Goal: Task Accomplishment & Management: Use online tool/utility

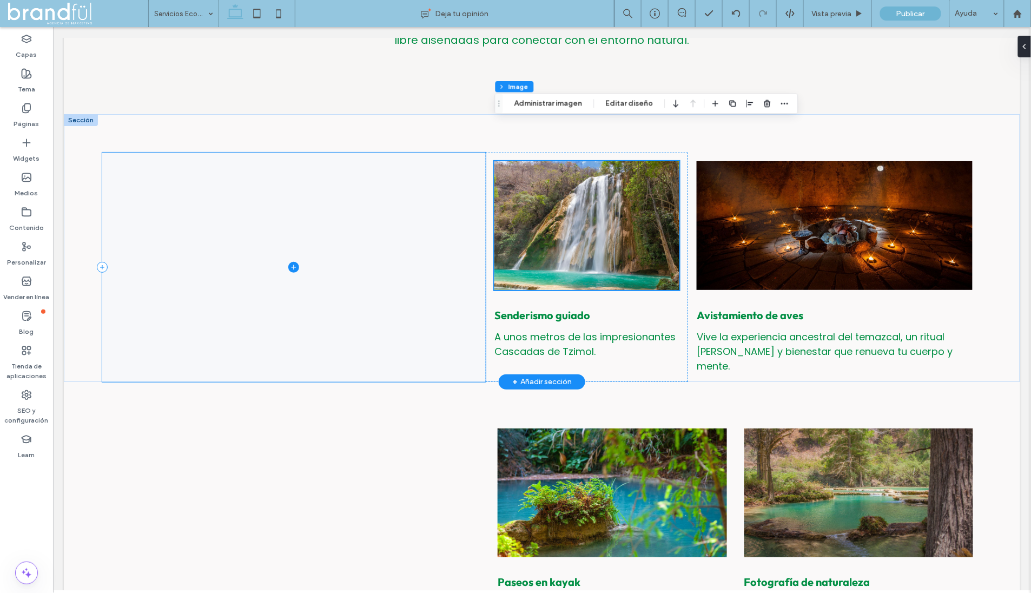
scroll to position [328, 0]
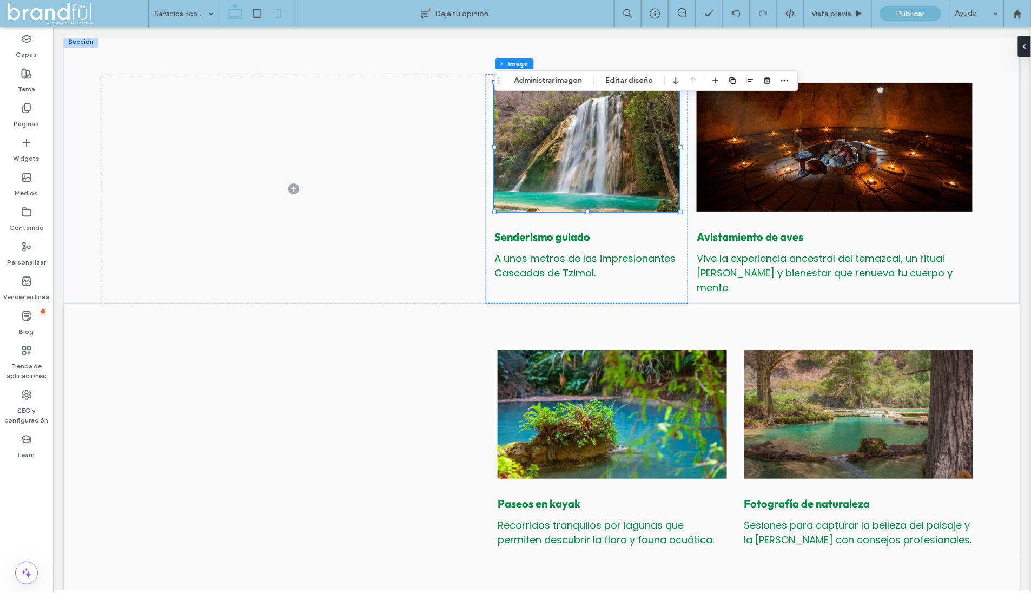
click at [283, 11] on icon at bounding box center [279, 14] width 22 height 22
type input "***"
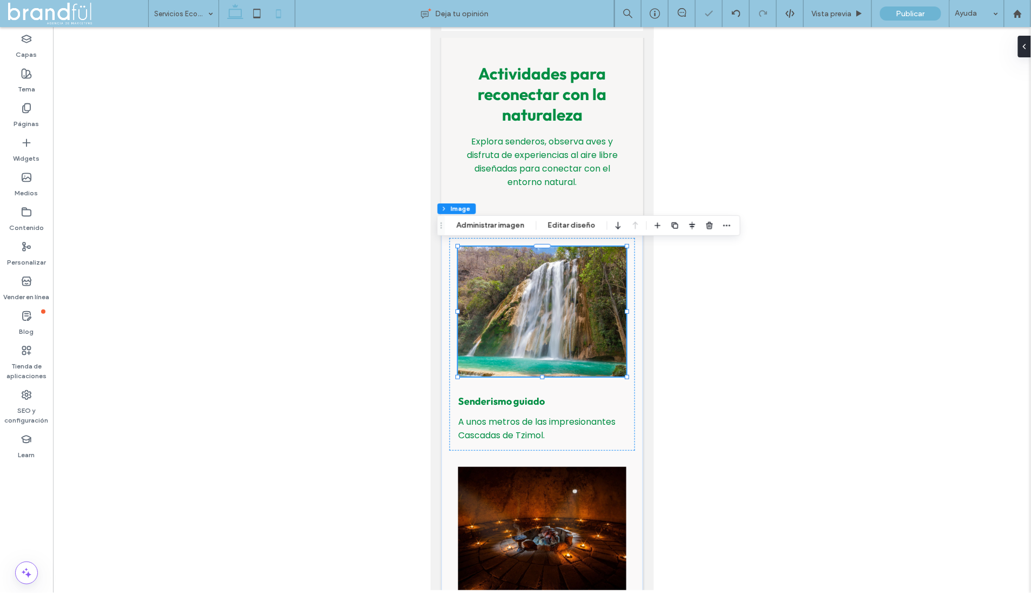
click at [242, 11] on icon at bounding box center [235, 14] width 22 height 22
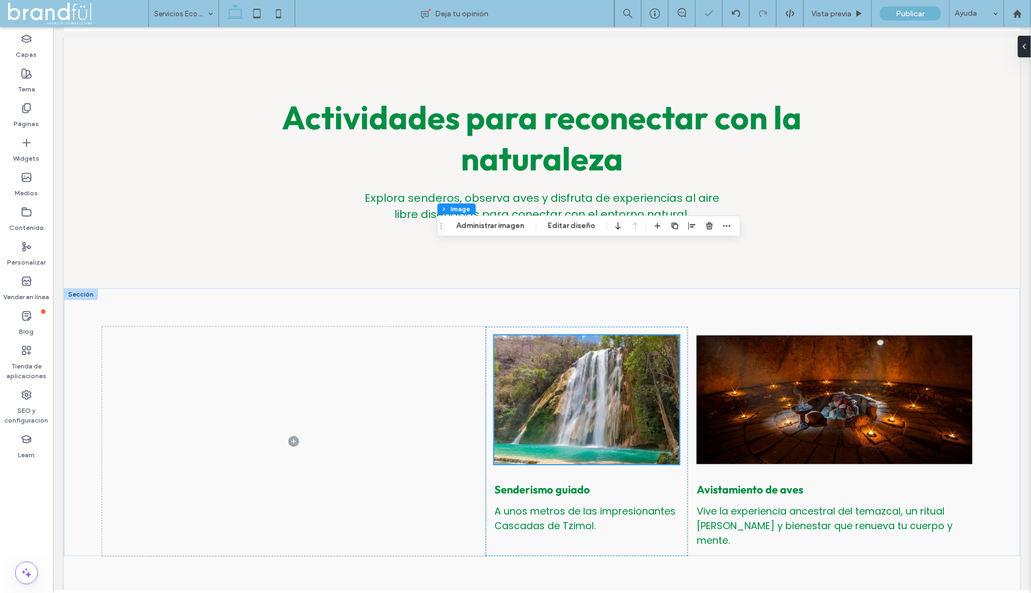
type input "***"
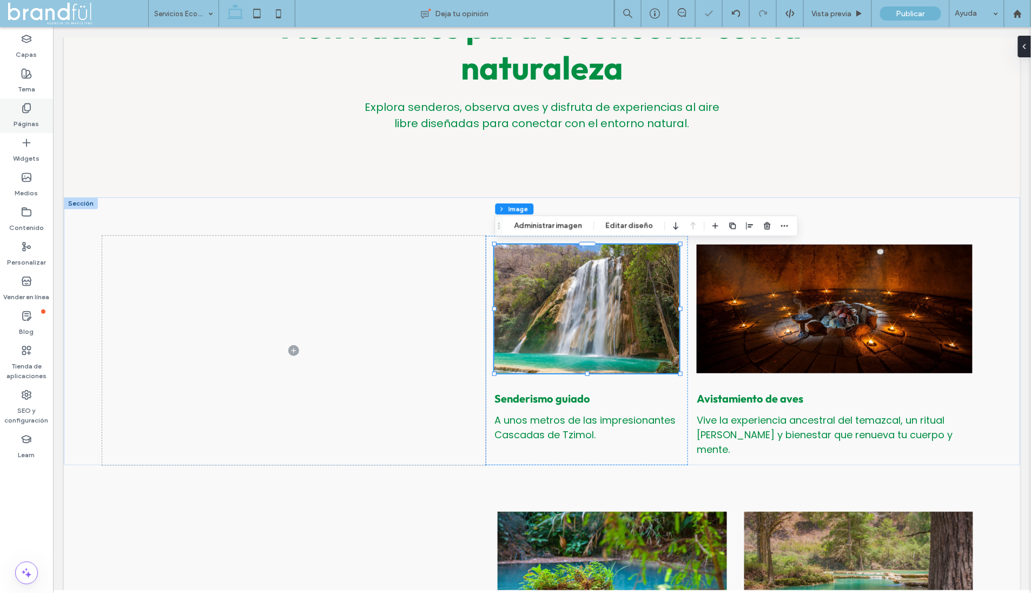
click at [38, 109] on div "Páginas" at bounding box center [26, 115] width 53 height 35
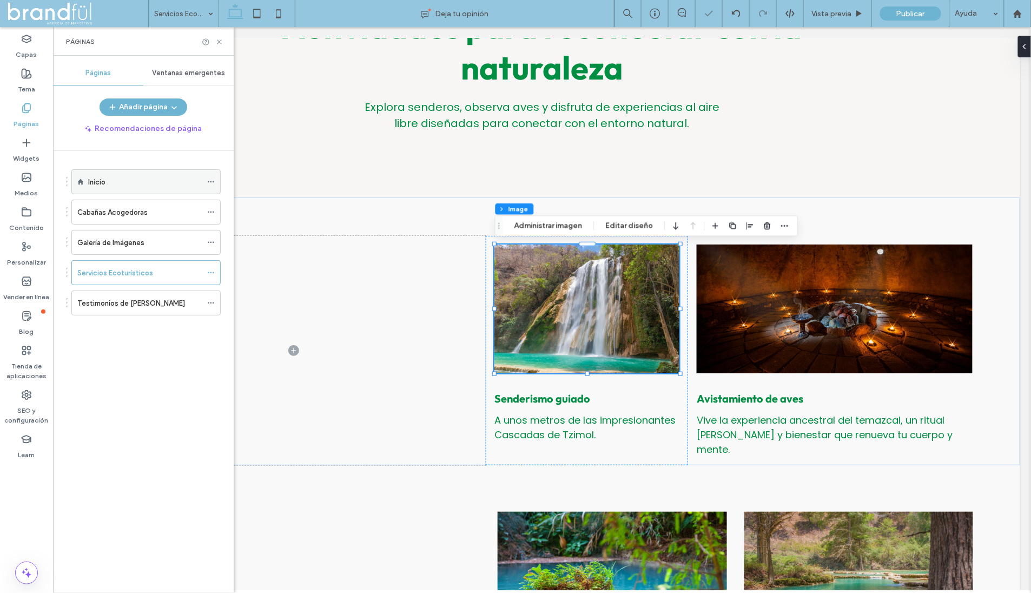
click at [139, 184] on div "Inicio" at bounding box center [145, 181] width 114 height 11
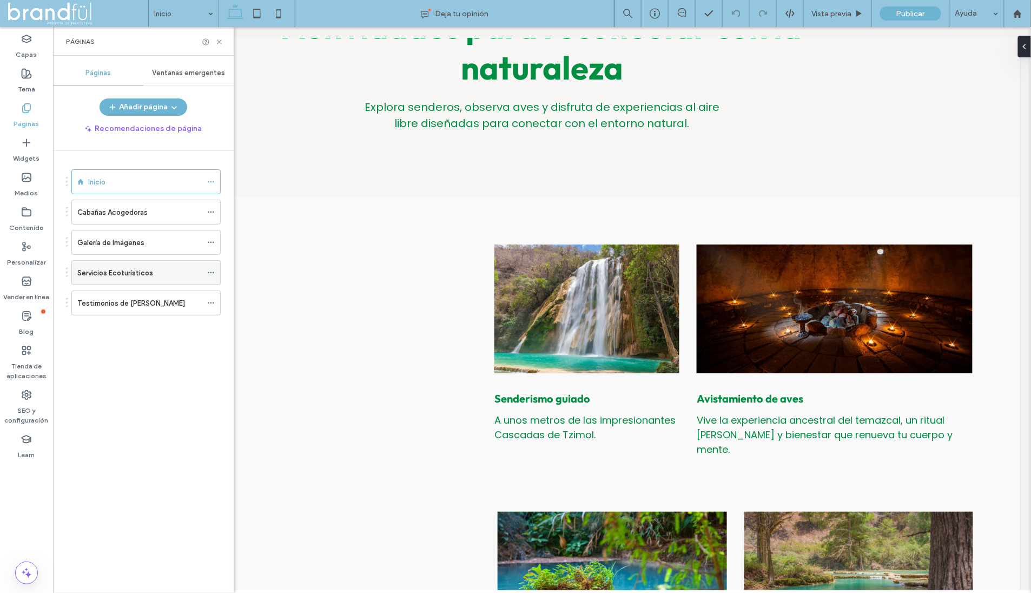
click at [117, 272] on label "Servicios Ecoturísticos" at bounding box center [115, 272] width 76 height 19
click at [217, 40] on icon at bounding box center [219, 42] width 8 height 8
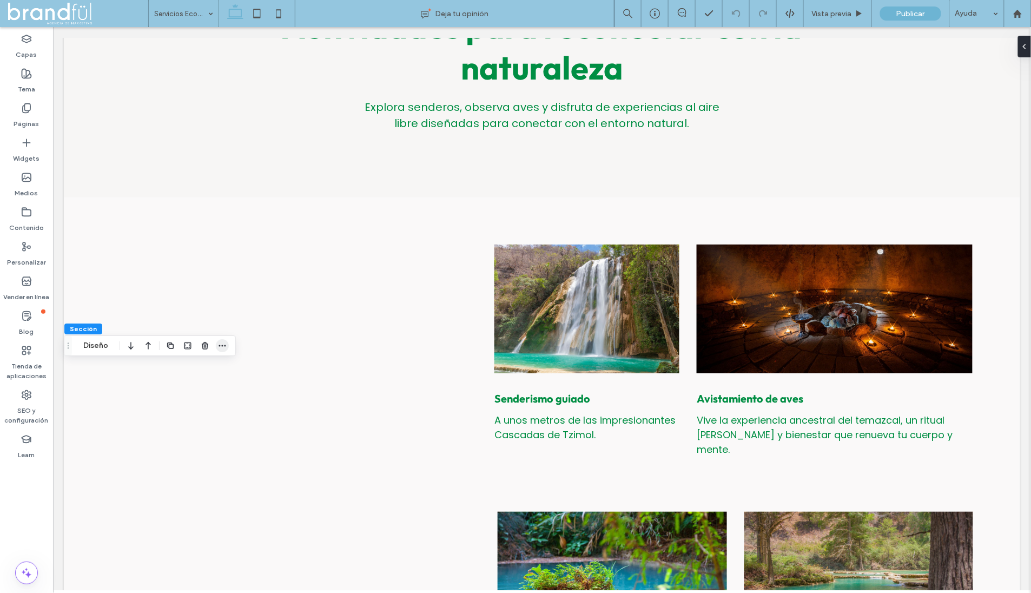
click at [224, 350] on span "button" at bounding box center [222, 345] width 13 height 13
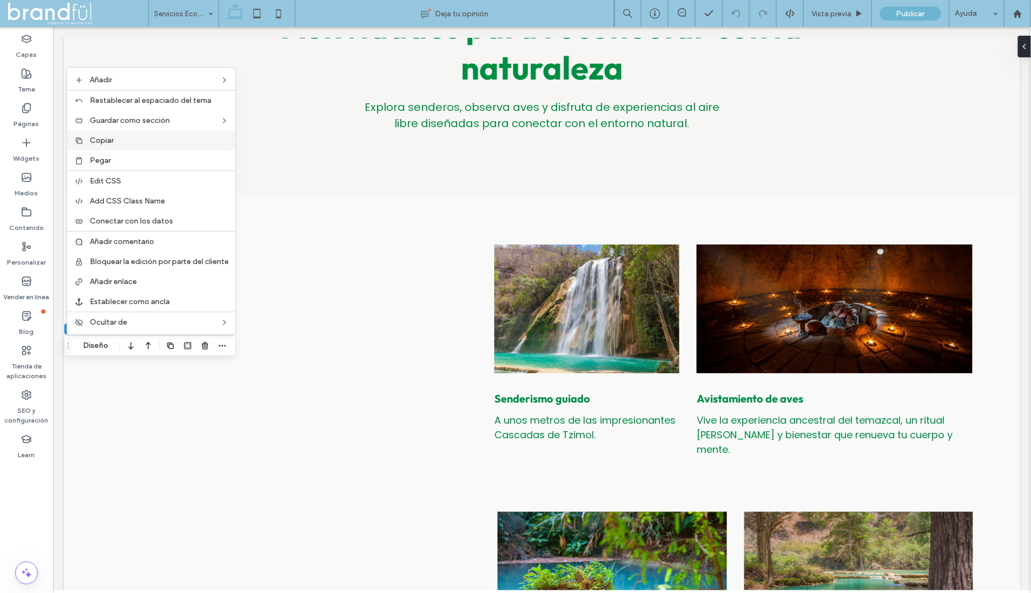
click at [124, 137] on div "Copiar" at bounding box center [151, 140] width 168 height 20
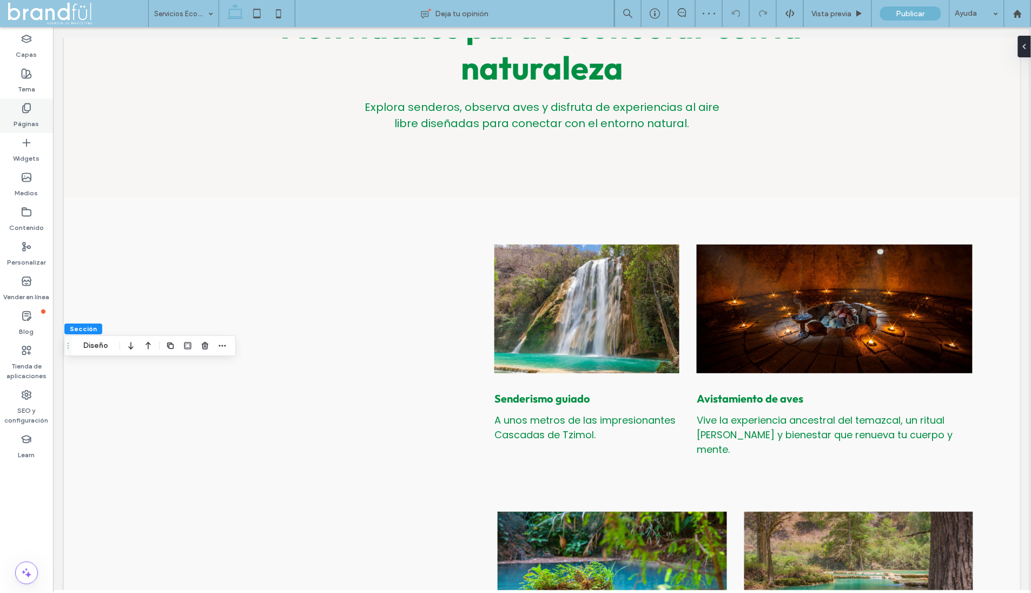
click at [31, 116] on label "Páginas" at bounding box center [26, 121] width 25 height 15
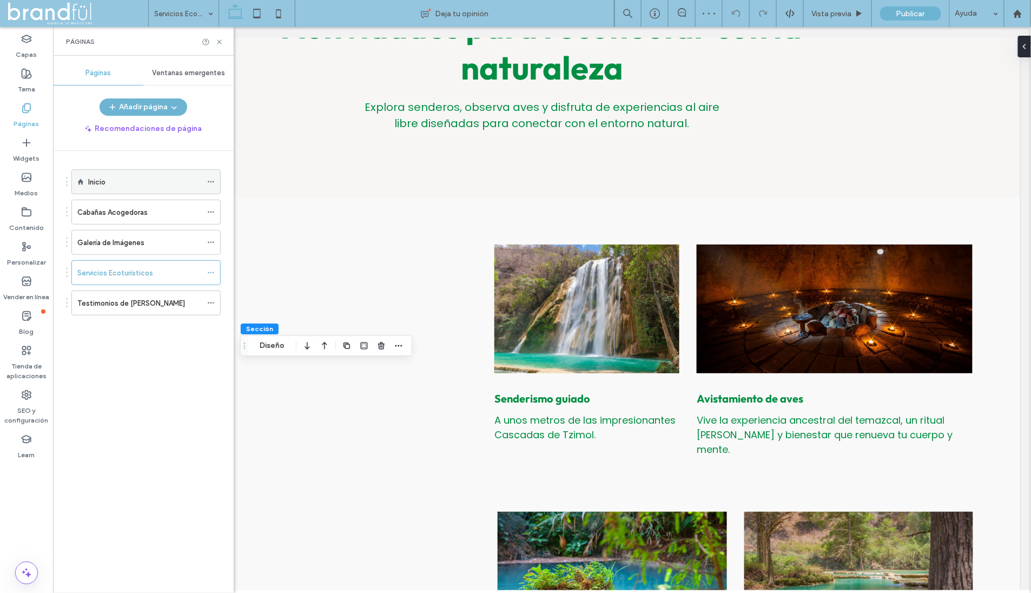
click at [104, 179] on label "Inicio" at bounding box center [96, 182] width 17 height 19
click at [221, 41] on icon at bounding box center [219, 42] width 8 height 8
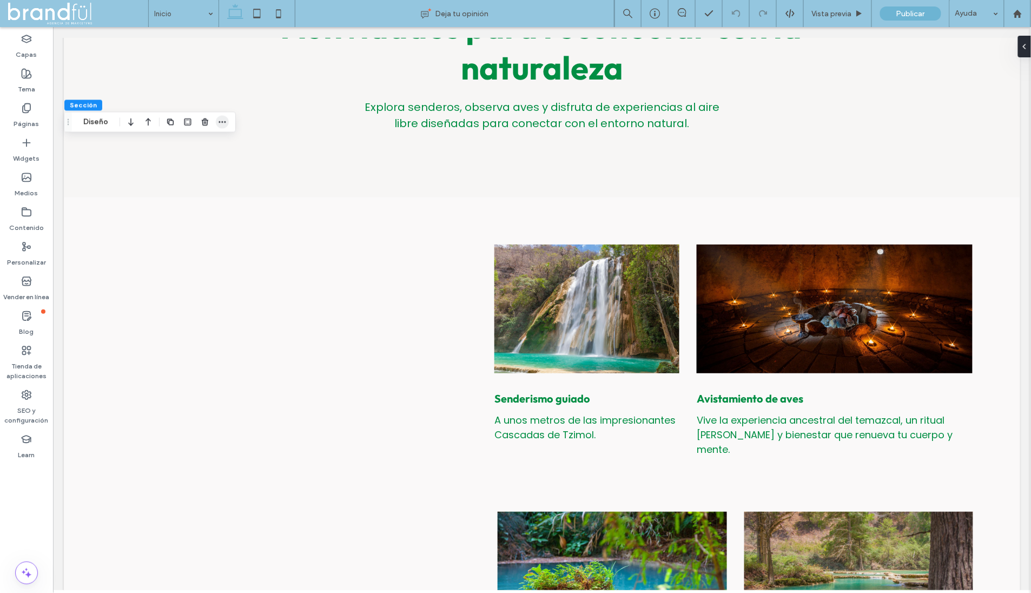
click at [225, 120] on icon "button" at bounding box center [222, 121] width 9 height 9
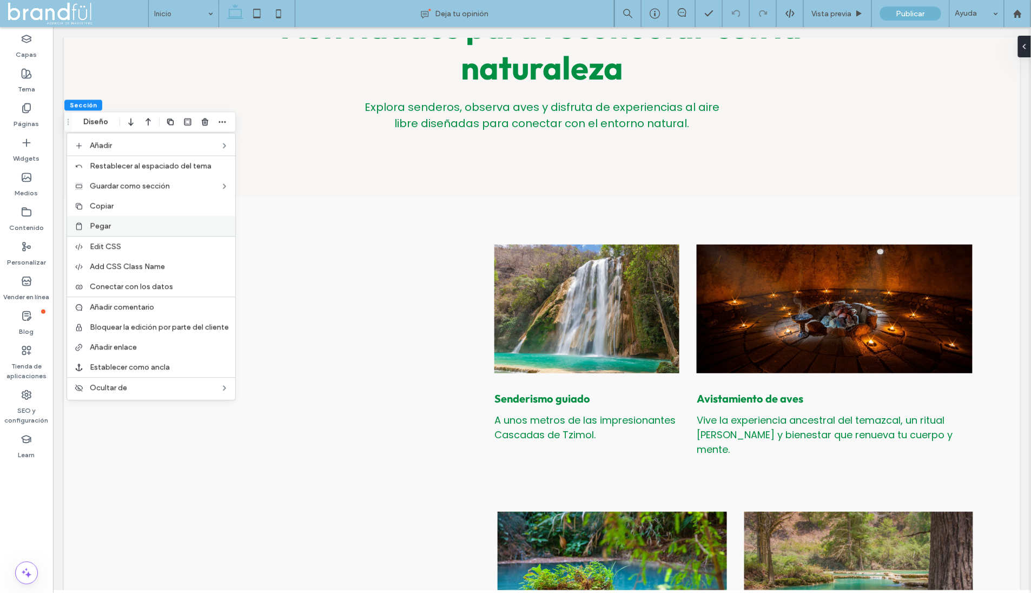
click at [135, 222] on label "Pegar" at bounding box center [159, 225] width 139 height 9
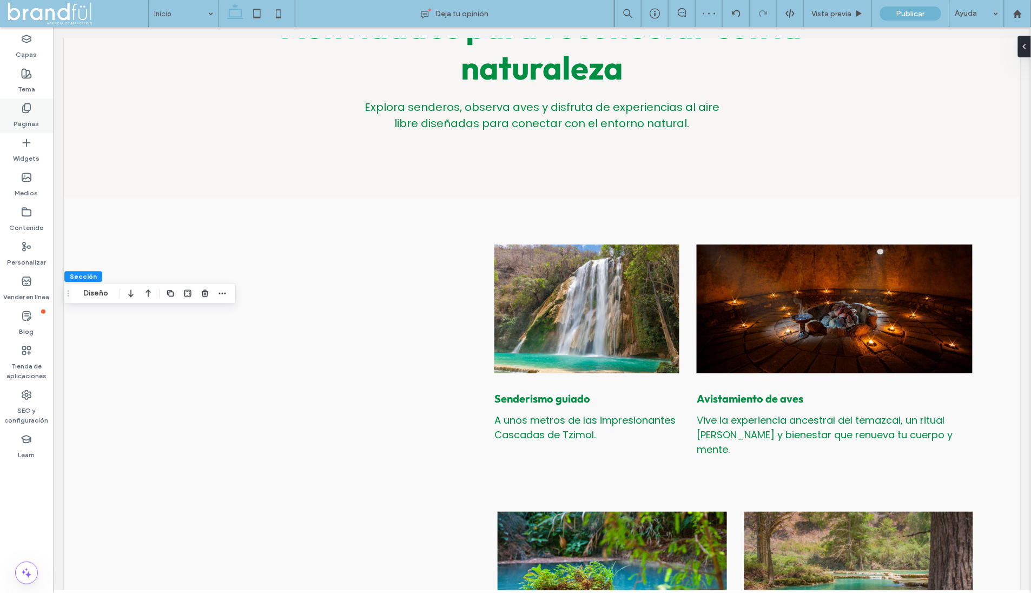
click at [26, 111] on icon at bounding box center [26, 108] width 11 height 11
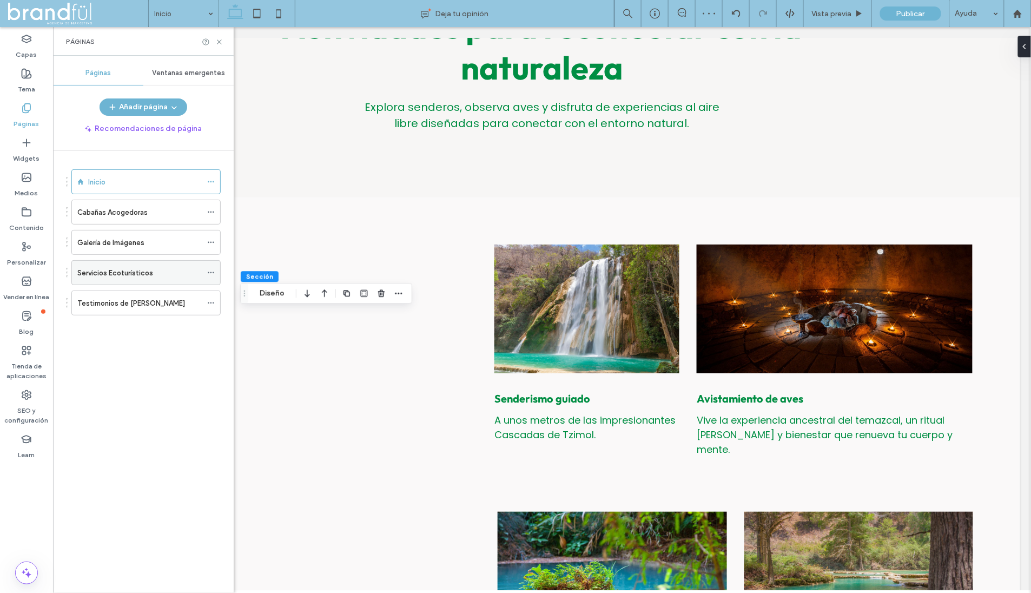
click at [117, 268] on label "Servicios Ecoturísticos" at bounding box center [115, 272] width 76 height 19
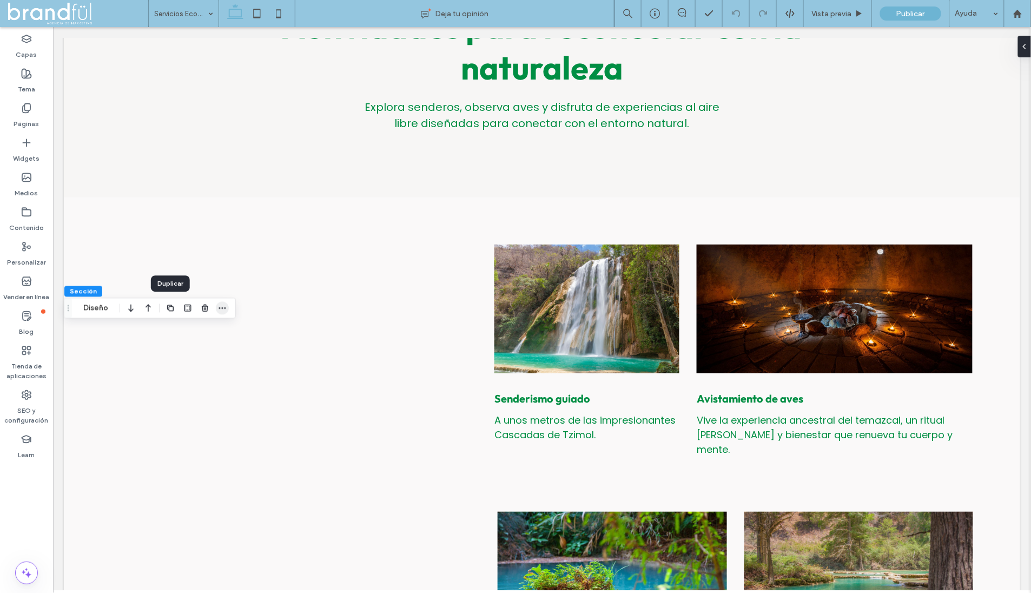
click at [222, 306] on icon "button" at bounding box center [222, 308] width 9 height 9
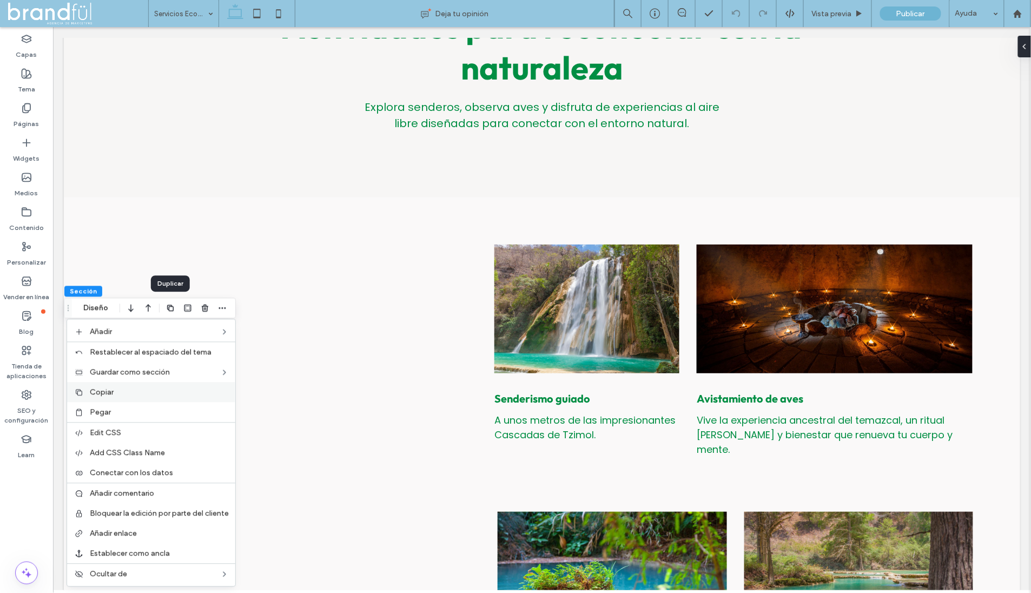
click at [148, 389] on label "Copiar" at bounding box center [159, 392] width 139 height 9
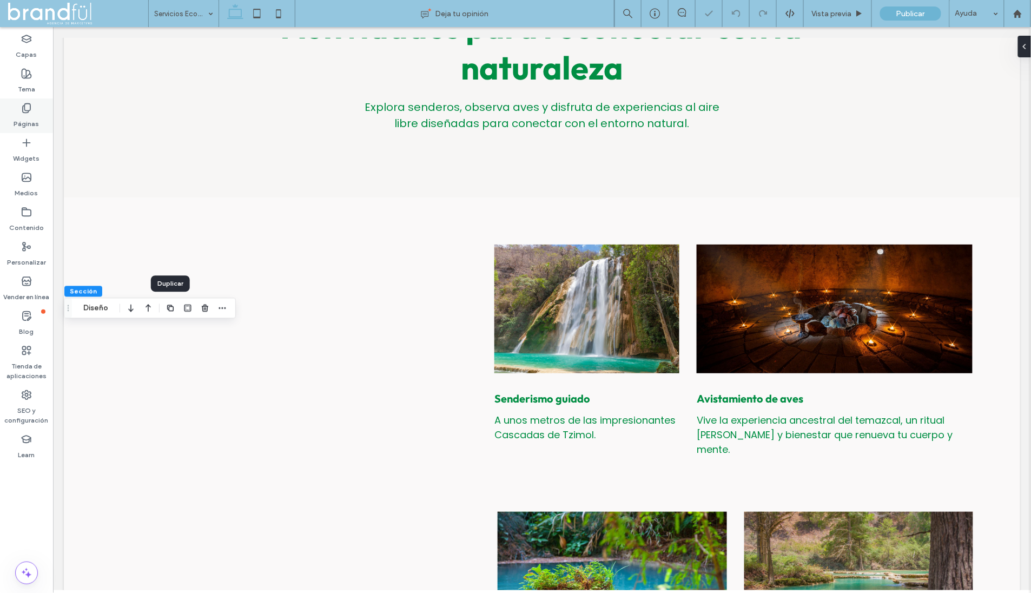
click at [36, 118] on label "Páginas" at bounding box center [26, 121] width 25 height 15
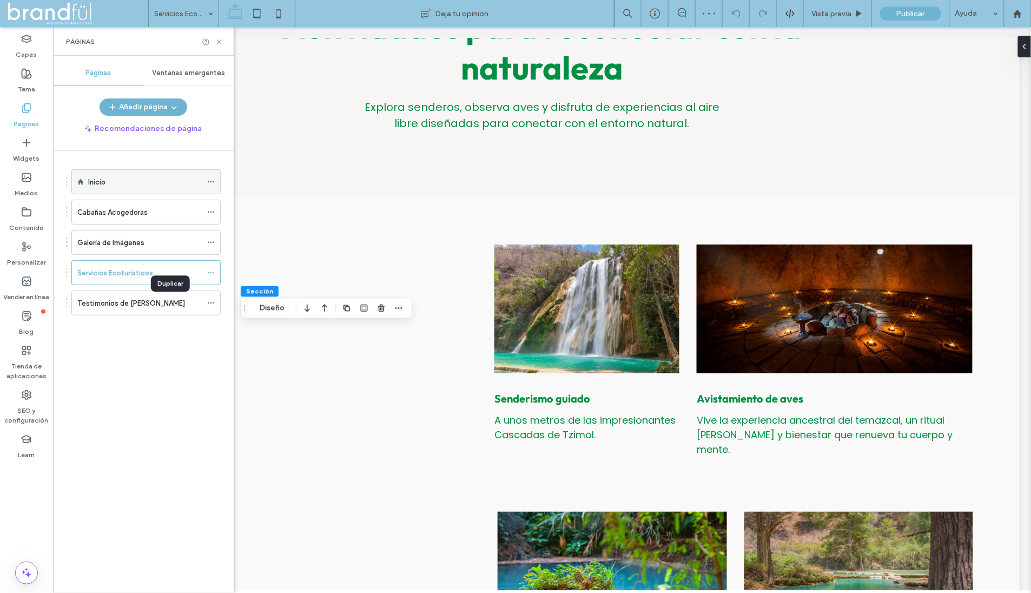
click at [129, 184] on div "Inicio" at bounding box center [145, 181] width 114 height 11
click at [216, 43] on icon at bounding box center [219, 42] width 8 height 8
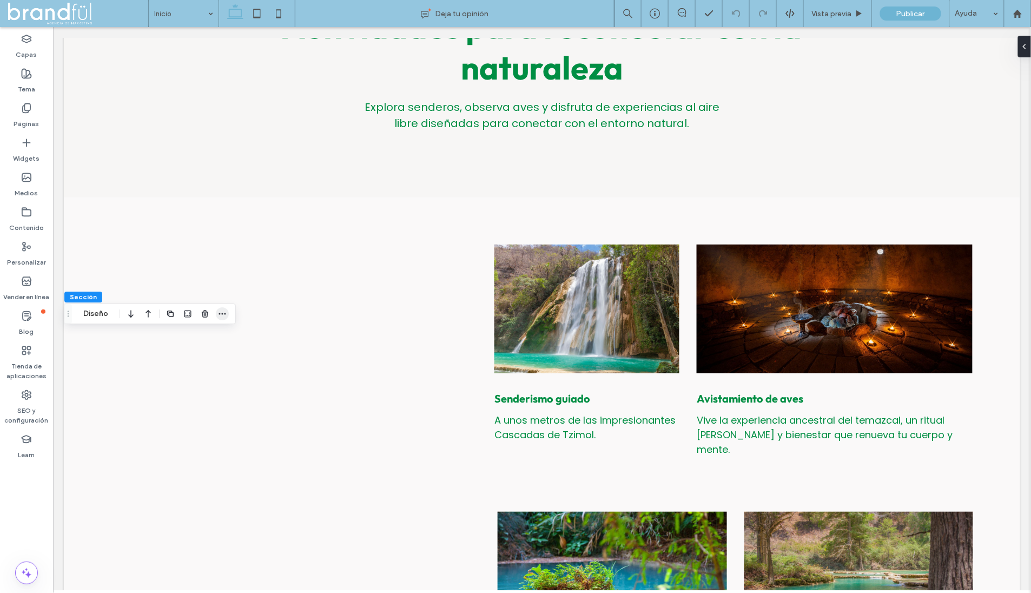
click at [219, 311] on icon "button" at bounding box center [222, 313] width 9 height 9
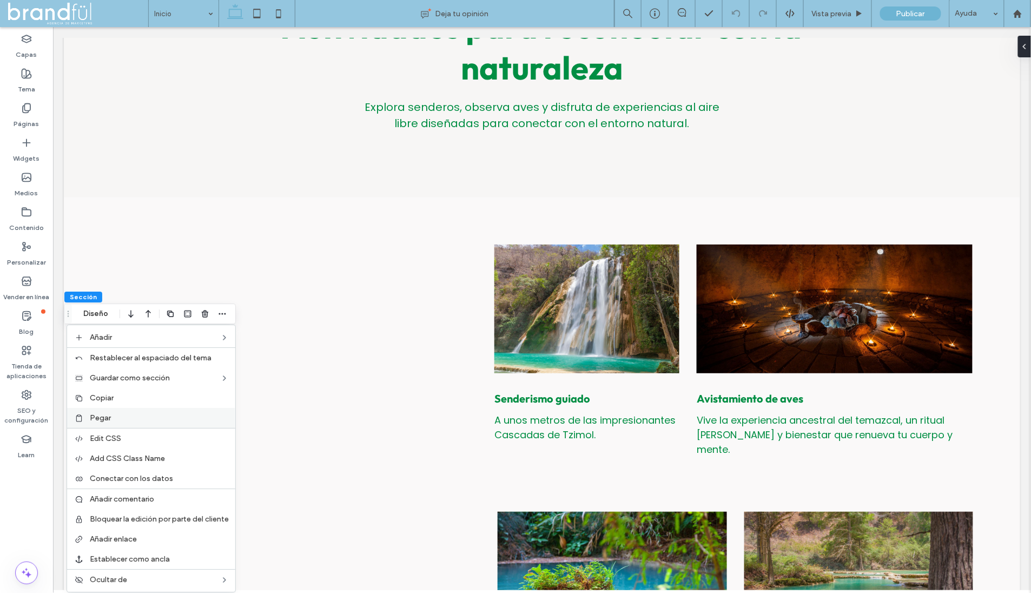
click at [153, 410] on div "Pegar" at bounding box center [151, 418] width 168 height 20
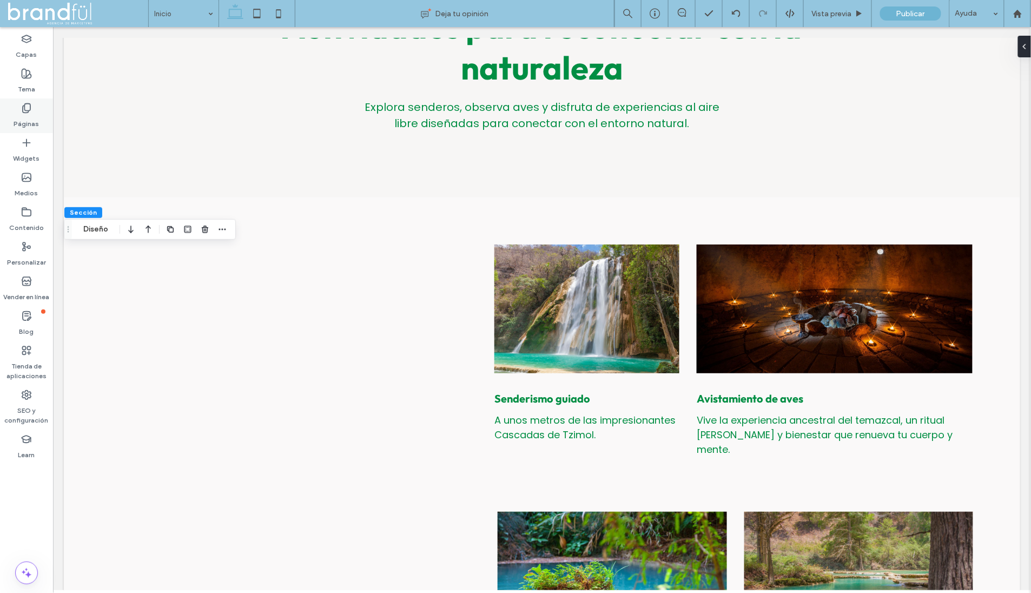
click at [37, 110] on div "Páginas" at bounding box center [26, 115] width 53 height 35
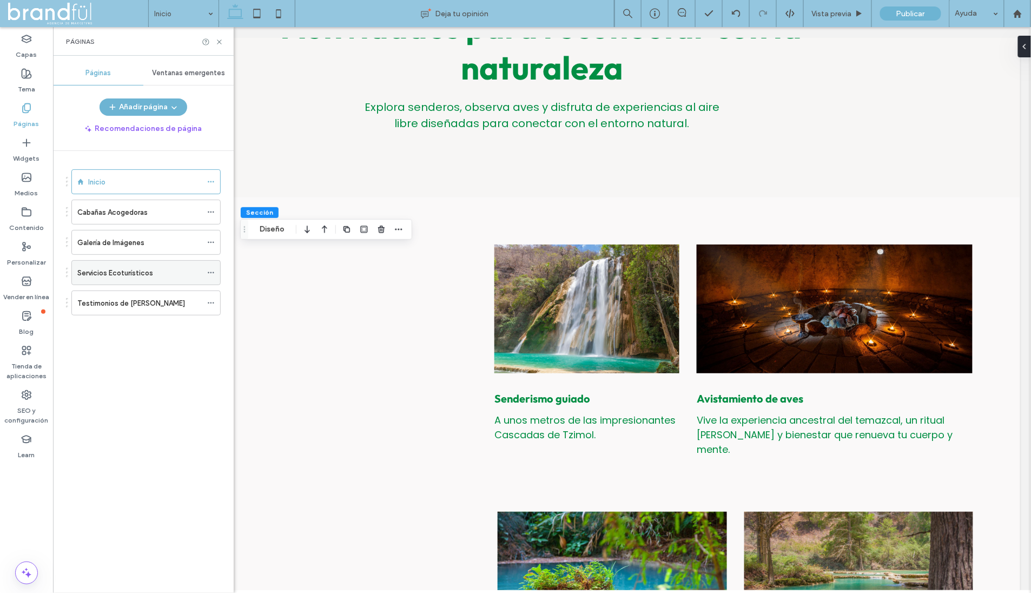
click at [127, 268] on label "Servicios Ecoturísticos" at bounding box center [115, 272] width 76 height 19
click at [222, 44] on div "Páginas" at bounding box center [143, 41] width 181 height 29
click at [222, 43] on icon at bounding box center [219, 42] width 8 height 8
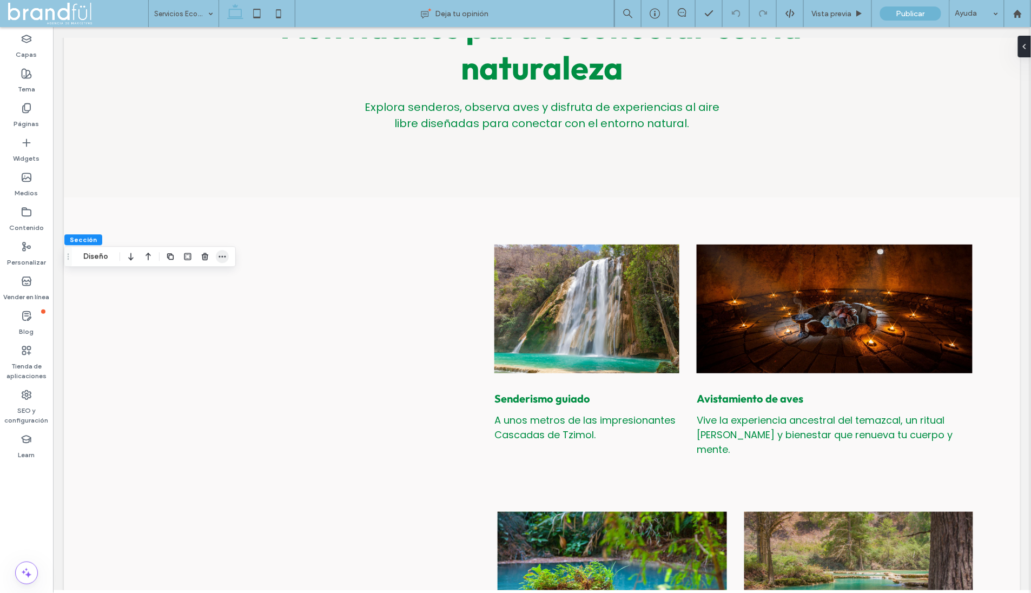
click at [220, 256] on use "button" at bounding box center [221, 257] width 7 height 2
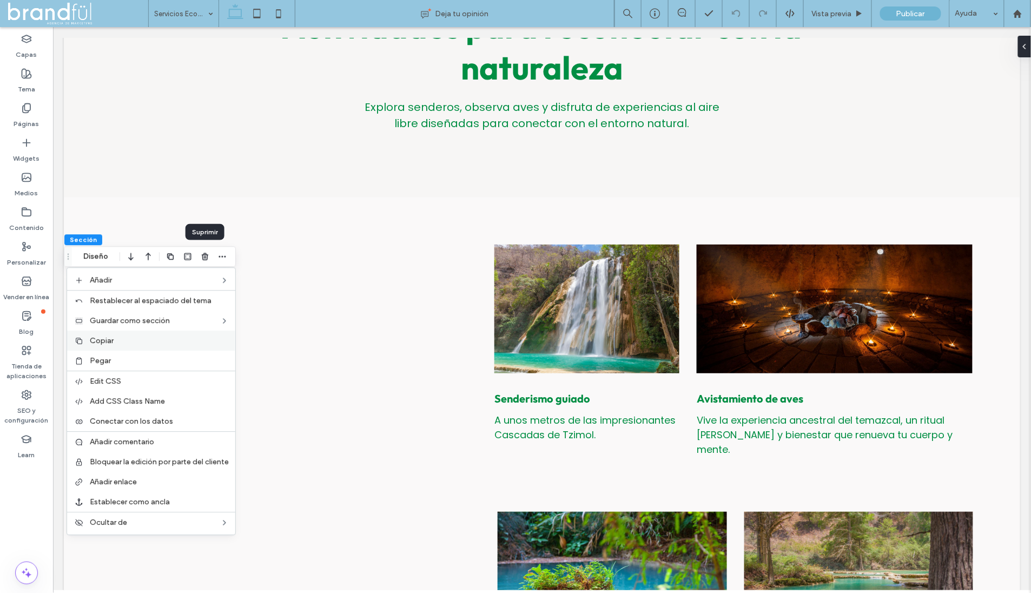
click at [138, 339] on label "Copiar" at bounding box center [159, 340] width 139 height 9
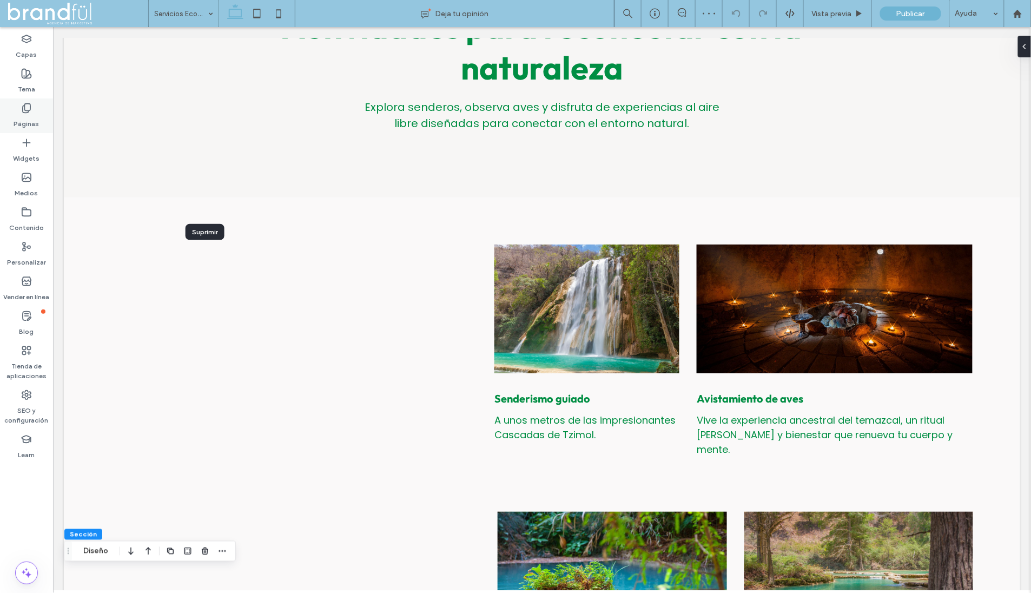
click at [34, 107] on div "Páginas" at bounding box center [26, 115] width 53 height 35
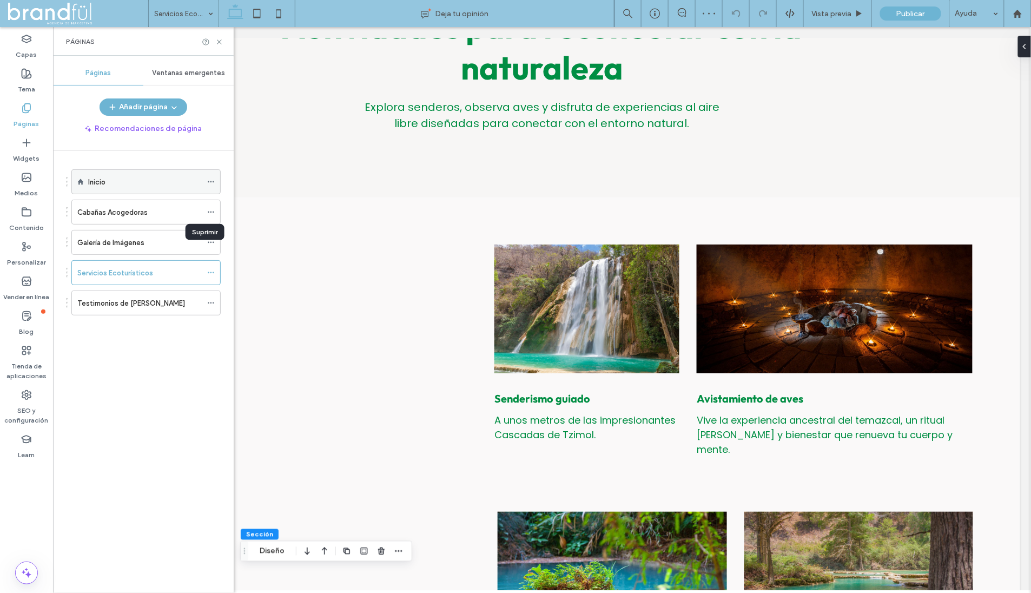
click at [98, 184] on label "Inicio" at bounding box center [96, 182] width 17 height 19
click at [218, 42] on icon at bounding box center [219, 42] width 8 height 8
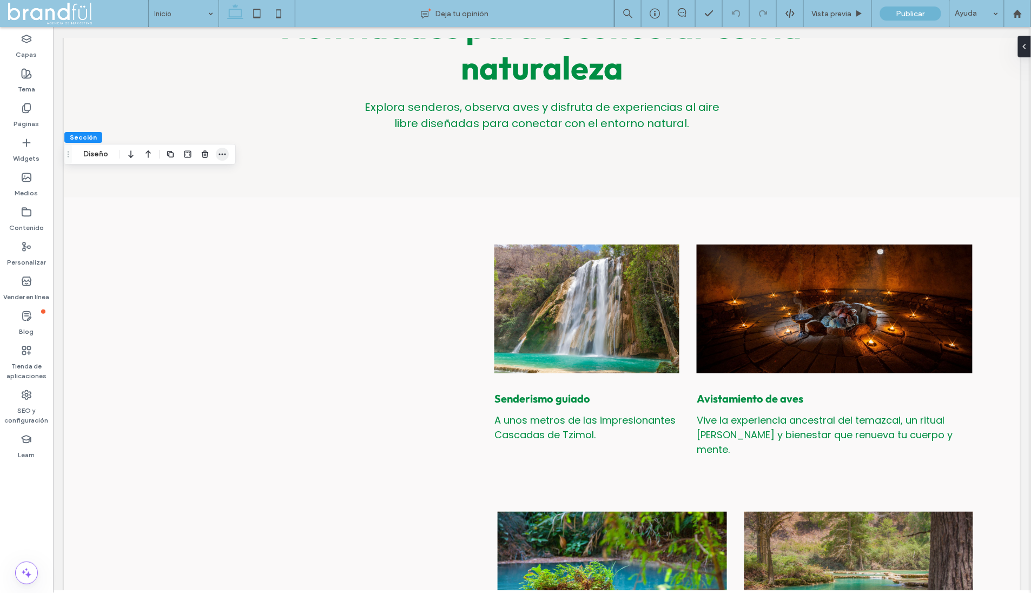
click at [224, 157] on icon "button" at bounding box center [222, 154] width 9 height 9
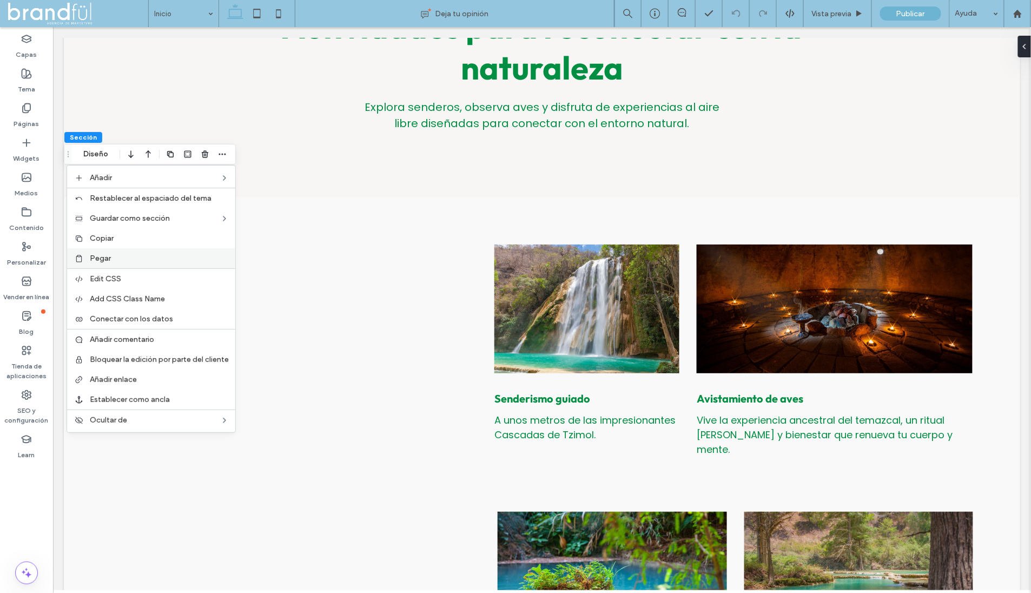
click at [151, 254] on label "Pegar" at bounding box center [159, 258] width 139 height 9
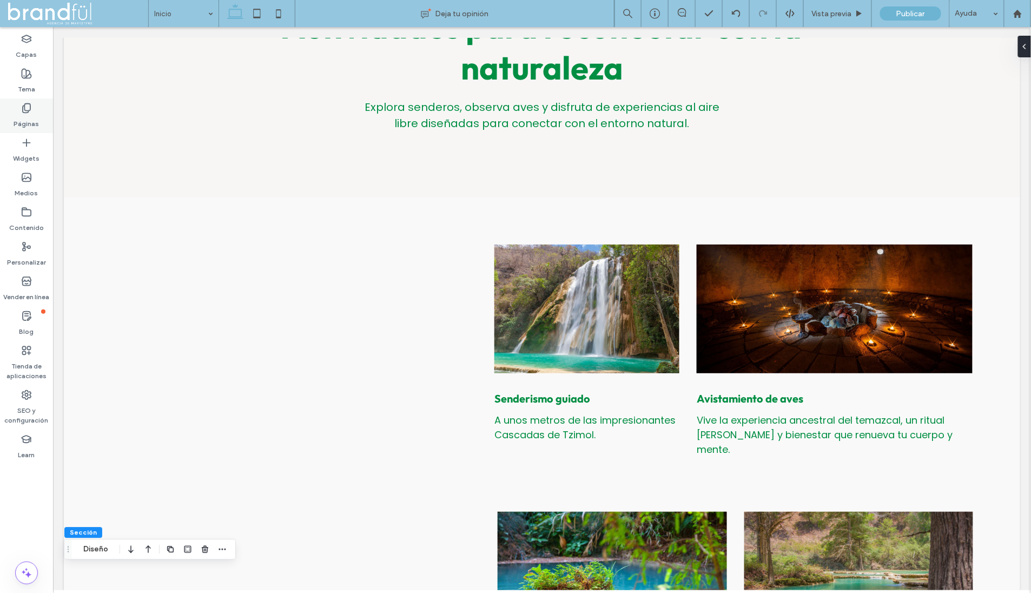
click at [28, 117] on label "Páginas" at bounding box center [26, 121] width 25 height 15
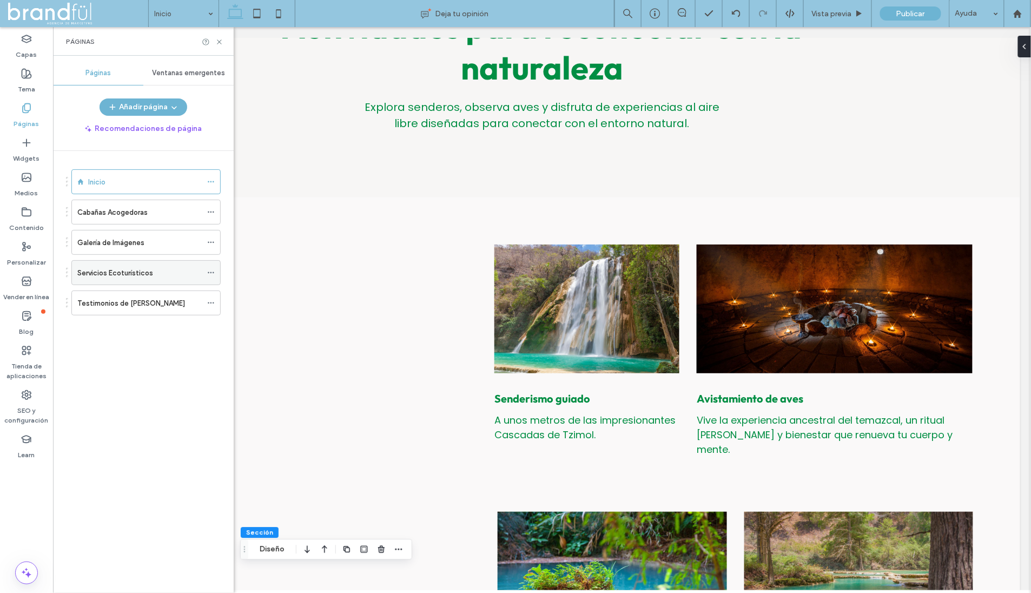
click at [122, 268] on label "Servicios Ecoturísticos" at bounding box center [115, 272] width 76 height 19
click at [220, 44] on icon at bounding box center [219, 42] width 8 height 8
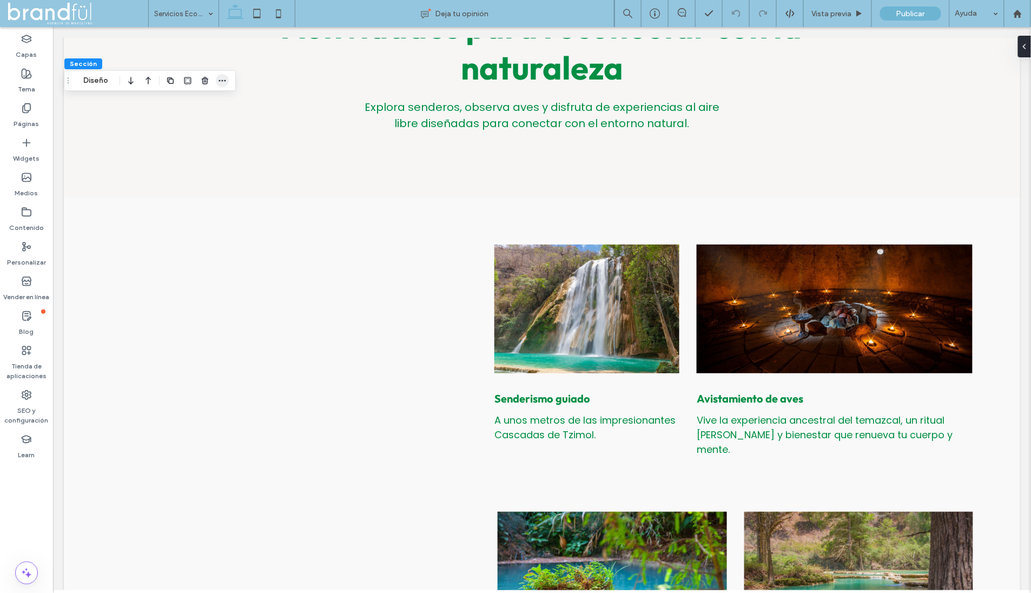
click at [225, 77] on icon "button" at bounding box center [222, 80] width 9 height 9
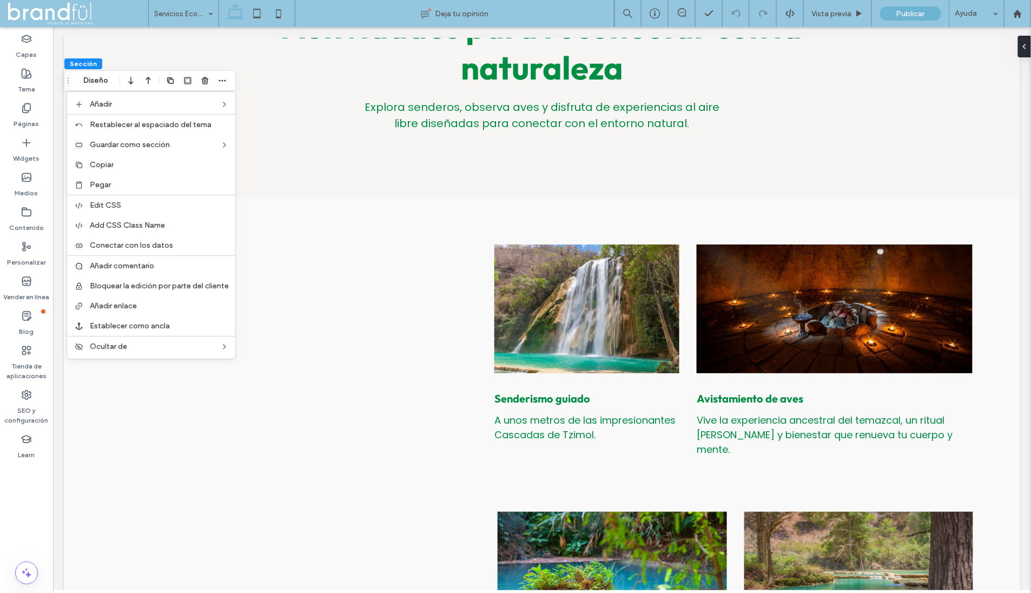
click at [131, 164] on label "Copiar" at bounding box center [159, 164] width 139 height 9
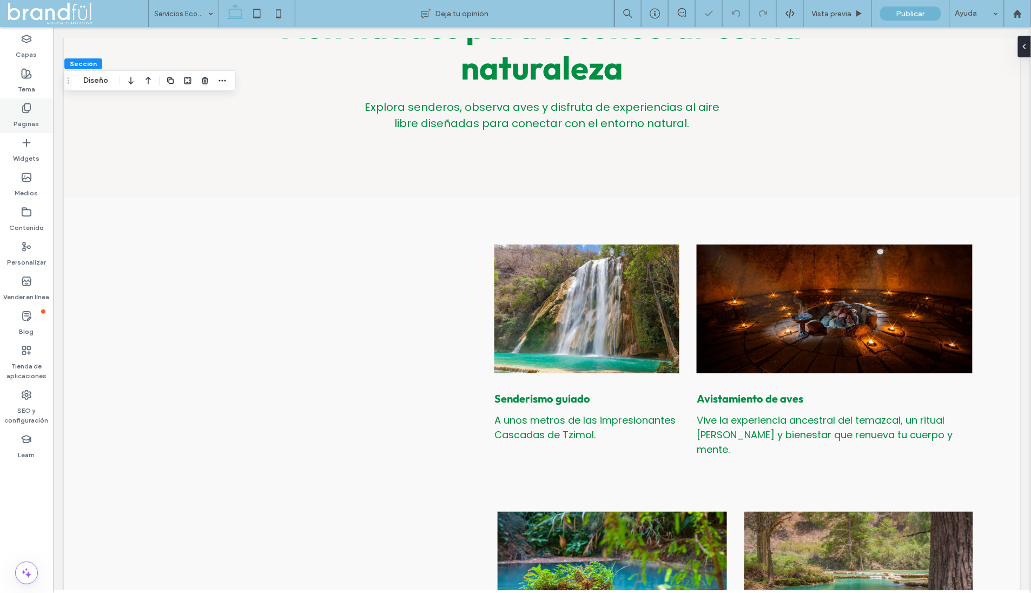
click at [43, 111] on div "Páginas" at bounding box center [26, 115] width 53 height 35
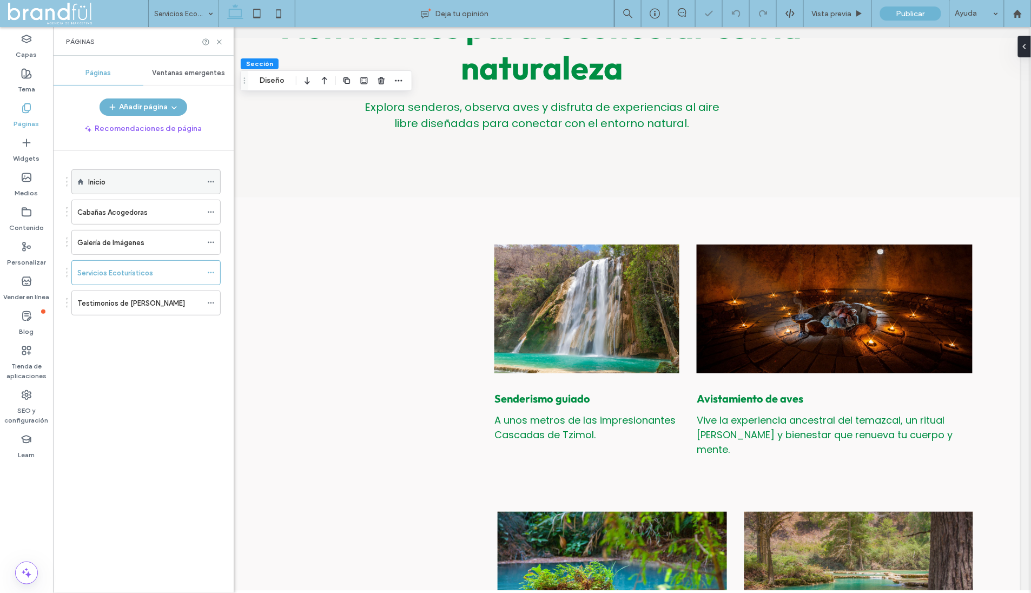
click at [95, 175] on label "Inicio" at bounding box center [96, 182] width 17 height 19
click at [219, 37] on div "Páginas" at bounding box center [143, 41] width 155 height 9
click at [220, 43] on use at bounding box center [219, 41] width 4 height 4
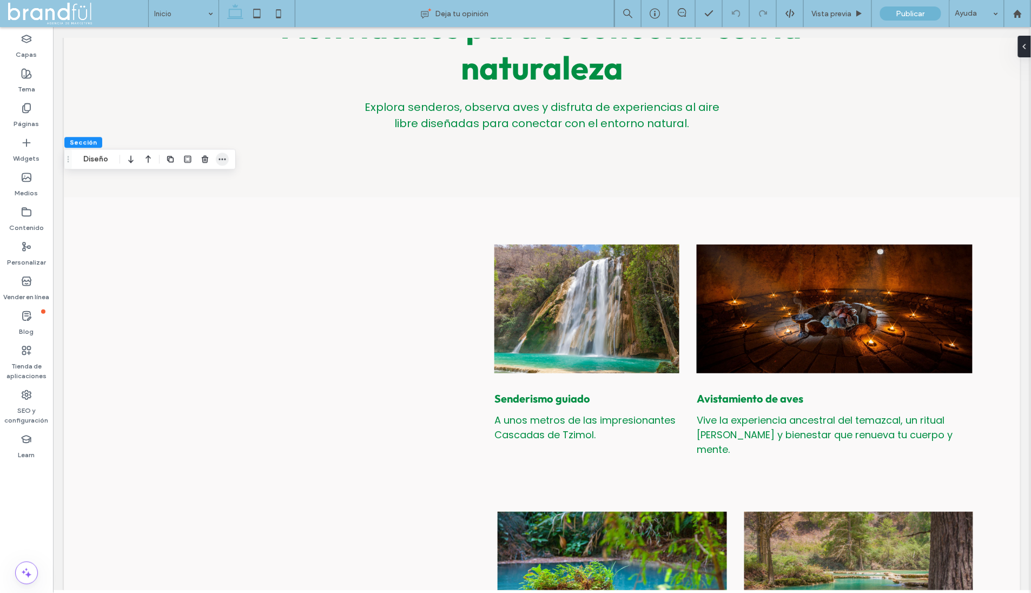
click at [221, 158] on icon "button" at bounding box center [222, 159] width 9 height 9
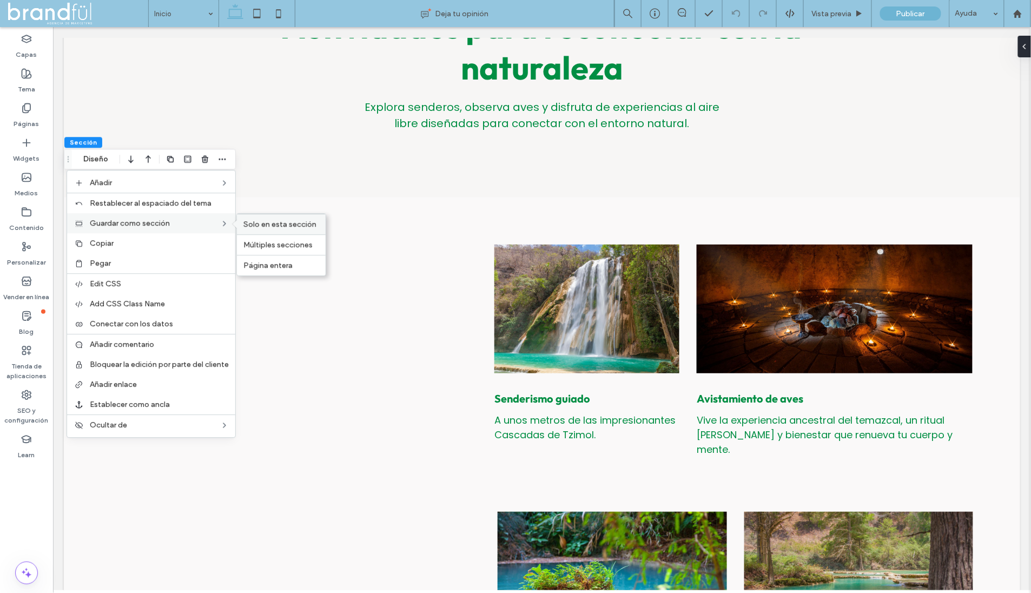
click at [260, 222] on span "Solo en esta sección" at bounding box center [279, 224] width 73 height 9
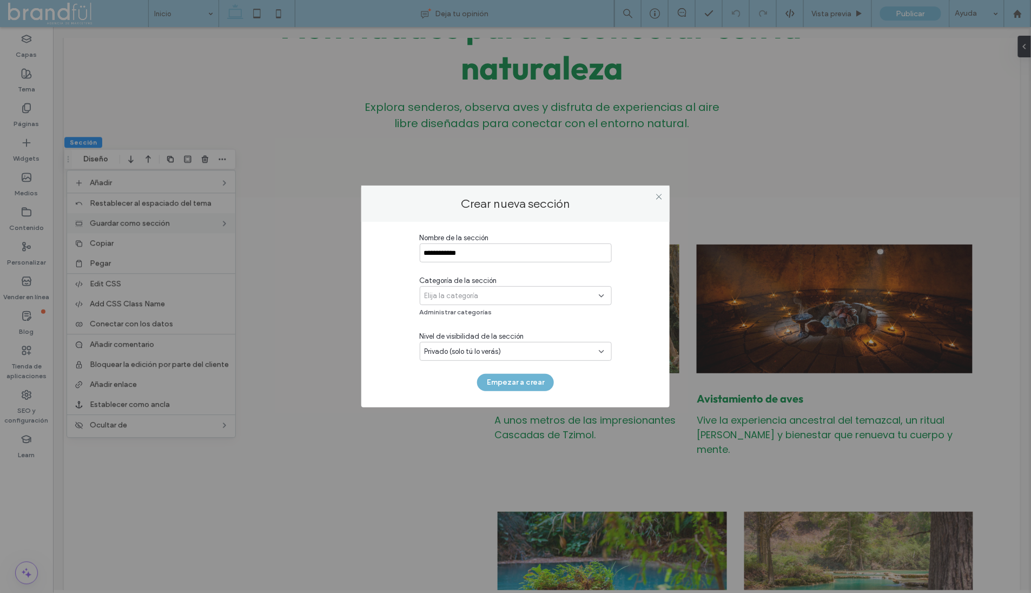
type input "**********"
click at [484, 293] on div "Elija la categoría" at bounding box center [512, 295] width 174 height 11
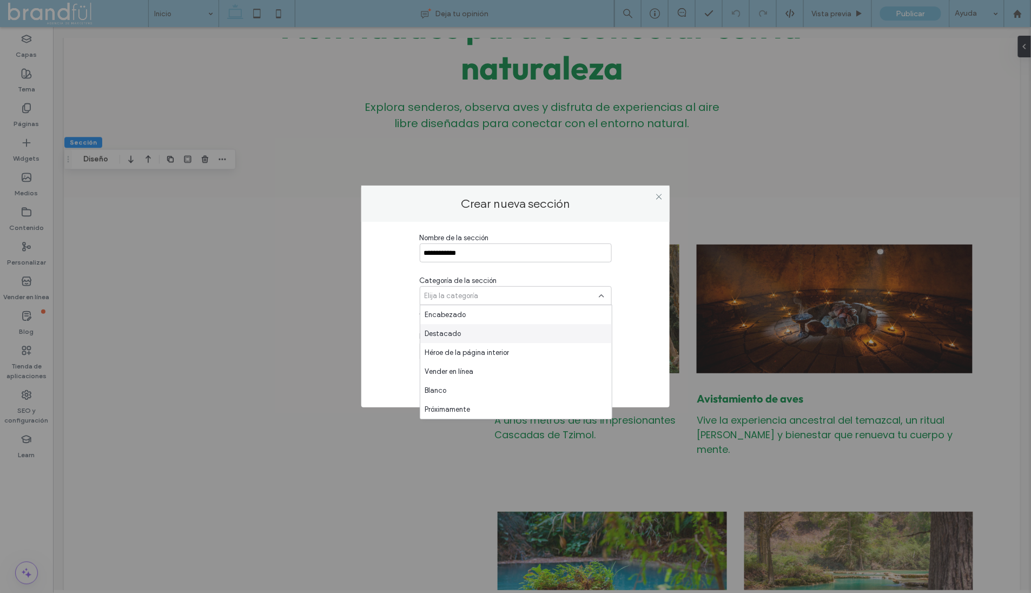
click at [499, 333] on div "Destacado" at bounding box center [515, 333] width 191 height 19
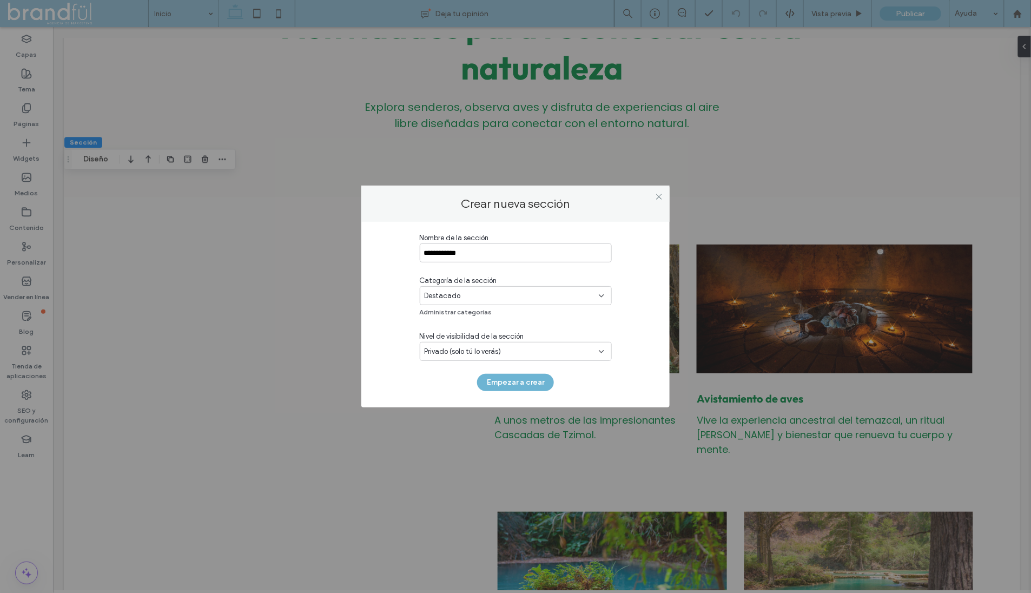
click at [465, 348] on span "Privado (solo tú lo verás)" at bounding box center [463, 351] width 77 height 11
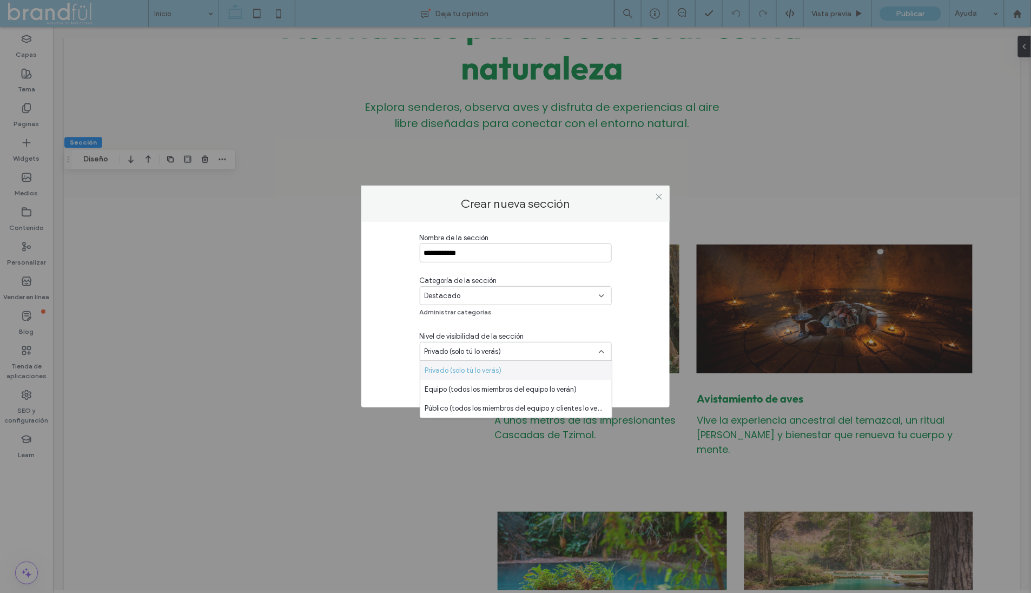
click at [653, 333] on div "**********" at bounding box center [515, 315] width 308 height 186
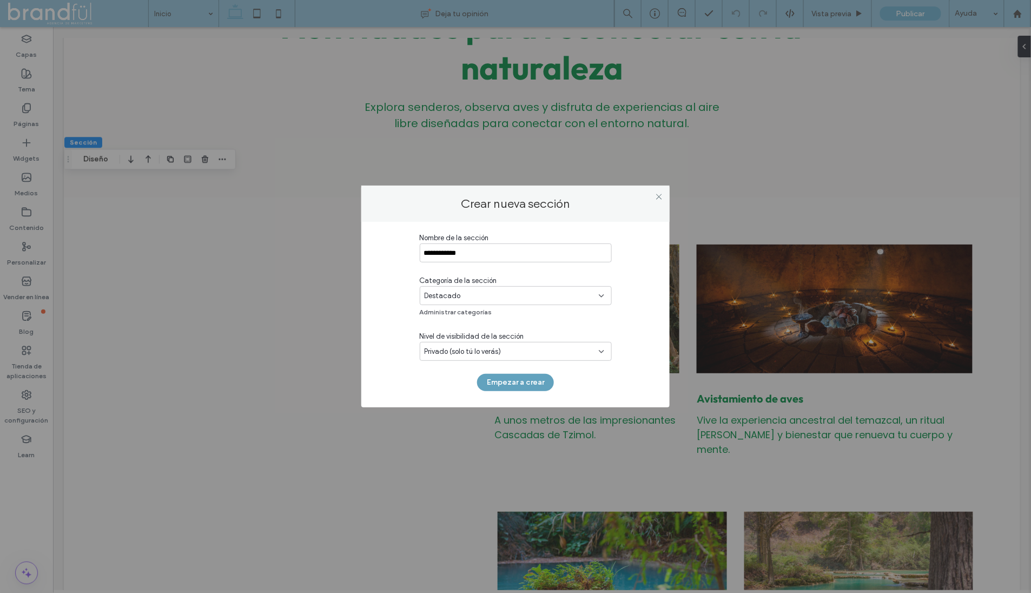
click at [527, 382] on button "Empezar a crear" at bounding box center [515, 382] width 77 height 17
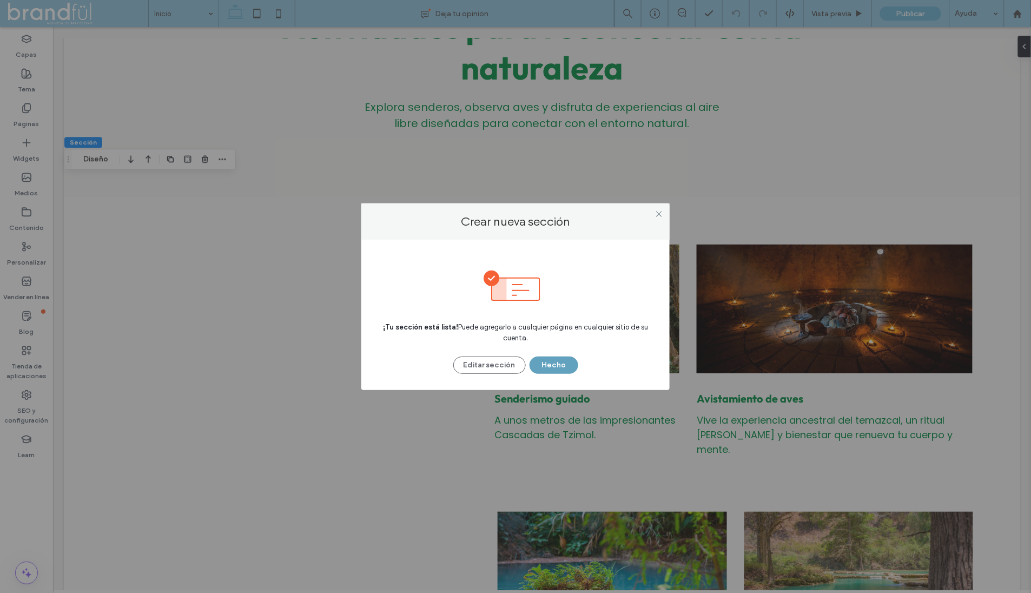
click at [564, 363] on button "Hecho" at bounding box center [553, 364] width 49 height 17
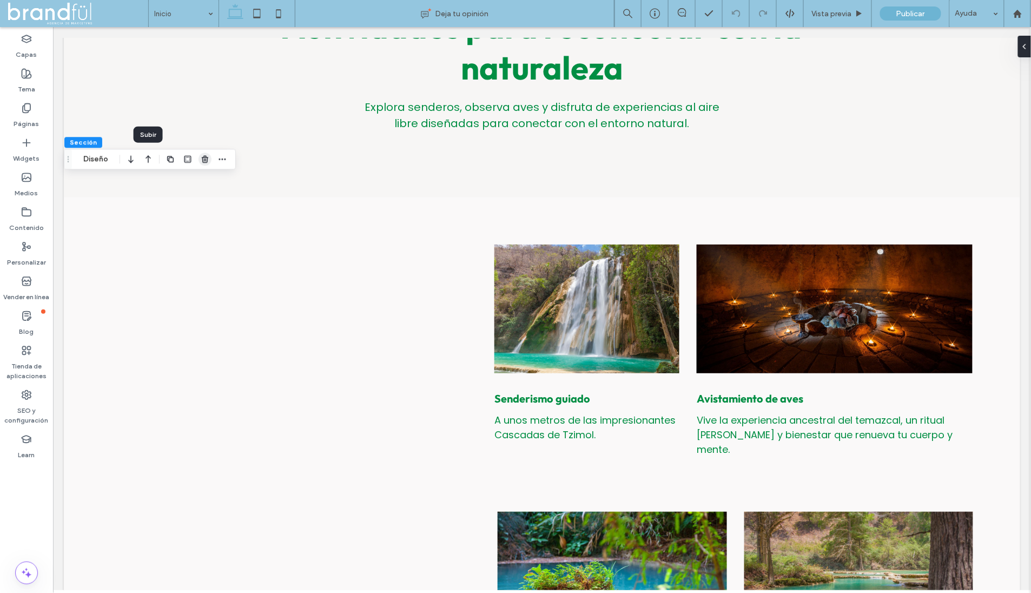
click at [206, 157] on use "button" at bounding box center [205, 159] width 6 height 7
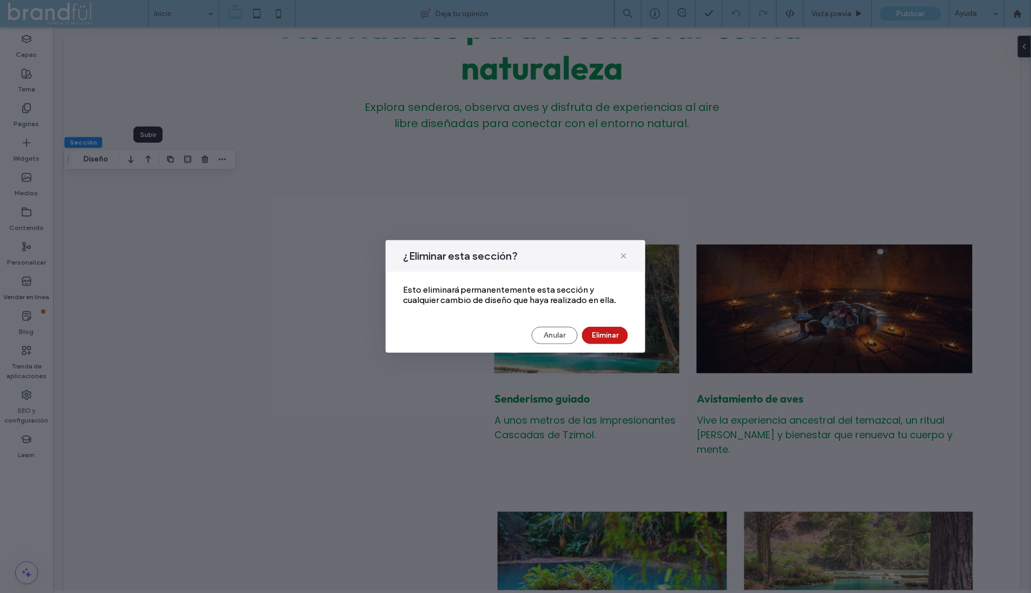
click at [618, 340] on button "Eliminar" at bounding box center [605, 335] width 46 height 17
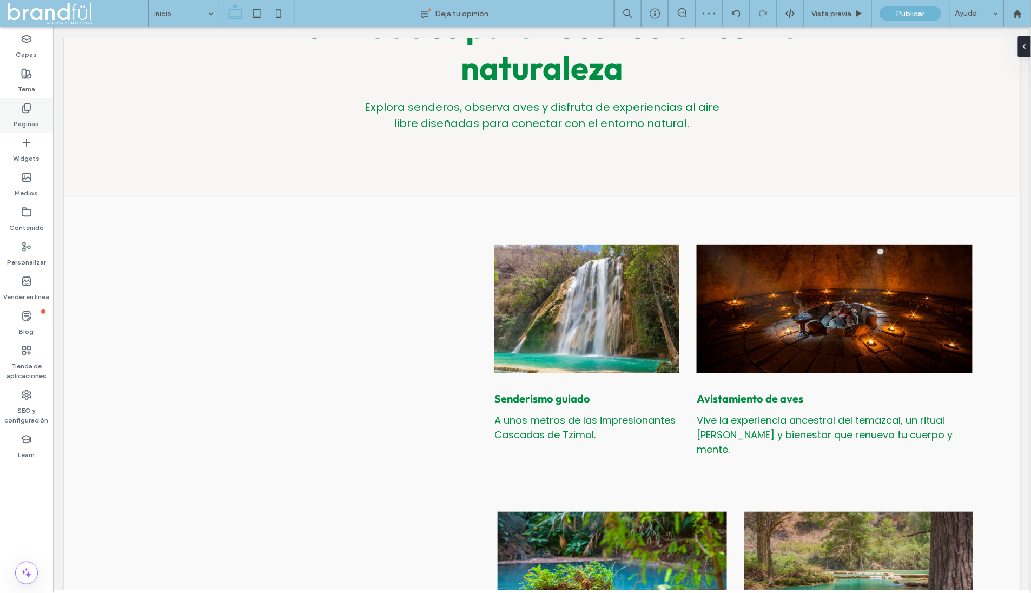
click at [5, 114] on div "Páginas" at bounding box center [26, 115] width 53 height 35
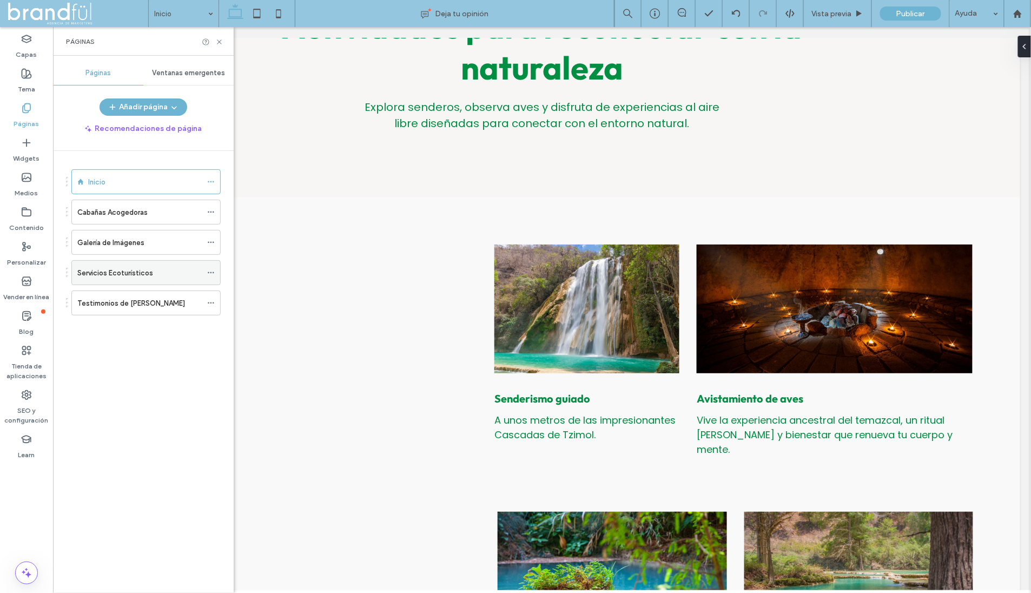
click at [146, 274] on label "Servicios Ecoturísticos" at bounding box center [115, 272] width 76 height 19
click at [216, 40] on icon at bounding box center [219, 42] width 8 height 8
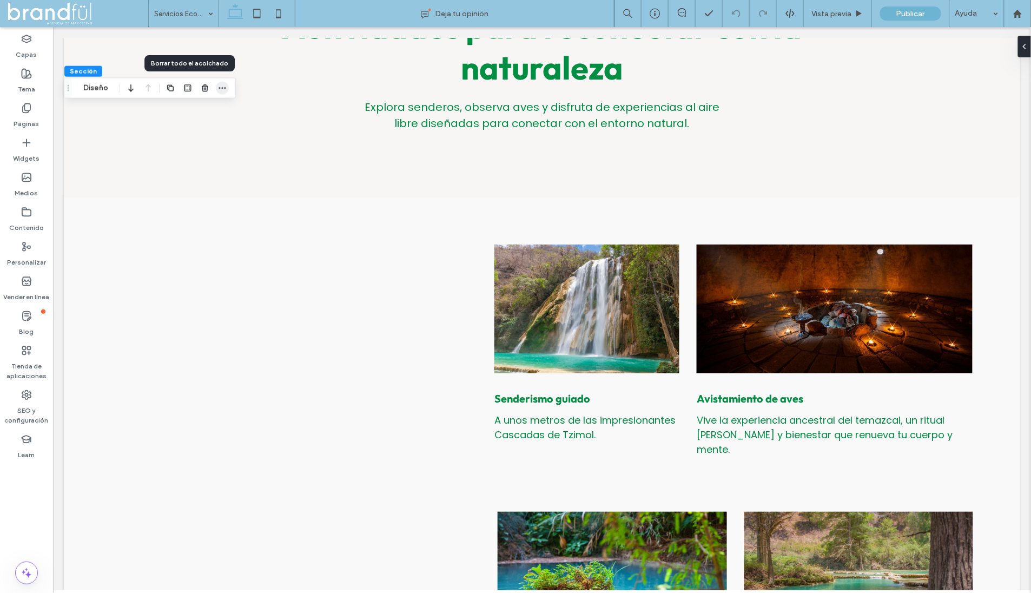
click at [220, 90] on icon "button" at bounding box center [222, 88] width 9 height 9
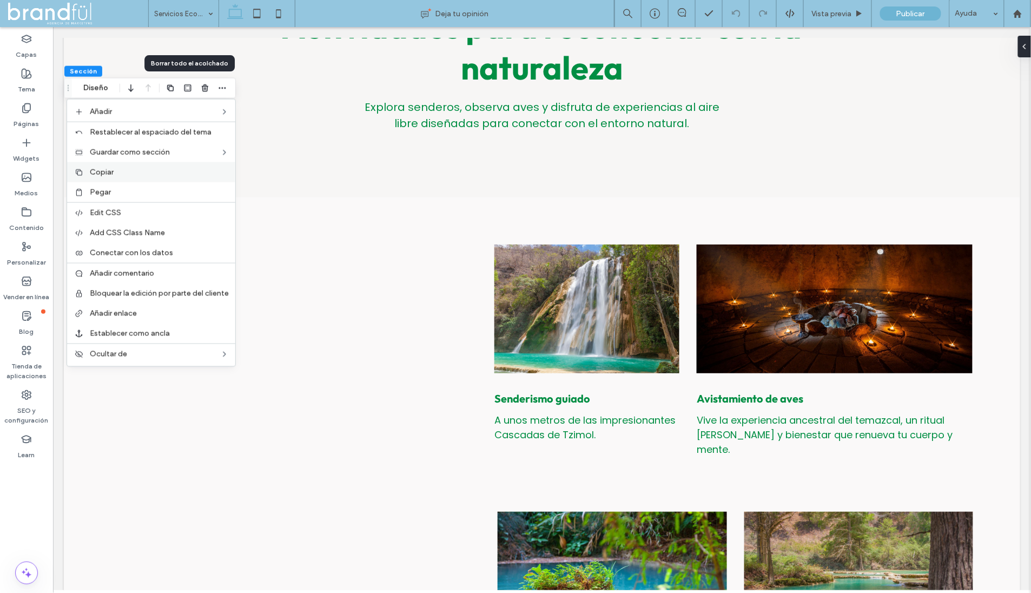
click at [128, 165] on div "Copiar" at bounding box center [151, 172] width 168 height 20
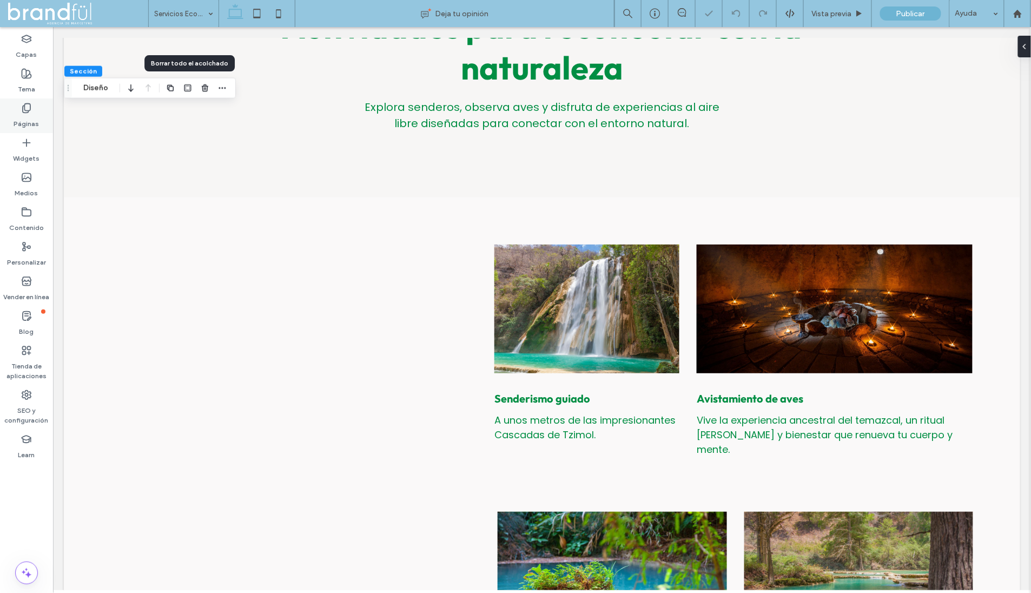
click at [41, 110] on div "Páginas" at bounding box center [26, 115] width 53 height 35
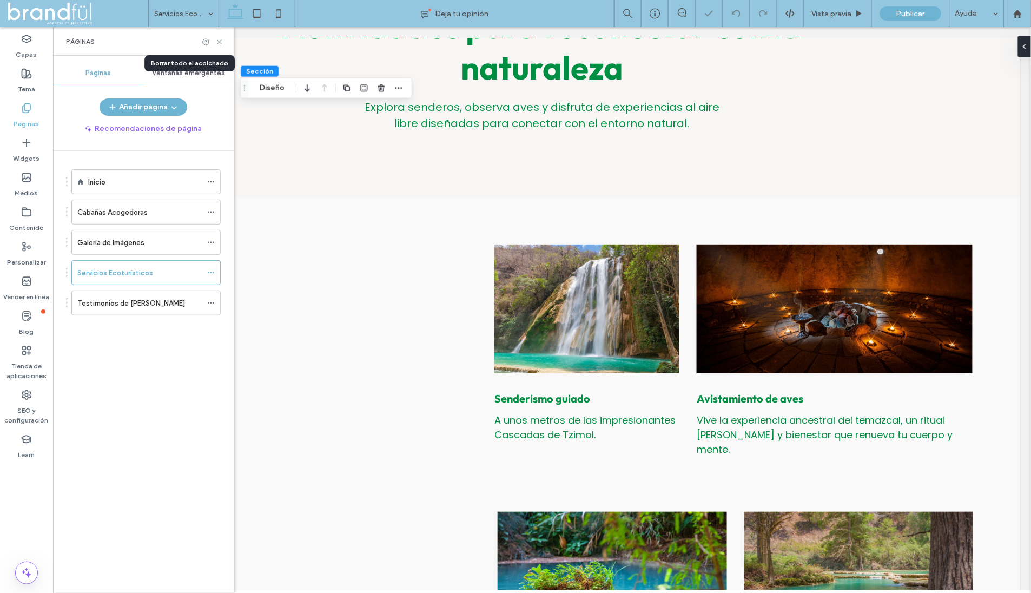
click at [91, 178] on label "Inicio" at bounding box center [96, 182] width 17 height 19
click at [220, 41] on icon at bounding box center [219, 42] width 8 height 8
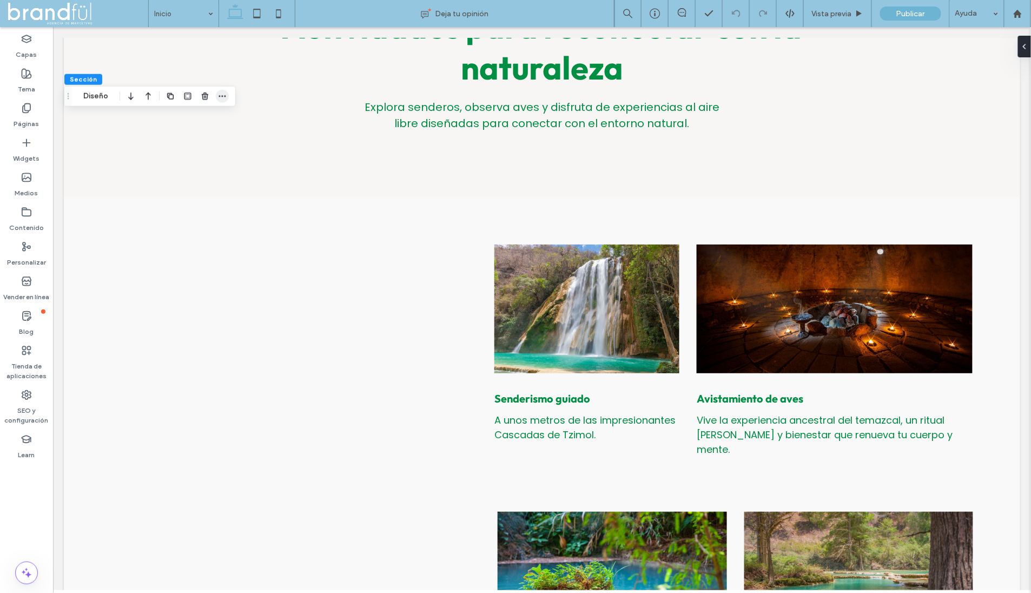
click at [222, 98] on icon "button" at bounding box center [222, 96] width 9 height 9
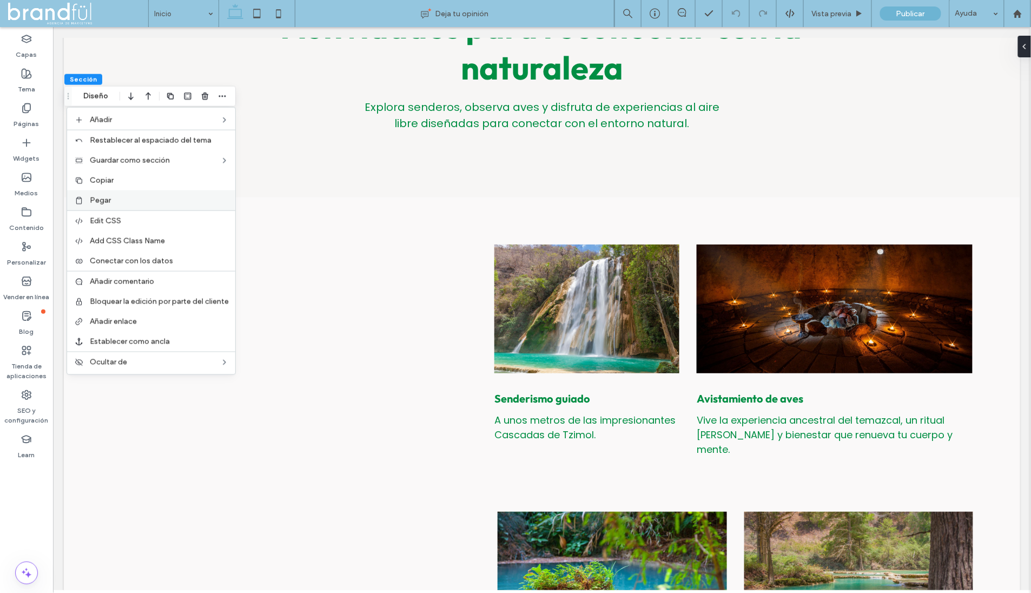
click at [125, 198] on label "Pegar" at bounding box center [159, 200] width 139 height 9
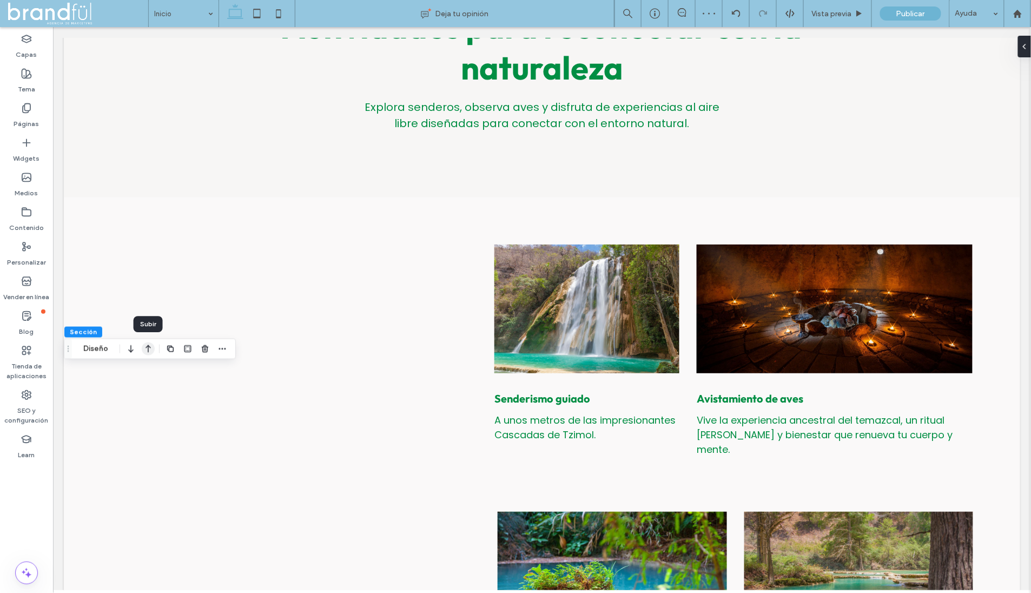
click at [147, 349] on icon "button" at bounding box center [148, 348] width 13 height 19
click at [37, 109] on div "Páginas" at bounding box center [26, 115] width 53 height 35
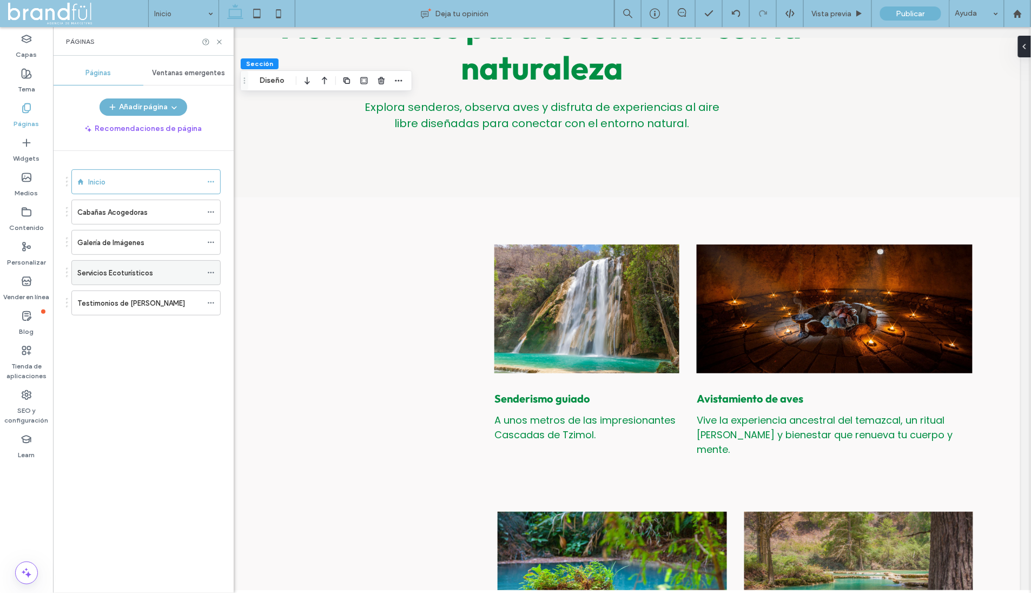
click at [137, 269] on label "Servicios Ecoturísticos" at bounding box center [115, 272] width 76 height 19
click at [221, 41] on icon at bounding box center [219, 42] width 8 height 8
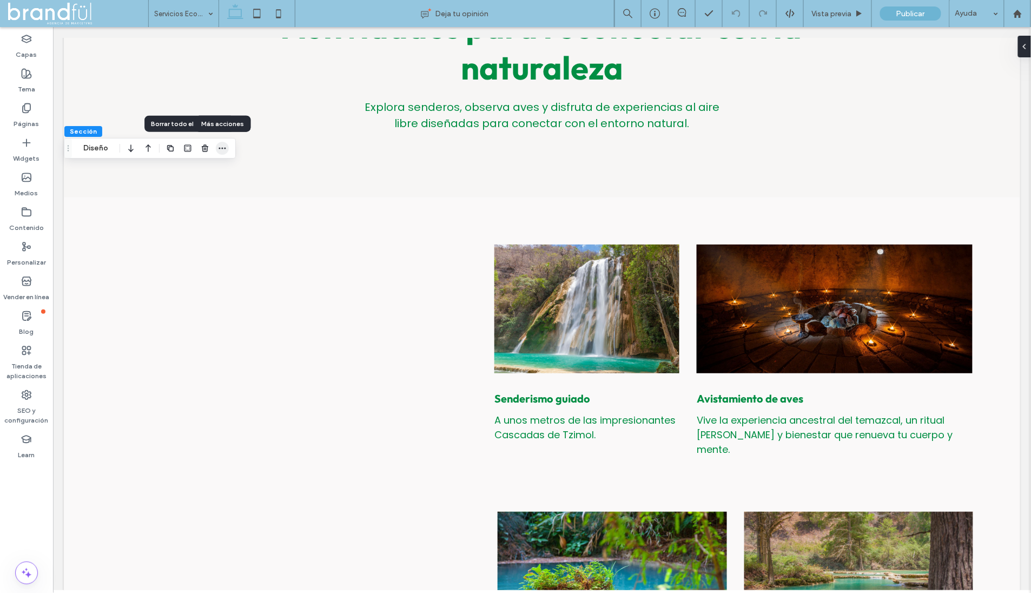
click at [227, 152] on span "button" at bounding box center [222, 148] width 13 height 13
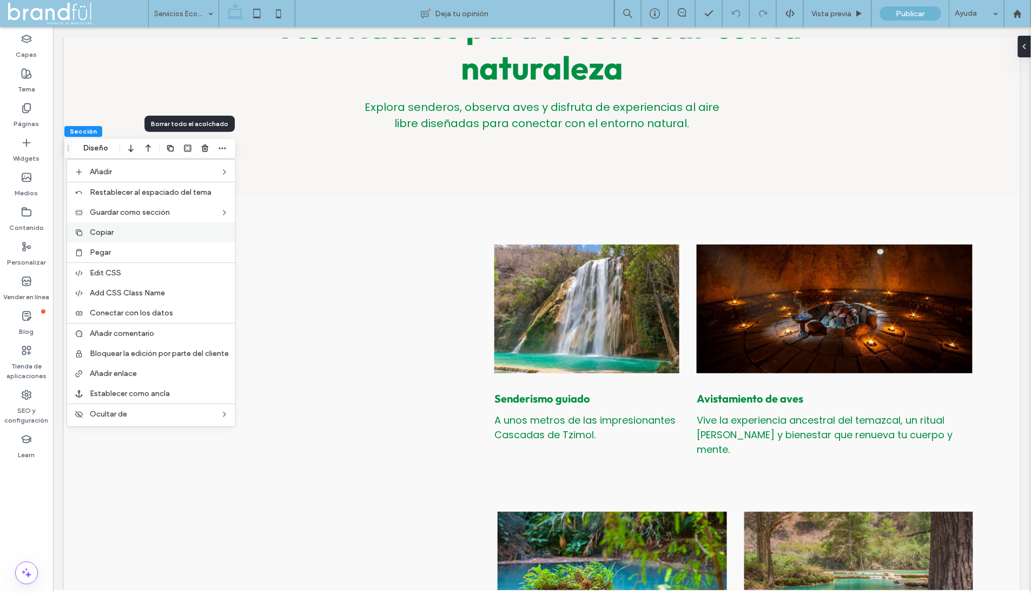
click at [169, 233] on label "Copiar" at bounding box center [159, 232] width 139 height 9
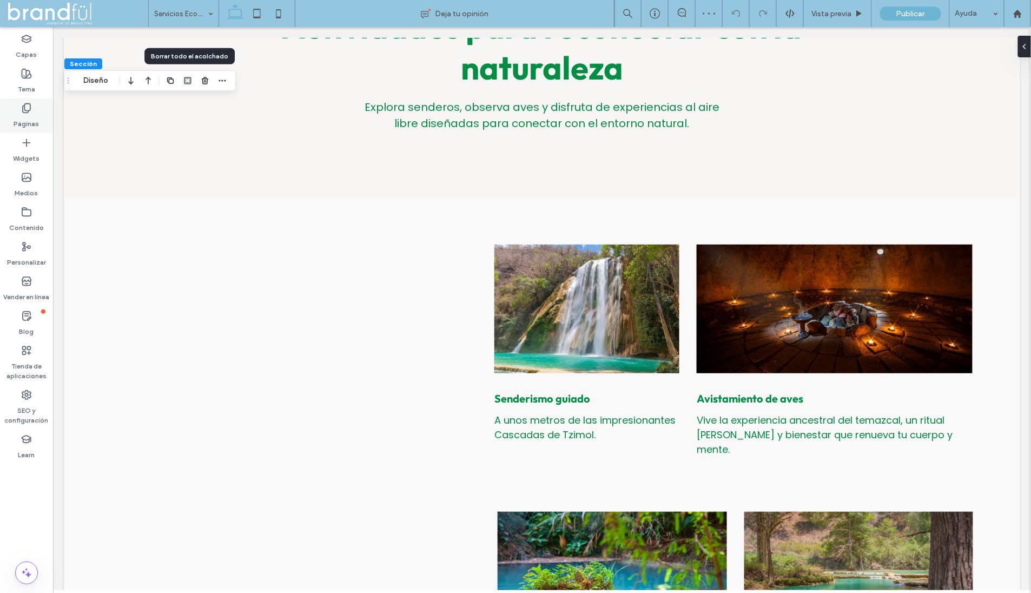
click at [30, 111] on icon at bounding box center [26, 108] width 11 height 11
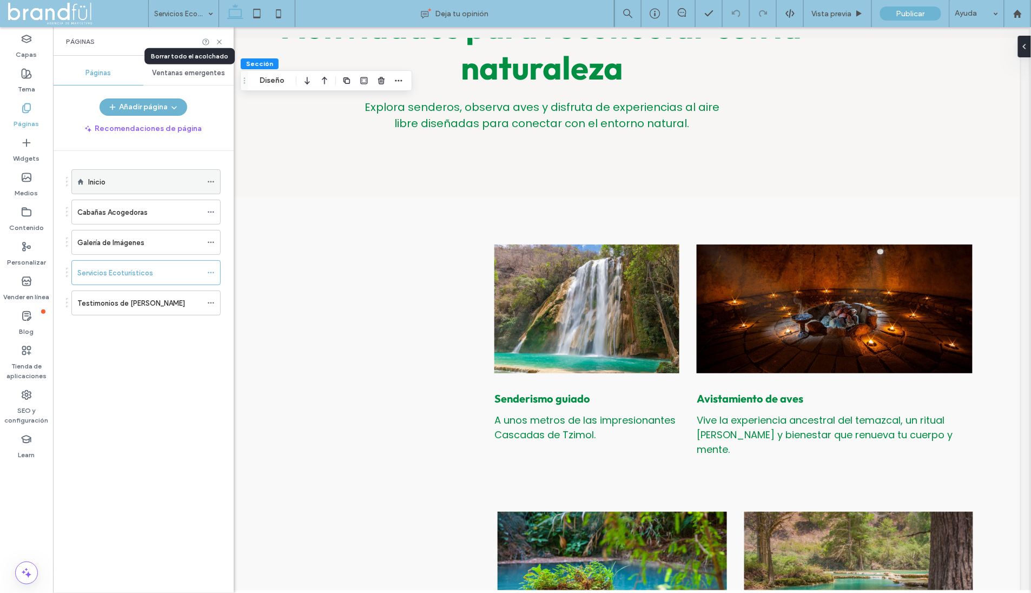
click at [91, 175] on label "Inicio" at bounding box center [96, 182] width 17 height 19
click at [217, 39] on icon at bounding box center [219, 42] width 8 height 8
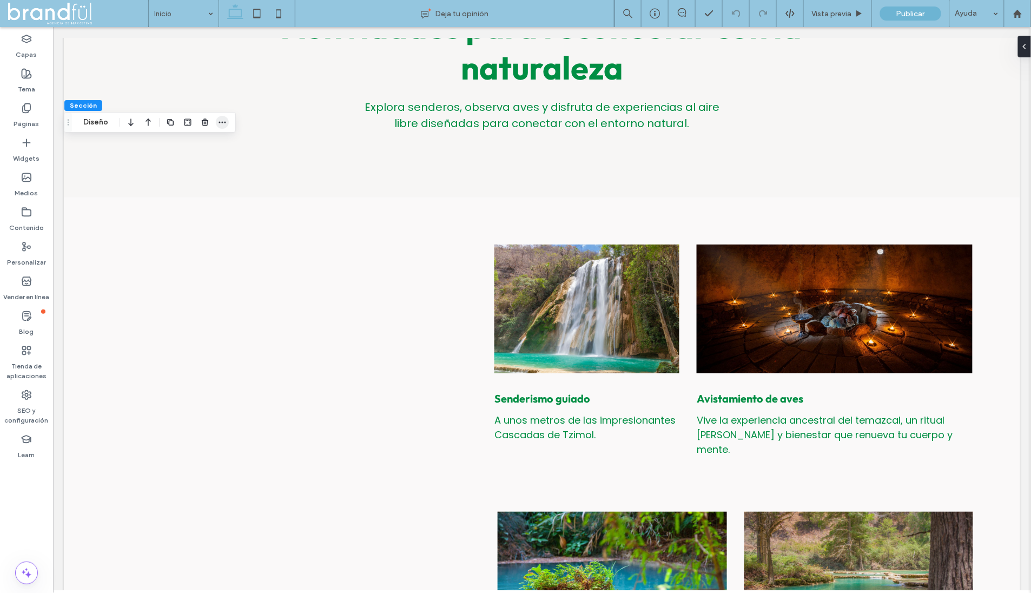
click at [218, 121] on icon "button" at bounding box center [222, 122] width 9 height 9
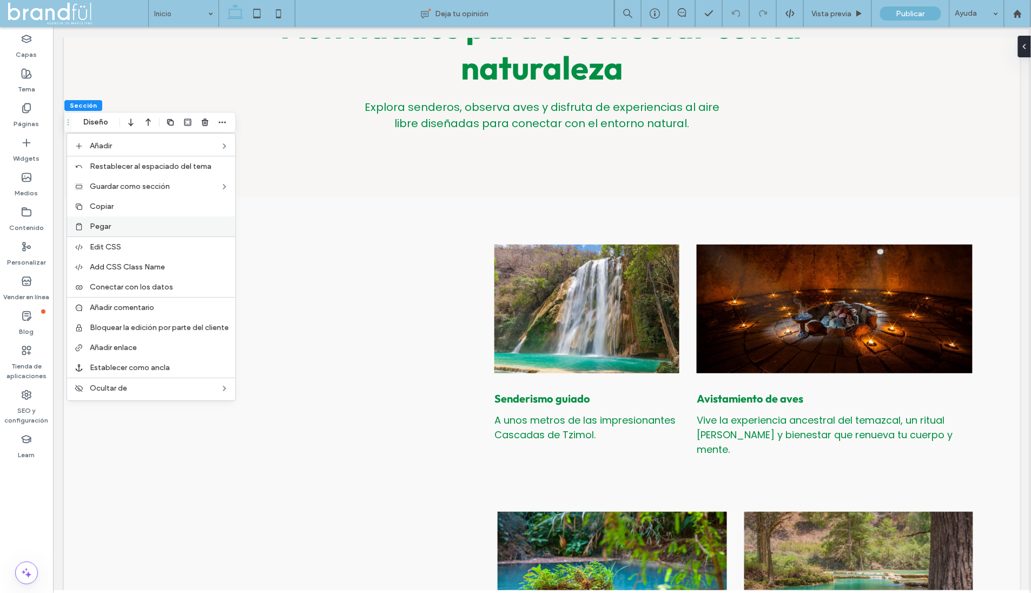
click at [134, 230] on div "Pegar" at bounding box center [151, 226] width 168 height 20
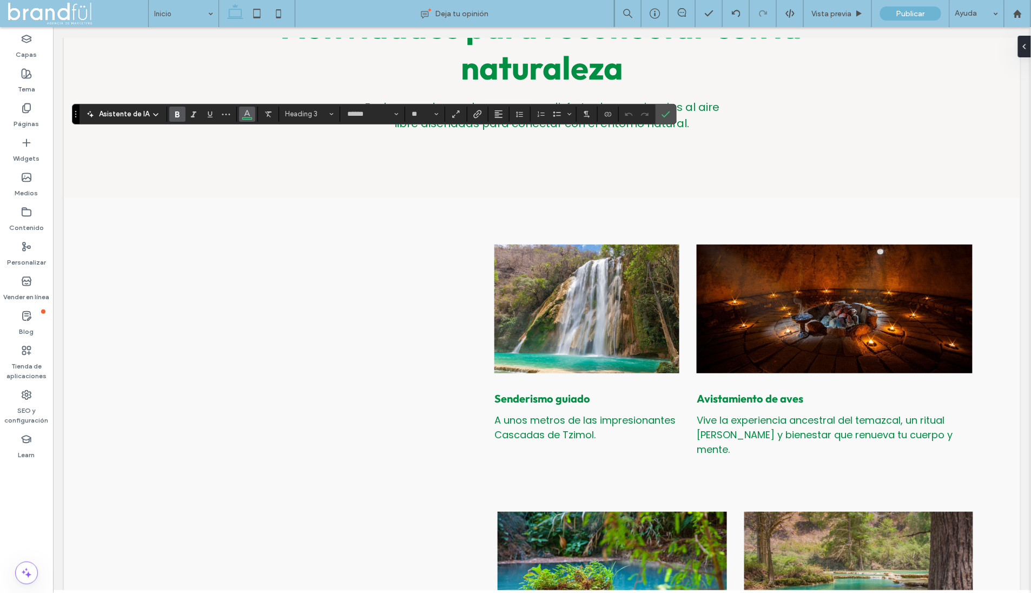
click at [243, 110] on icon "Color" at bounding box center [247, 113] width 9 height 9
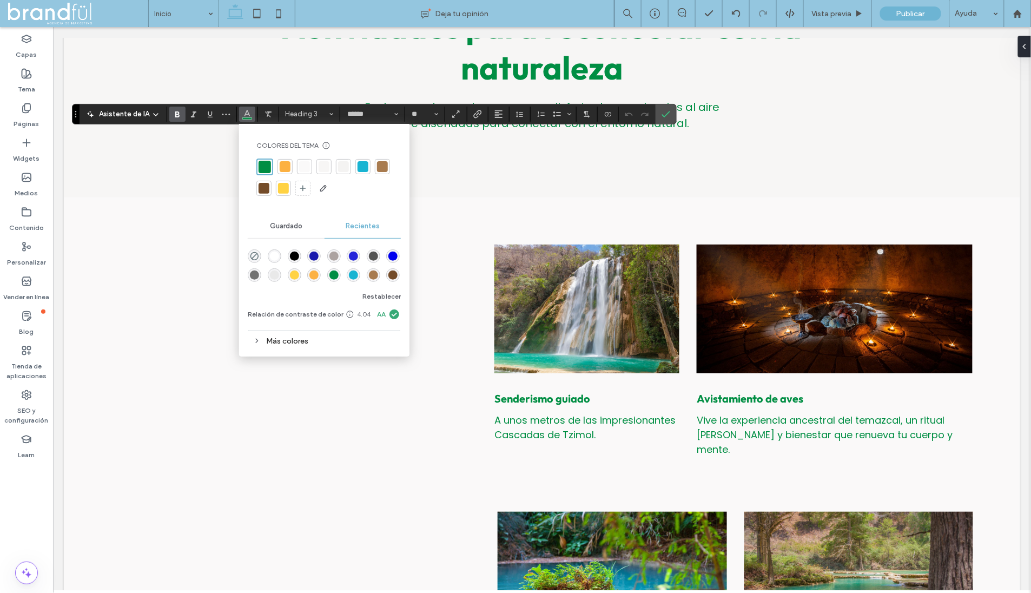
click at [285, 169] on div at bounding box center [285, 166] width 11 height 11
click at [364, 165] on div at bounding box center [361, 166] width 11 height 11
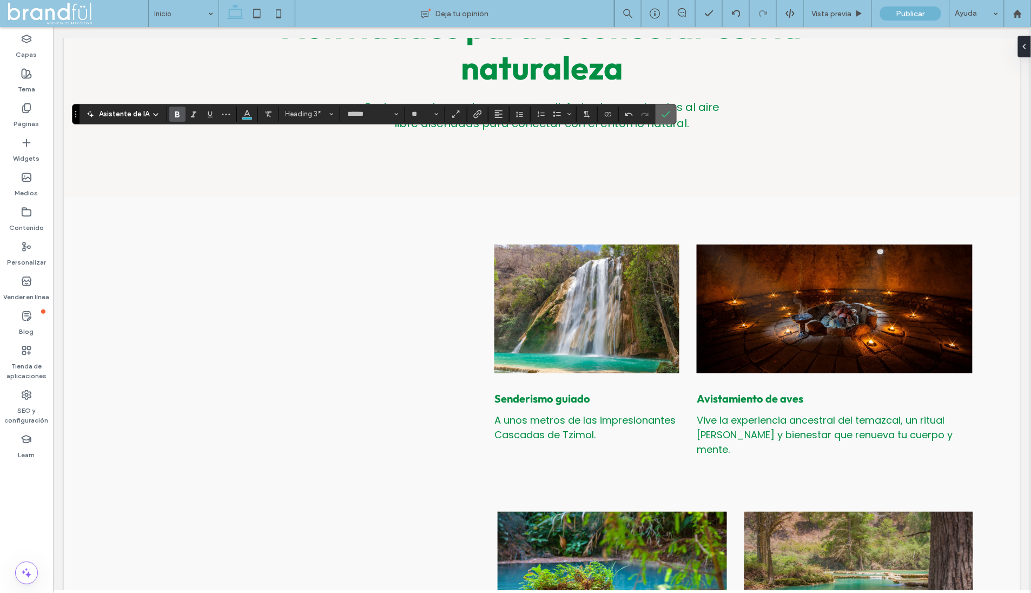
click at [658, 113] on label "Confirmar" at bounding box center [666, 113] width 16 height 19
click at [246, 112] on icon "Color" at bounding box center [247, 113] width 9 height 9
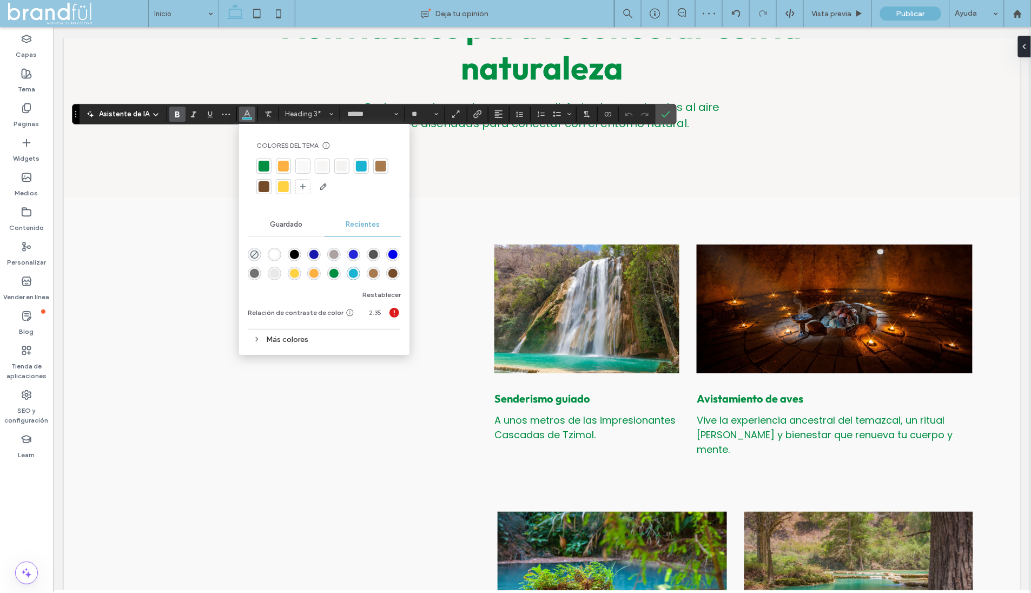
click at [281, 170] on div at bounding box center [283, 166] width 11 height 11
click at [661, 114] on icon "Confirmar" at bounding box center [665, 114] width 9 height 9
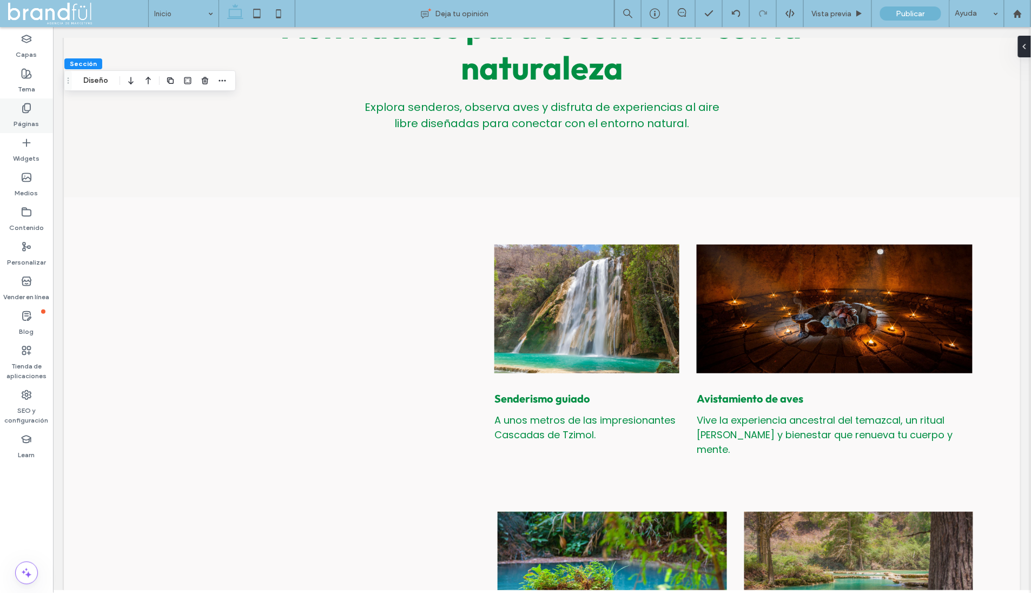
click at [20, 110] on div "Páginas" at bounding box center [26, 115] width 53 height 35
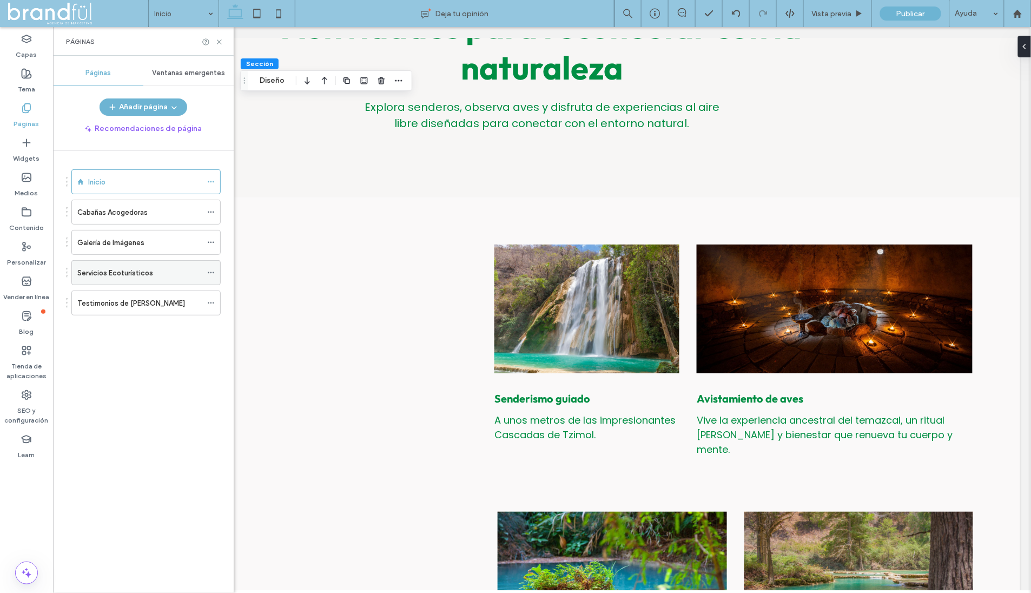
click at [105, 266] on label "Servicios Ecoturísticos" at bounding box center [115, 272] width 76 height 19
click at [218, 39] on icon at bounding box center [219, 42] width 8 height 8
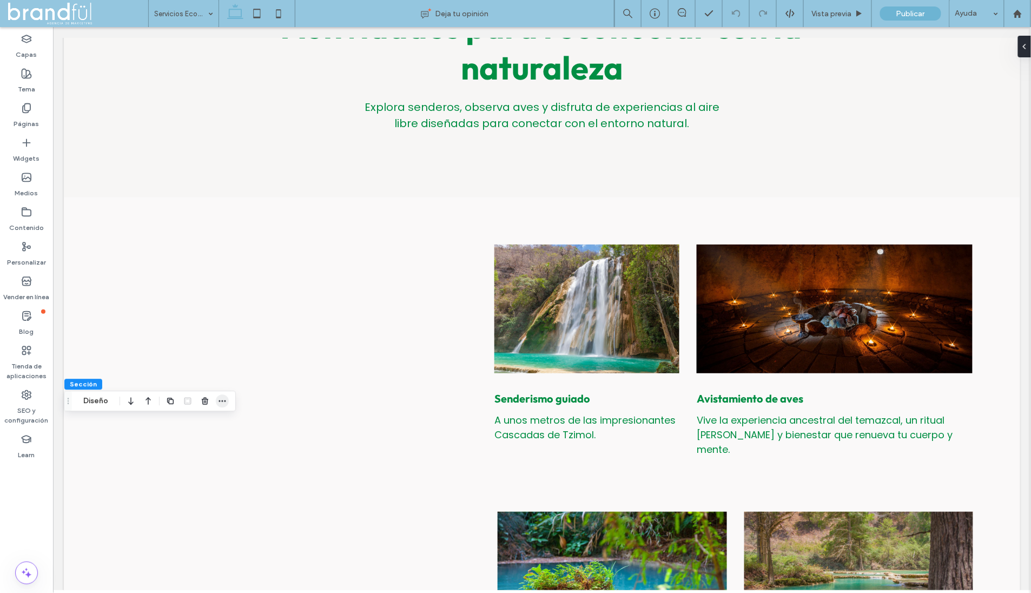
click at [221, 401] on icon "button" at bounding box center [222, 400] width 9 height 9
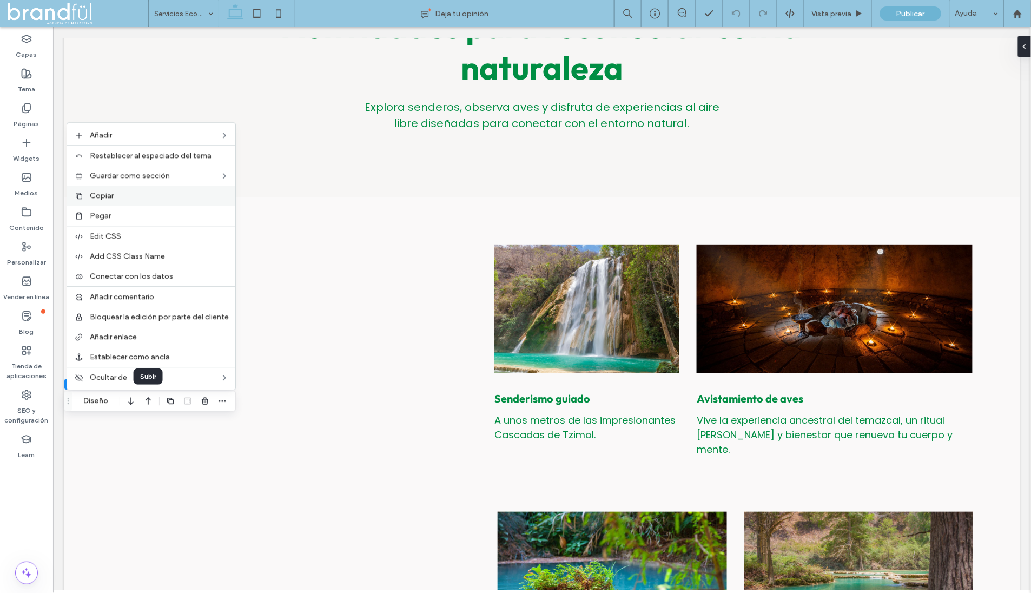
click at [146, 200] on label "Copiar" at bounding box center [159, 195] width 139 height 9
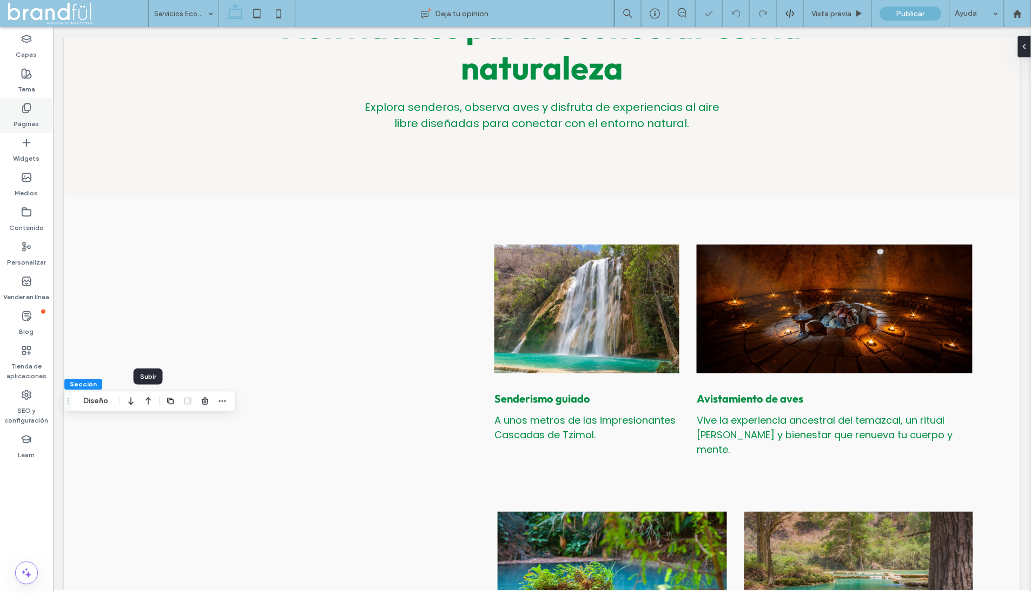
click at [20, 101] on div "Páginas" at bounding box center [26, 115] width 53 height 35
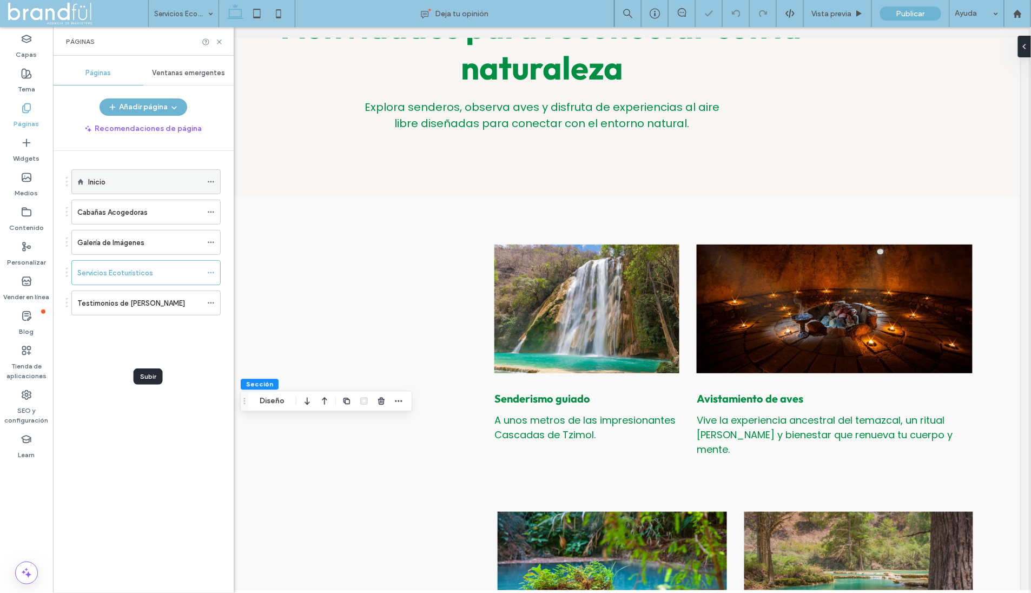
click at [94, 178] on label "Inicio" at bounding box center [96, 182] width 17 height 19
click at [218, 43] on icon at bounding box center [219, 42] width 8 height 8
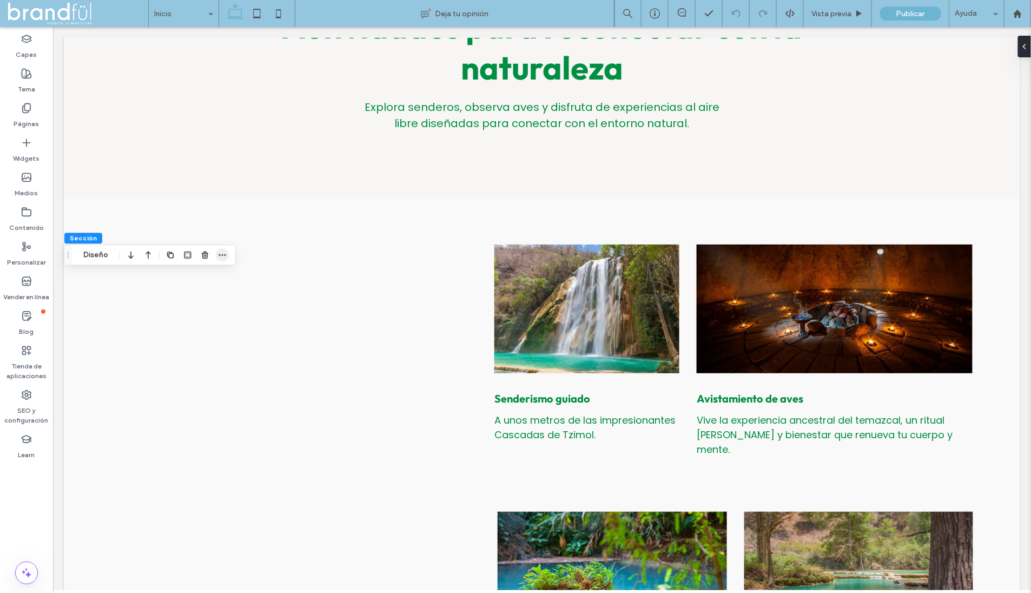
click at [221, 254] on icon "button" at bounding box center [222, 254] width 9 height 9
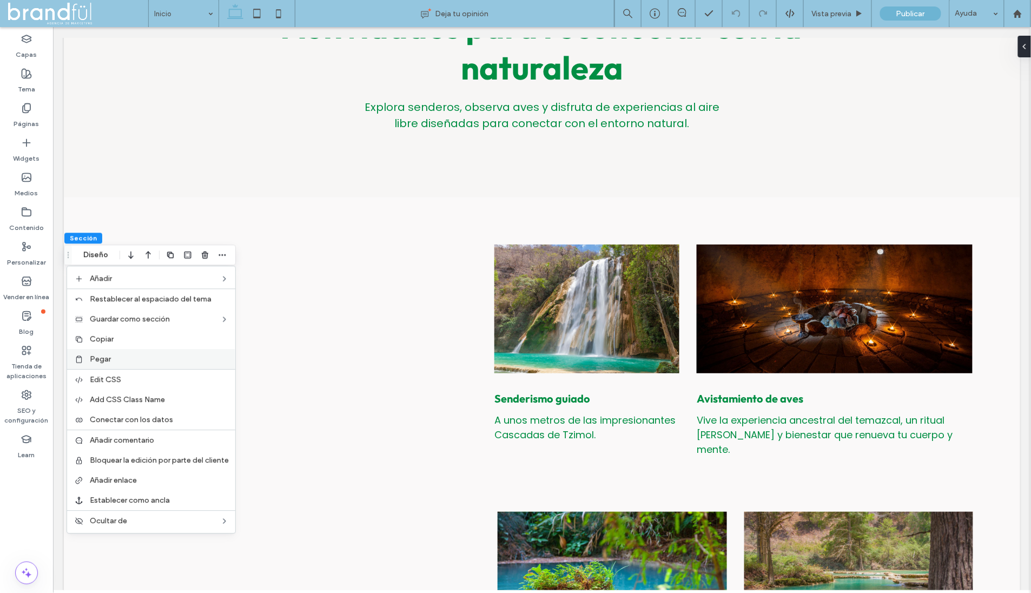
click at [134, 356] on label "Pegar" at bounding box center [159, 358] width 139 height 9
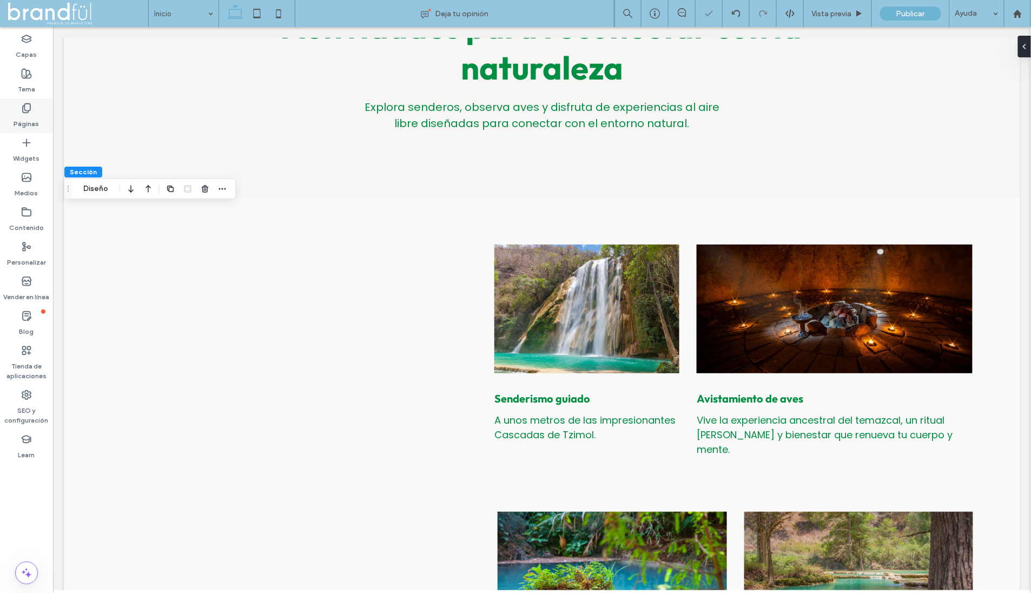
click at [27, 120] on label "Páginas" at bounding box center [26, 121] width 25 height 15
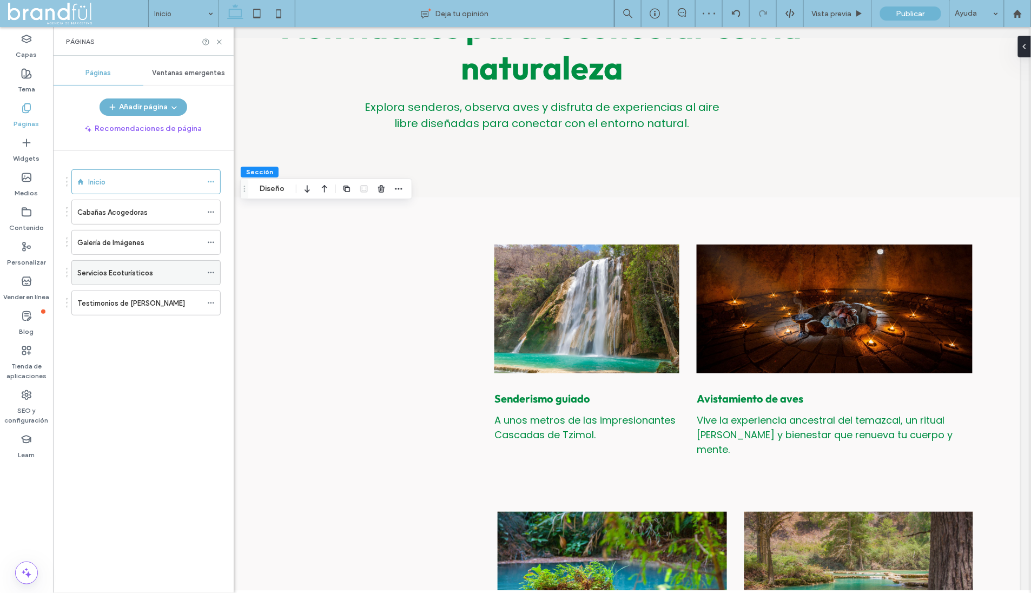
click at [147, 271] on label "Servicios Ecoturísticos" at bounding box center [115, 272] width 76 height 19
click at [217, 42] on icon at bounding box center [219, 42] width 8 height 8
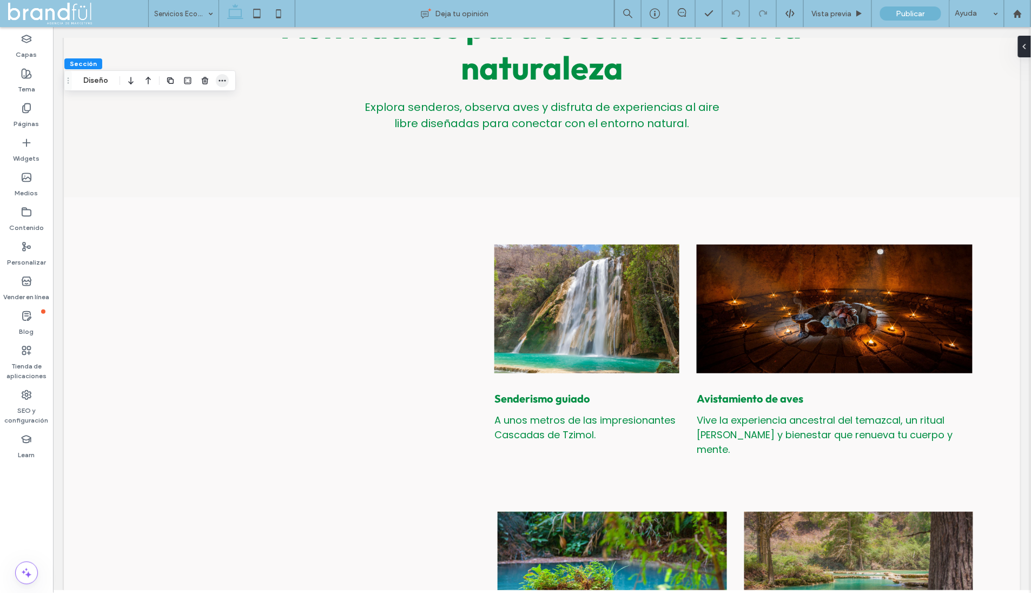
click at [218, 79] on icon "button" at bounding box center [222, 80] width 9 height 9
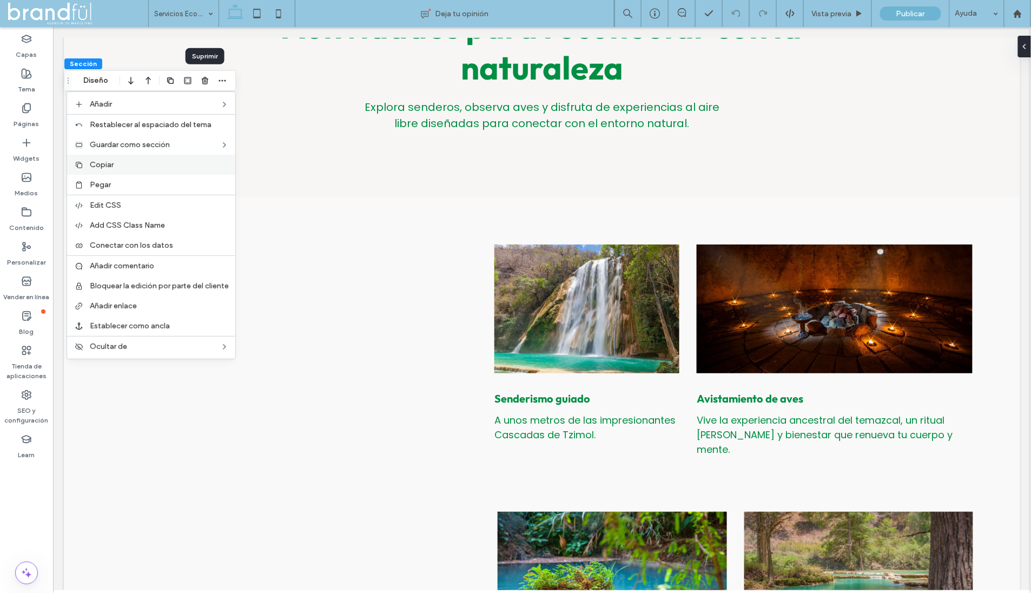
click at [154, 161] on label "Copiar" at bounding box center [159, 164] width 139 height 9
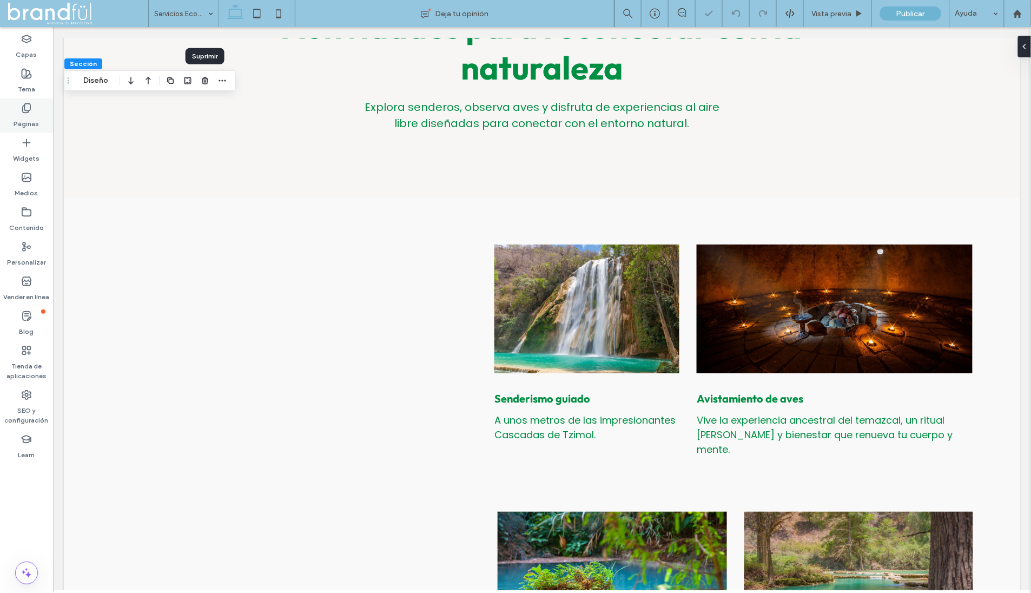
click at [33, 105] on div "Páginas" at bounding box center [26, 115] width 53 height 35
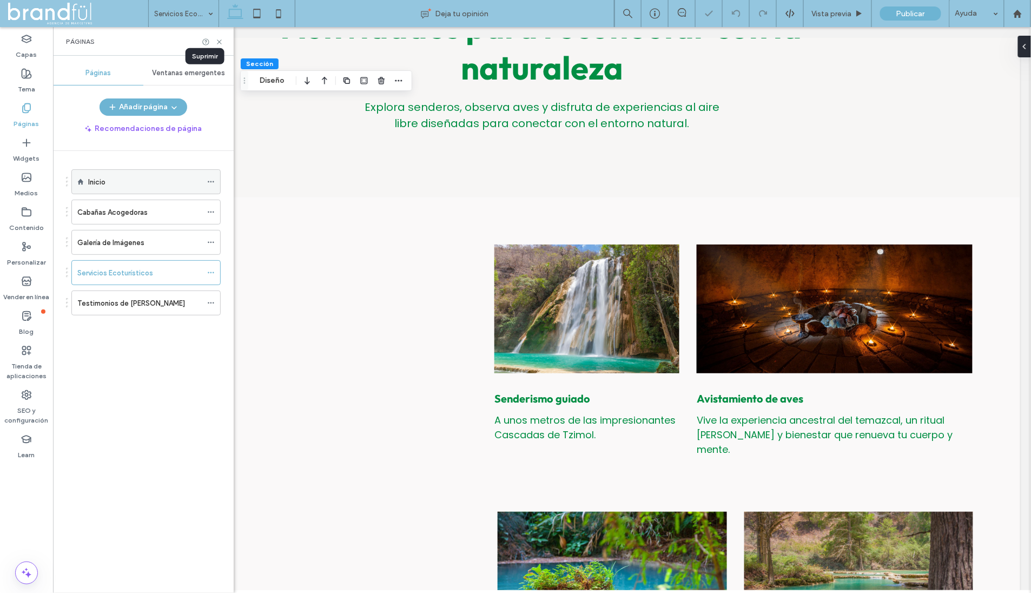
click at [96, 172] on div "Inicio" at bounding box center [145, 182] width 114 height 24
click at [219, 41] on icon at bounding box center [219, 42] width 8 height 8
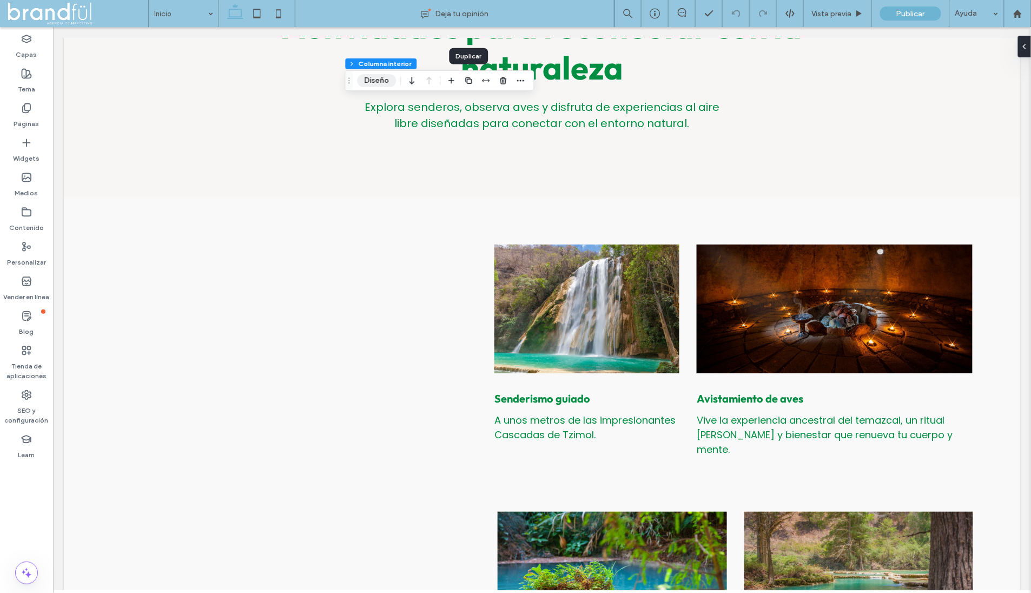
click at [383, 77] on button "Diseño" at bounding box center [376, 80] width 39 height 13
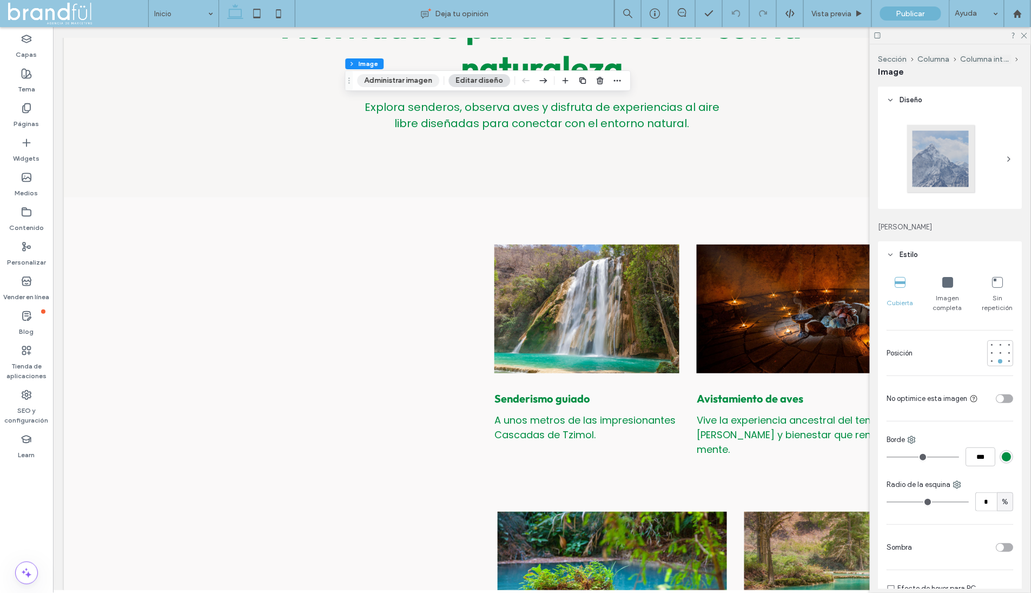
click at [425, 85] on button "Administrar imagen" at bounding box center [398, 80] width 82 height 13
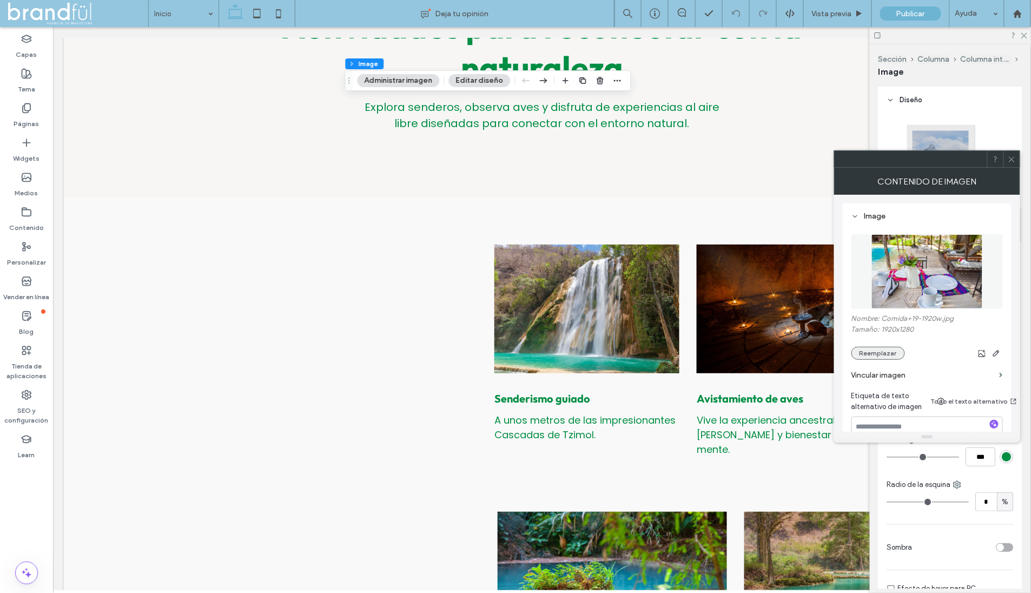
click at [868, 355] on button "Reemplazar" at bounding box center [878, 353] width 54 height 13
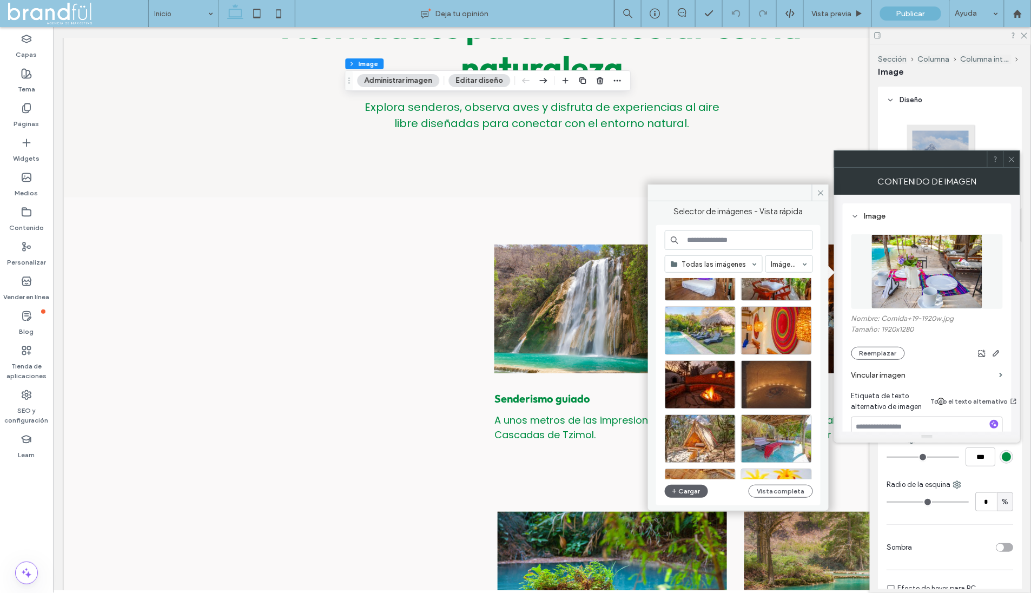
scroll to position [1123, 0]
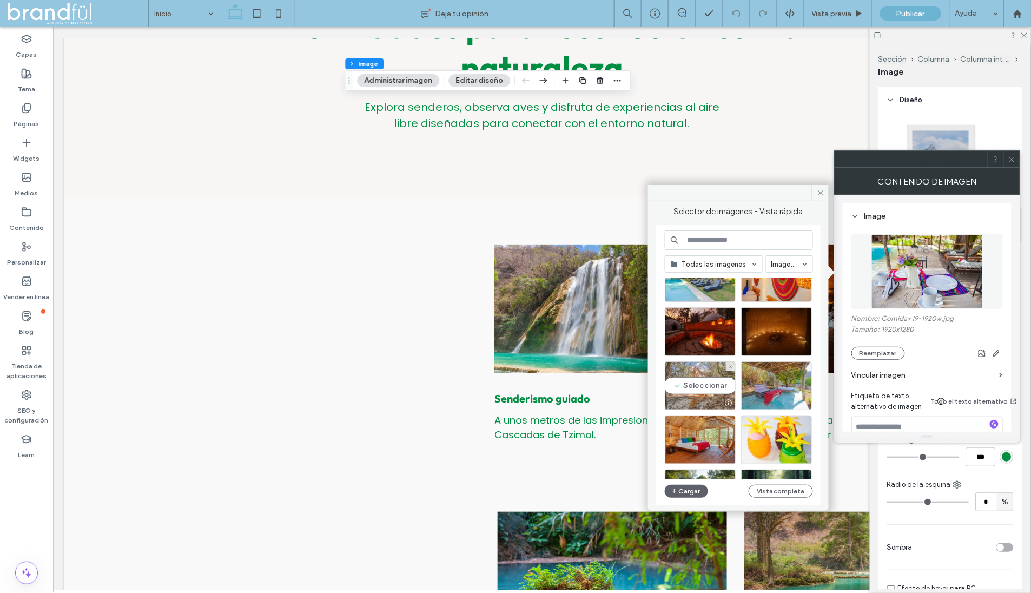
click at [697, 390] on div "Seleccionar" at bounding box center [700, 385] width 71 height 49
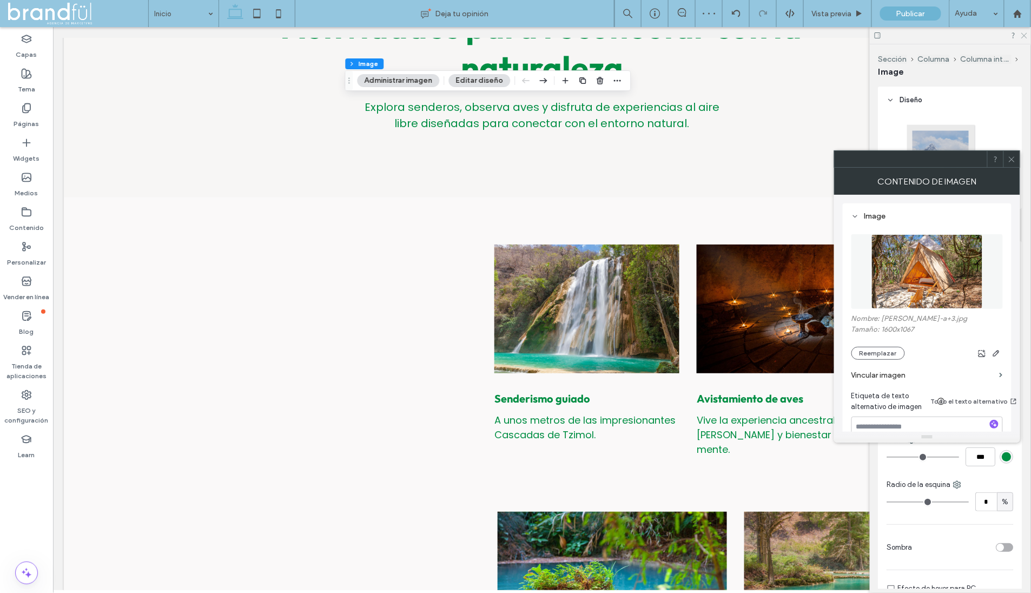
click at [1022, 32] on icon at bounding box center [1023, 34] width 7 height 7
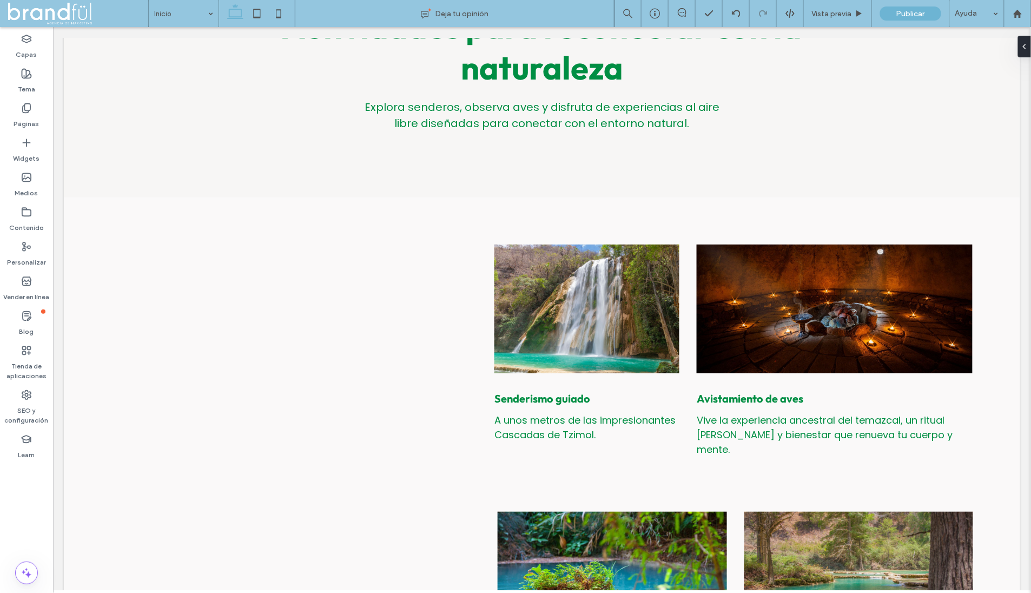
type input "***"
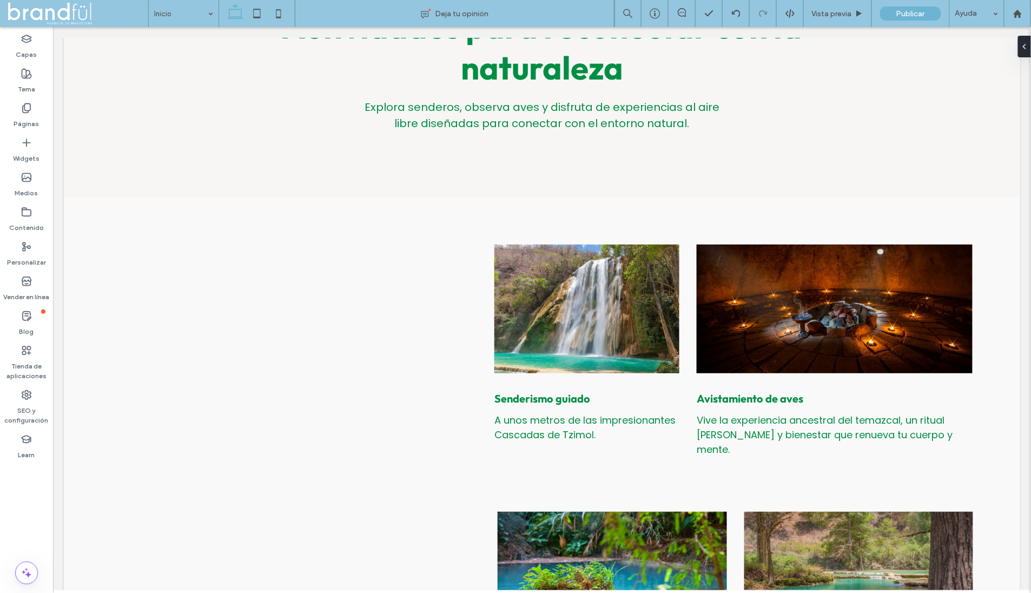
type input "***"
click at [552, 270] on use "button" at bounding box center [554, 270] width 7 height 2
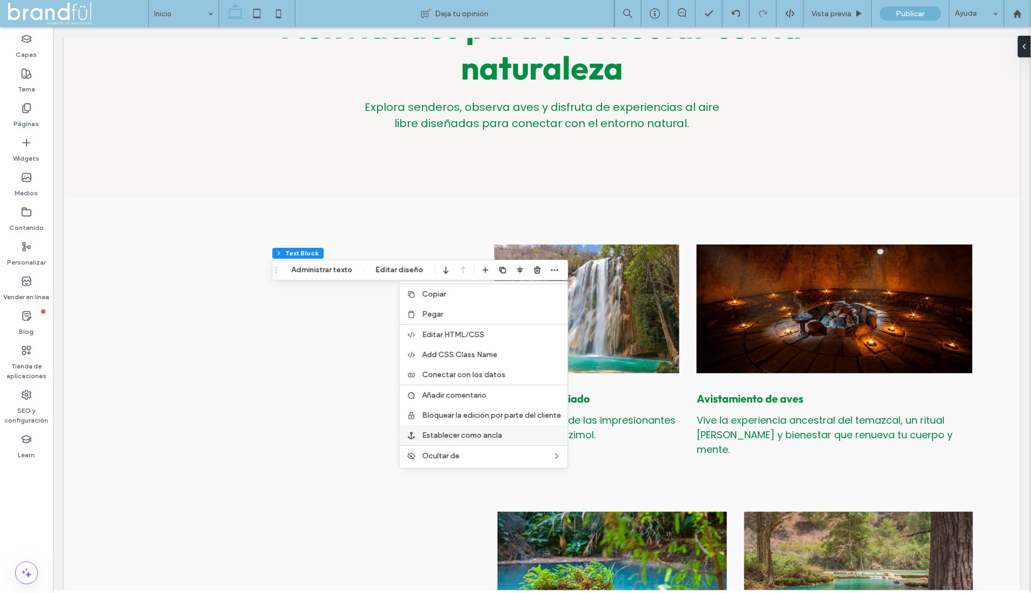
click at [478, 431] on span "Establecer como ancla" at bounding box center [462, 435] width 80 height 9
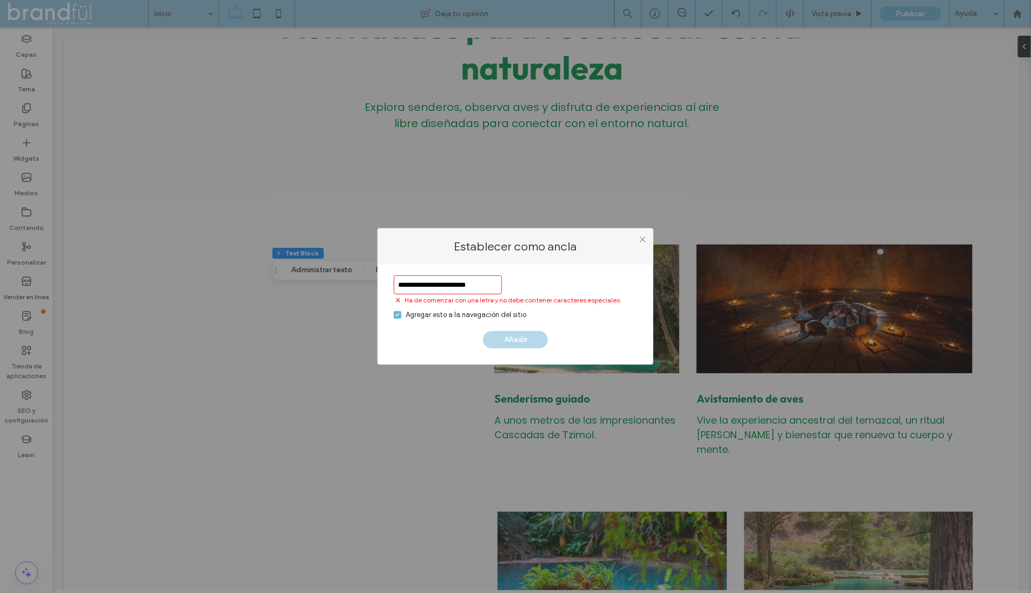
click at [457, 287] on input "**********" at bounding box center [448, 284] width 108 height 19
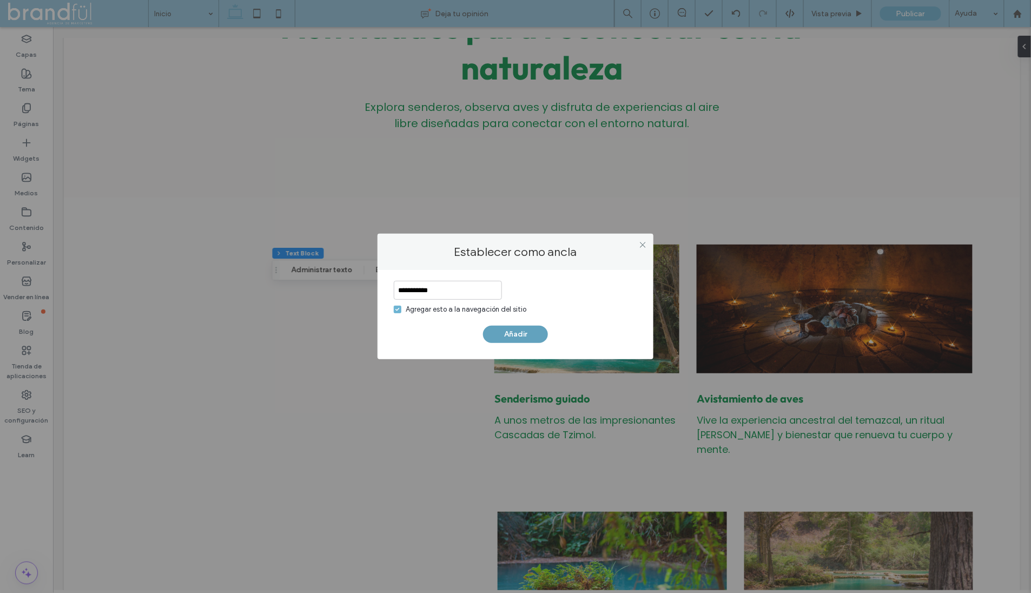
type input "**********"
click at [518, 336] on button "Añadir" at bounding box center [515, 334] width 65 height 17
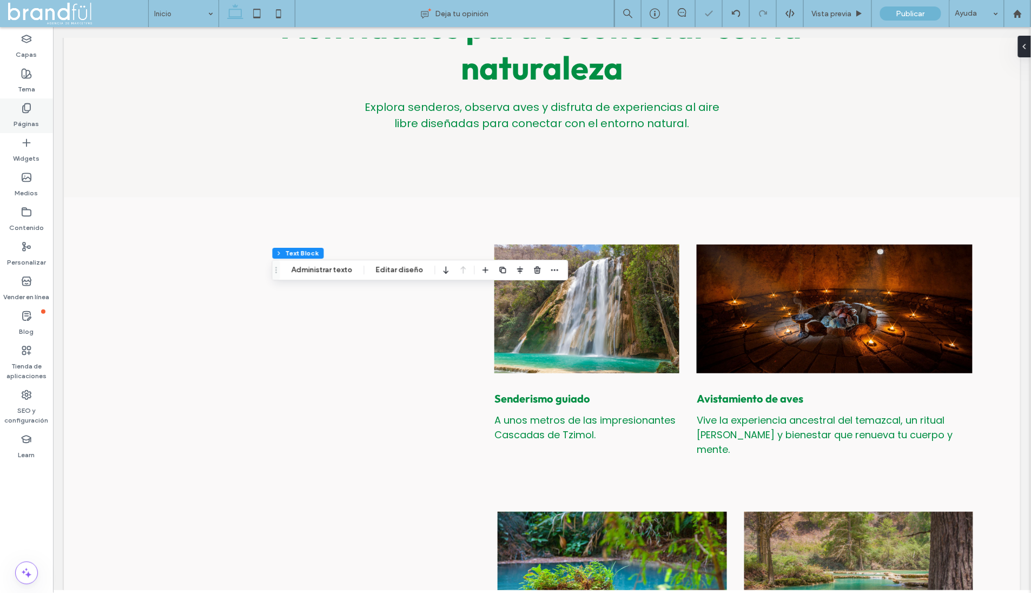
click at [30, 118] on label "Páginas" at bounding box center [26, 121] width 25 height 15
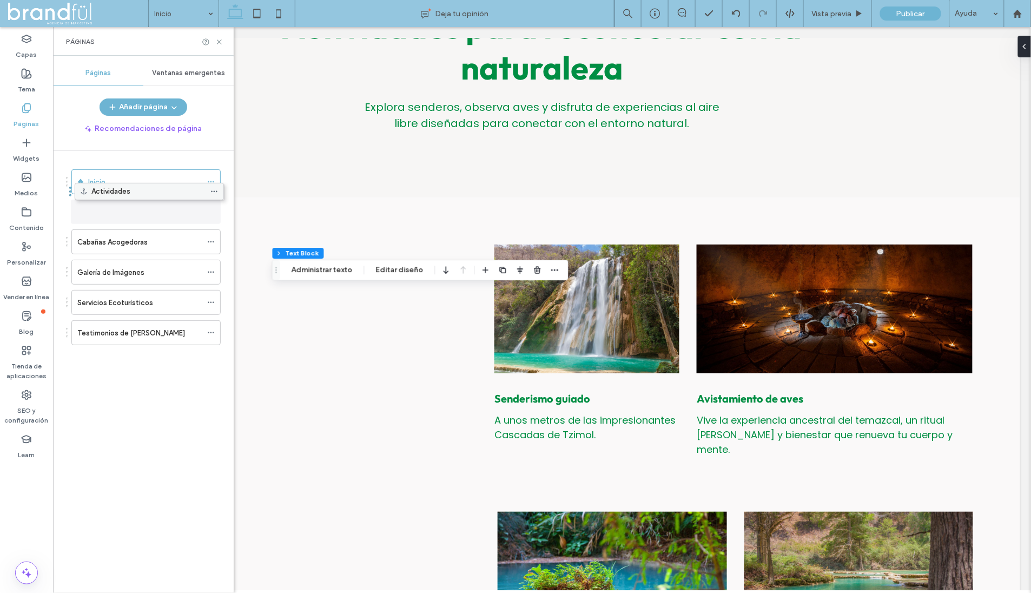
drag, startPoint x: 75, startPoint y: 332, endPoint x: 78, endPoint y: 197, distance: 135.2
click at [211, 299] on icon at bounding box center [211, 303] width 8 height 8
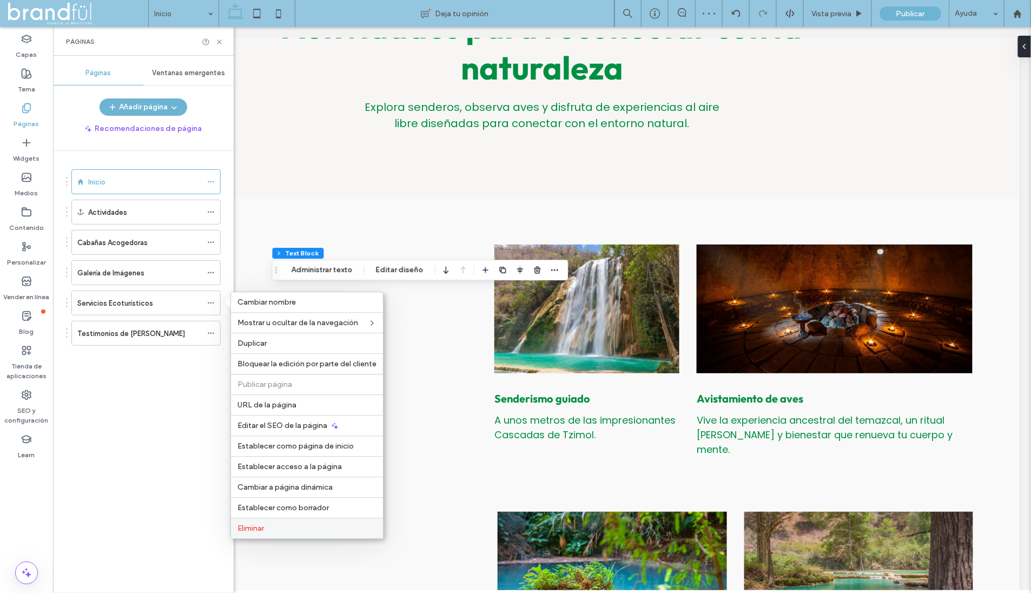
click at [273, 524] on label "Eliminar" at bounding box center [306, 528] width 139 height 9
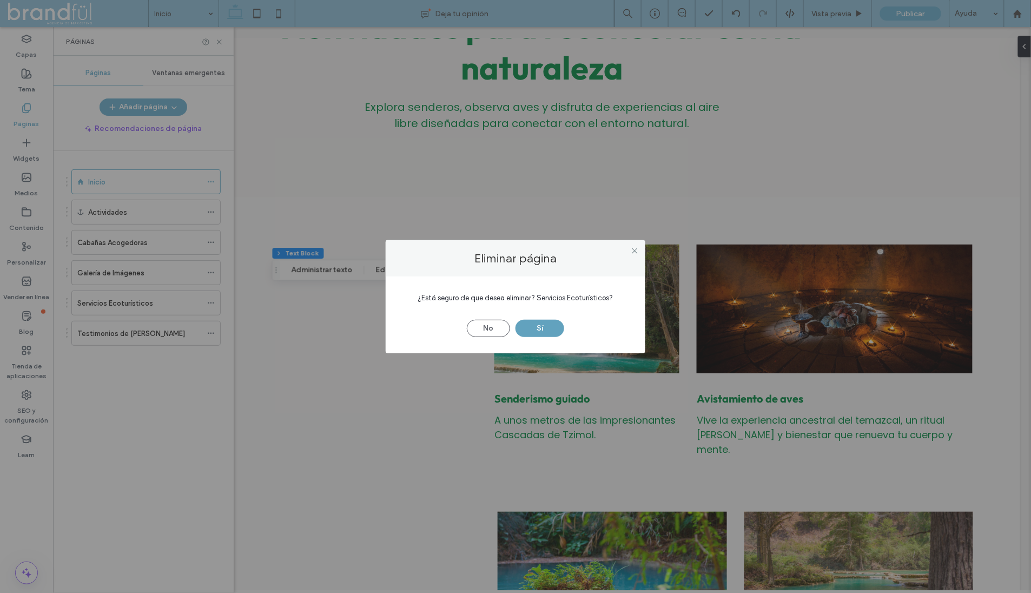
click at [538, 323] on button "Sí" at bounding box center [539, 328] width 49 height 17
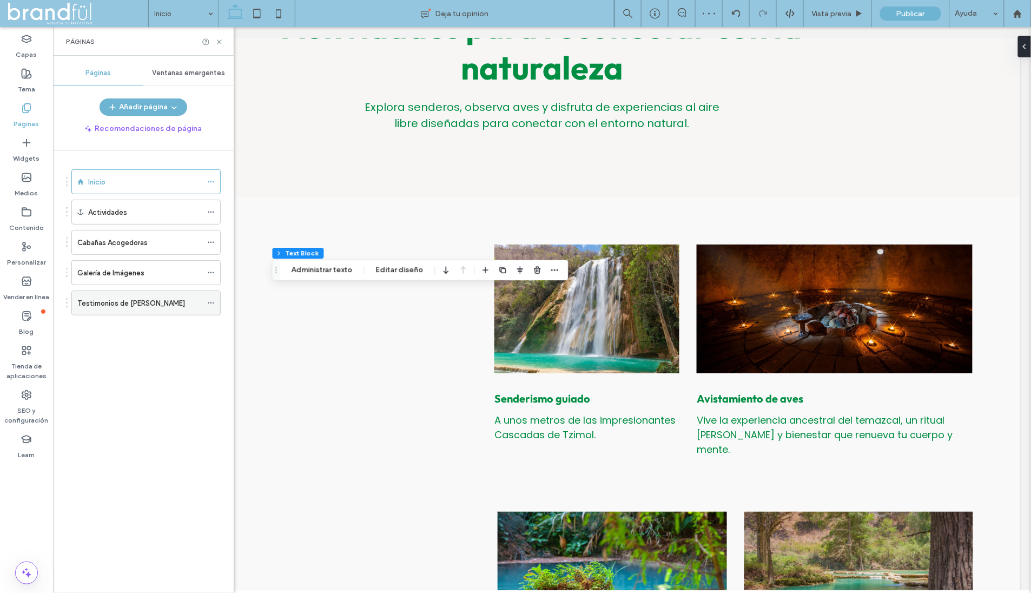
click at [137, 302] on label "Testimonios de Huéspedes" at bounding box center [131, 303] width 108 height 19
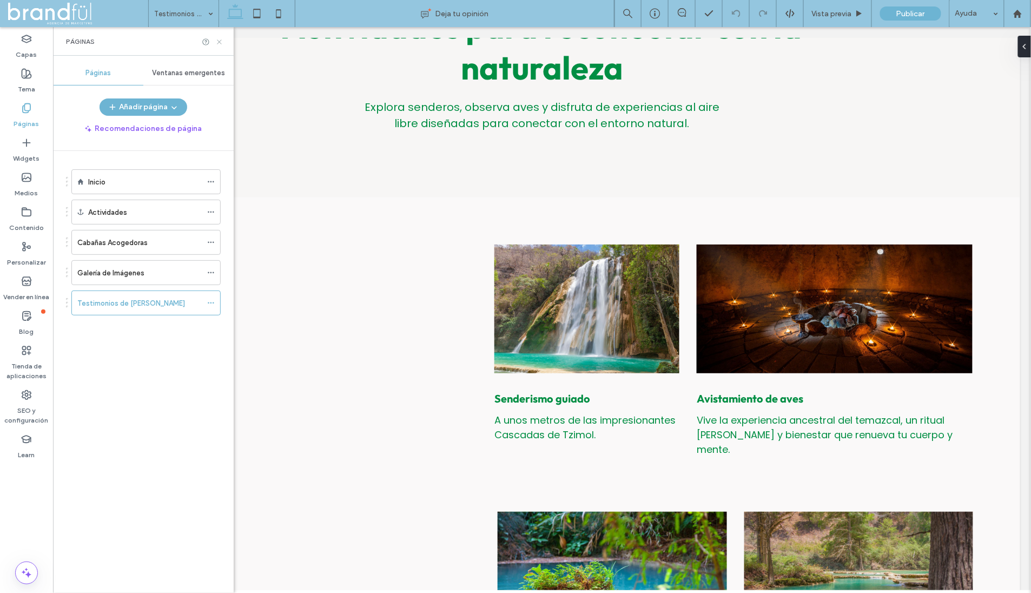
click at [220, 41] on icon at bounding box center [219, 42] width 8 height 8
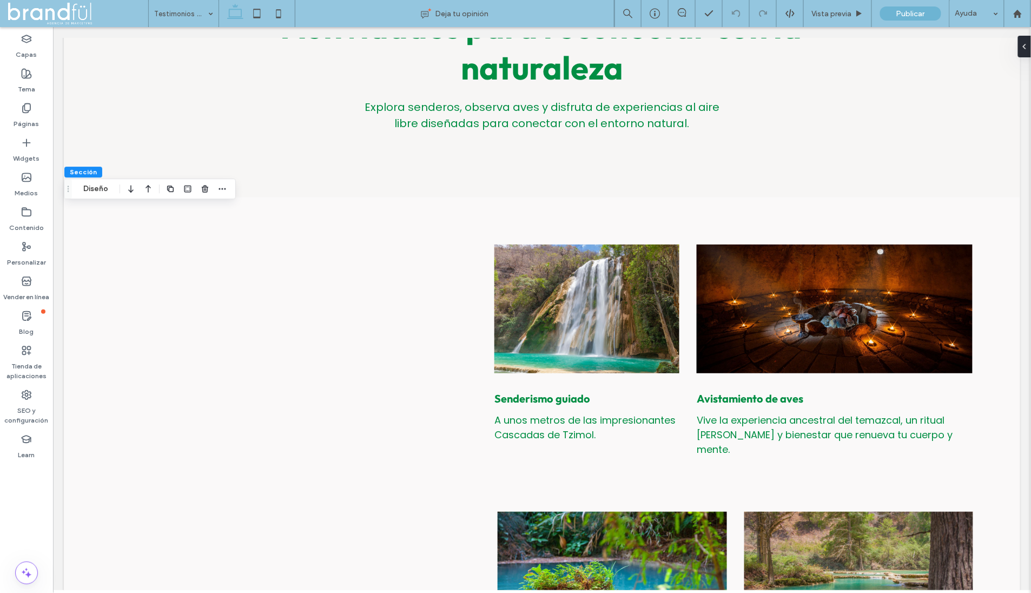
click at [214, 186] on div at bounding box center [196, 188] width 65 height 19
click at [216, 186] on span "button" at bounding box center [222, 188] width 13 height 13
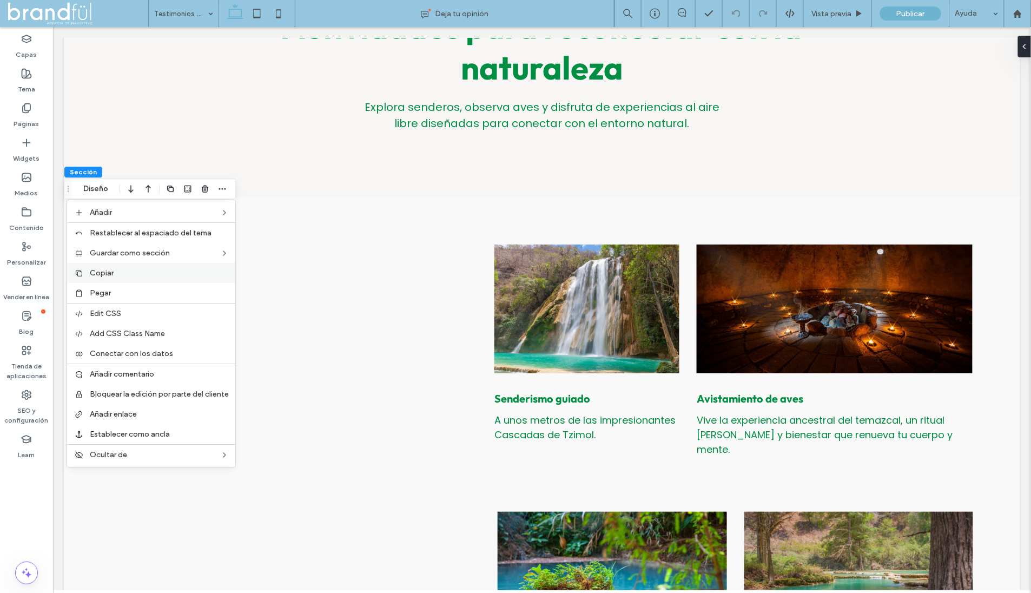
click at [118, 273] on label "Copiar" at bounding box center [159, 272] width 139 height 9
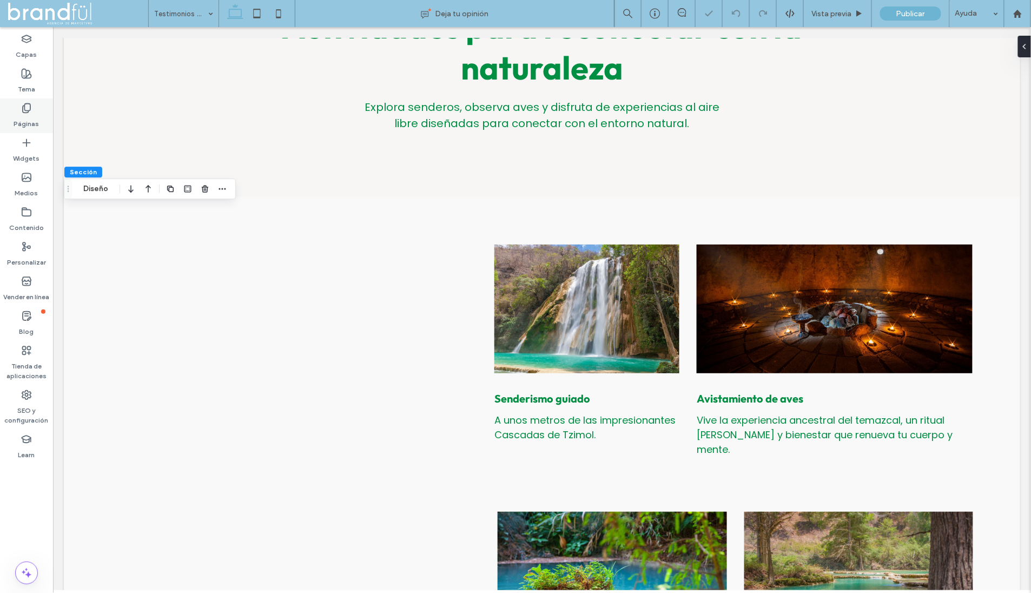
click at [32, 116] on label "Páginas" at bounding box center [26, 121] width 25 height 15
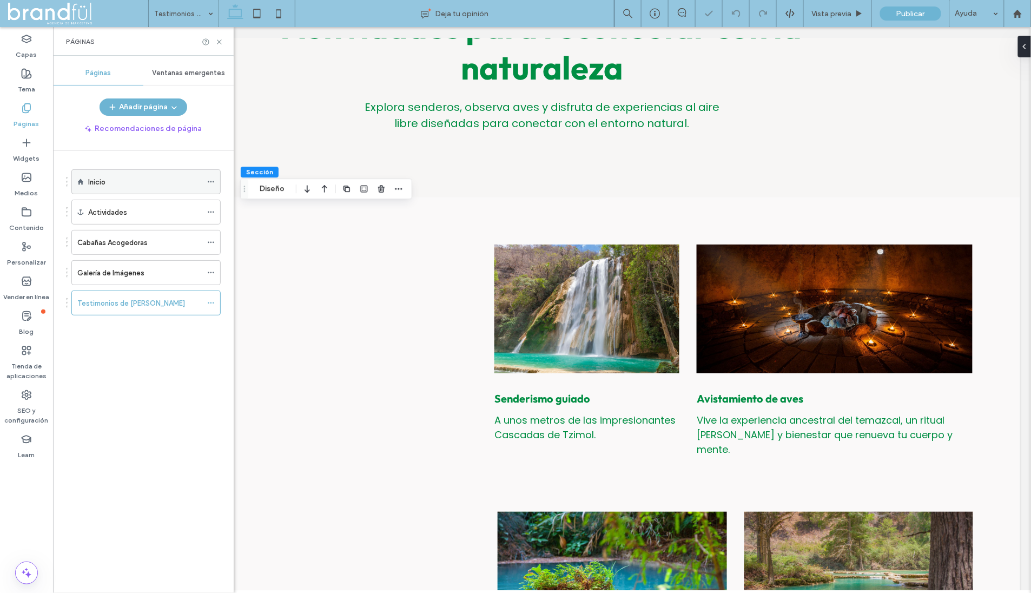
click at [114, 180] on div "Inicio" at bounding box center [145, 181] width 114 height 11
click at [218, 41] on use at bounding box center [219, 41] width 4 height 4
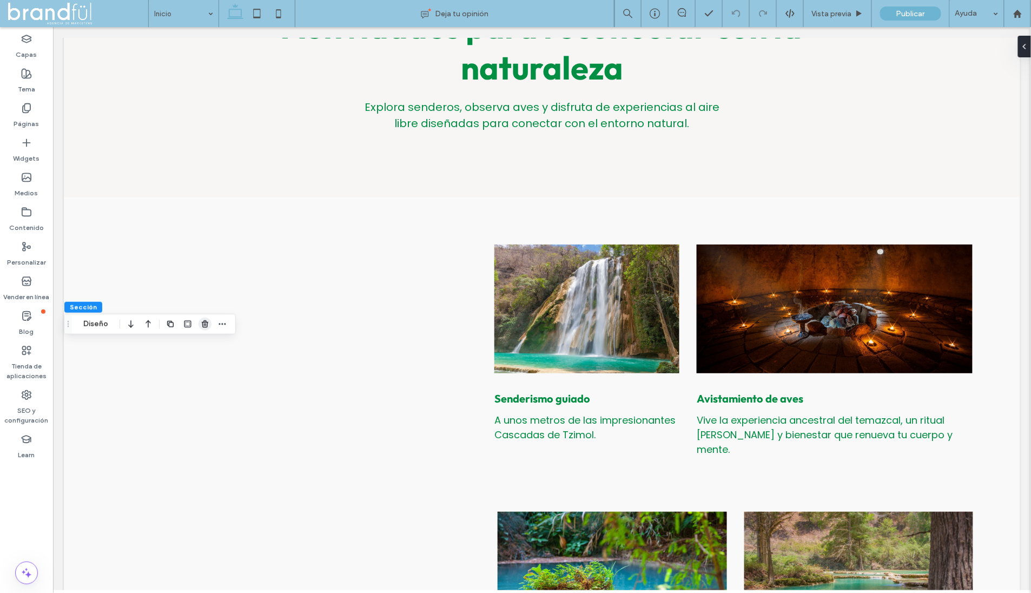
drag, startPoint x: 218, startPoint y: 325, endPoint x: 207, endPoint y: 325, distance: 11.4
click at [220, 325] on icon "button" at bounding box center [222, 324] width 9 height 9
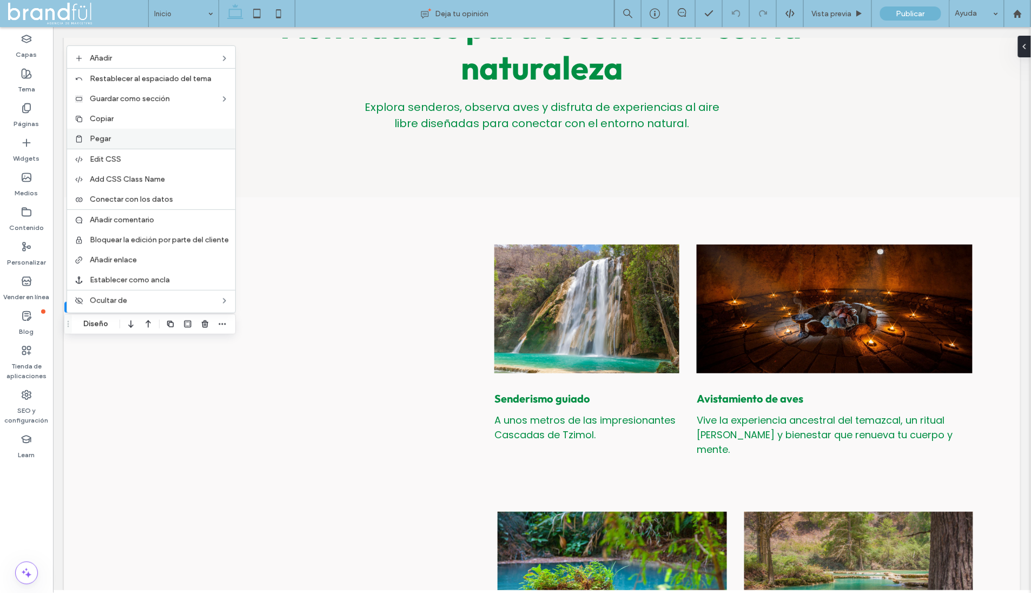
click at [132, 139] on label "Pegar" at bounding box center [159, 138] width 139 height 9
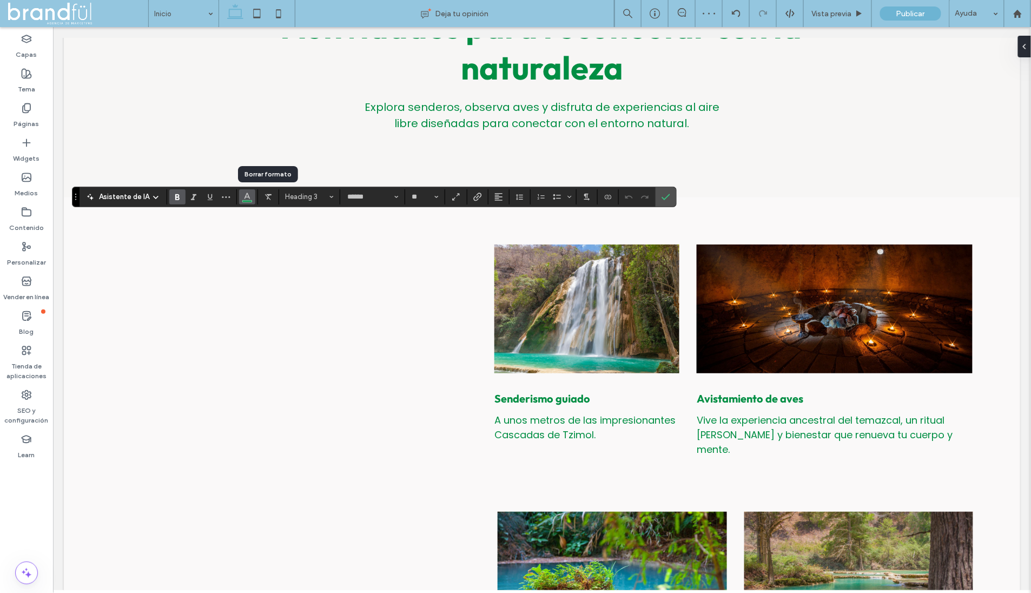
click at [249, 196] on icon "Color" at bounding box center [247, 195] width 9 height 9
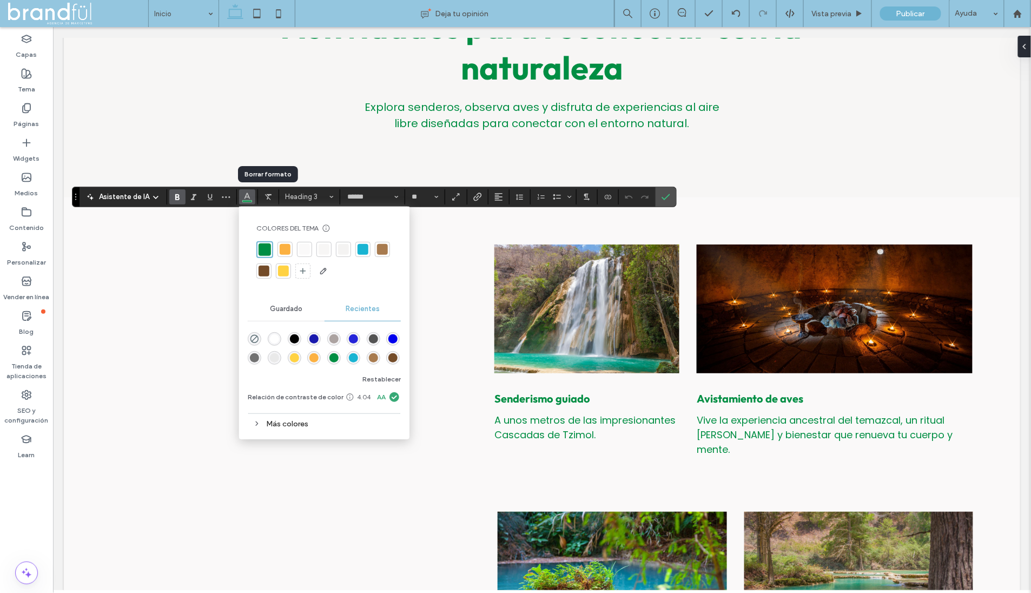
click at [280, 248] on div at bounding box center [285, 249] width 11 height 11
click at [661, 193] on icon "Confirmar" at bounding box center [665, 197] width 9 height 9
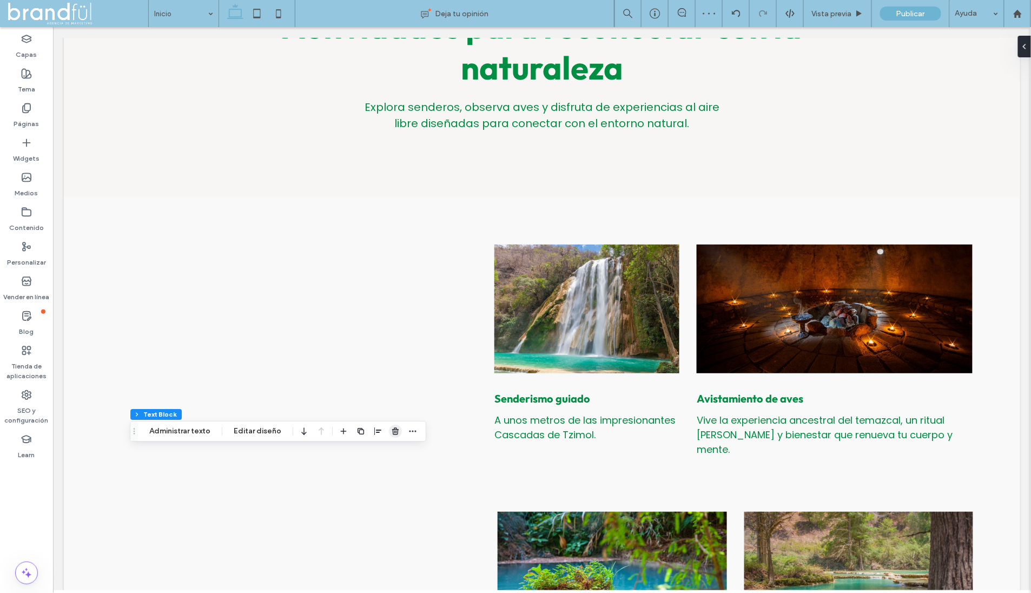
click at [396, 433] on icon "button" at bounding box center [395, 431] width 9 height 9
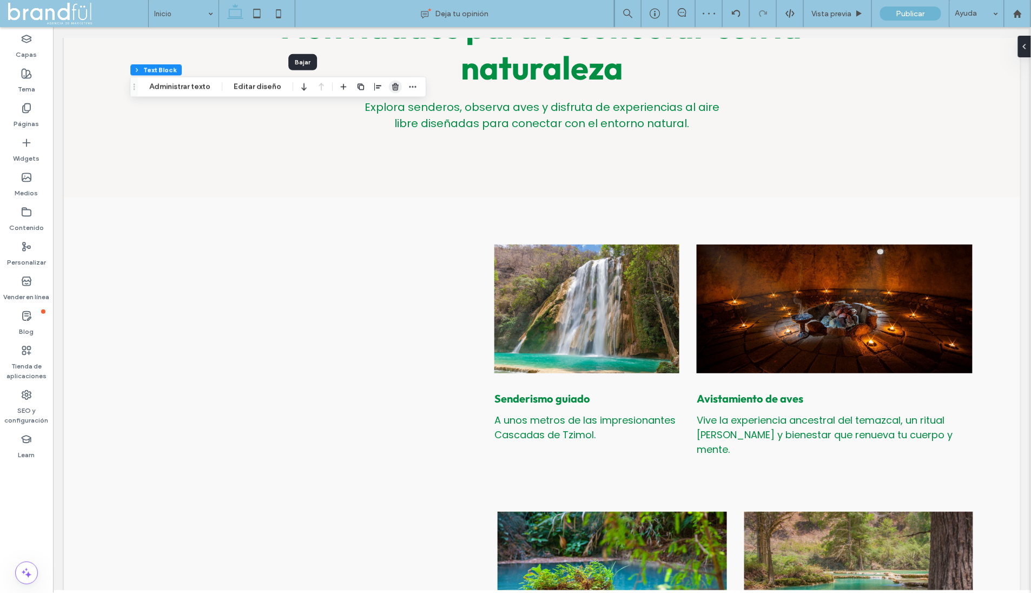
click at [392, 87] on icon "button" at bounding box center [395, 86] width 9 height 9
click at [223, 84] on icon "button" at bounding box center [222, 80] width 9 height 9
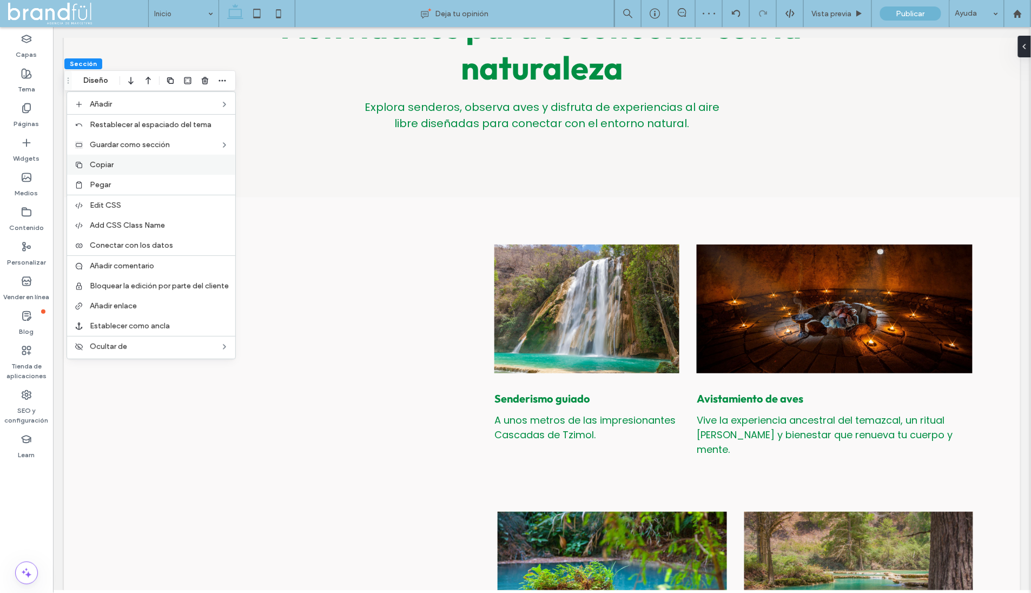
click at [144, 164] on label "Copiar" at bounding box center [159, 164] width 139 height 9
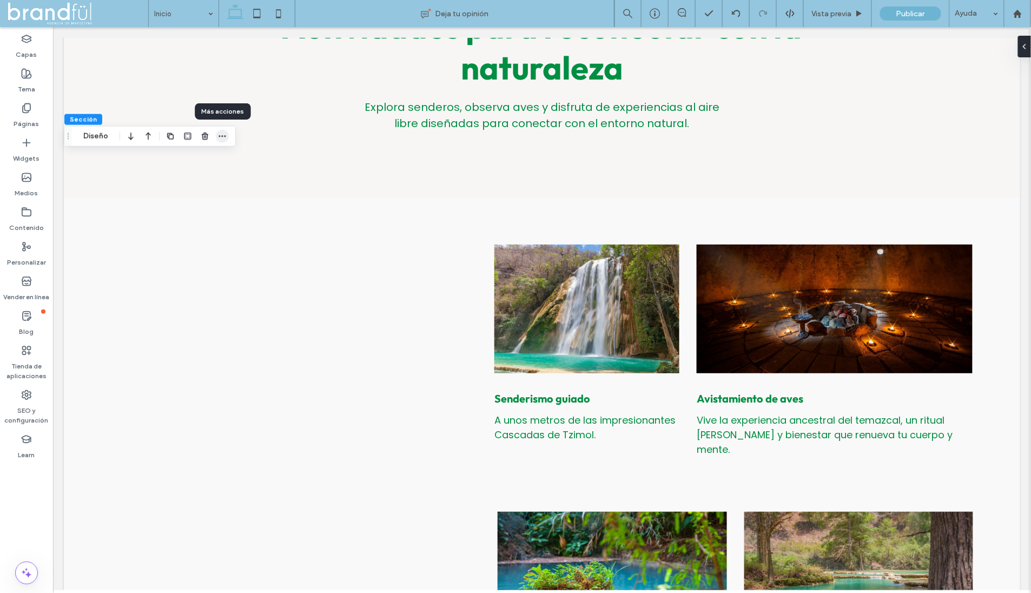
click at [221, 134] on icon "button" at bounding box center [222, 136] width 9 height 9
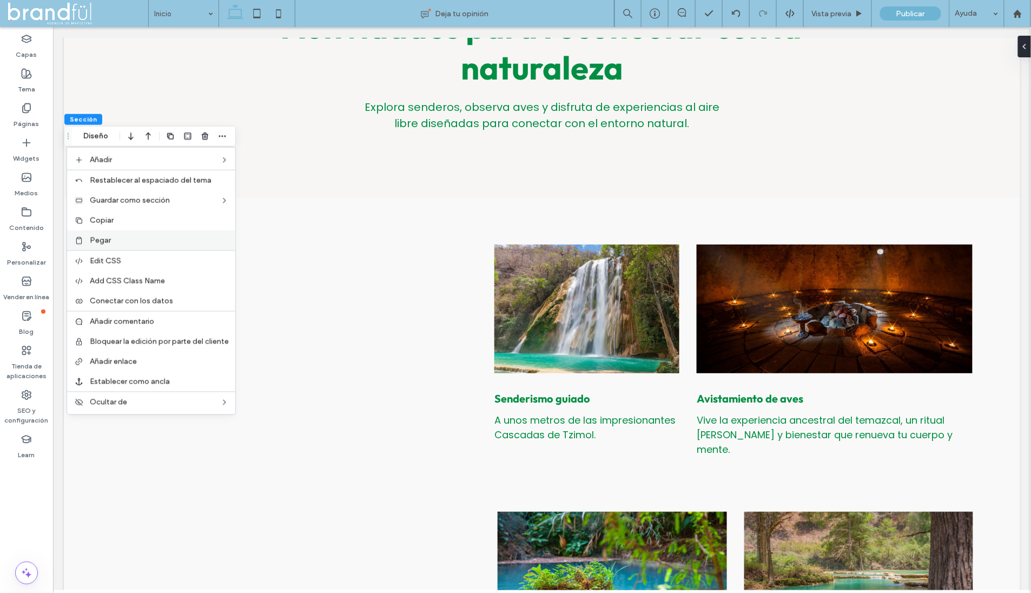
click at [168, 239] on label "Pegar" at bounding box center [159, 240] width 139 height 9
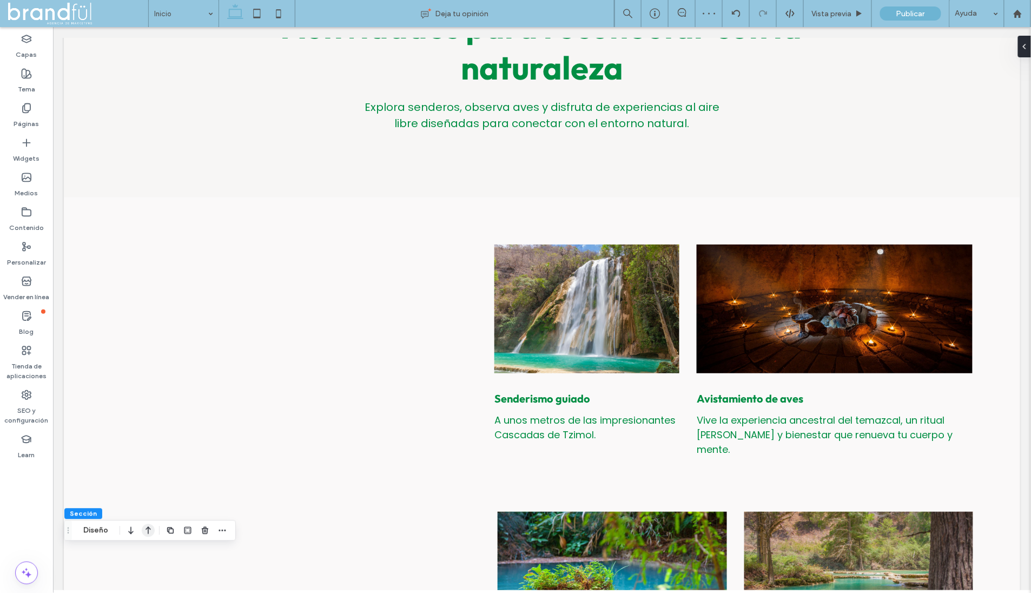
click at [150, 532] on icon "button" at bounding box center [148, 530] width 13 height 19
type input "******"
type input "**"
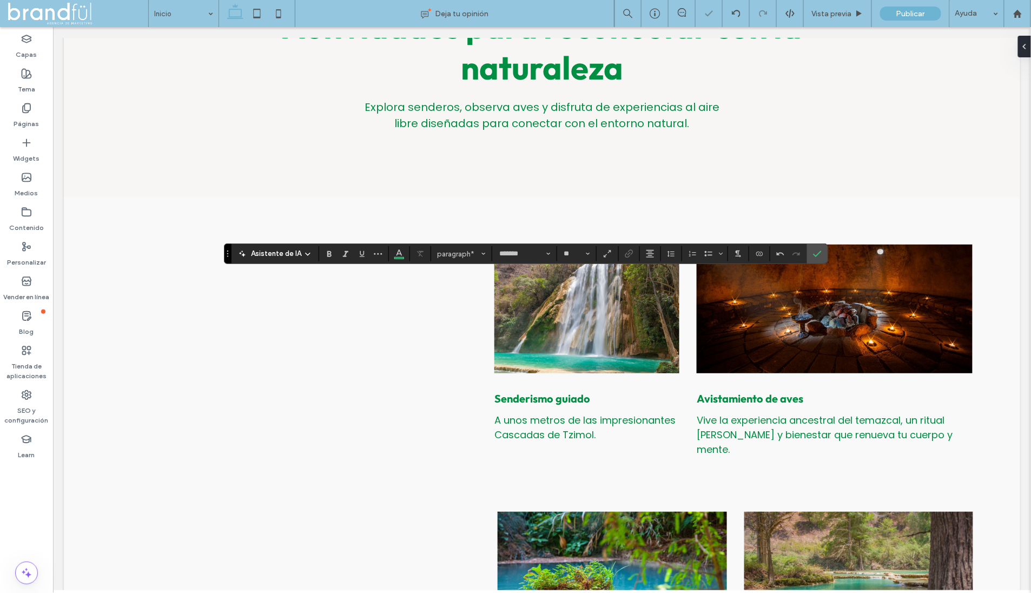
type input "**"
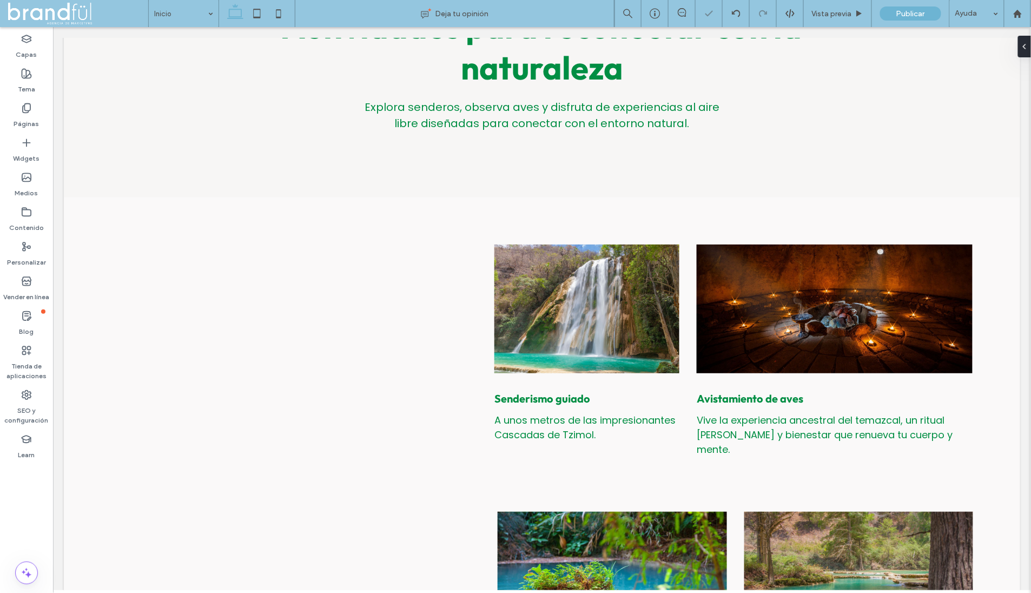
type input "***"
click at [16, 103] on div "Páginas" at bounding box center [26, 115] width 53 height 35
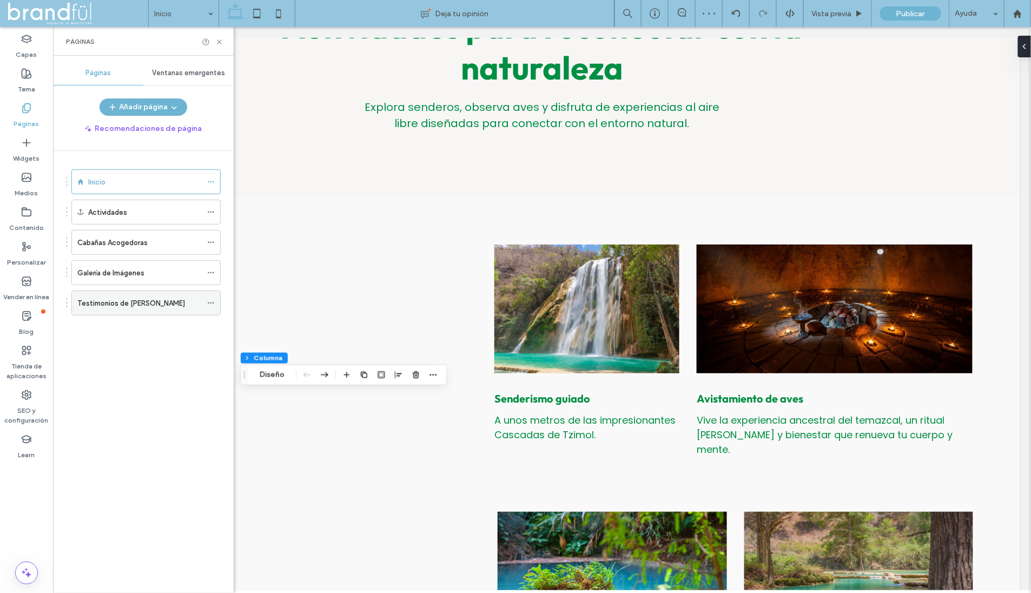
click at [123, 294] on label "Testimonios de Huéspedes" at bounding box center [131, 303] width 108 height 19
click at [219, 41] on icon at bounding box center [219, 42] width 8 height 8
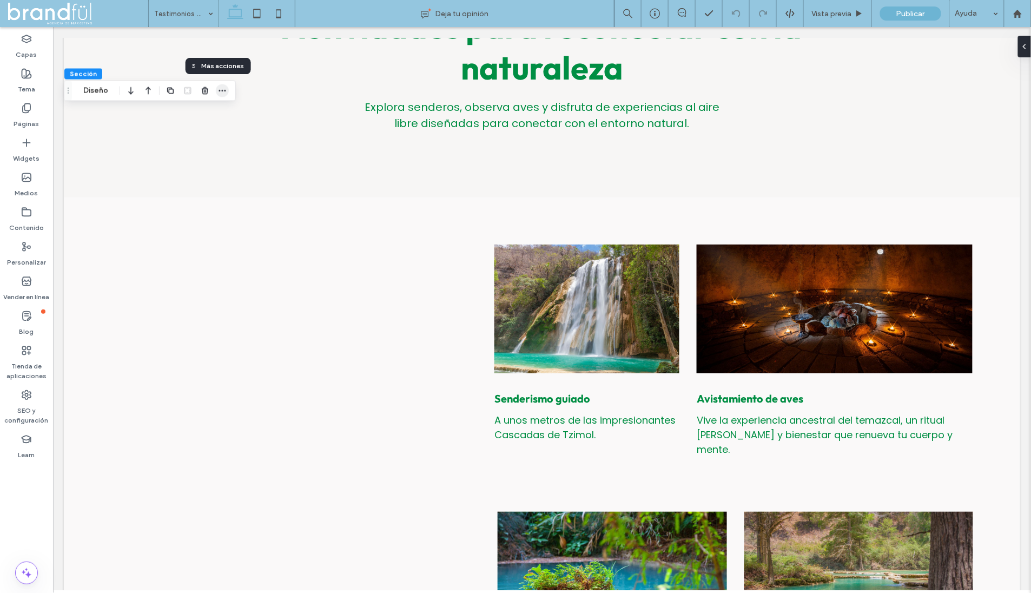
click at [222, 90] on use "button" at bounding box center [221, 91] width 7 height 2
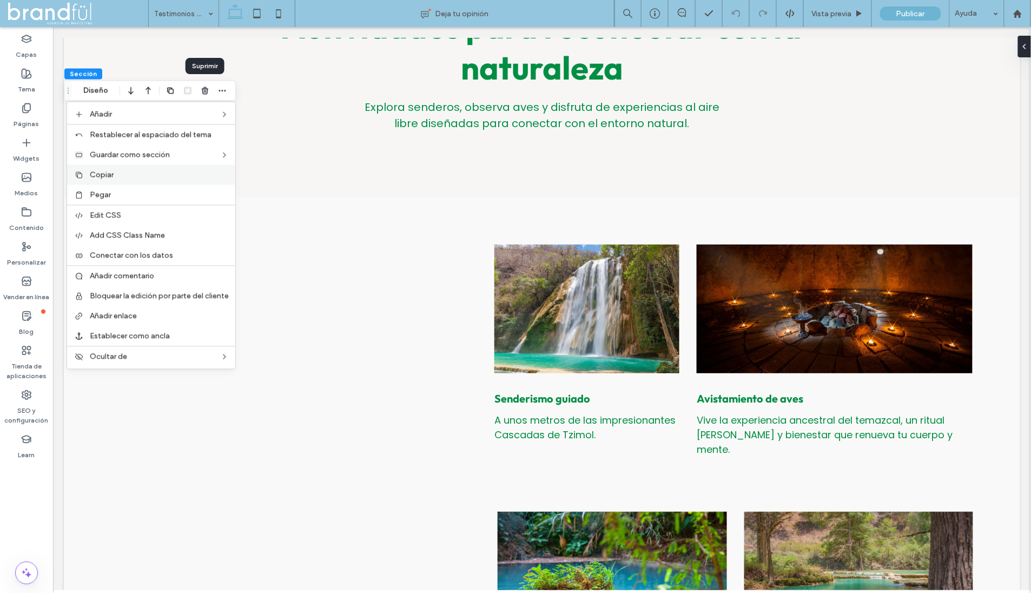
click at [147, 177] on label "Copiar" at bounding box center [159, 174] width 139 height 9
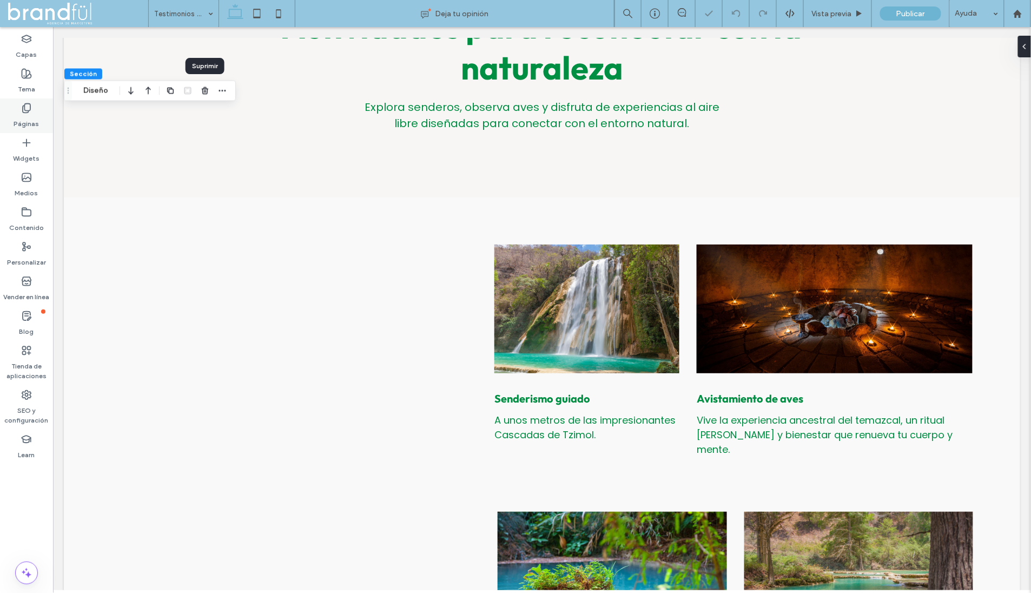
click at [8, 115] on div "Páginas" at bounding box center [26, 115] width 53 height 35
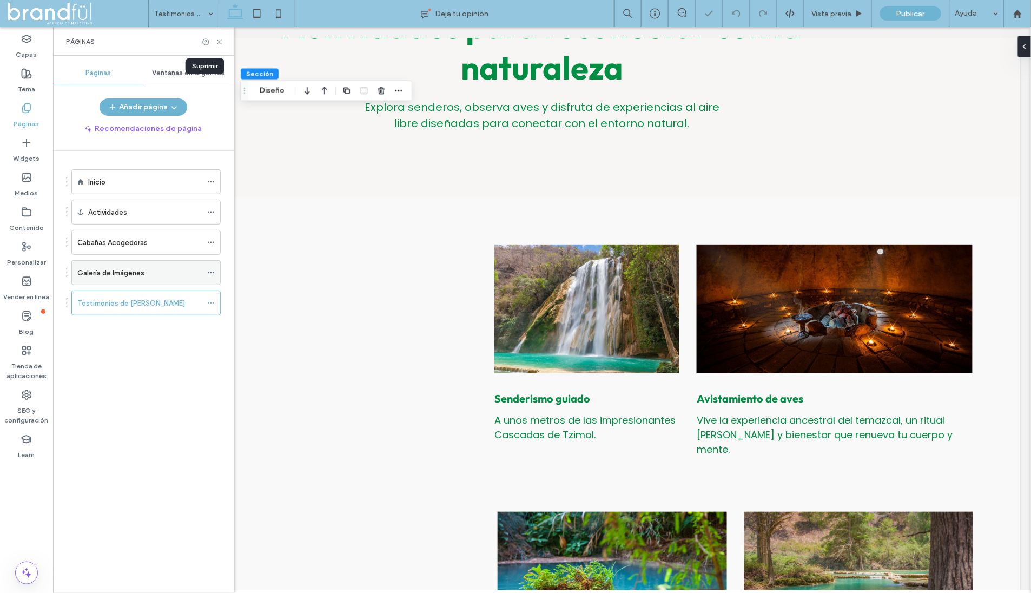
click at [112, 267] on label "Galería de Imágenes" at bounding box center [110, 272] width 67 height 19
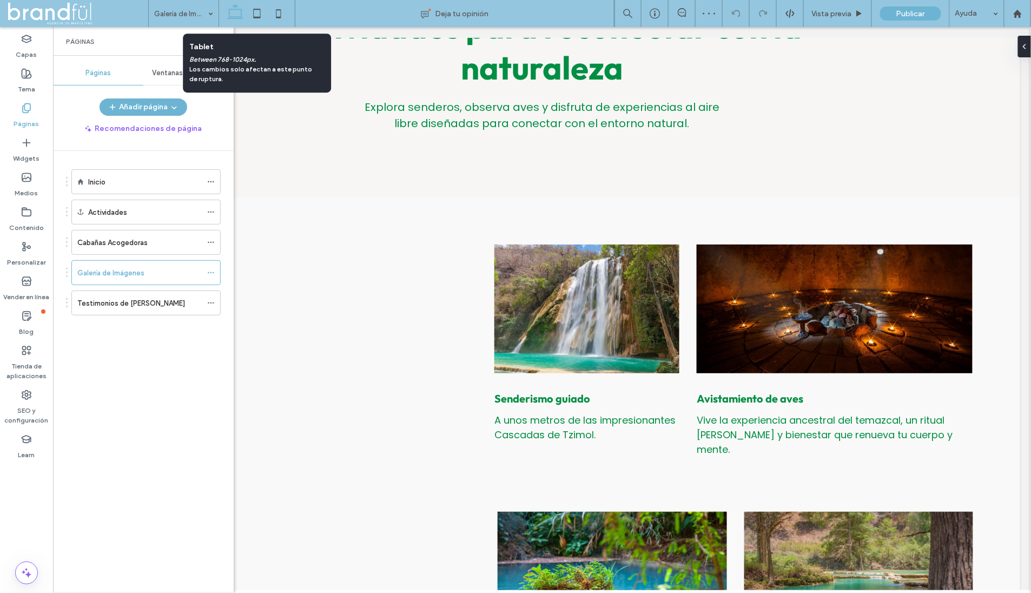
click at [220, 40] on div "Tablet Between 768-1024px. Los cambios solo afectan a este punto de ruptura." at bounding box center [256, 63] width 135 height 52
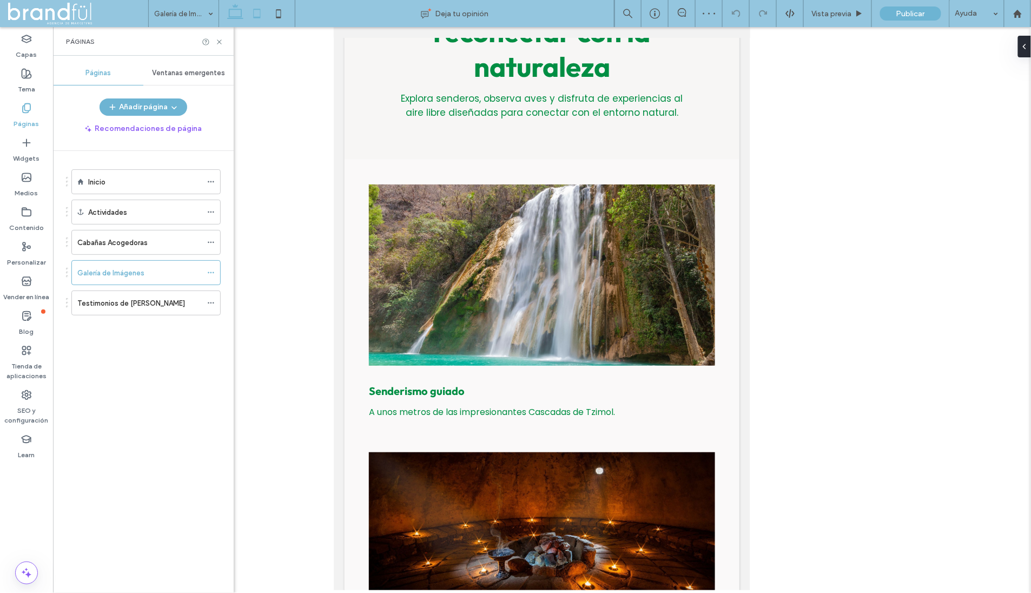
click at [231, 15] on icon at bounding box center [235, 14] width 22 height 22
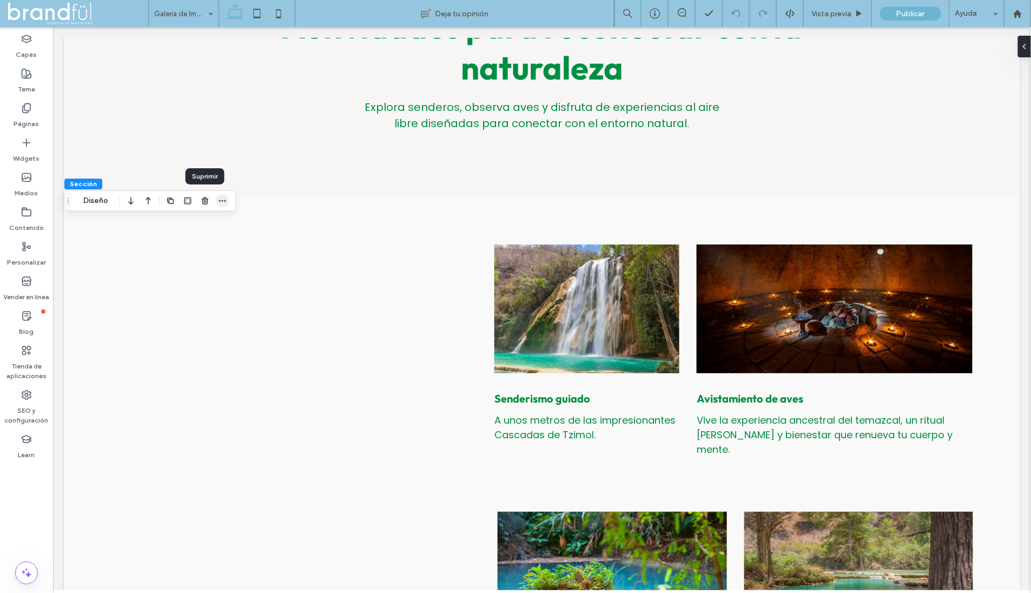
click at [218, 200] on use "button" at bounding box center [221, 201] width 7 height 2
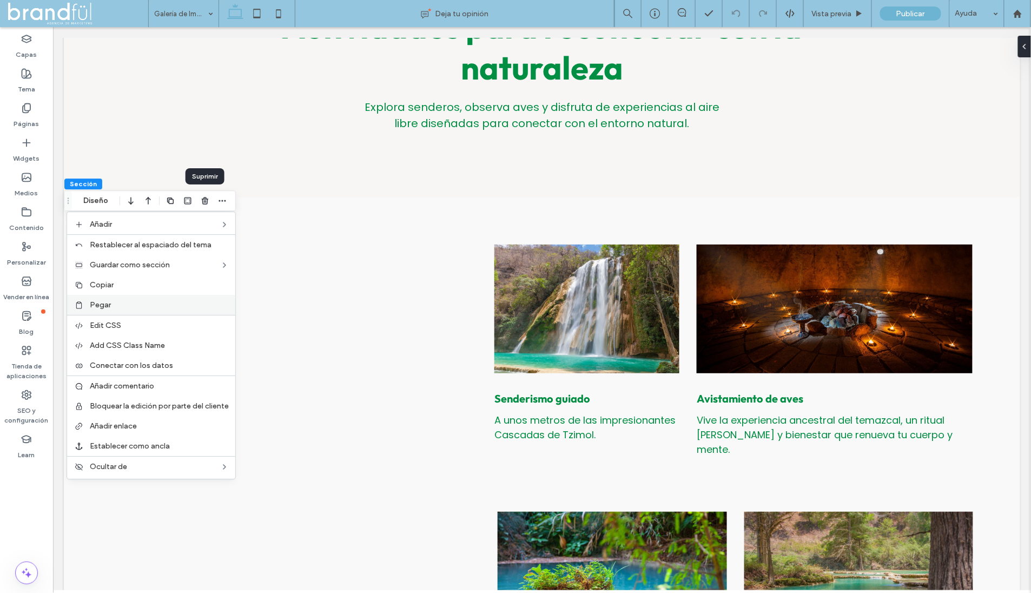
click at [142, 300] on label "Pegar" at bounding box center [159, 304] width 139 height 9
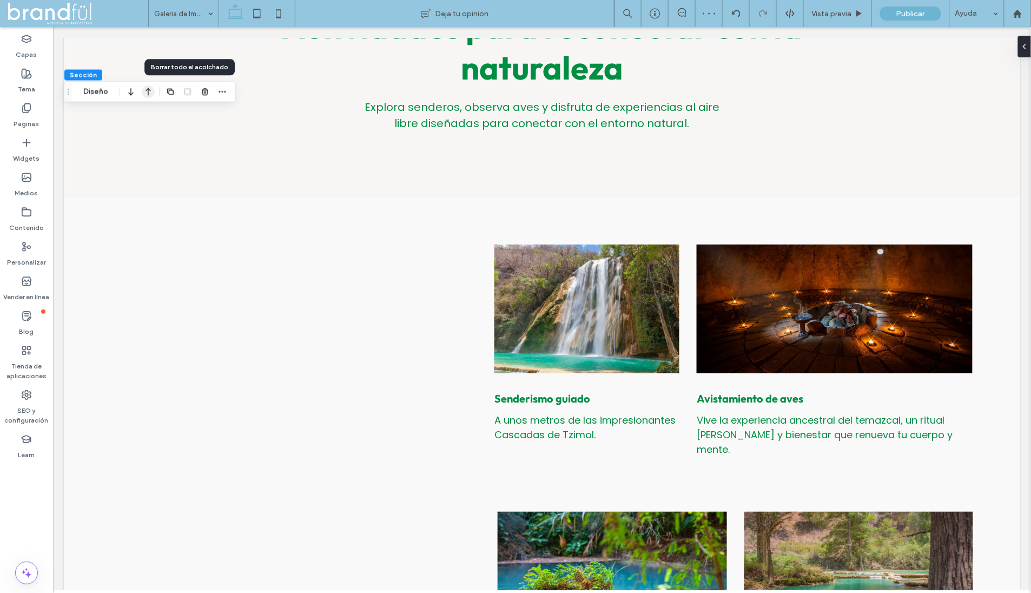
click at [144, 90] on icon "button" at bounding box center [148, 91] width 13 height 19
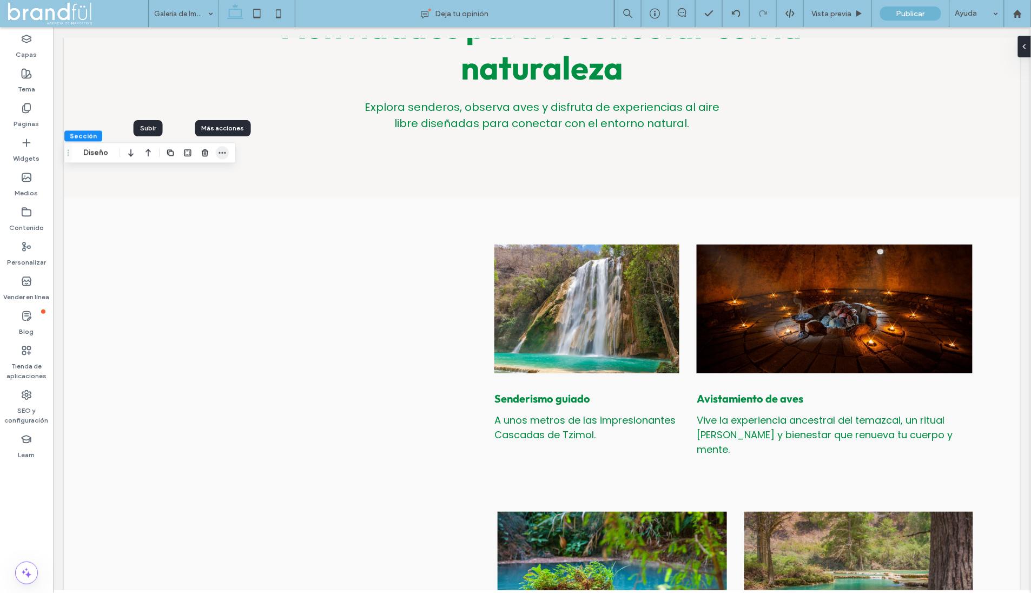
click at [225, 154] on icon "button" at bounding box center [222, 153] width 9 height 9
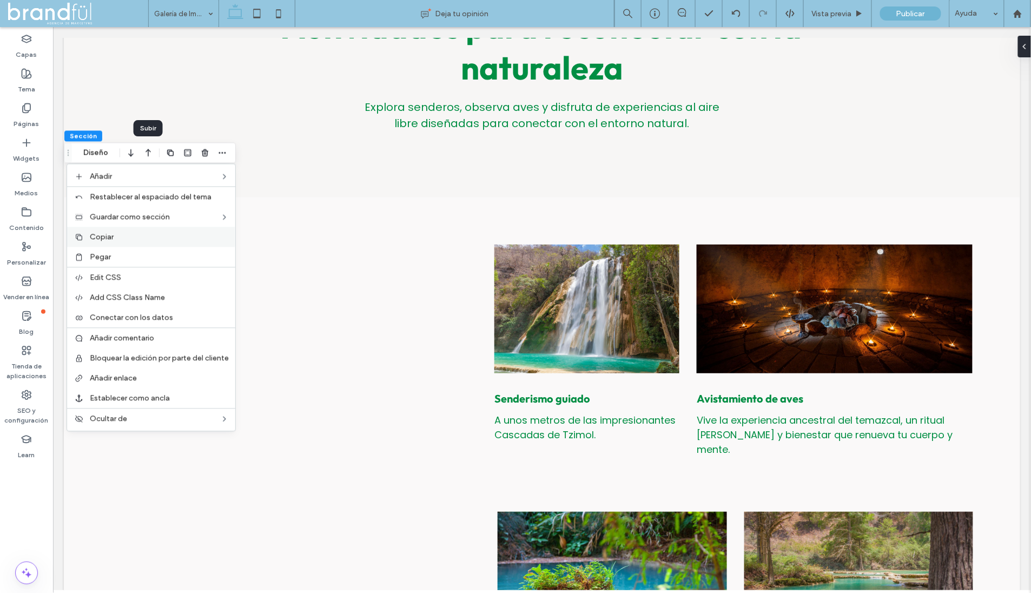
click at [131, 234] on label "Copiar" at bounding box center [159, 237] width 139 height 9
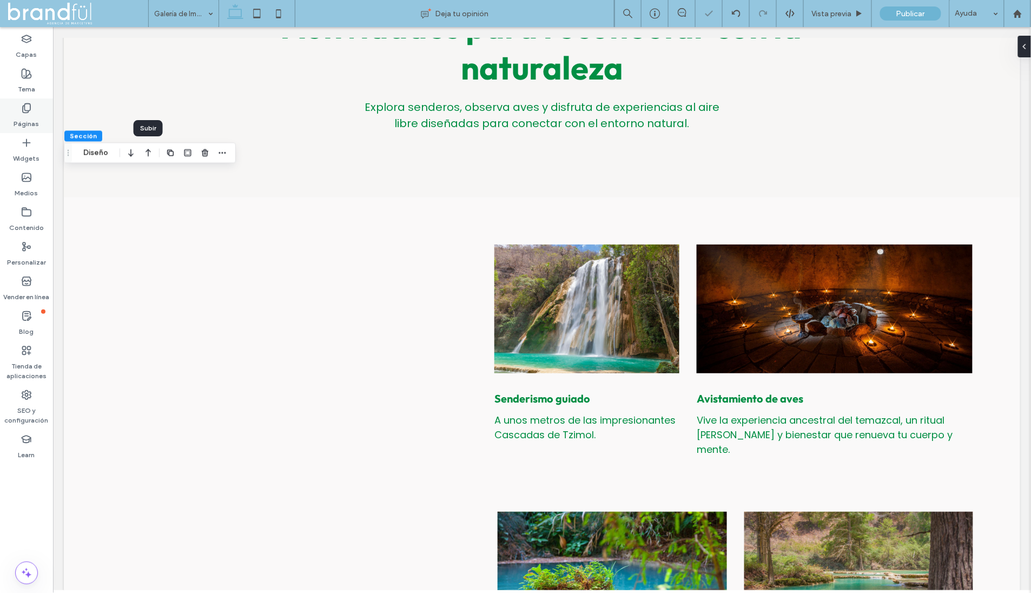
click at [41, 114] on div "Páginas" at bounding box center [26, 115] width 53 height 35
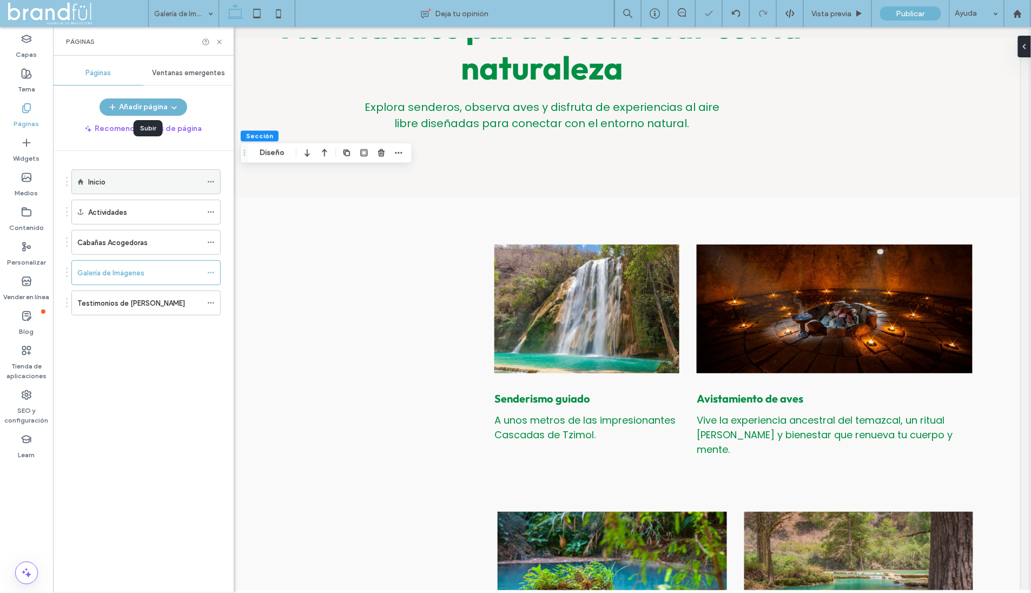
click at [111, 189] on div "Inicio" at bounding box center [145, 182] width 114 height 24
click at [221, 41] on icon at bounding box center [219, 42] width 8 height 8
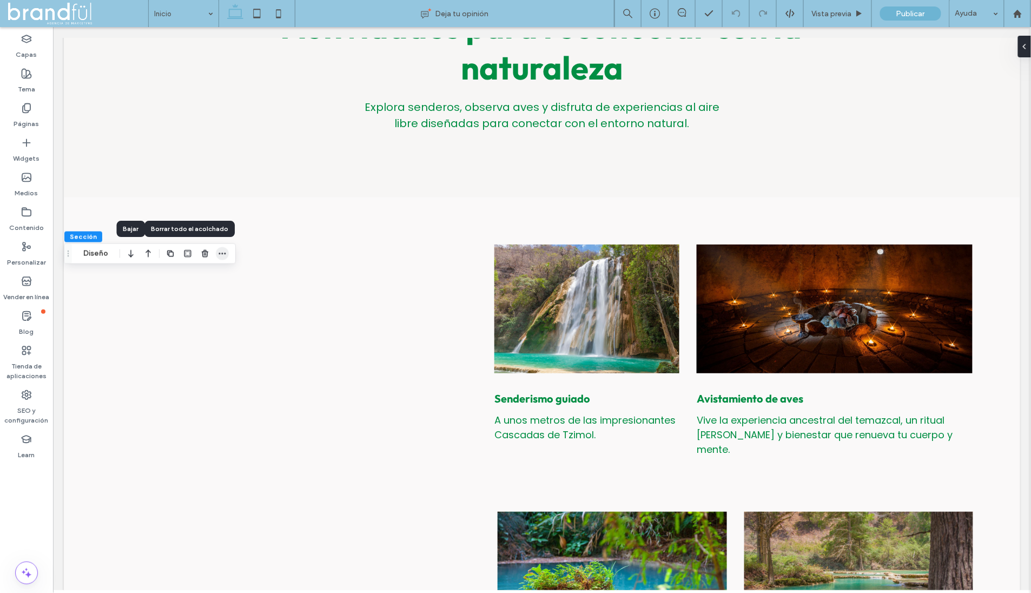
click at [226, 253] on span "button" at bounding box center [222, 253] width 13 height 13
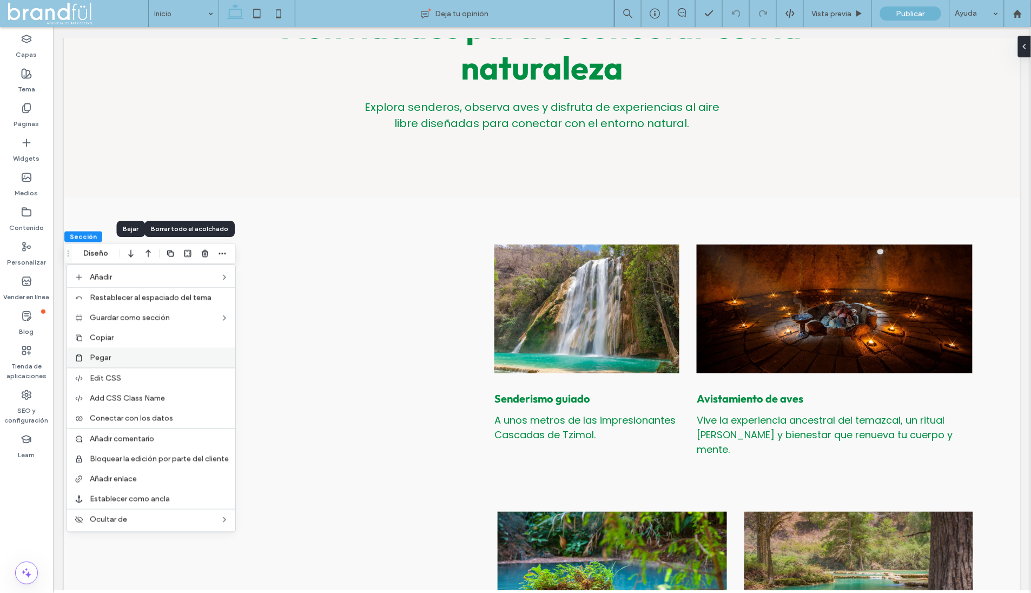
click at [143, 354] on label "Pegar" at bounding box center [159, 357] width 139 height 9
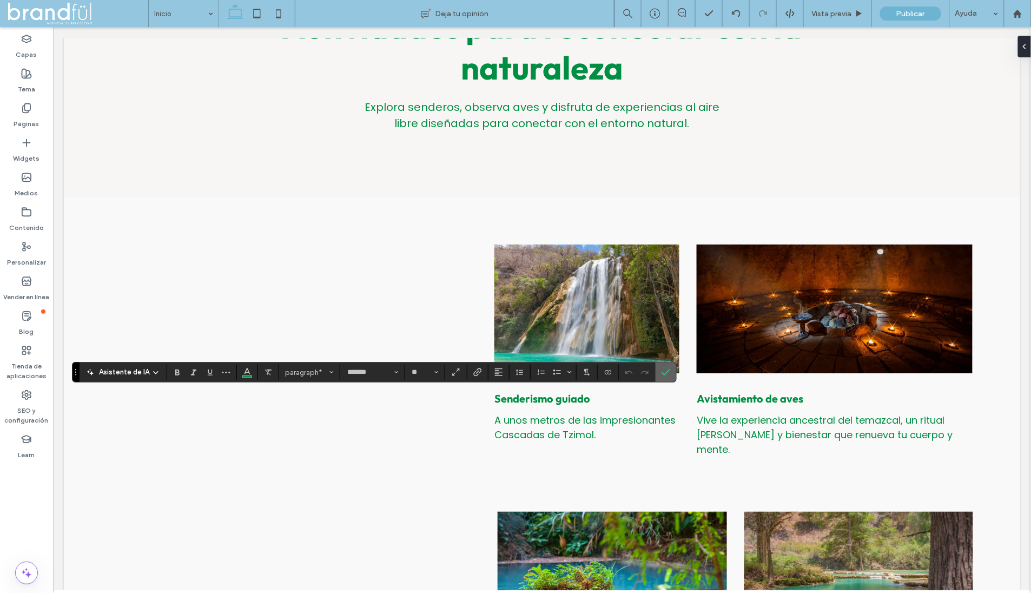
click at [665, 373] on label "Confirmar" at bounding box center [666, 371] width 16 height 19
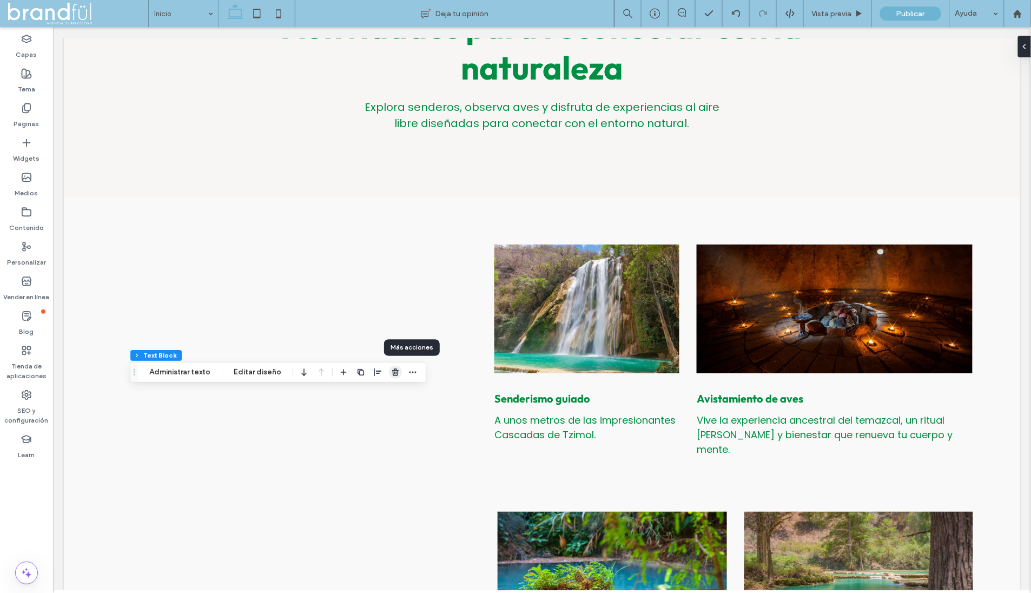
click at [389, 373] on span "button" at bounding box center [395, 372] width 13 height 13
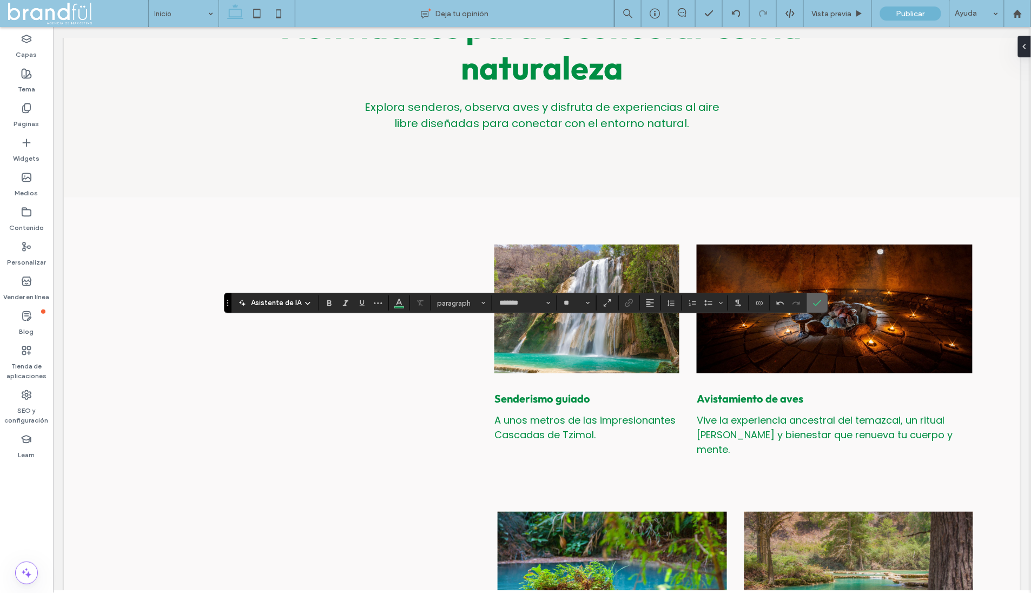
click at [813, 307] on span "Confirmar" at bounding box center [817, 303] width 9 height 18
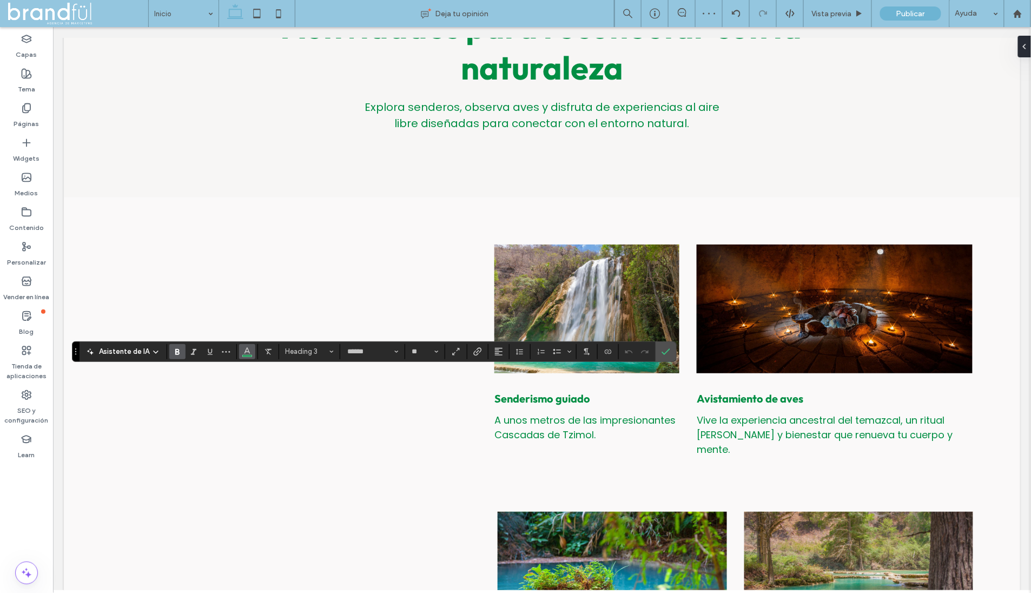
click at [246, 345] on span "Color" at bounding box center [247, 350] width 9 height 14
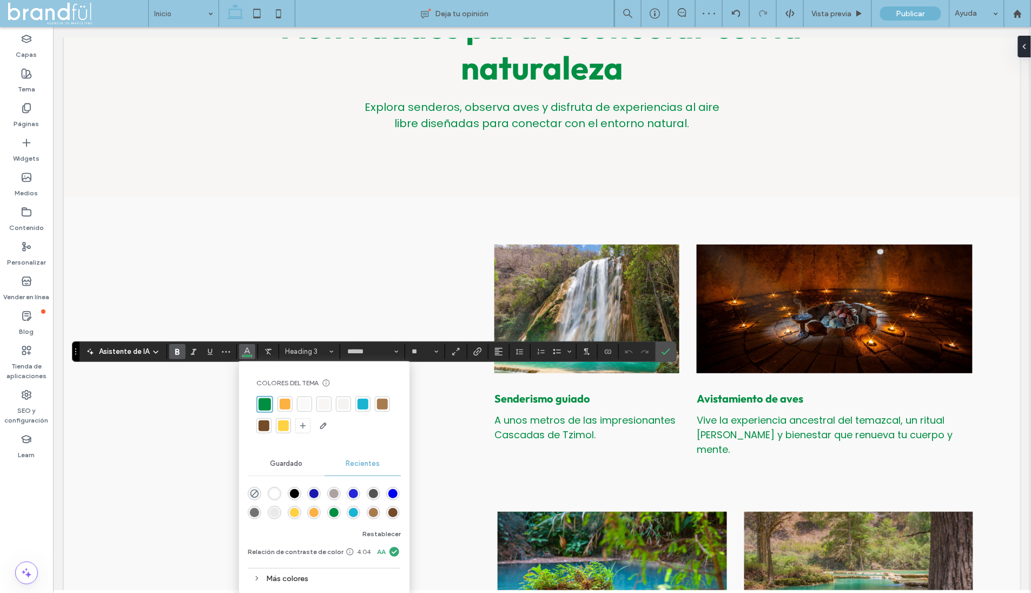
click at [284, 399] on div at bounding box center [285, 404] width 11 height 11
click at [663, 352] on icon "Confirmar" at bounding box center [665, 351] width 9 height 9
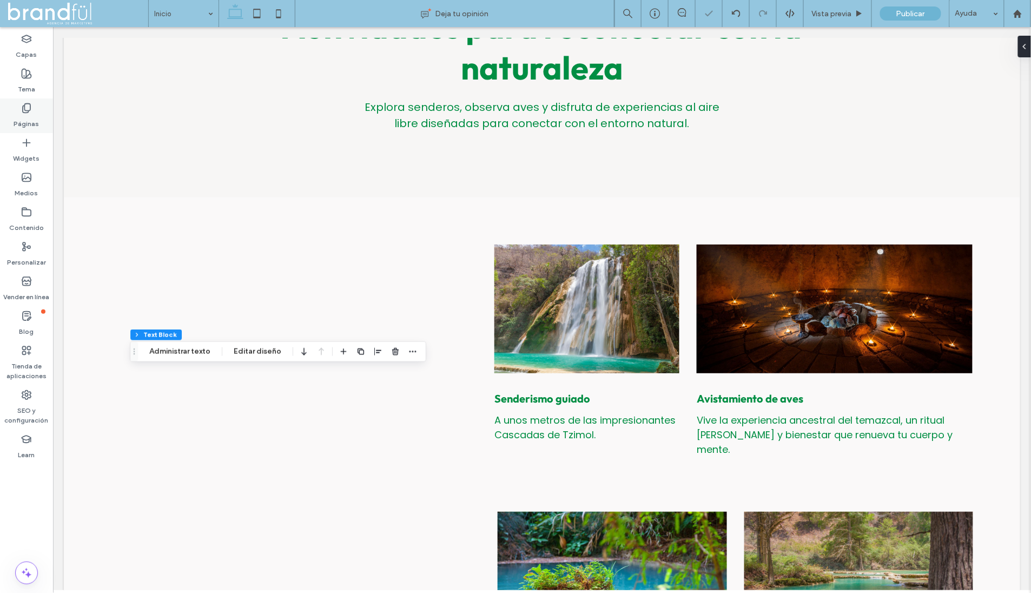
click at [34, 104] on div "Páginas" at bounding box center [26, 115] width 53 height 35
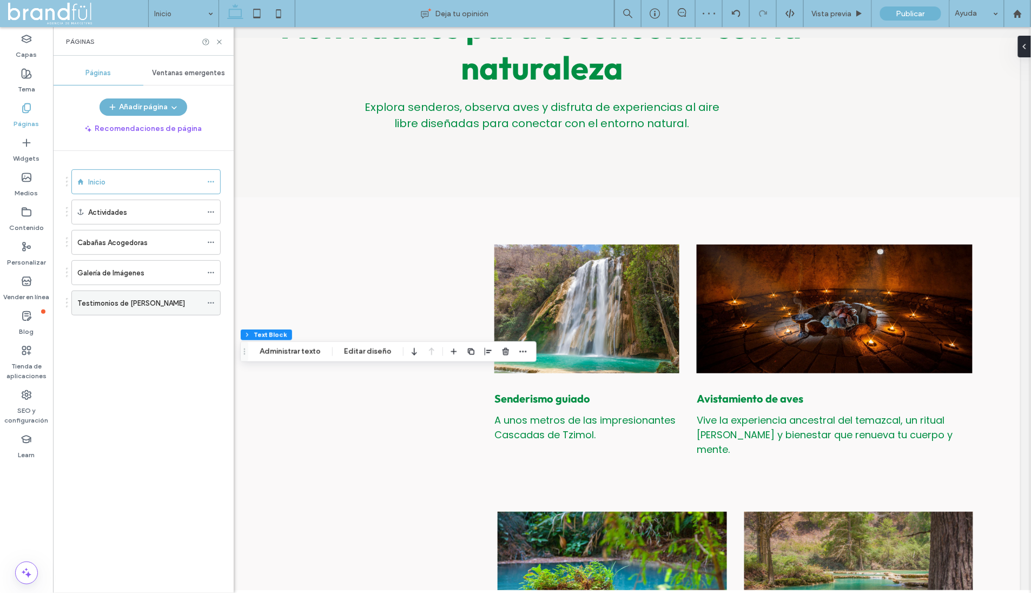
click at [120, 293] on div "Testimonios de Huéspedes" at bounding box center [139, 303] width 124 height 24
click at [217, 41] on icon at bounding box center [219, 42] width 8 height 8
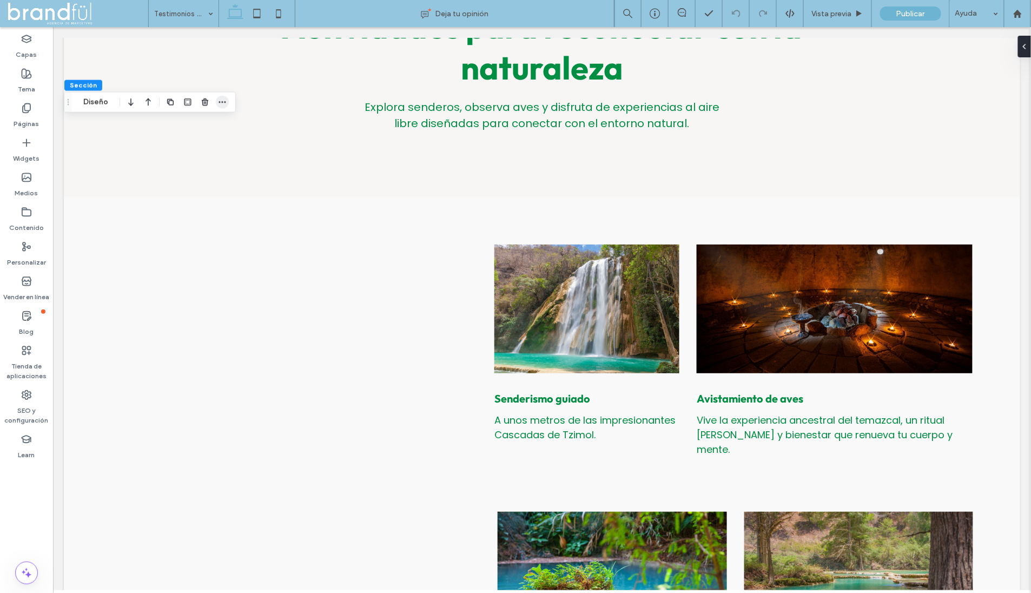
click at [220, 102] on icon "button" at bounding box center [222, 102] width 9 height 9
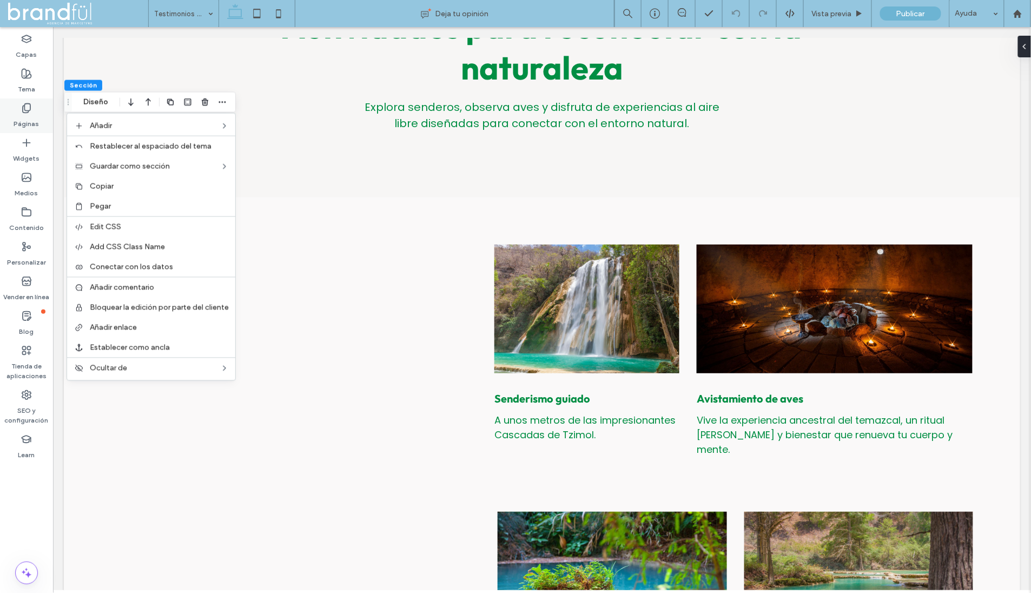
drag, startPoint x: 164, startPoint y: 181, endPoint x: 46, endPoint y: 120, distance: 133.5
click at [164, 182] on label "Copiar" at bounding box center [159, 186] width 139 height 9
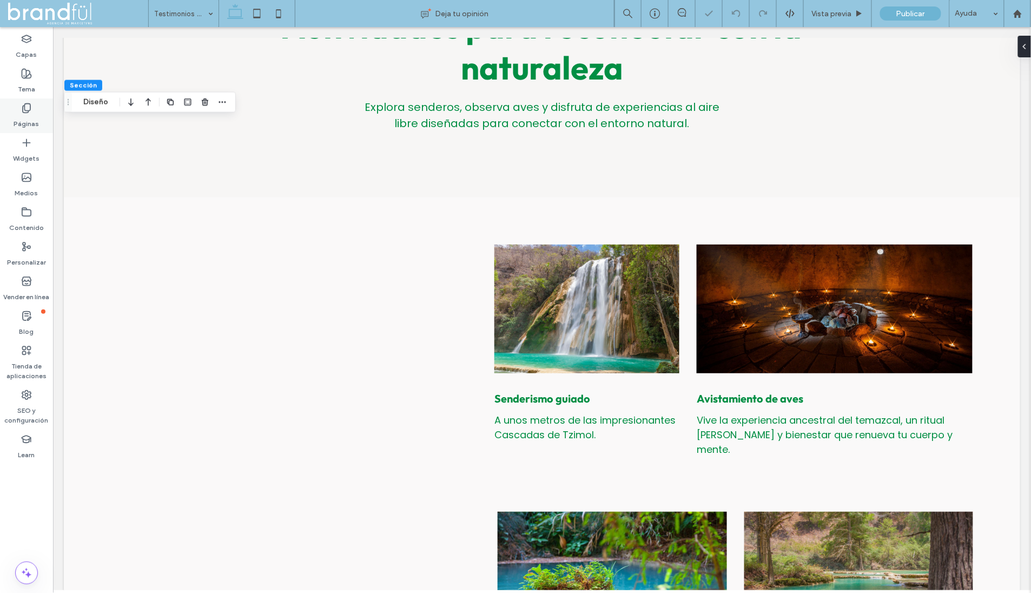
click at [29, 105] on icon at bounding box center [26, 108] width 11 height 11
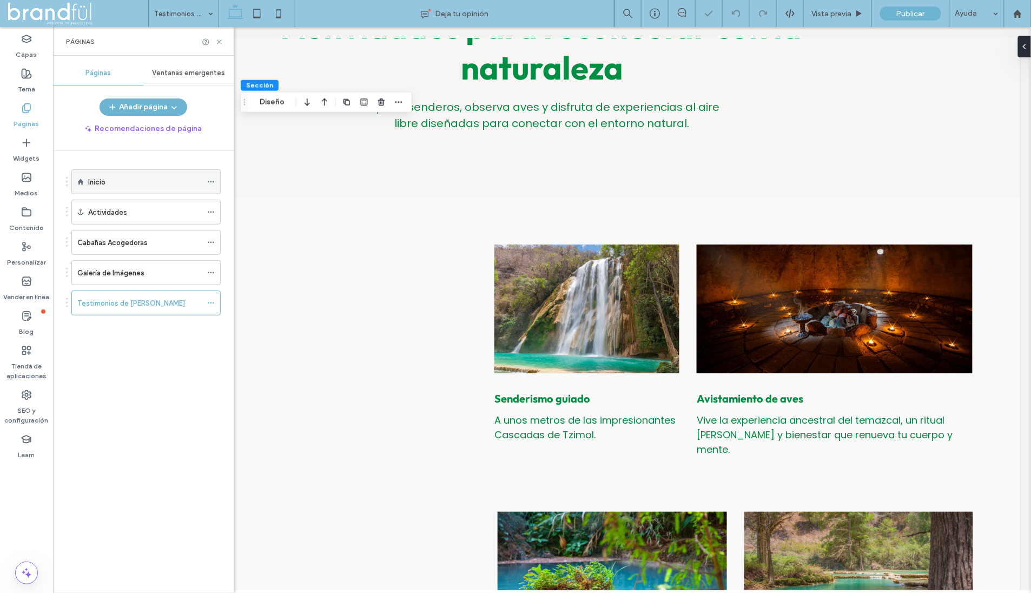
click at [94, 181] on label "Inicio" at bounding box center [96, 182] width 17 height 19
click at [218, 41] on icon at bounding box center [219, 42] width 8 height 8
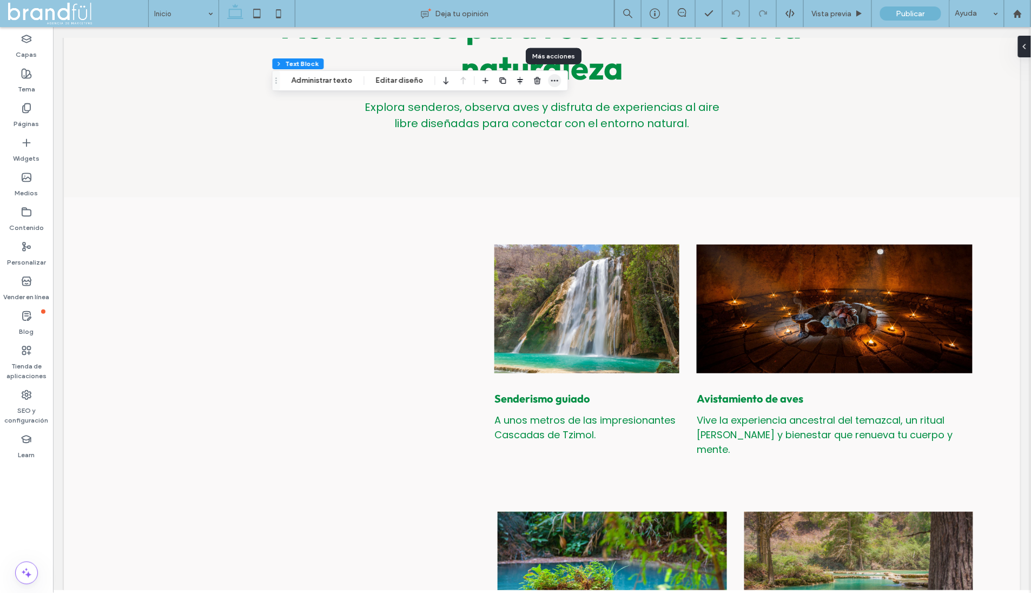
click at [557, 84] on icon "button" at bounding box center [555, 80] width 9 height 9
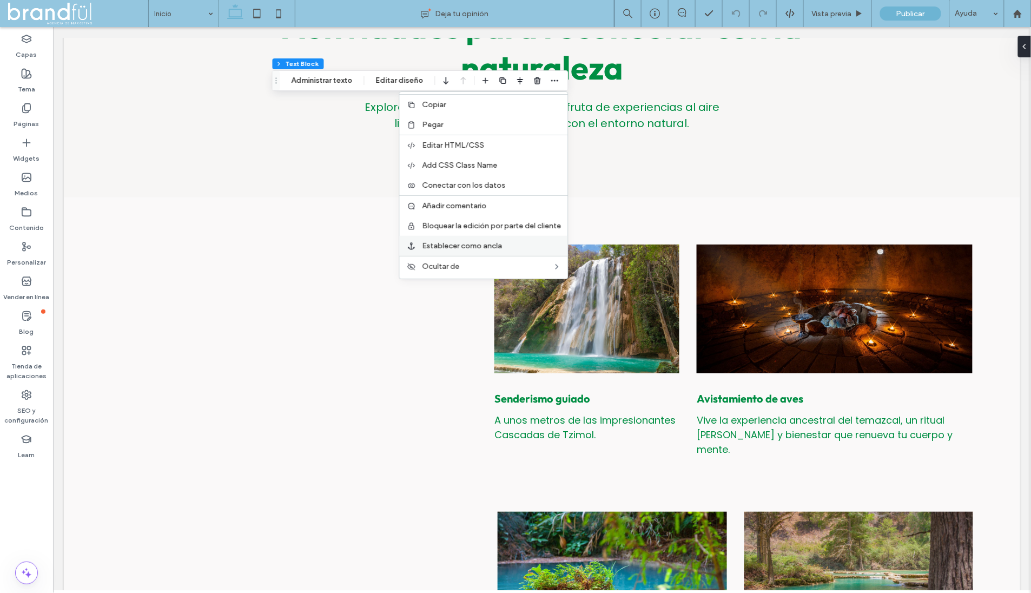
click at [449, 244] on span "Establecer como ancla" at bounding box center [462, 245] width 80 height 9
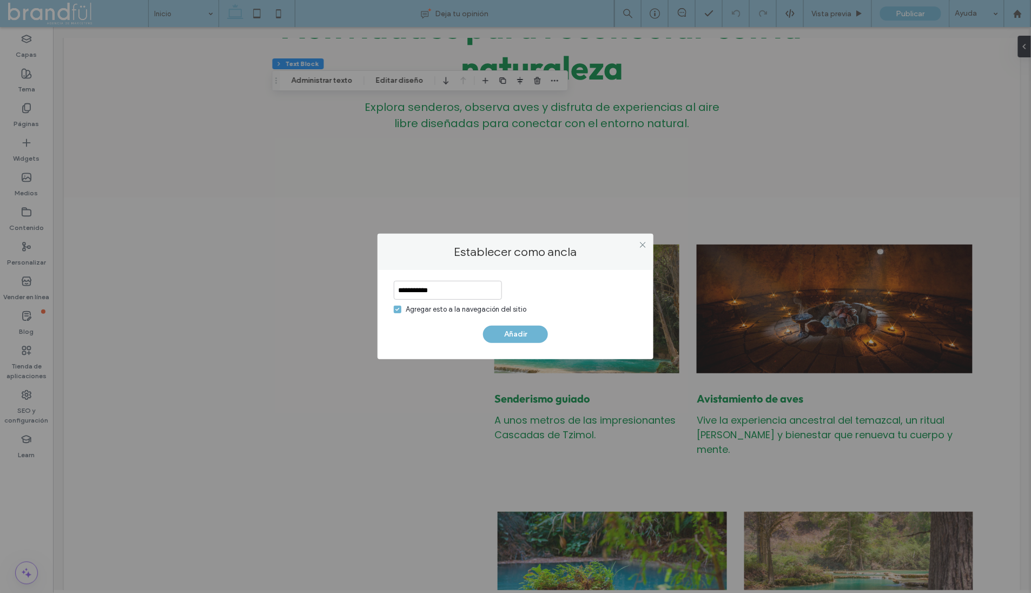
click at [463, 294] on input "**********" at bounding box center [448, 290] width 108 height 19
type input "*"
type input "**********"
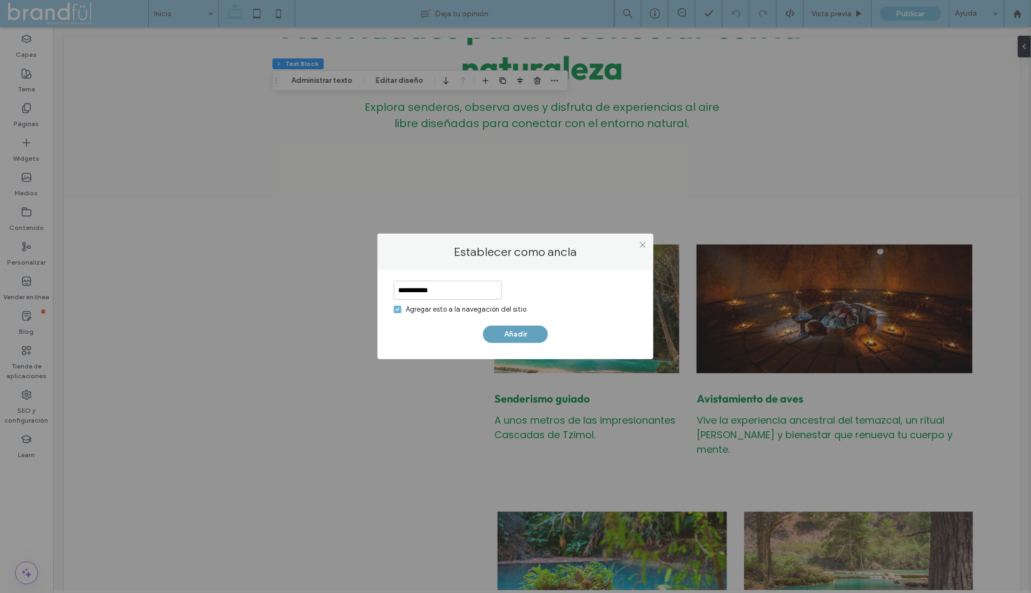
click at [513, 334] on button "Añadir" at bounding box center [515, 334] width 65 height 17
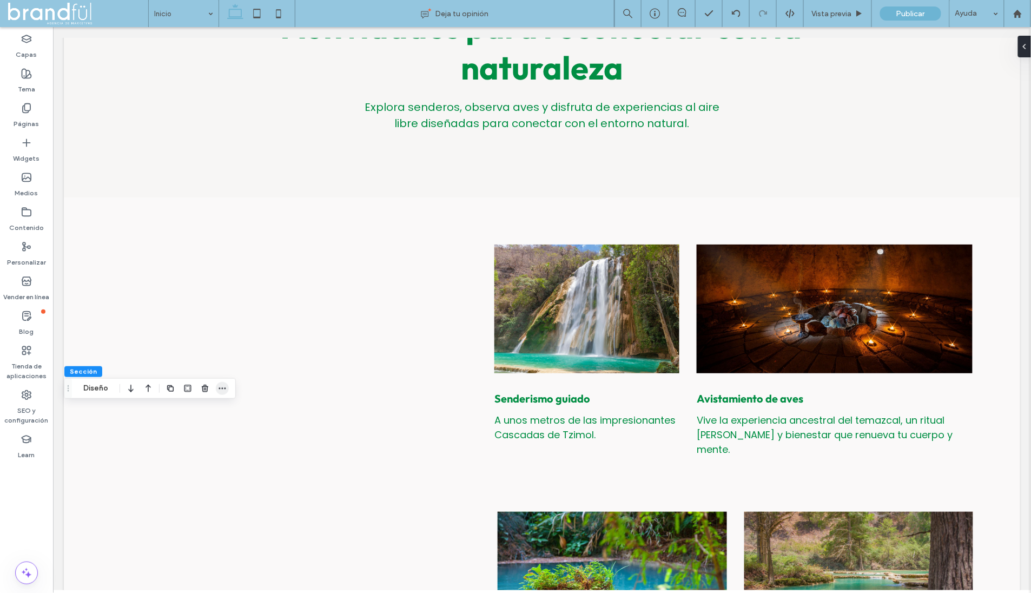
click at [223, 390] on icon "button" at bounding box center [222, 388] width 9 height 9
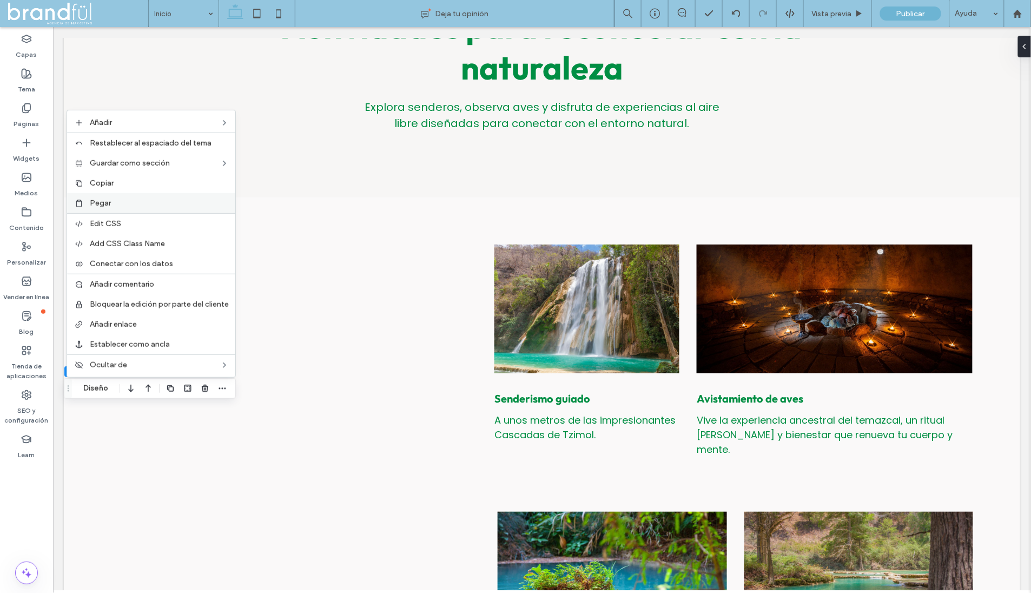
click at [91, 201] on div "Pegar" at bounding box center [151, 203] width 168 height 20
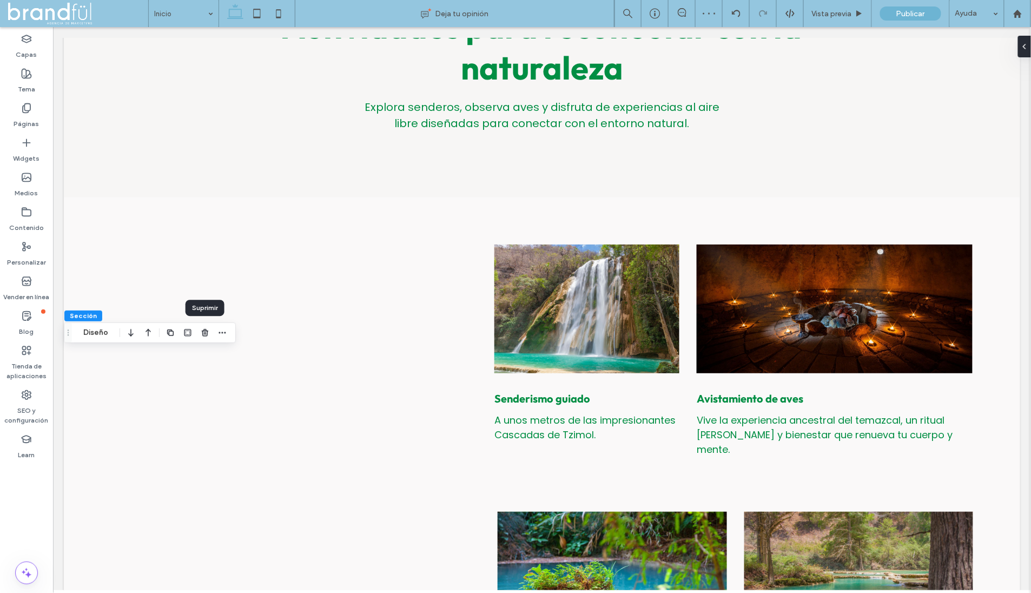
click at [141, 332] on div at bounding box center [139, 332] width 30 height 19
click at [143, 332] on icon "button" at bounding box center [148, 332] width 13 height 19
click at [25, 111] on icon at bounding box center [26, 108] width 11 height 11
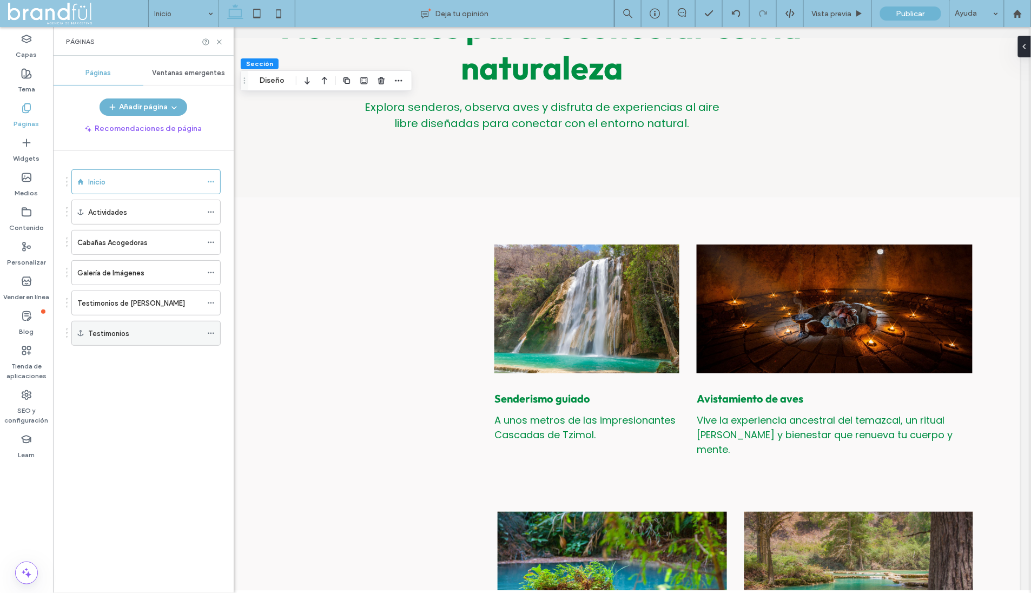
click at [116, 326] on label "Testimonios" at bounding box center [108, 333] width 41 height 19
click at [129, 300] on label "Testimonios de Huéspedes" at bounding box center [131, 303] width 108 height 19
click at [120, 303] on div "Testimonios de Huéspedes Deja tu opinión Vista previa Publicar Ayuda Design Pan…" at bounding box center [515, 296] width 1031 height 593
click at [221, 41] on icon at bounding box center [219, 42] width 8 height 8
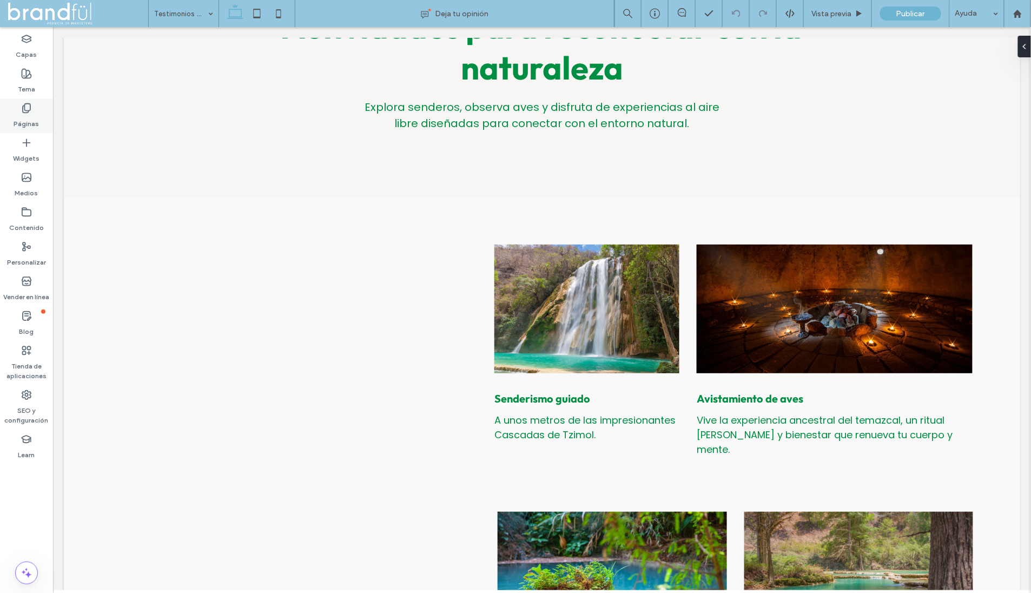
click at [35, 105] on div "Páginas" at bounding box center [26, 115] width 53 height 35
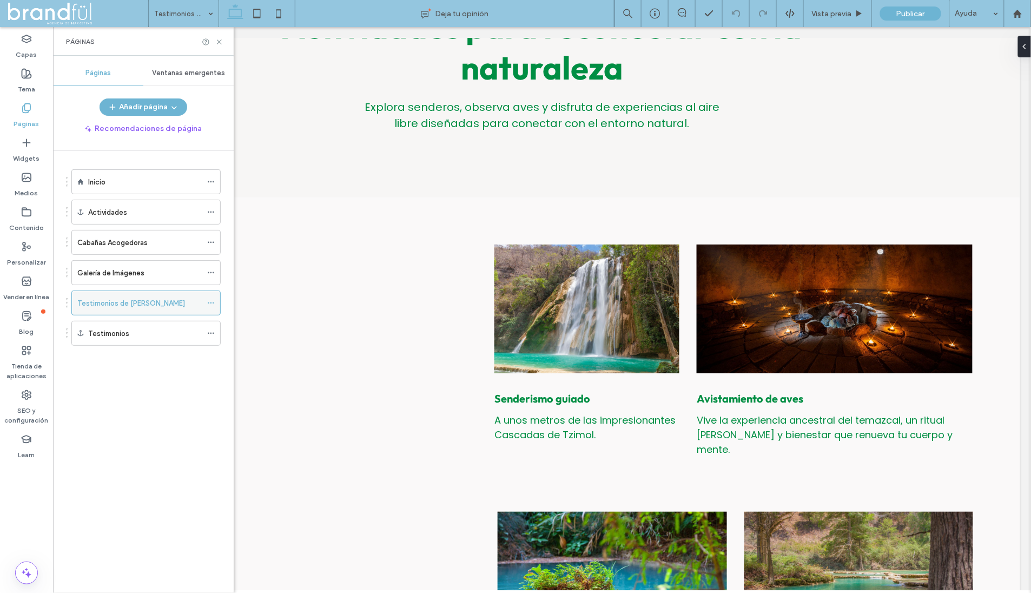
click at [210, 299] on icon at bounding box center [211, 303] width 8 height 8
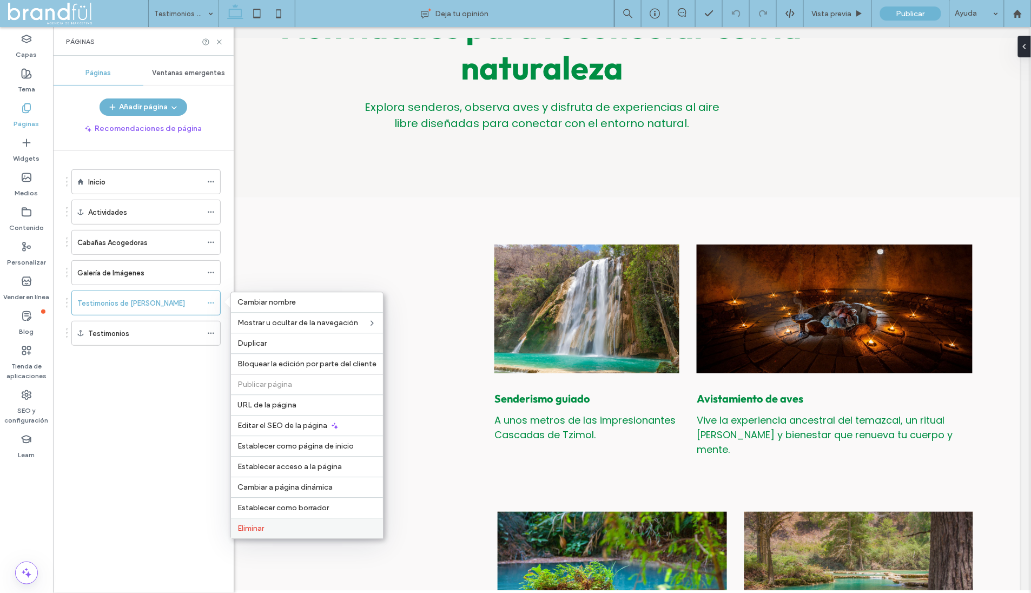
click at [258, 524] on span "Eliminar" at bounding box center [250, 528] width 27 height 9
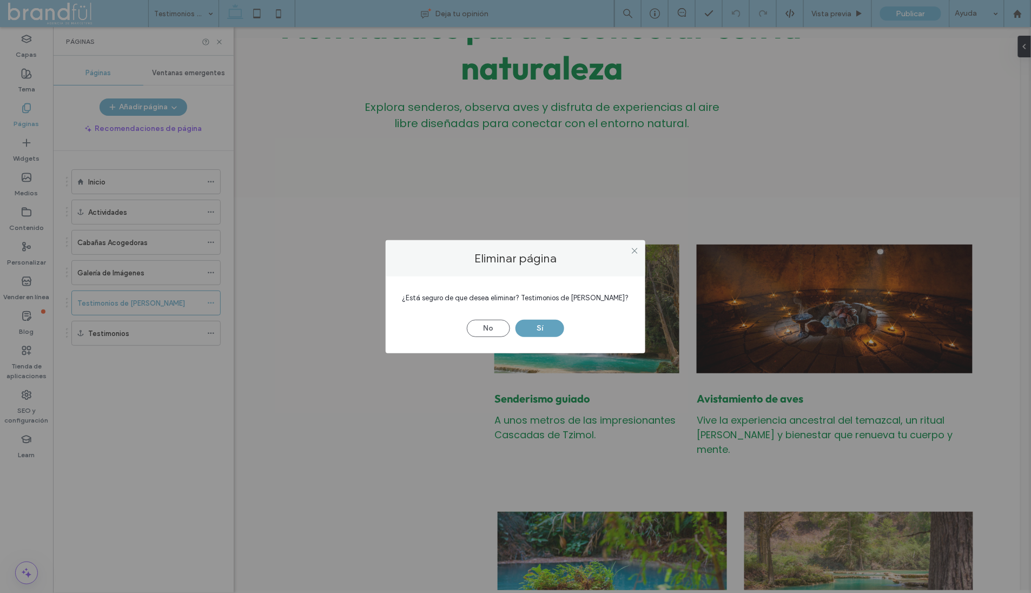
click at [532, 334] on button "Sí" at bounding box center [539, 328] width 49 height 17
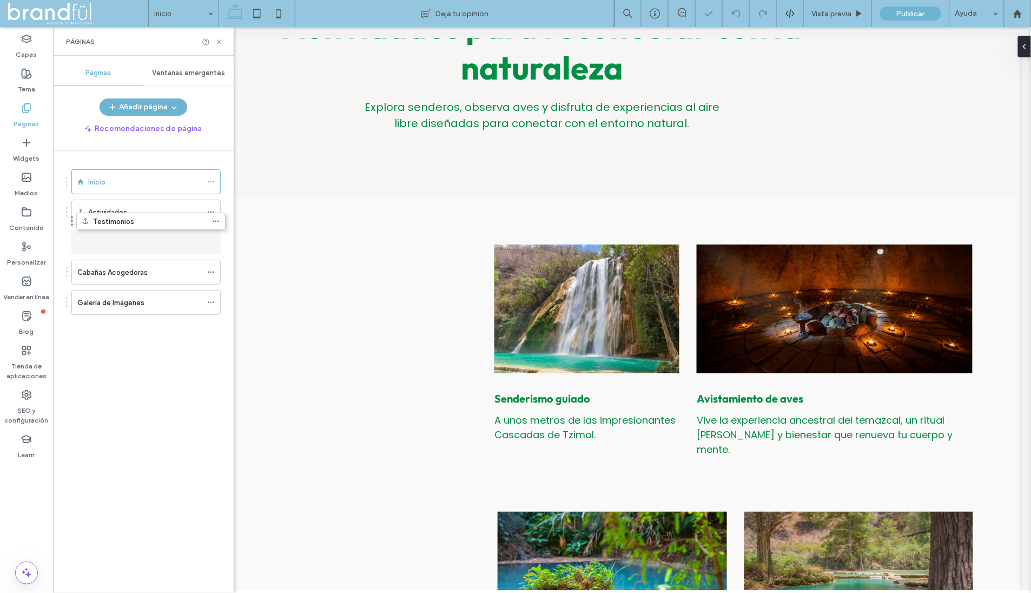
drag, startPoint x: 68, startPoint y: 297, endPoint x: 72, endPoint y: 222, distance: 75.3
click at [107, 270] on label "Cabañas Acogedoras" at bounding box center [112, 272] width 70 height 19
click at [218, 40] on icon at bounding box center [219, 42] width 8 height 8
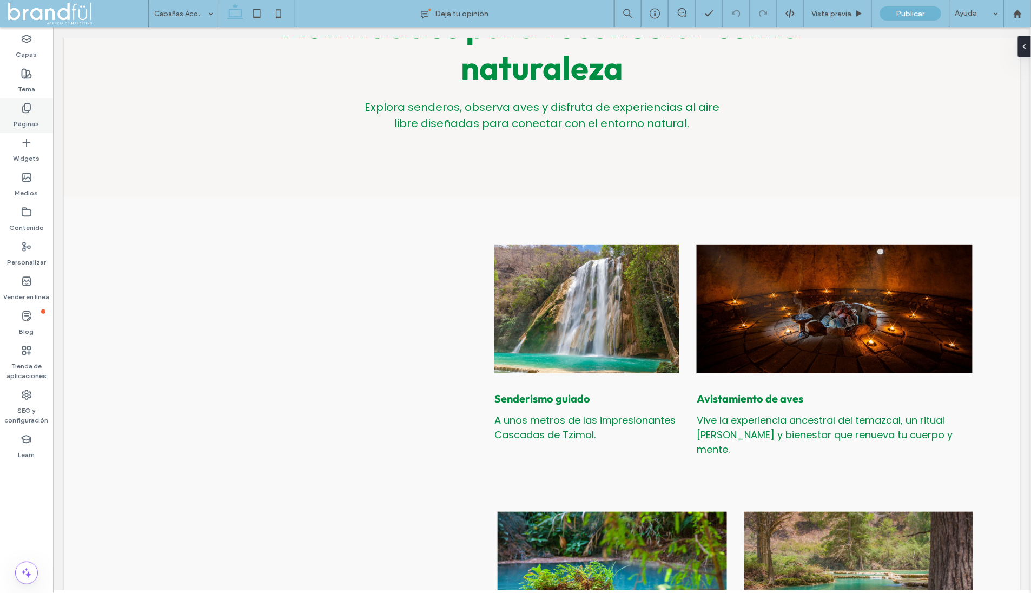
click at [32, 120] on label "Páginas" at bounding box center [26, 121] width 25 height 15
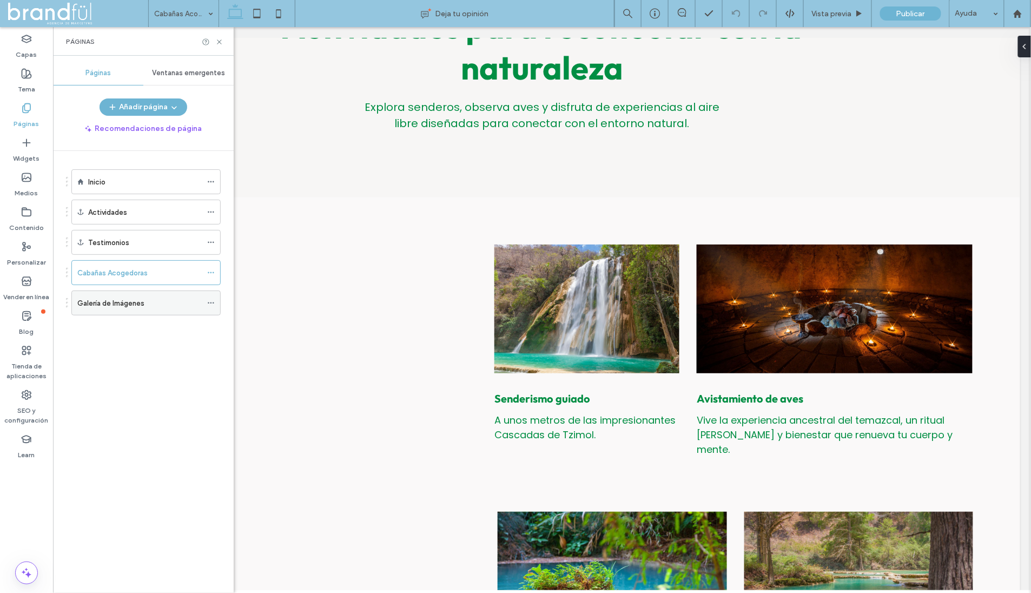
click at [141, 295] on label "Galería de Imágenes" at bounding box center [110, 303] width 67 height 19
click at [222, 43] on icon at bounding box center [219, 42] width 8 height 8
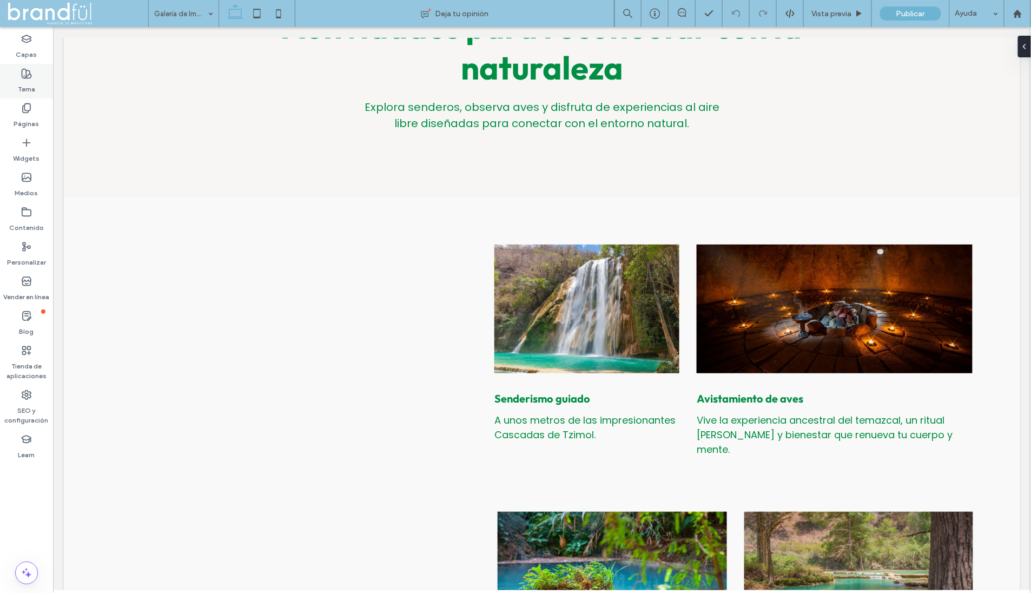
click at [37, 90] on div "Tema" at bounding box center [26, 81] width 53 height 35
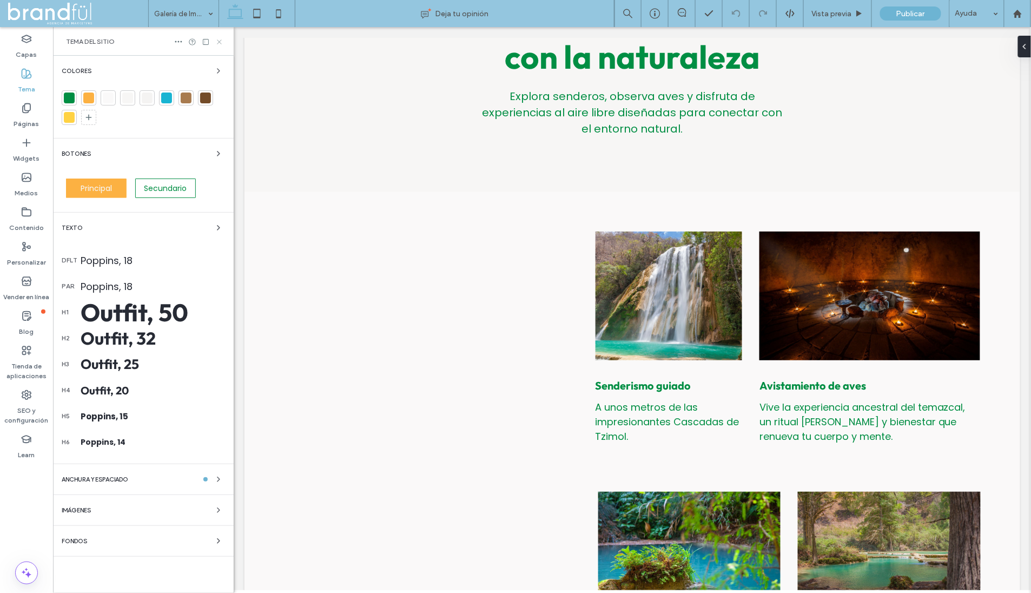
click at [221, 43] on use at bounding box center [219, 41] width 4 height 4
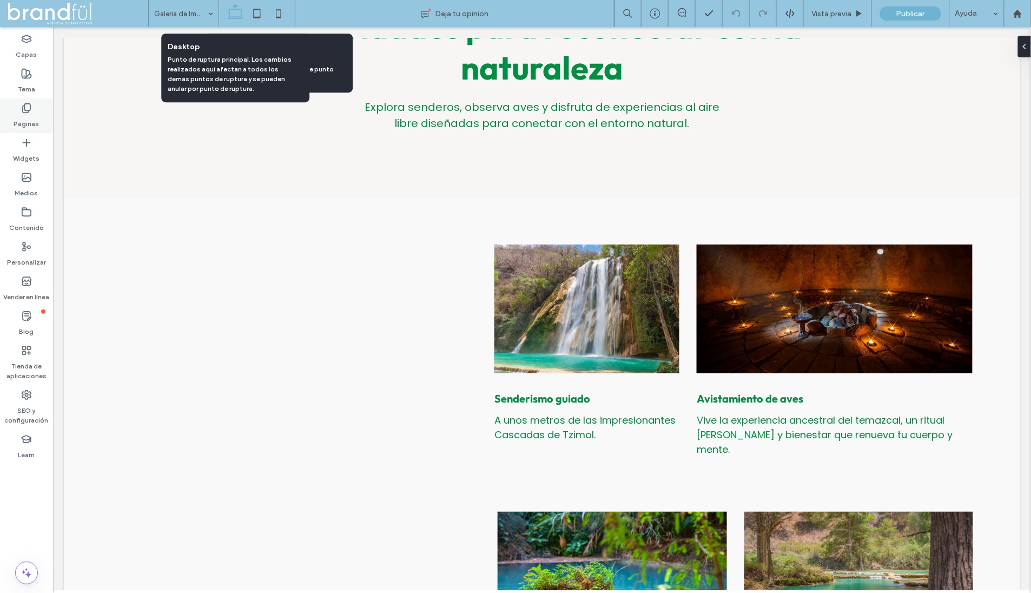
click at [36, 104] on div "Páginas" at bounding box center [26, 115] width 53 height 35
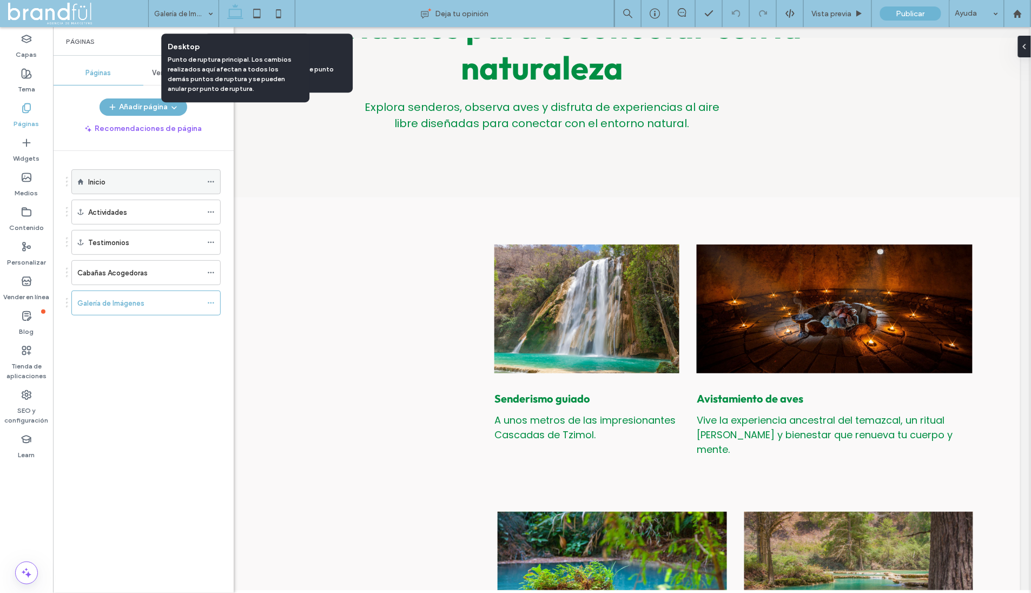
click at [123, 178] on div "Inicio" at bounding box center [145, 181] width 114 height 11
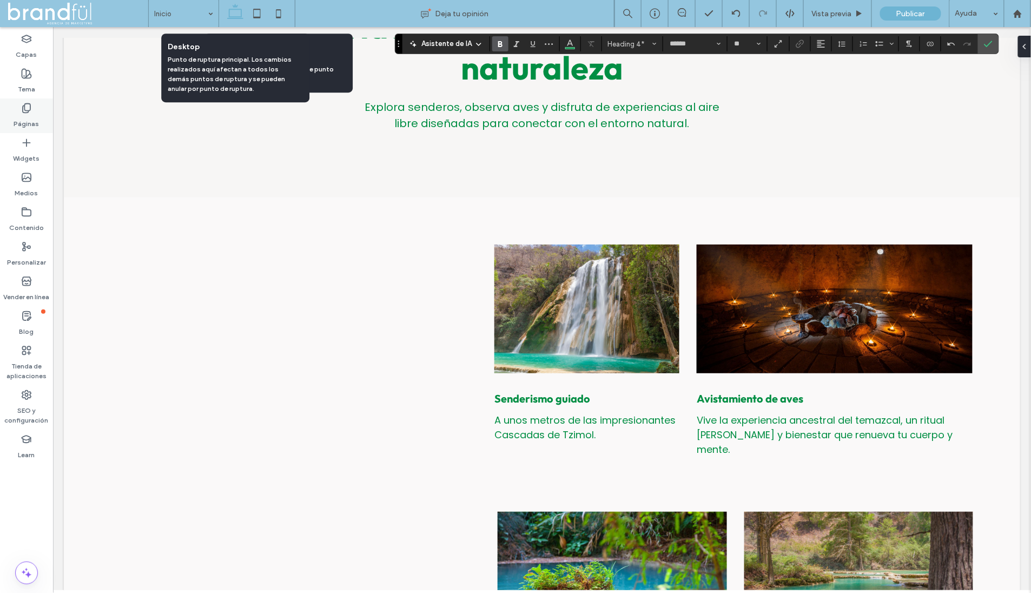
click at [34, 116] on label "Páginas" at bounding box center [26, 121] width 25 height 15
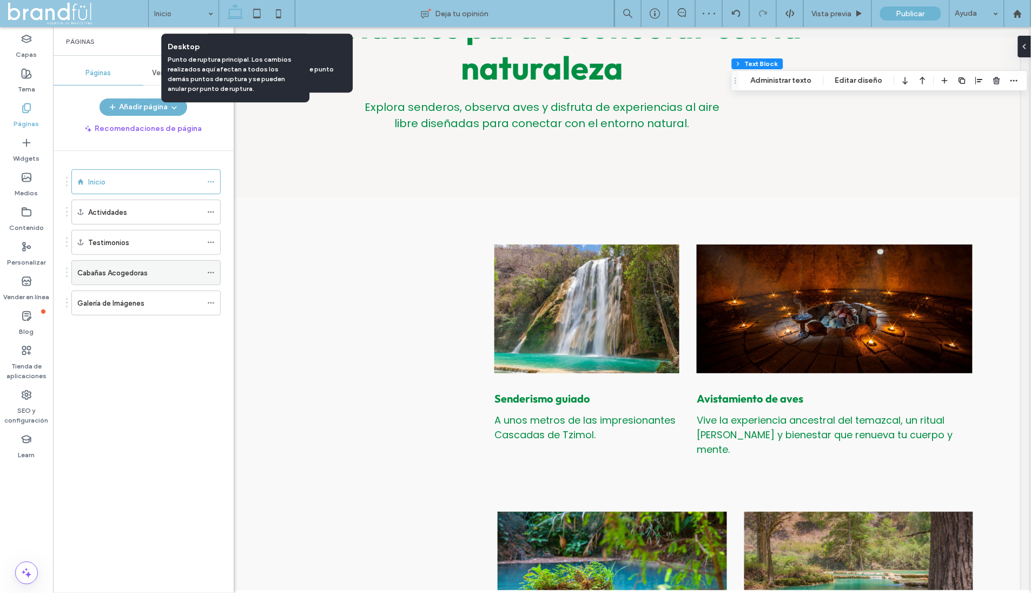
click at [136, 269] on label "Cabañas Acogedoras" at bounding box center [112, 272] width 70 height 19
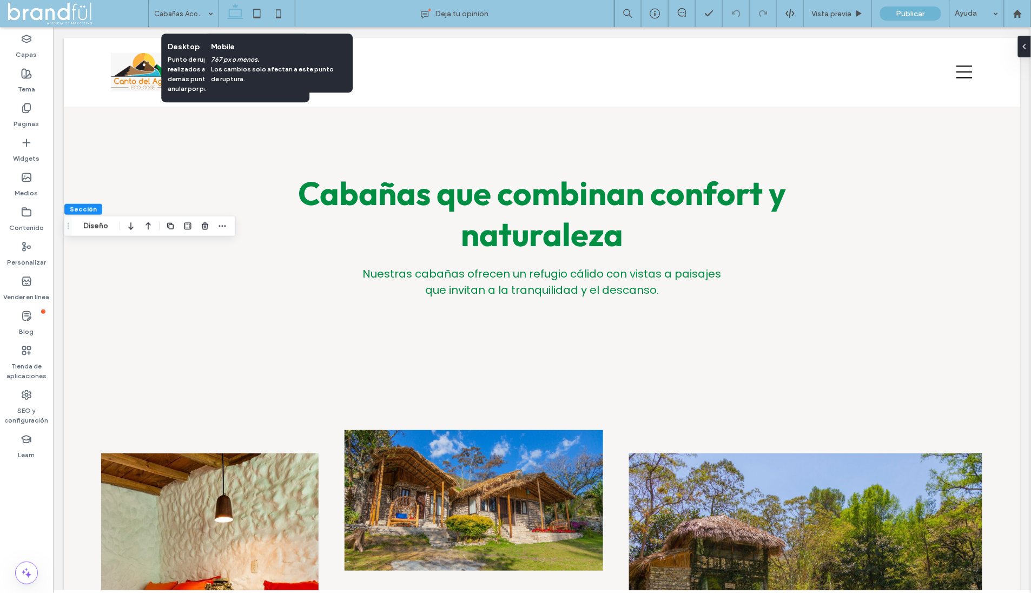
scroll to position [1191, 0]
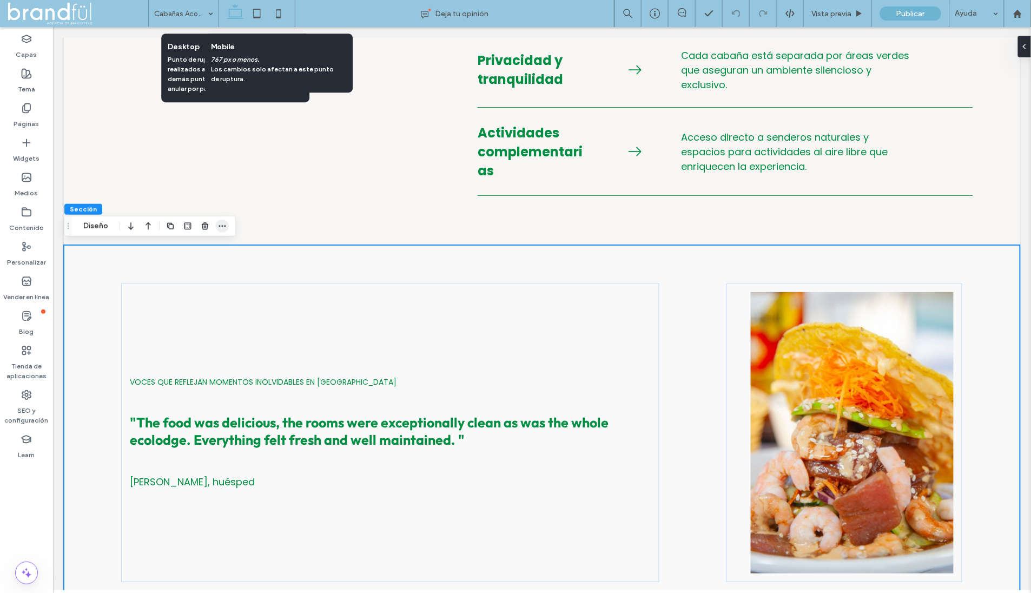
click at [221, 226] on icon "button" at bounding box center [222, 226] width 9 height 9
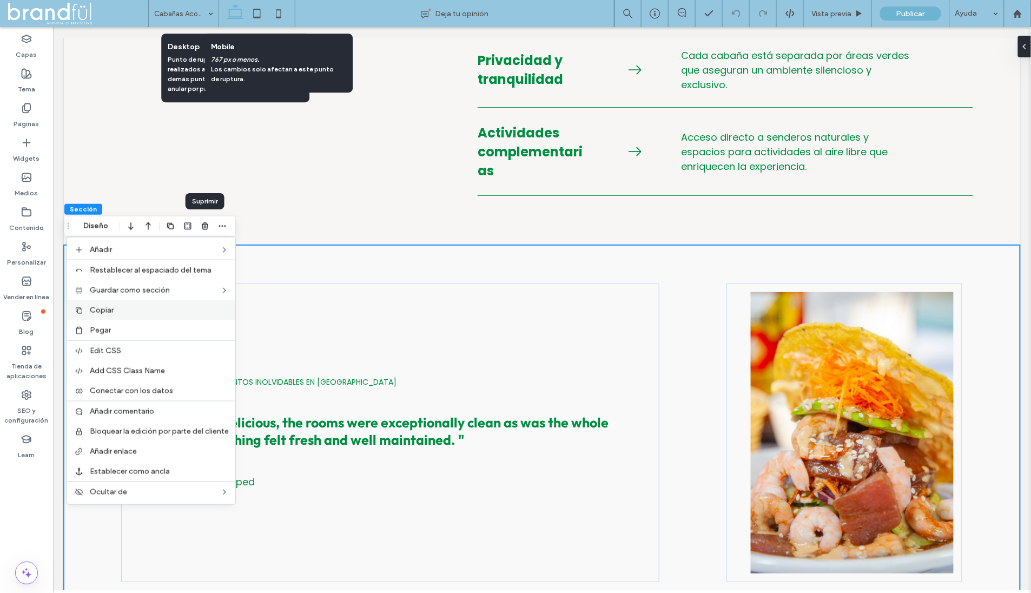
click at [137, 312] on label "Copiar" at bounding box center [159, 310] width 139 height 9
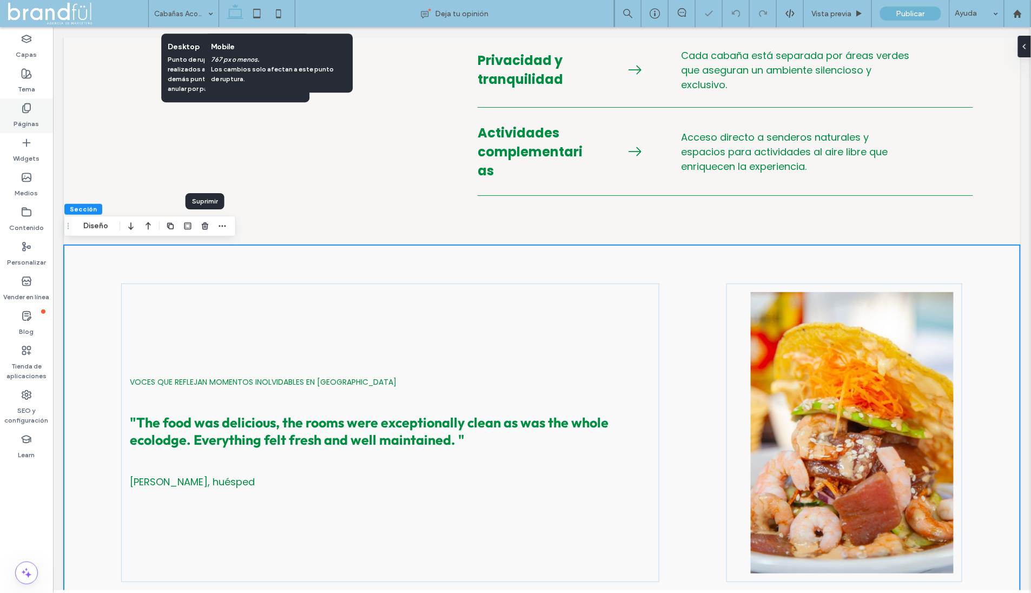
click at [18, 110] on div "Páginas" at bounding box center [26, 115] width 53 height 35
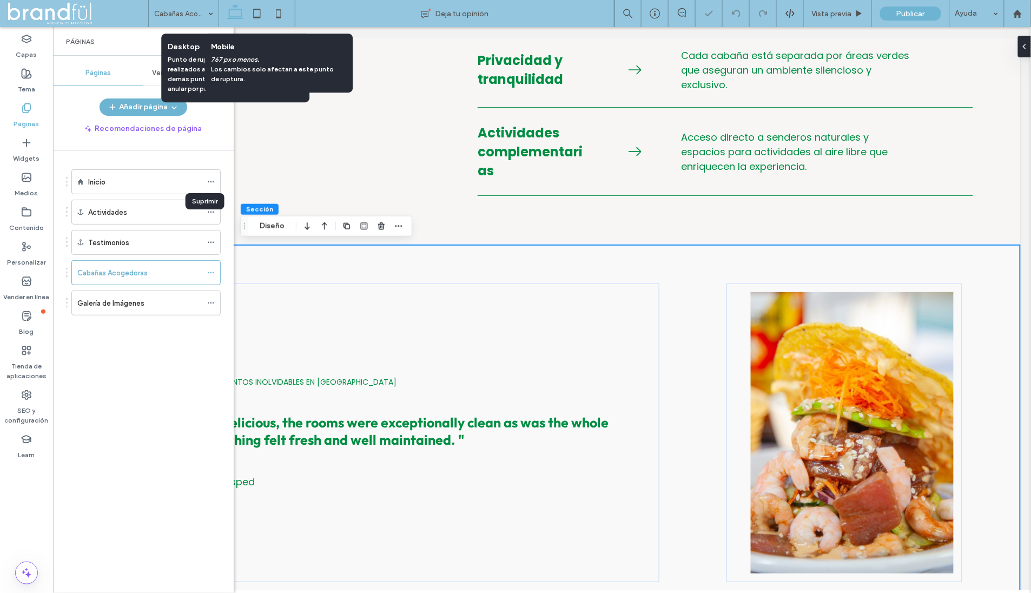
drag, startPoint x: 91, startPoint y: 178, endPoint x: 87, endPoint y: 174, distance: 6.5
click at [92, 178] on label "Inicio" at bounding box center [96, 182] width 17 height 19
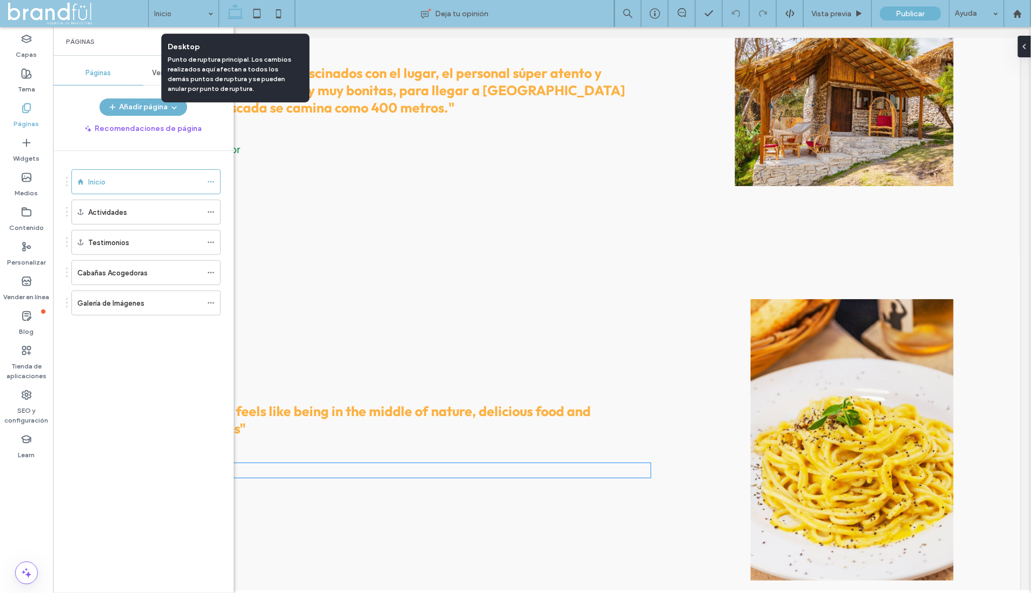
scroll to position [3068, 0]
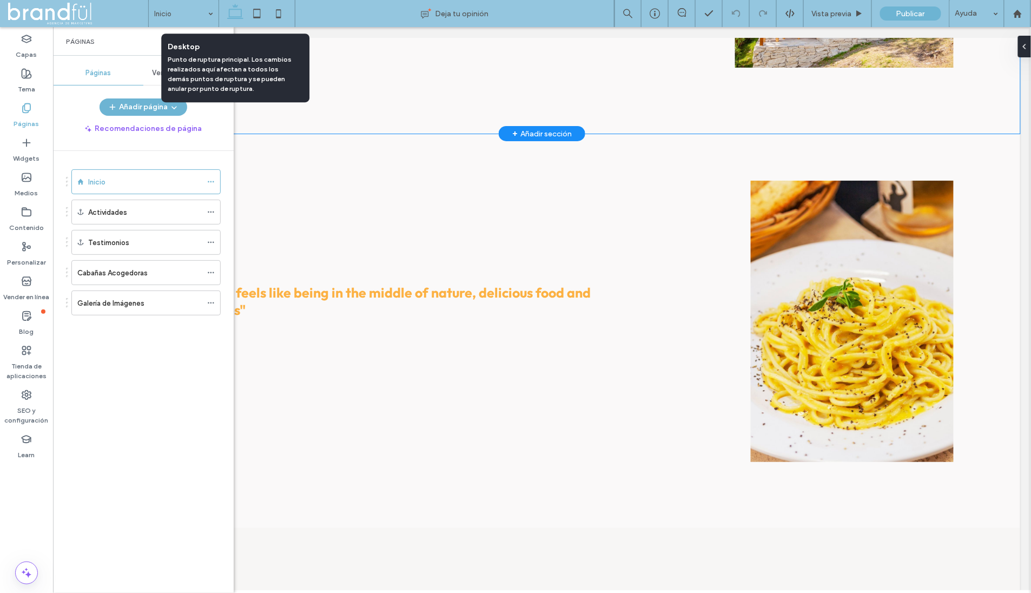
click at [494, 89] on div ""Mi familia y yo quedamos fascinados con el lugar, el personal súper atento y a…" at bounding box center [541, 1] width 956 height 264
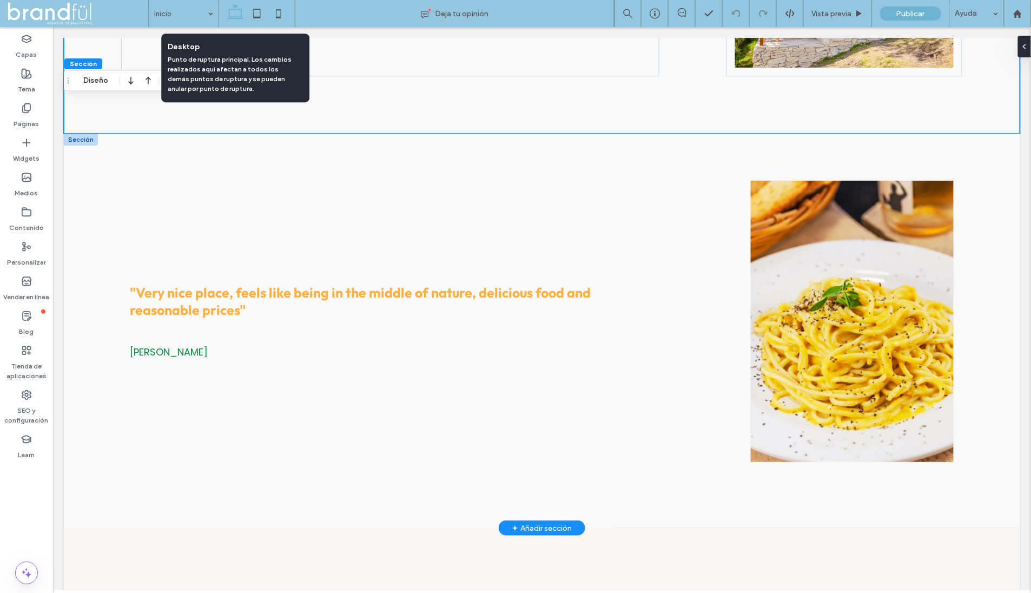
click at [84, 133] on div at bounding box center [80, 139] width 34 height 12
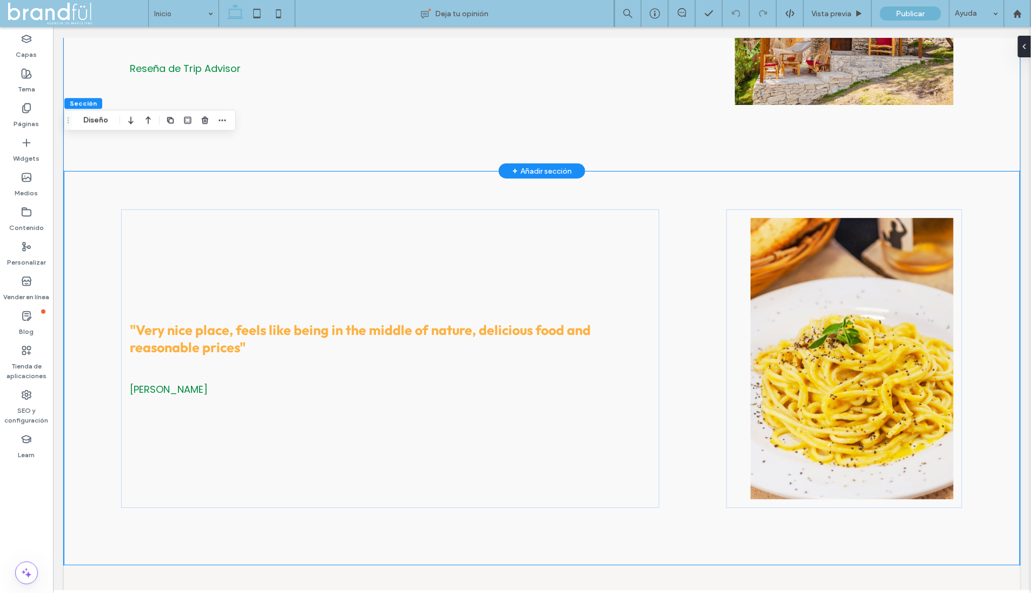
scroll to position [3032, 0]
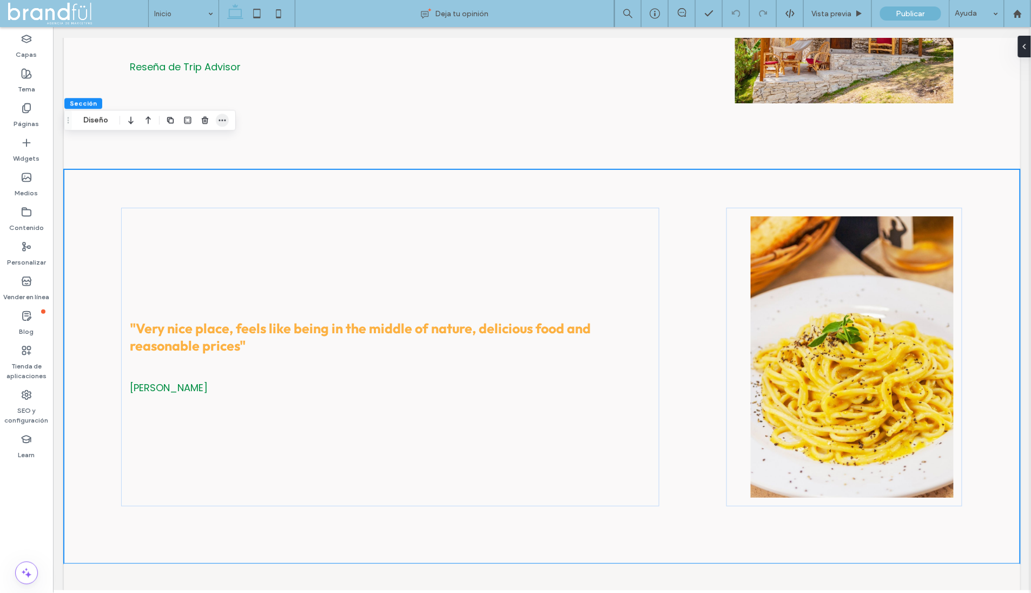
click at [220, 121] on icon "button" at bounding box center [222, 120] width 9 height 9
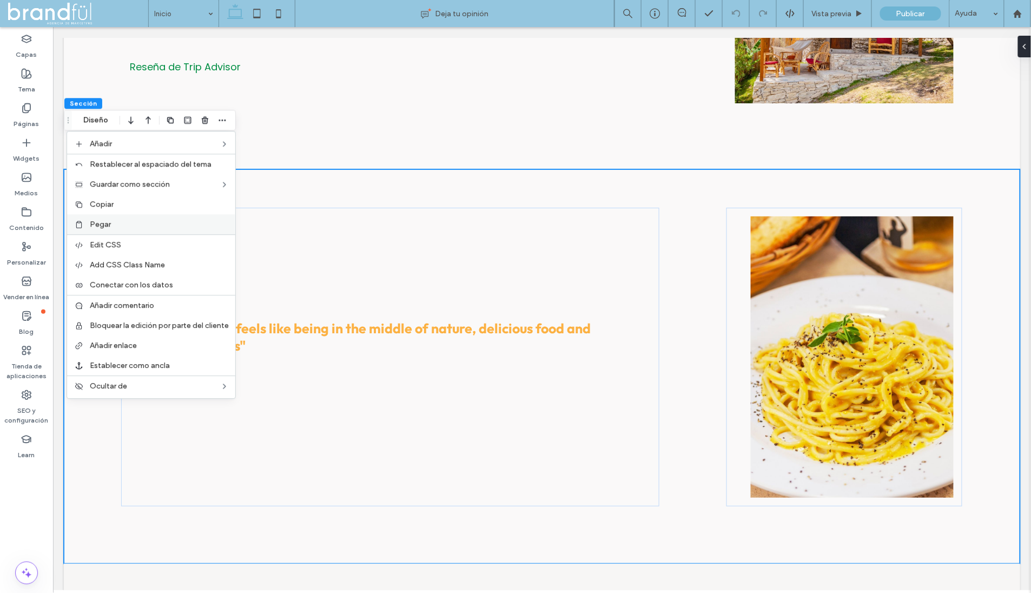
click at [126, 221] on label "Pegar" at bounding box center [159, 224] width 139 height 9
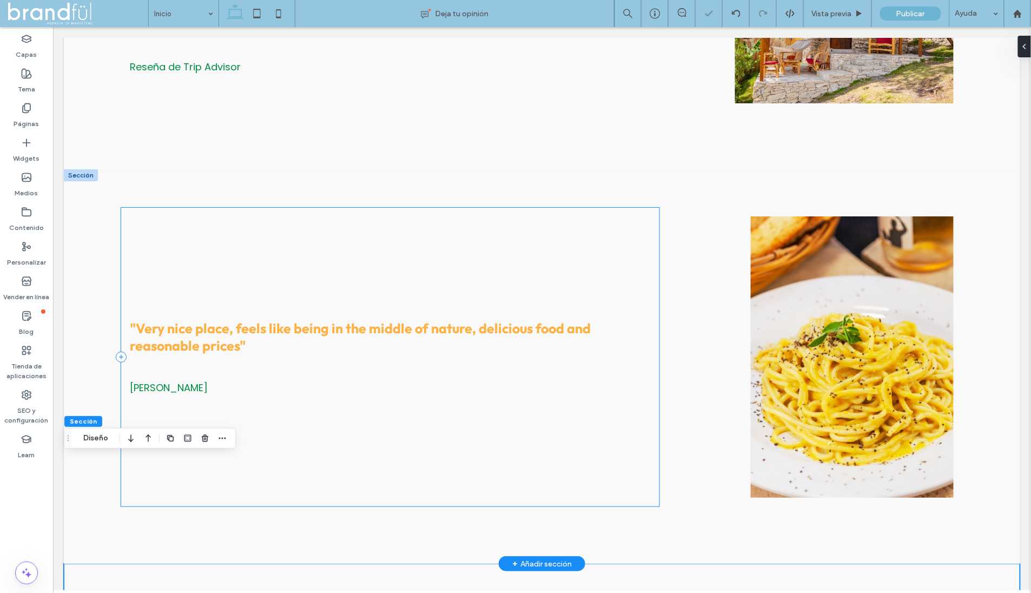
scroll to position [3413, 0]
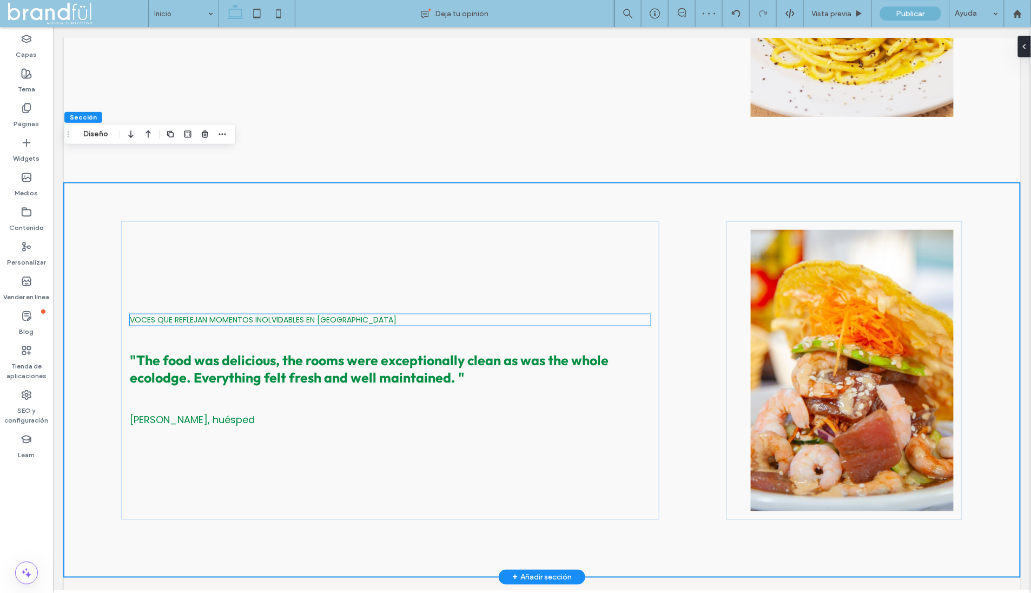
click at [267, 314] on span "Voces que reflejan momentos inolvidables en Canto del Agua" at bounding box center [262, 319] width 267 height 11
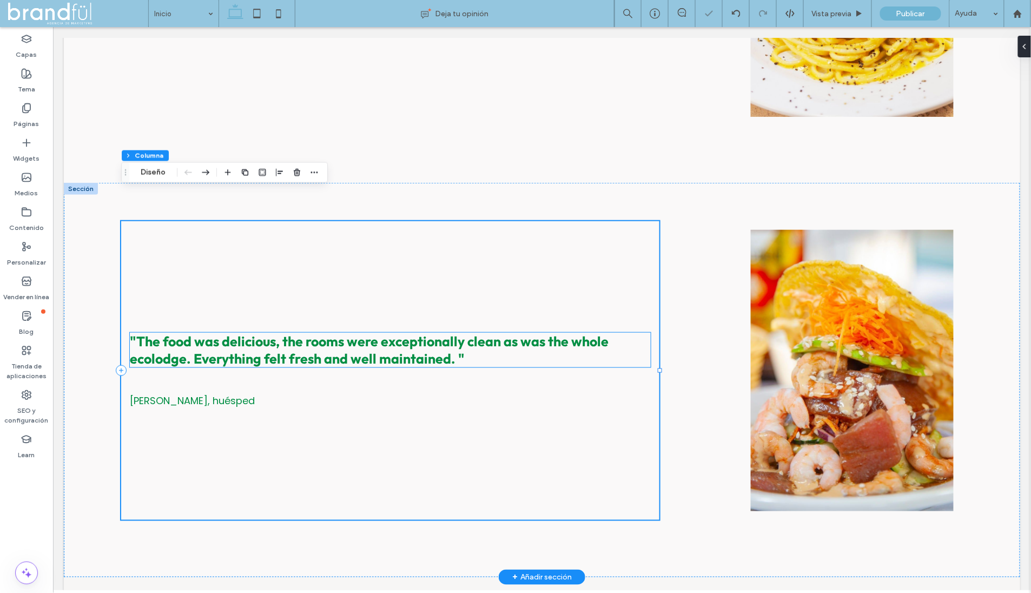
click at [337, 332] on span ""The food was delicious, the rooms were exceptionally clean as was the whole ec…" at bounding box center [368, 349] width 479 height 35
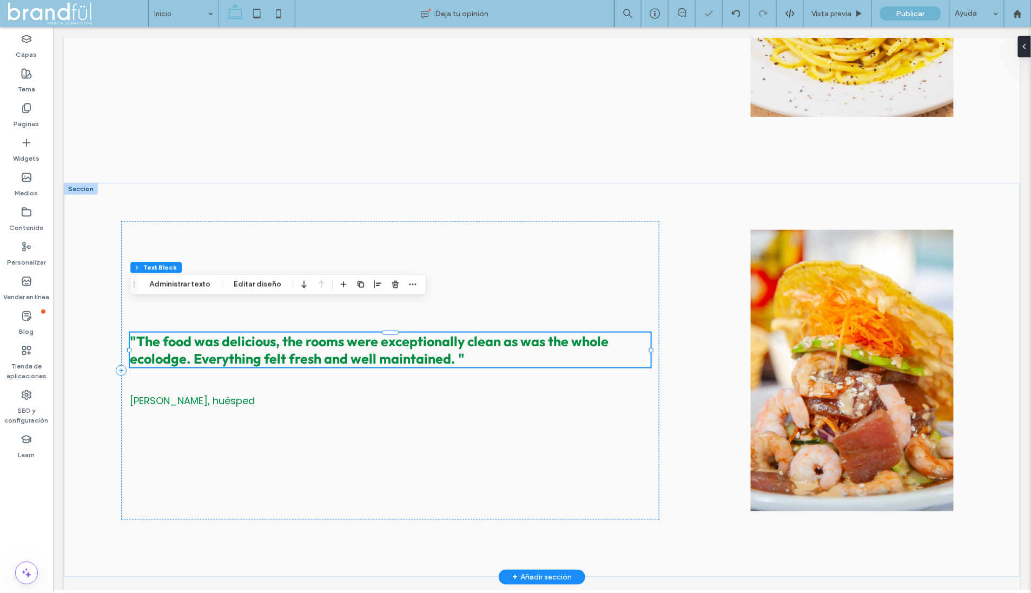
click at [337, 332] on span ""The food was delicious, the rooms were exceptionally clean as was the whole ec…" at bounding box center [368, 349] width 479 height 35
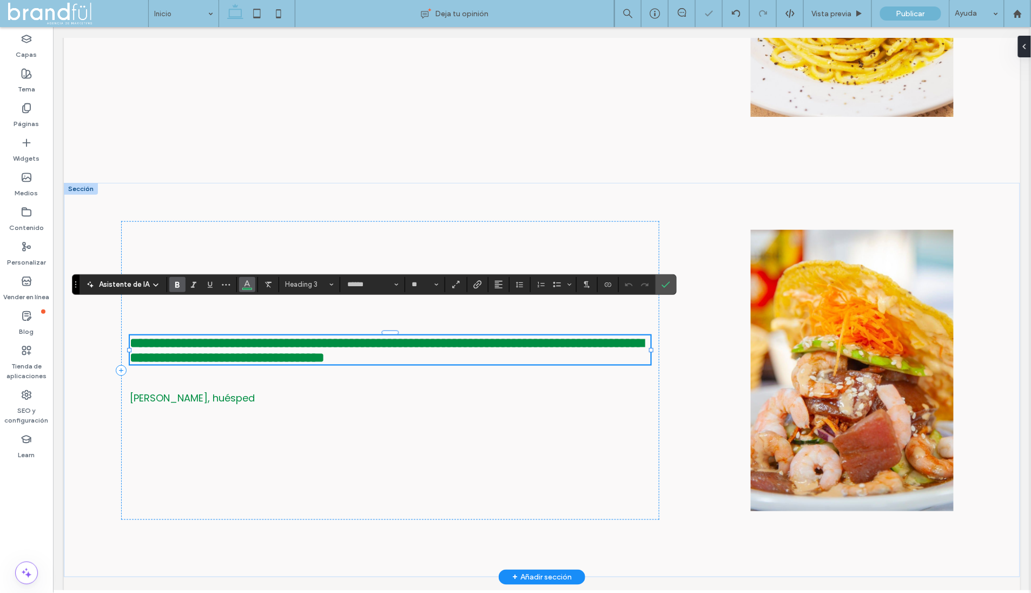
click at [244, 282] on use "Color" at bounding box center [247, 283] width 6 height 6
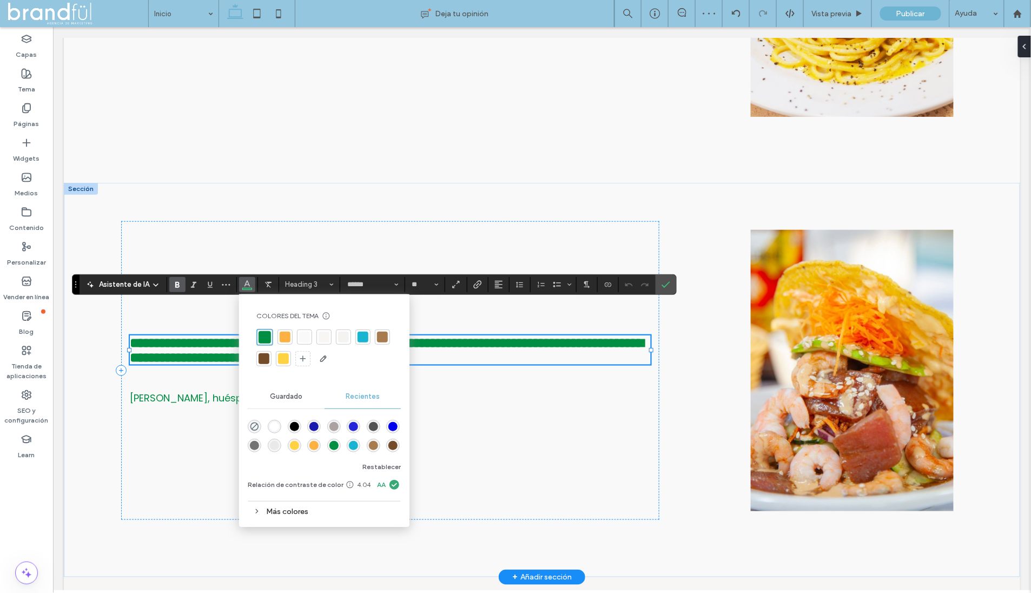
click at [282, 332] on div at bounding box center [285, 337] width 11 height 11
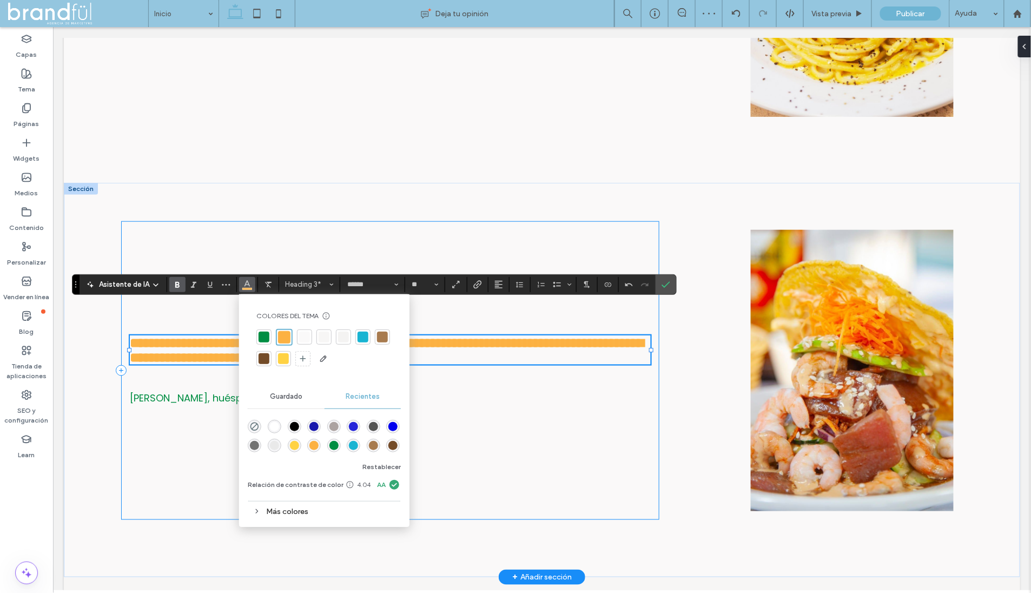
click at [389, 228] on div "**********" at bounding box center [390, 370] width 538 height 299
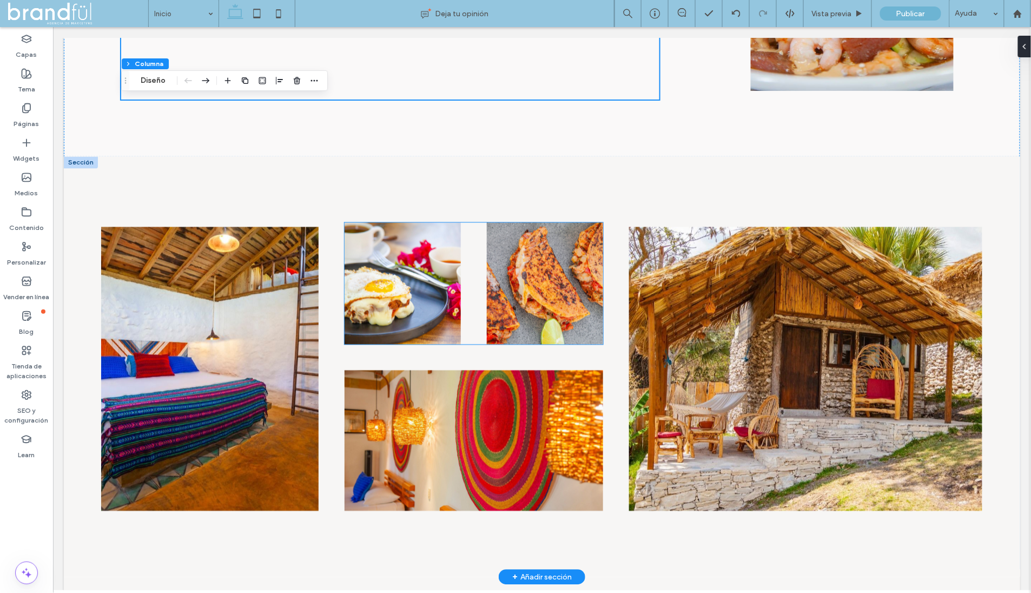
scroll to position [3859, 0]
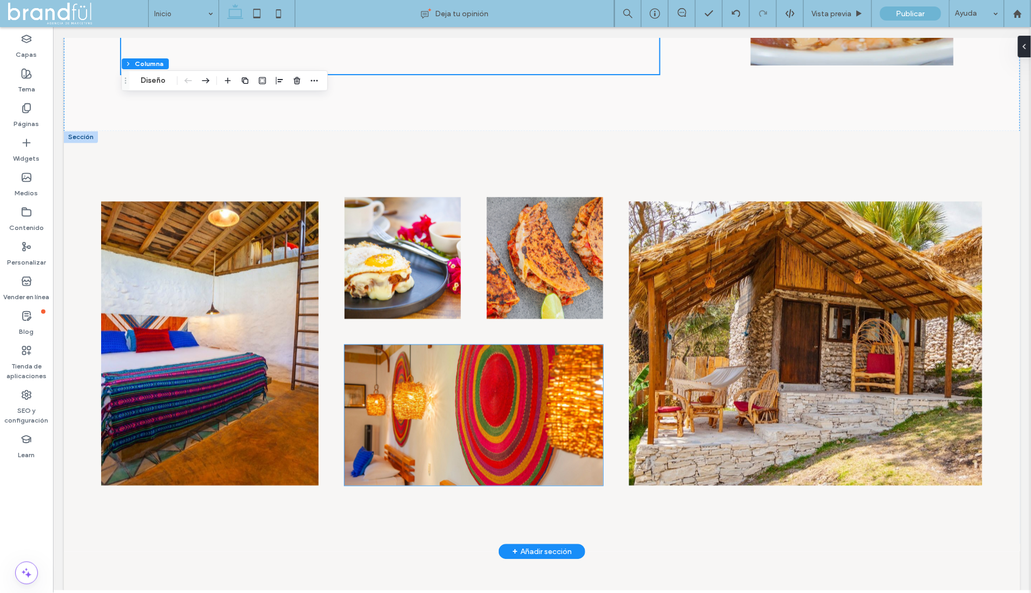
click at [468, 400] on img at bounding box center [473, 415] width 258 height 141
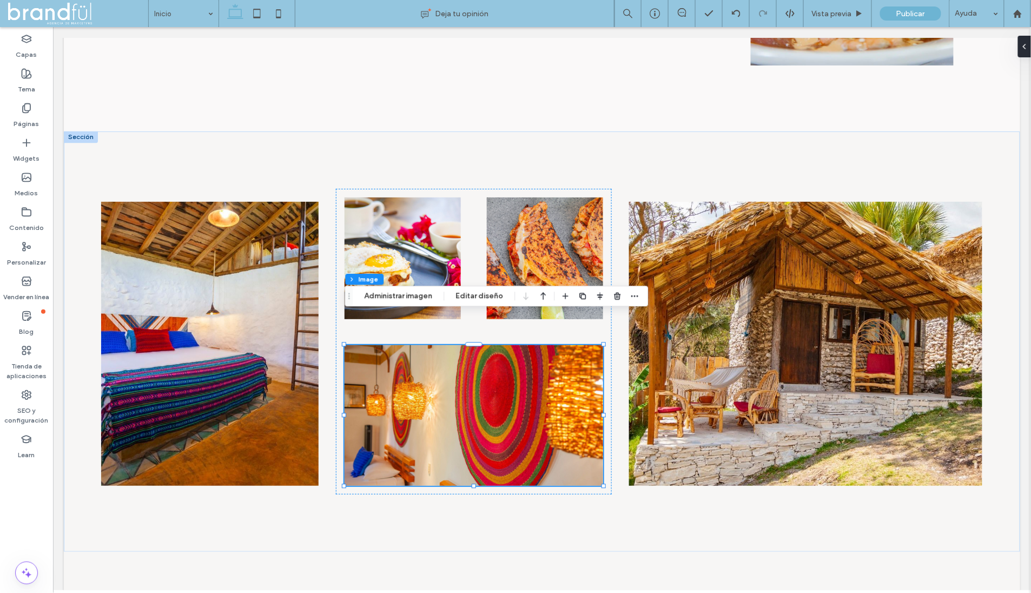
click at [414, 303] on div "Sección Columna Image Administrar imagen Editar diseño" at bounding box center [496, 296] width 303 height 21
click at [413, 298] on button "Administrar imagen" at bounding box center [398, 295] width 82 height 13
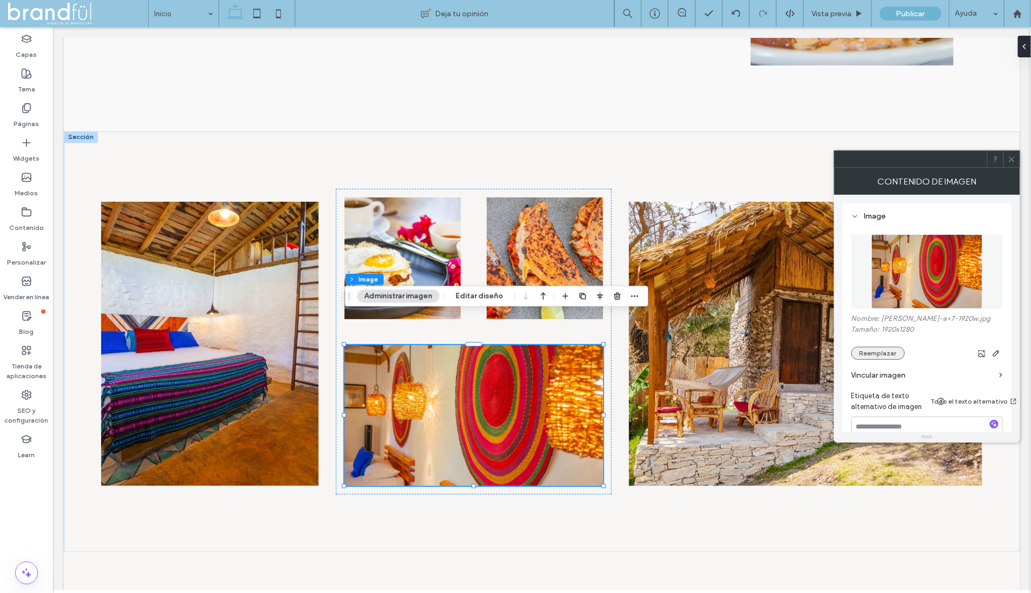
click at [885, 348] on button "Reemplazar" at bounding box center [878, 353] width 54 height 13
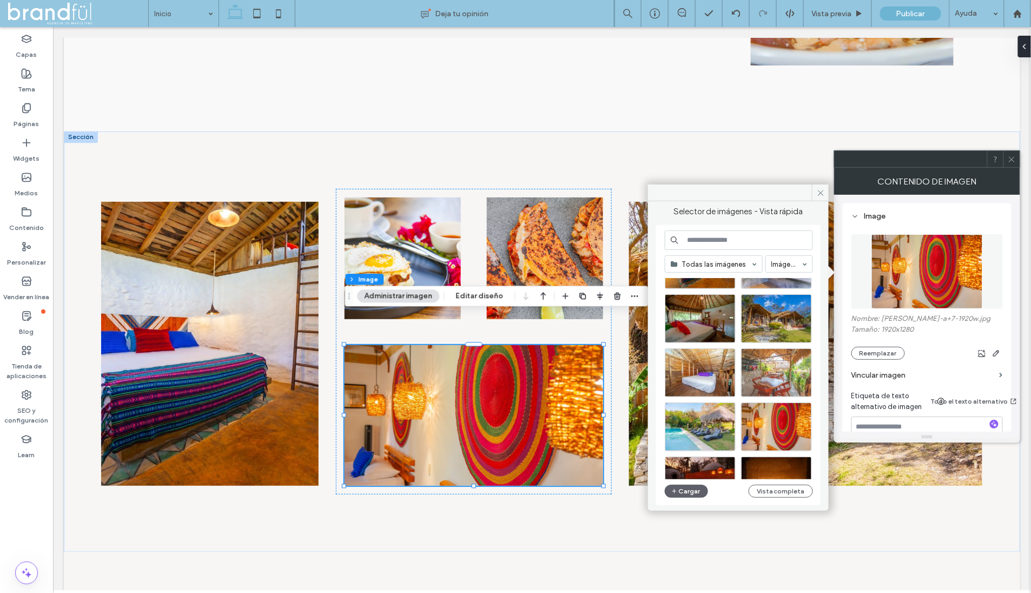
scroll to position [975, 0]
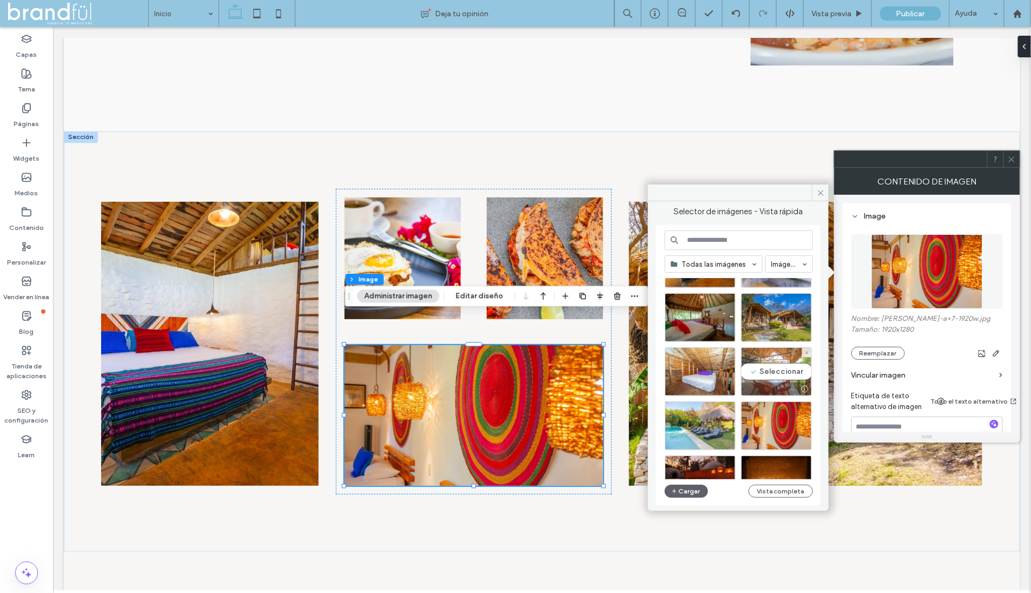
drag, startPoint x: 766, startPoint y: 364, endPoint x: 711, endPoint y: 336, distance: 61.4
click at [766, 364] on div "Seleccionar" at bounding box center [776, 371] width 71 height 49
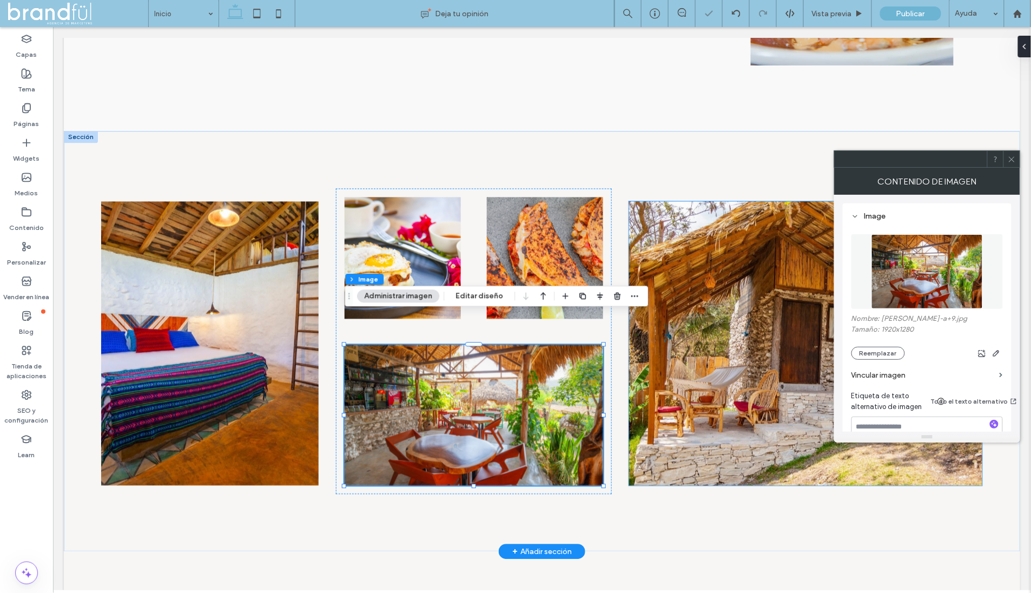
click at [743, 318] on img at bounding box center [804, 343] width 353 height 284
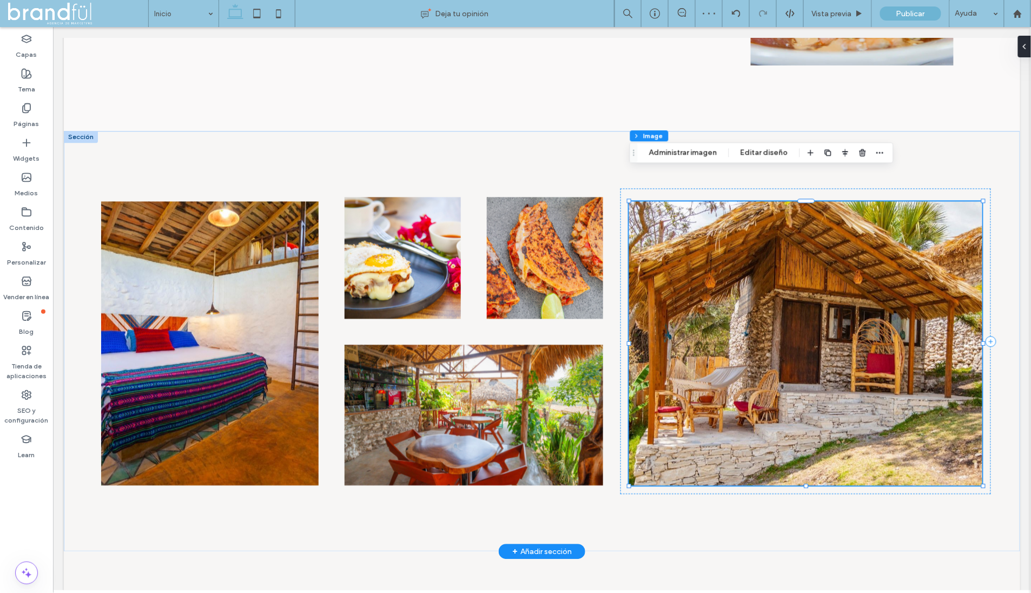
click at [712, 374] on img at bounding box center [804, 343] width 353 height 284
drag, startPoint x: 693, startPoint y: 153, endPoint x: 708, endPoint y: 204, distance: 53.6
click at [693, 153] on button "Administrar imagen" at bounding box center [683, 152] width 82 height 13
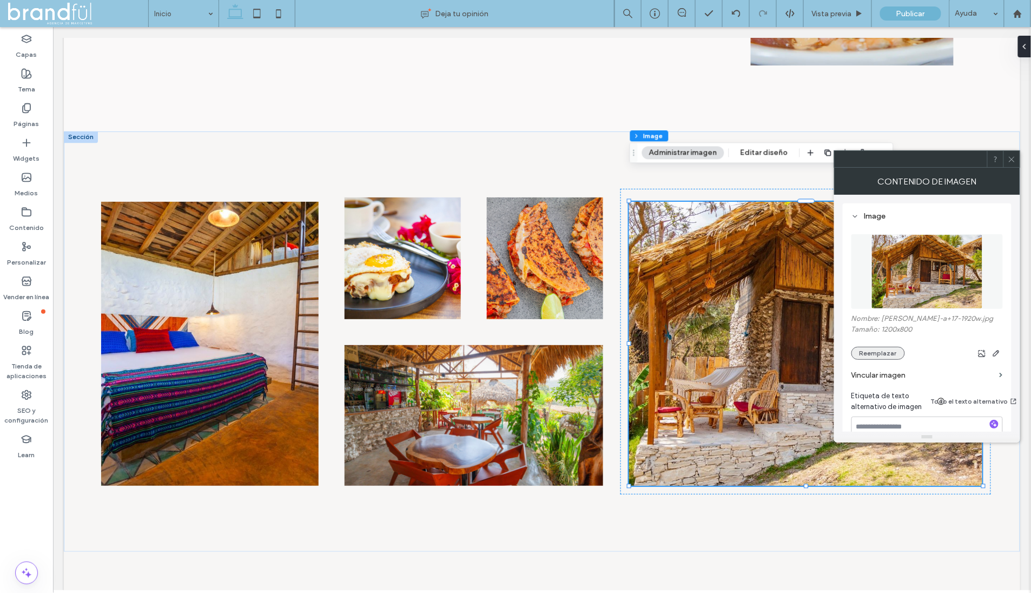
click at [871, 355] on button "Reemplazar" at bounding box center [878, 353] width 54 height 13
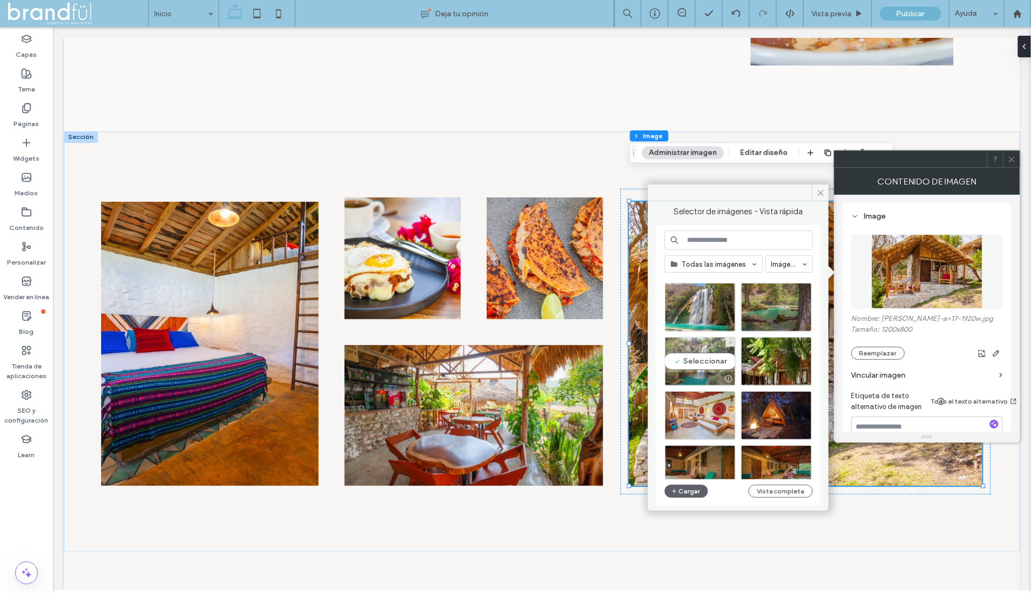
scroll to position [642, 0]
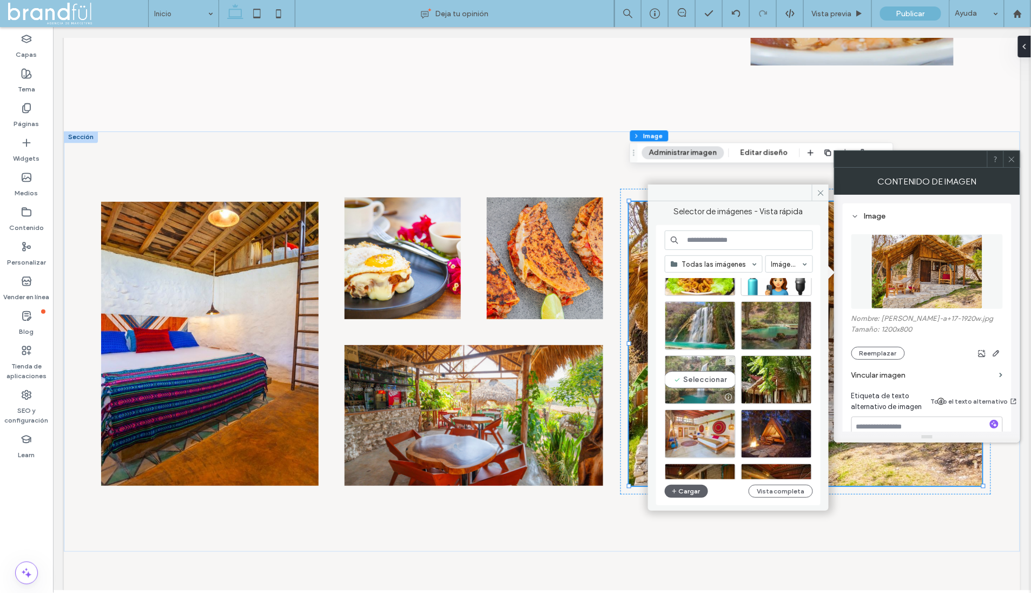
drag, startPoint x: 701, startPoint y: 374, endPoint x: 644, endPoint y: 349, distance: 62.5
click at [701, 374] on div "Seleccionar" at bounding box center [700, 379] width 71 height 49
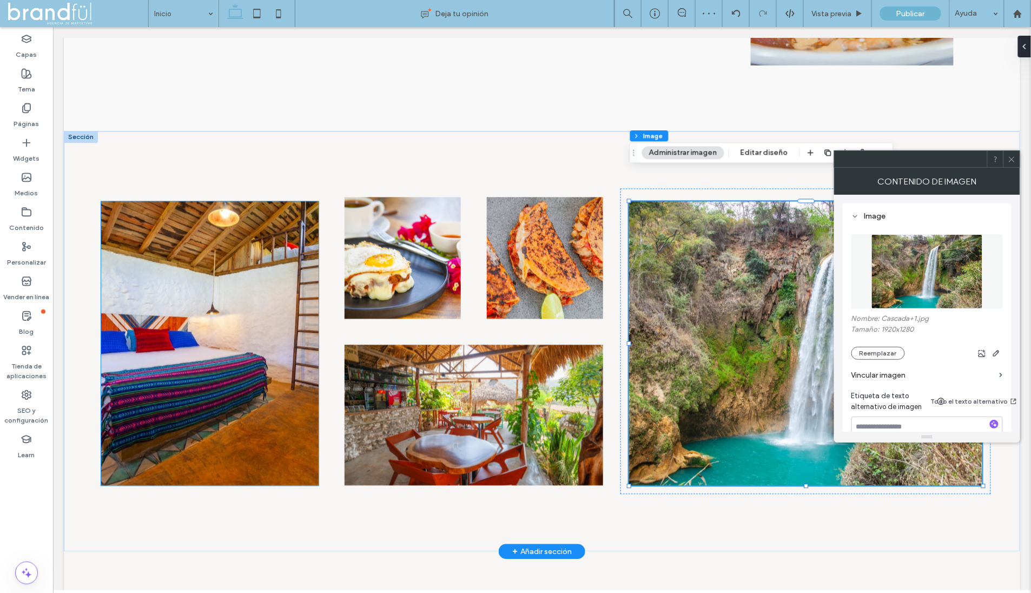
click at [193, 267] on img at bounding box center [209, 343] width 217 height 284
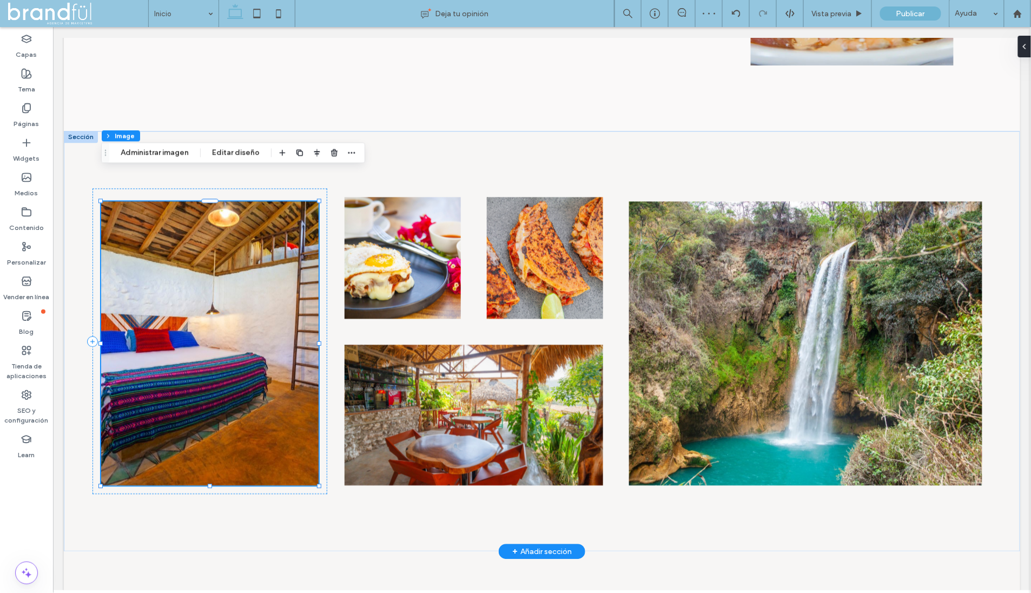
click at [203, 287] on img at bounding box center [209, 343] width 217 height 284
drag, startPoint x: 151, startPoint y: 153, endPoint x: 267, endPoint y: 183, distance: 119.5
click at [151, 153] on button "Administrar imagen" at bounding box center [155, 152] width 82 height 13
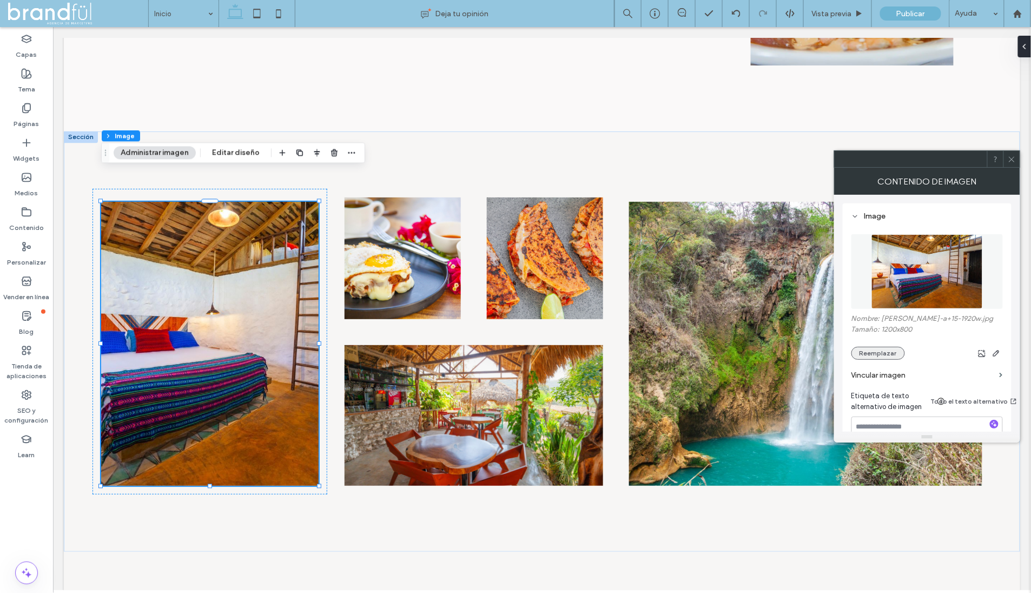
drag, startPoint x: 893, startPoint y: 354, endPoint x: 883, endPoint y: 356, distance: 11.0
click at [893, 354] on button "Reemplazar" at bounding box center [878, 353] width 54 height 13
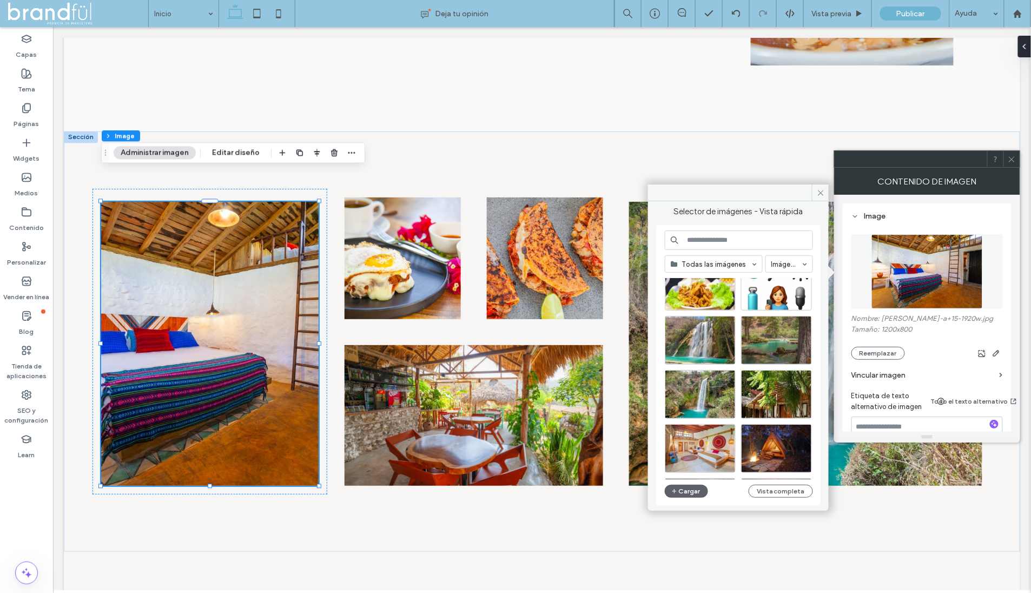
scroll to position [736, 0]
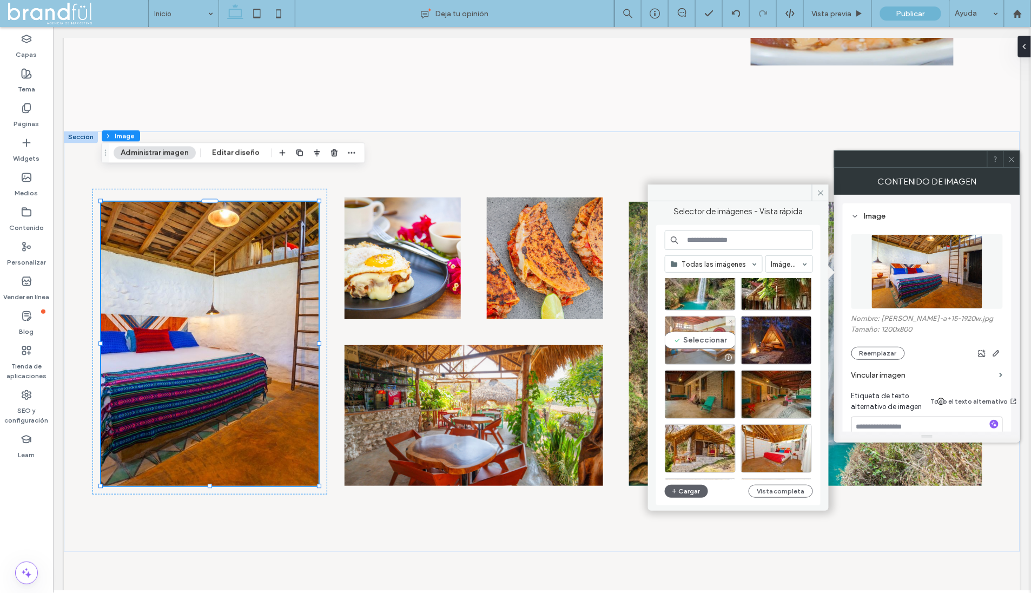
click at [711, 337] on div "Seleccionar" at bounding box center [700, 340] width 71 height 49
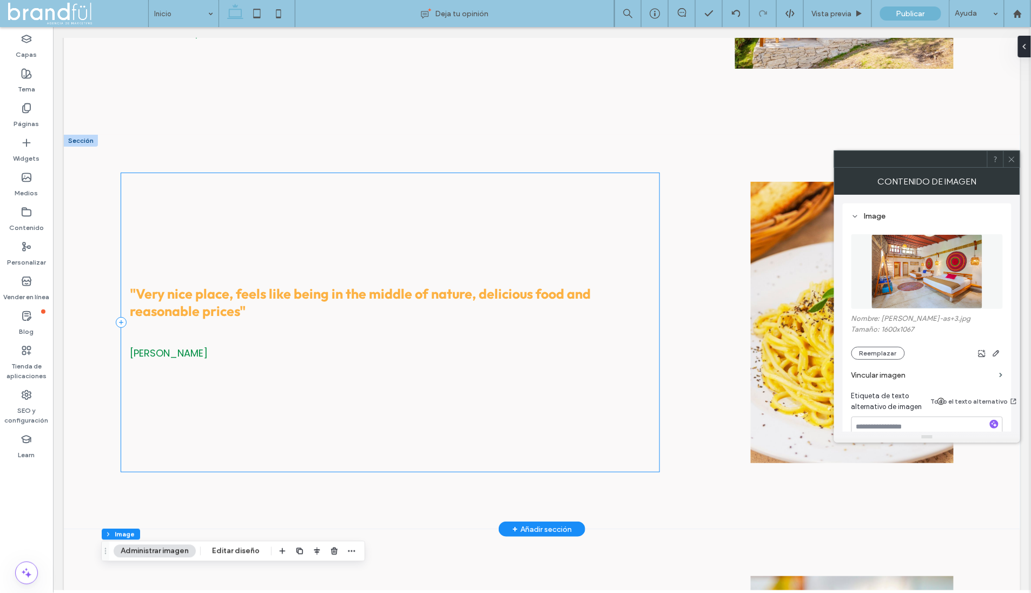
scroll to position [2907, 0]
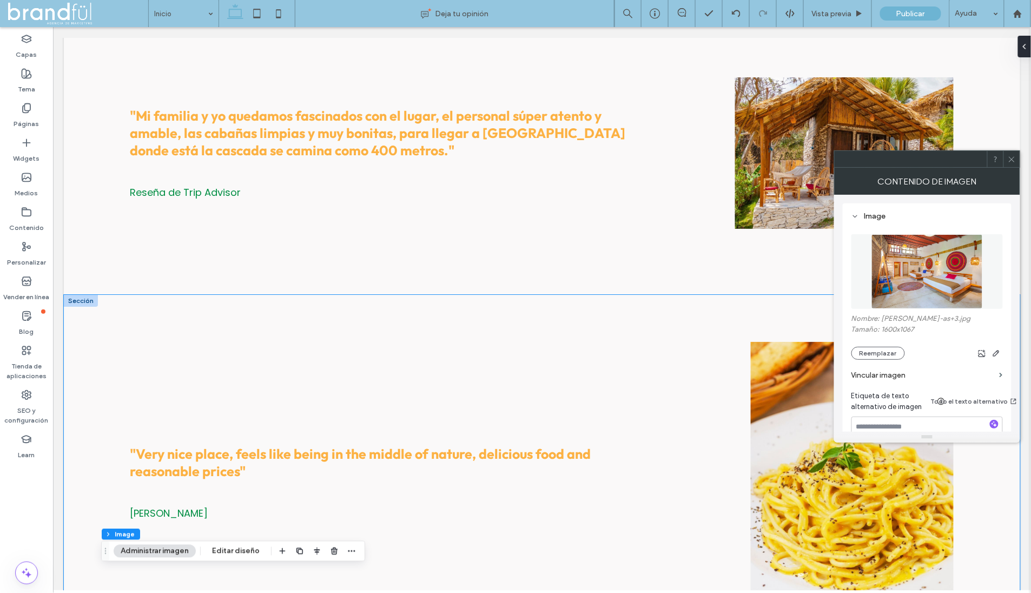
click at [90, 294] on div ""Very nice place, feels like being in the middle of nature, delicious food and …" at bounding box center [541, 491] width 956 height 394
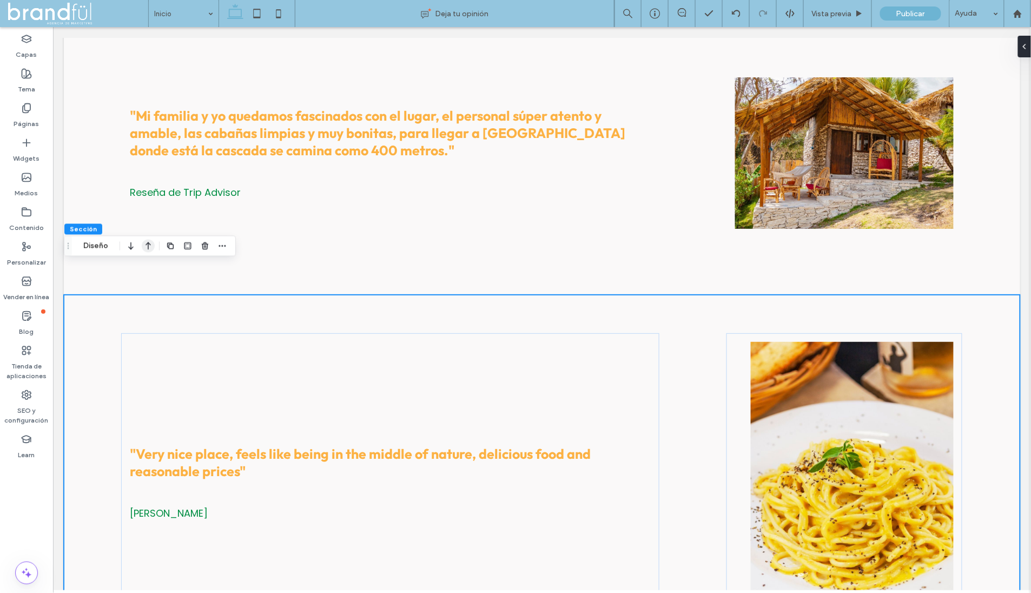
click at [149, 246] on icon "button" at bounding box center [148, 245] width 13 height 19
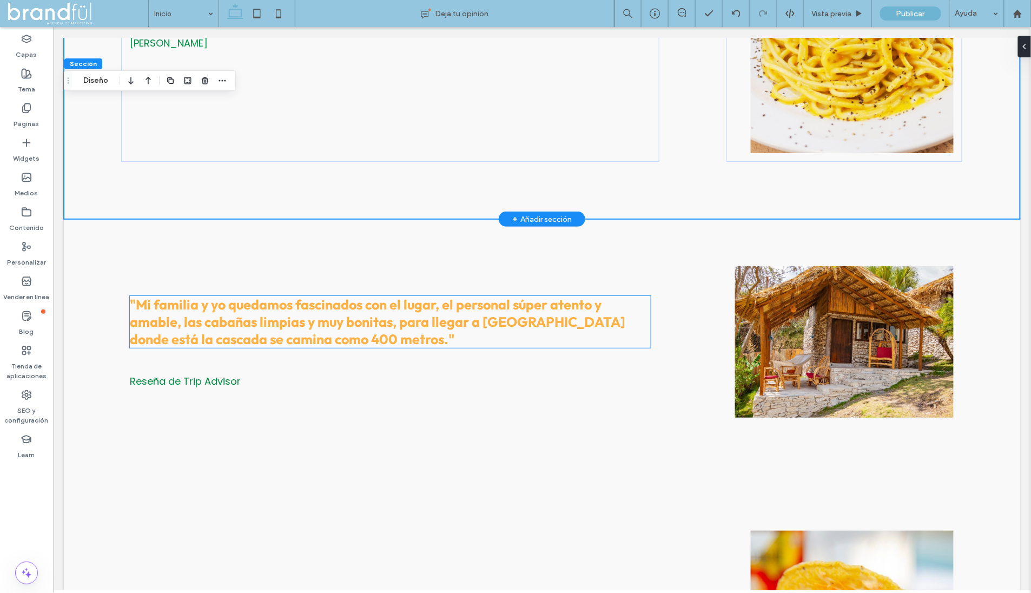
scroll to position [3114, 0]
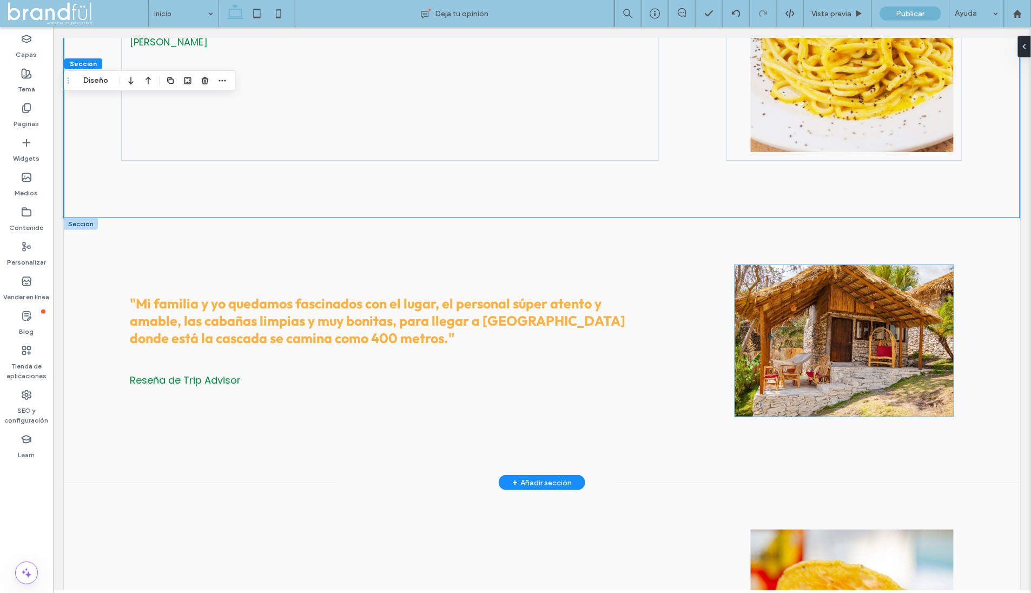
click at [771, 307] on img at bounding box center [843, 339] width 218 height 151
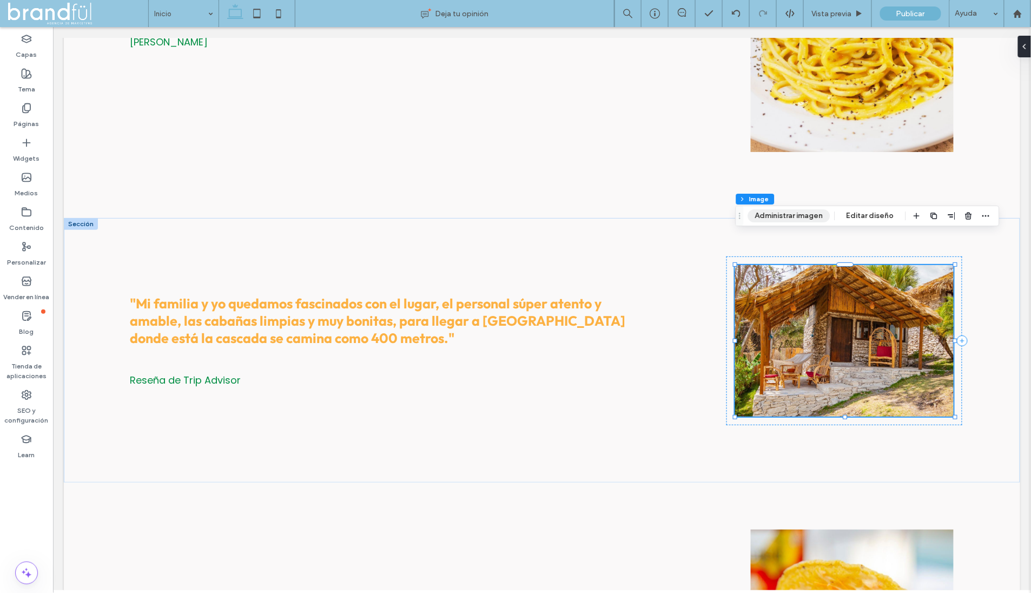
drag, startPoint x: 795, startPoint y: 213, endPoint x: 745, endPoint y: 201, distance: 51.3
click at [795, 213] on button "Administrar imagen" at bounding box center [789, 215] width 82 height 13
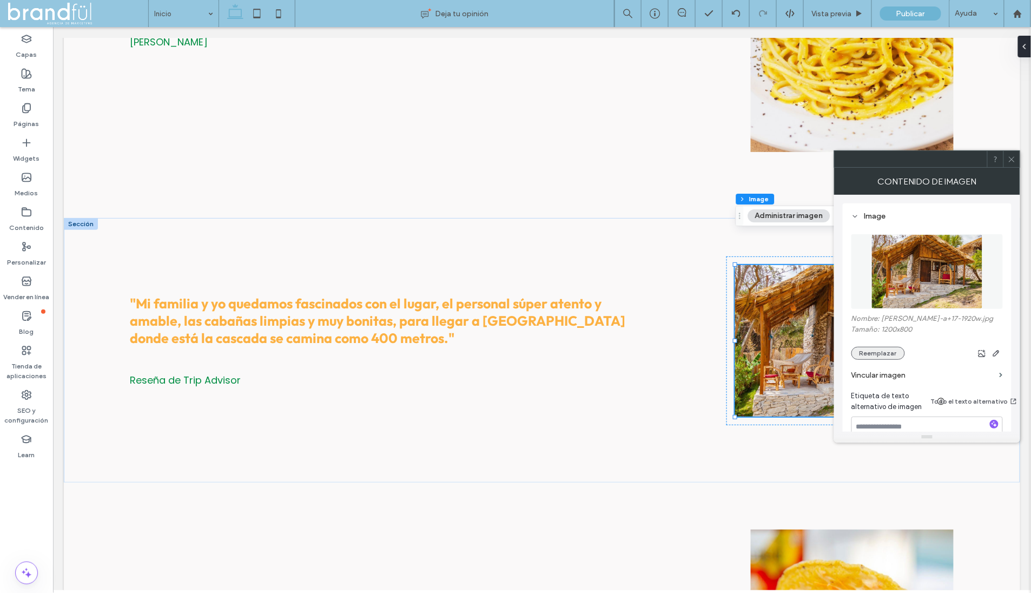
click at [868, 352] on button "Reemplazar" at bounding box center [878, 353] width 54 height 13
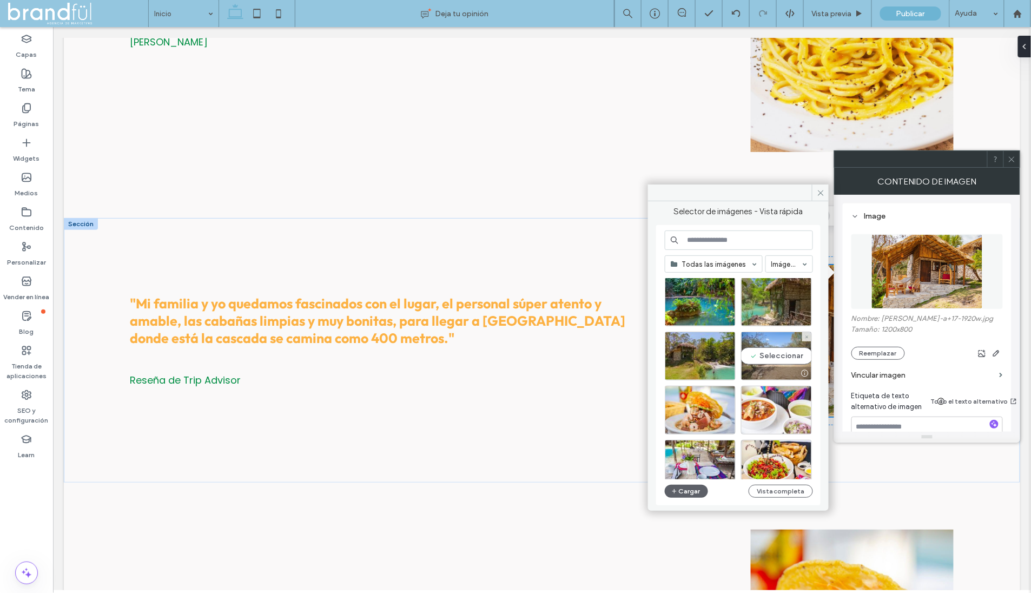
scroll to position [248, 0]
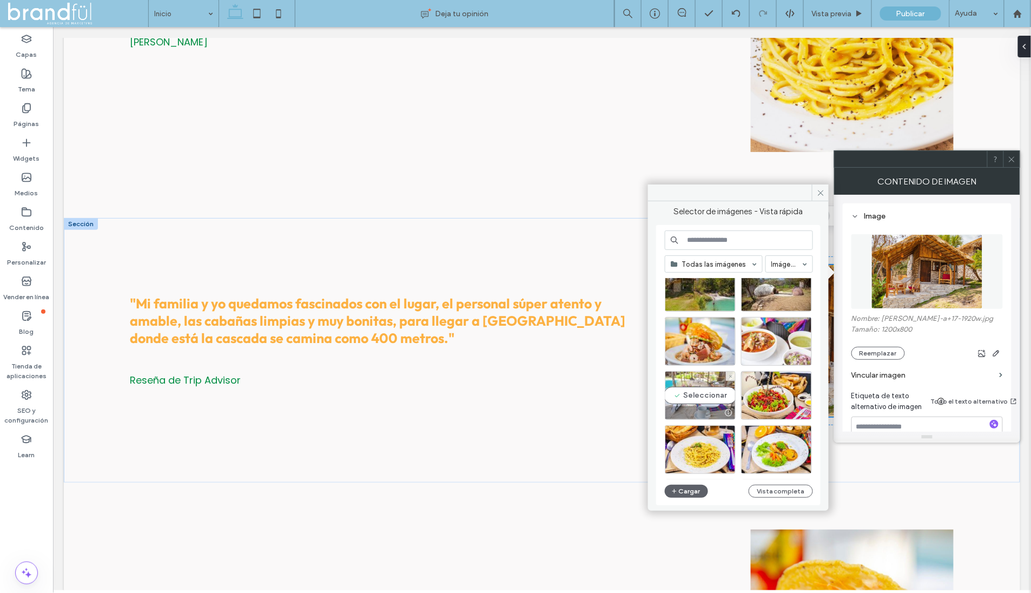
click at [721, 390] on div "Seleccionar" at bounding box center [700, 395] width 71 height 49
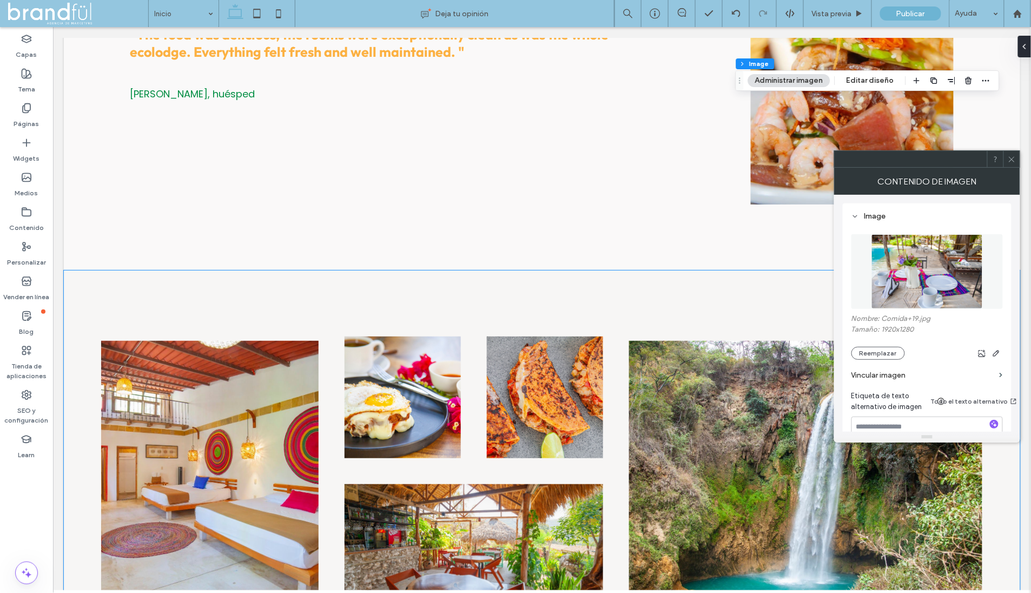
scroll to position [3730, 0]
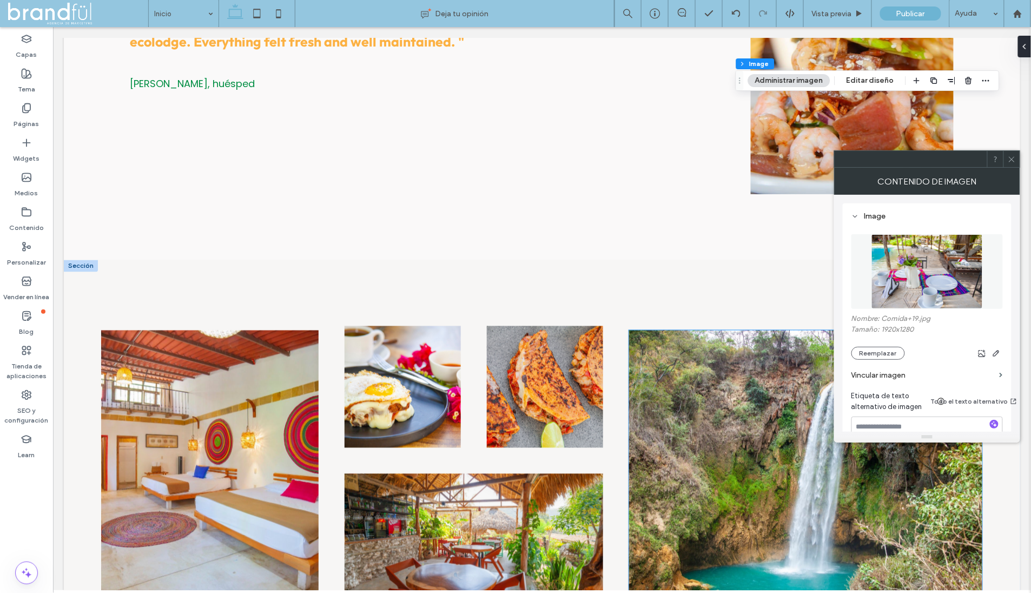
click at [647, 454] on img at bounding box center [804, 472] width 353 height 284
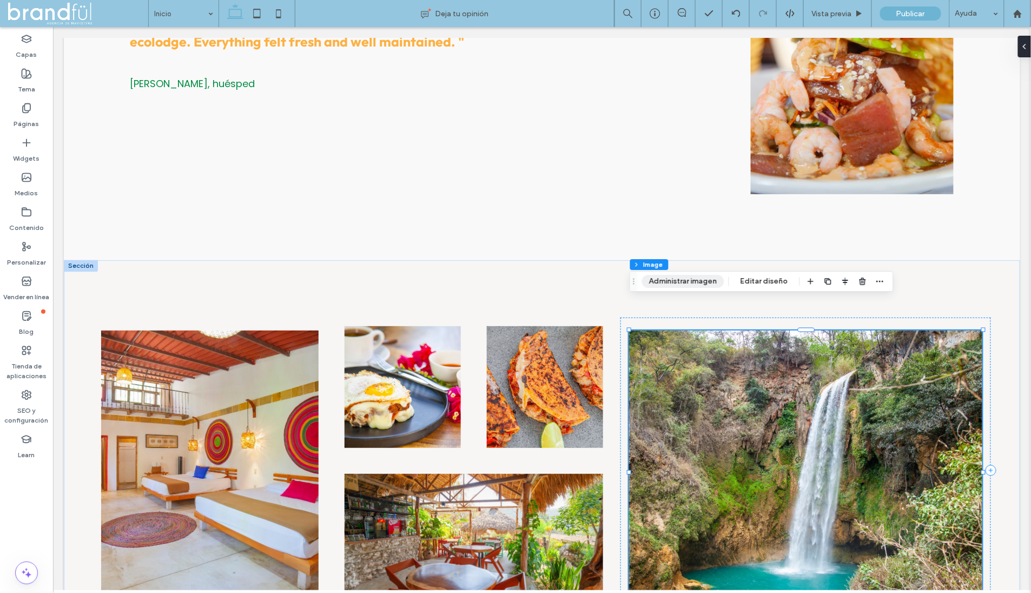
click at [687, 286] on button "Administrar imagen" at bounding box center [683, 281] width 82 height 13
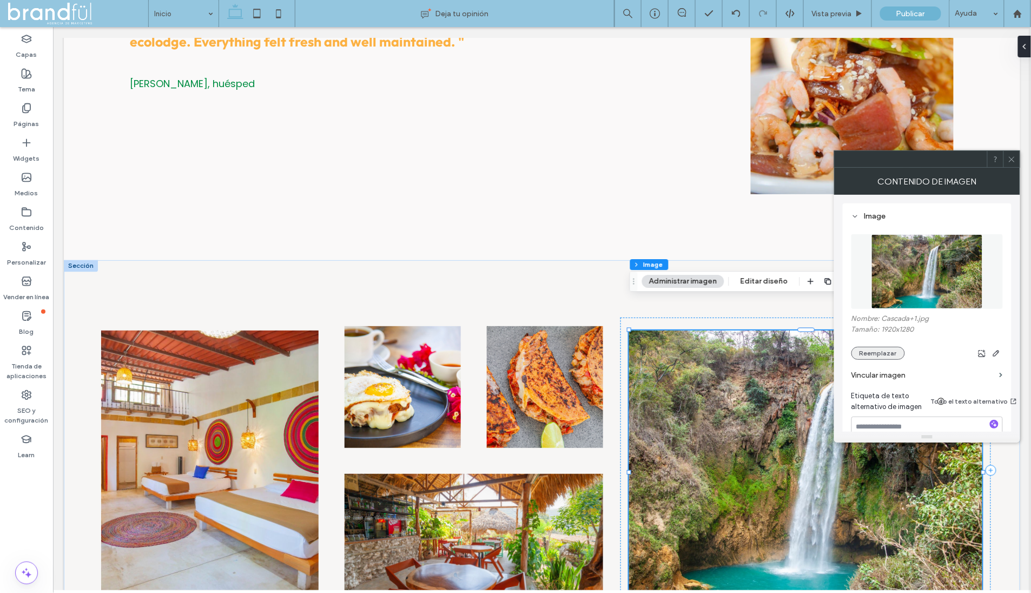
click at [873, 350] on button "Reemplazar" at bounding box center [878, 353] width 54 height 13
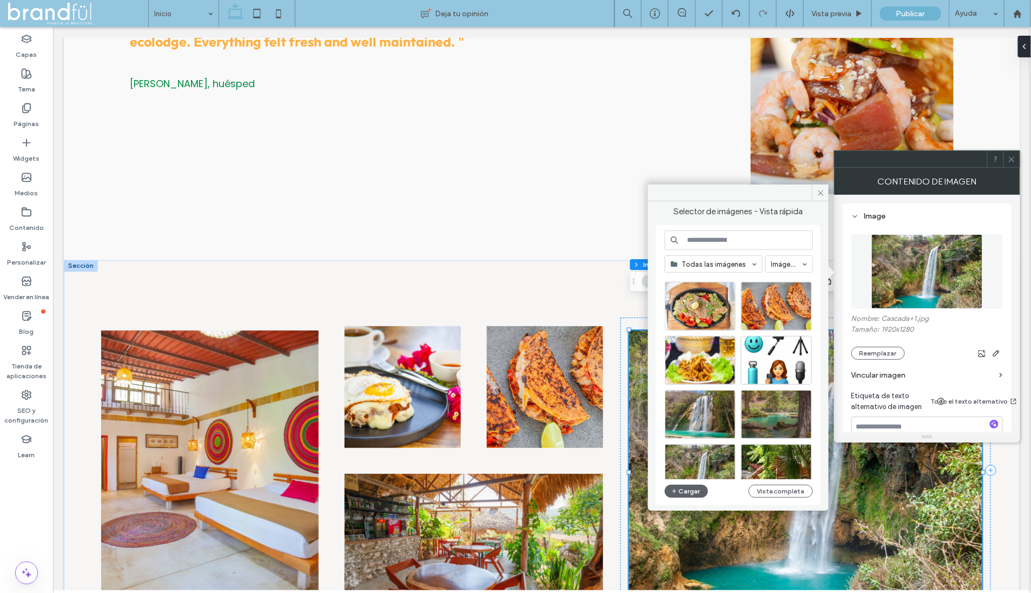
scroll to position [637, 0]
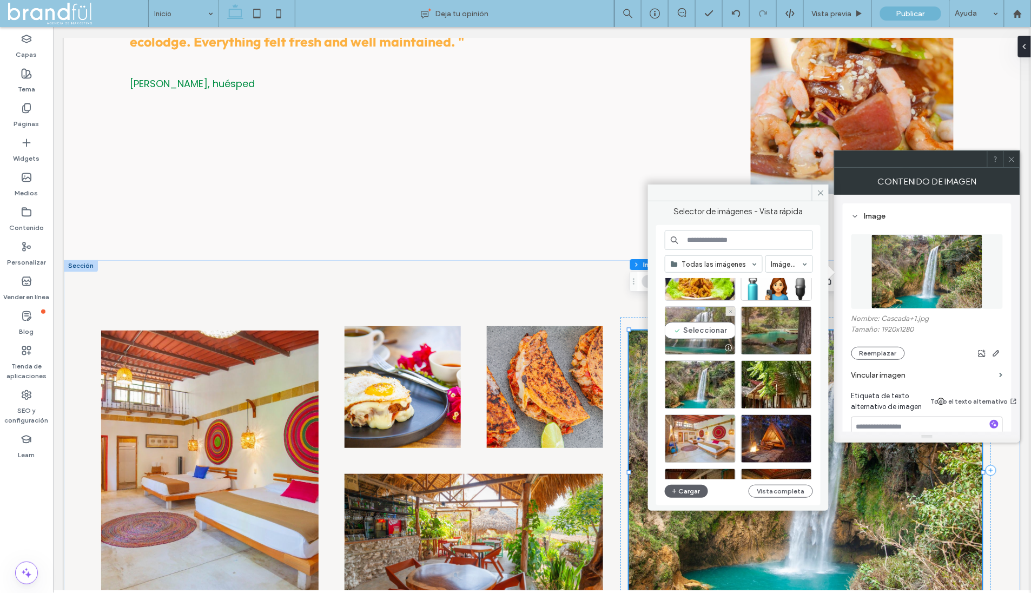
drag, startPoint x: 714, startPoint y: 326, endPoint x: 661, endPoint y: 299, distance: 59.5
click at [714, 326] on div "Seleccionar" at bounding box center [700, 330] width 71 height 49
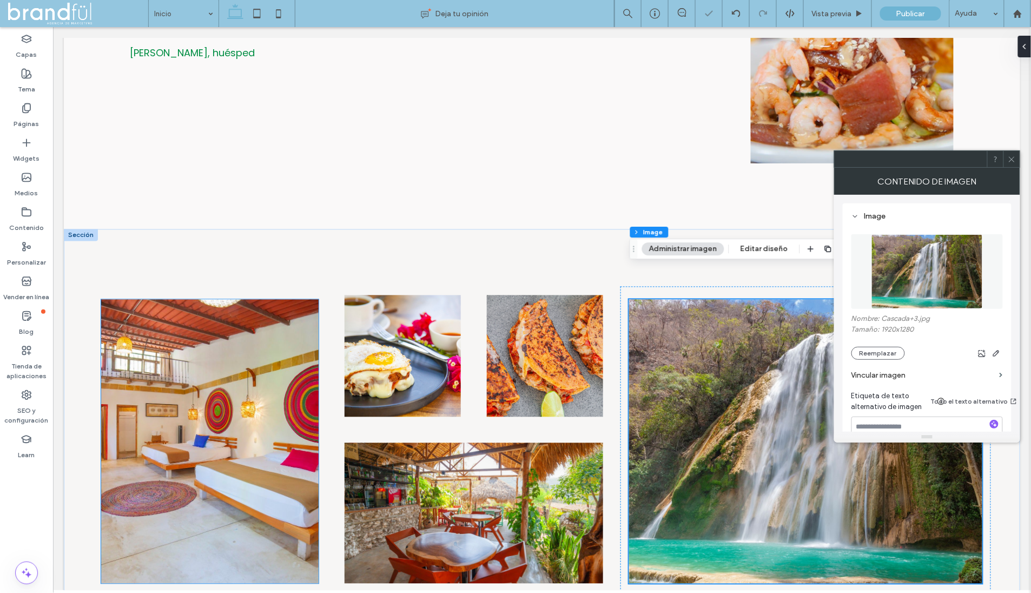
scroll to position [3763, 0]
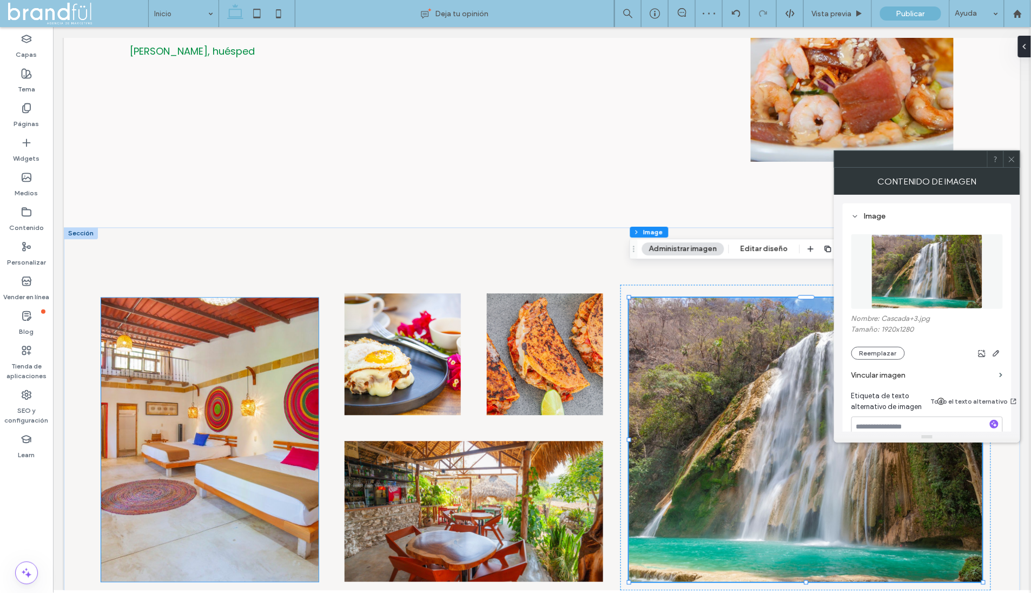
click at [215, 382] on img at bounding box center [209, 439] width 217 height 284
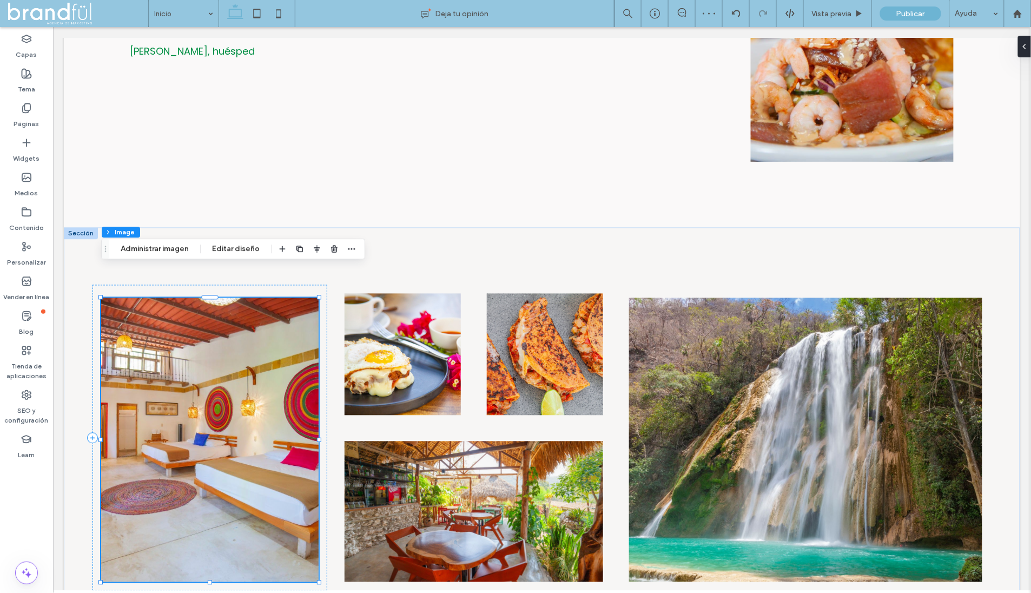
click at [247, 359] on img at bounding box center [209, 439] width 217 height 284
drag, startPoint x: 140, startPoint y: 254, endPoint x: 751, endPoint y: 288, distance: 612.1
click at [140, 254] on button "Administrar imagen" at bounding box center [155, 248] width 82 height 13
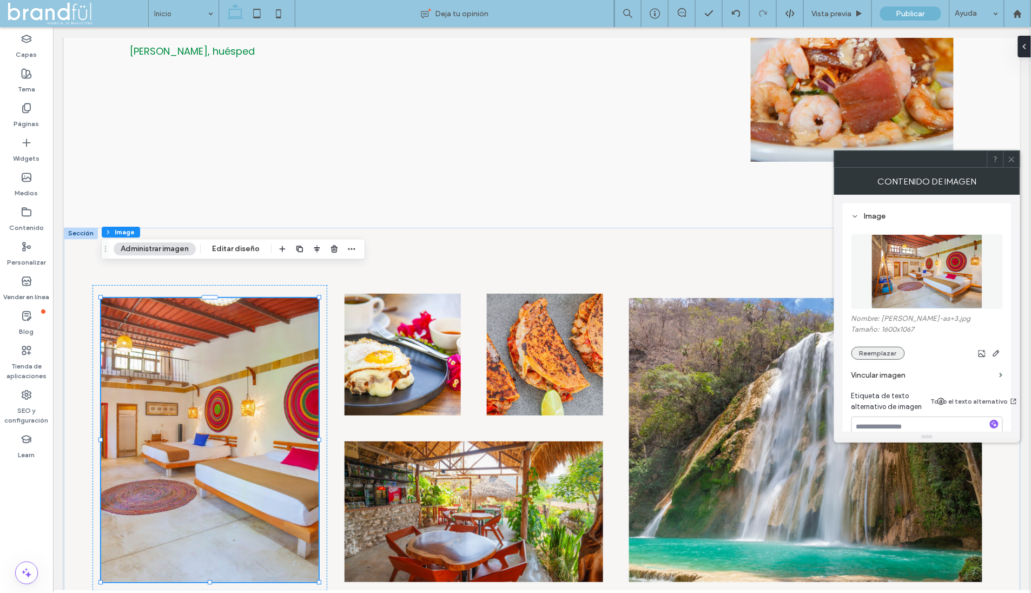
click at [892, 347] on button "Reemplazar" at bounding box center [878, 353] width 54 height 13
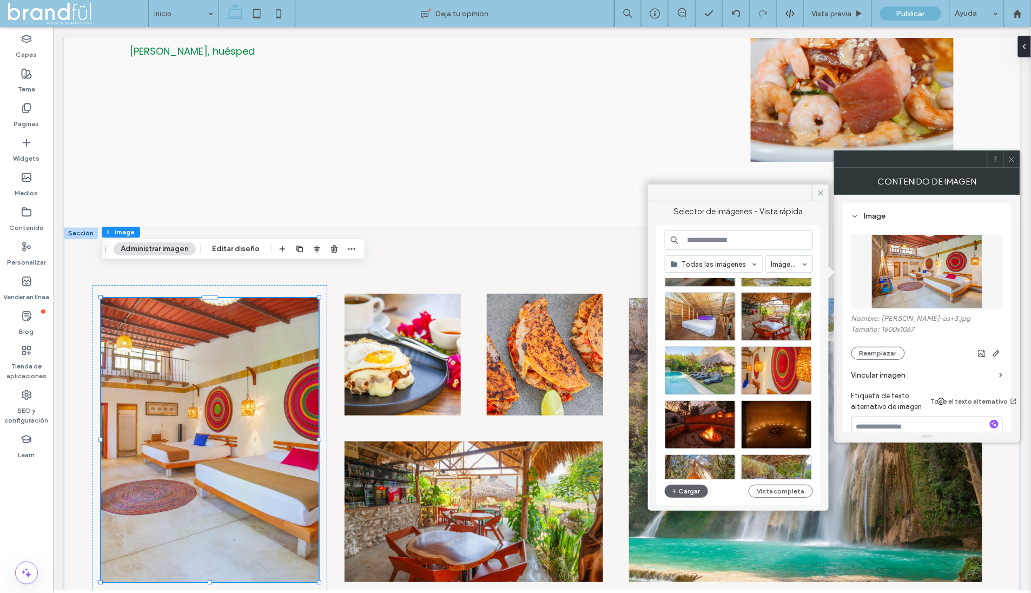
scroll to position [1009, 0]
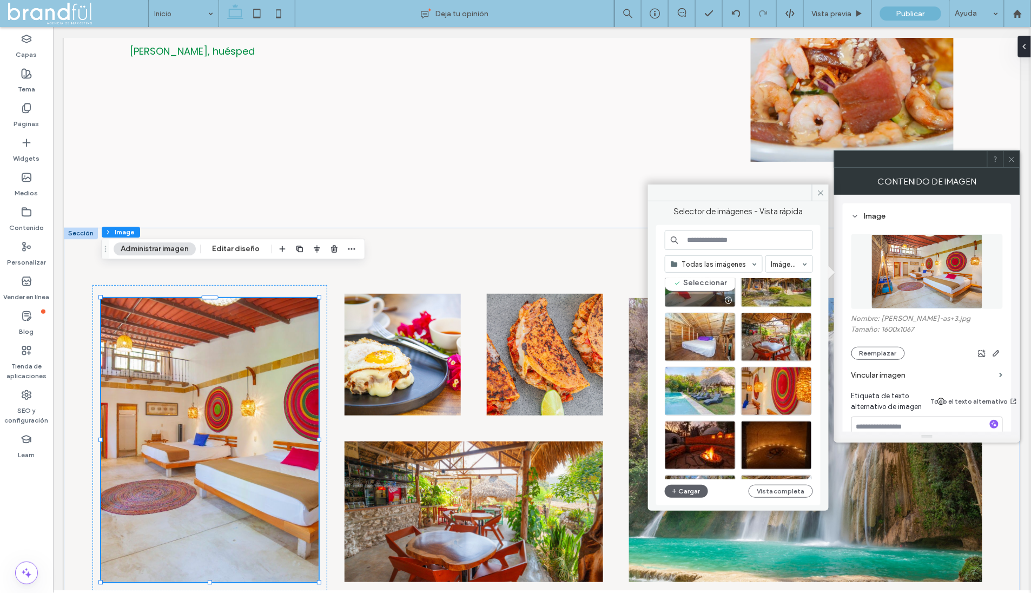
click at [698, 282] on div "Seleccionar" at bounding box center [700, 283] width 71 height 49
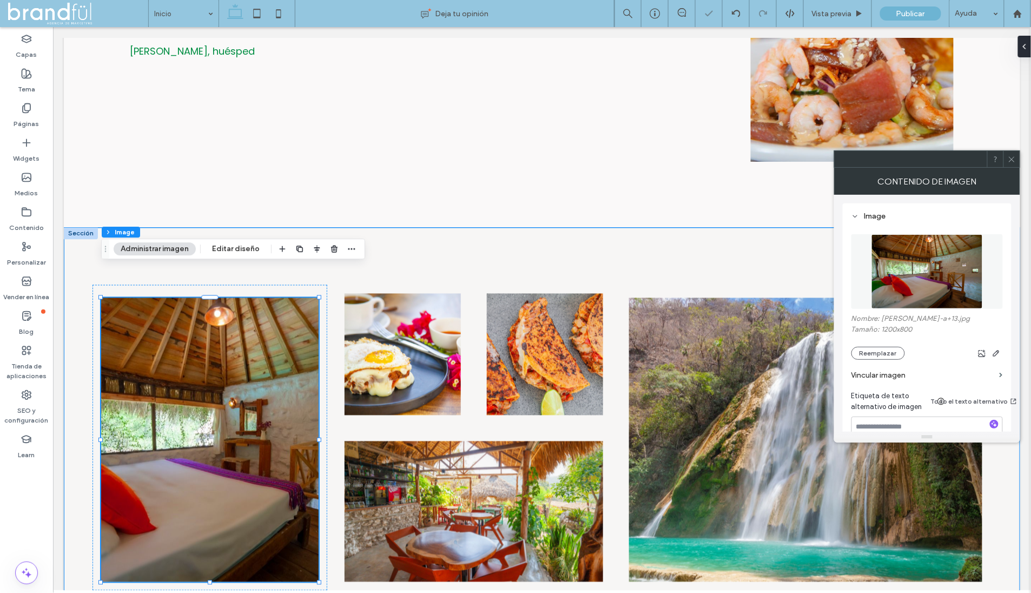
click at [597, 227] on div at bounding box center [541, 437] width 956 height 420
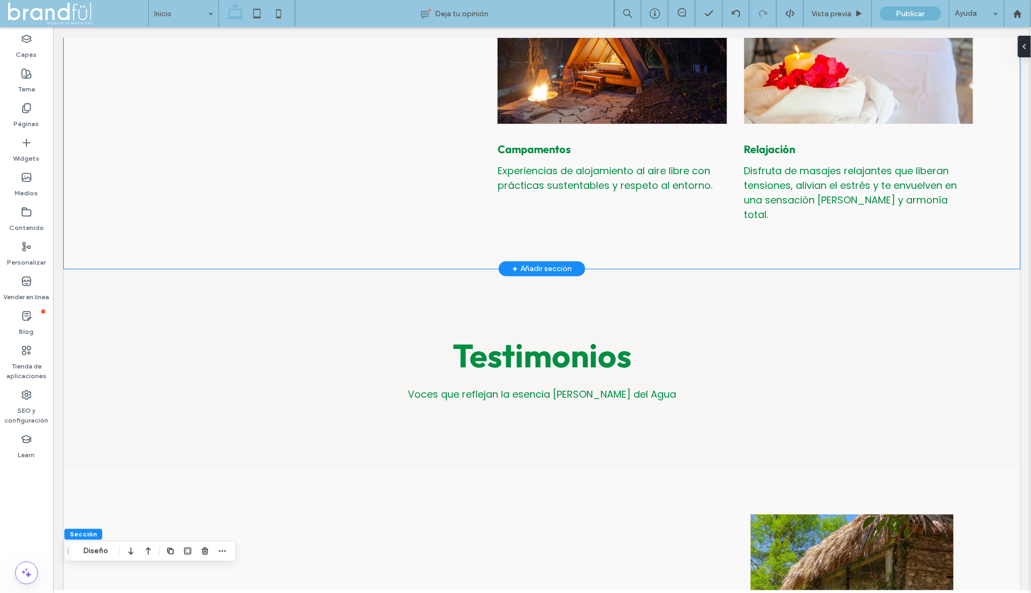
scroll to position [1787, 0]
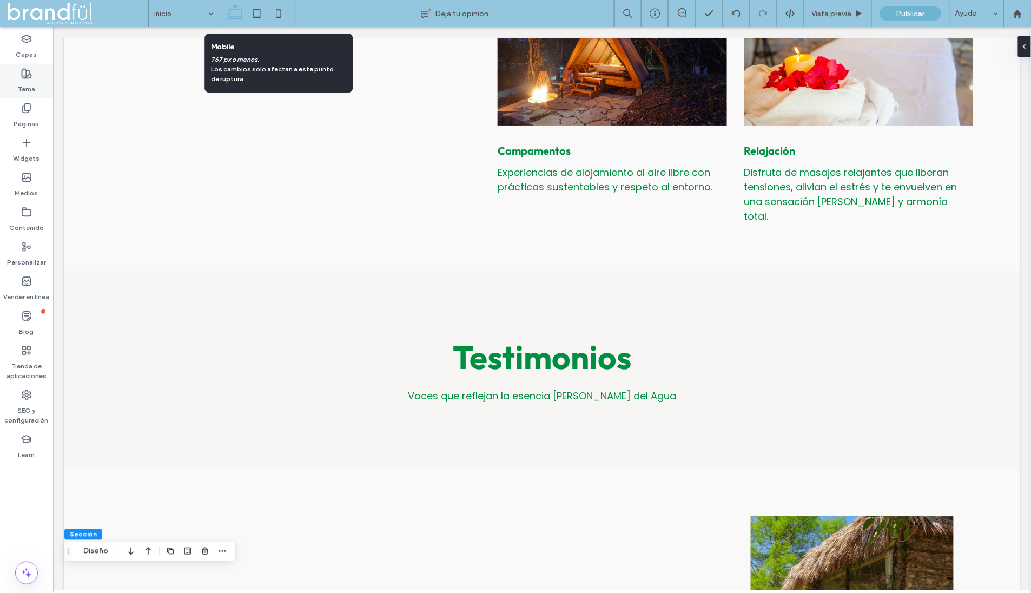
click at [24, 78] on use at bounding box center [26, 73] width 9 height 9
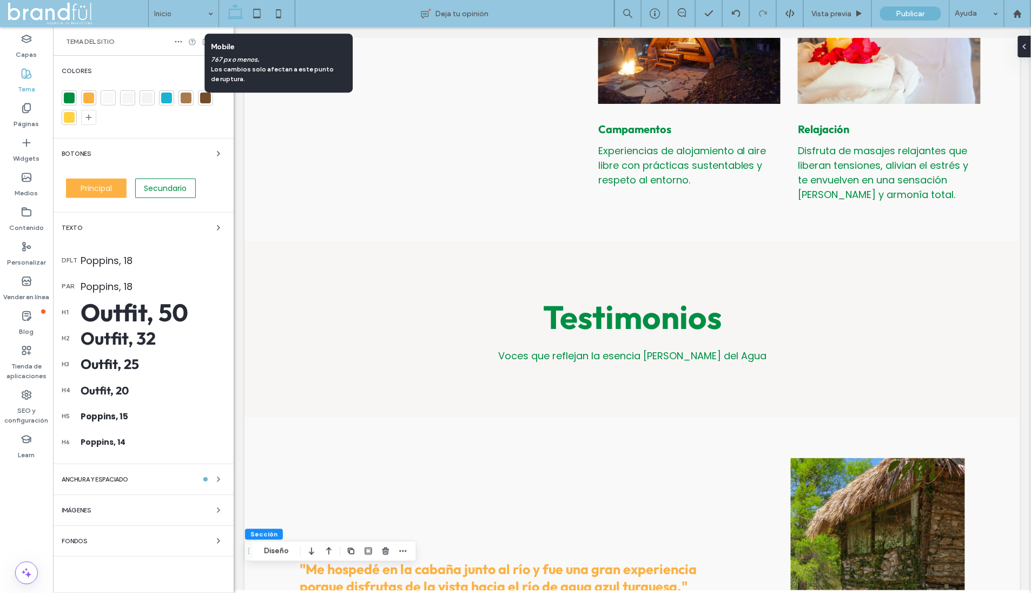
scroll to position [1775, 0]
click at [105, 186] on span "Principal" at bounding box center [96, 188] width 31 height 11
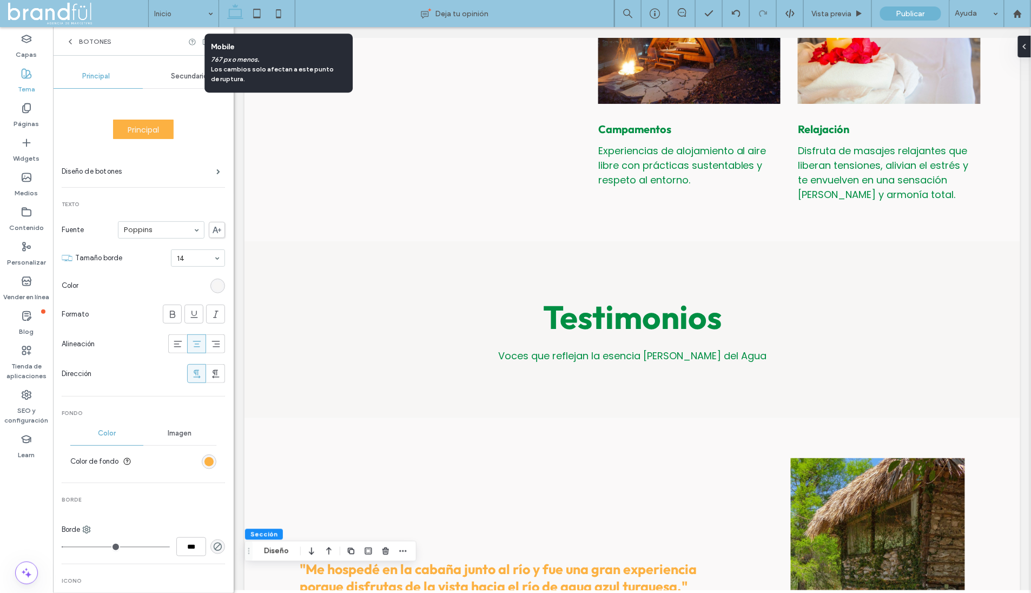
scroll to position [269, 0]
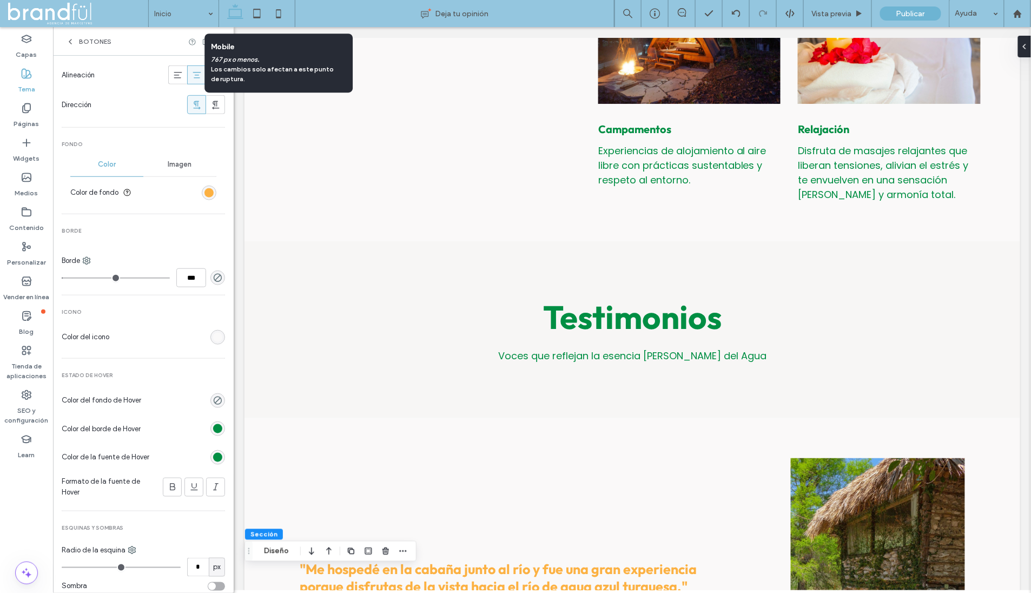
click at [213, 424] on div "rgb(0, 142, 67)" at bounding box center [217, 428] width 9 height 9
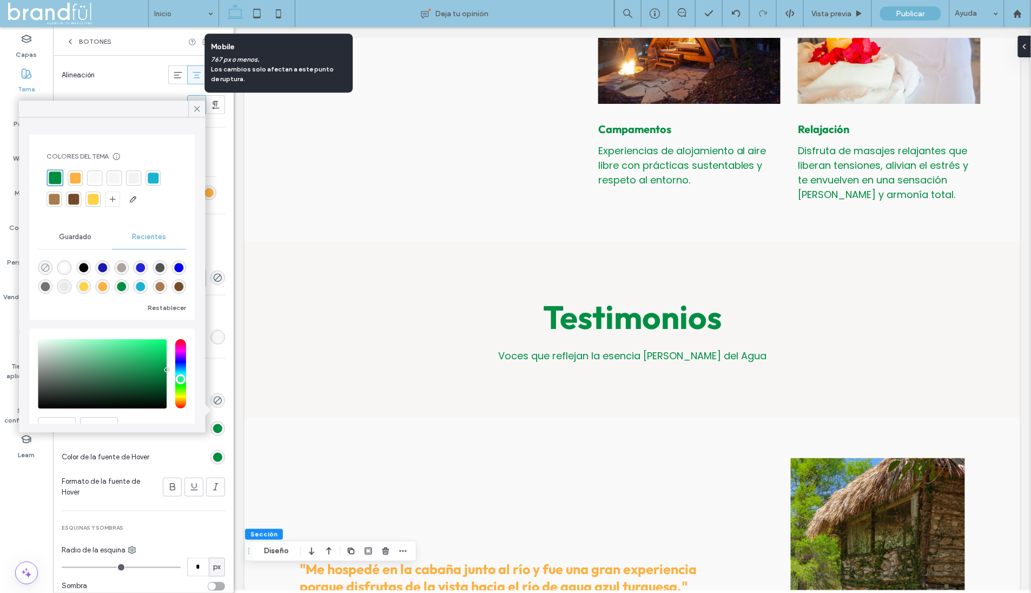
click at [42, 264] on icon "rgba(0, 0, 0, 0)" at bounding box center [45, 267] width 9 height 9
type input "*"
type input "*******"
type input "*"
type input "**"
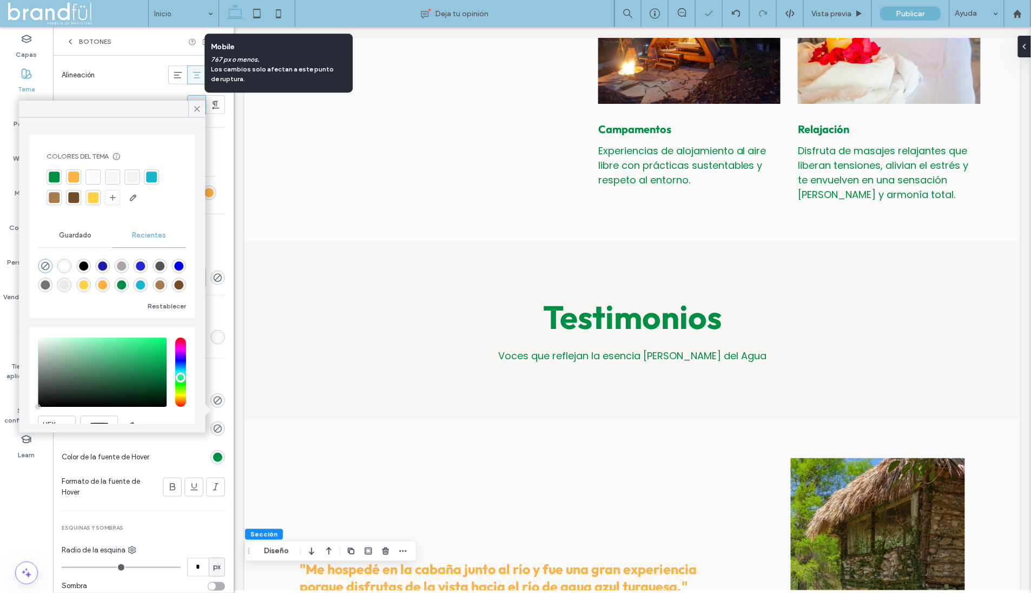
click at [170, 444] on section "Color de la fuente de Hover" at bounding box center [143, 456] width 163 height 27
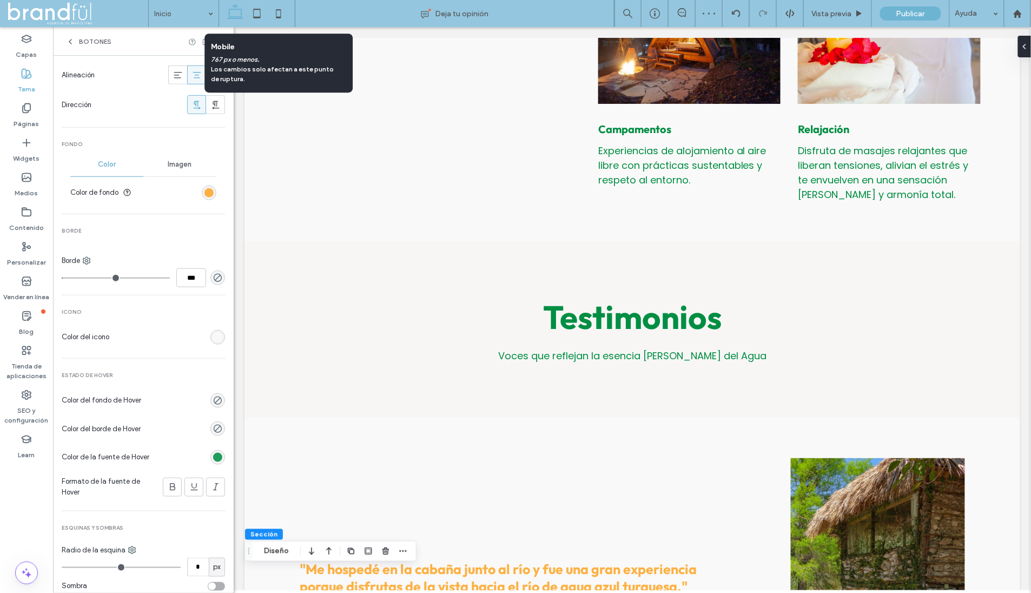
click at [214, 453] on div "rgb(0, 142, 67)" at bounding box center [217, 457] width 9 height 9
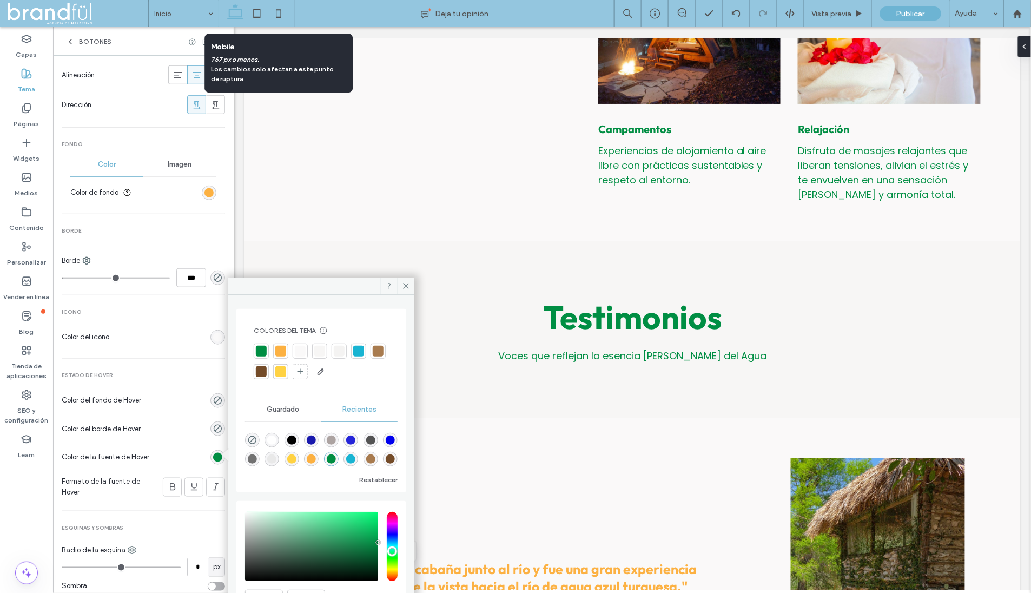
click at [280, 352] on div at bounding box center [280, 351] width 11 height 11
click at [183, 414] on div "Color del borde de Hover" at bounding box center [143, 429] width 163 height 30
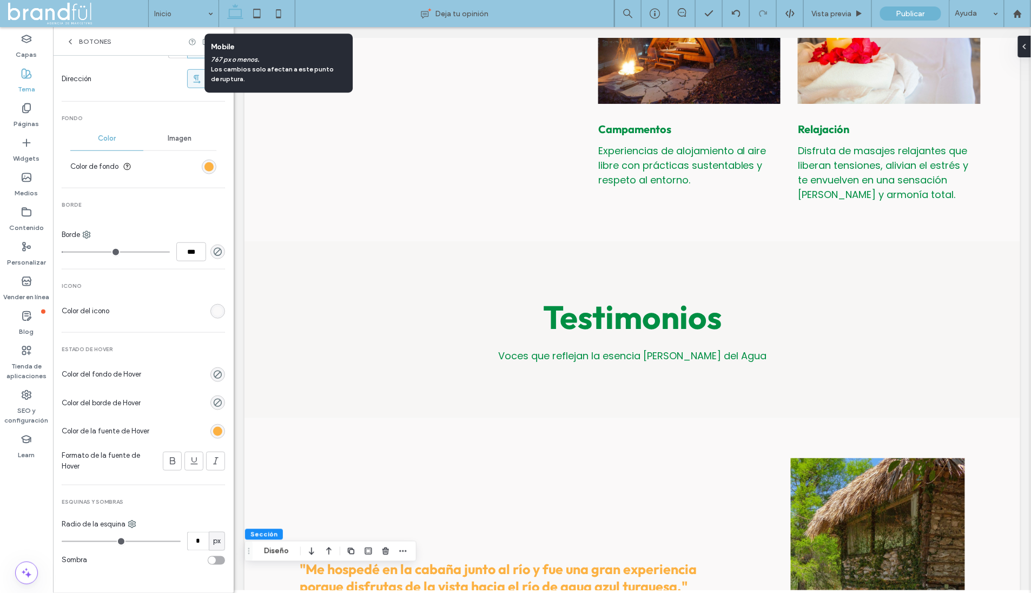
scroll to position [0, 0]
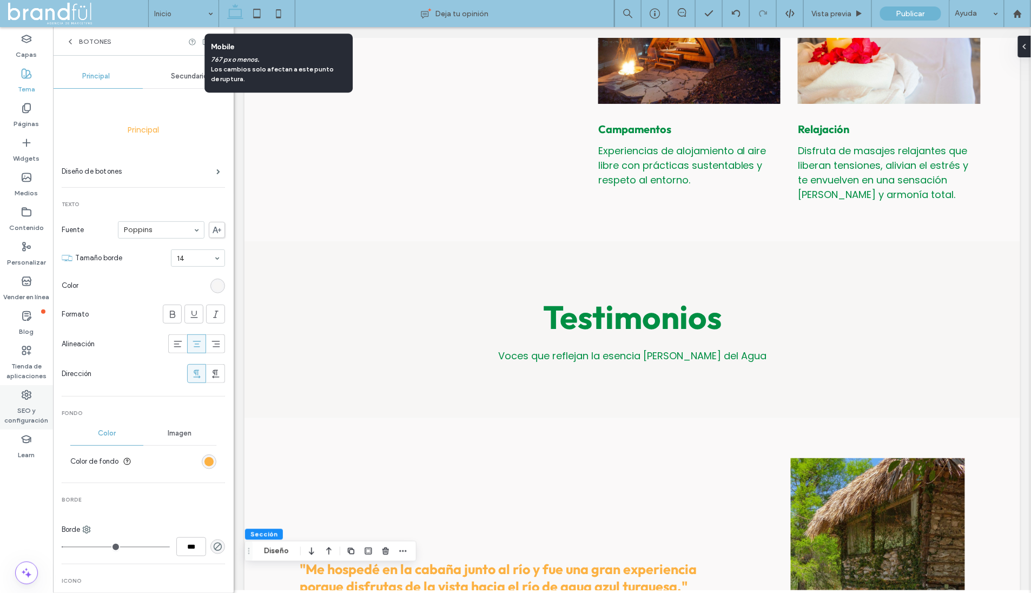
type input "*"
click at [29, 73] on use at bounding box center [26, 73] width 9 height 9
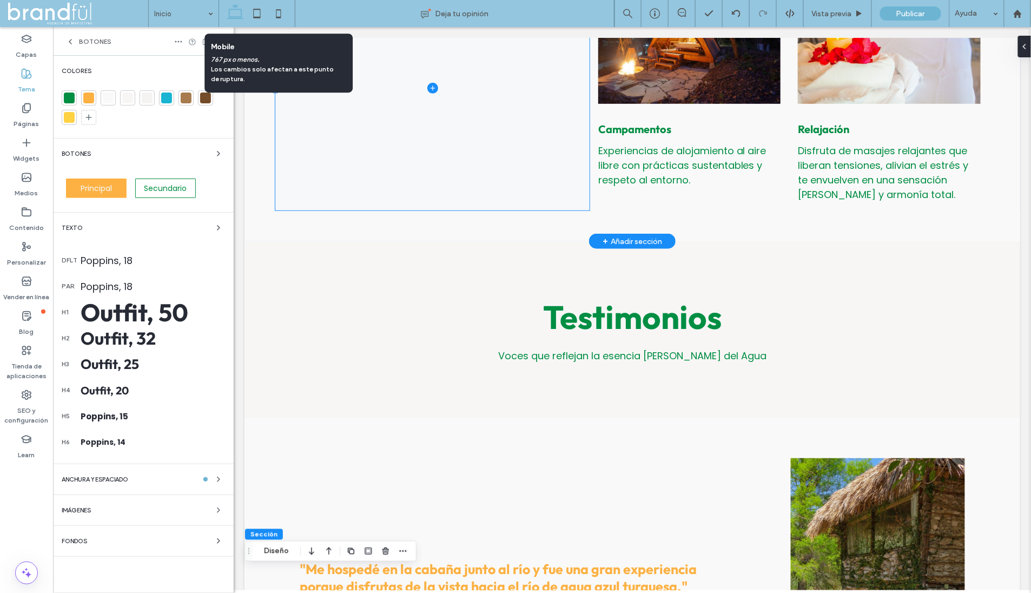
click at [428, 61] on span at bounding box center [432, 88] width 314 height 244
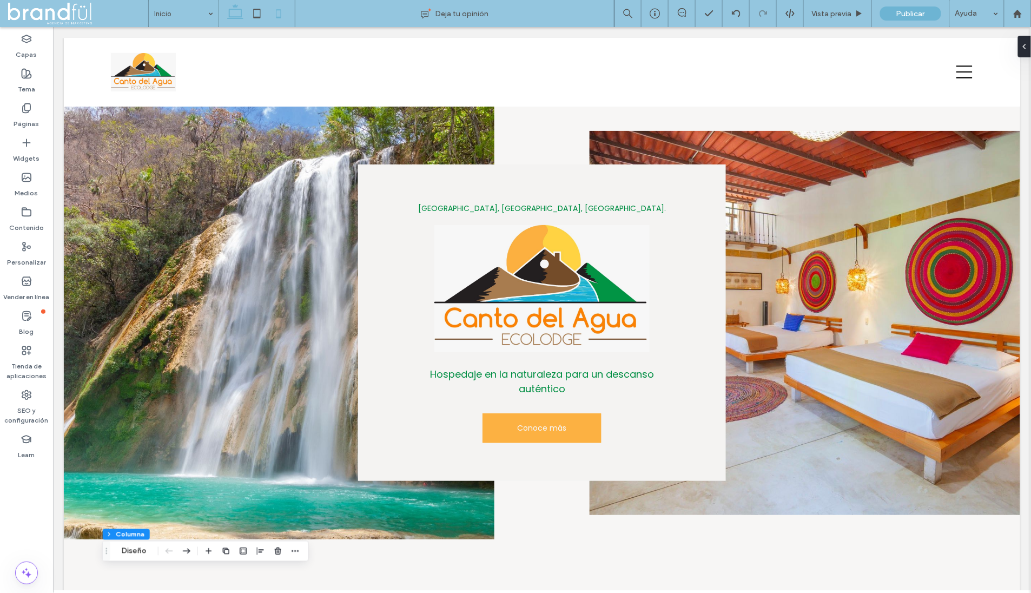
click at [286, 15] on icon at bounding box center [279, 14] width 22 height 22
type input "**"
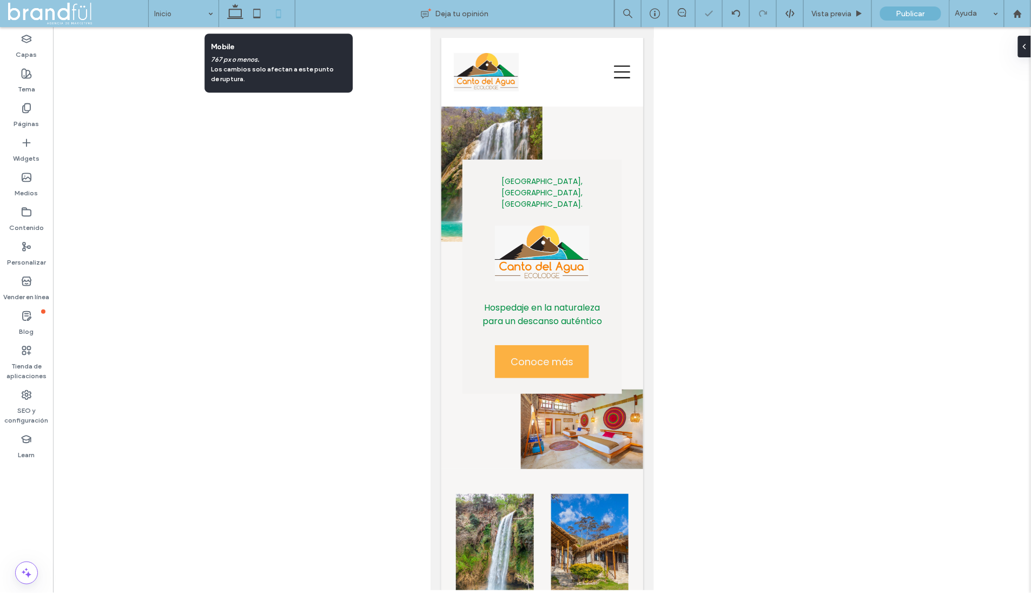
scroll to position [68, 0]
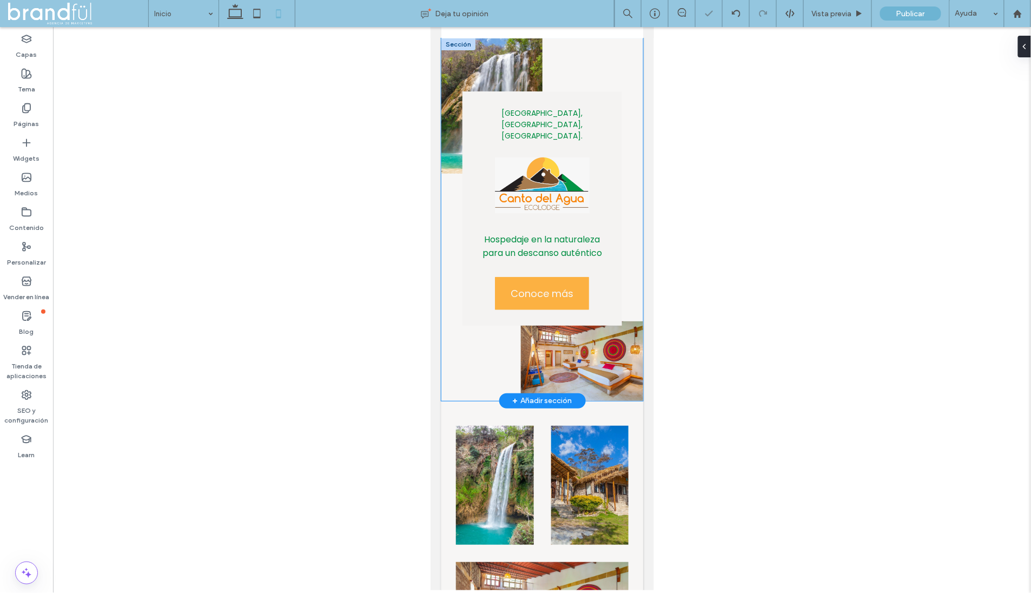
click at [526, 97] on div "Tzimol, chiapas, méxico. Hospedaje en la naturaleza para un descanso auténtico …" at bounding box center [542, 208] width 160 height 235
click at [584, 340] on img at bounding box center [581, 361] width 122 height 80
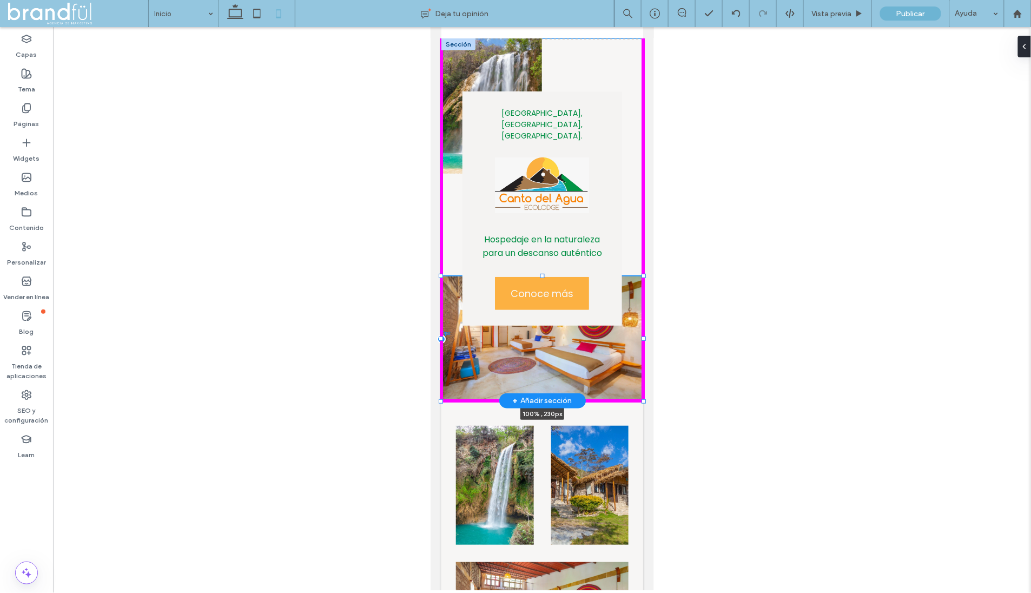
drag, startPoint x: 520, startPoint y: 321, endPoint x: 442, endPoint y: 276, distance: 89.9
click at [442, 276] on div "100% , 230px Tzimol, chiapas, méxico. Hospedaje en la naturaleza para un descan…" at bounding box center [542, 219] width 202 height 362
type input "***"
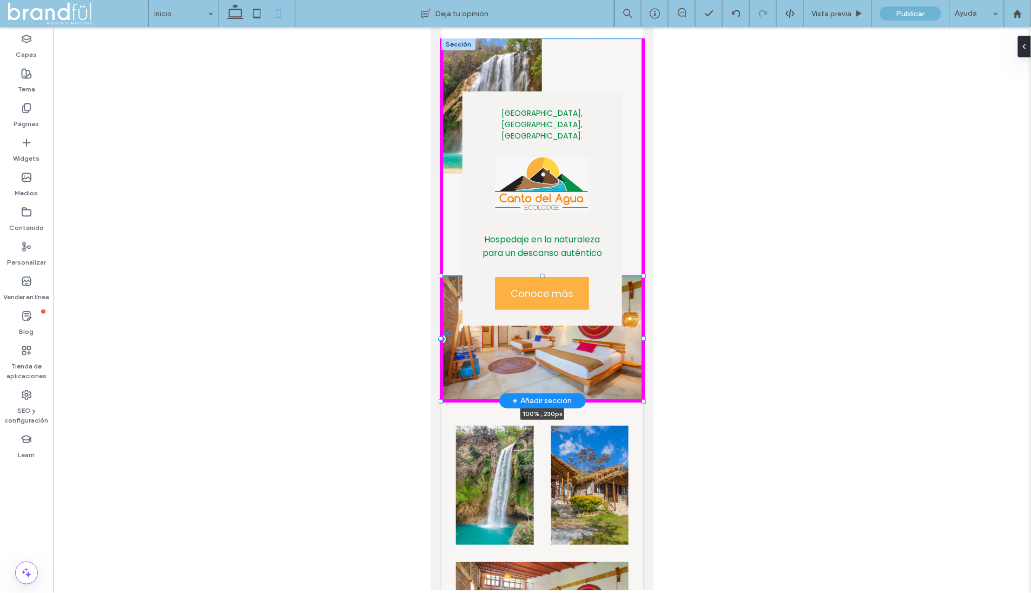
type input "***"
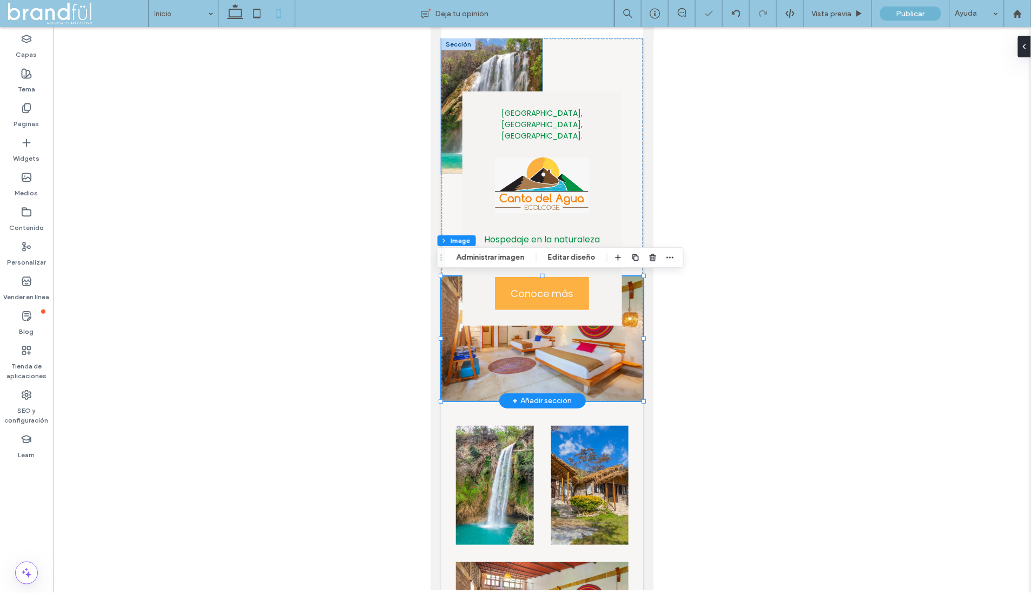
click at [482, 63] on img at bounding box center [491, 105] width 101 height 135
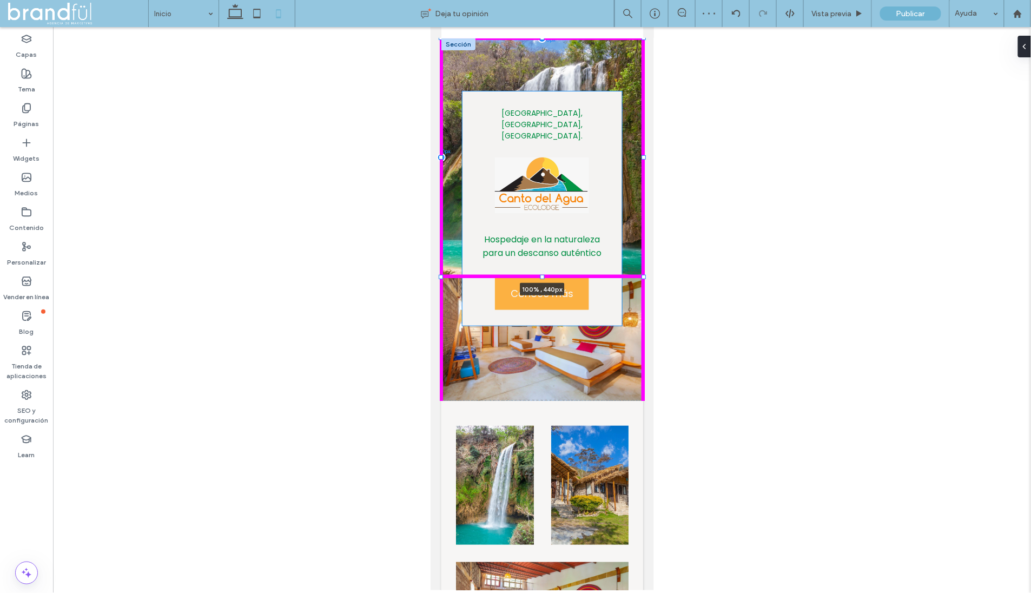
drag, startPoint x: 543, startPoint y: 172, endPoint x: 645, endPoint y: 274, distance: 144.6
type input "***"
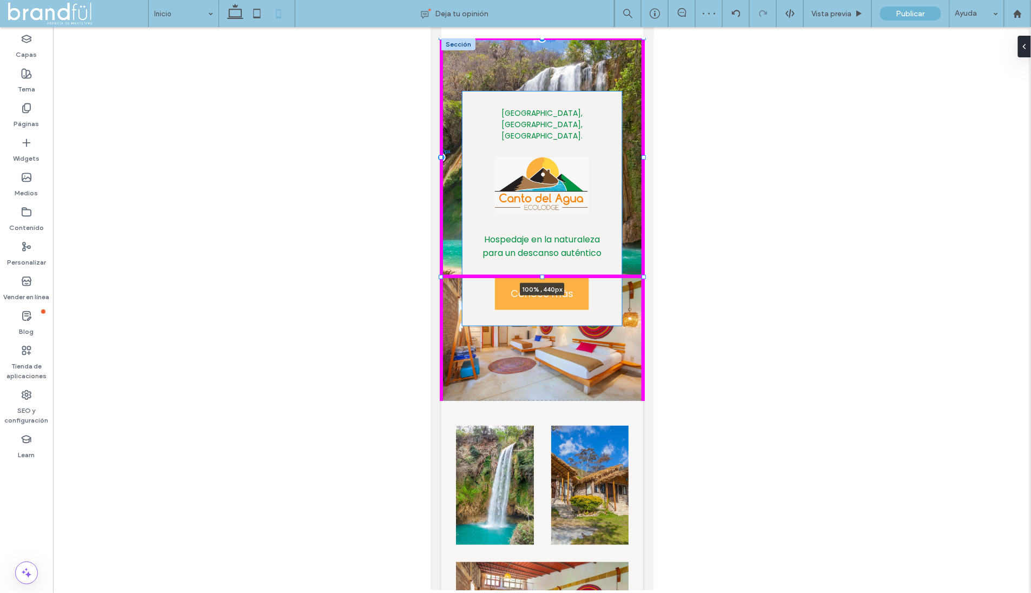
type input "***"
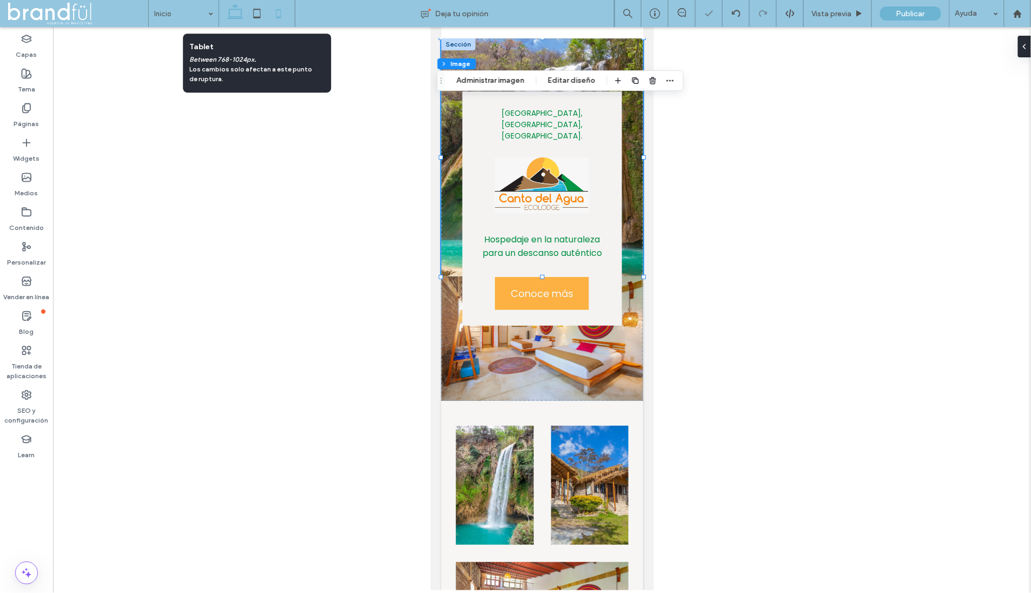
click at [226, 15] on icon at bounding box center [235, 14] width 22 height 22
type input "**"
type input "***"
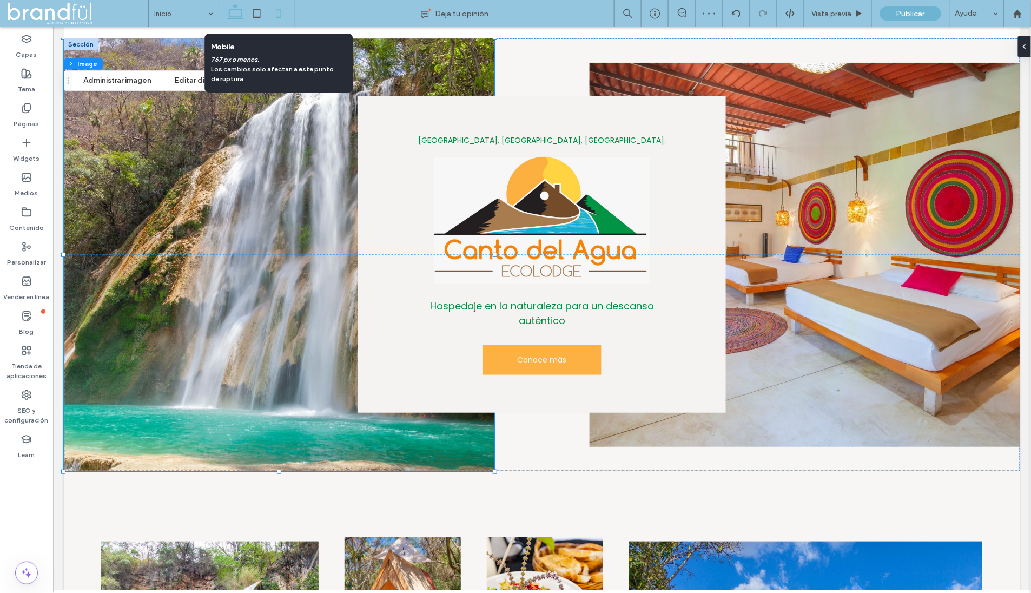
click at [282, 10] on icon at bounding box center [279, 14] width 22 height 22
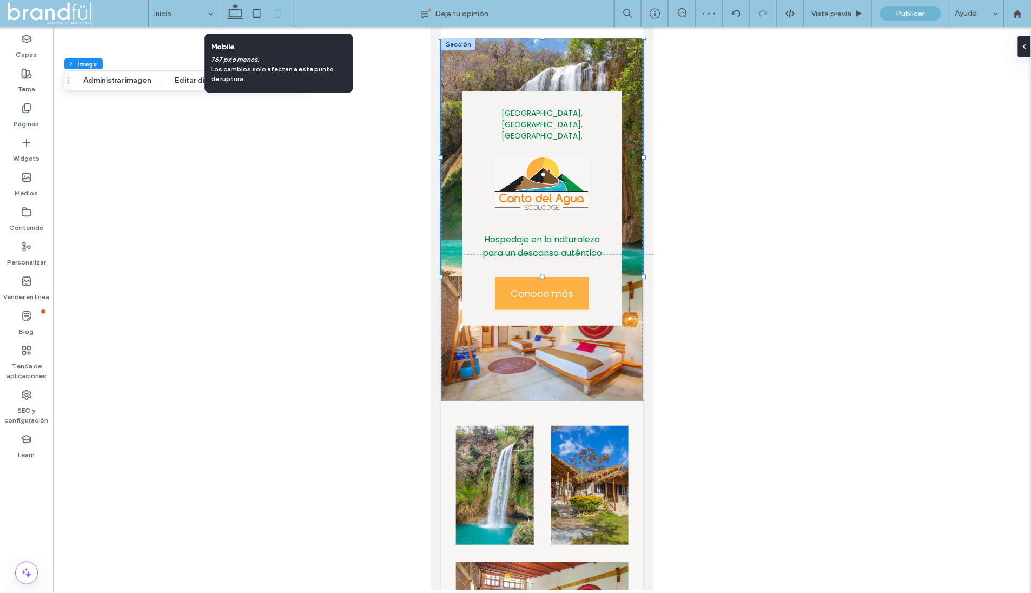
type input "***"
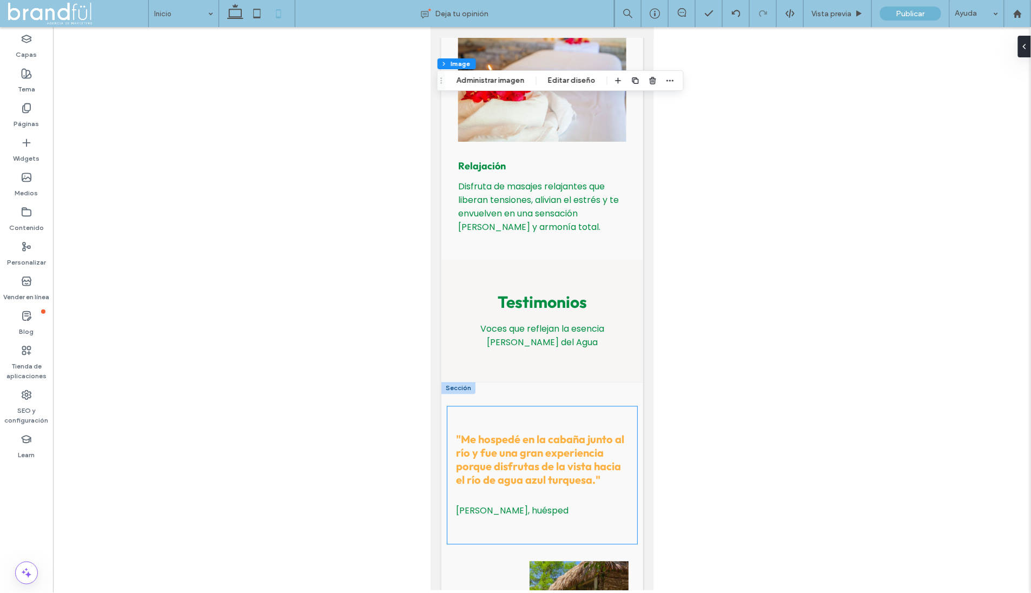
scroll to position [2283, 0]
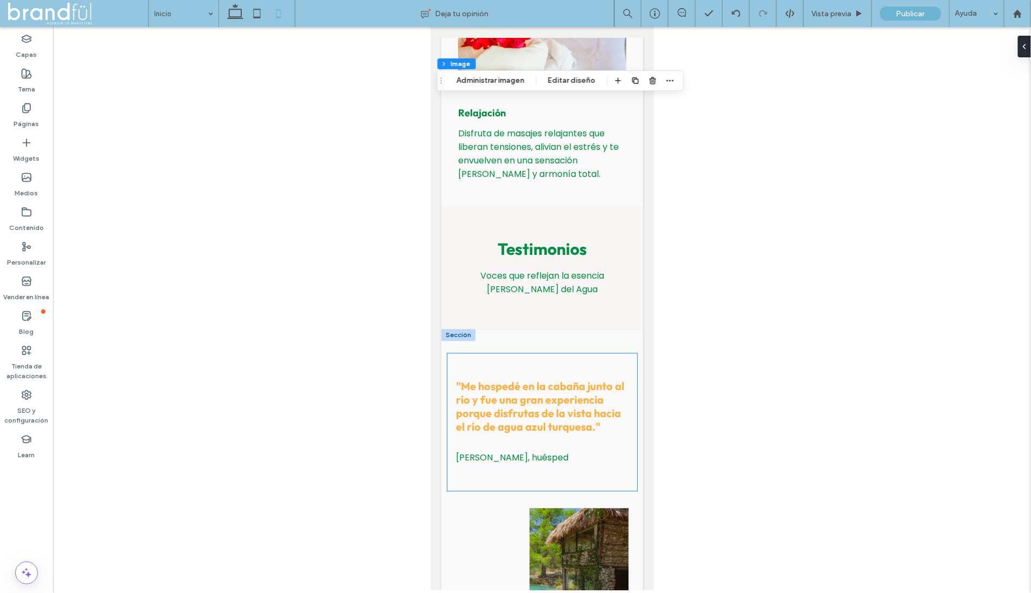
click at [513, 353] on div ""Me hospedé en la cabaña junto al río y fue una gran experiencia porque disfrut…" at bounding box center [542, 421] width 190 height 137
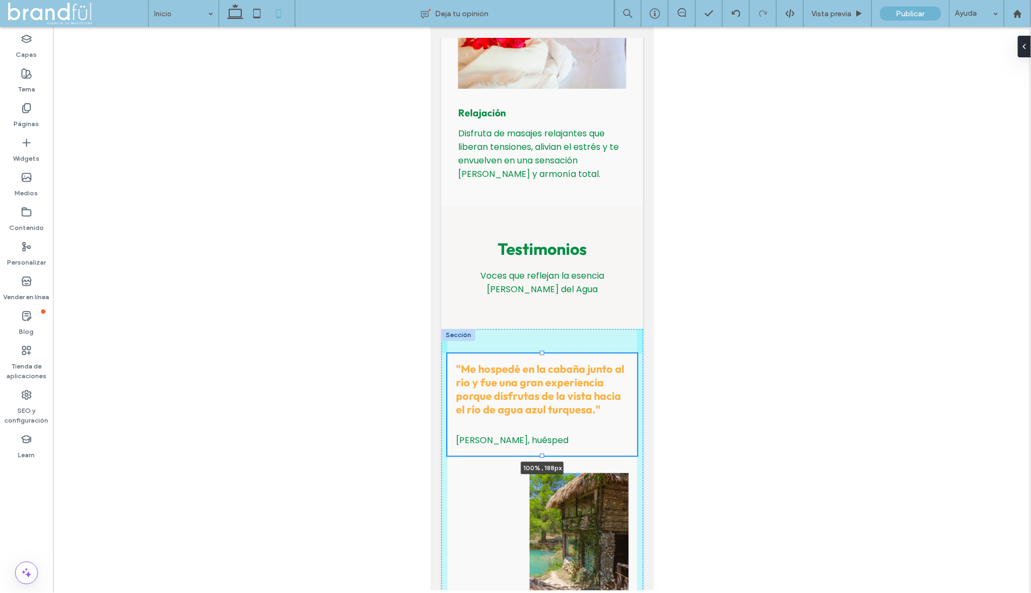
drag, startPoint x: 542, startPoint y: 472, endPoint x: 538, endPoint y: 434, distance: 38.1
click at [538, 434] on div ""Me hospedé en la cabaña junto al río y fue una gran experiencia porque disfrut…" at bounding box center [542, 478] width 202 height 299
type input "***"
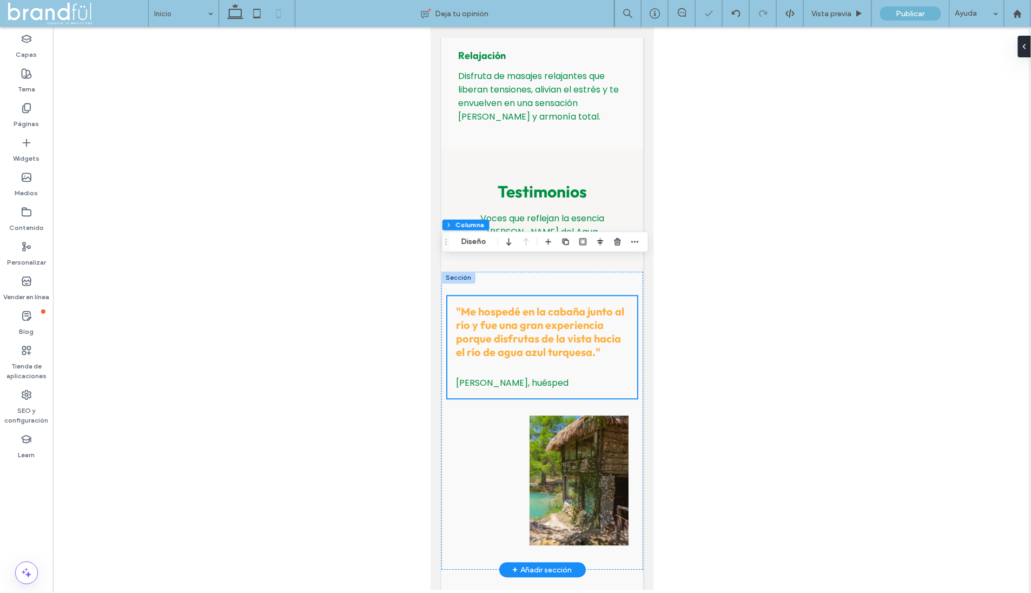
scroll to position [2473, 0]
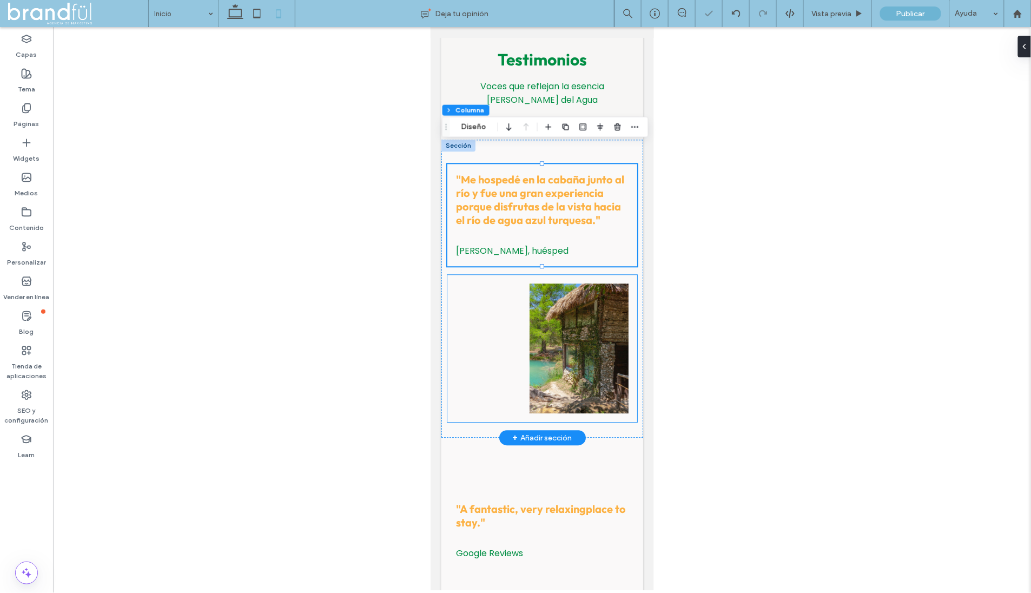
click at [515, 362] on div at bounding box center [542, 347] width 190 height 147
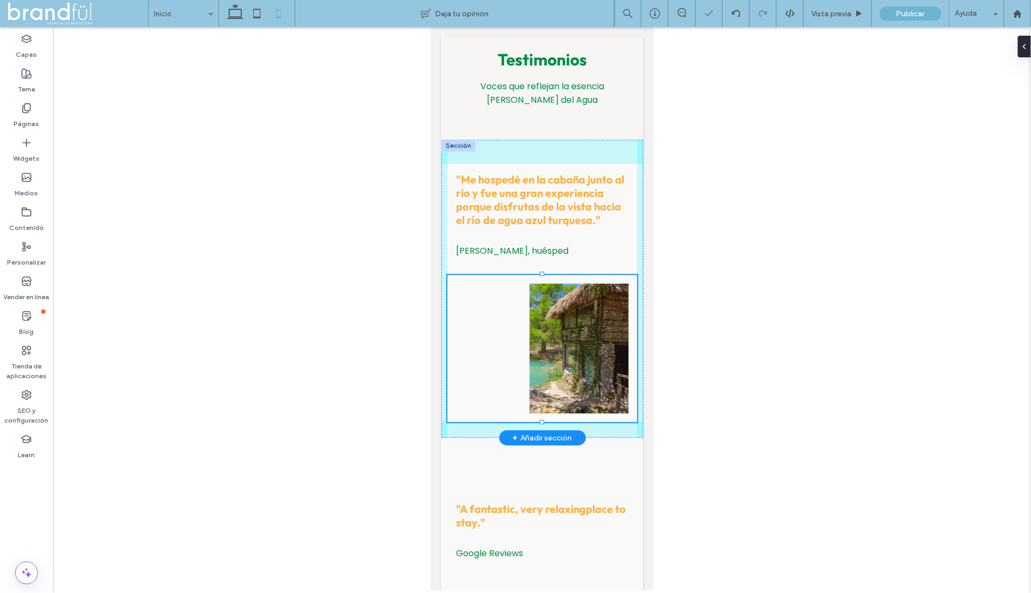
drag, startPoint x: 542, startPoint y: 402, endPoint x: 554, endPoint y: 368, distance: 35.9
click at [544, 355] on div ""Me hospedé en la cabaña junto al río y fue una gran experiencia porque disfrut…" at bounding box center [542, 288] width 202 height 299
type input "***"
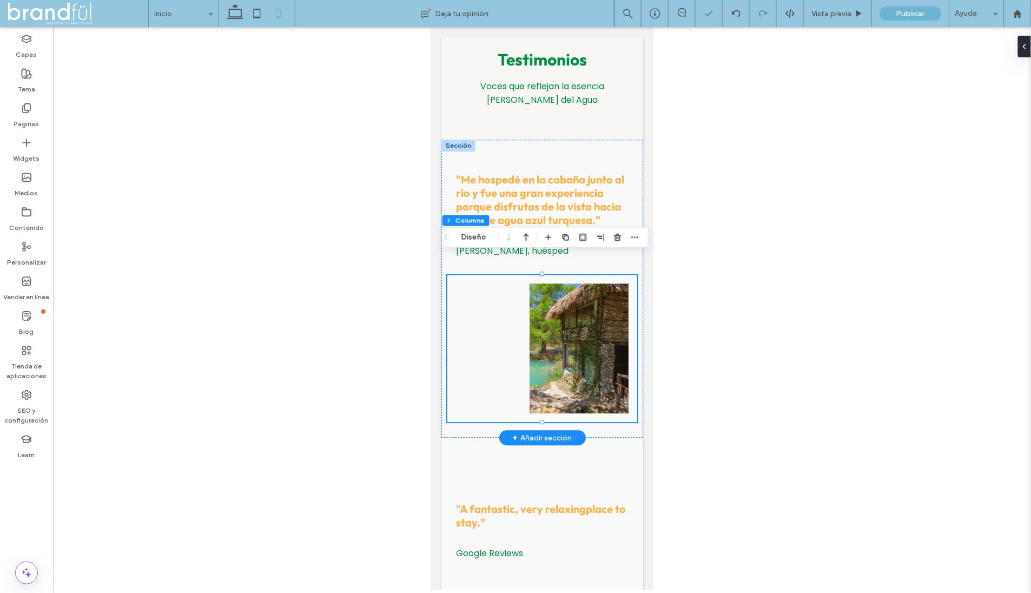
drag, startPoint x: 481, startPoint y: 416, endPoint x: 498, endPoint y: 412, distance: 17.3
click at [488, 393] on div ""Me hospedé en la cabaña junto al río y fue una gran experiencia porque disfrut…" at bounding box center [542, 288] width 202 height 299
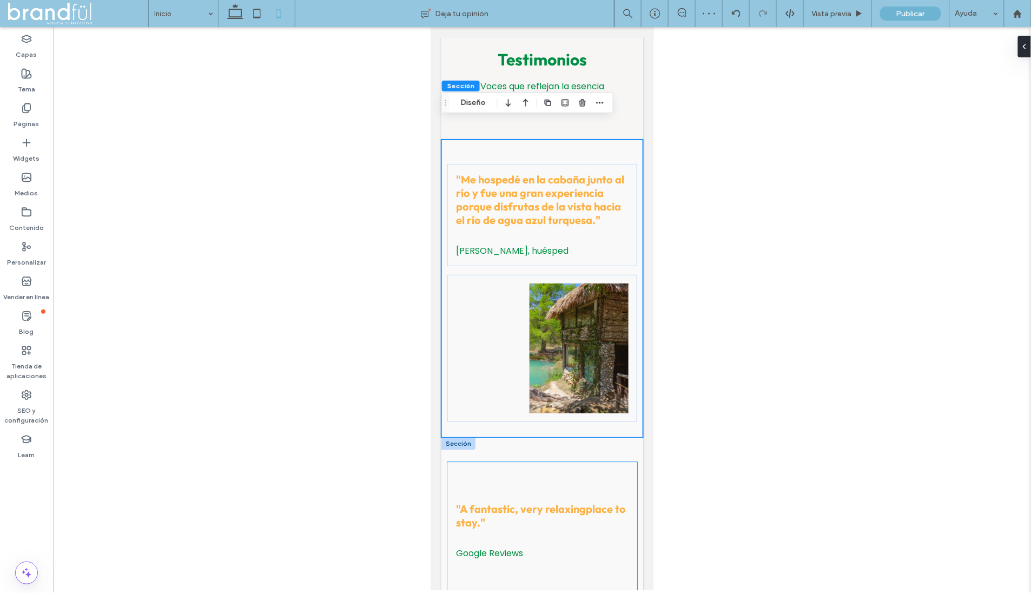
click at [514, 481] on div "" A fantastic, very relaxing place to stay ." Google Reviews" at bounding box center [542, 529] width 190 height 137
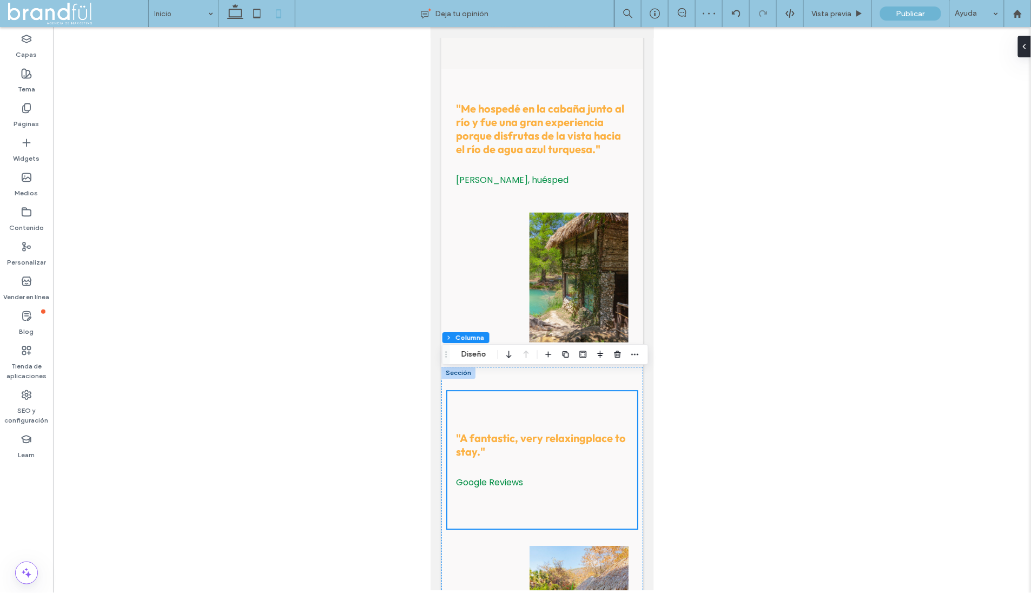
scroll to position [2543, 0]
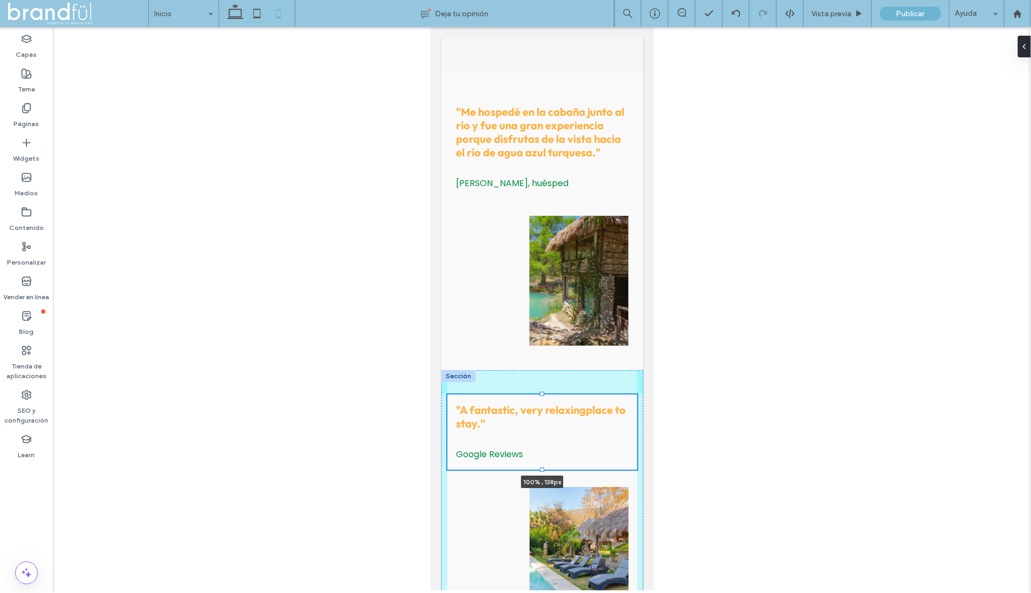
drag, startPoint x: 541, startPoint y: 508, endPoint x: 559, endPoint y: 448, distance: 62.1
click at [539, 439] on div "" A fantastic, very relaxing place to stay ." Google Reviews 100% , 138px" at bounding box center [542, 505] width 202 height 272
type input "***"
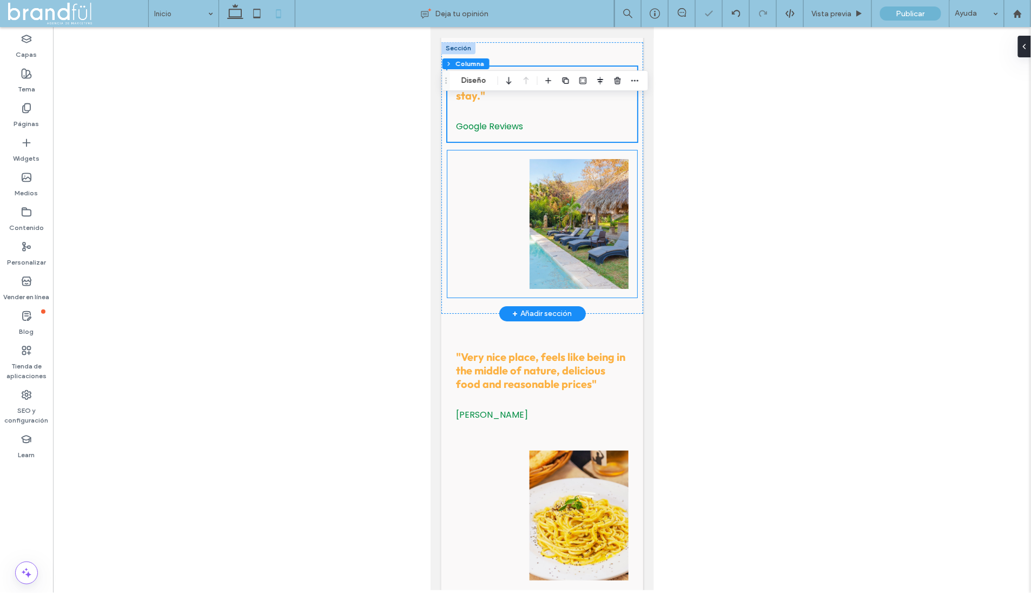
scroll to position [2937, 0]
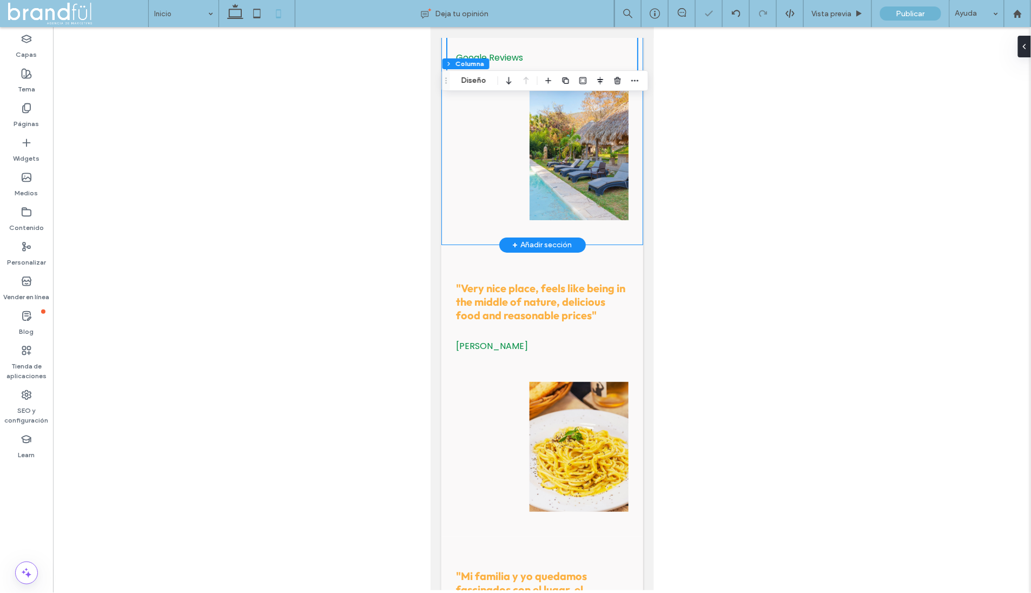
click at [500, 211] on div "" A fantastic, very relaxing place to stay ." Google Reviews 100% , 138px" at bounding box center [542, 109] width 202 height 272
click at [500, 206] on div at bounding box center [542, 154] width 190 height 147
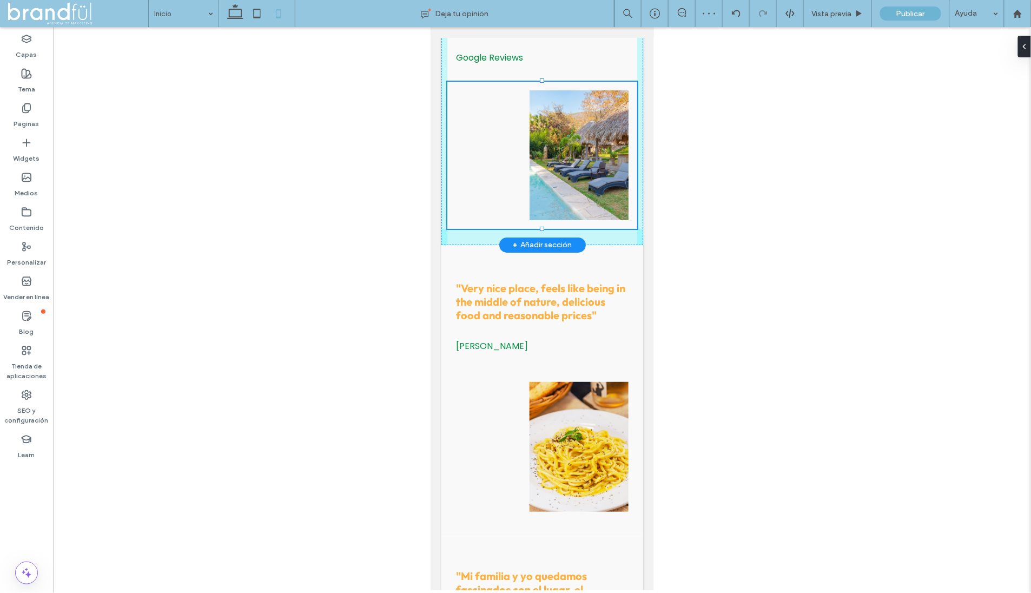
drag, startPoint x: 542, startPoint y: 208, endPoint x: 543, endPoint y: 193, distance: 15.7
click at [543, 193] on div "" A fantastic, very relaxing place to stay ." Google Reviews" at bounding box center [542, 109] width 202 height 272
type input "***"
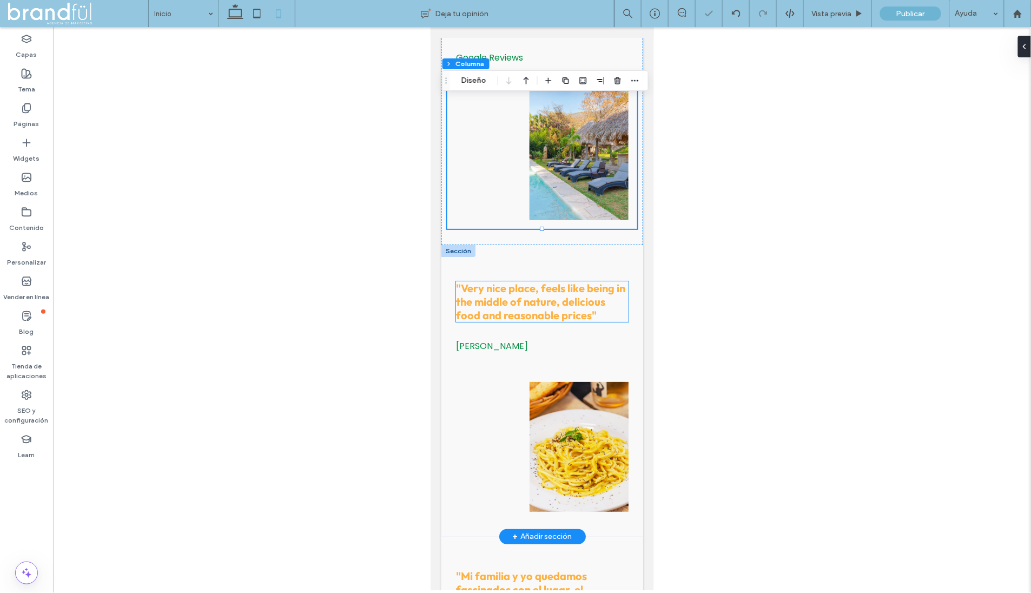
click at [545, 284] on span ""Very nice place, feels like being in the middle of nature, delicious food and …" at bounding box center [539, 301] width 169 height 41
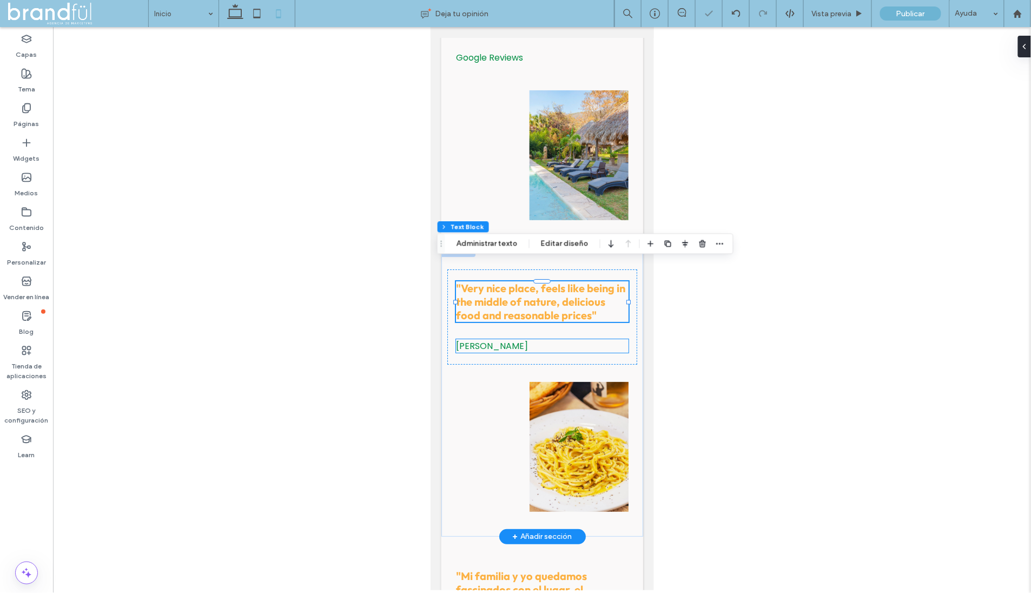
click at [591, 339] on p "[PERSON_NAME]" at bounding box center [541, 346] width 173 height 14
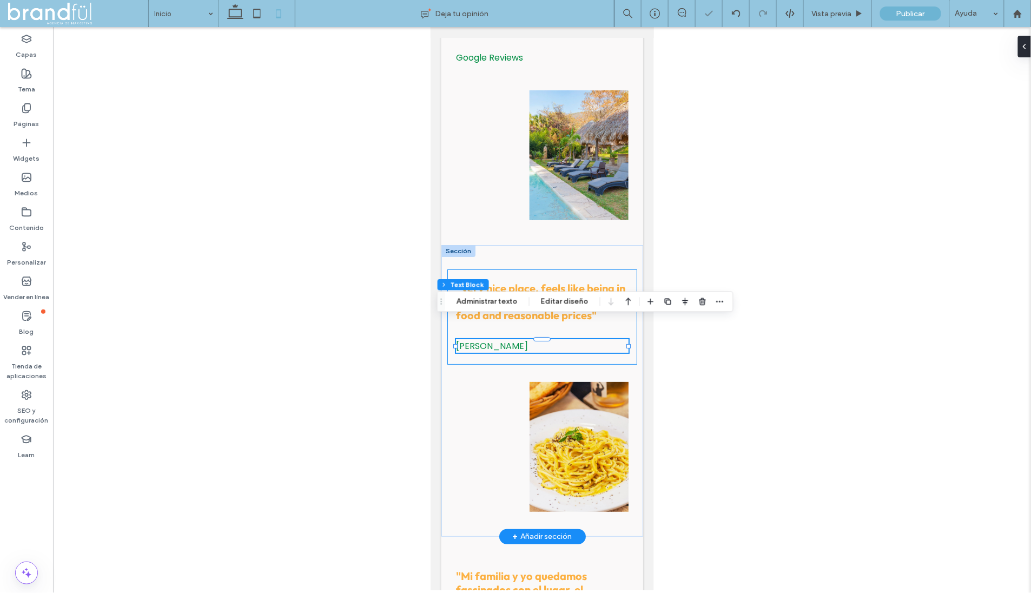
click at [583, 340] on div ""Very nice place, feels like being in the middle of nature, delicious food and …" at bounding box center [542, 316] width 190 height 95
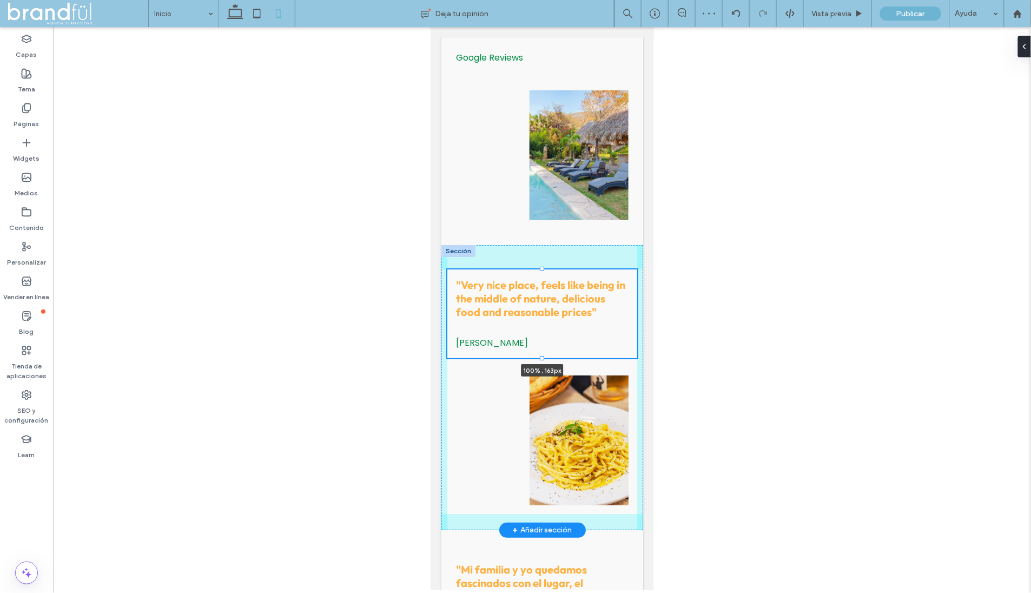
drag, startPoint x: 541, startPoint y: 344, endPoint x: 541, endPoint y: 312, distance: 31.9
click at [541, 309] on div ""Very nice place, feels like being in the middle of nature, delicious food and …" at bounding box center [542, 386] width 202 height 285
type input "***"
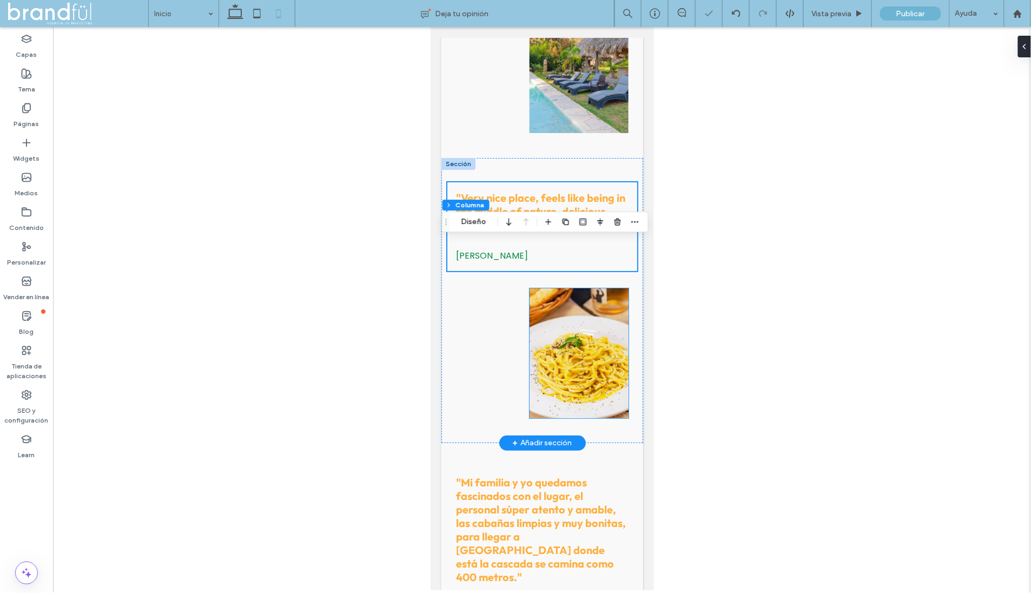
scroll to position [3122, 0]
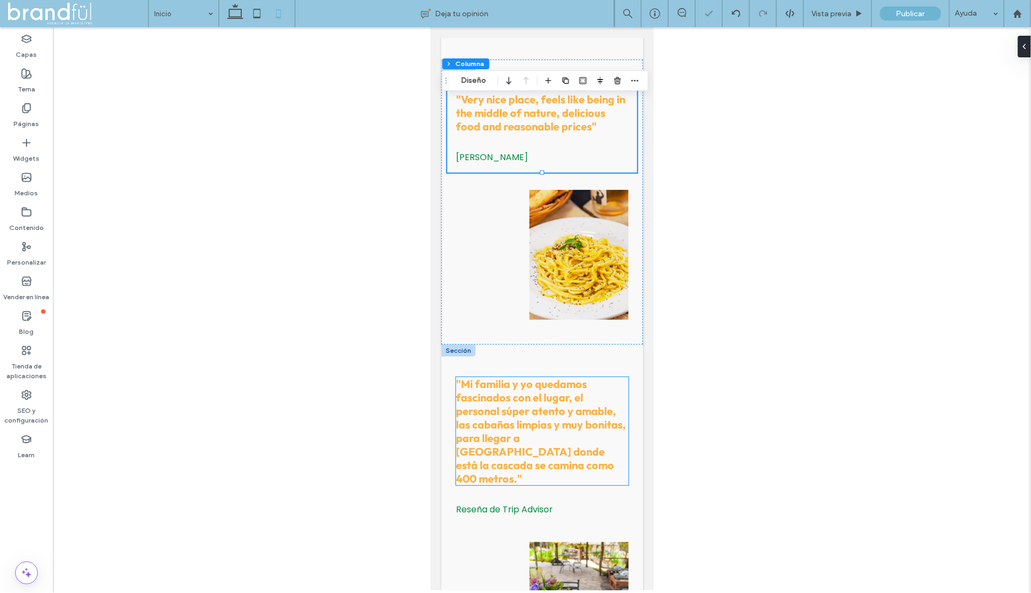
click at [530, 383] on span ""Mi familia y yo quedamos fascinados con el lugar, el personal súper atento y a…" at bounding box center [540, 430] width 170 height 108
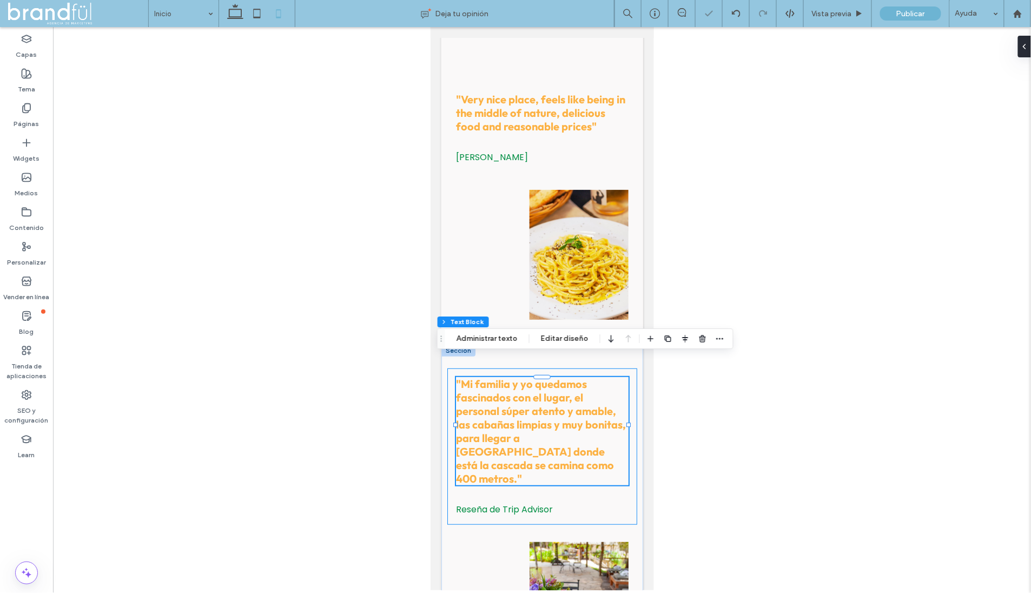
click at [541, 463] on div ""Mi familia y yo quedamos fascinados con el lugar, el personal súper atento y a…" at bounding box center [542, 446] width 190 height 156
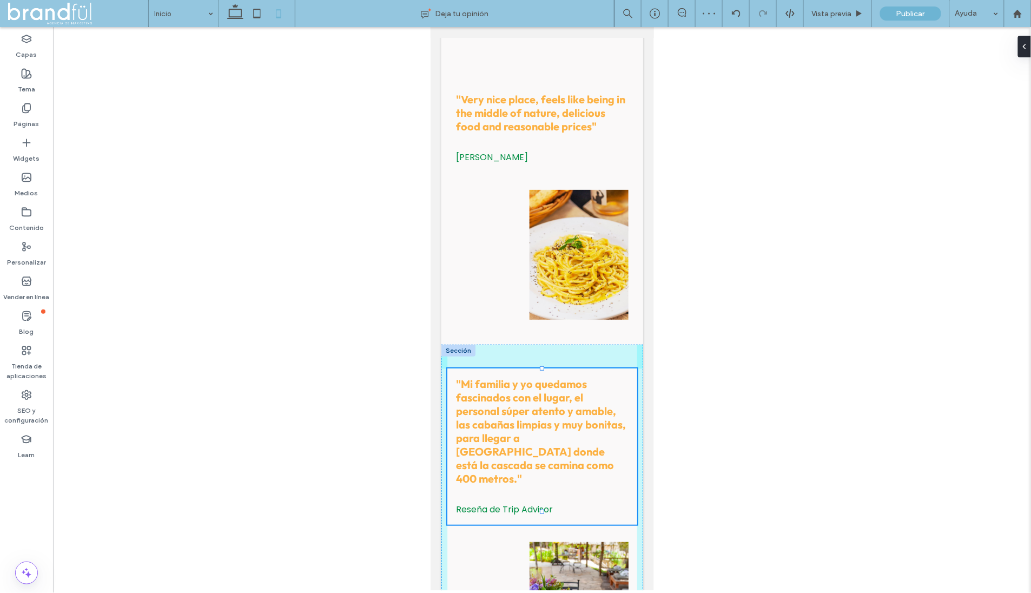
drag, startPoint x: 541, startPoint y: 489, endPoint x: 540, endPoint y: 436, distance: 53.0
click at [540, 436] on div ""Mi familia y yo quedamos fascinados con el lugar, el personal súper atento y a…" at bounding box center [542, 520] width 202 height 353
type input "***"
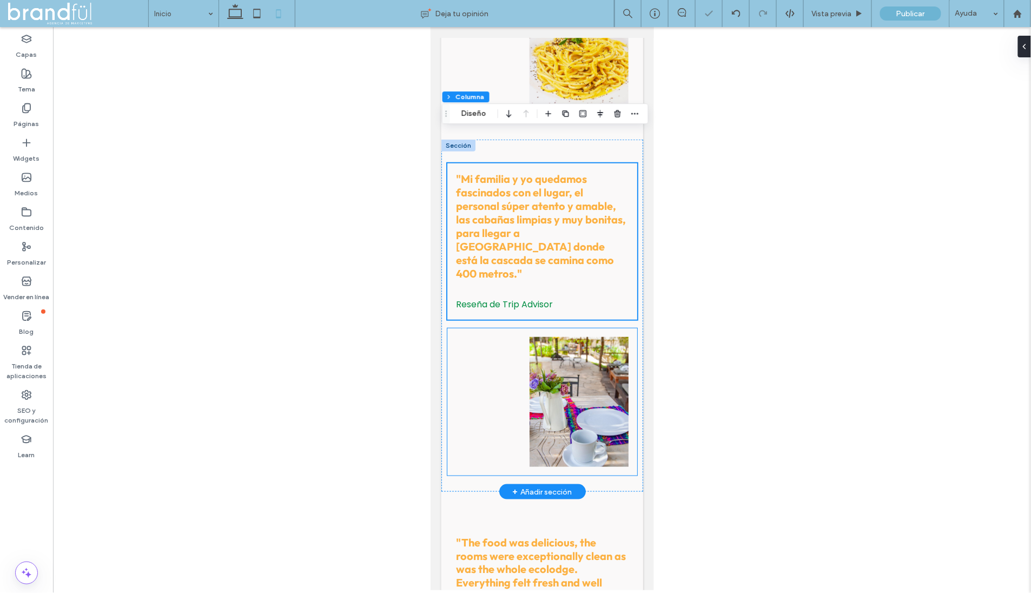
scroll to position [3382, 0]
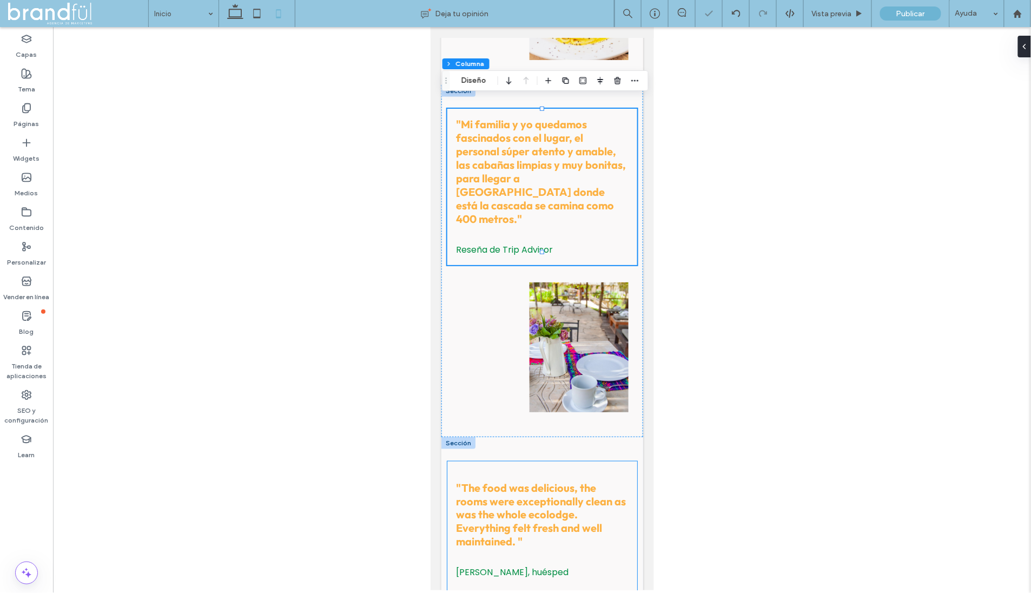
click at [548, 461] on div ""The food was delicious, the rooms were exceptionally clean as was the whole ec…" at bounding box center [542, 529] width 190 height 137
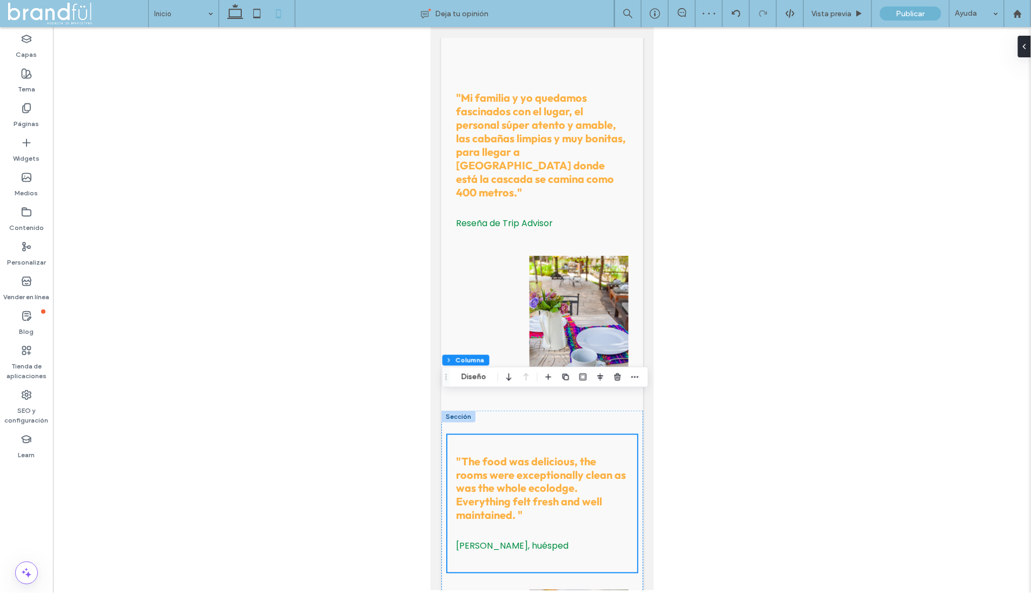
scroll to position [3414, 0]
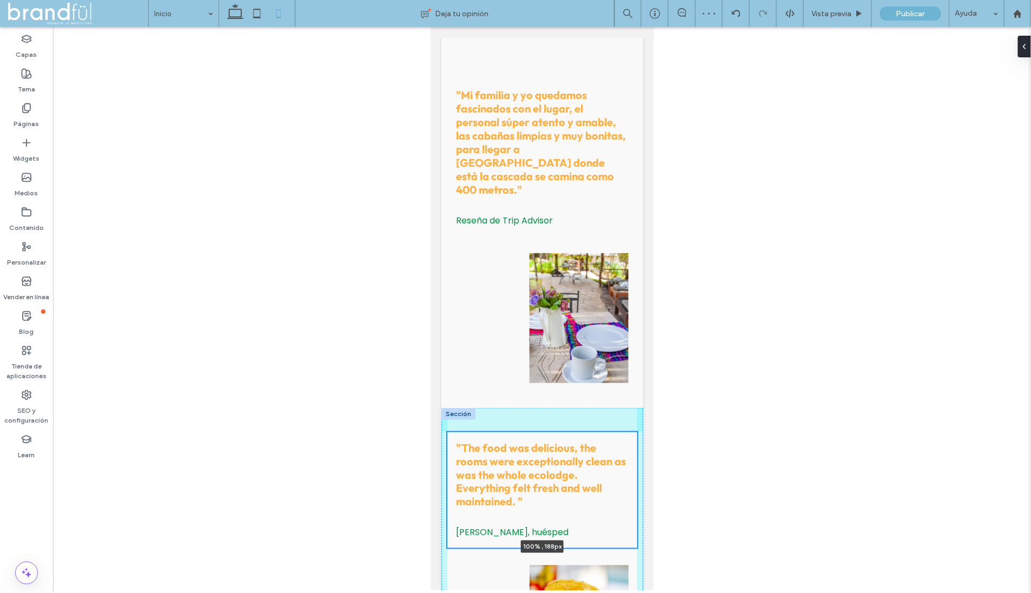
drag, startPoint x: 541, startPoint y: 532, endPoint x: 536, endPoint y: 467, distance: 64.6
click at [536, 467] on div ""The food was delicious, the rooms were exceptionally clean as was the whole ec…" at bounding box center [542, 563] width 202 height 312
type input "***"
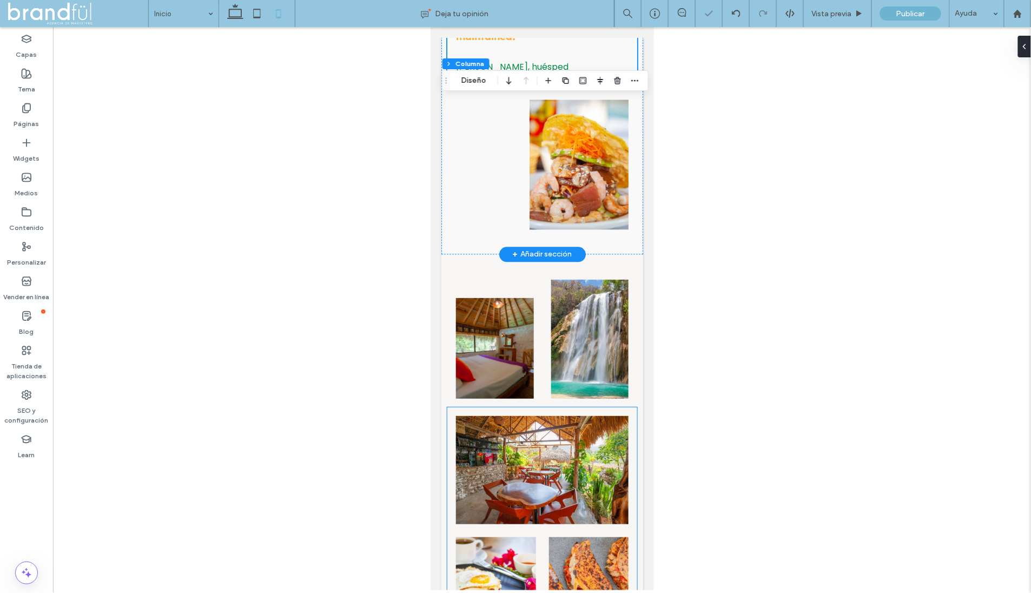
scroll to position [3879, 0]
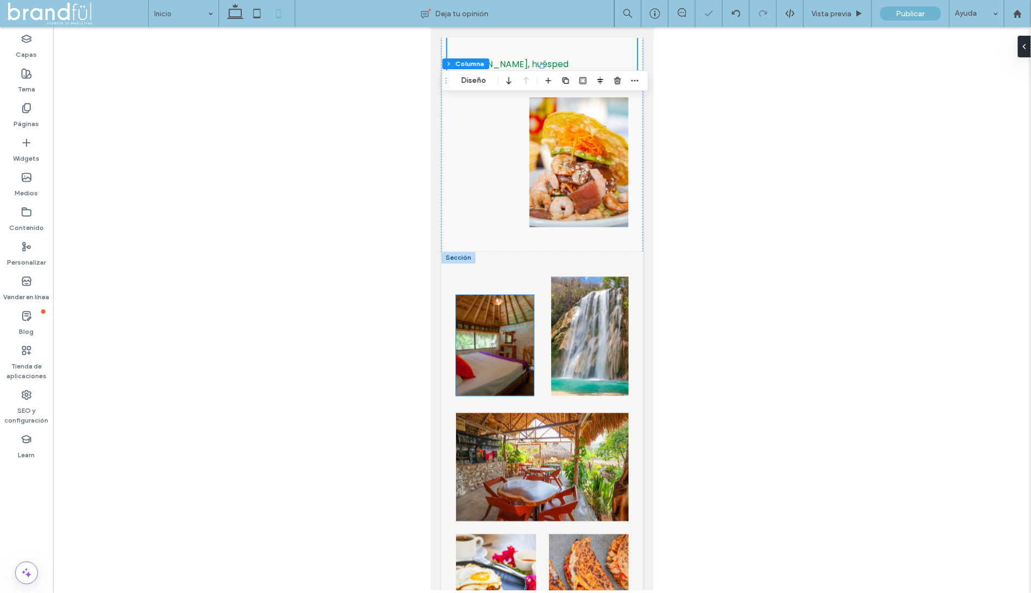
click at [520, 295] on img at bounding box center [493, 345] width 77 height 101
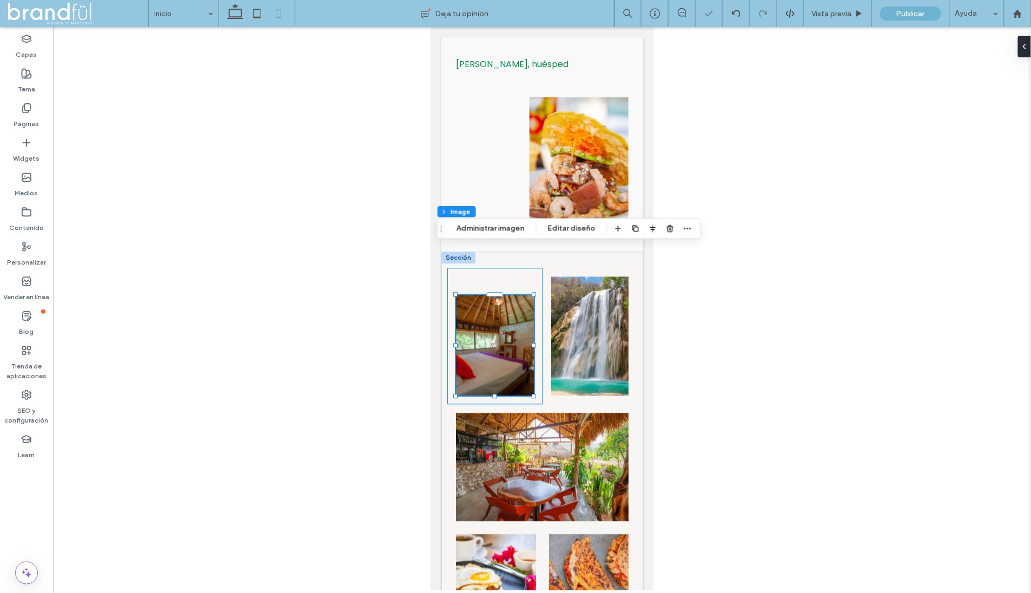
click at [535, 268] on div at bounding box center [494, 336] width 95 height 136
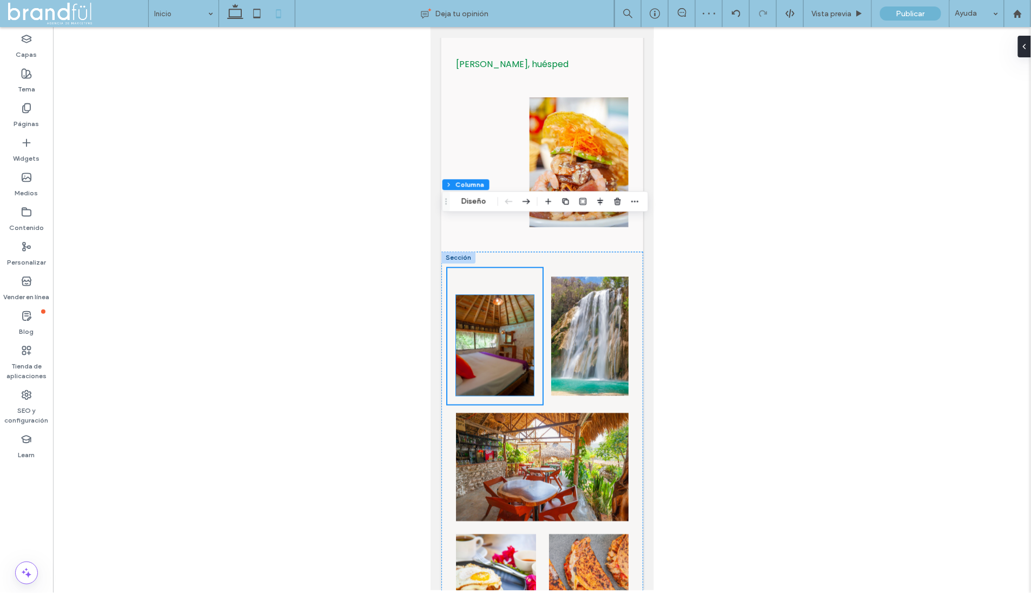
click at [499, 295] on img at bounding box center [493, 345] width 77 height 101
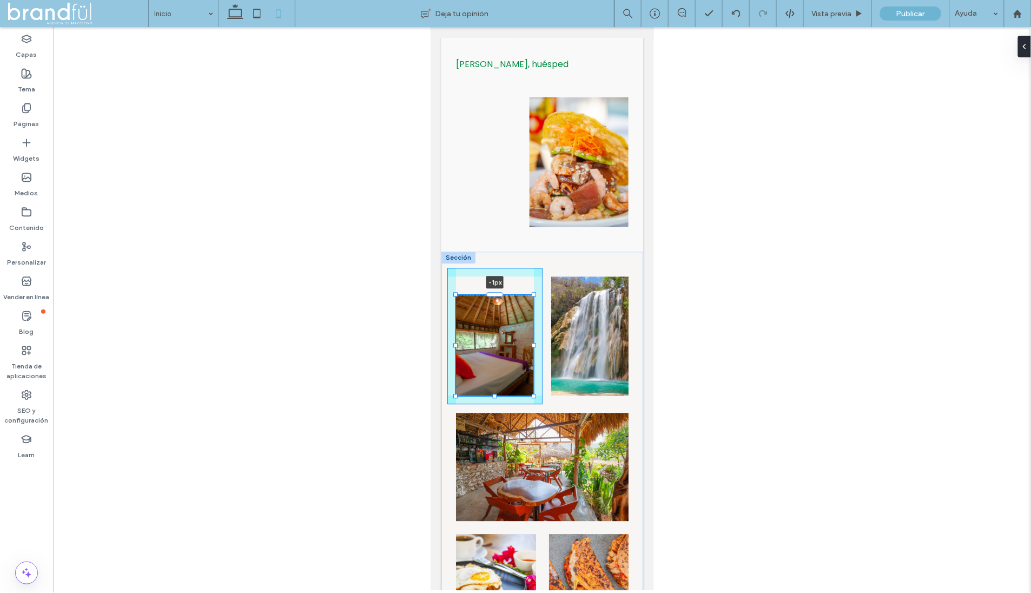
drag, startPoint x: 495, startPoint y: 244, endPoint x: 497, endPoint y: 227, distance: 17.4
click at [497, 251] on div "-1px" at bounding box center [542, 445] width 202 height 388
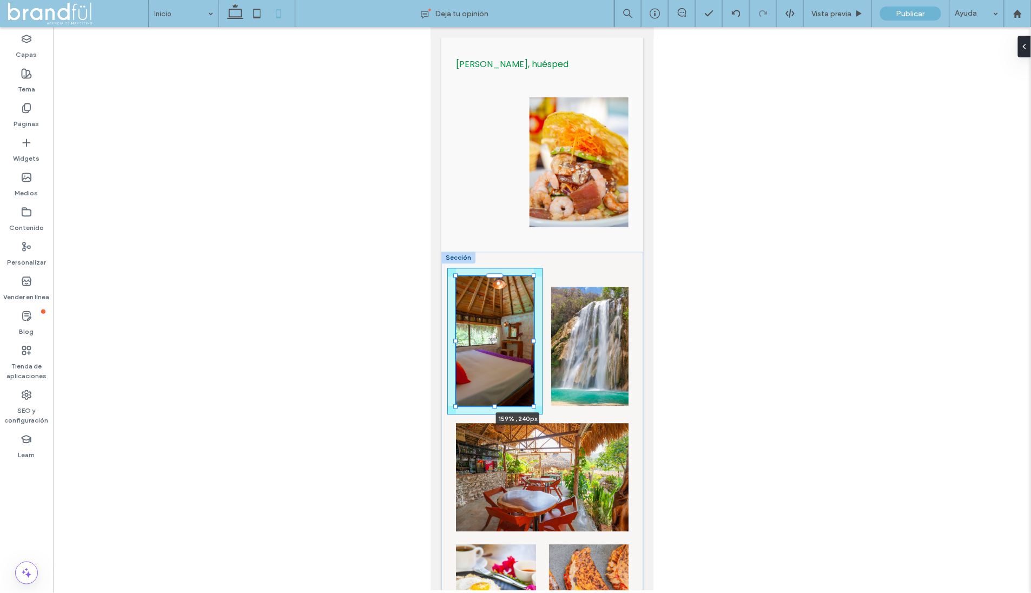
drag, startPoint x: 533, startPoint y: 246, endPoint x: 555, endPoint y: 217, distance: 37.0
click at [555, 251] on div "159% , 240px" at bounding box center [542, 450] width 202 height 399
type input "***"
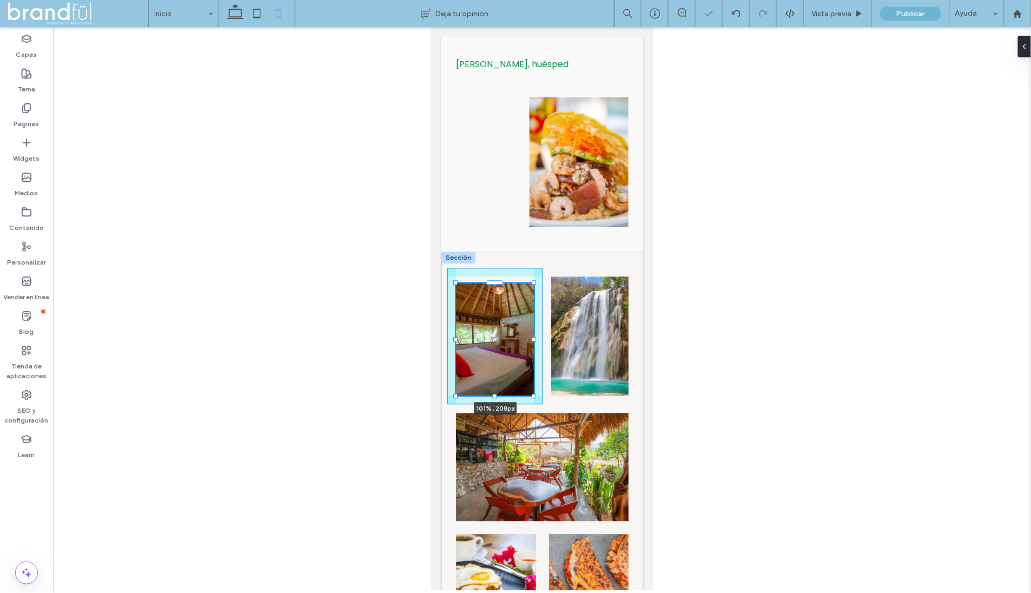
drag, startPoint x: 533, startPoint y: 227, endPoint x: 534, endPoint y: 244, distance: 17.3
click at [534, 251] on div "101% , 208px" at bounding box center [542, 445] width 202 height 388
type input "***"
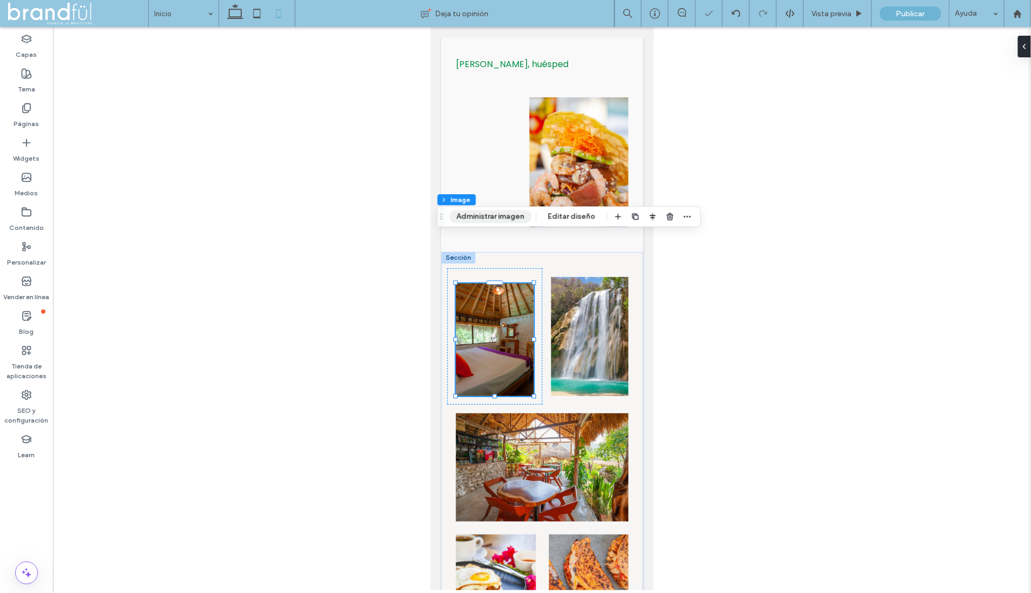
click at [482, 215] on button "Administrar imagen" at bounding box center [490, 216] width 82 height 13
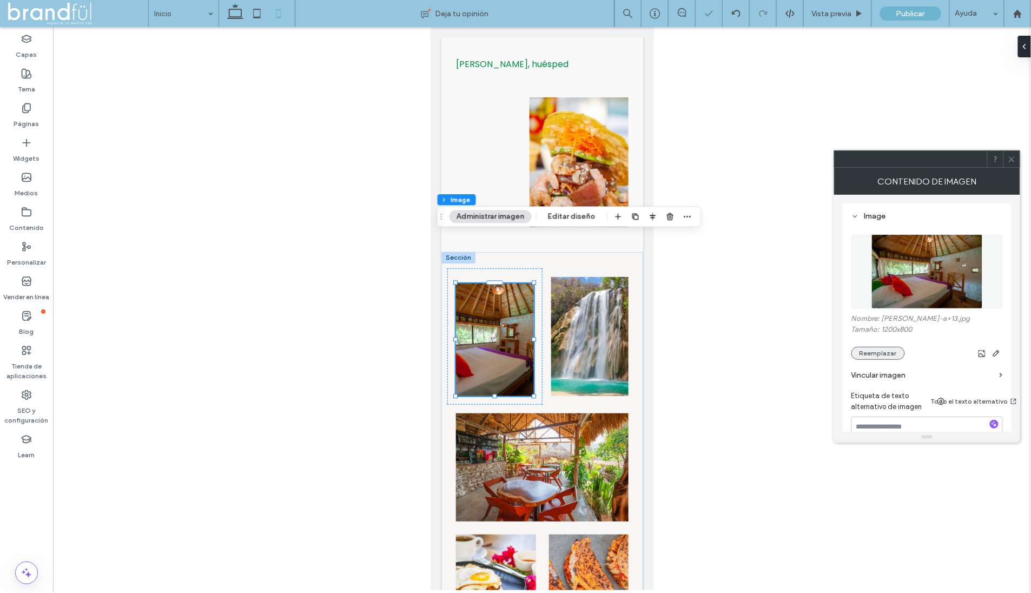
click at [888, 347] on button "Reemplazar" at bounding box center [878, 353] width 54 height 13
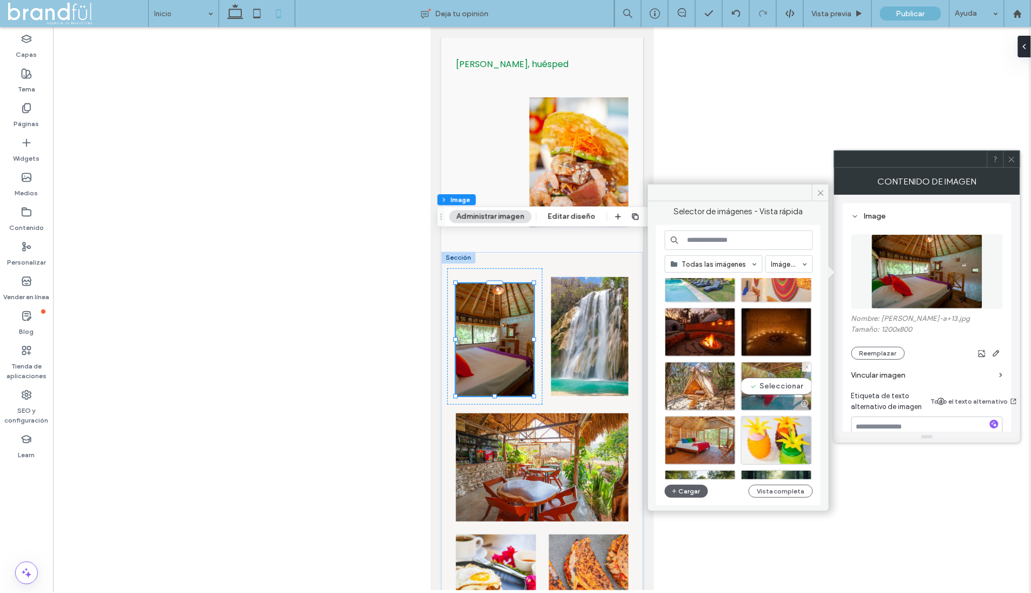
scroll to position [1213, 0]
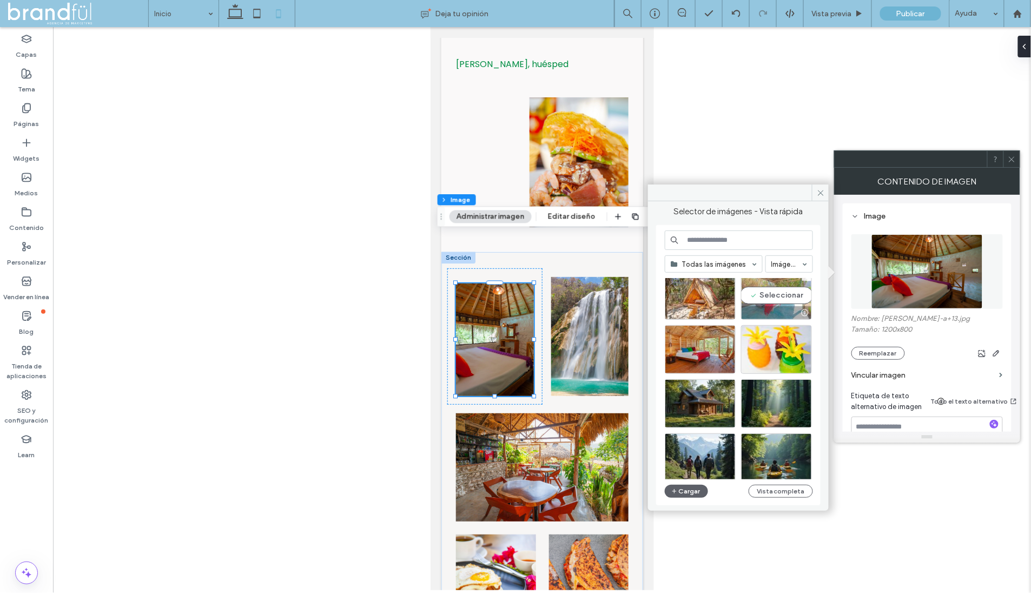
click at [769, 297] on div "Seleccionar" at bounding box center [776, 295] width 71 height 49
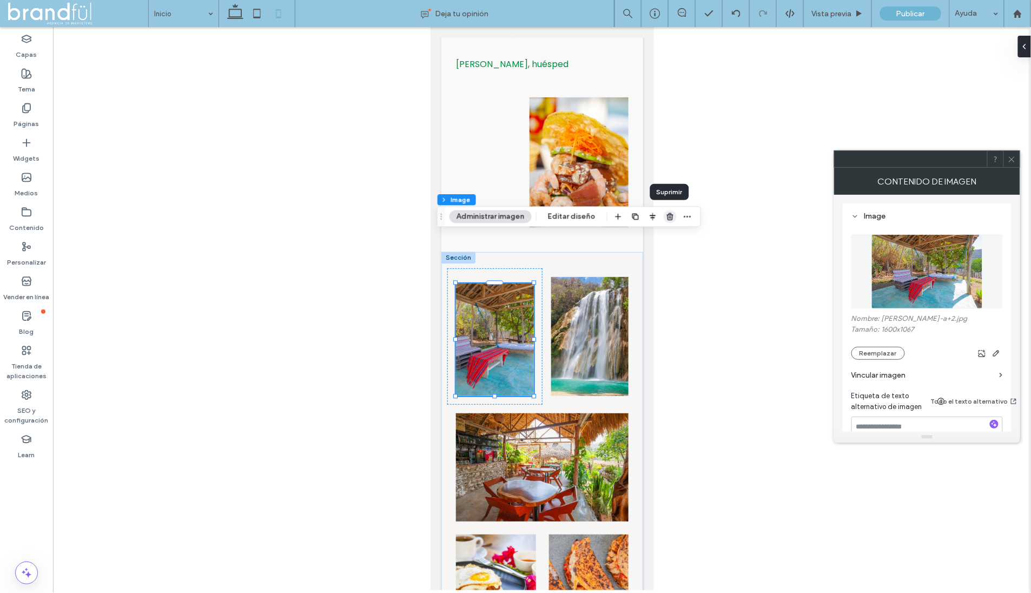
click at [670, 215] on use "button" at bounding box center [670, 216] width 6 height 7
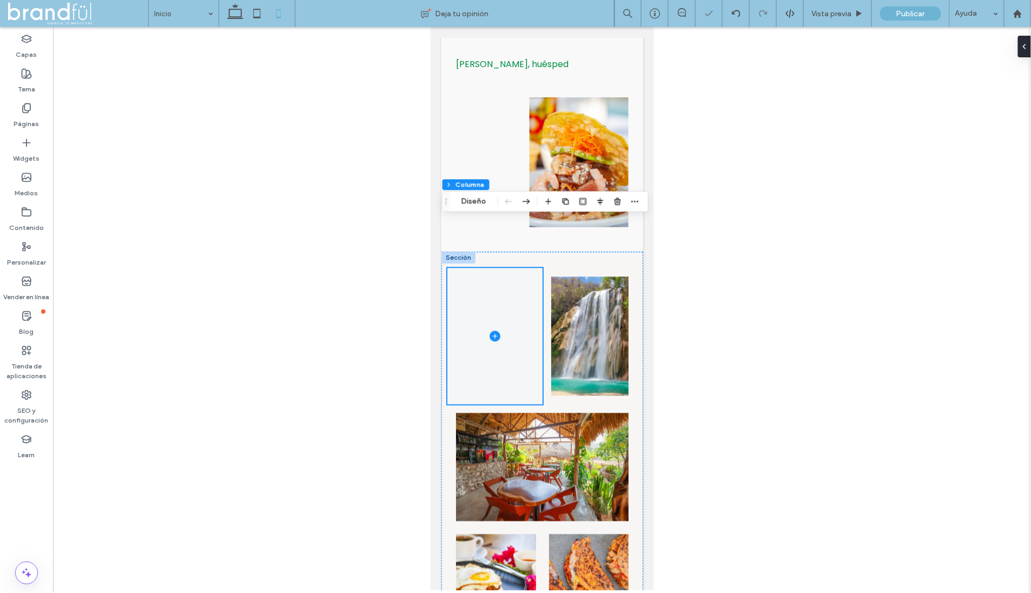
click at [520, 268] on span at bounding box center [494, 336] width 95 height 136
click at [617, 202] on icon "button" at bounding box center [617, 201] width 9 height 9
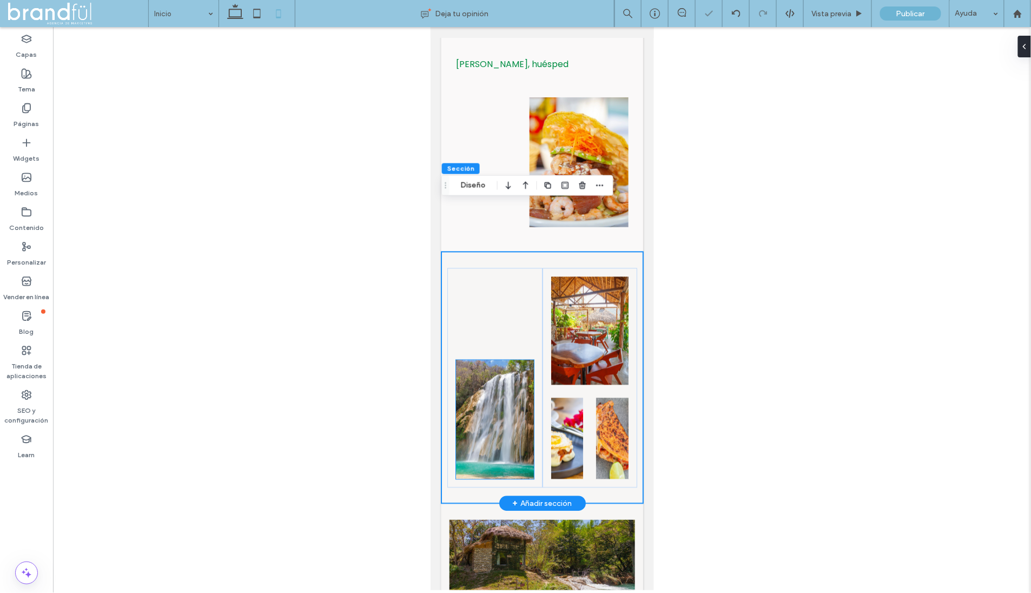
click at [507, 360] on img at bounding box center [493, 419] width 77 height 119
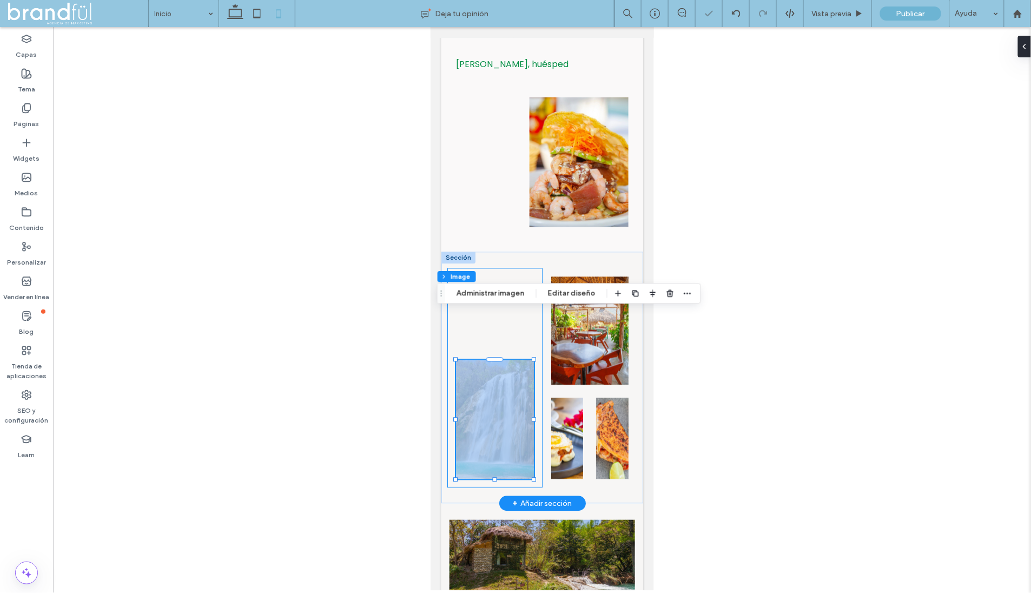
drag, startPoint x: 533, startPoint y: 313, endPoint x: 541, endPoint y: 297, distance: 17.7
click at [541, 297] on div at bounding box center [494, 378] width 95 height 220
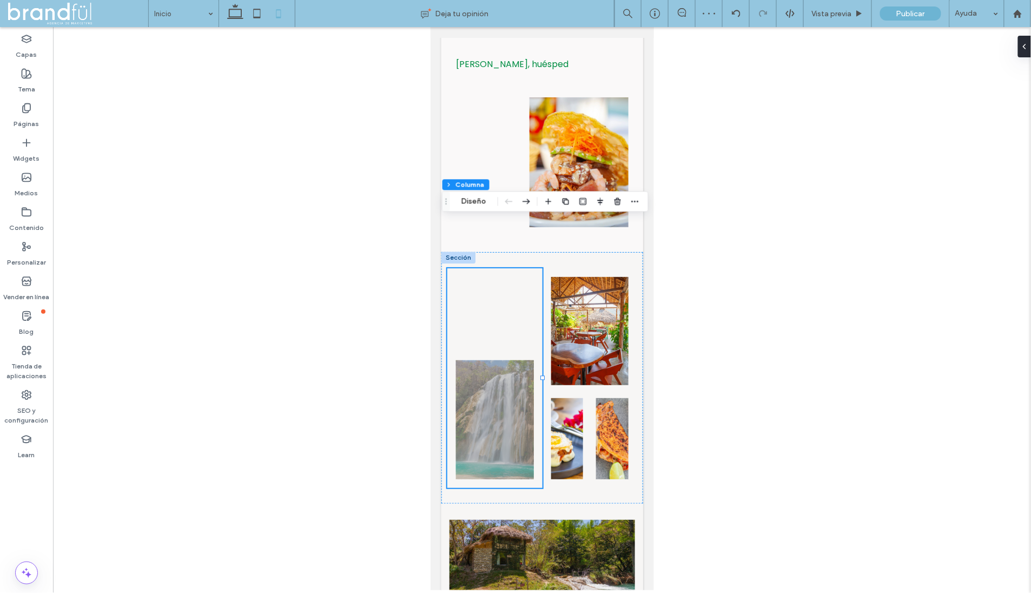
click at [684, 388] on div at bounding box center [542, 308] width 978 height 563
click at [737, 15] on icon at bounding box center [736, 13] width 9 height 9
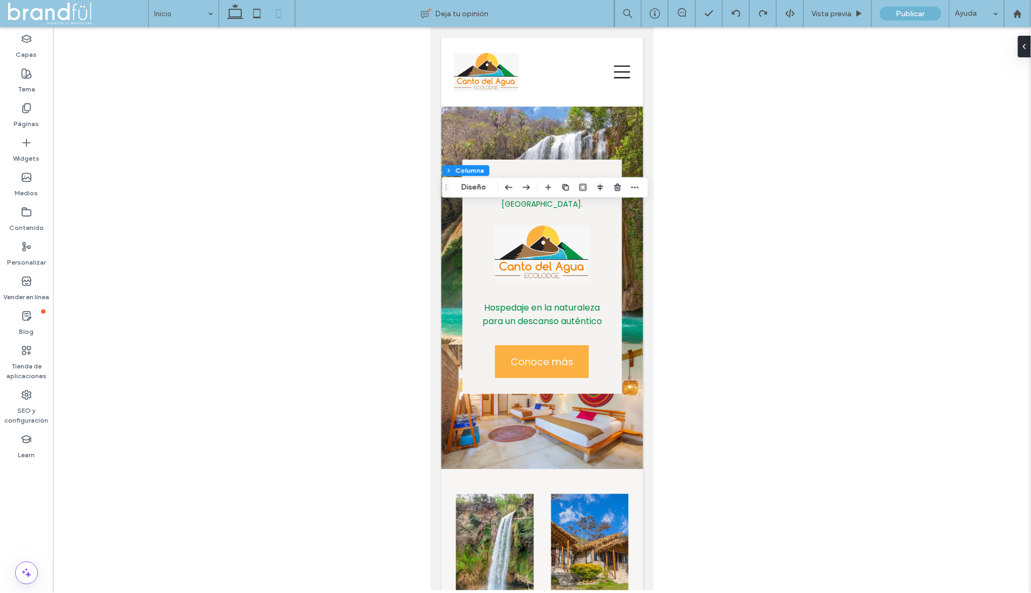
scroll to position [3893, 0]
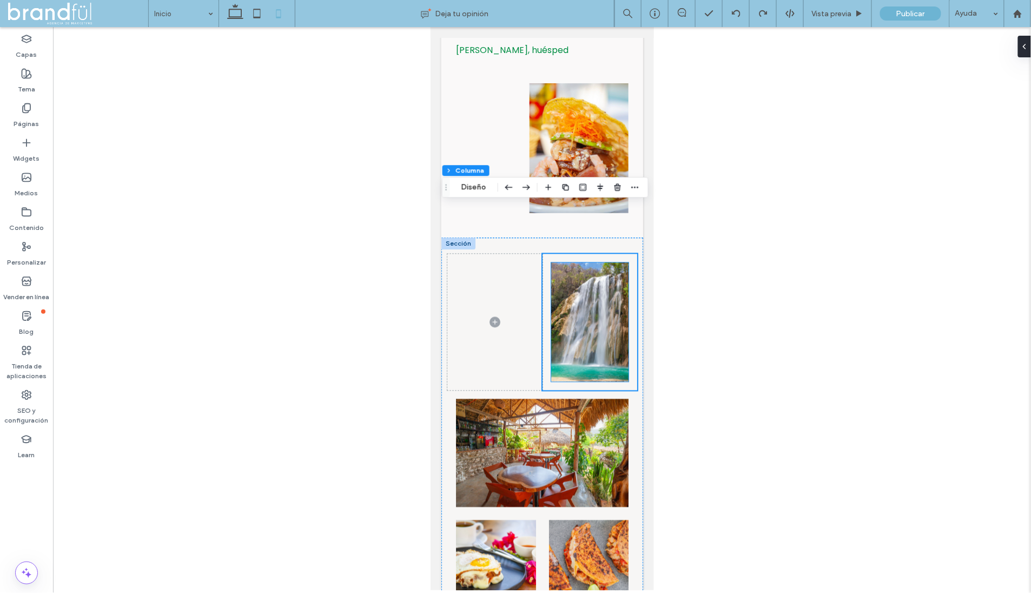
click at [559, 281] on img at bounding box center [589, 321] width 77 height 119
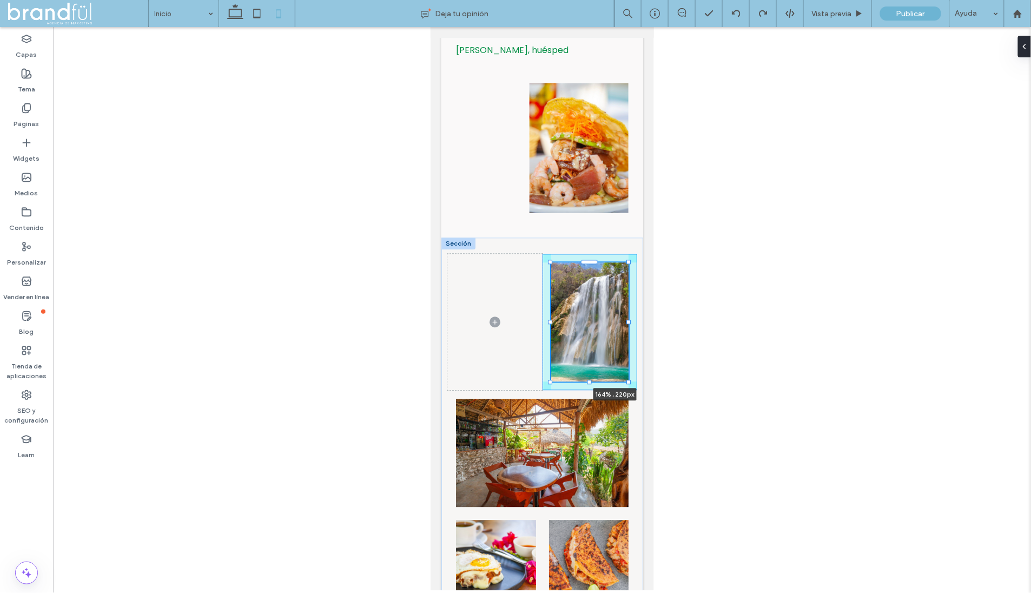
drag, startPoint x: 549, startPoint y: 273, endPoint x: 525, endPoint y: 276, distance: 25.0
click at [525, 276] on div "164% , 220px" at bounding box center [542, 431] width 202 height 388
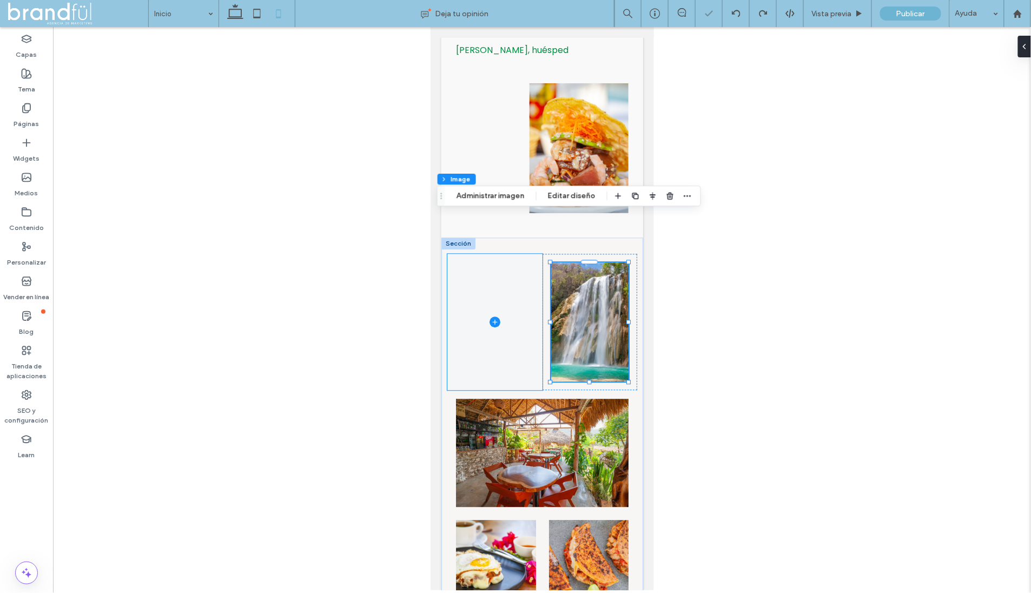
click at [489, 268] on span at bounding box center [494, 322] width 95 height 136
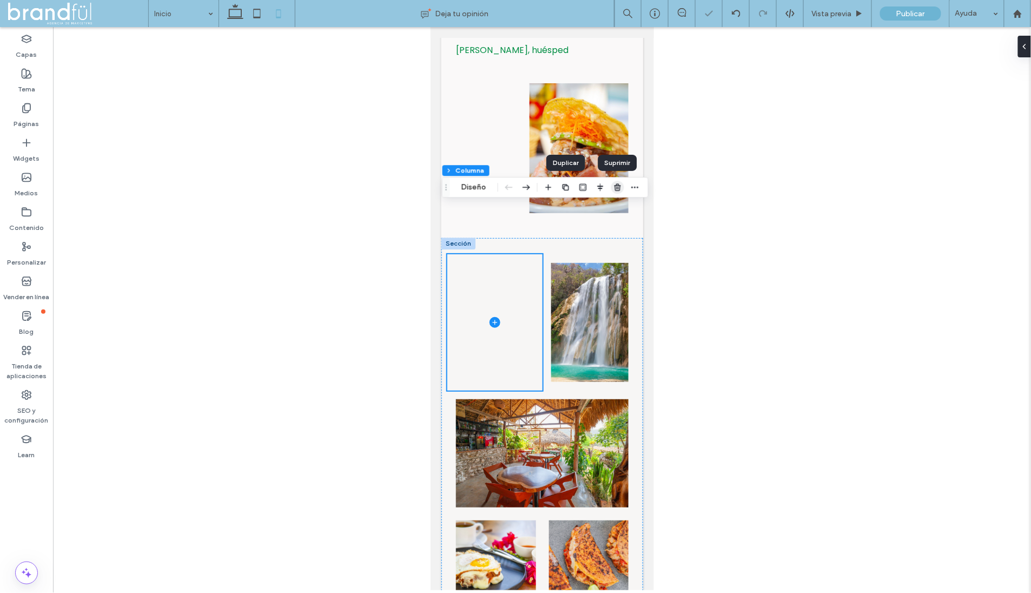
drag, startPoint x: 615, startPoint y: 184, endPoint x: 185, endPoint y: 158, distance: 431.3
click at [615, 184] on use "button" at bounding box center [617, 187] width 6 height 7
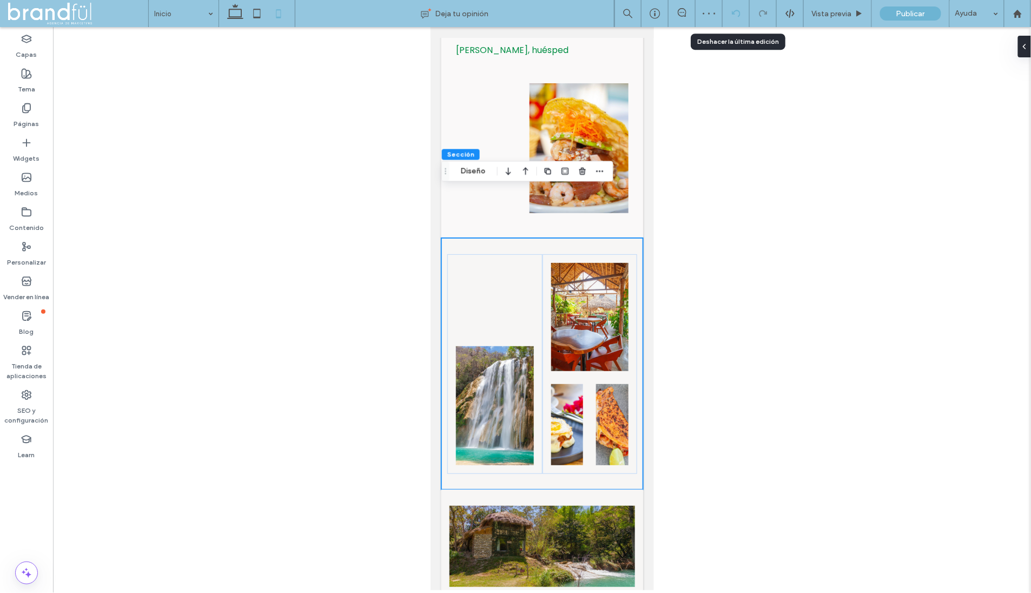
click at [733, 14] on use at bounding box center [735, 13] width 9 height 7
click at [733, 14] on div "Inicio Deja tu opinión Vista previa Publicar Ayuda Design Panel Comentarios del…" at bounding box center [515, 296] width 1031 height 593
click at [733, 14] on use at bounding box center [735, 13] width 9 height 7
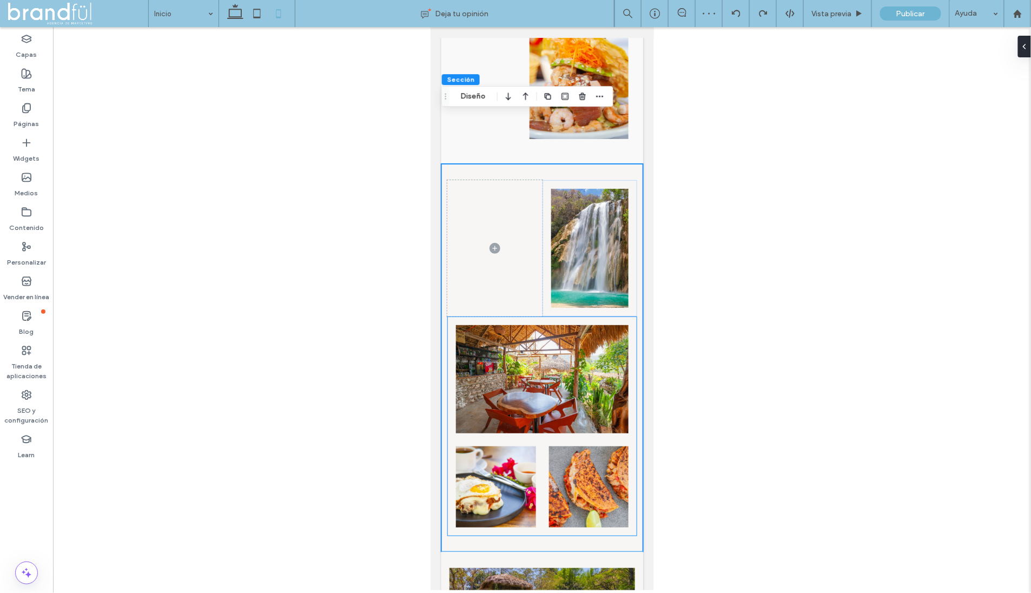
scroll to position [3968, 0]
click at [740, 14] on use at bounding box center [735, 13] width 9 height 7
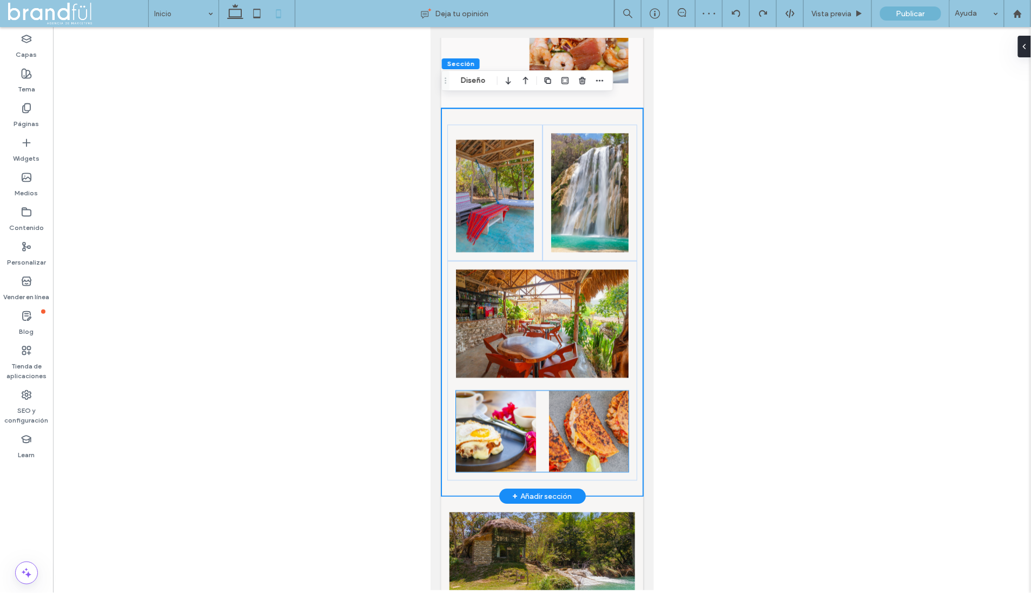
click at [584, 390] on img at bounding box center [588, 430] width 80 height 81
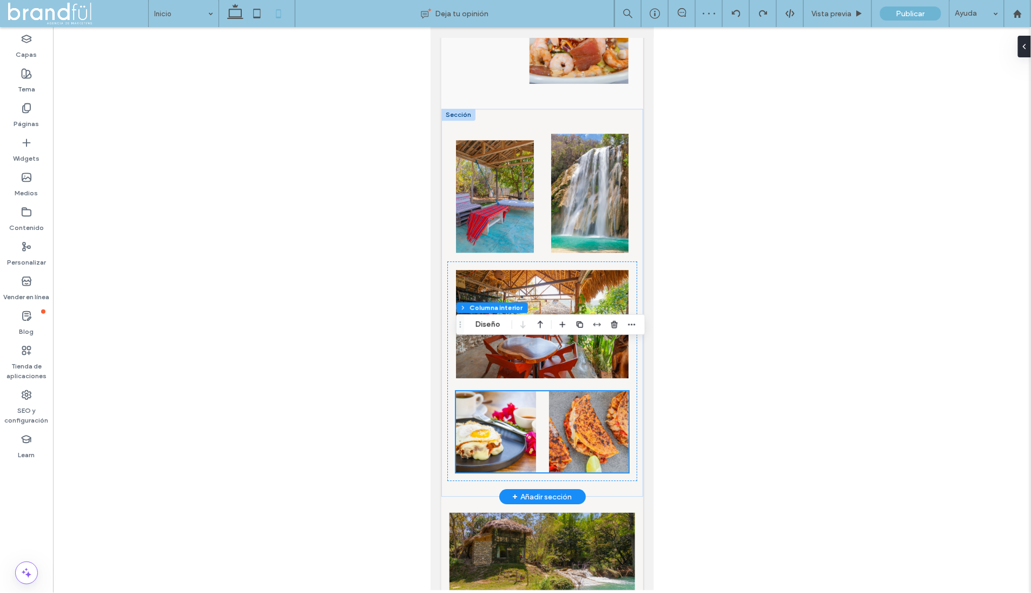
scroll to position [4022, 0]
click at [576, 391] on img at bounding box center [588, 431] width 80 height 81
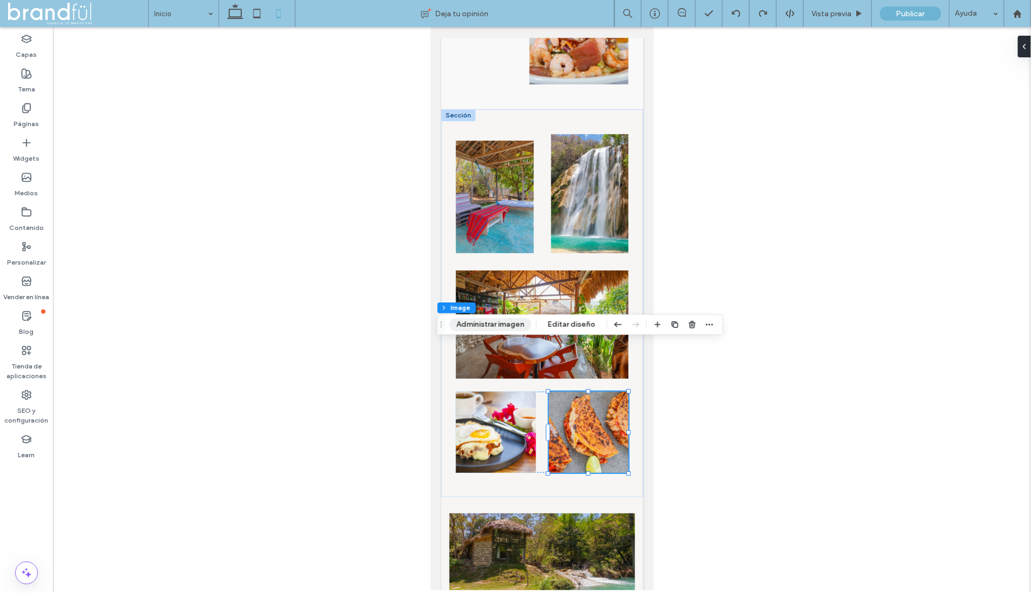
click at [501, 325] on button "Administrar imagen" at bounding box center [490, 324] width 82 height 13
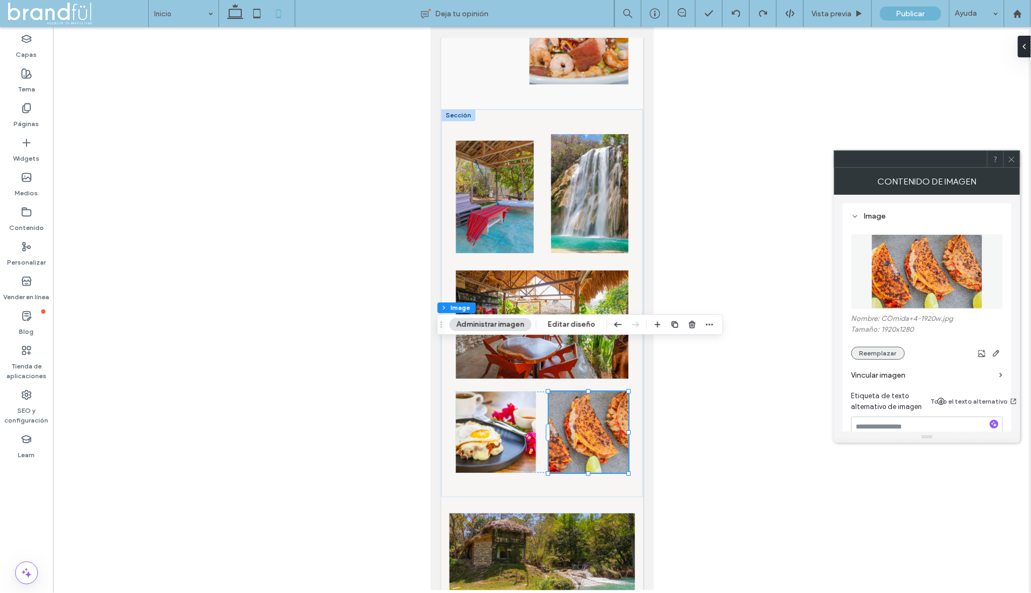
click at [875, 352] on button "Reemplazar" at bounding box center [878, 353] width 54 height 13
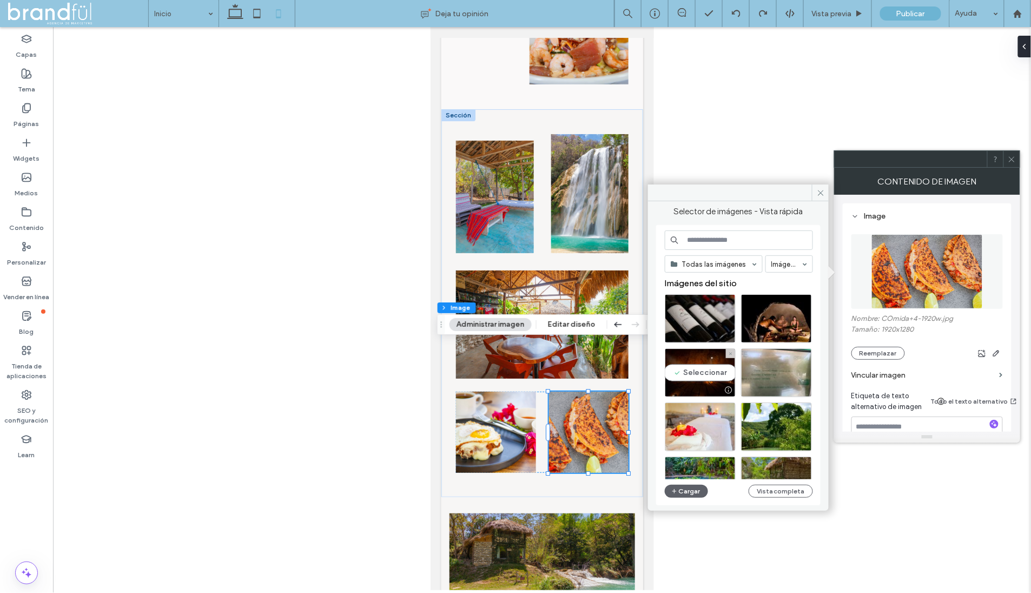
scroll to position [261, 0]
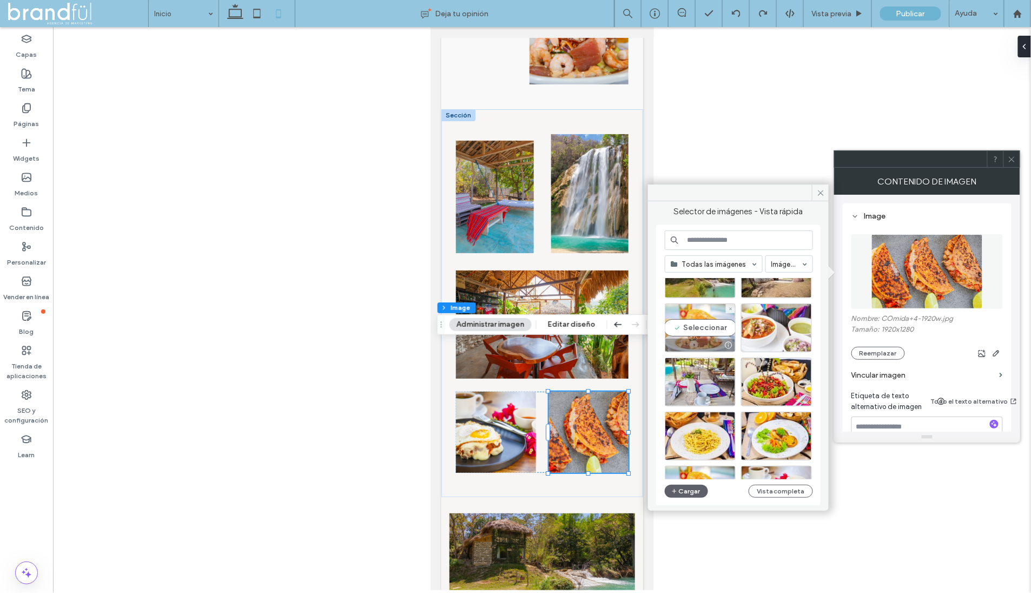
click at [716, 327] on div "Seleccionar" at bounding box center [700, 327] width 71 height 49
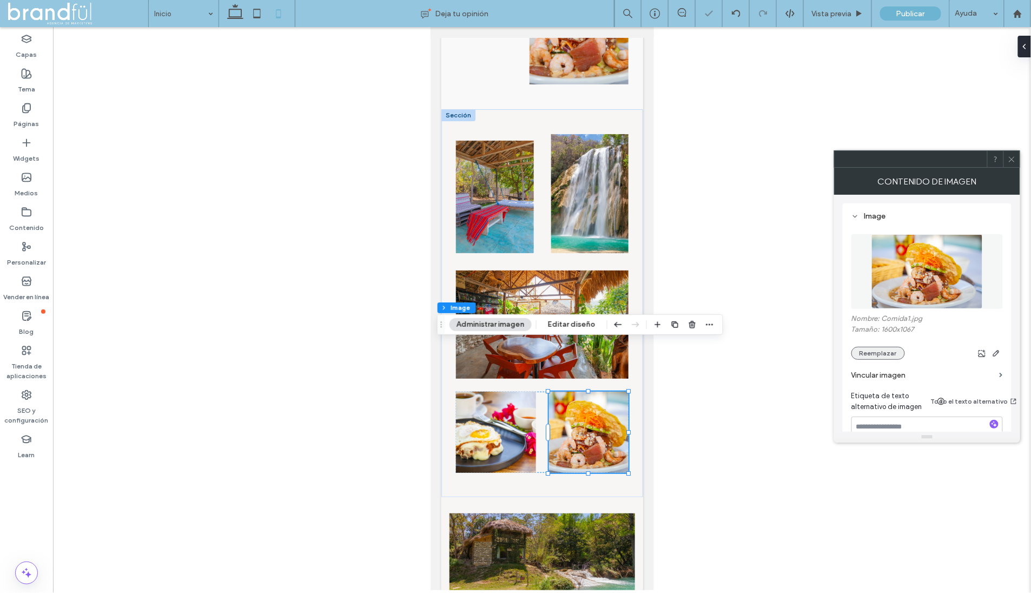
click at [869, 351] on button "Reemplazar" at bounding box center [878, 353] width 54 height 13
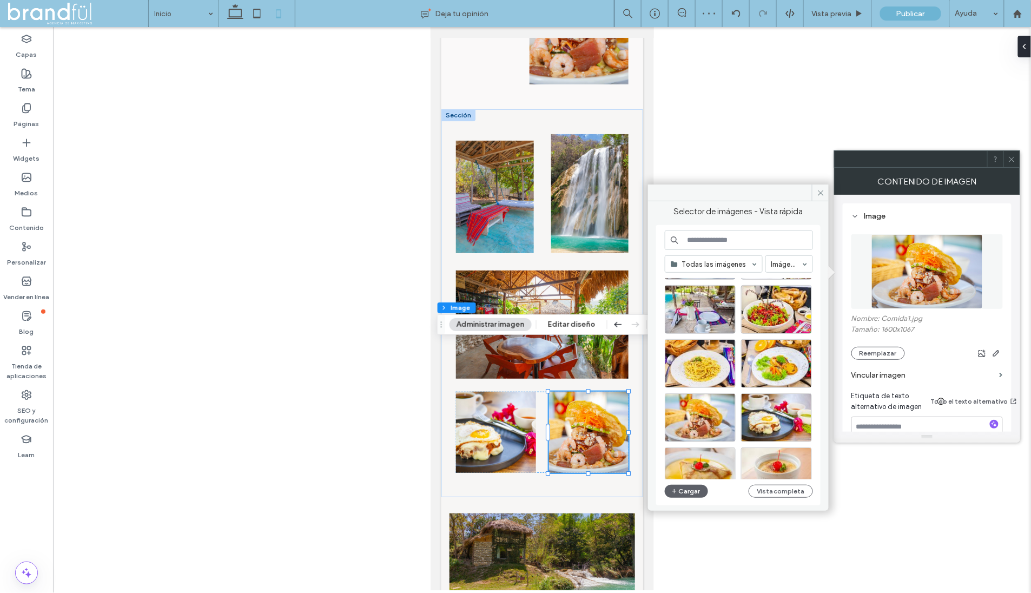
scroll to position [362, 0]
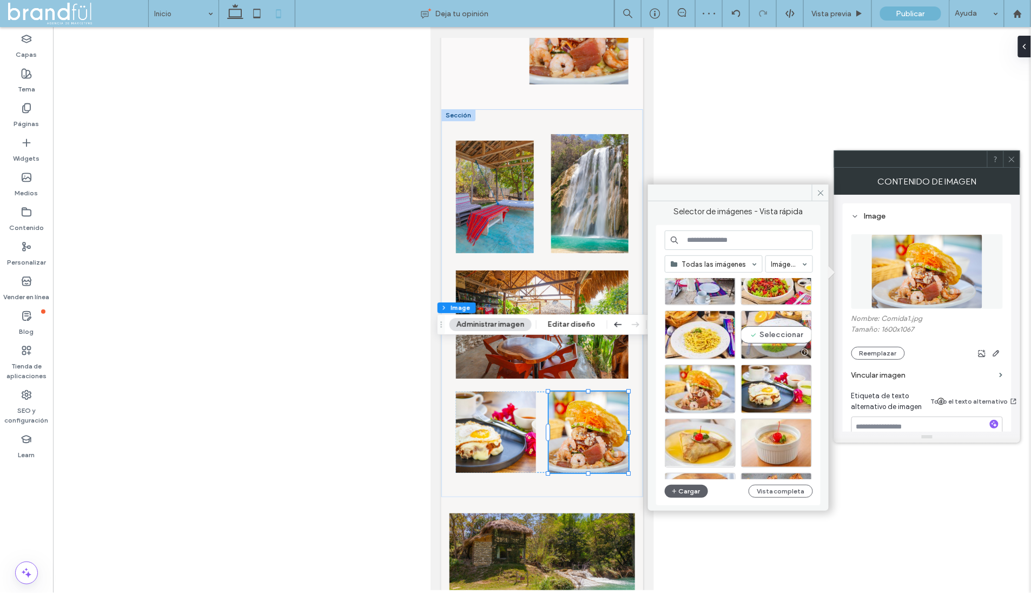
click at [791, 336] on div "Seleccionar" at bounding box center [776, 334] width 71 height 49
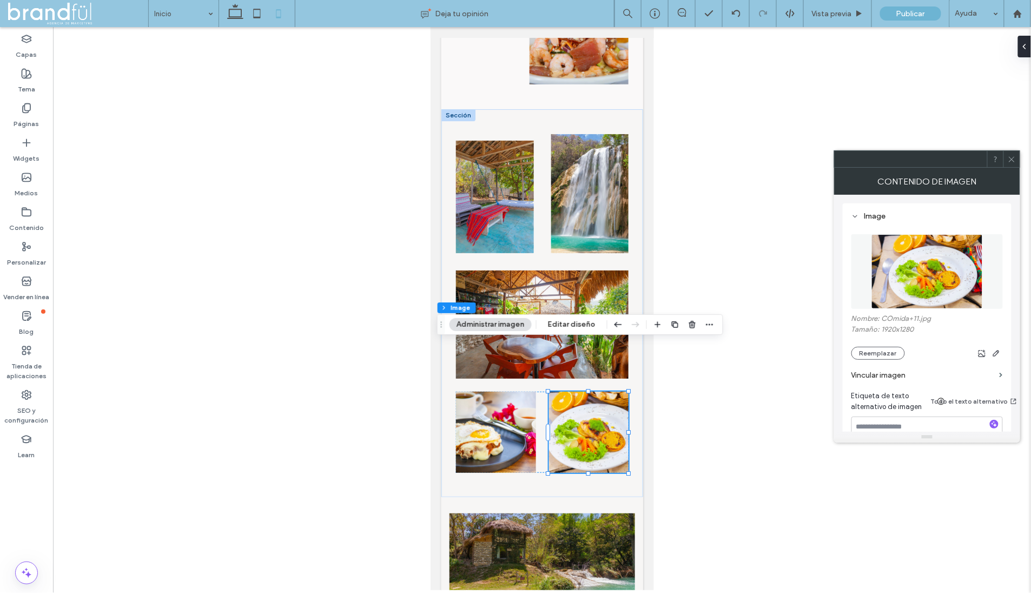
click at [707, 423] on div at bounding box center [542, 308] width 978 height 563
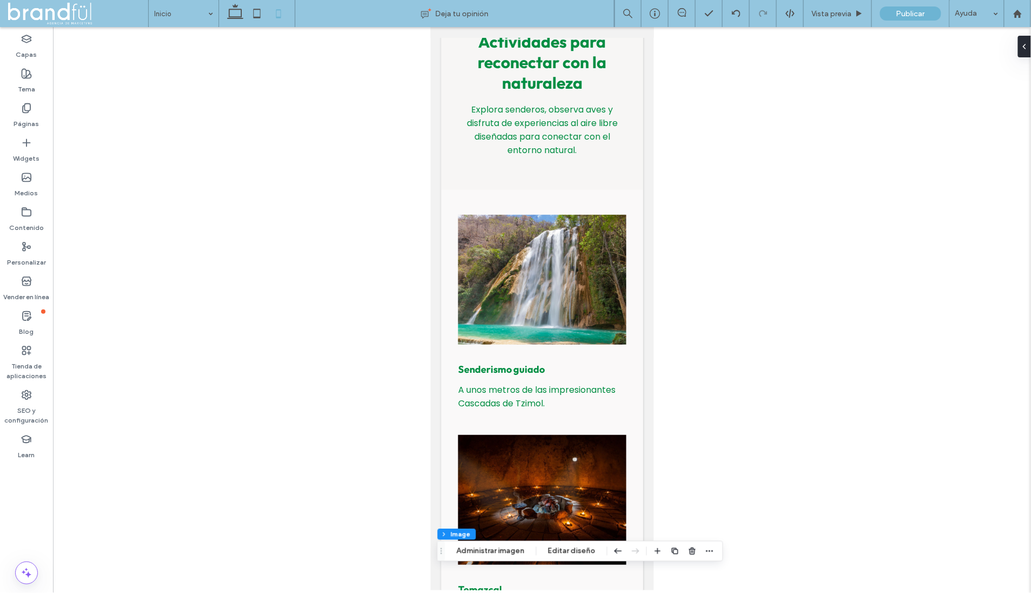
scroll to position [364, 0]
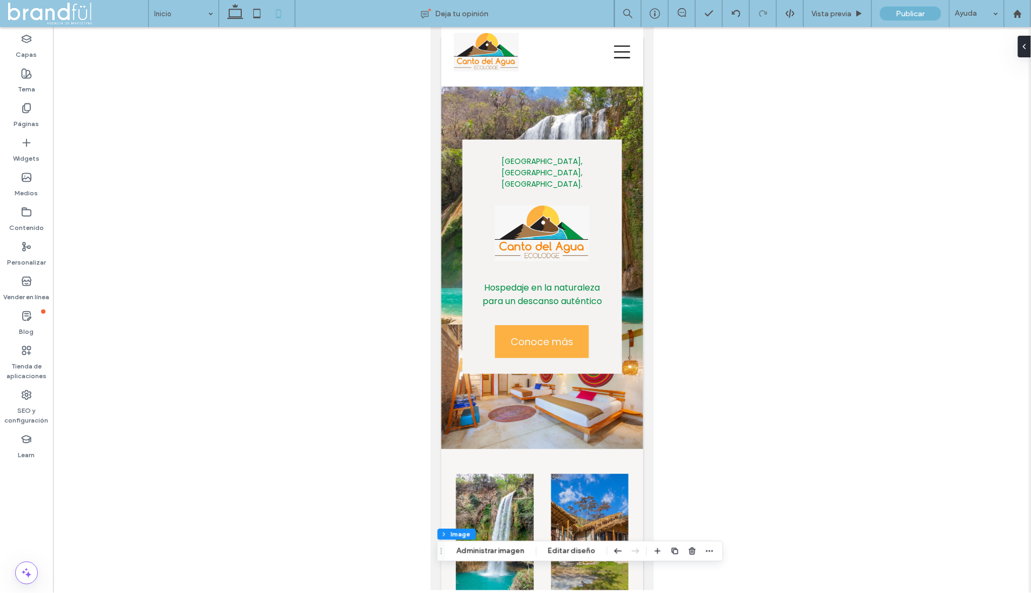
scroll to position [22, 0]
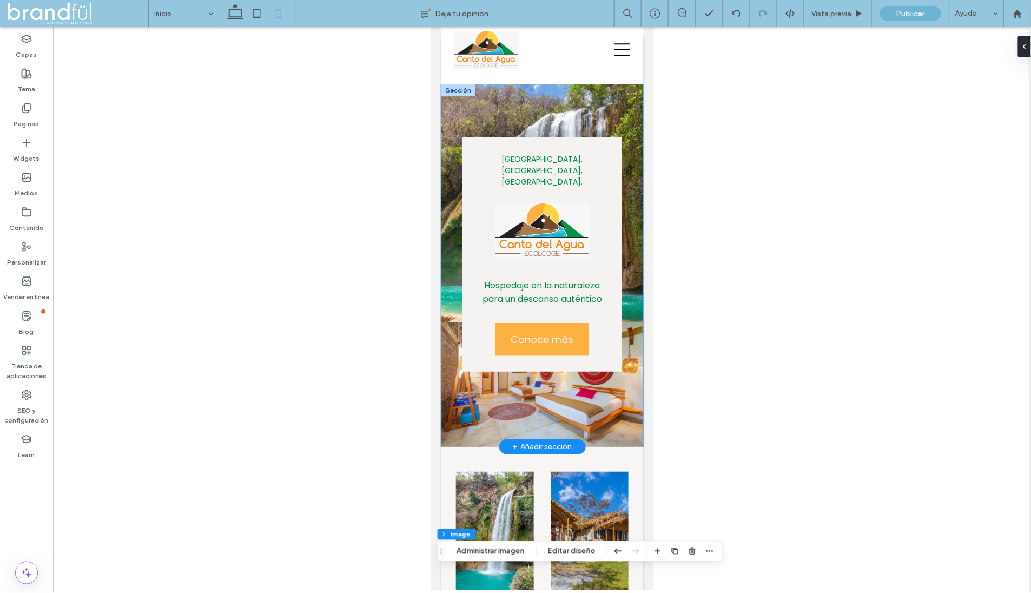
click at [607, 322] on div "Tzimol, chiapas, méxico. Hospedaje en la naturaleza para un descanso auténtico …" at bounding box center [542, 254] width 160 height 235
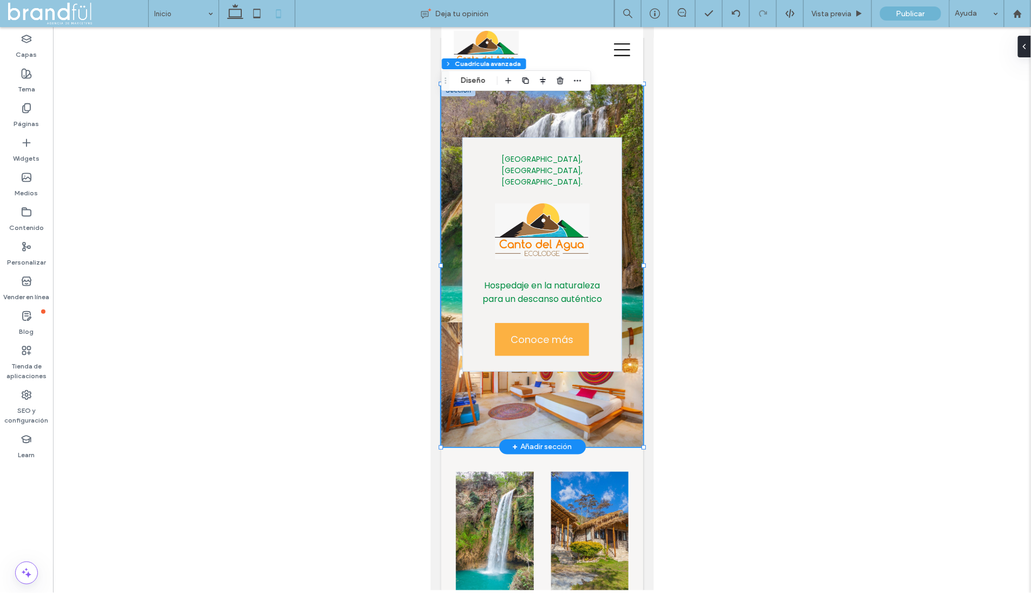
click at [615, 337] on div "Tzimol, chiapas, méxico. Hospedaje en la naturaleza para un descanso auténtico …" at bounding box center [542, 254] width 160 height 235
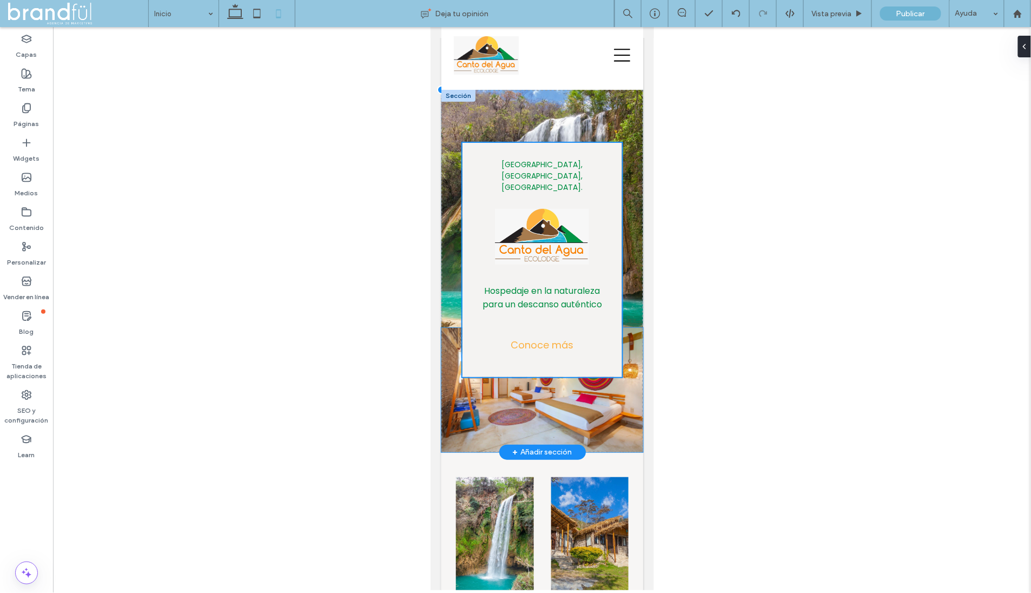
drag, startPoint x: 543, startPoint y: 348, endPoint x: 546, endPoint y: 313, distance: 34.8
click at [543, 328] on div "Tzimol, chiapas, méxico. Hospedaje en la naturaleza para un descanso auténtico …" at bounding box center [542, 270] width 202 height 362
type input "**"
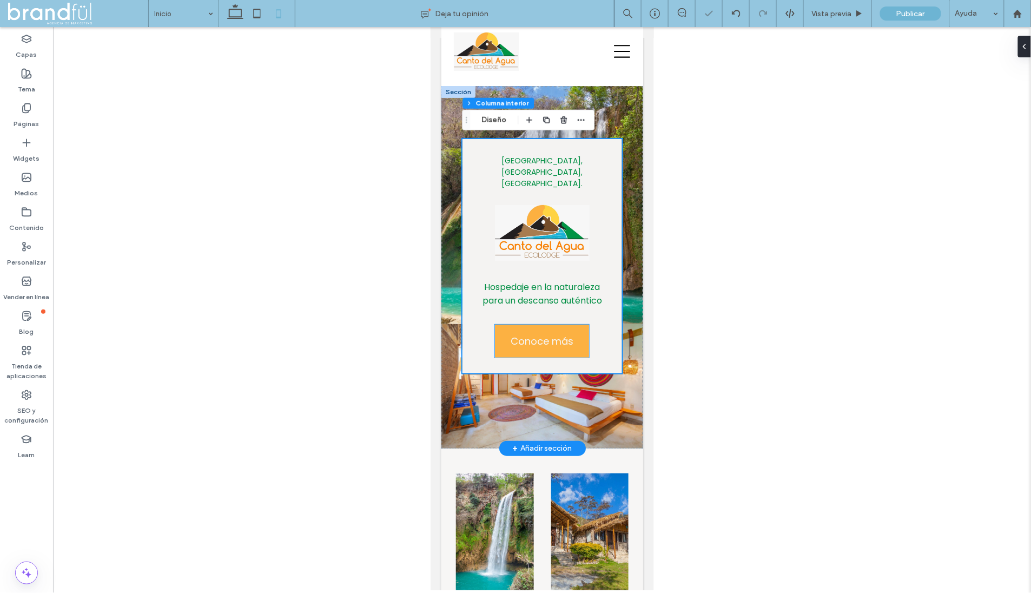
click at [562, 297] on div "Tzimol, chiapas, méxico. Hospedaje en la naturaleza para un descanso auténtico …" at bounding box center [542, 255] width 160 height 235
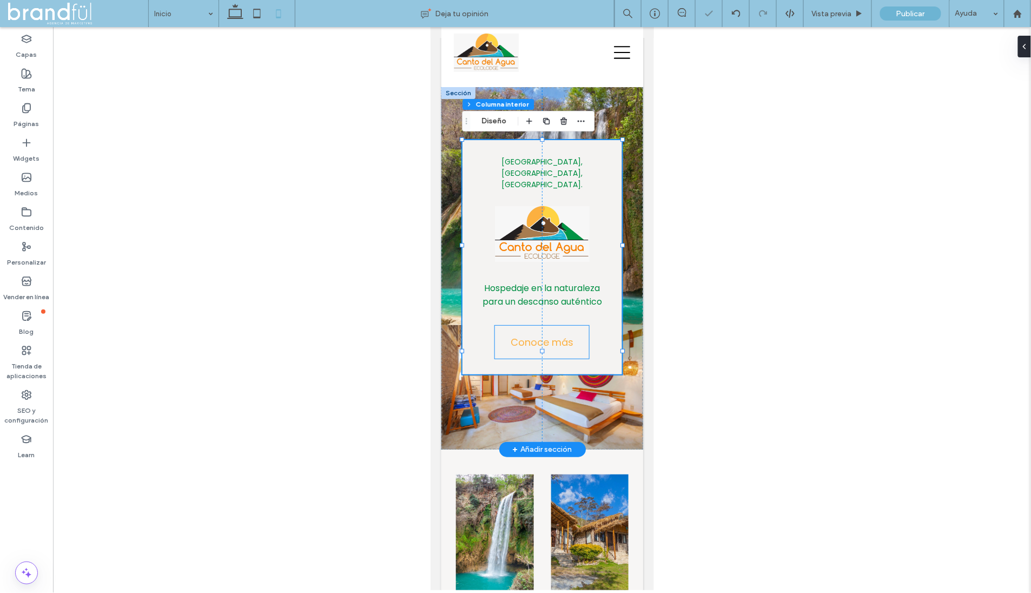
click at [582, 325] on link "Conoce más" at bounding box center [541, 341] width 94 height 33
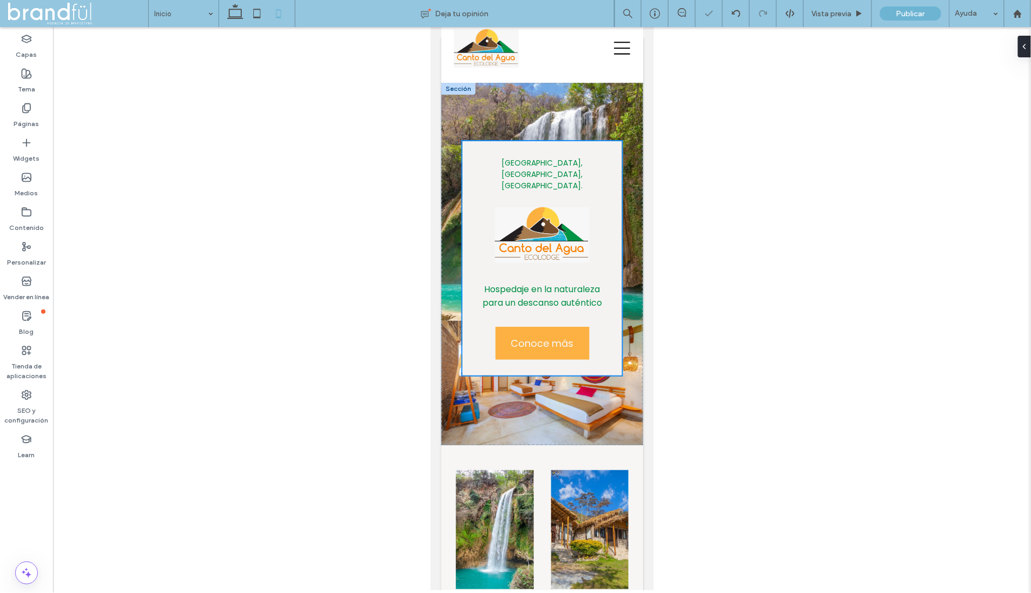
scroll to position [28, 0]
type input "**"
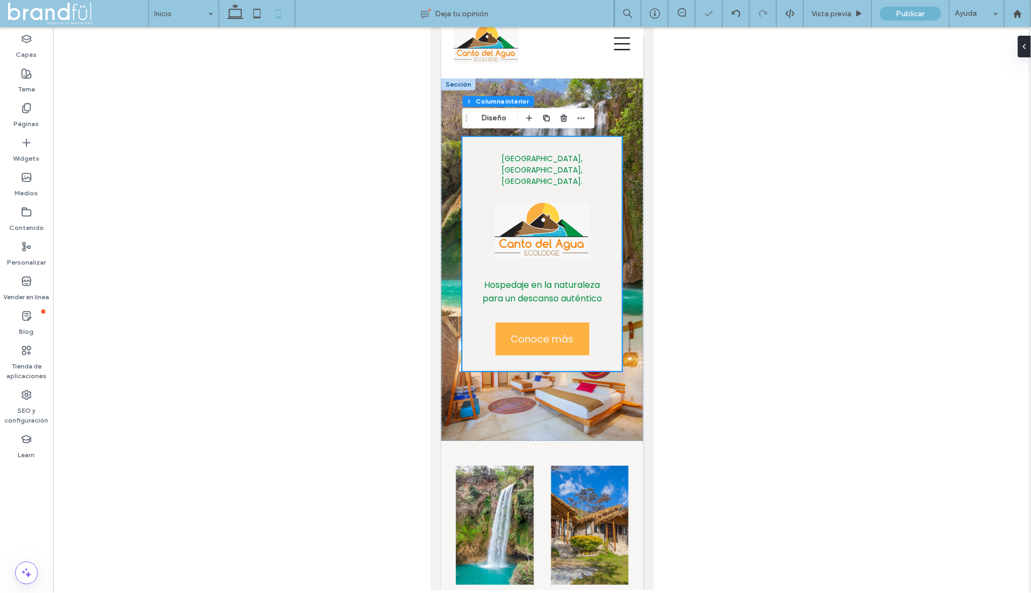
click at [746, 362] on div at bounding box center [542, 308] width 978 height 563
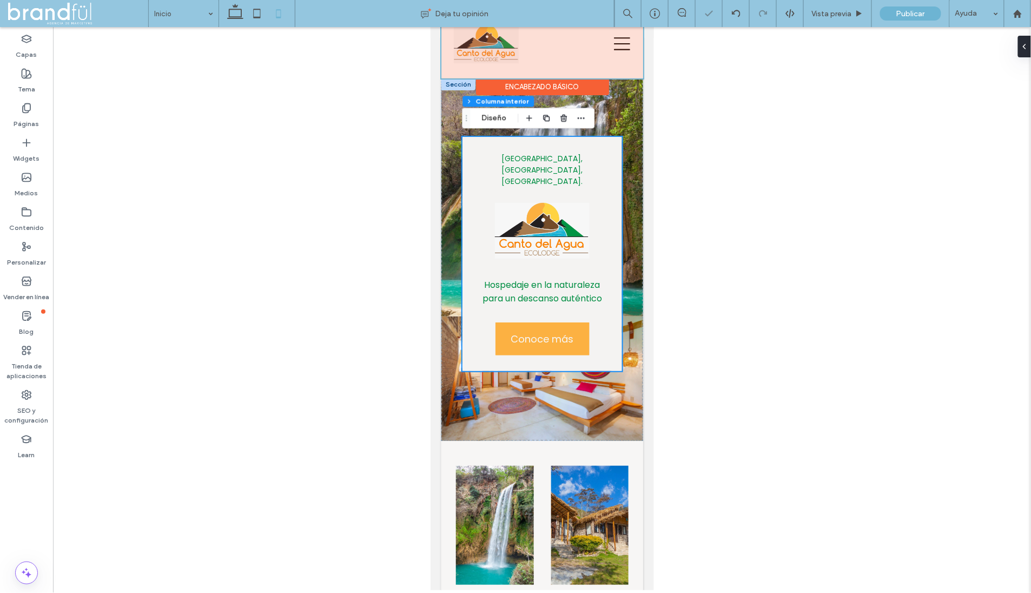
click at [624, 41] on div at bounding box center [542, 43] width 202 height 69
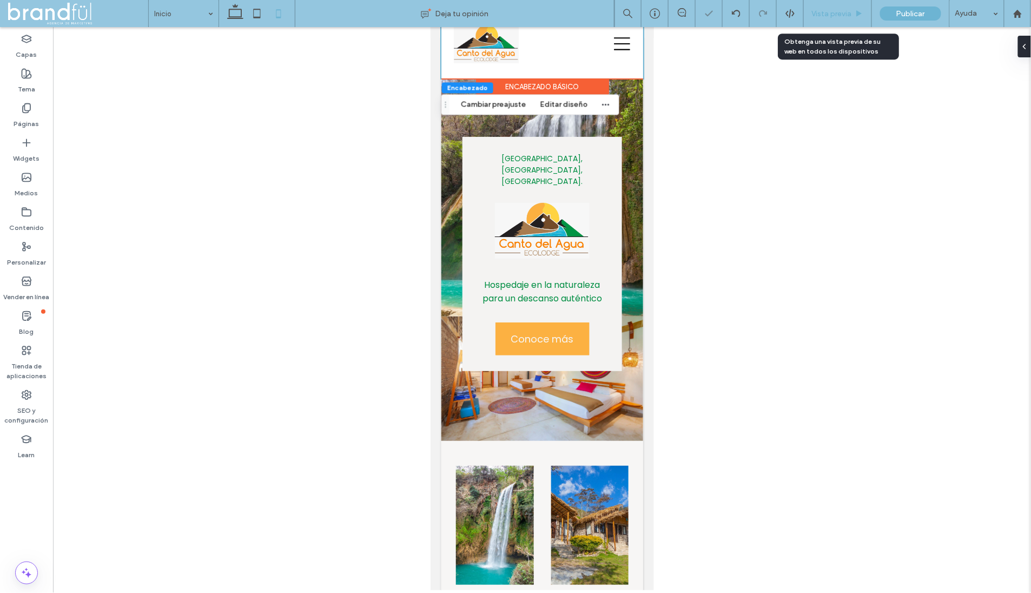
click at [825, 15] on span "Vista previa" at bounding box center [832, 13] width 40 height 9
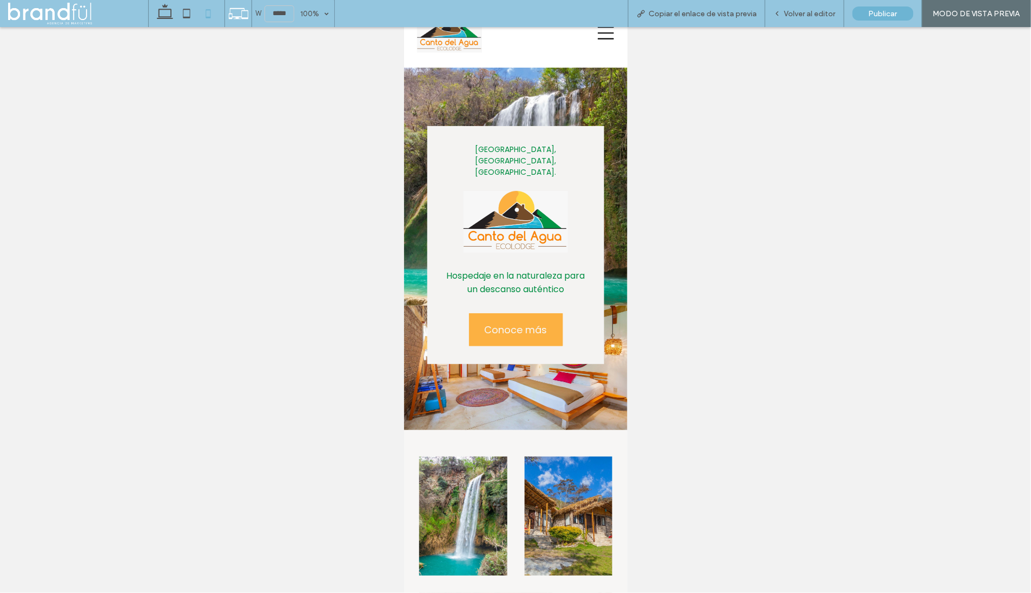
scroll to position [17, 0]
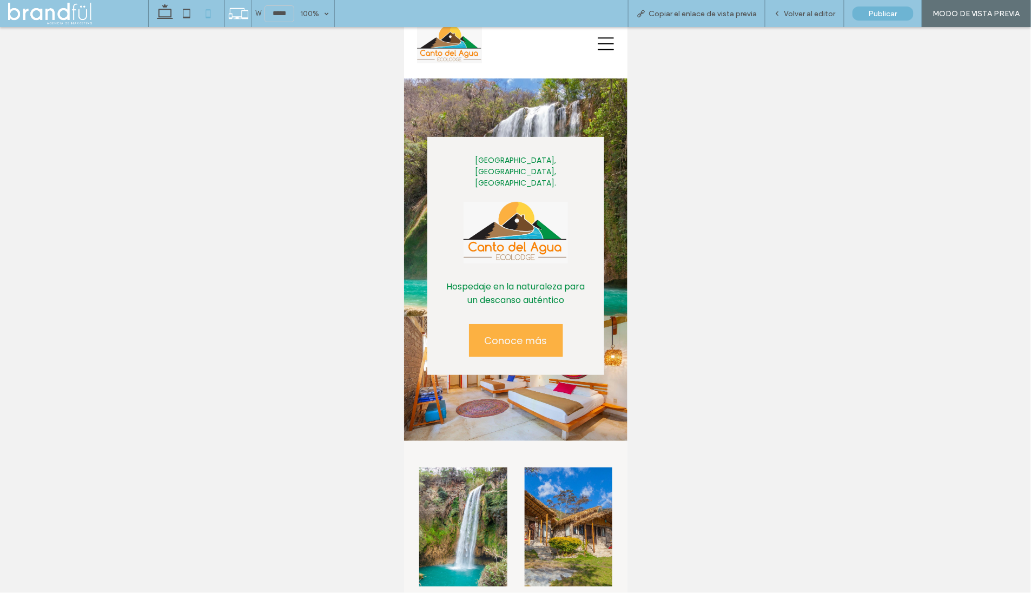
click at [610, 44] on icon at bounding box center [605, 43] width 16 height 16
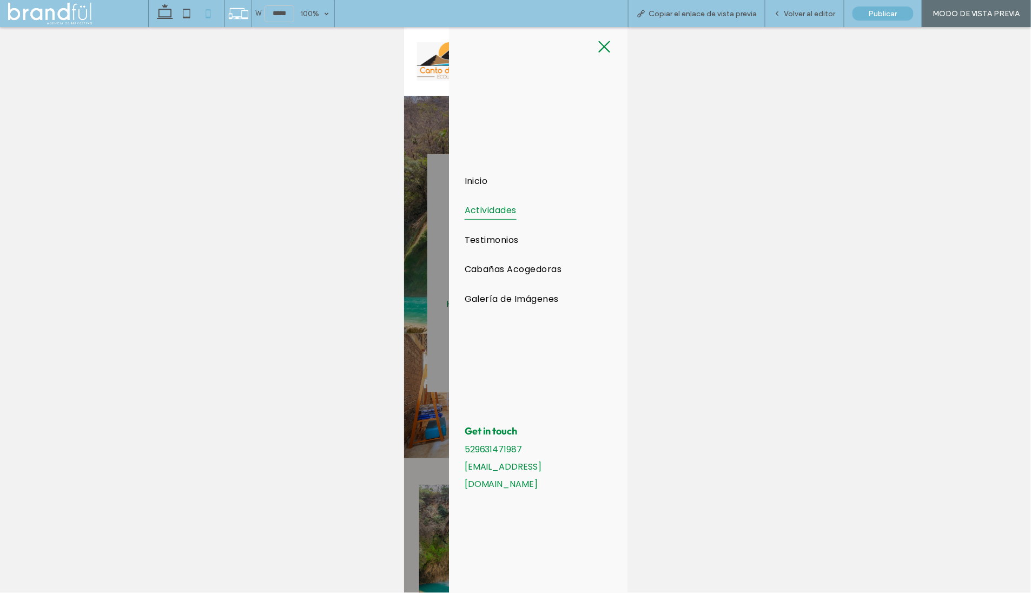
click at [494, 211] on span "Actividades" at bounding box center [490, 209] width 52 height 18
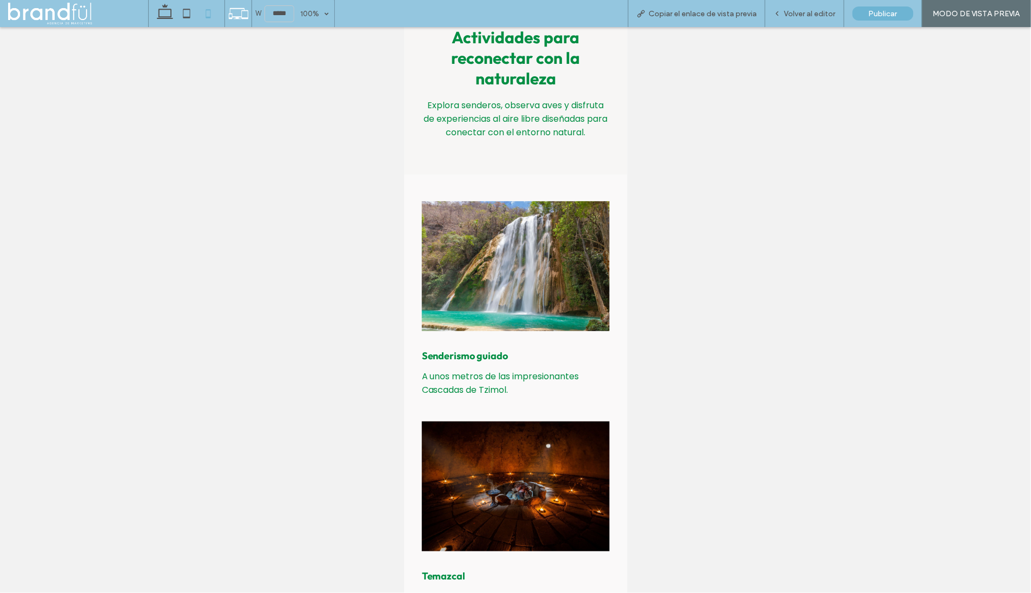
scroll to position [857, 0]
click at [803, 7] on div "Volver al editor" at bounding box center [804, 13] width 79 height 27
click at [786, 15] on span "Volver al editor" at bounding box center [809, 13] width 51 height 9
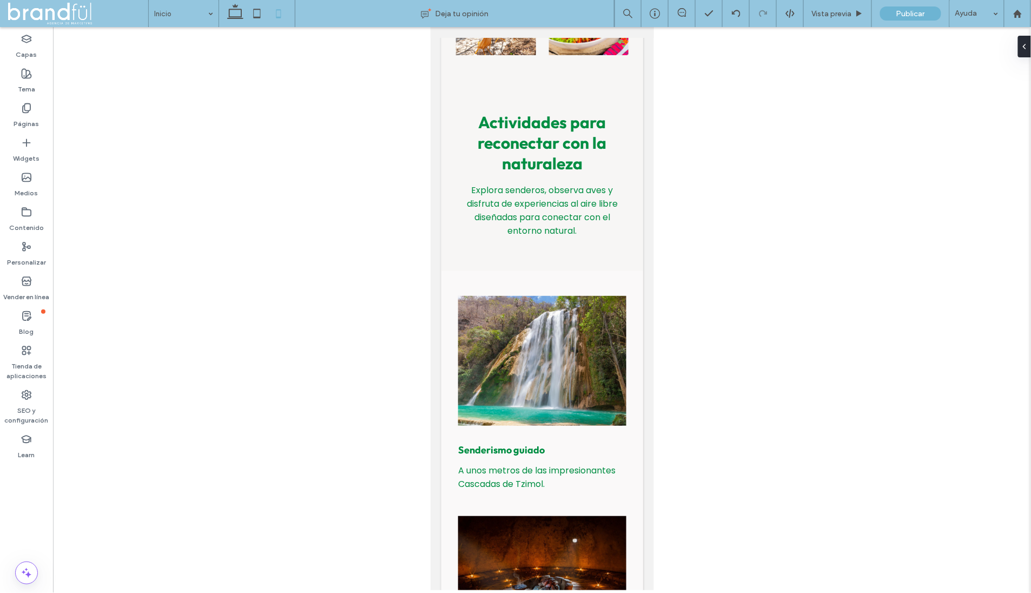
scroll to position [466, 0]
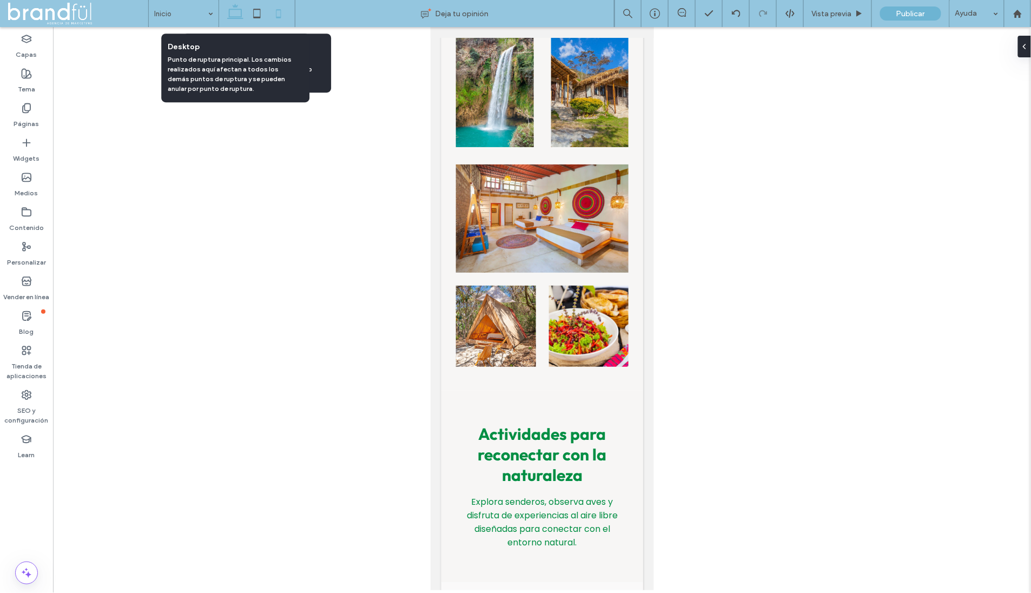
click at [240, 15] on icon at bounding box center [235, 14] width 22 height 22
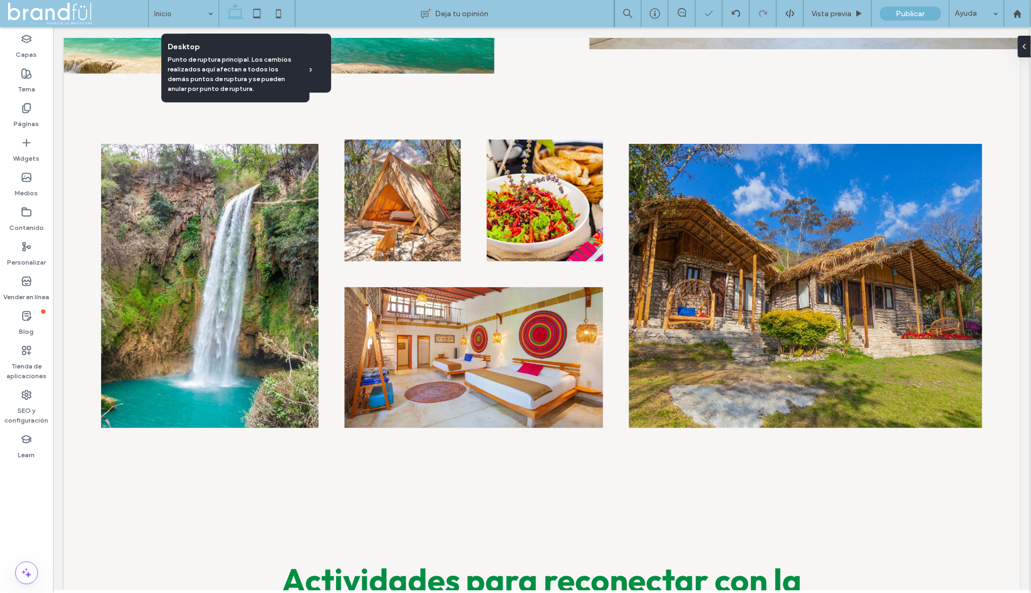
scroll to position [921, 0]
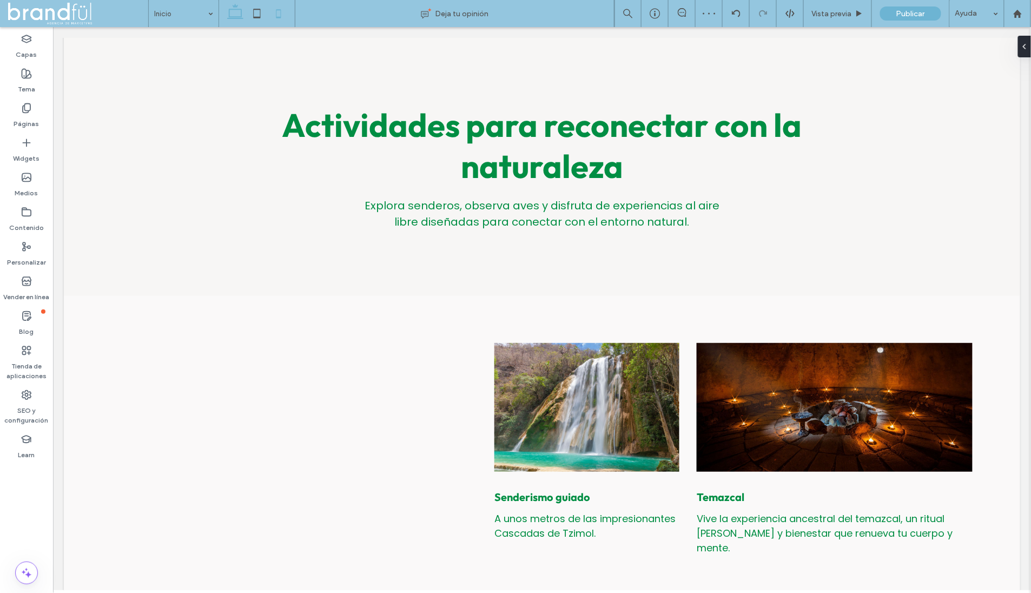
click at [273, 14] on icon at bounding box center [279, 14] width 22 height 22
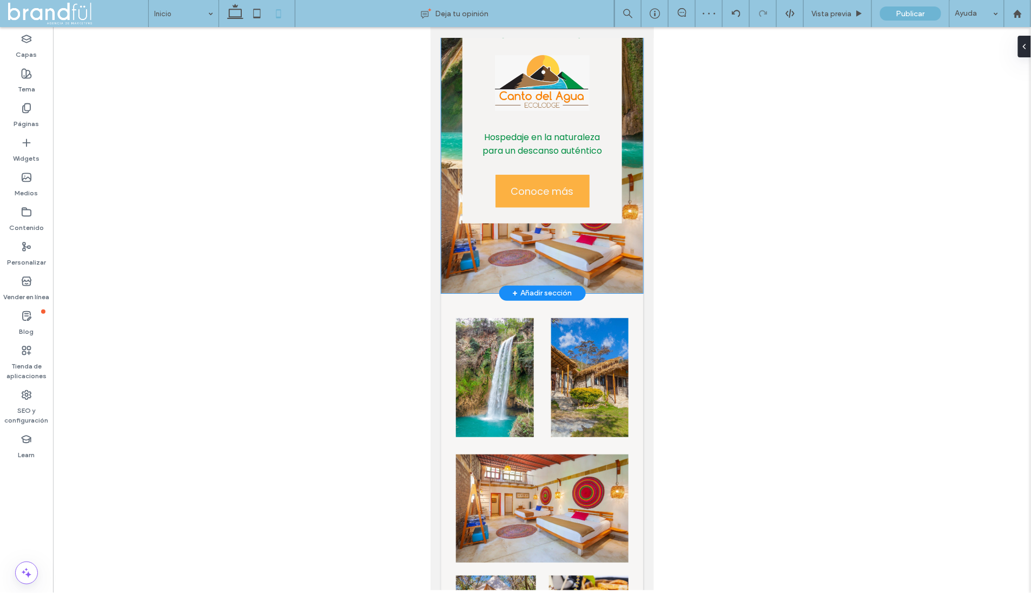
scroll to position [0, 0]
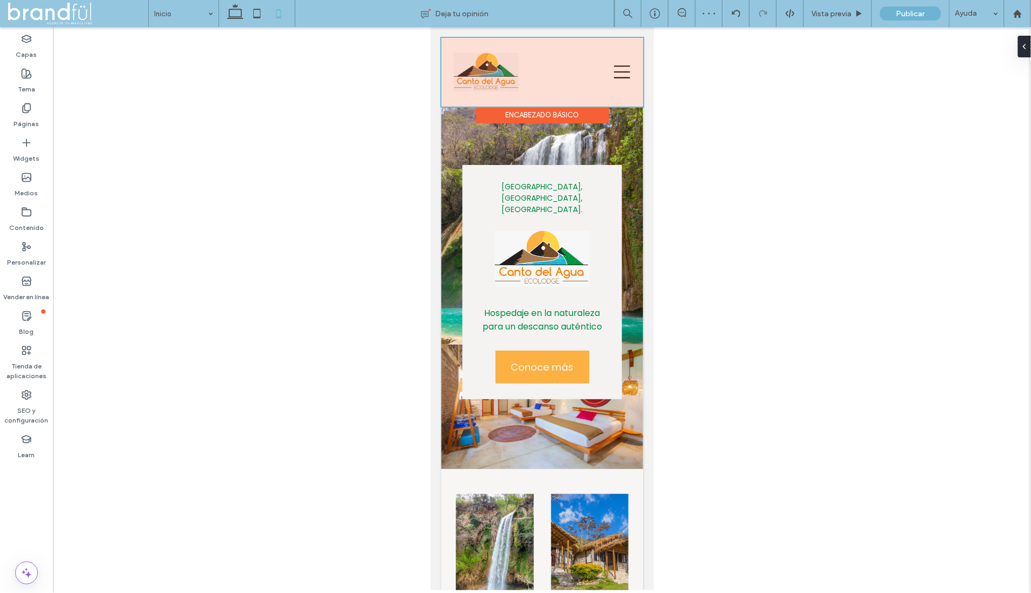
click at [619, 70] on div at bounding box center [542, 71] width 202 height 69
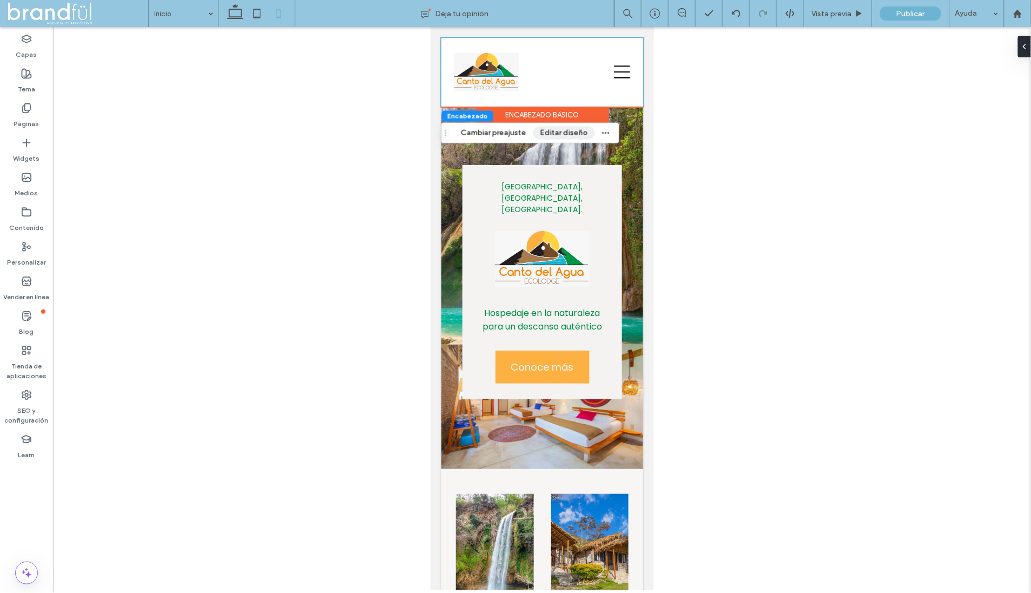
click at [577, 132] on button "Editar diseño" at bounding box center [564, 133] width 62 height 13
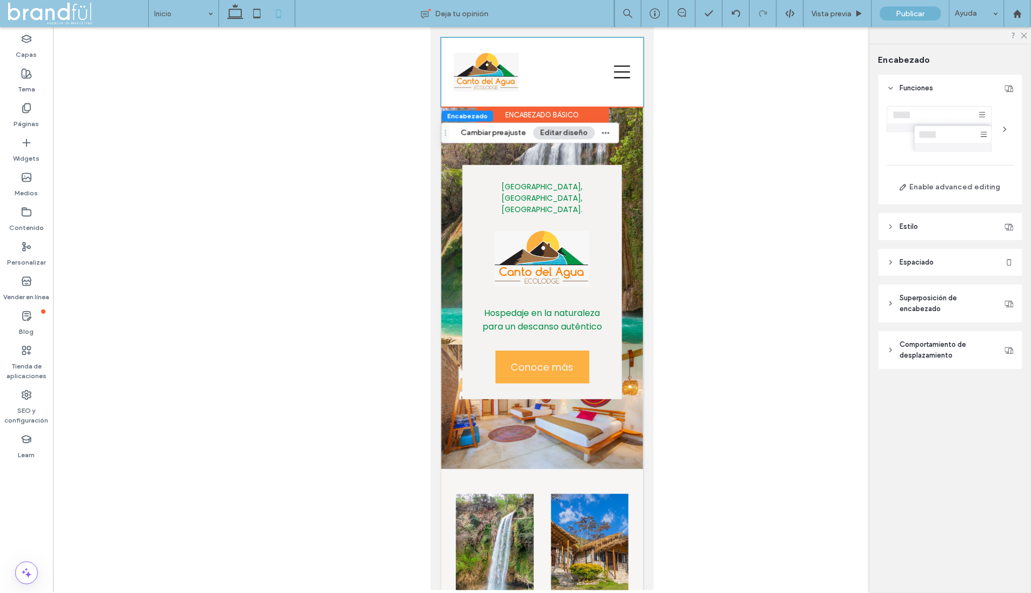
click at [940, 344] on span "Comportamiento de desplazamiento" at bounding box center [950, 350] width 100 height 22
click at [1009, 380] on div "toggle" at bounding box center [1004, 384] width 17 height 9
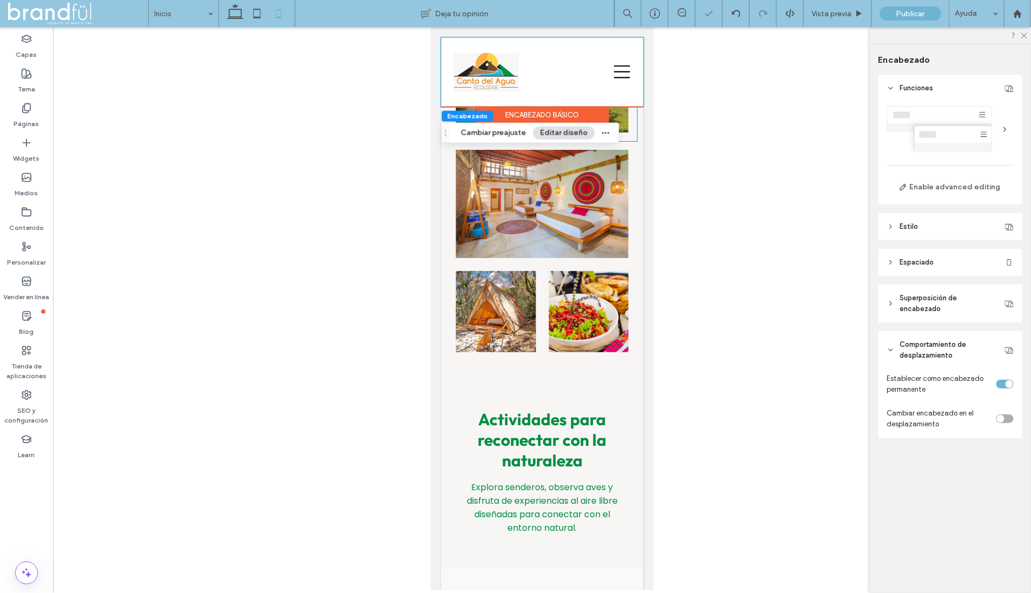
scroll to position [481, 0]
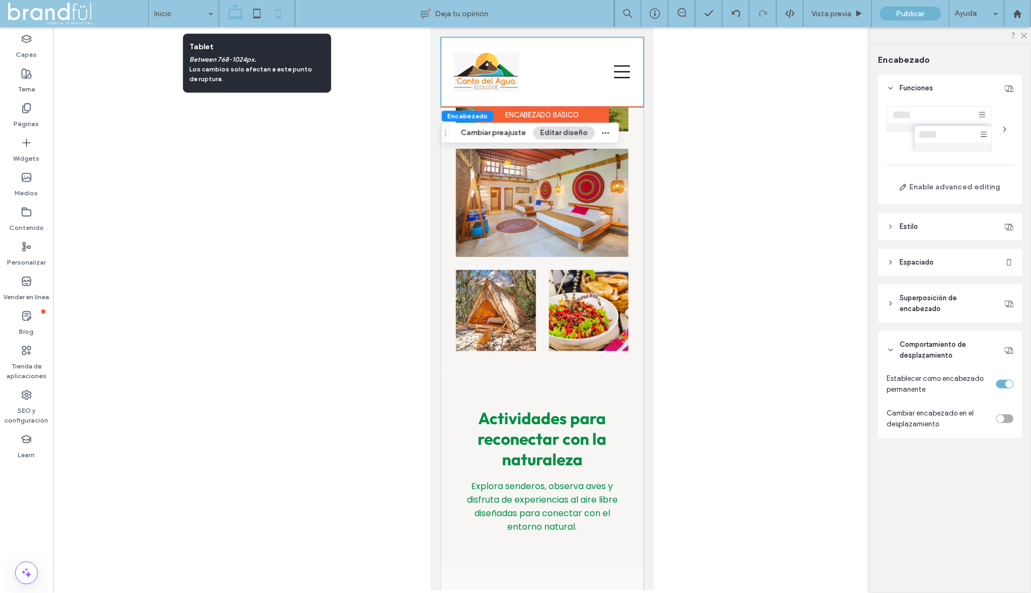
click at [229, 11] on use at bounding box center [235, 11] width 16 height 15
type input "**"
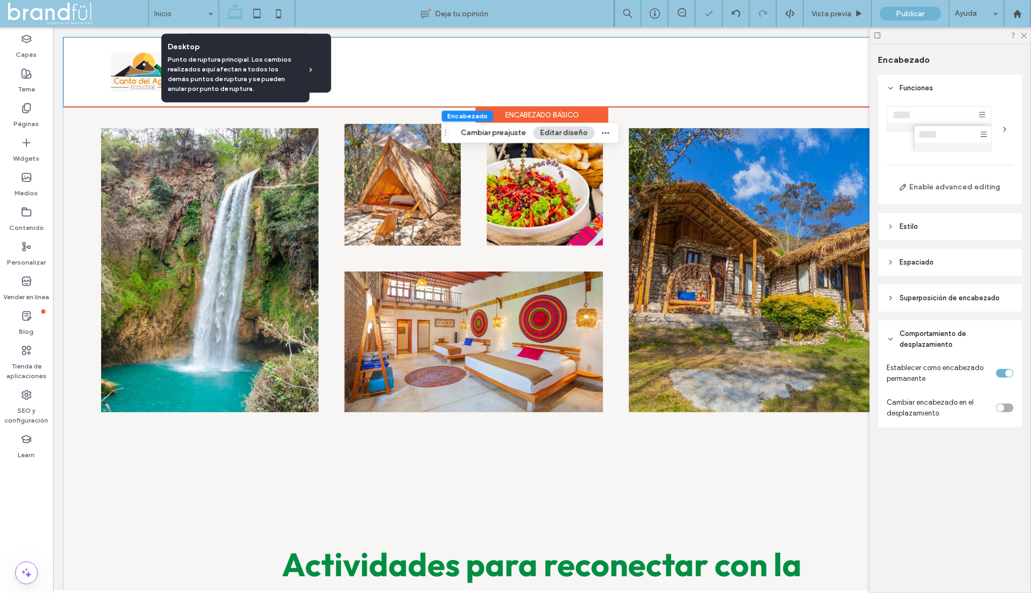
scroll to position [852, 0]
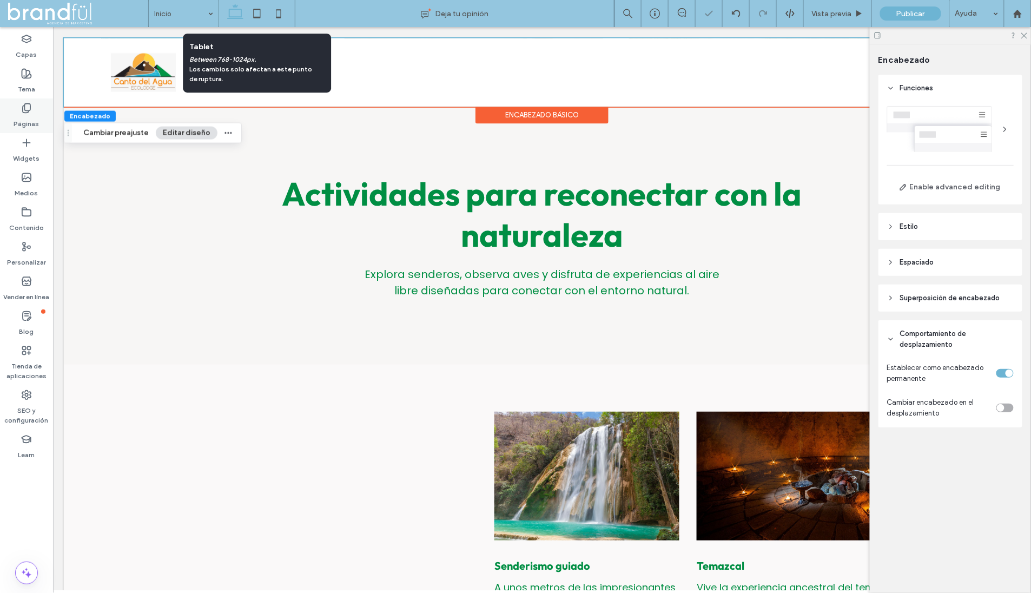
click at [23, 126] on label "Páginas" at bounding box center [26, 121] width 25 height 15
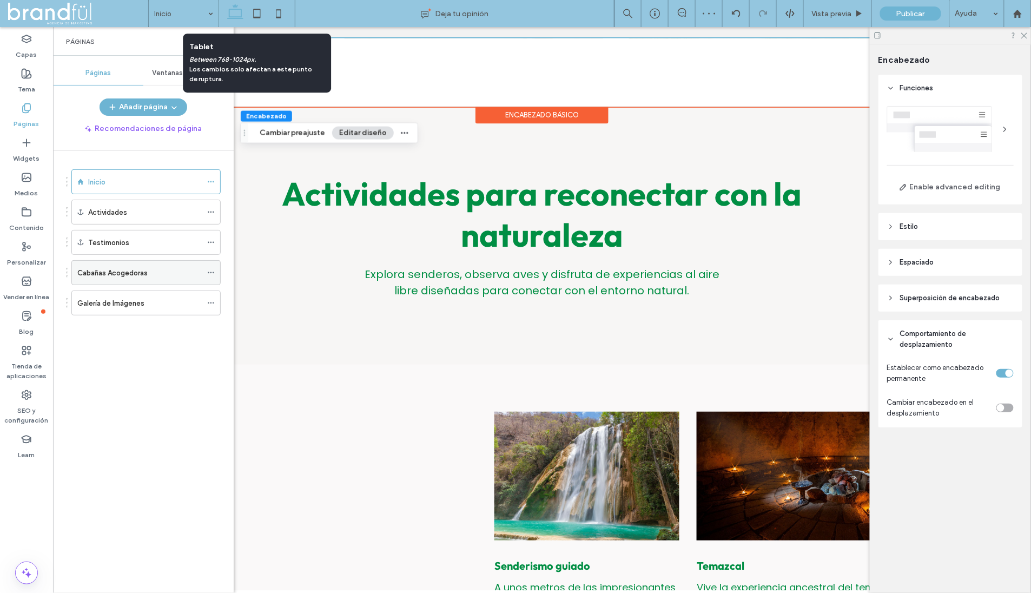
click at [118, 277] on div "Cabañas Acogedoras" at bounding box center [139, 273] width 124 height 24
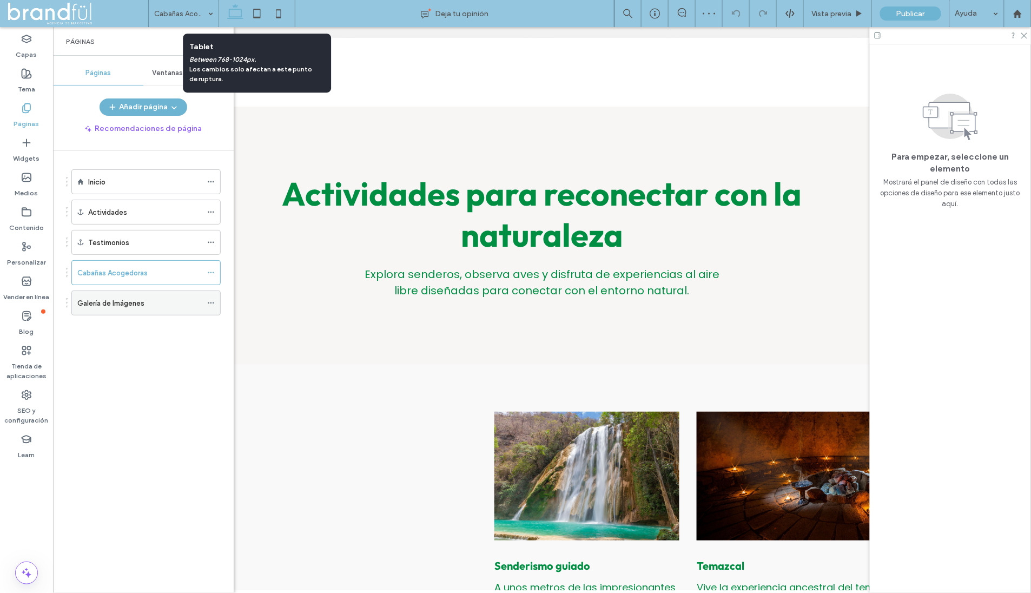
click at [111, 299] on label "Galería de Imágenes" at bounding box center [110, 303] width 67 height 19
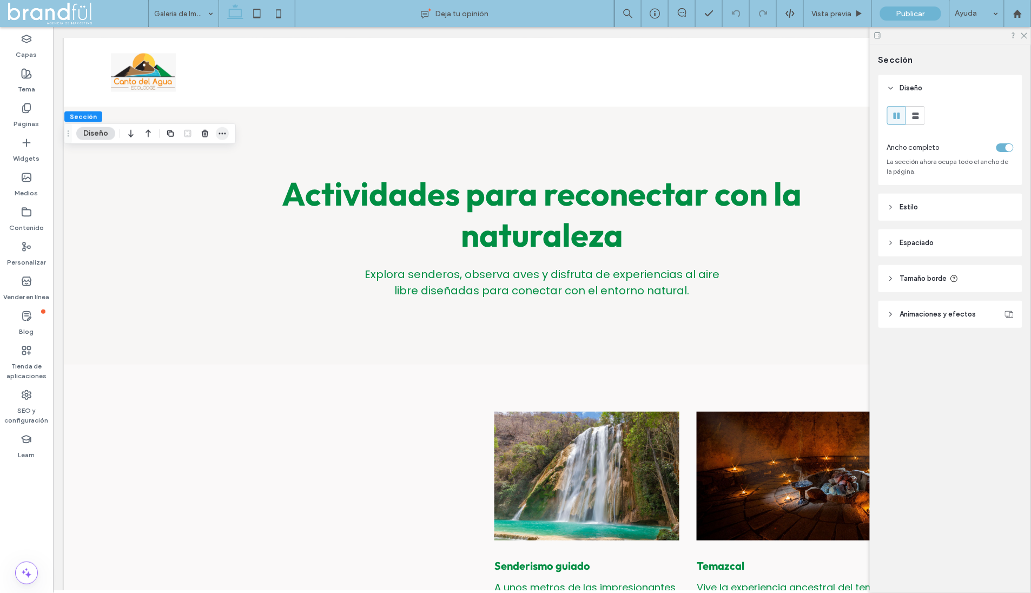
click at [224, 130] on icon "button" at bounding box center [222, 133] width 9 height 9
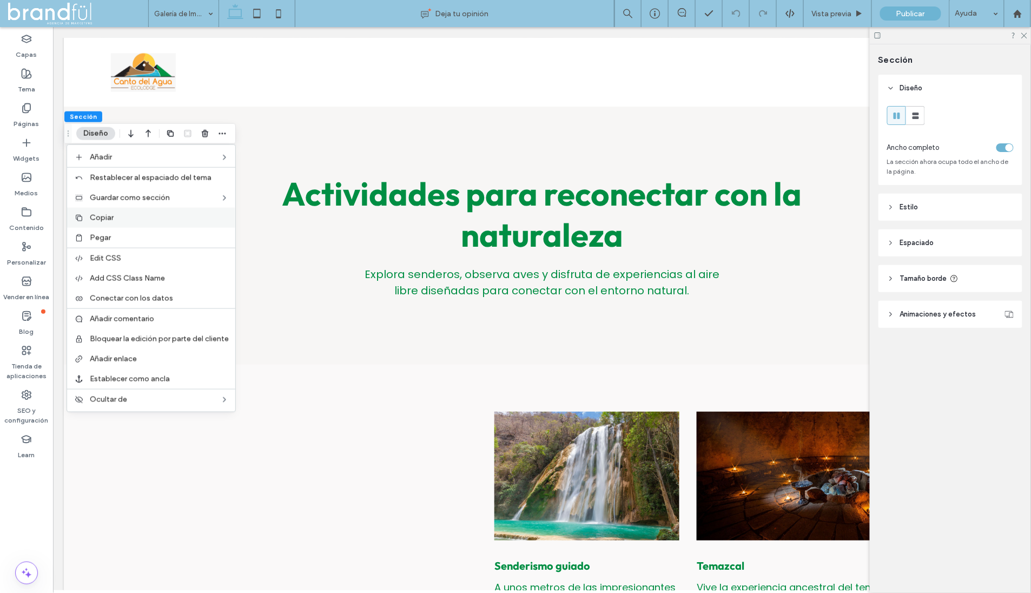
click at [148, 219] on label "Copiar" at bounding box center [159, 217] width 139 height 9
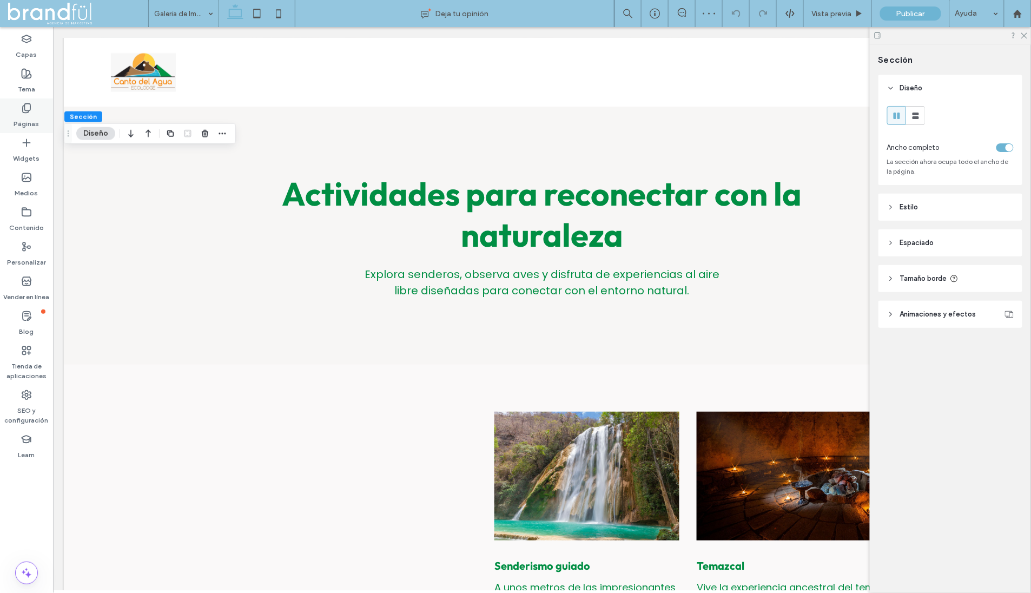
click at [10, 117] on div "Páginas" at bounding box center [26, 115] width 53 height 35
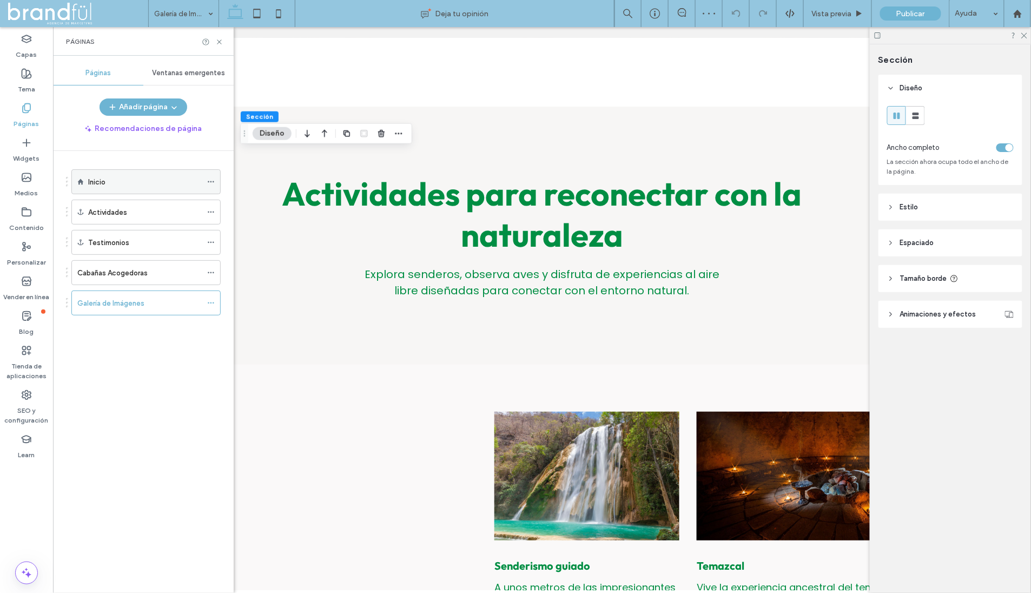
click at [96, 181] on label "Inicio" at bounding box center [96, 182] width 17 height 19
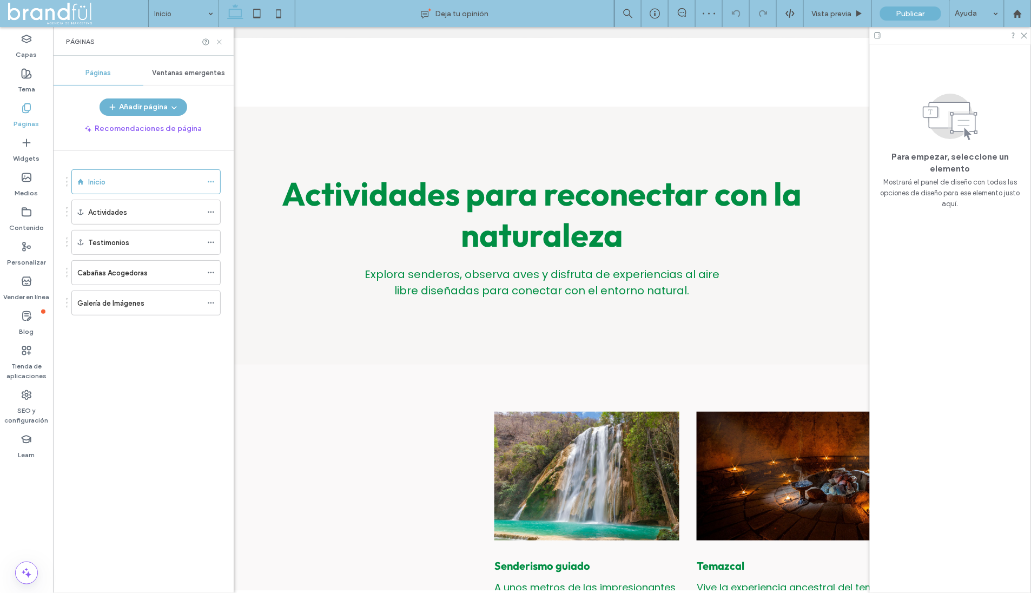
click at [218, 44] on icon at bounding box center [219, 42] width 8 height 8
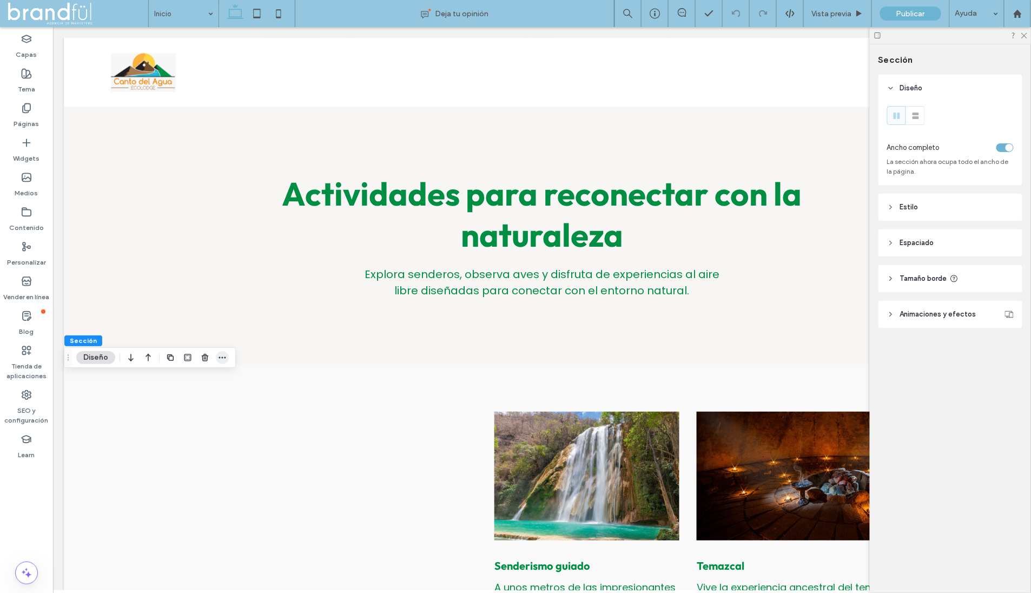
click at [217, 355] on span "button" at bounding box center [222, 357] width 13 height 13
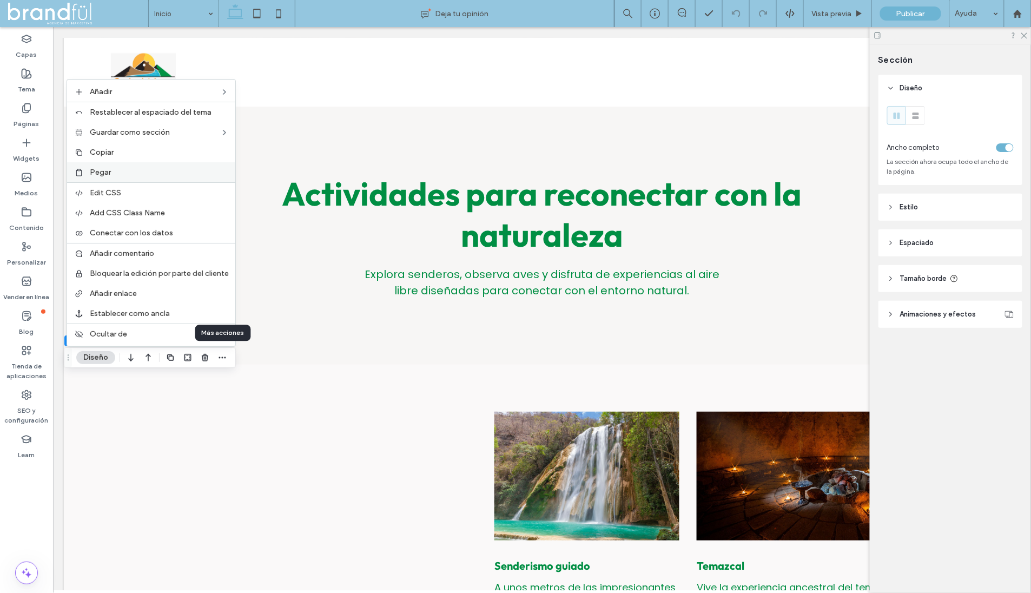
click at [129, 177] on label "Pegar" at bounding box center [159, 172] width 139 height 9
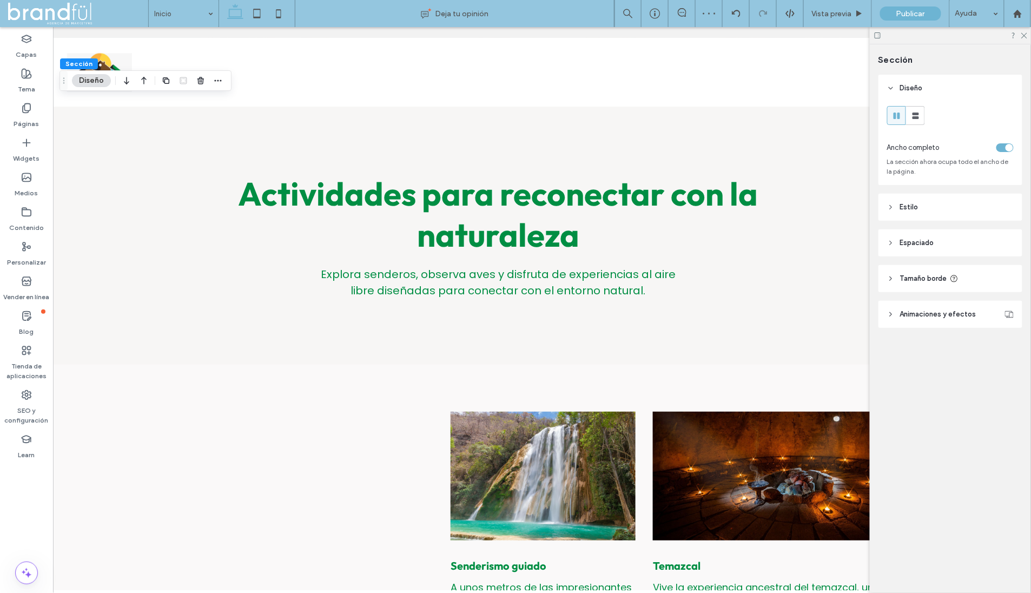
scroll to position [0, 37]
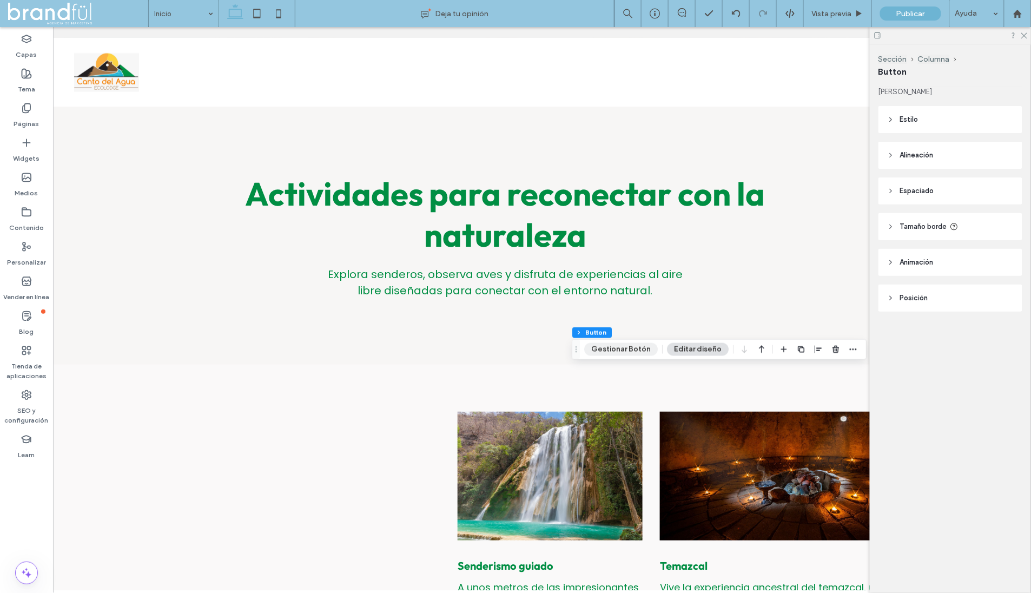
click at [628, 352] on button "Gestionar Botón" at bounding box center [621, 349] width 74 height 13
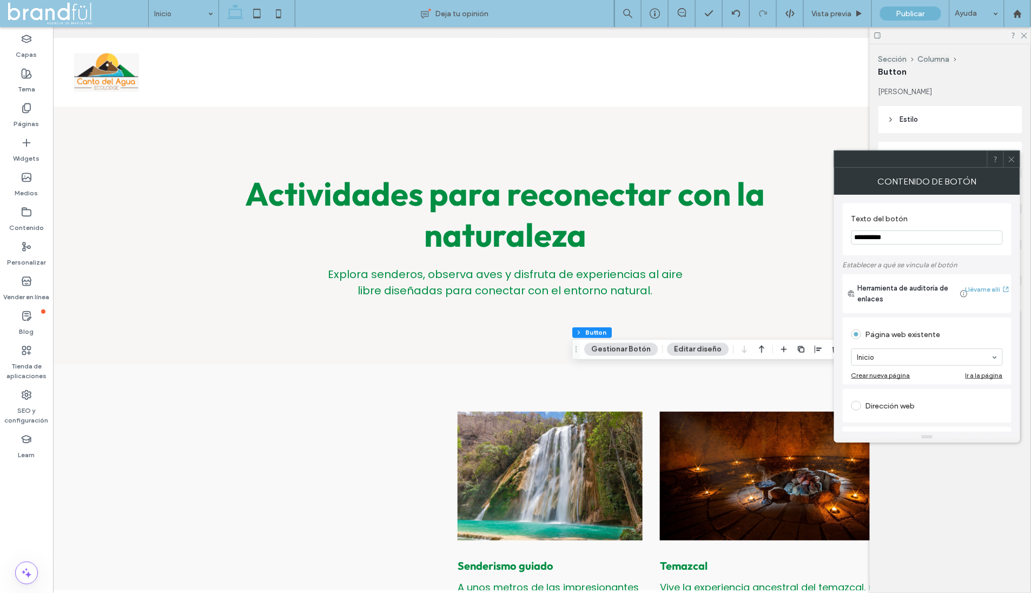
click at [897, 241] on input "**********" at bounding box center [926, 237] width 151 height 14
type input "*******"
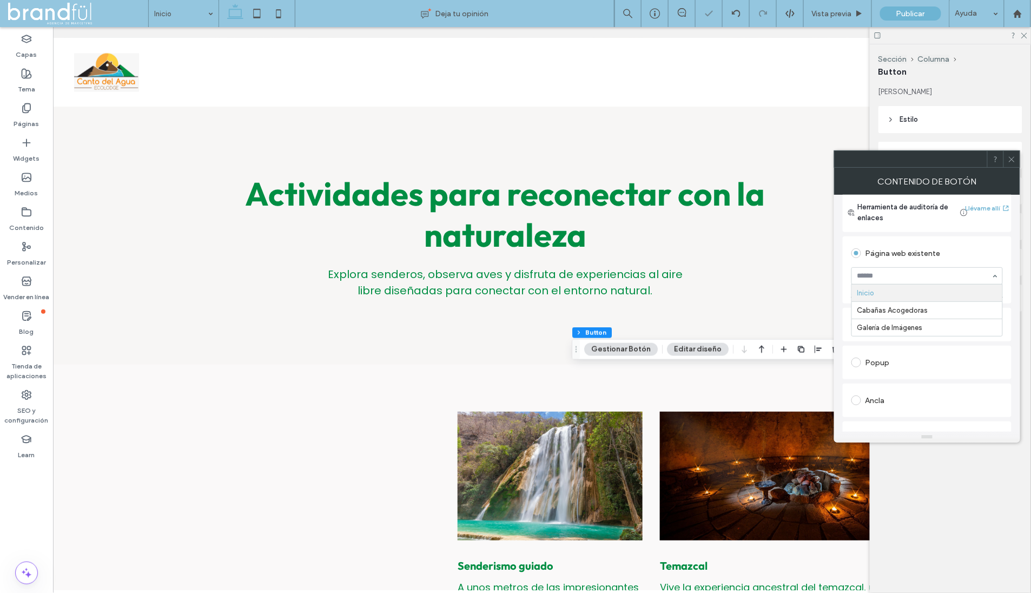
click at [923, 243] on div "Página web existente" at bounding box center [926, 252] width 151 height 20
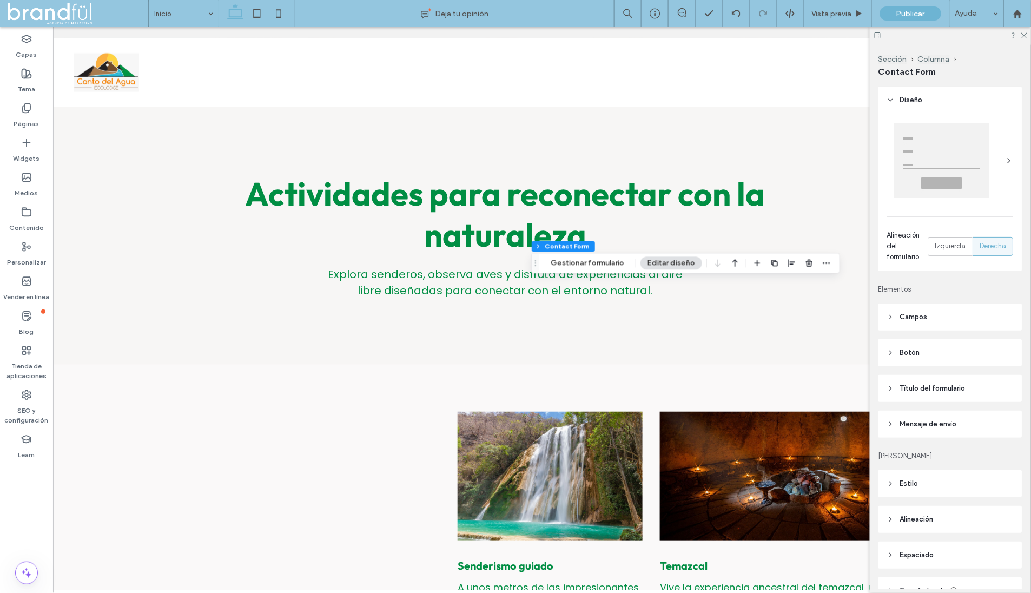
type input "*"
type input "***"
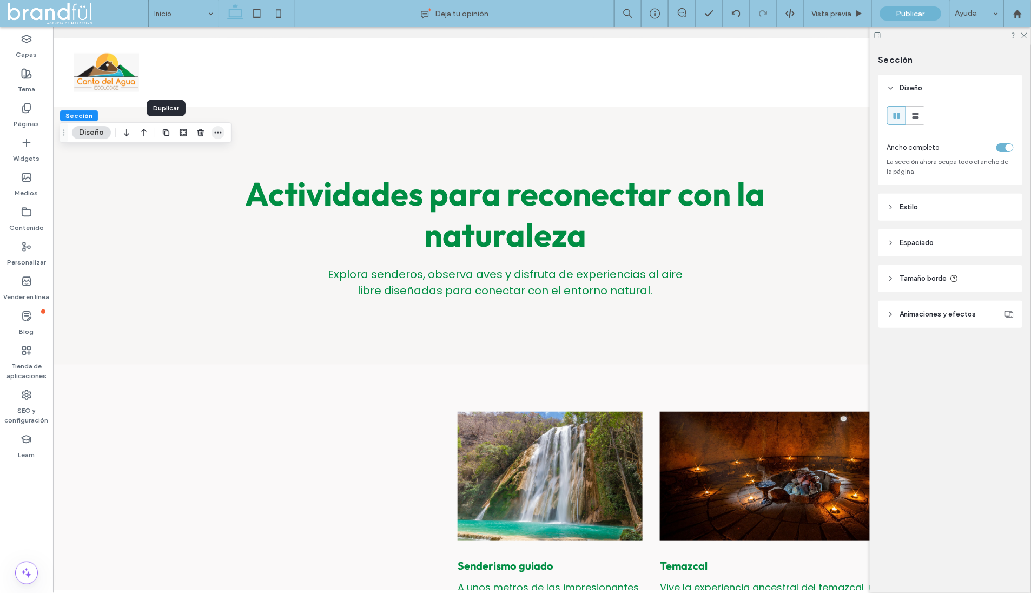
click at [217, 130] on icon "button" at bounding box center [218, 132] width 9 height 9
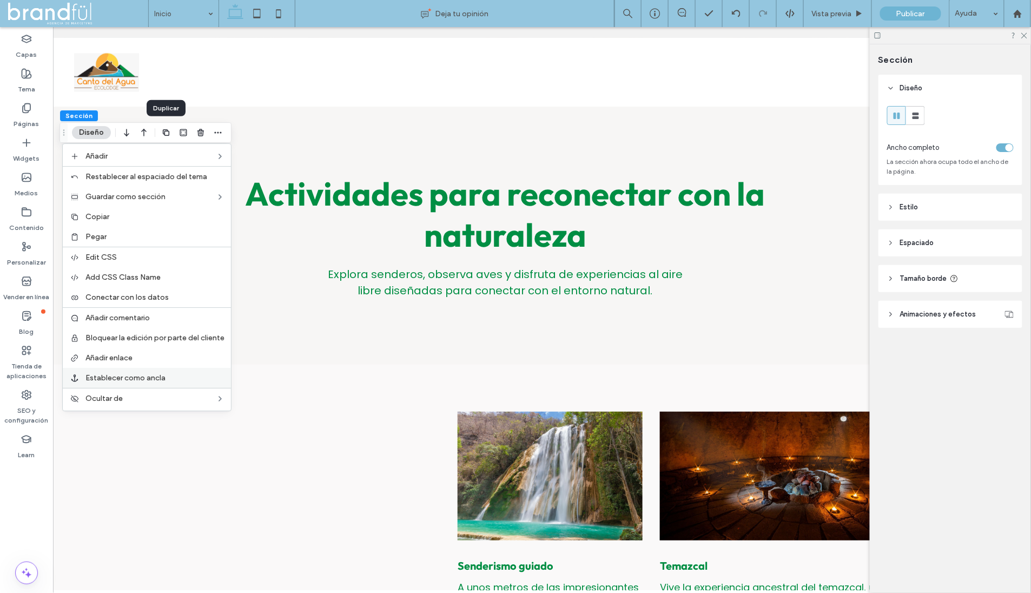
click at [151, 373] on span "Establecer como ancla" at bounding box center [125, 377] width 80 height 9
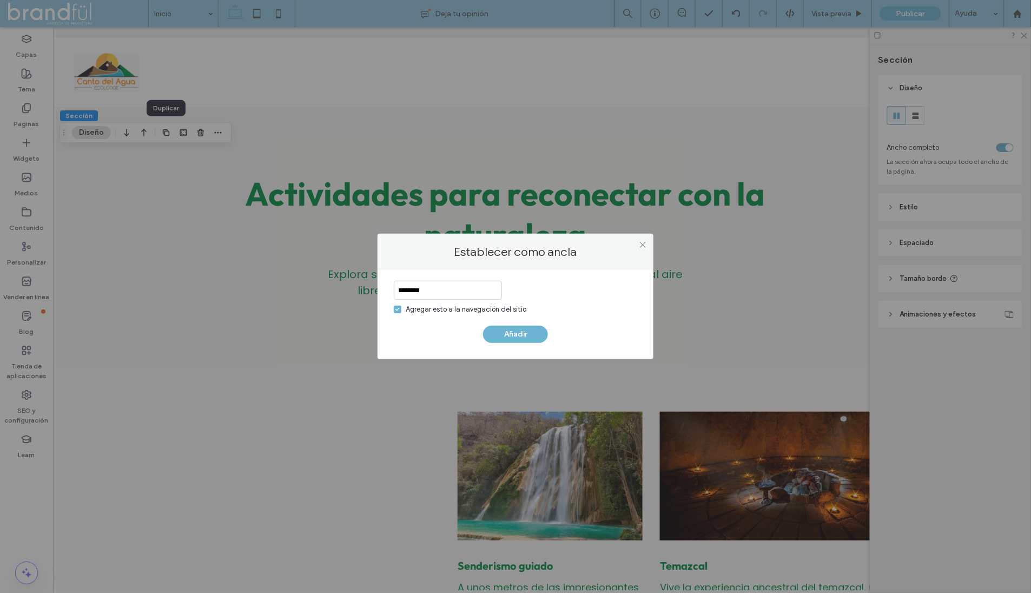
type input "********"
click at [531, 330] on button "Añadir" at bounding box center [515, 334] width 65 height 17
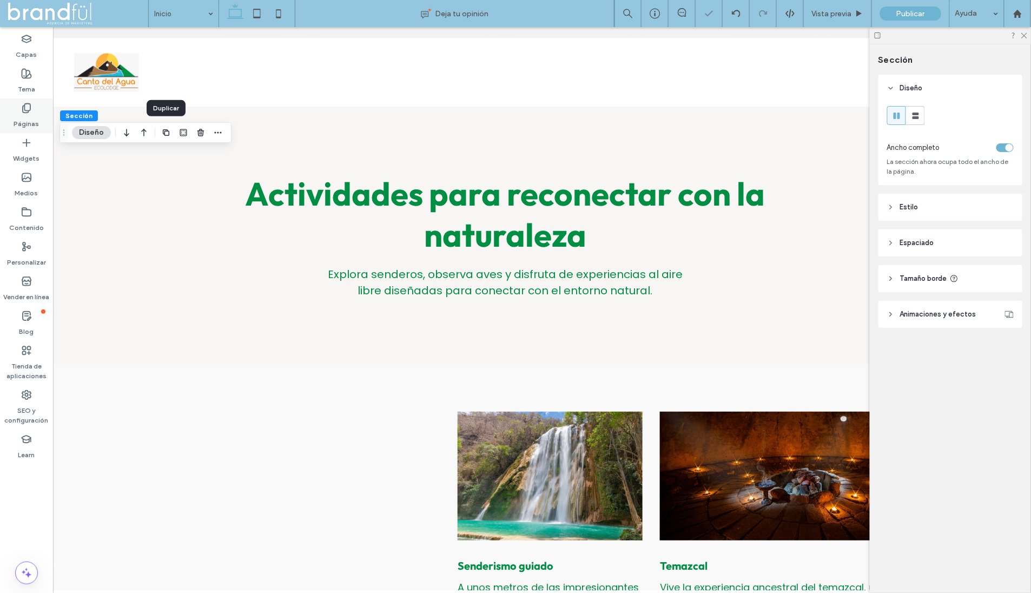
click at [27, 102] on div "Páginas" at bounding box center [26, 115] width 53 height 35
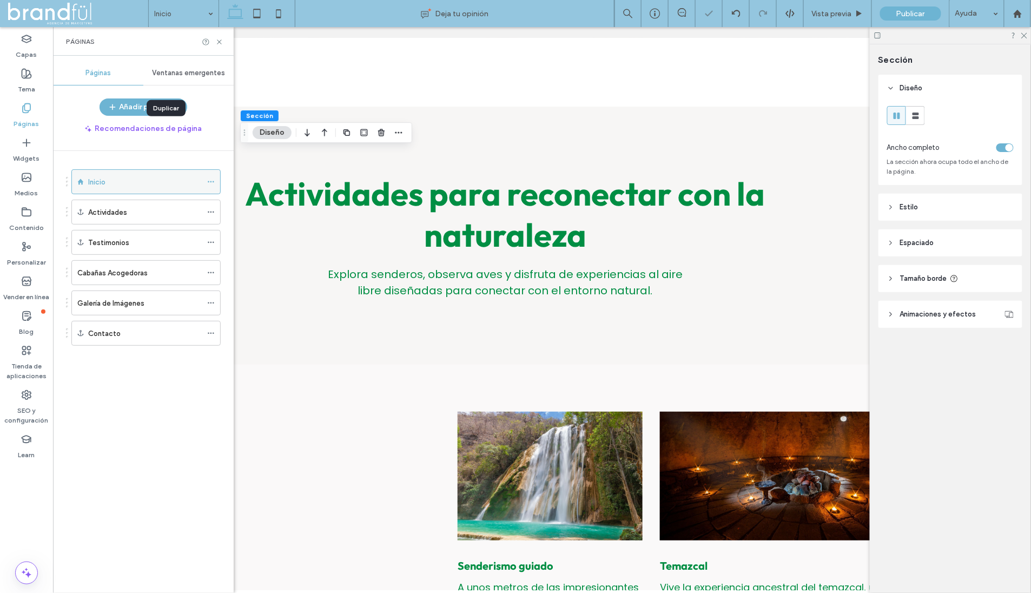
click at [133, 178] on div "Inicio" at bounding box center [145, 181] width 114 height 11
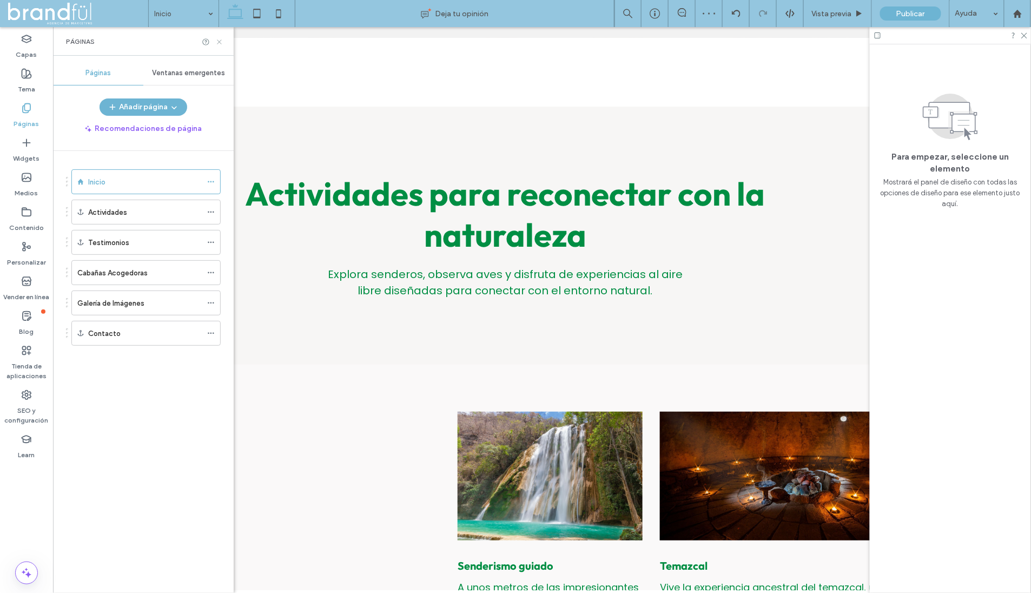
click at [221, 40] on icon at bounding box center [219, 42] width 8 height 8
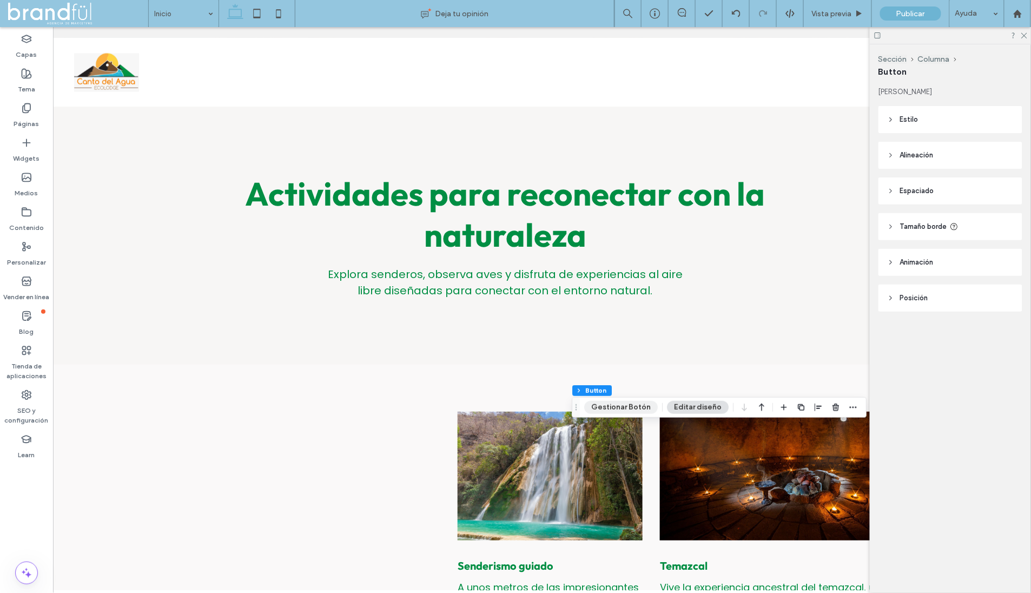
click at [646, 407] on button "Gestionar Botón" at bounding box center [621, 407] width 74 height 13
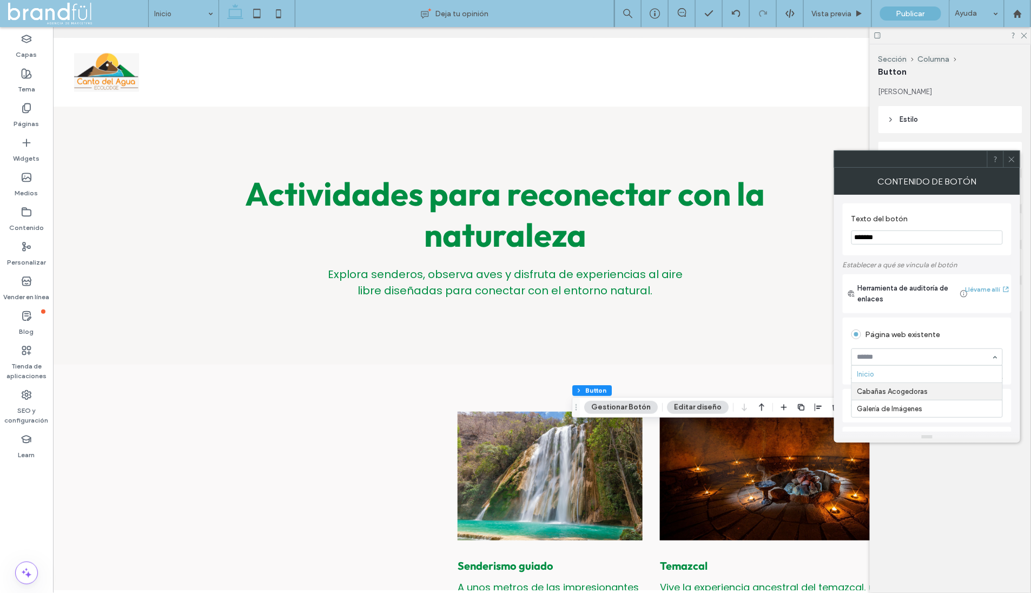
scroll to position [52, 0]
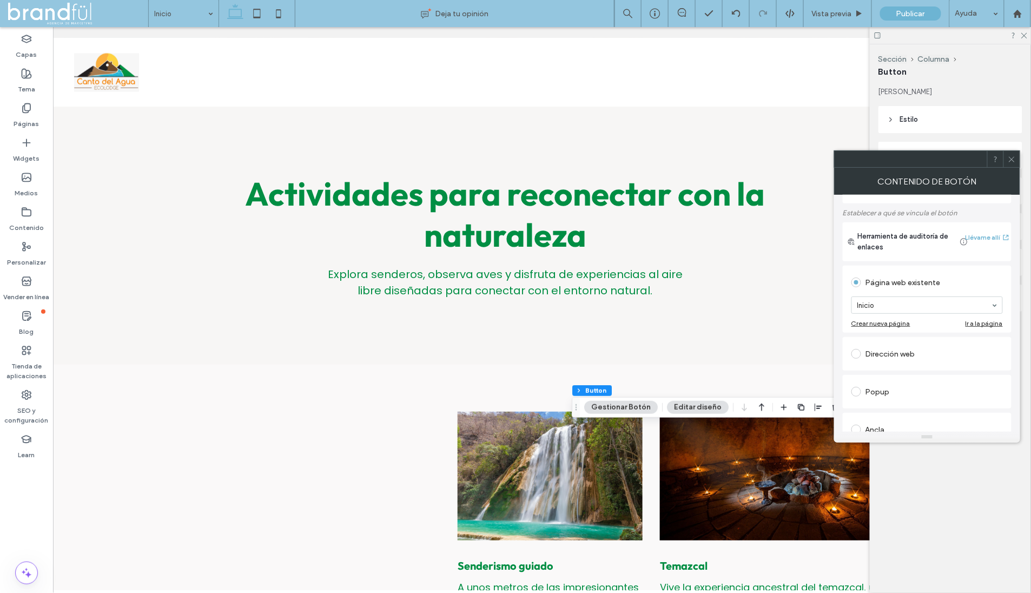
click at [904, 272] on div "Página web existente" at bounding box center [926, 281] width 151 height 20
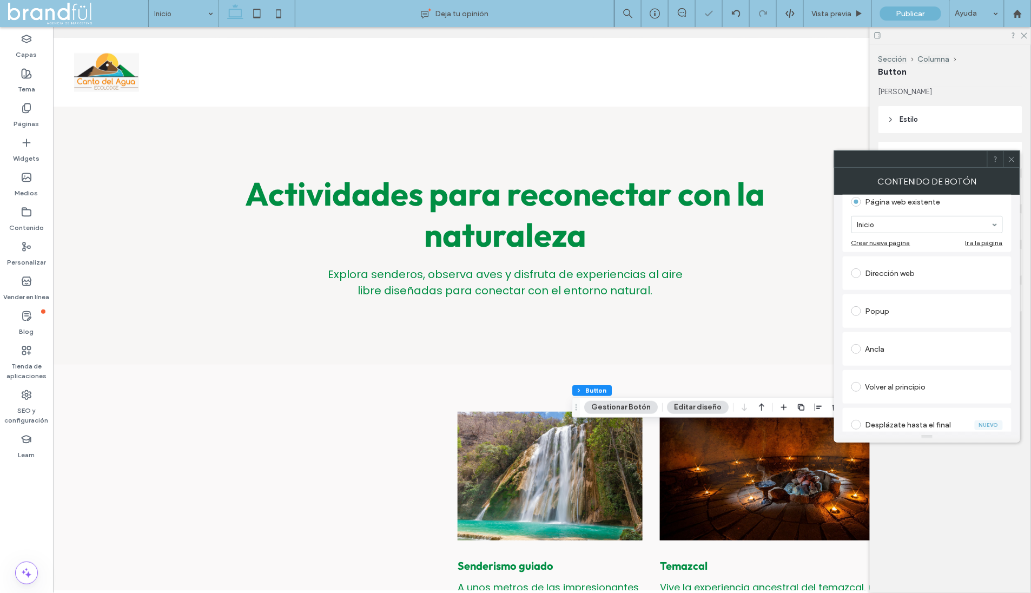
scroll to position [136, 0]
click at [877, 362] on div "Página web existente Inicio Crear nueva página Ir a la página Dirección web Pop…" at bounding box center [927, 366] width 169 height 372
click at [880, 344] on div "Ancla" at bounding box center [926, 345] width 151 height 17
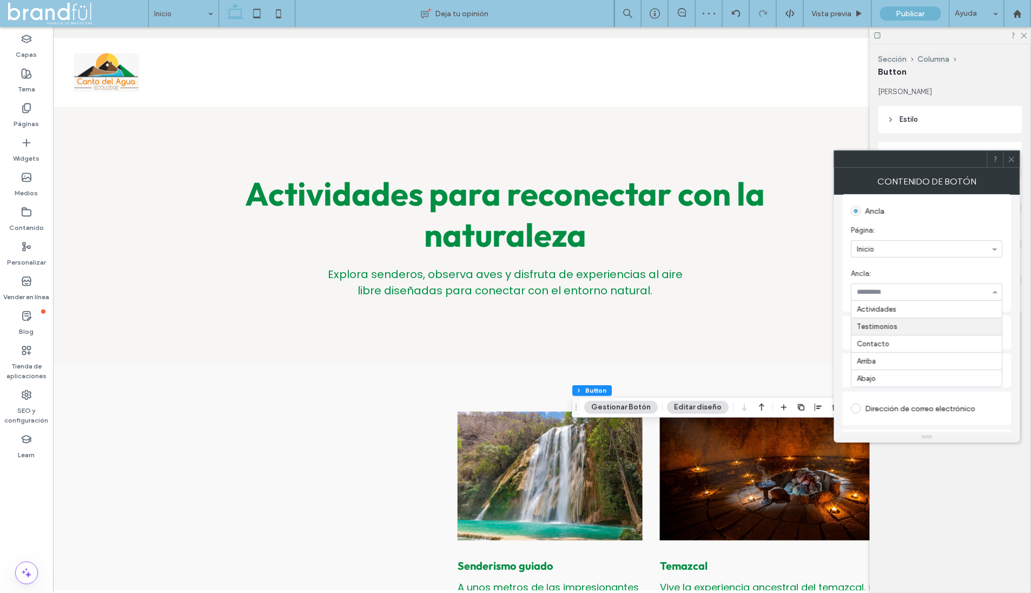
scroll to position [238, 0]
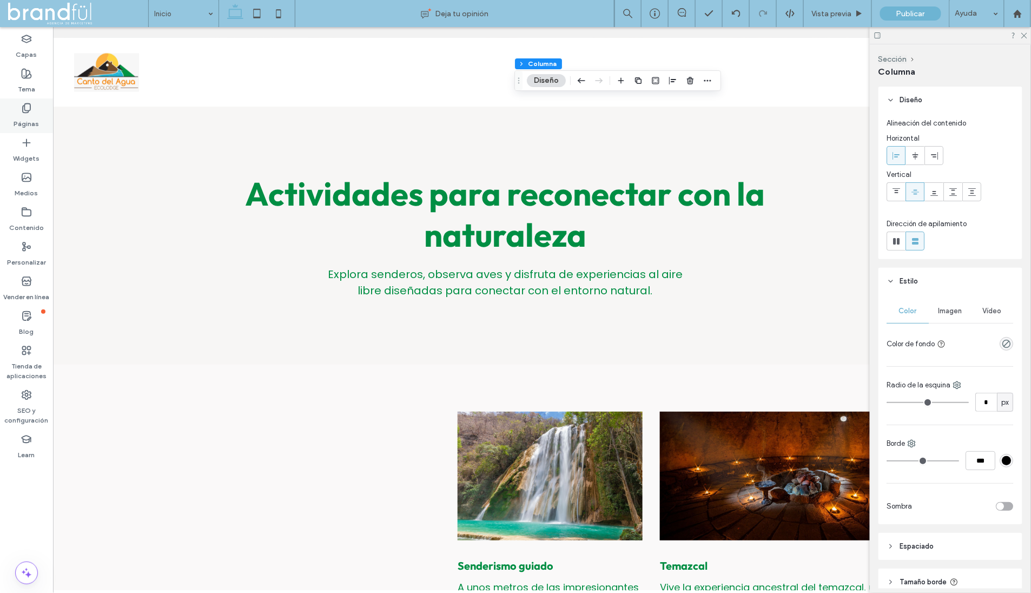
click at [20, 115] on label "Páginas" at bounding box center [26, 121] width 25 height 15
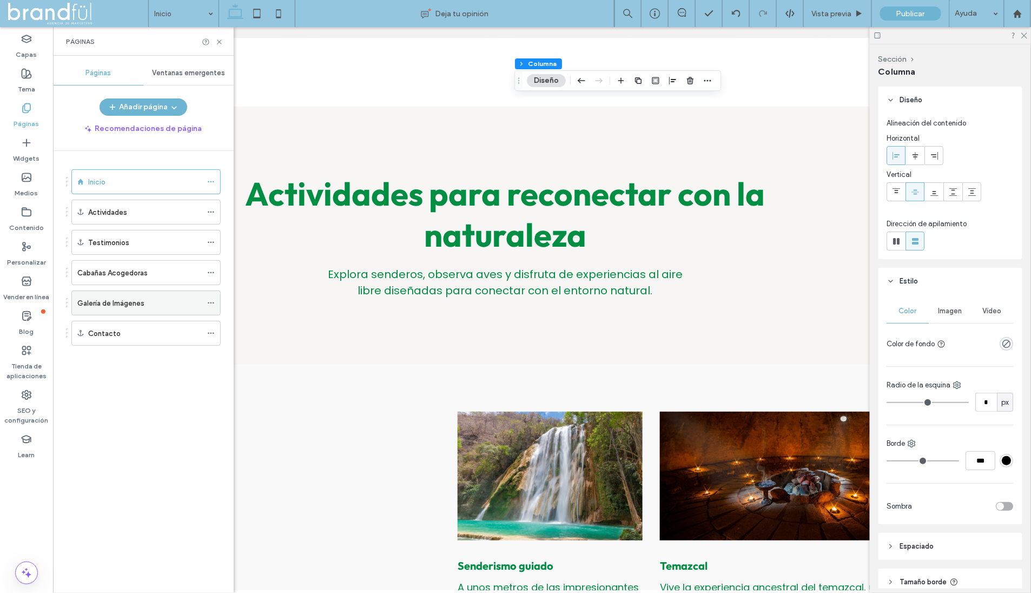
click at [126, 297] on label "Galería de Imágenes" at bounding box center [110, 303] width 67 height 19
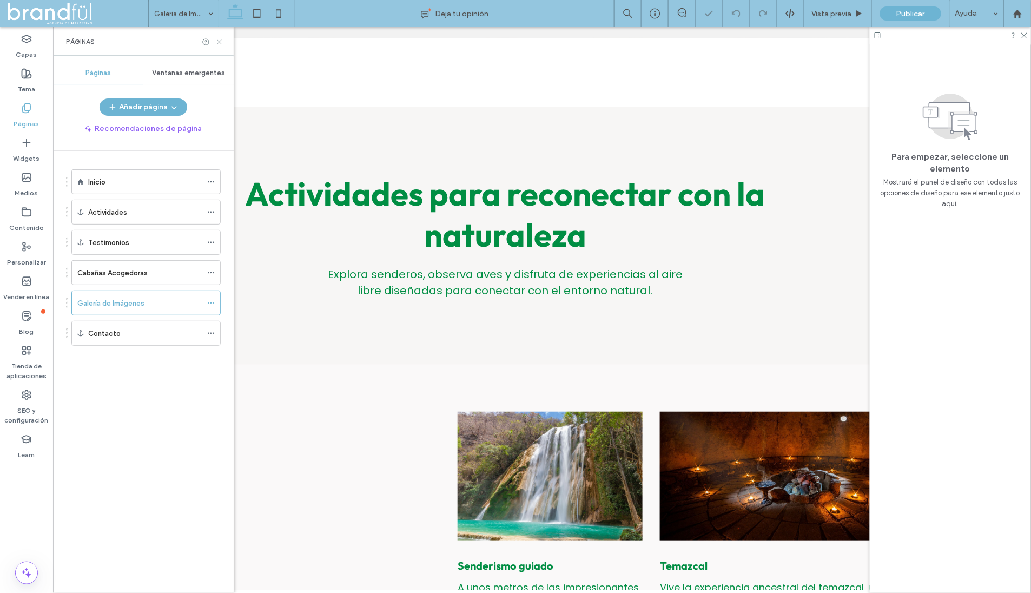
click at [218, 43] on icon at bounding box center [219, 42] width 8 height 8
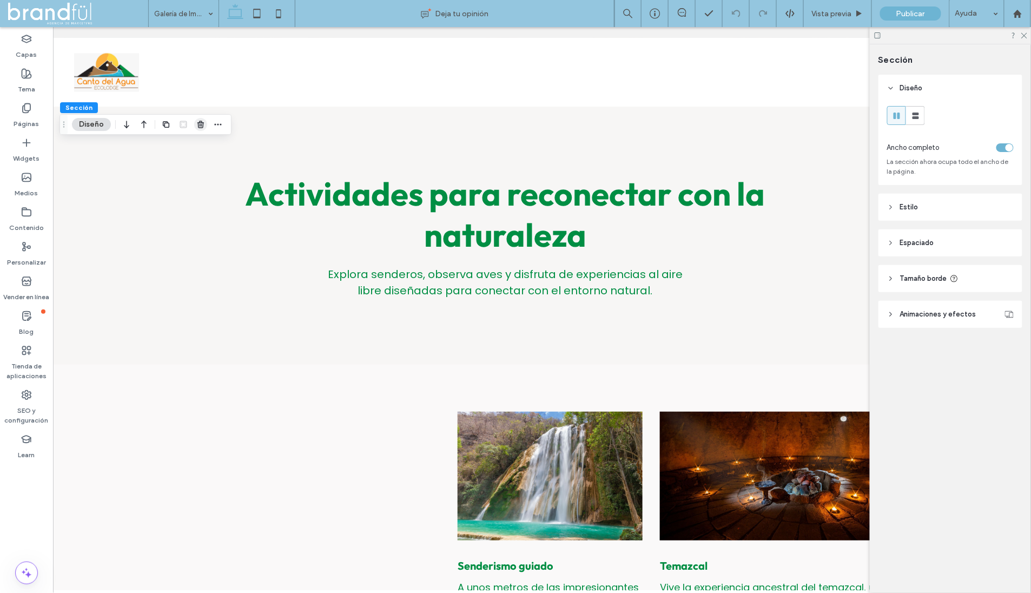
click at [200, 122] on use "button" at bounding box center [200, 124] width 6 height 7
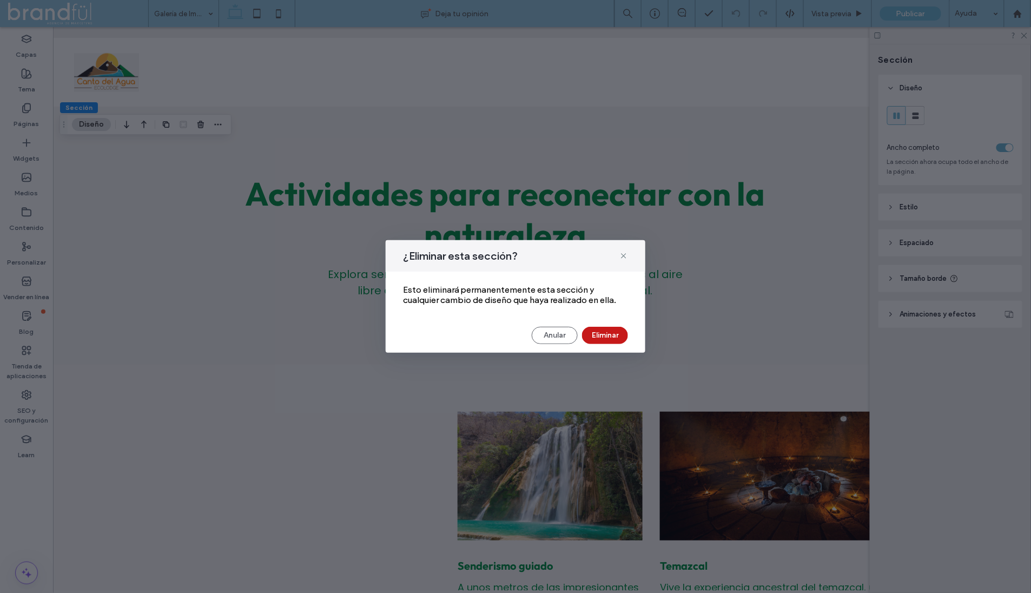
click at [602, 333] on button "Eliminar" at bounding box center [605, 335] width 46 height 17
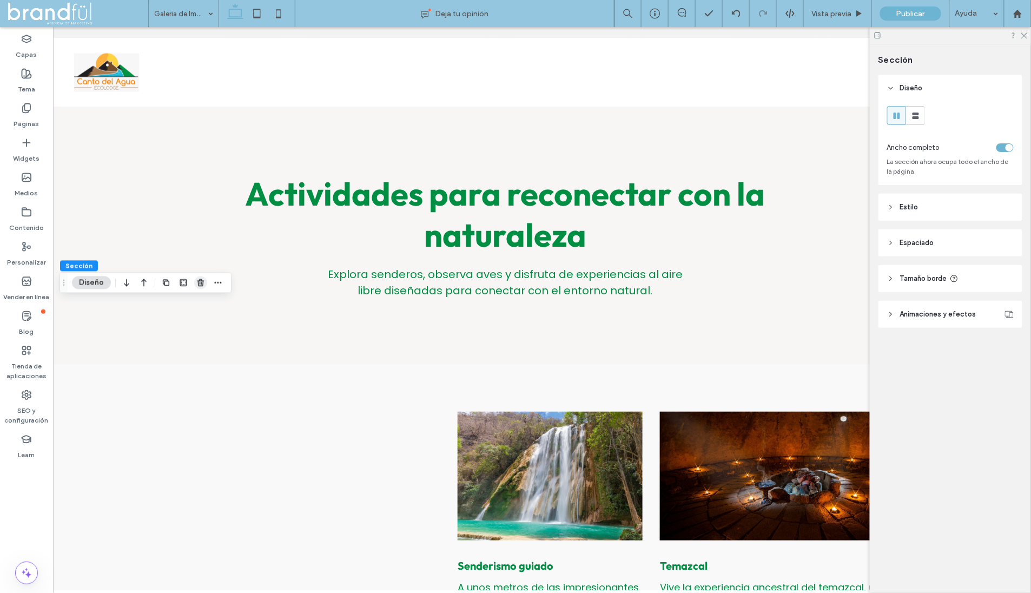
click at [198, 279] on icon "button" at bounding box center [200, 283] width 9 height 9
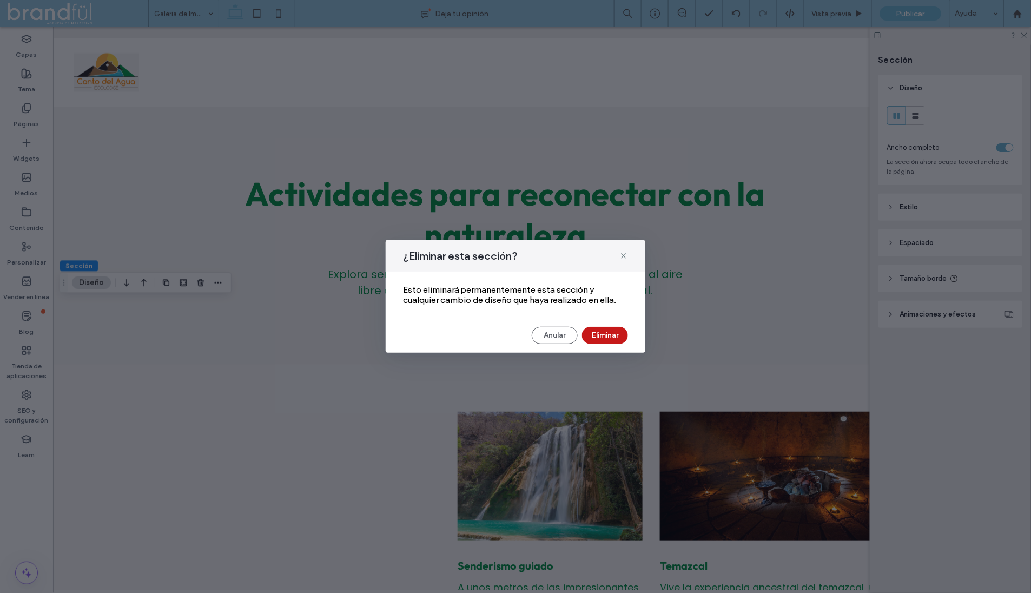
click at [602, 336] on button "Eliminar" at bounding box center [605, 335] width 46 height 17
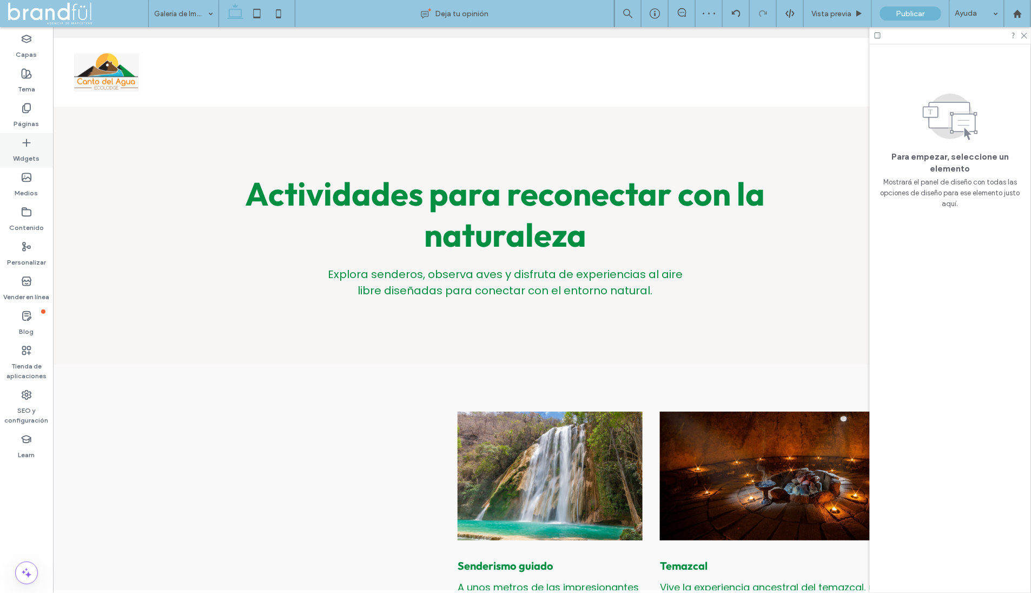
click at [20, 147] on div "Widgets" at bounding box center [26, 150] width 53 height 35
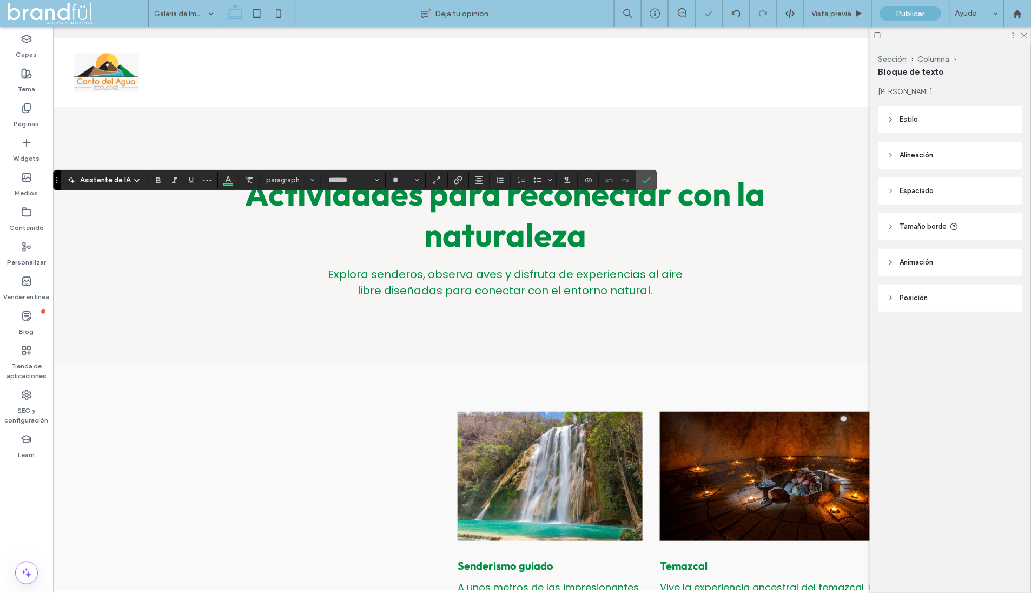
scroll to position [0, 34]
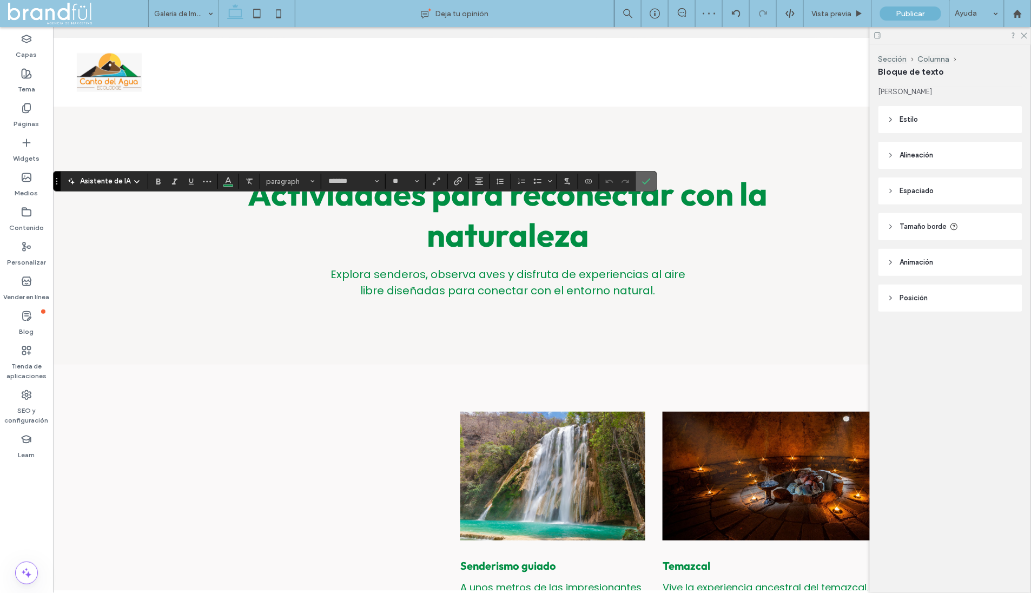
click at [645, 182] on icon "Confirmar" at bounding box center [646, 181] width 9 height 9
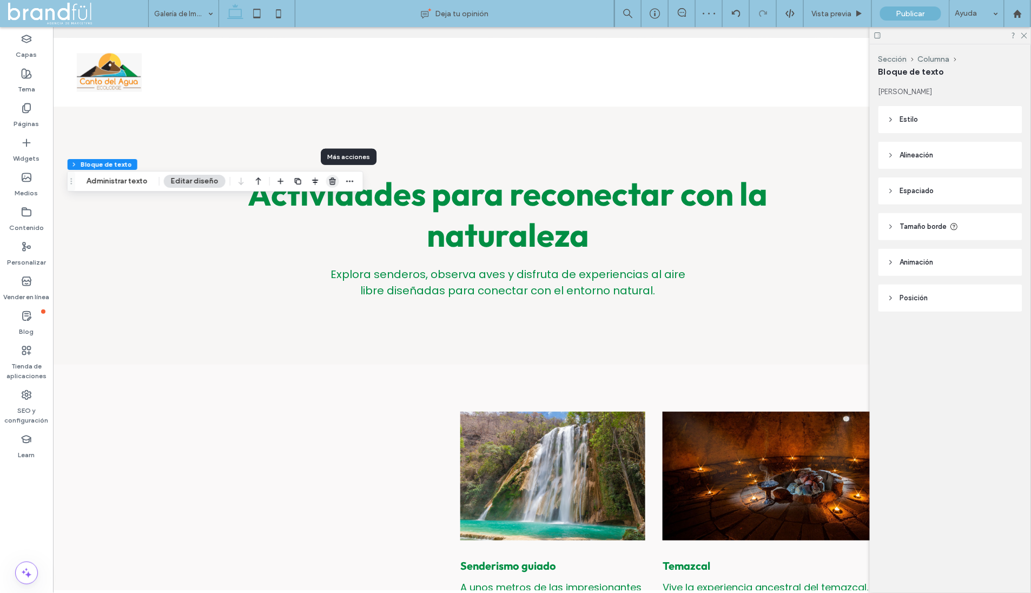
click at [328, 181] on icon "button" at bounding box center [332, 181] width 9 height 9
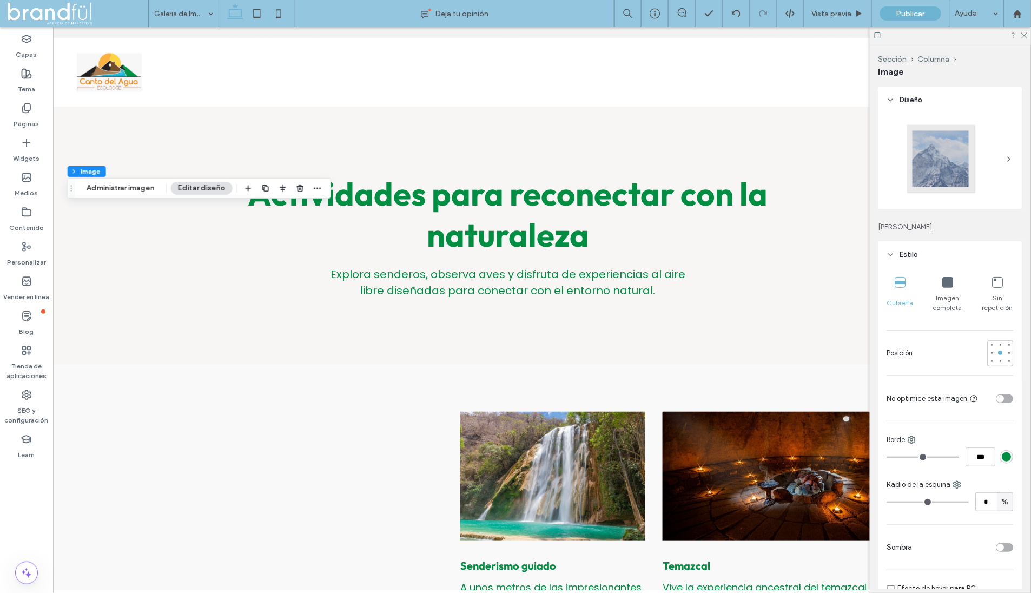
click at [1024, 36] on use at bounding box center [1024, 36] width 6 height 6
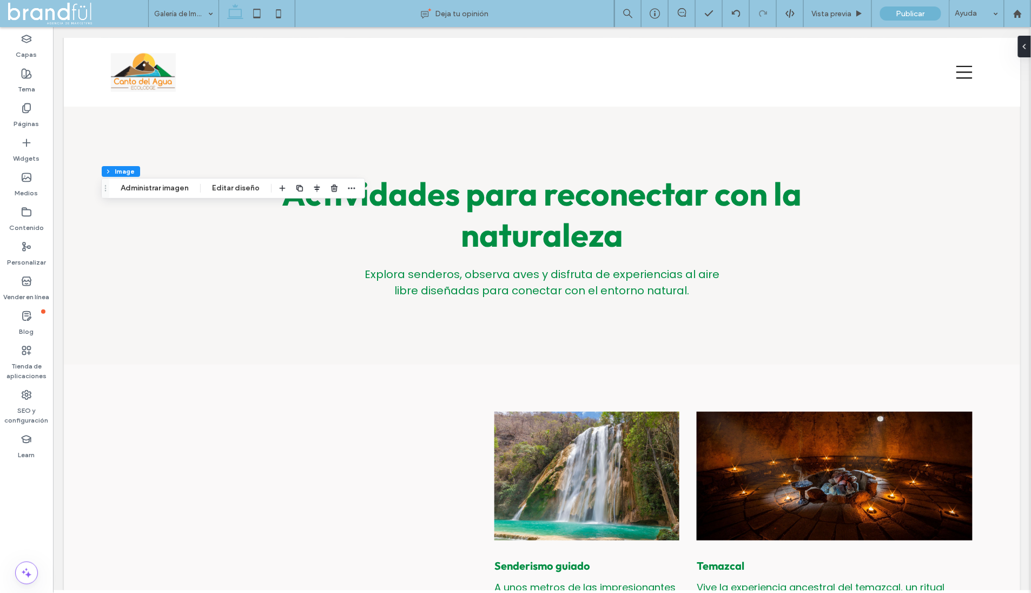
scroll to position [0, 0]
click at [149, 187] on button "Administrar imagen" at bounding box center [155, 188] width 82 height 13
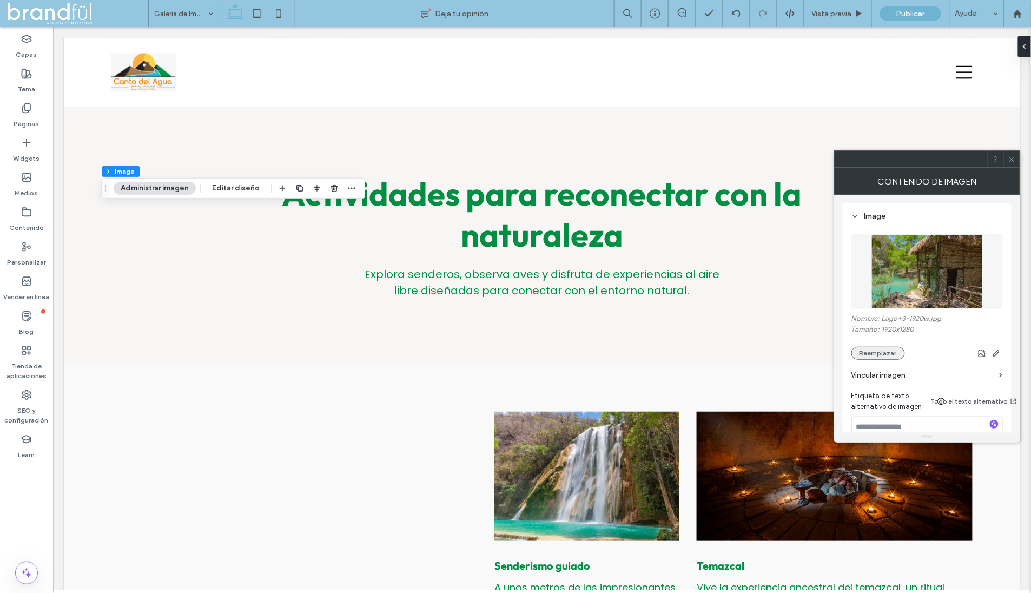
click at [866, 353] on button "Reemplazar" at bounding box center [878, 353] width 54 height 13
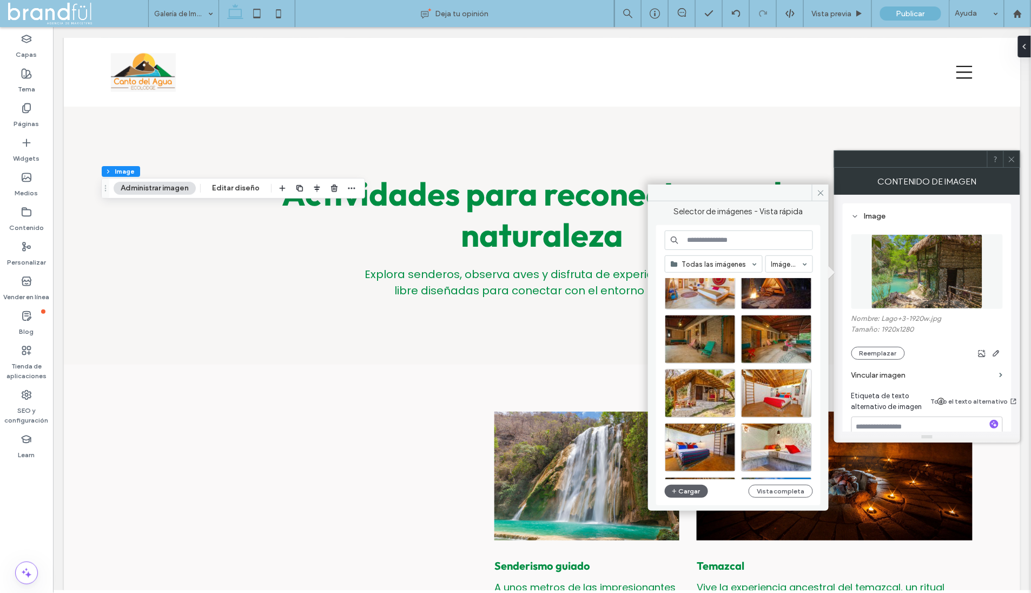
scroll to position [792, 0]
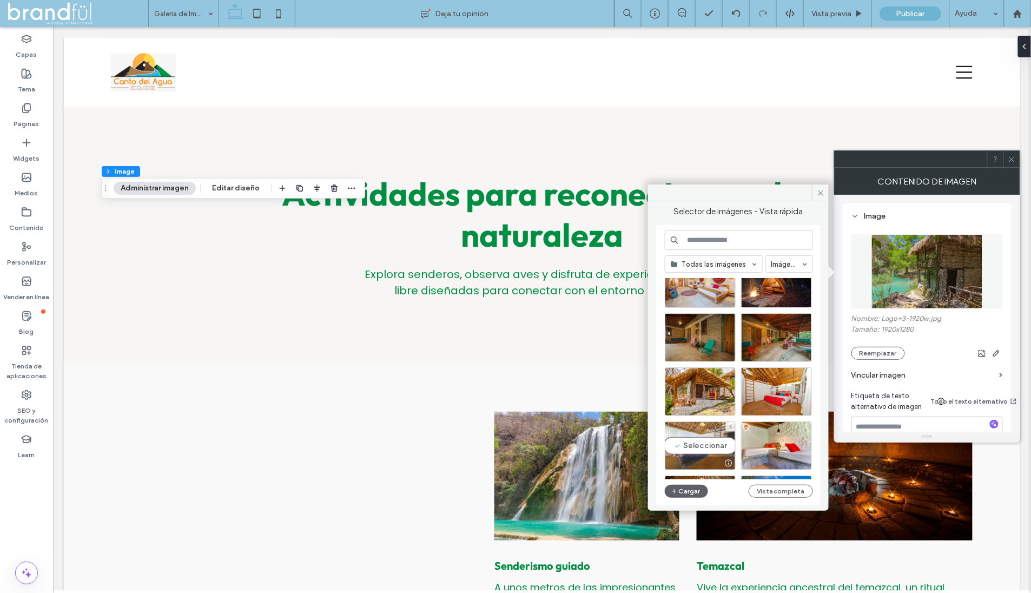
click at [700, 443] on div "Seleccionar" at bounding box center [700, 445] width 71 height 49
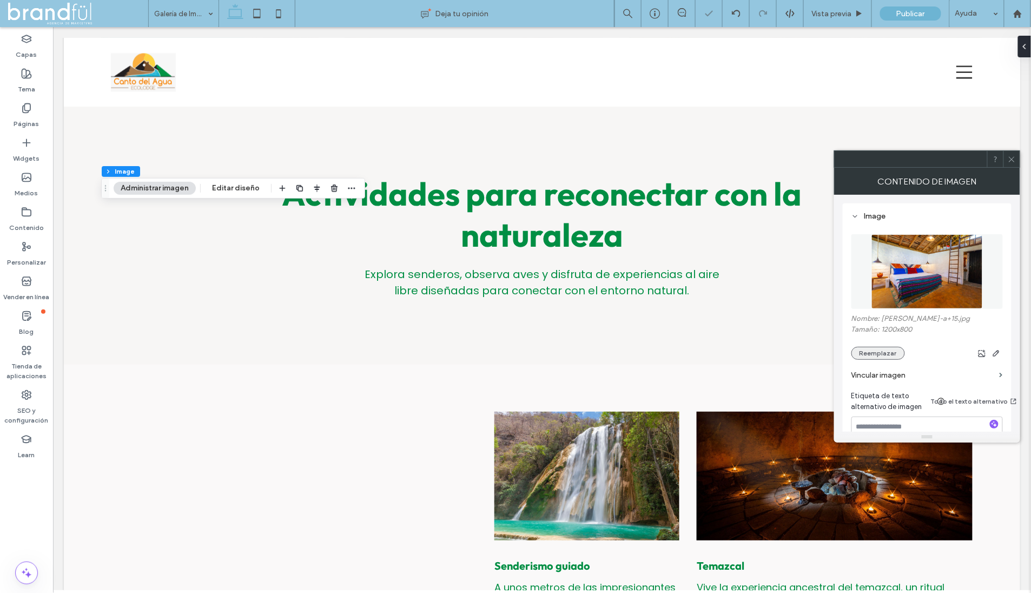
click at [873, 350] on button "Reemplazar" at bounding box center [878, 353] width 54 height 13
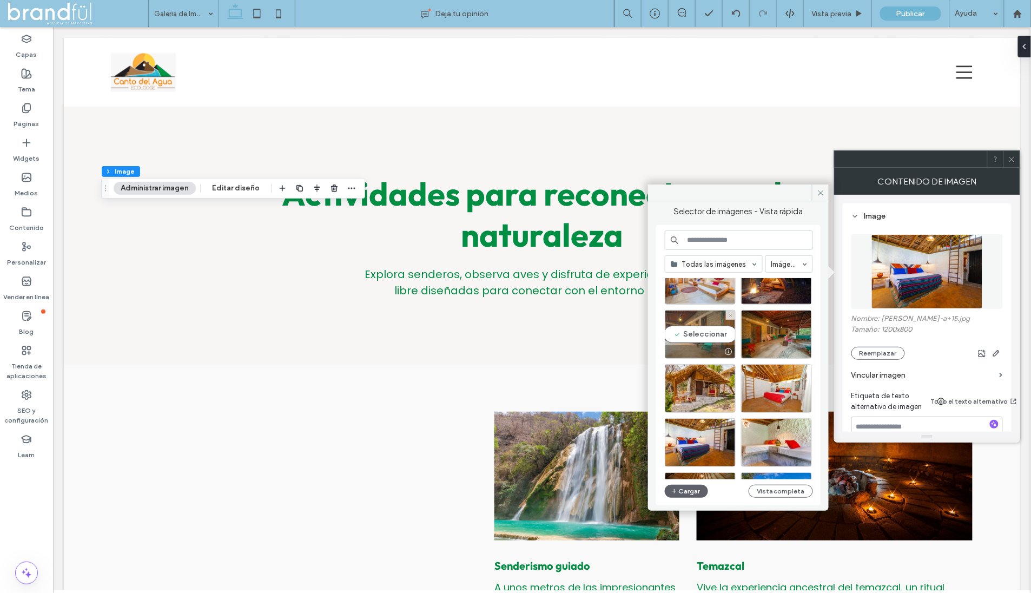
scroll to position [796, 0]
click at [771, 442] on div "Seleccionar" at bounding box center [776, 442] width 71 height 49
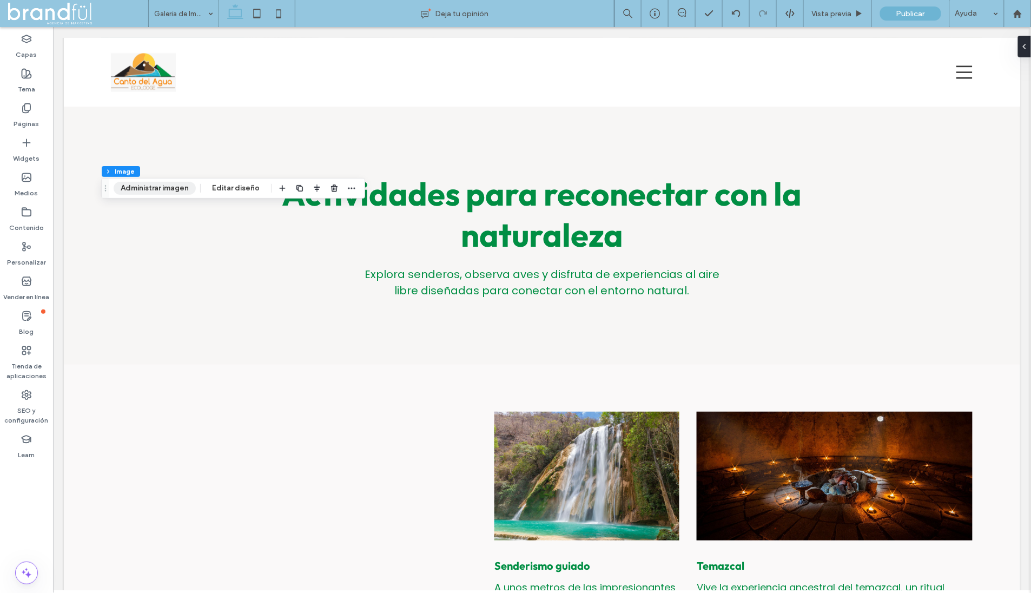
click at [167, 191] on button "Administrar imagen" at bounding box center [155, 188] width 82 height 13
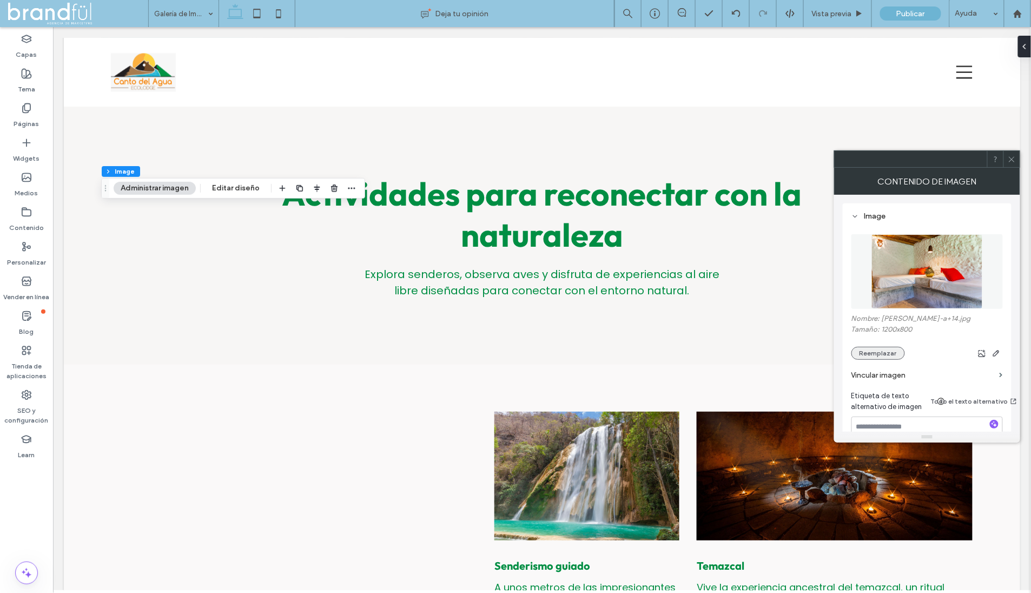
click at [857, 352] on button "Reemplazar" at bounding box center [878, 353] width 54 height 13
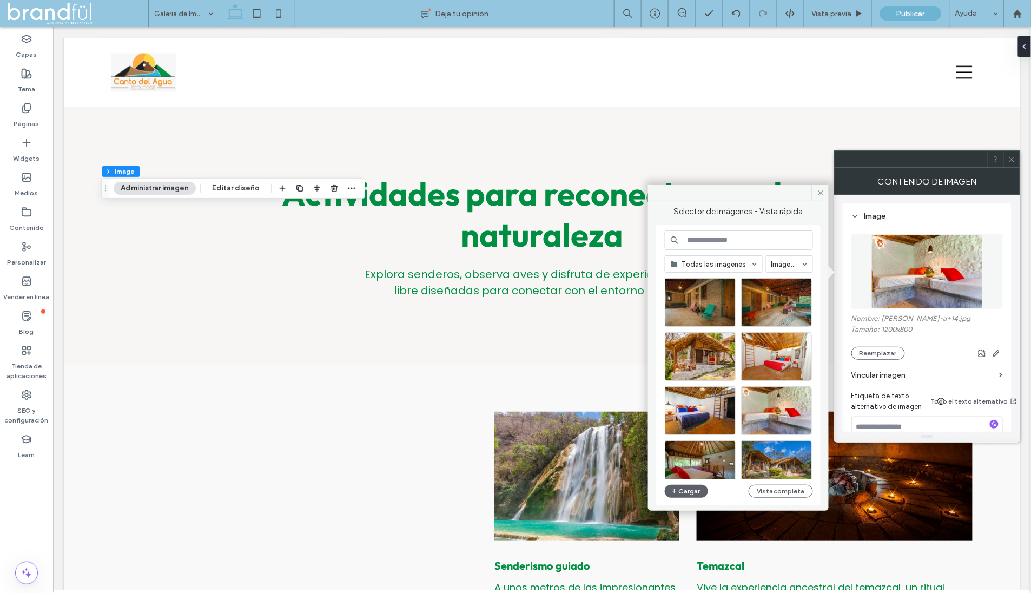
scroll to position [884, 0]
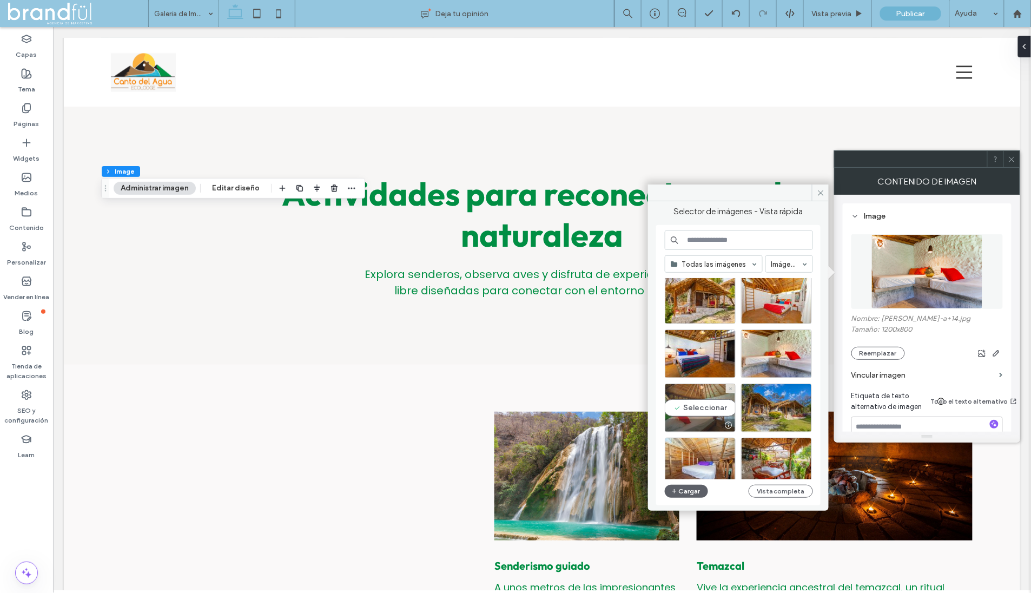
click at [689, 404] on div "Seleccionar" at bounding box center [700, 407] width 71 height 49
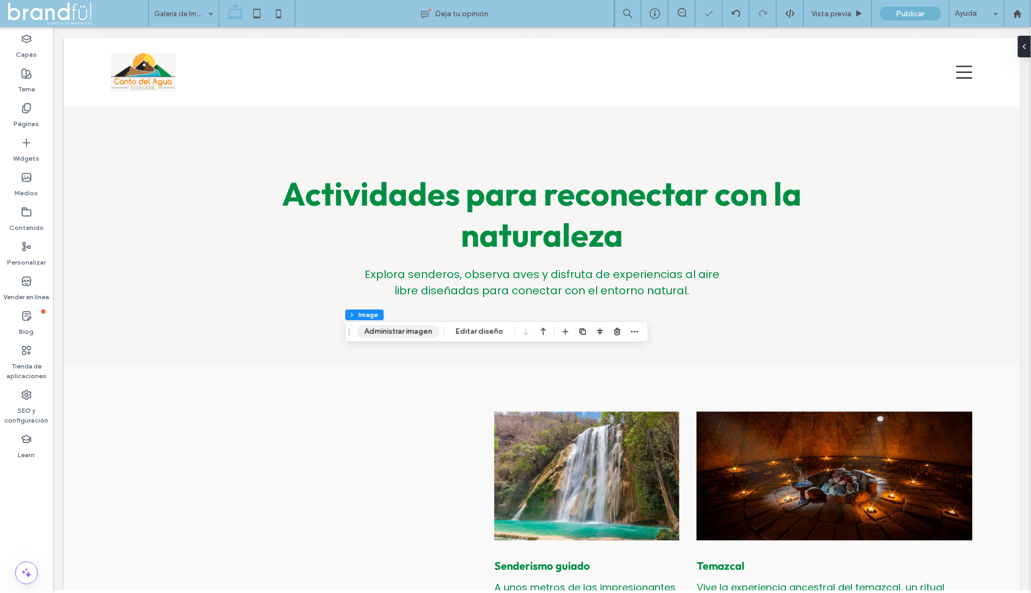
click at [425, 331] on button "Administrar imagen" at bounding box center [398, 331] width 82 height 13
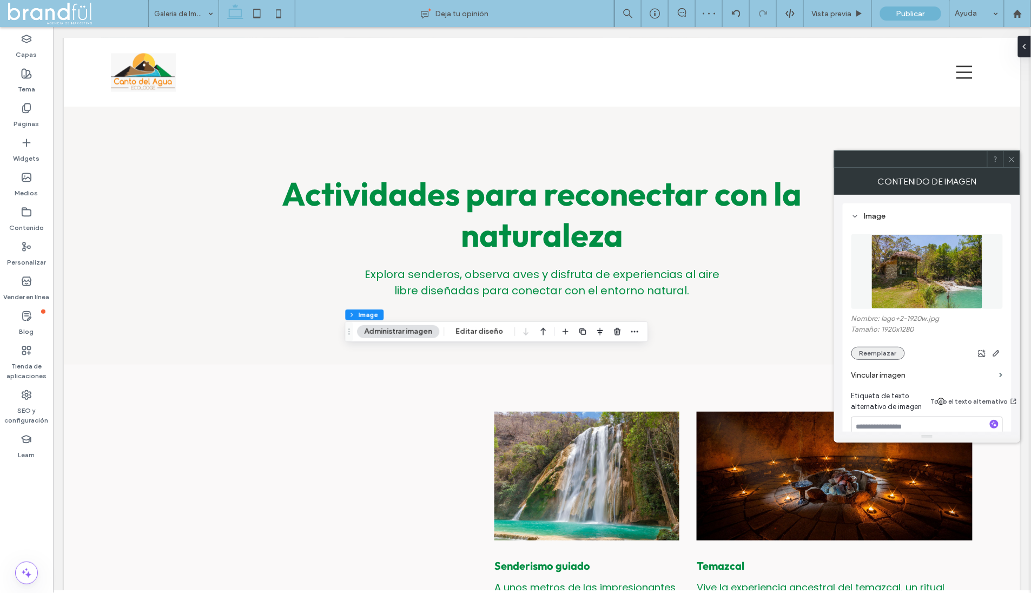
click at [881, 355] on button "Reemplazar" at bounding box center [878, 353] width 54 height 13
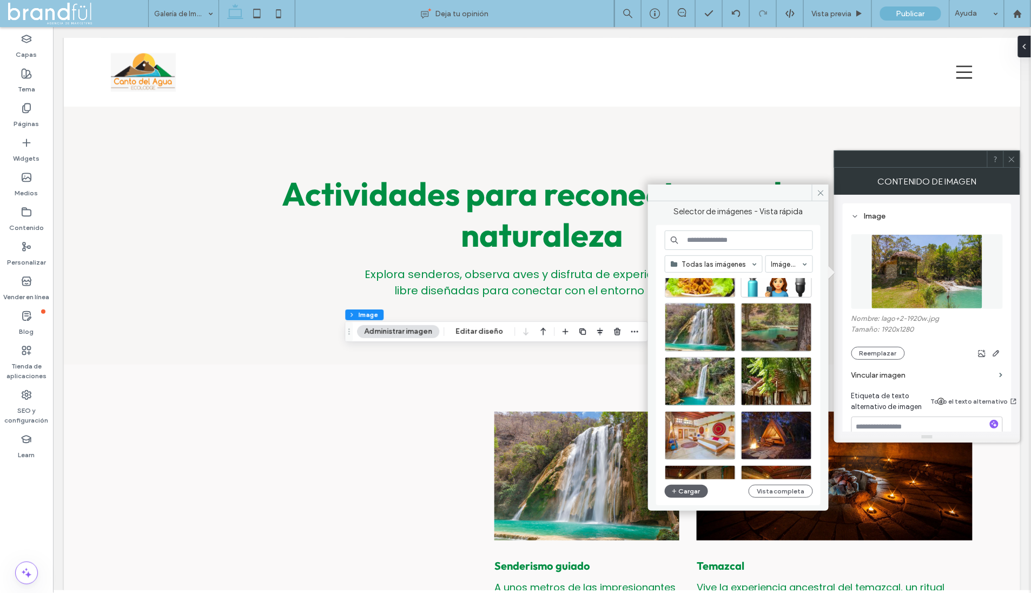
scroll to position [645, 0]
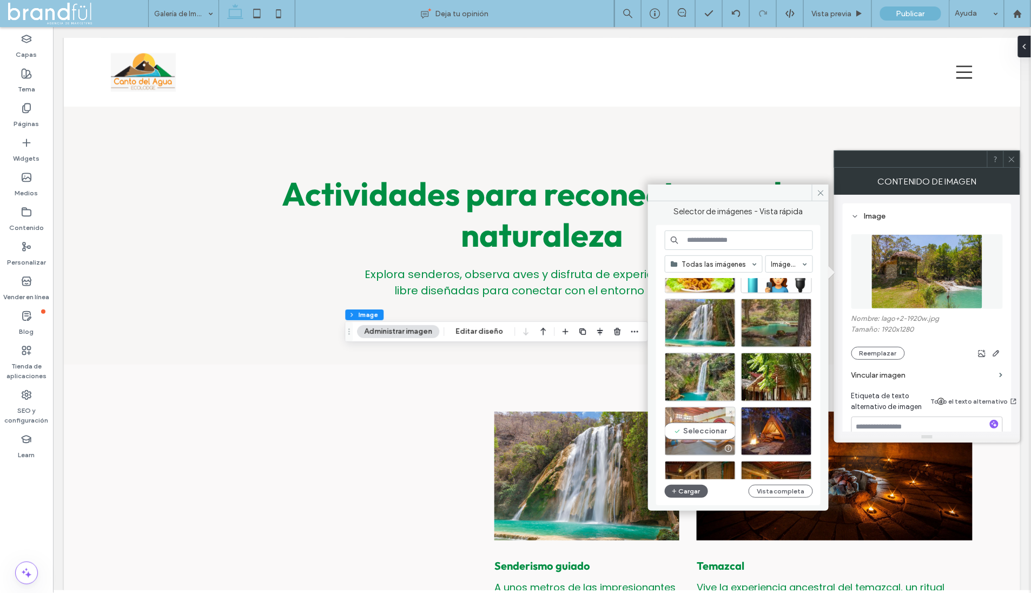
click at [706, 423] on div "Seleccionar" at bounding box center [700, 431] width 71 height 49
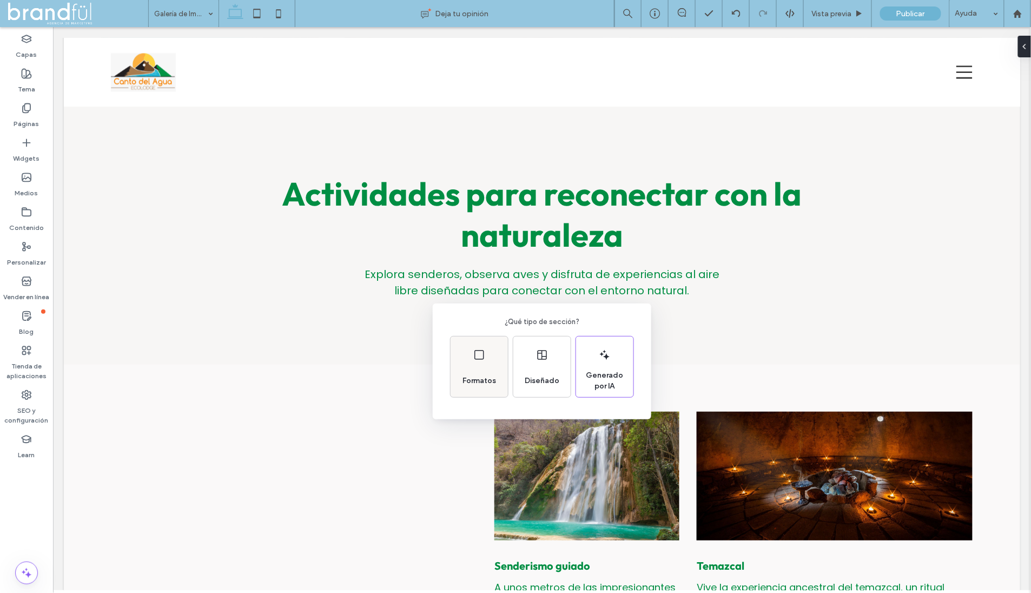
click at [488, 352] on div "Formatos" at bounding box center [479, 366] width 57 height 61
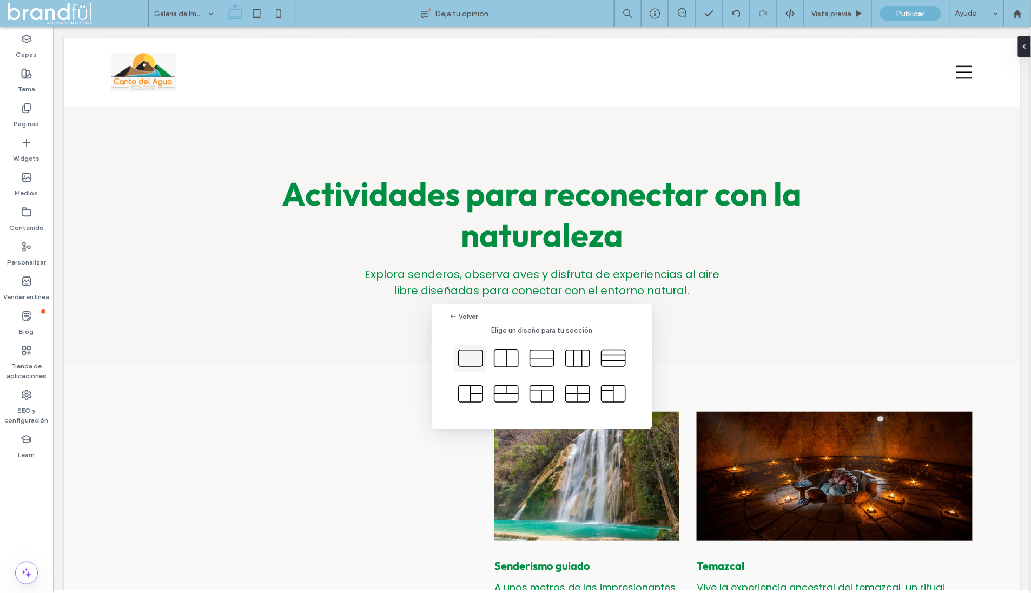
click at [471, 359] on icon at bounding box center [470, 358] width 27 height 27
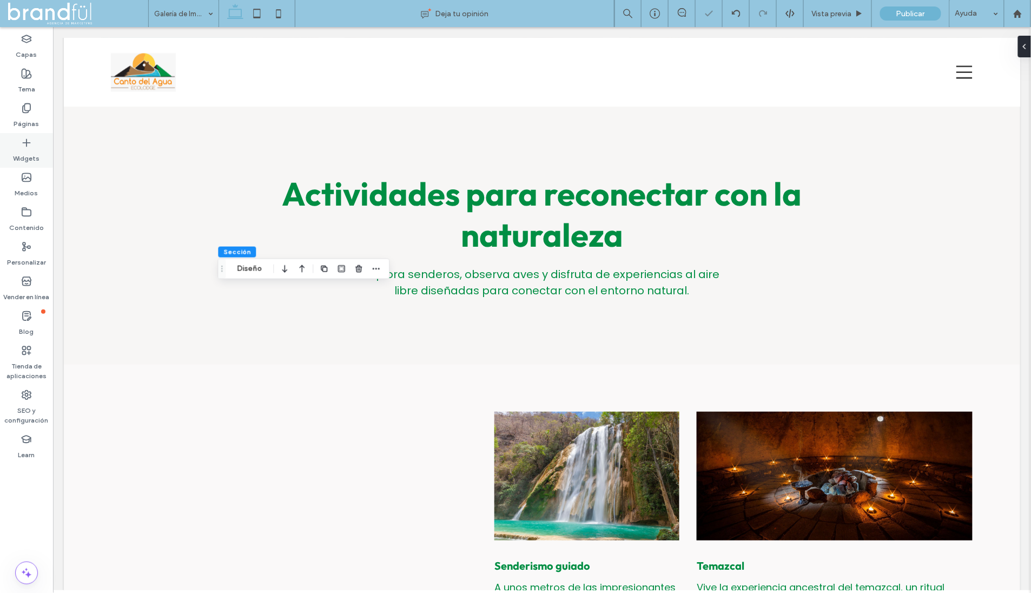
click at [19, 146] on div "Widgets" at bounding box center [26, 150] width 53 height 35
type input "*******"
type input "**"
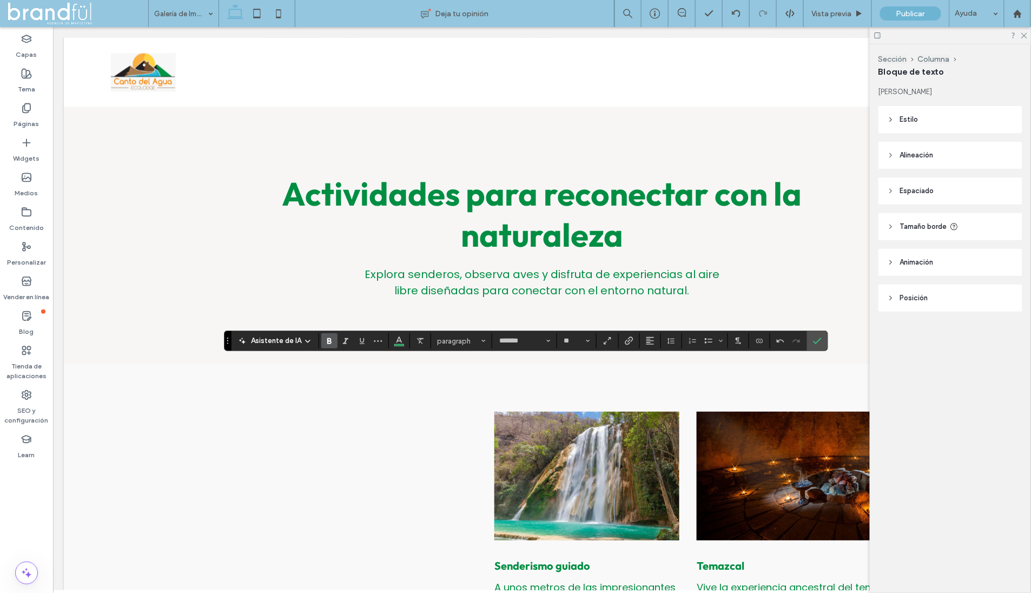
click at [325, 343] on icon "Negrita" at bounding box center [329, 340] width 9 height 9
click at [297, 340] on span "Asistente de IA" at bounding box center [276, 340] width 50 height 11
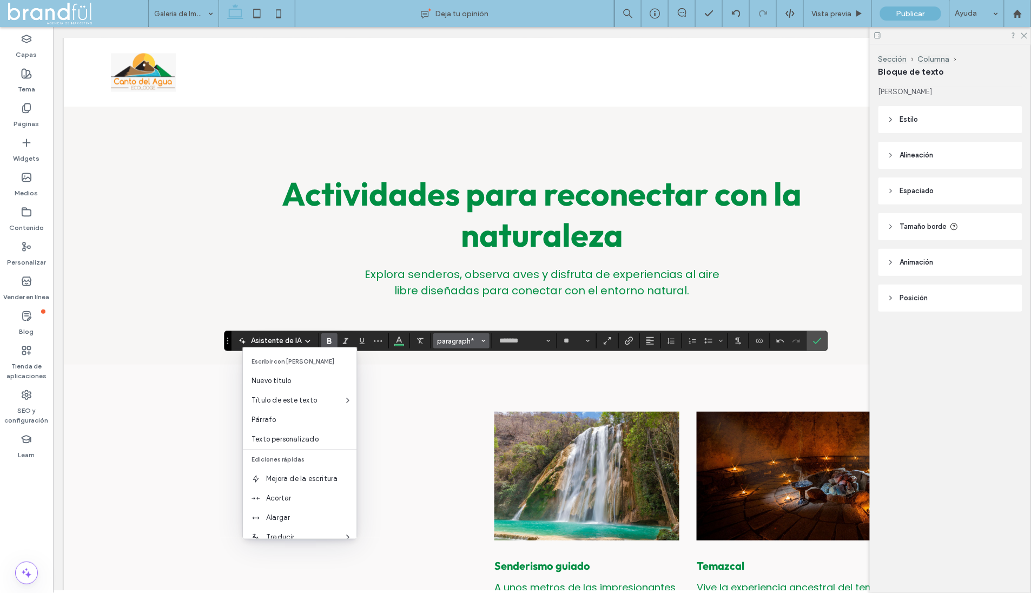
click at [456, 340] on span "paragraph*" at bounding box center [458, 341] width 42 height 8
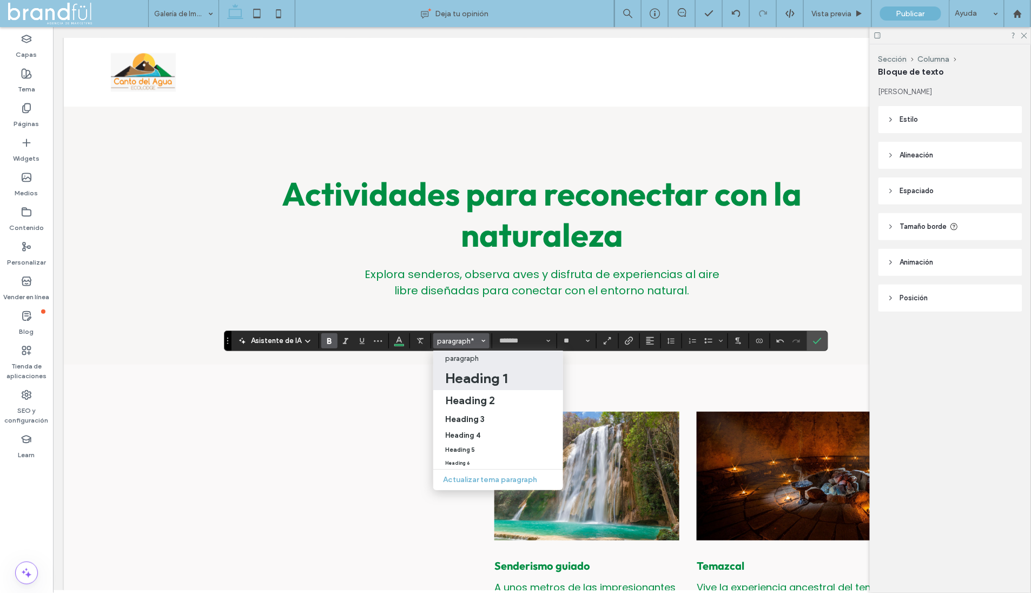
click at [453, 381] on h1 "Heading 1" at bounding box center [476, 377] width 62 height 17
type input "******"
type input "**"
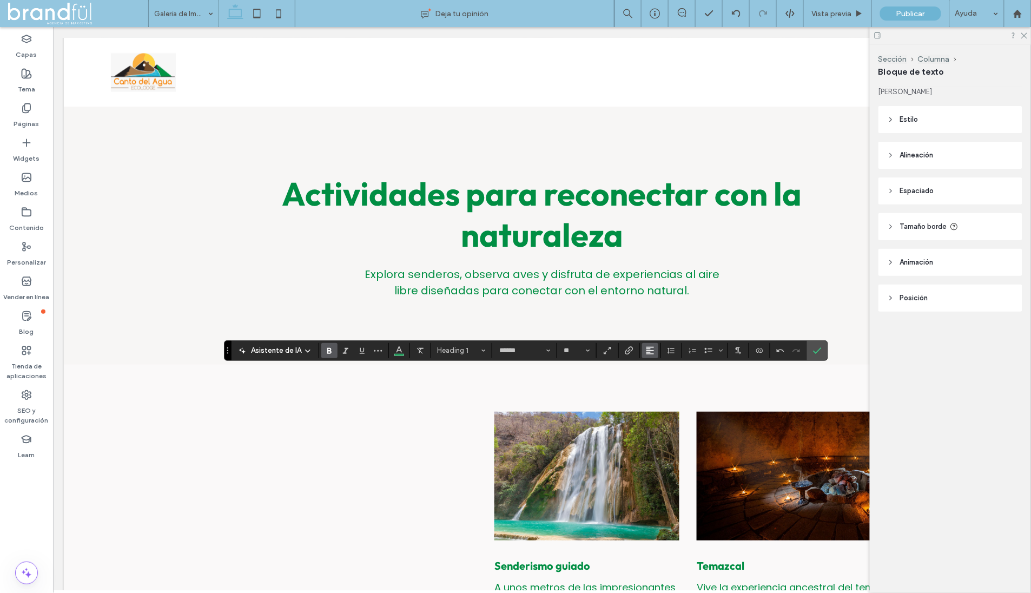
click at [647, 350] on use "Alineación" at bounding box center [650, 351] width 8 height 8
click at [657, 388] on icon "ui.textEditor.alignment.center" at bounding box center [658, 383] width 9 height 9
click at [1029, 36] on div at bounding box center [950, 35] width 161 height 17
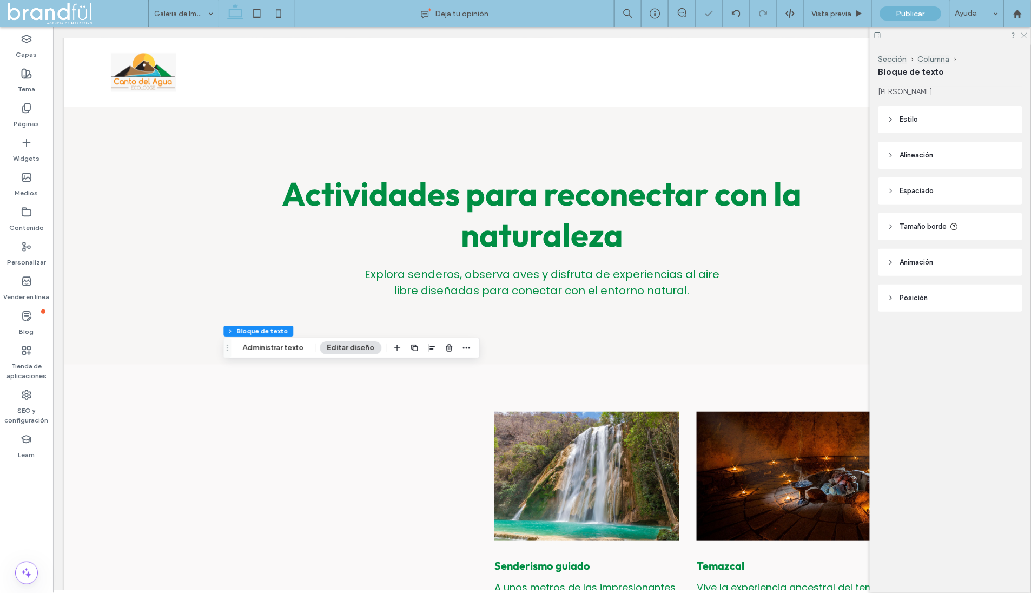
click at [1024, 36] on icon at bounding box center [1023, 34] width 7 height 7
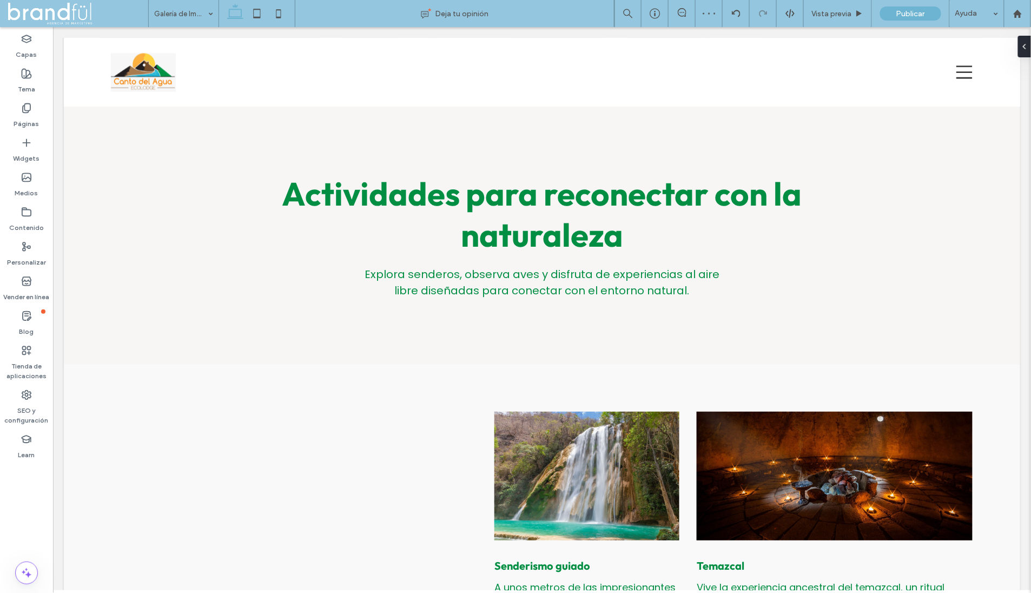
type input "***"
click at [373, 383] on icon "button" at bounding box center [376, 381] width 9 height 9
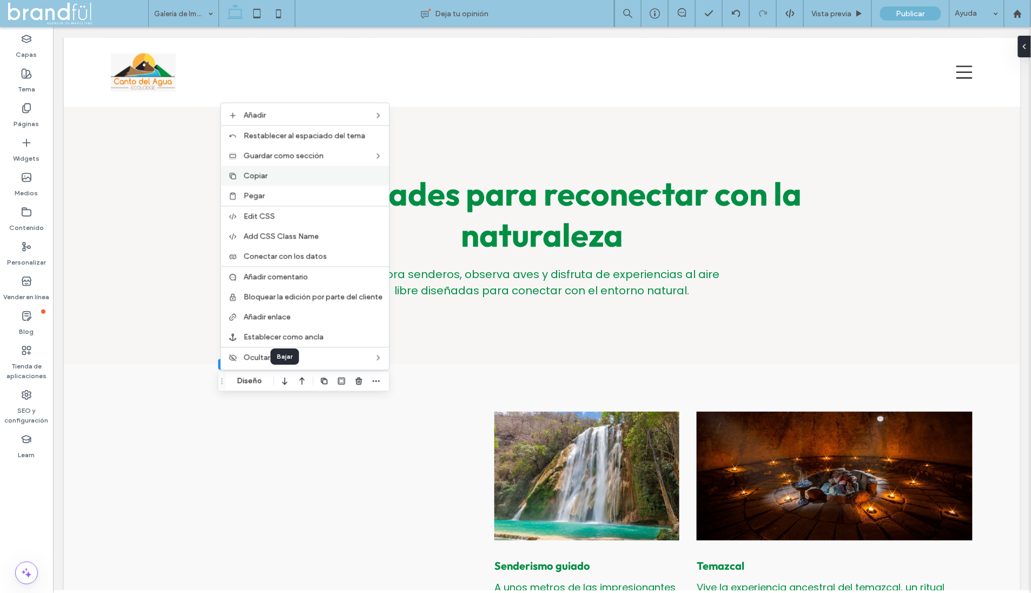
click at [264, 175] on span "Copiar" at bounding box center [255, 175] width 24 height 9
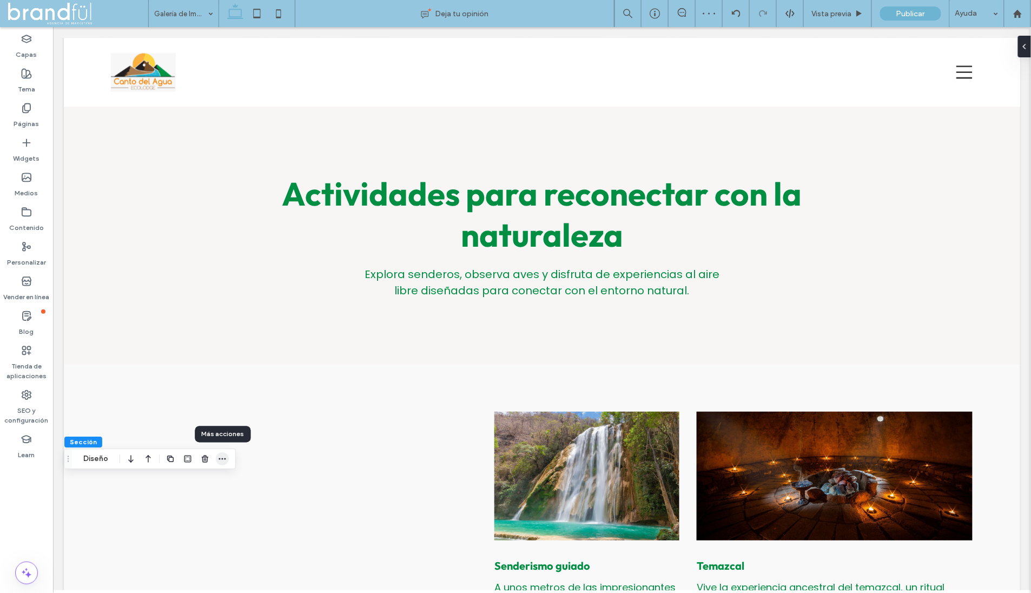
click at [226, 461] on icon "button" at bounding box center [222, 458] width 9 height 9
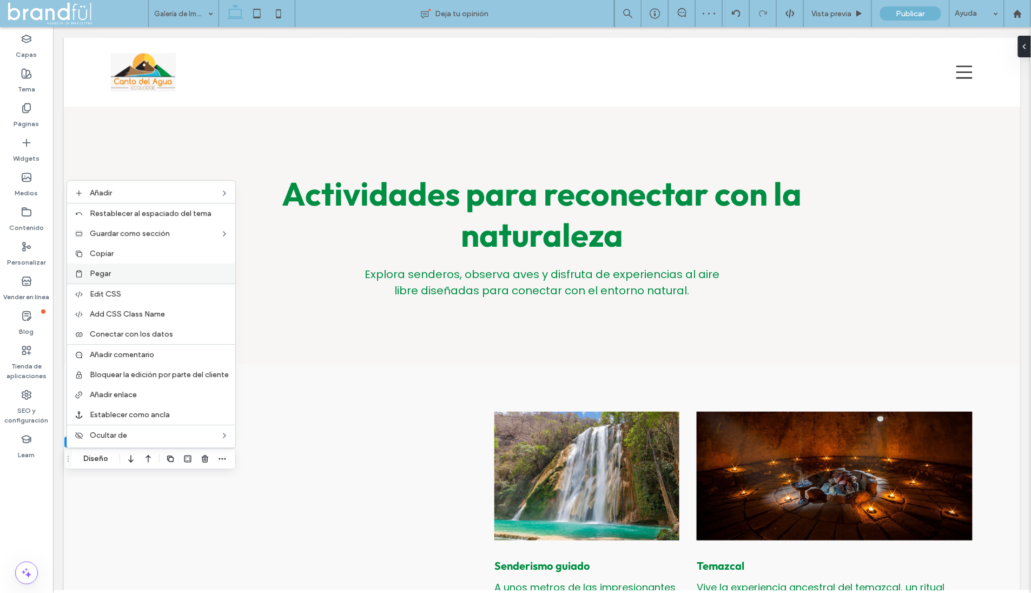
click at [131, 273] on label "Pegar" at bounding box center [159, 273] width 139 height 9
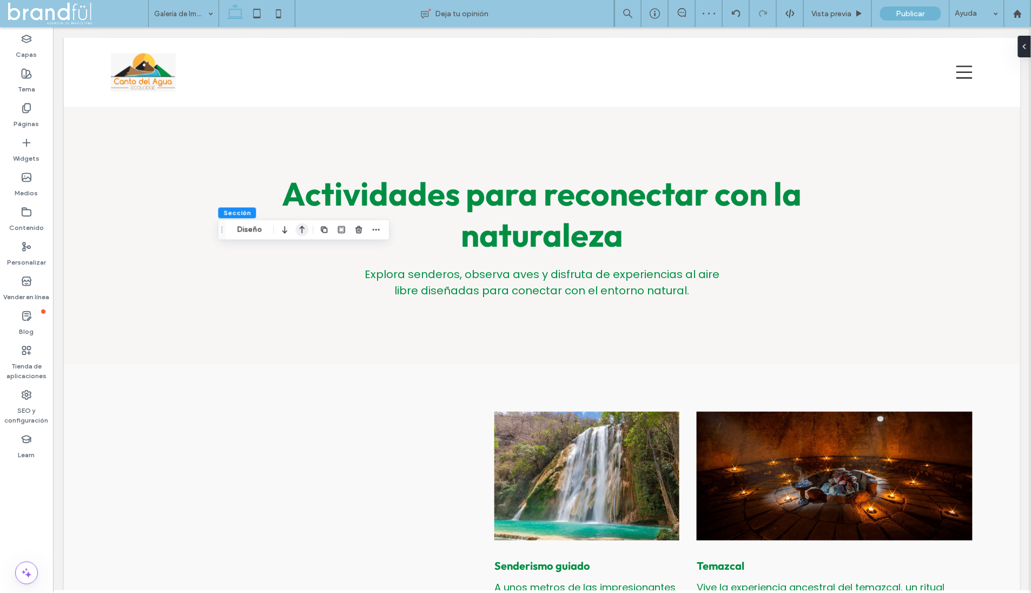
click at [303, 227] on use "button" at bounding box center [302, 230] width 5 height 8
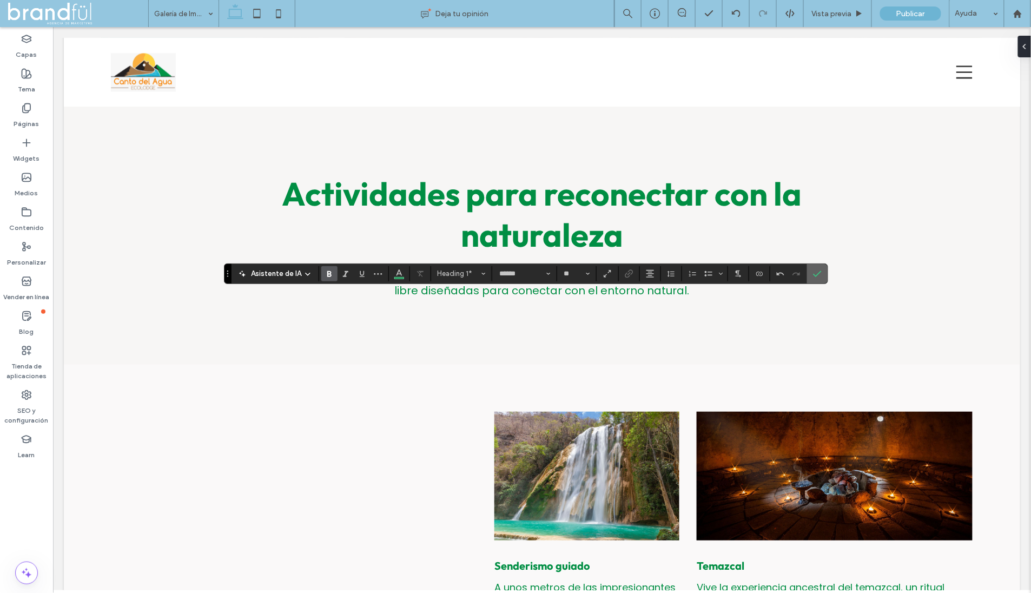
click at [818, 272] on label "Confirmar" at bounding box center [817, 273] width 16 height 19
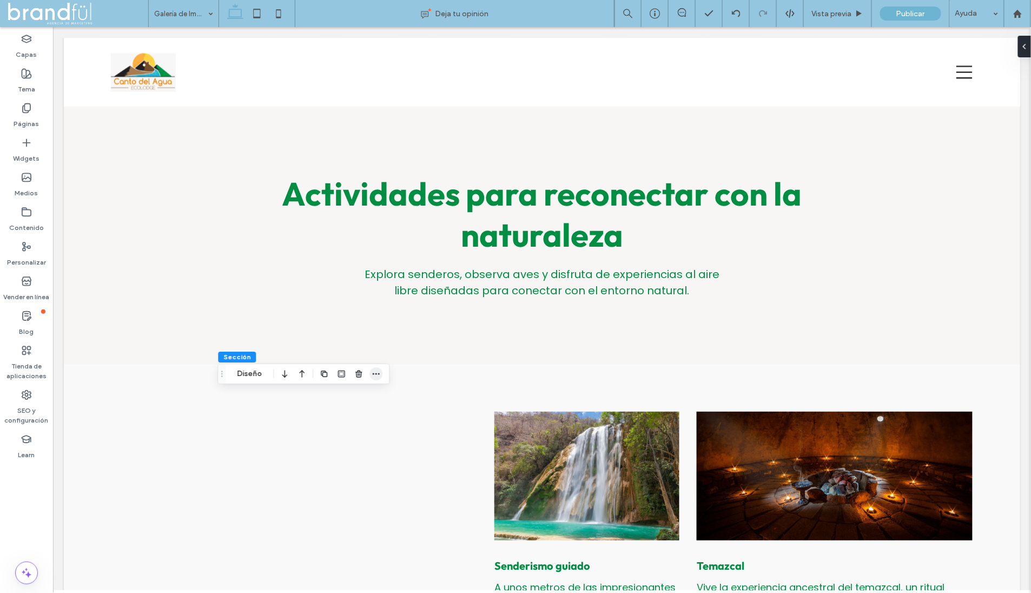
click at [370, 374] on span "button" at bounding box center [375, 373] width 13 height 13
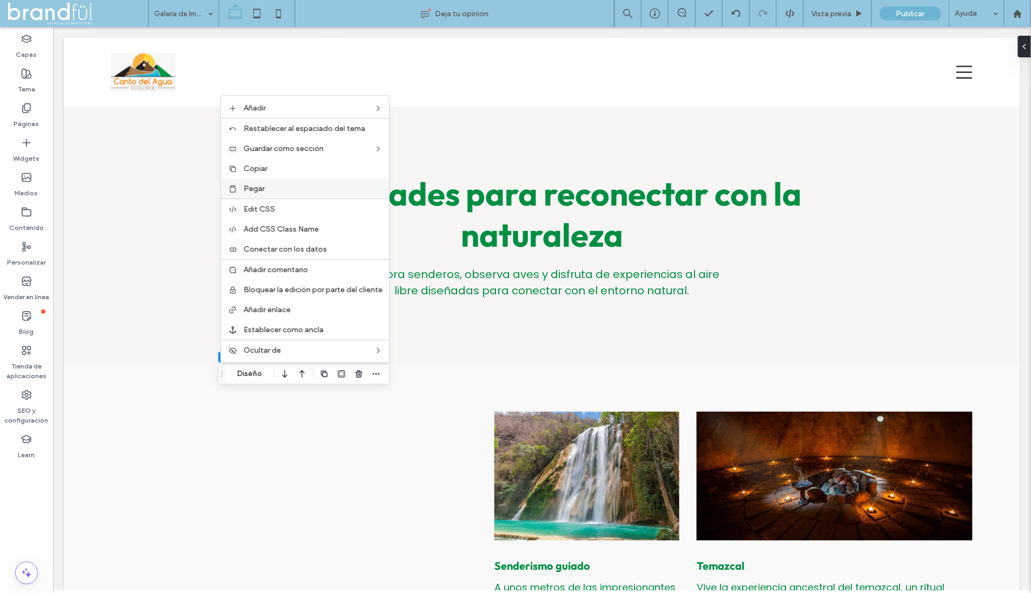
click at [256, 187] on span "Pegar" at bounding box center [253, 188] width 21 height 9
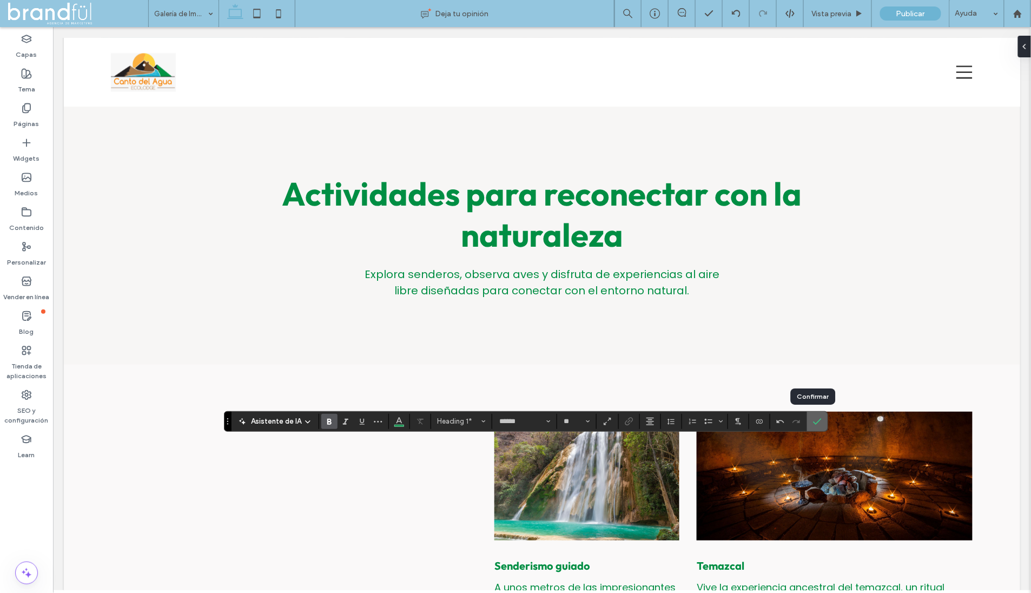
click at [813, 422] on use "Confirmar" at bounding box center [817, 421] width 9 height 6
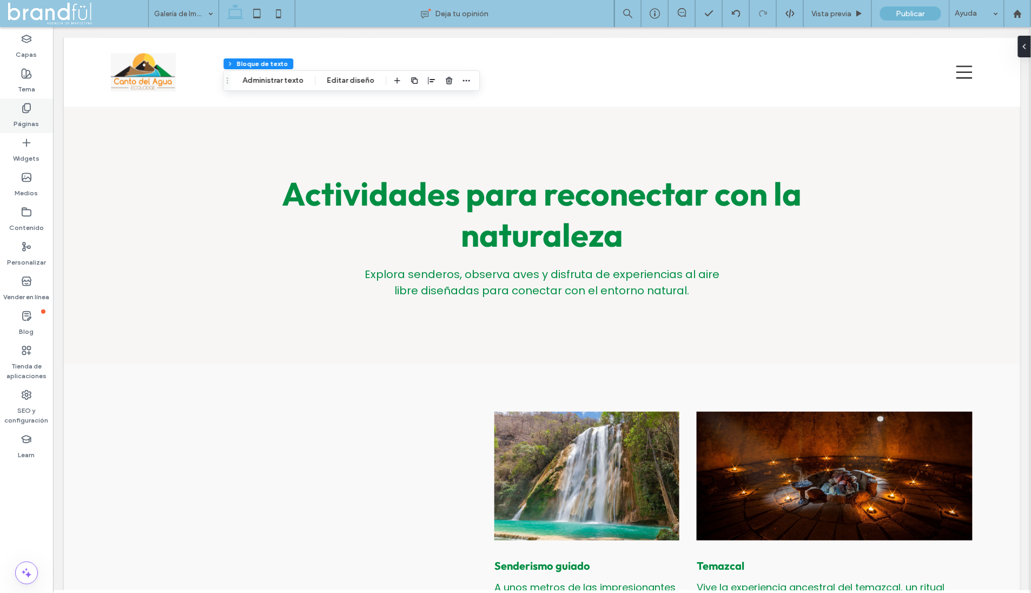
click at [25, 109] on use at bounding box center [27, 108] width 8 height 9
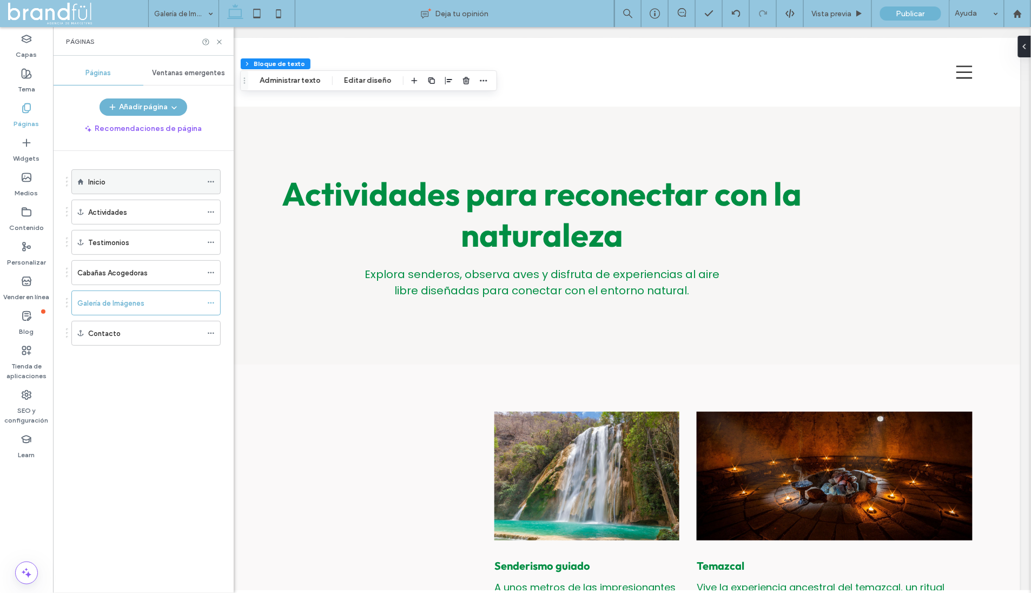
click at [112, 187] on div "Inicio" at bounding box center [145, 182] width 114 height 24
click at [220, 39] on icon at bounding box center [219, 42] width 8 height 8
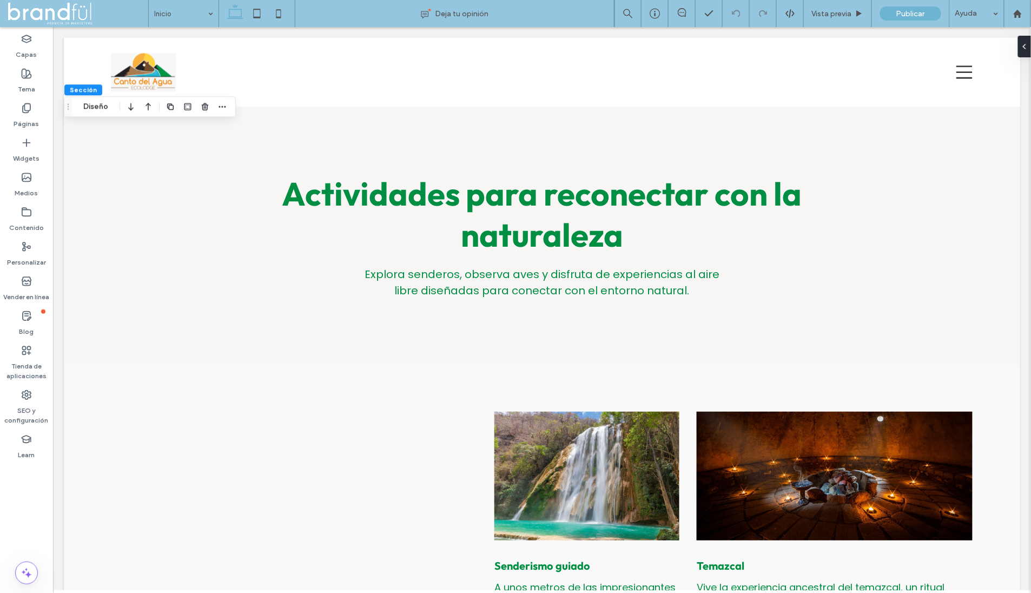
click at [229, 109] on div "Sección Diseño" at bounding box center [150, 106] width 172 height 21
click at [226, 108] on icon "button" at bounding box center [222, 106] width 9 height 9
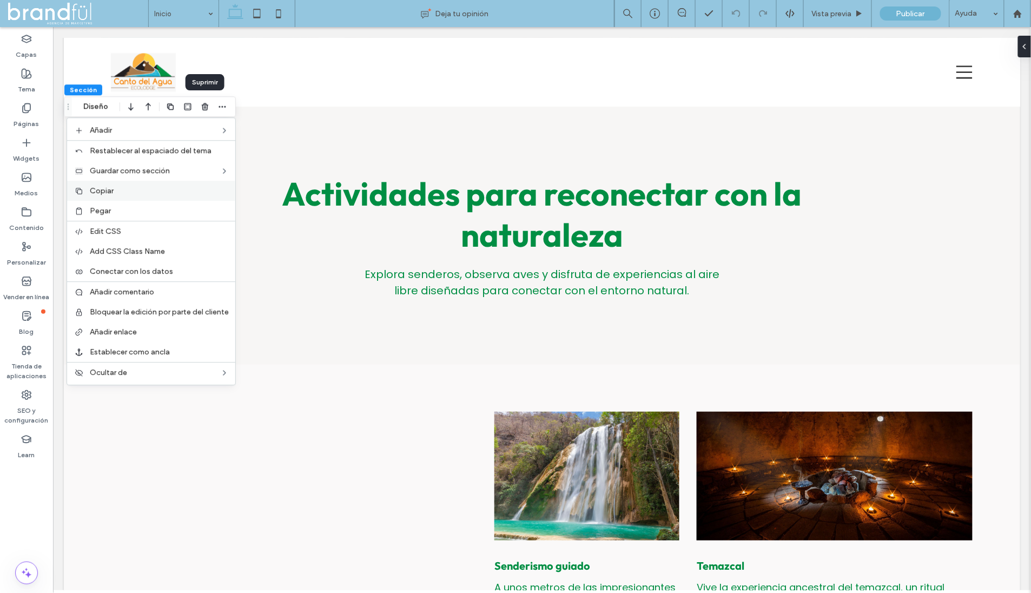
click at [145, 191] on label "Copiar" at bounding box center [159, 190] width 139 height 9
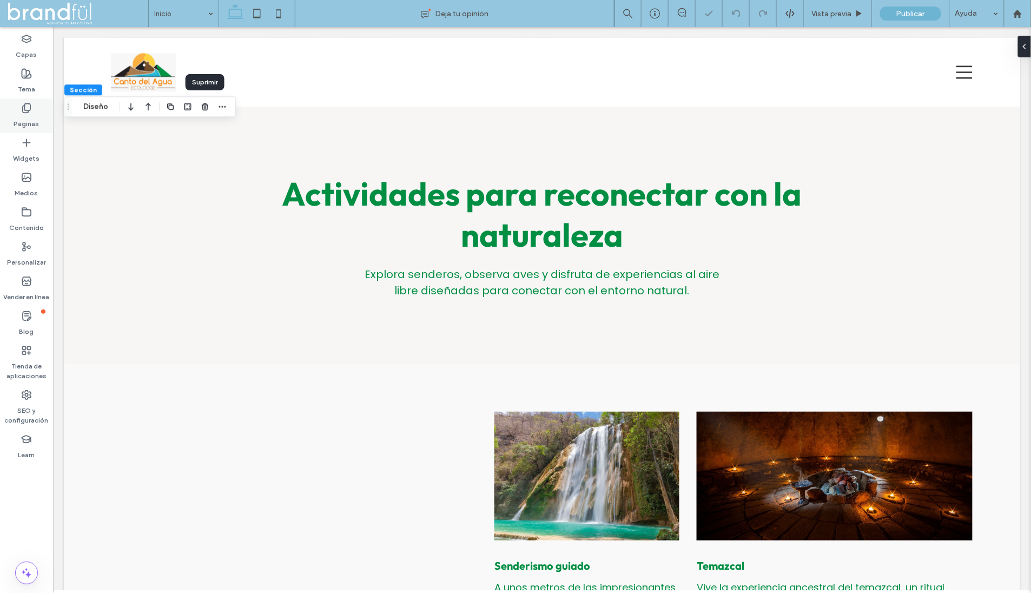
click at [32, 104] on div "Páginas" at bounding box center [26, 115] width 53 height 35
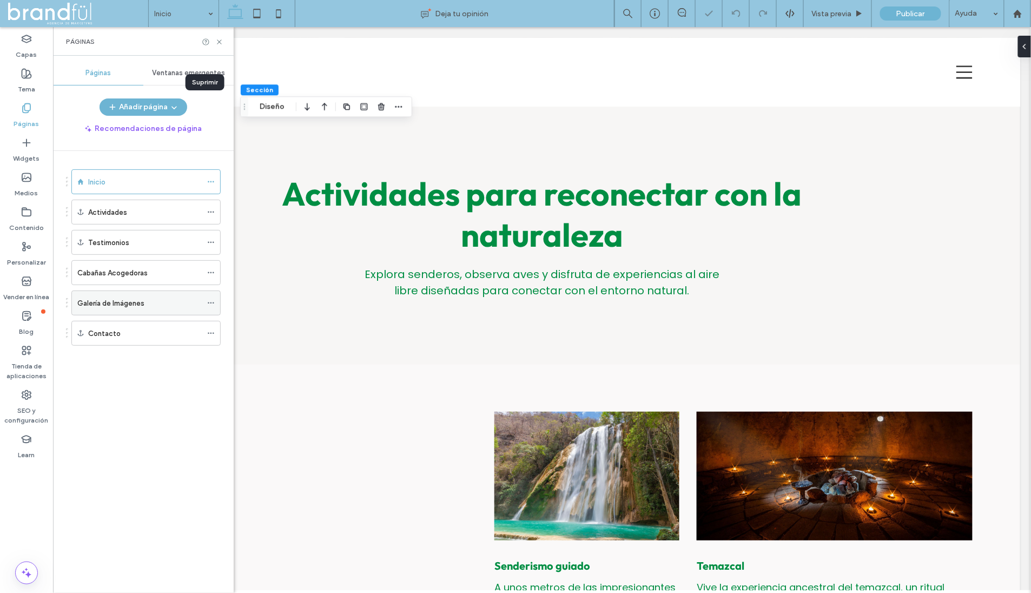
click at [111, 305] on label "Galería de Imágenes" at bounding box center [110, 303] width 67 height 19
click at [221, 41] on icon at bounding box center [219, 42] width 8 height 8
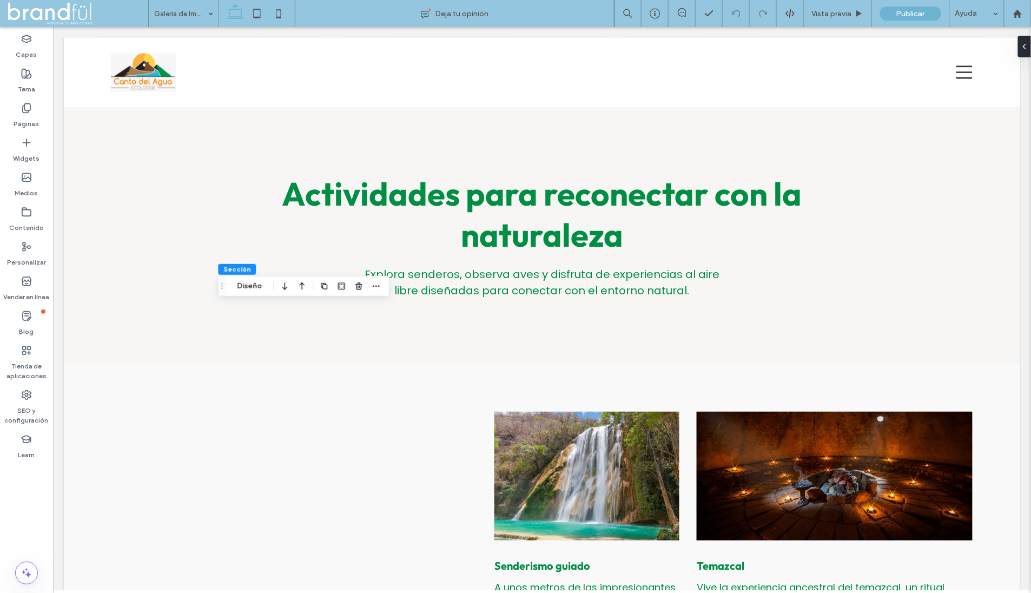
drag, startPoint x: 372, startPoint y: 285, endPoint x: 360, endPoint y: 295, distance: 15.7
click at [372, 285] on icon "button" at bounding box center [376, 286] width 9 height 9
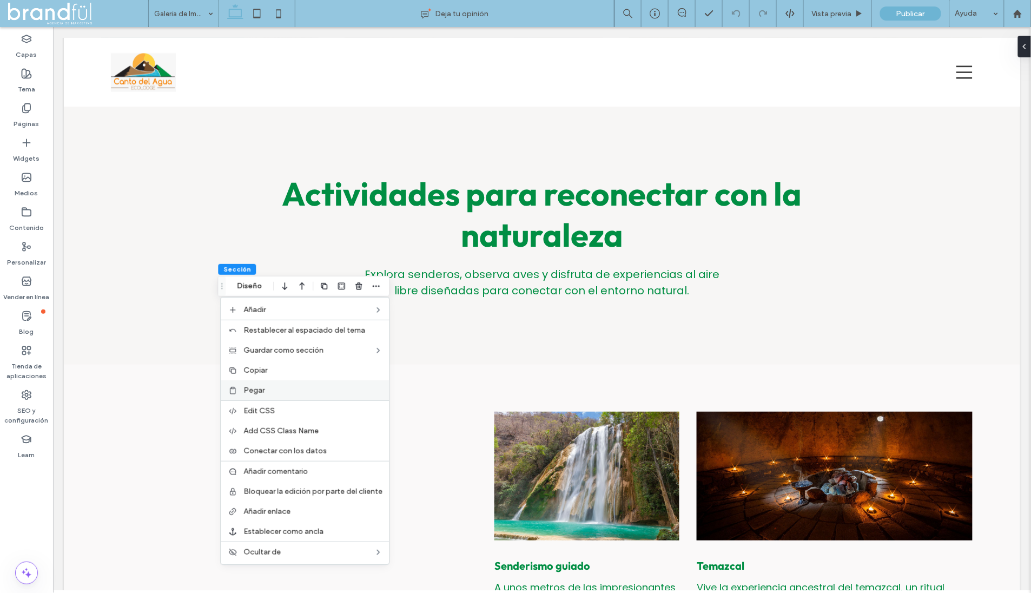
click at [283, 388] on label "Pegar" at bounding box center [312, 390] width 139 height 9
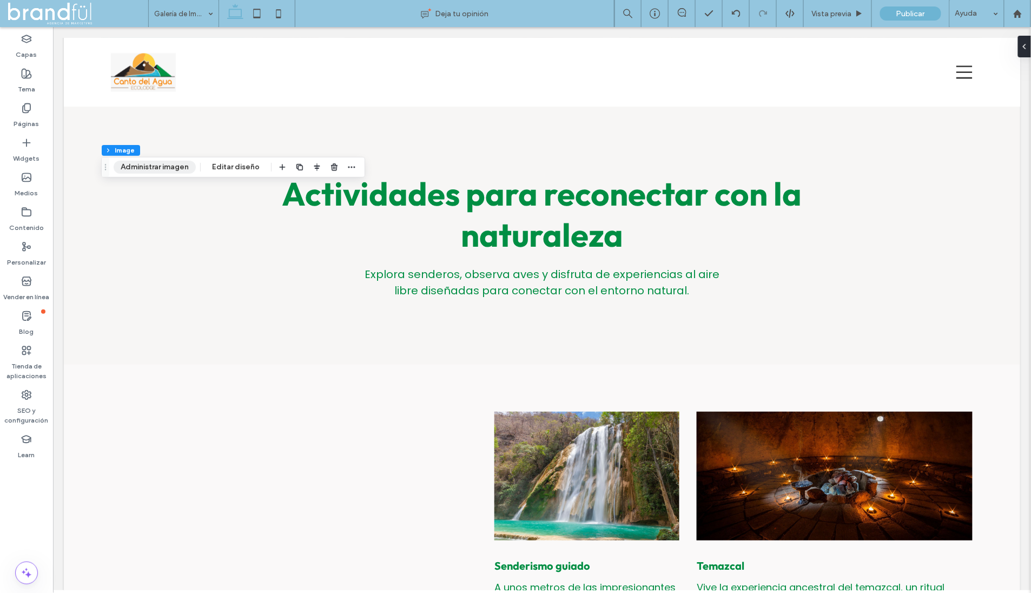
click at [161, 170] on button "Administrar imagen" at bounding box center [155, 167] width 82 height 13
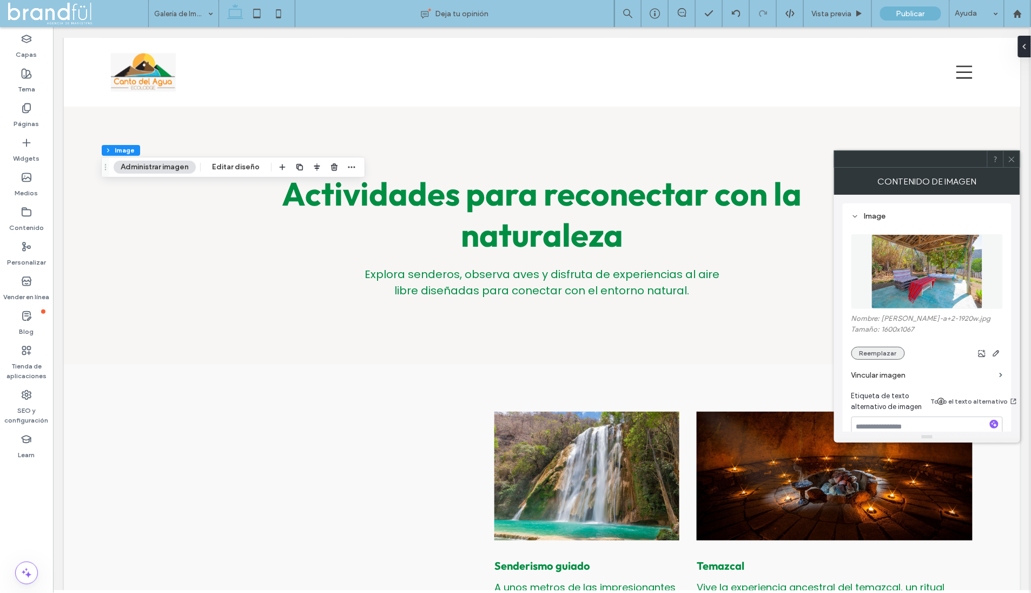
click at [887, 349] on button "Reemplazar" at bounding box center [878, 353] width 54 height 13
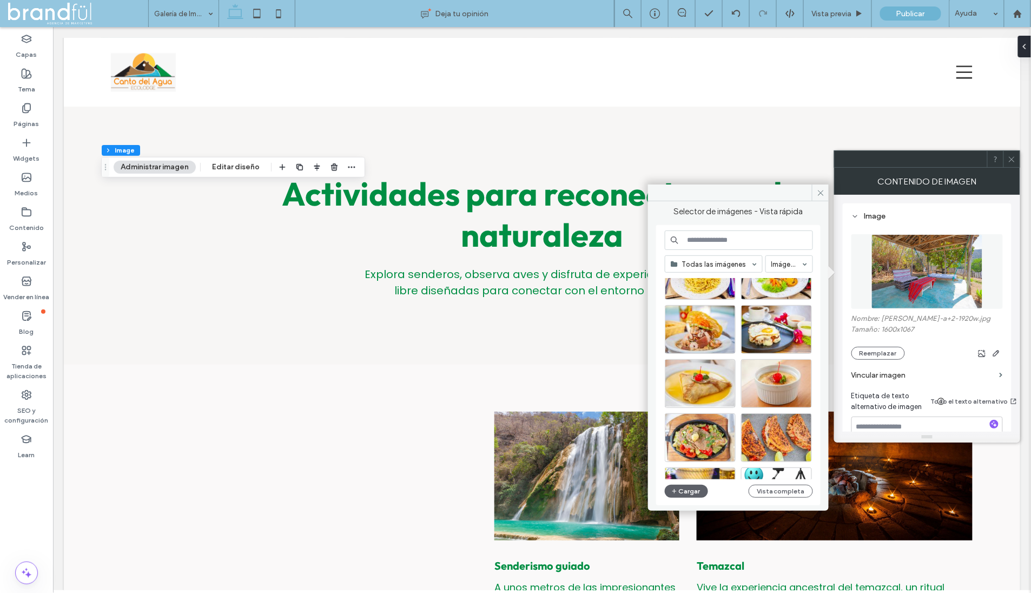
scroll to position [423, 0]
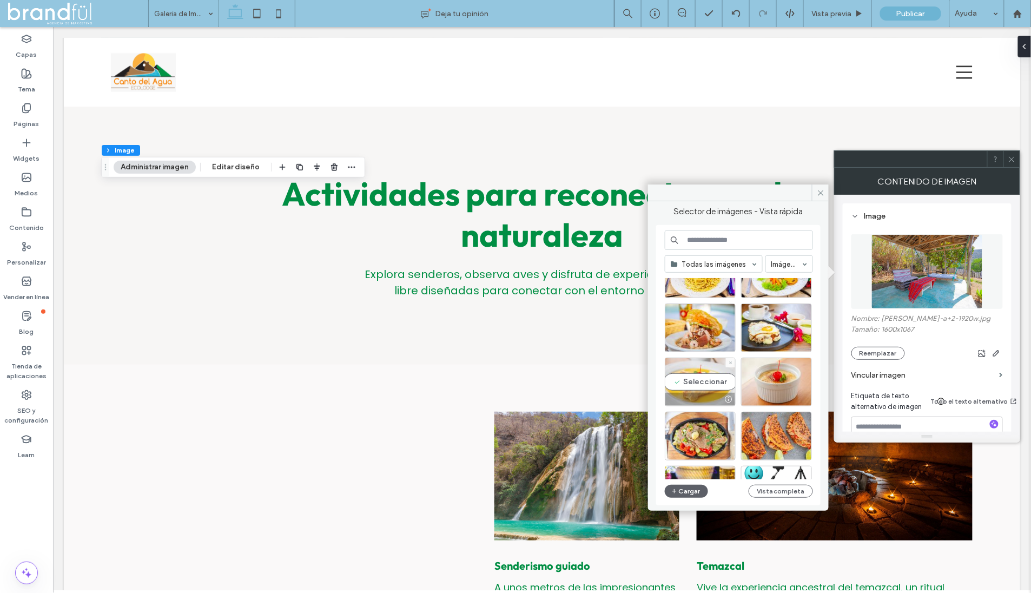
click at [711, 381] on div "Seleccionar" at bounding box center [700, 381] width 71 height 49
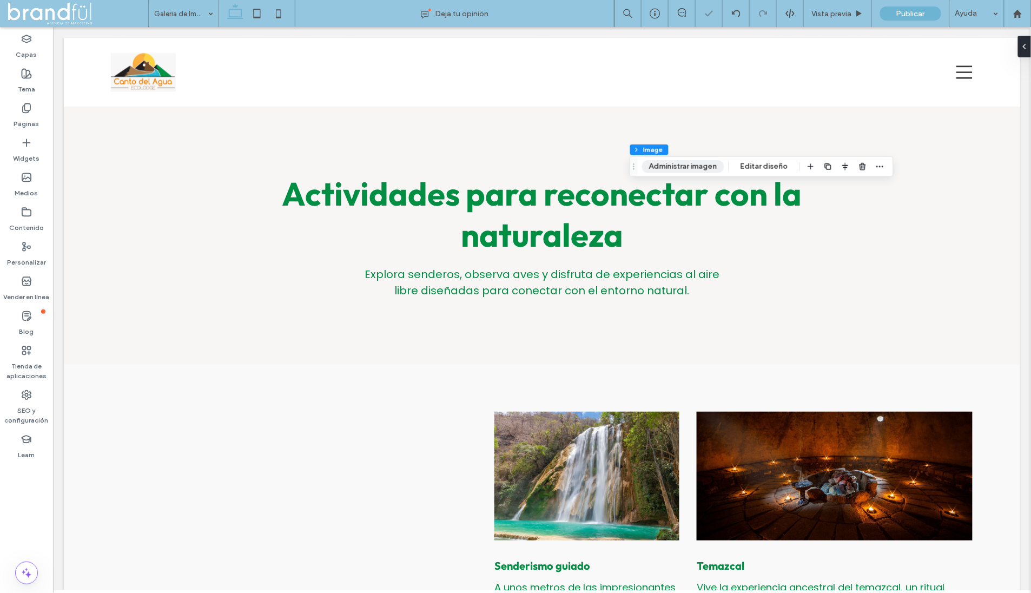
click at [681, 162] on button "Administrar imagen" at bounding box center [683, 166] width 82 height 13
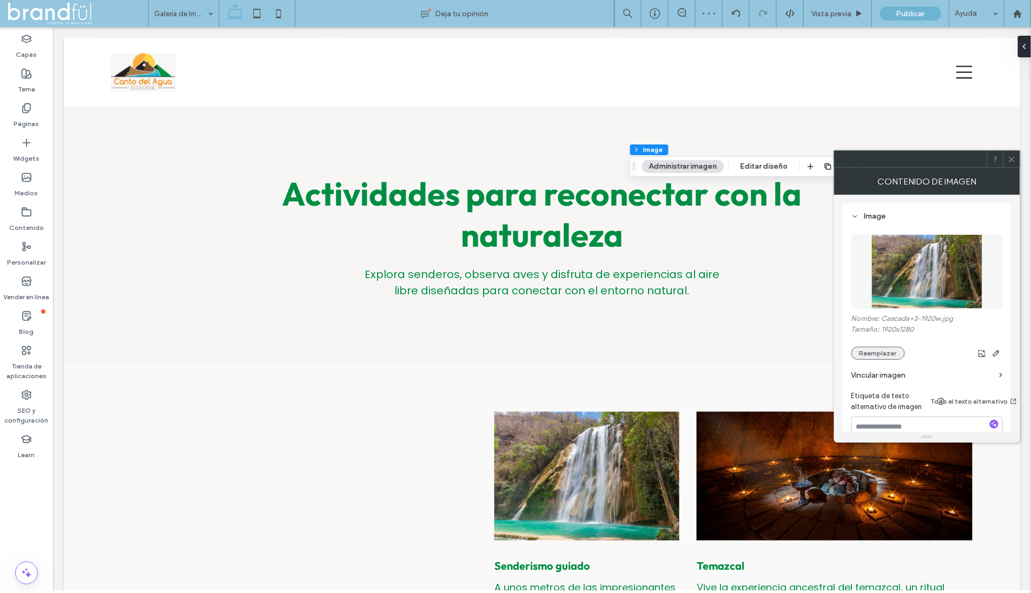
click at [868, 354] on button "Reemplazar" at bounding box center [878, 353] width 54 height 13
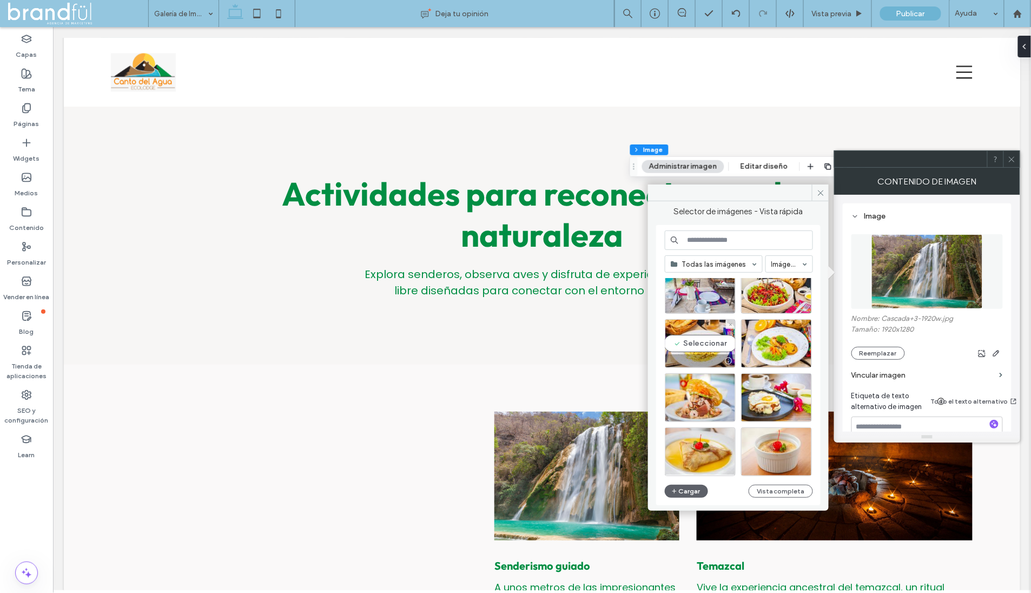
scroll to position [350, 0]
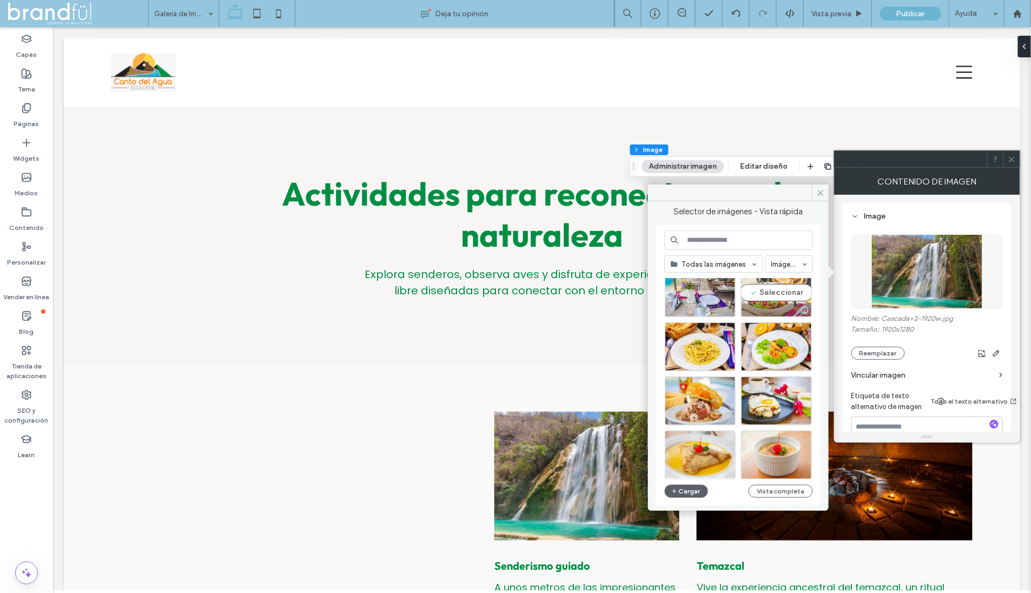
click at [789, 293] on div "Seleccionar" at bounding box center [776, 292] width 71 height 49
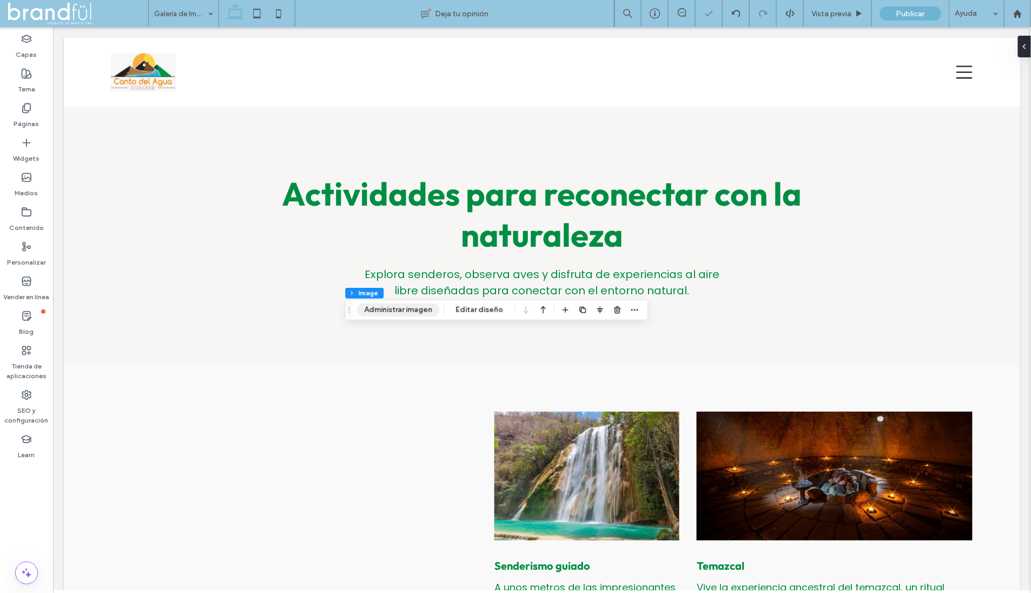
click at [420, 309] on button "Administrar imagen" at bounding box center [398, 309] width 82 height 13
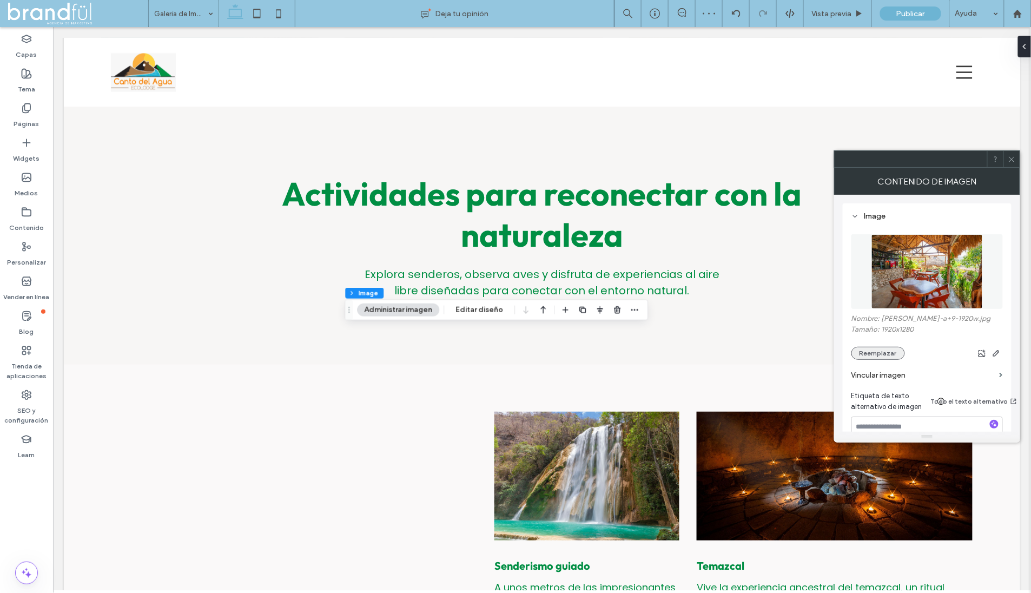
click at [877, 353] on button "Reemplazar" at bounding box center [878, 353] width 54 height 13
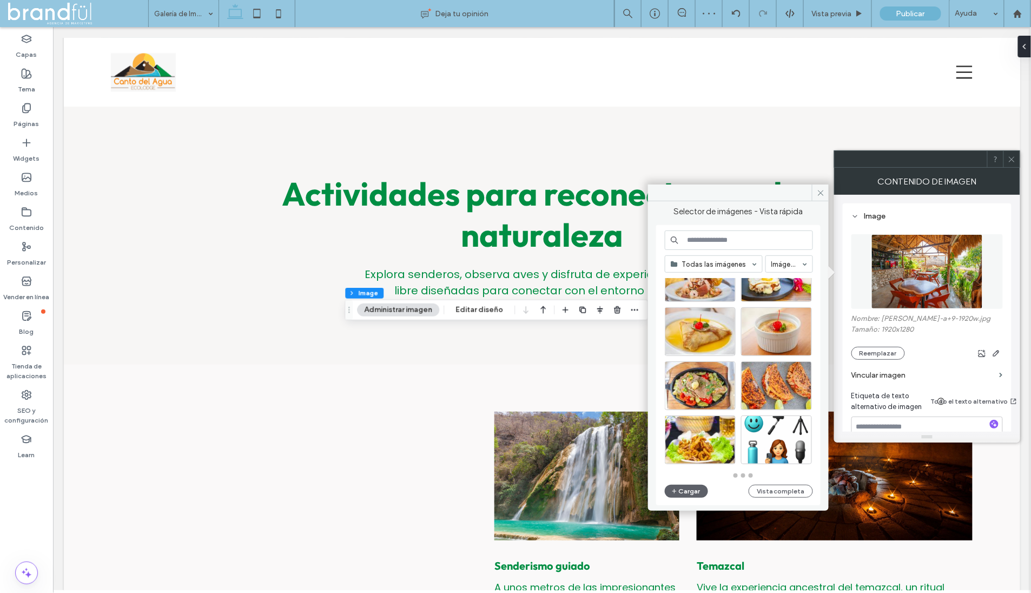
scroll to position [474, 0]
click at [784, 326] on div "Seleccionar" at bounding box center [776, 331] width 71 height 49
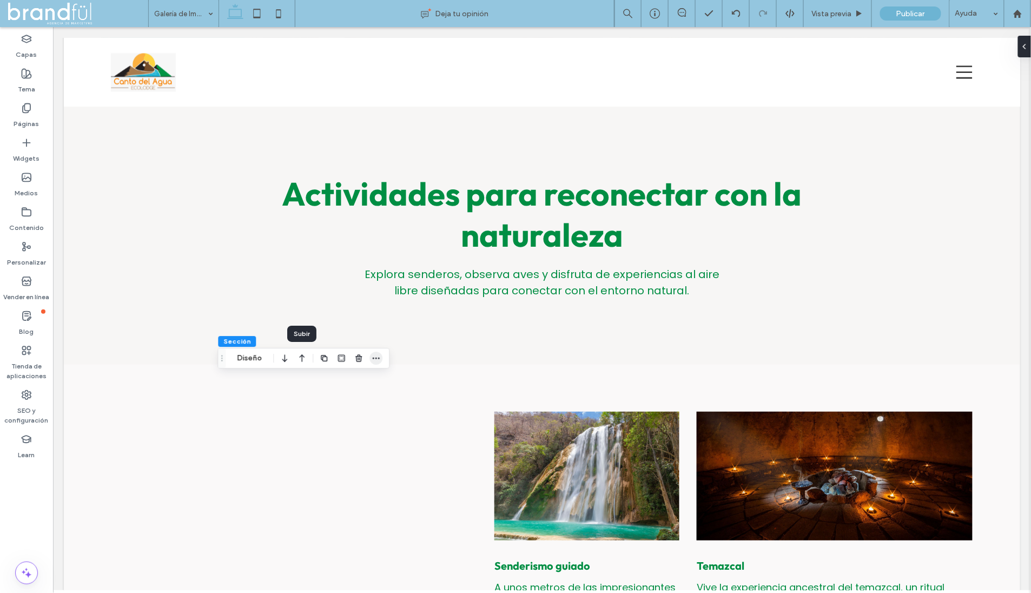
click at [378, 356] on icon "button" at bounding box center [376, 358] width 9 height 9
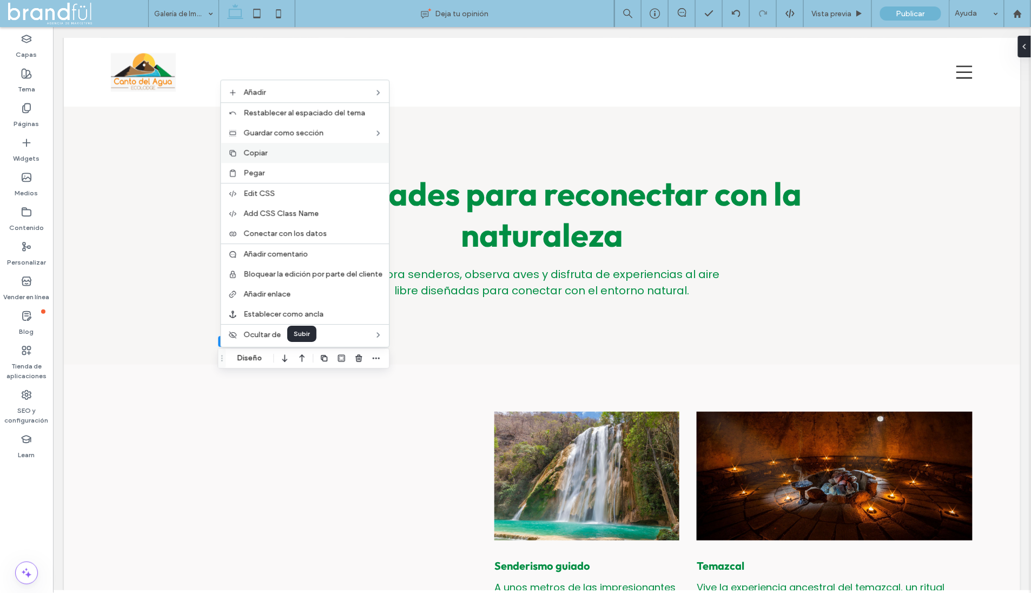
click at [262, 153] on span "Copiar" at bounding box center [255, 152] width 24 height 9
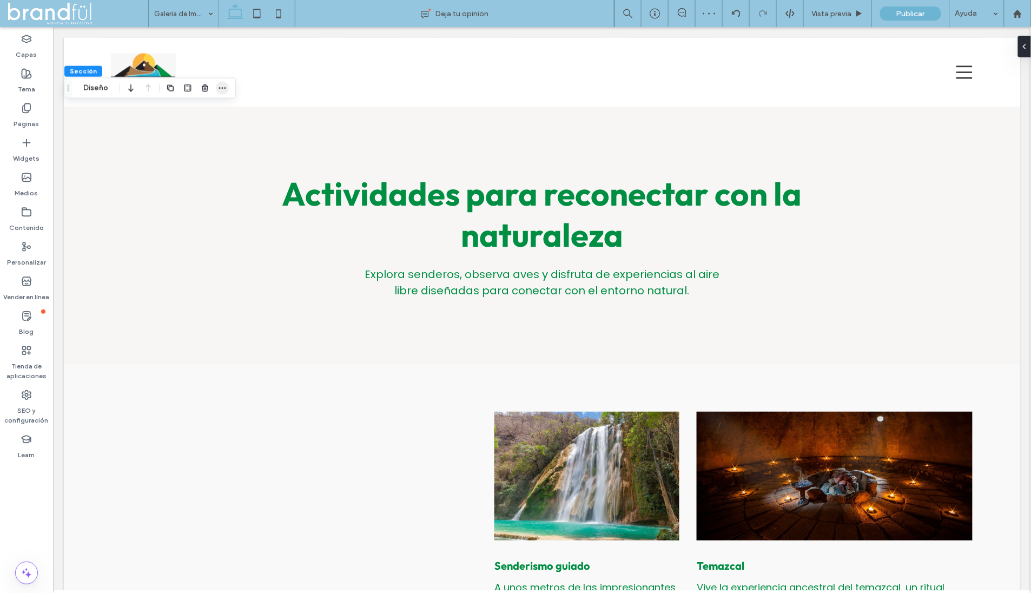
click at [220, 91] on icon "button" at bounding box center [222, 88] width 9 height 9
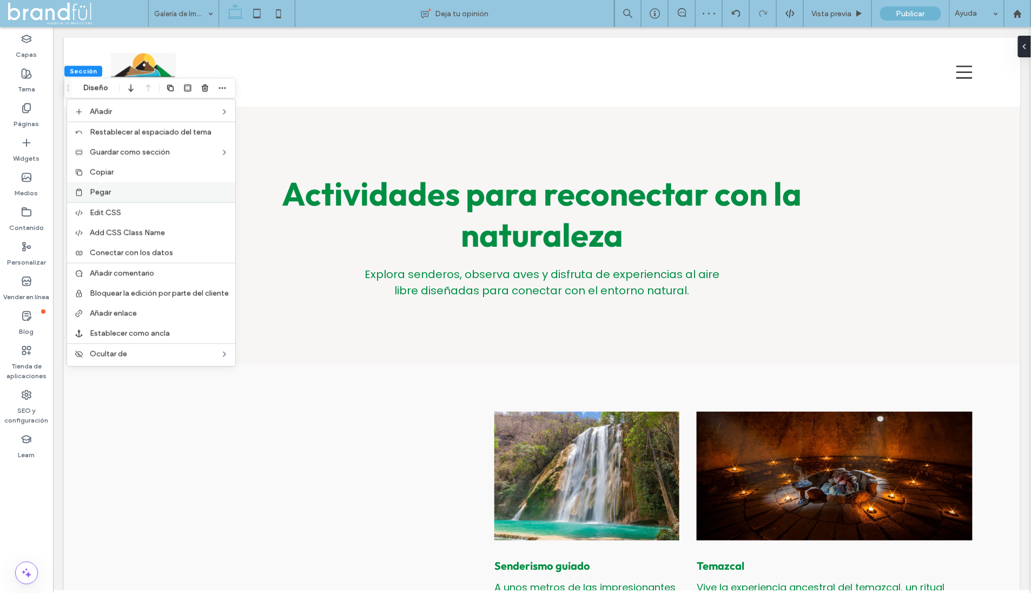
click at [142, 188] on label "Pegar" at bounding box center [159, 192] width 139 height 9
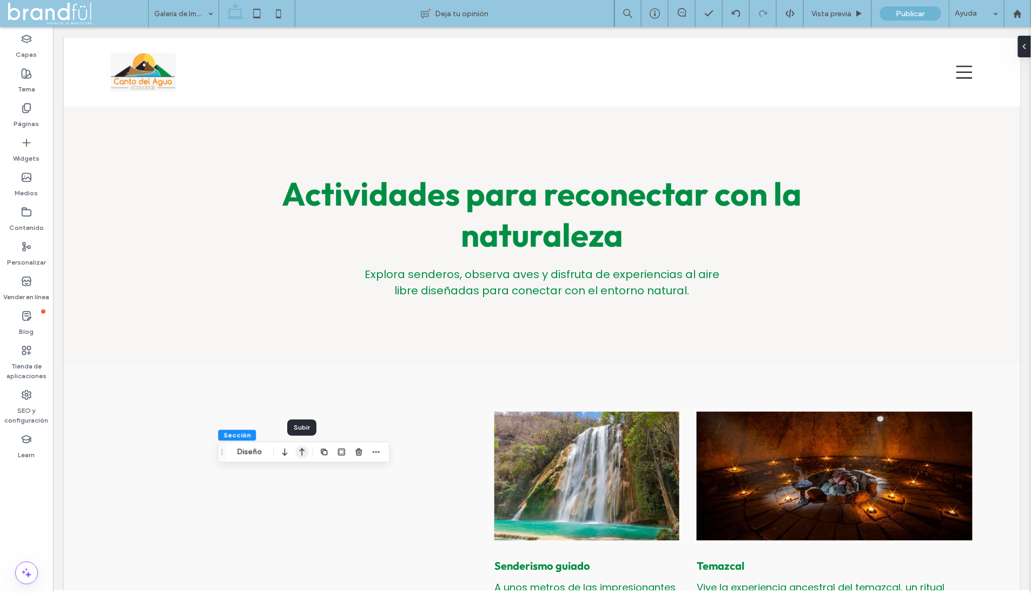
click at [301, 450] on icon "button" at bounding box center [301, 451] width 13 height 19
click at [302, 420] on icon "button" at bounding box center [301, 419] width 13 height 19
click at [288, 213] on icon "button" at bounding box center [284, 209] width 13 height 19
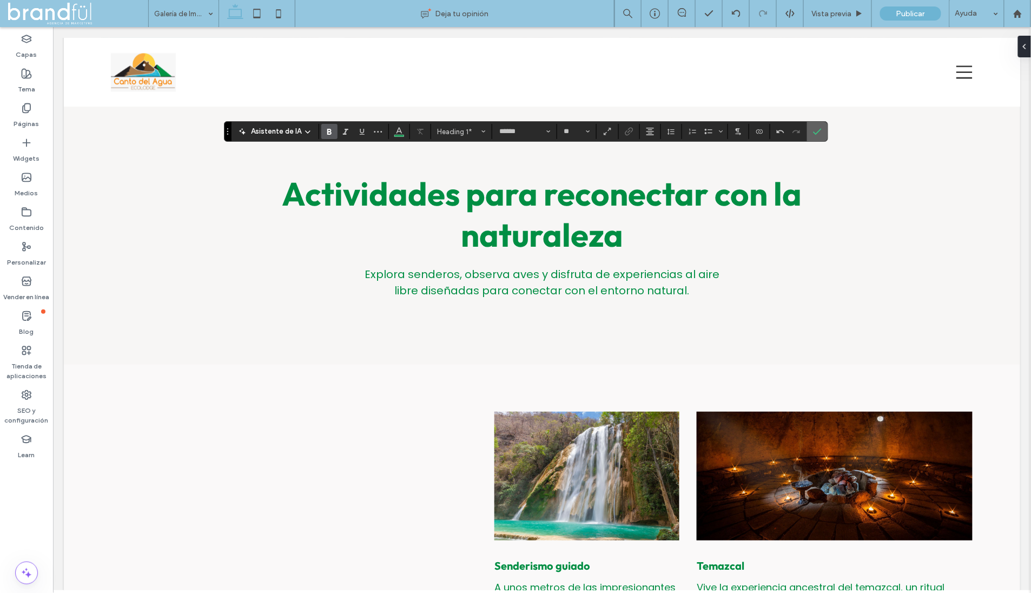
click at [816, 127] on span "Confirmar" at bounding box center [817, 131] width 9 height 18
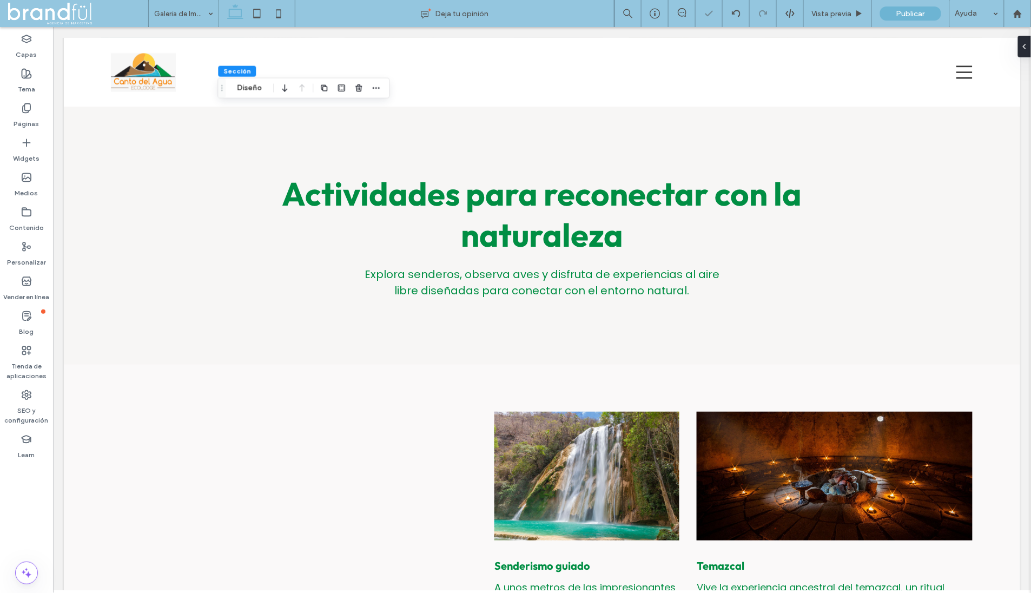
click at [386, 87] on div "Sección Diseño" at bounding box center [303, 88] width 172 height 21
click at [378, 88] on use "button" at bounding box center [376, 88] width 7 height 2
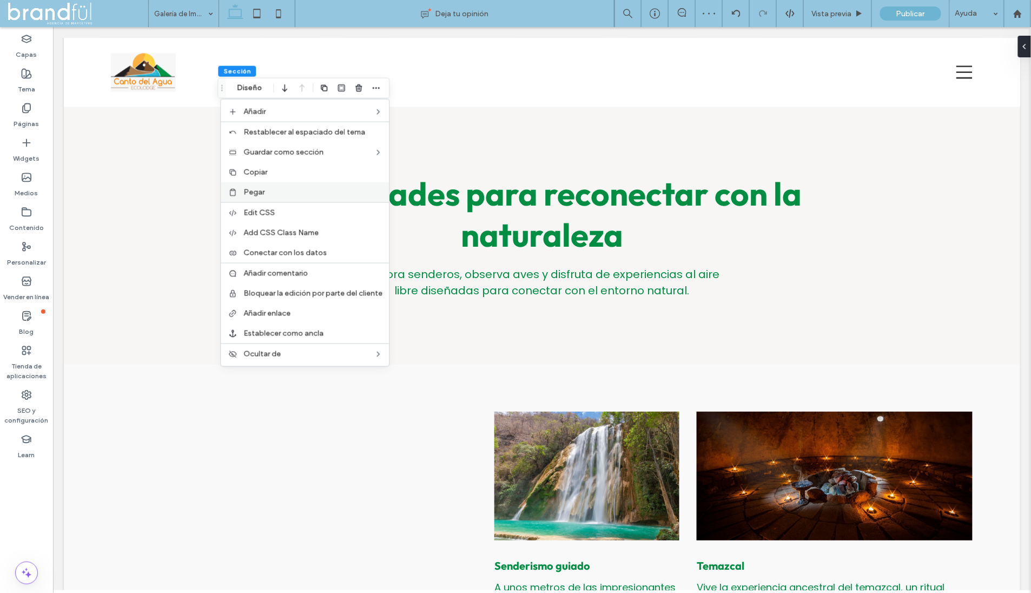
click at [304, 184] on div "Pegar" at bounding box center [305, 192] width 168 height 20
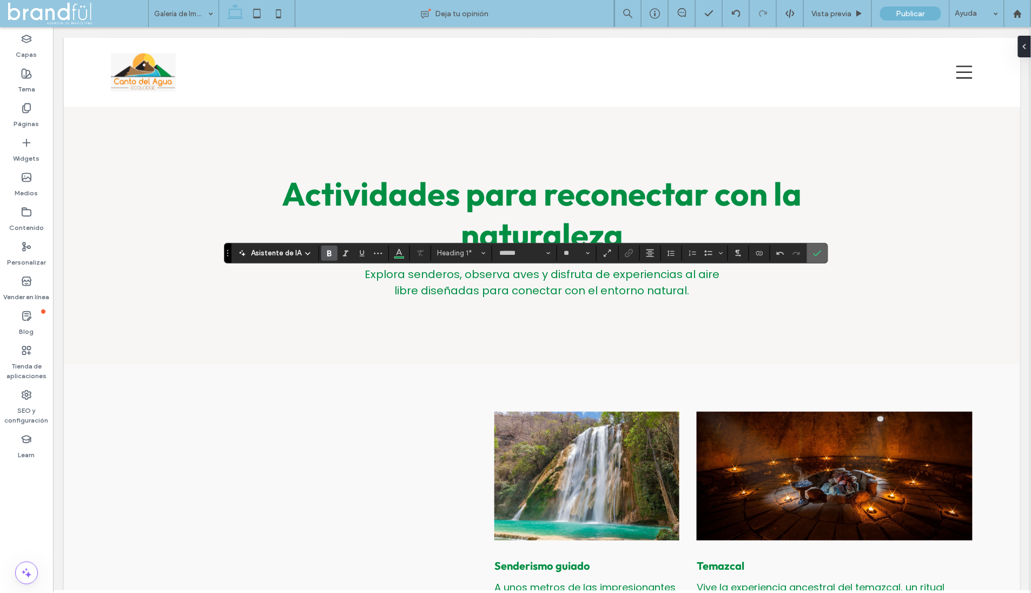
click at [813, 253] on use "Confirmar" at bounding box center [817, 253] width 9 height 6
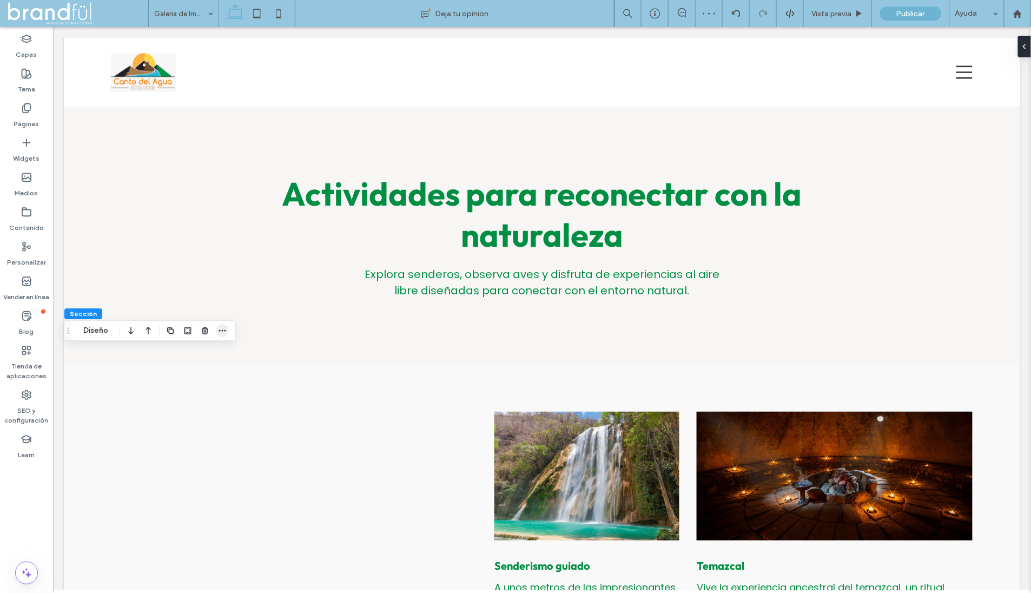
click at [223, 332] on icon "button" at bounding box center [222, 330] width 9 height 9
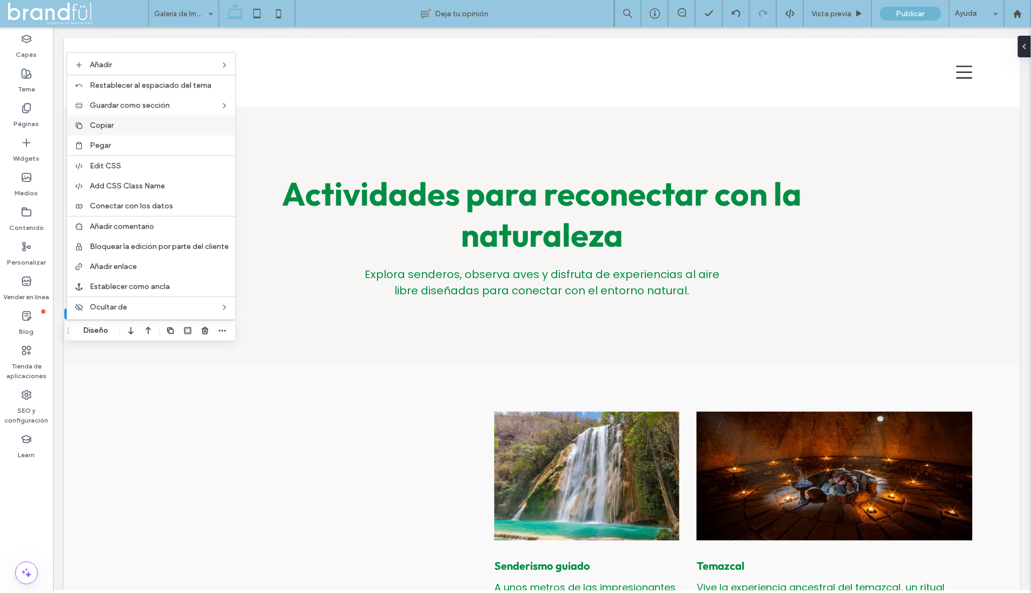
click at [142, 128] on label "Copiar" at bounding box center [159, 125] width 139 height 9
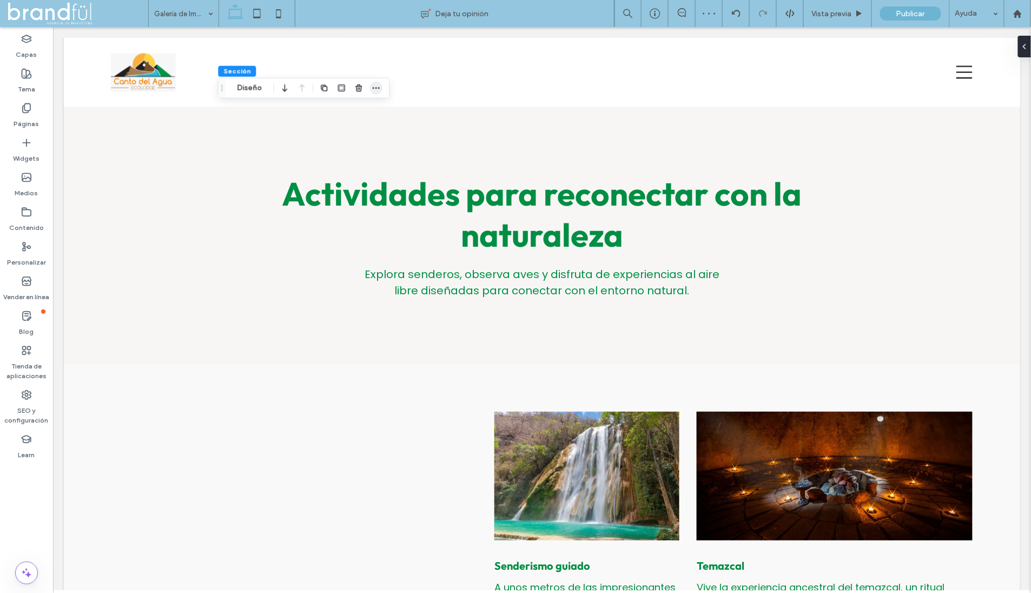
click at [375, 90] on icon "button" at bounding box center [376, 88] width 9 height 9
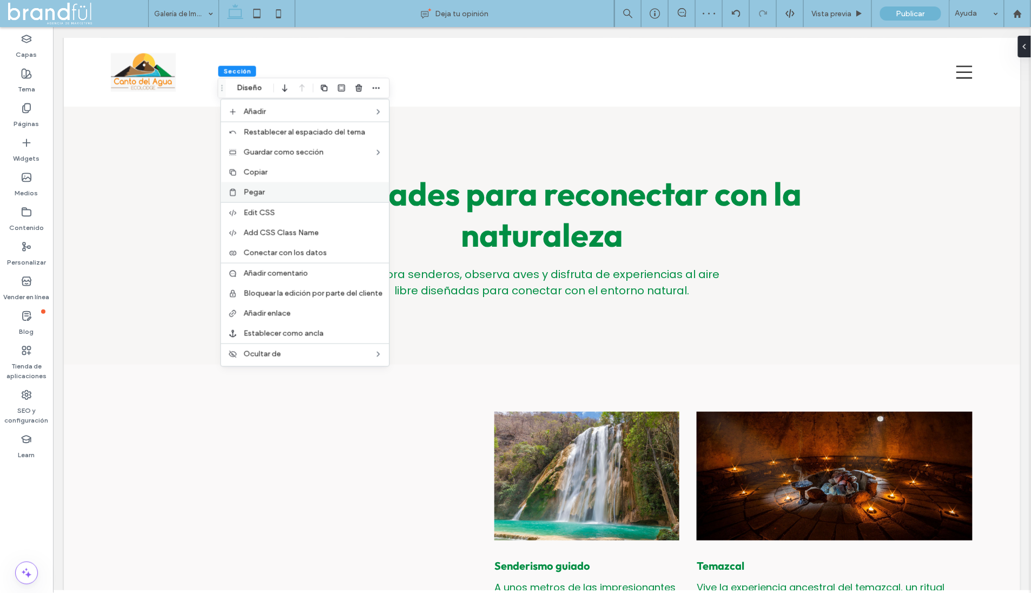
click at [263, 190] on span "Pegar" at bounding box center [253, 192] width 21 height 9
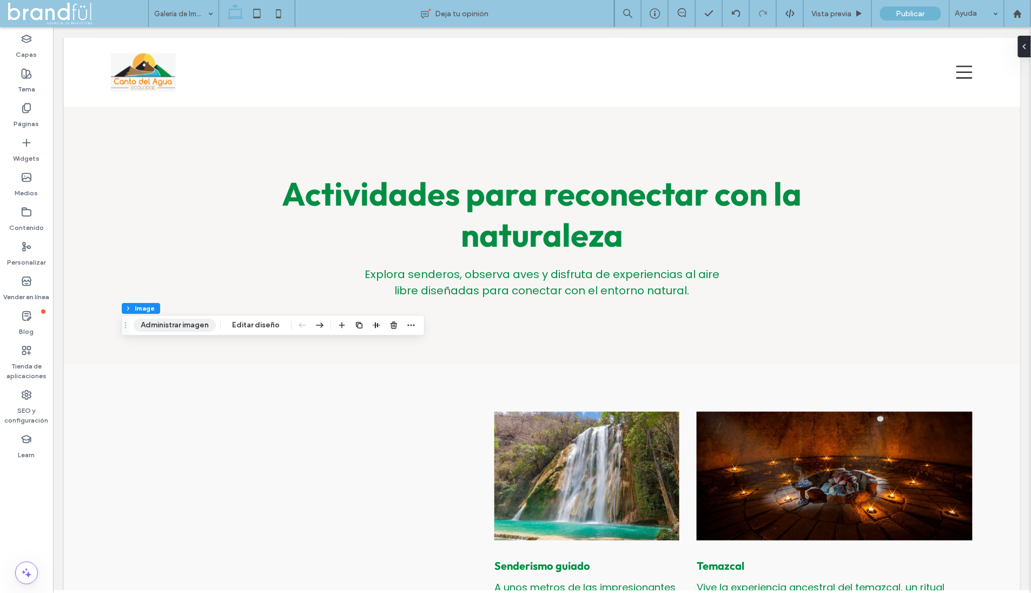
click at [182, 321] on button "Administrar imagen" at bounding box center [175, 325] width 82 height 13
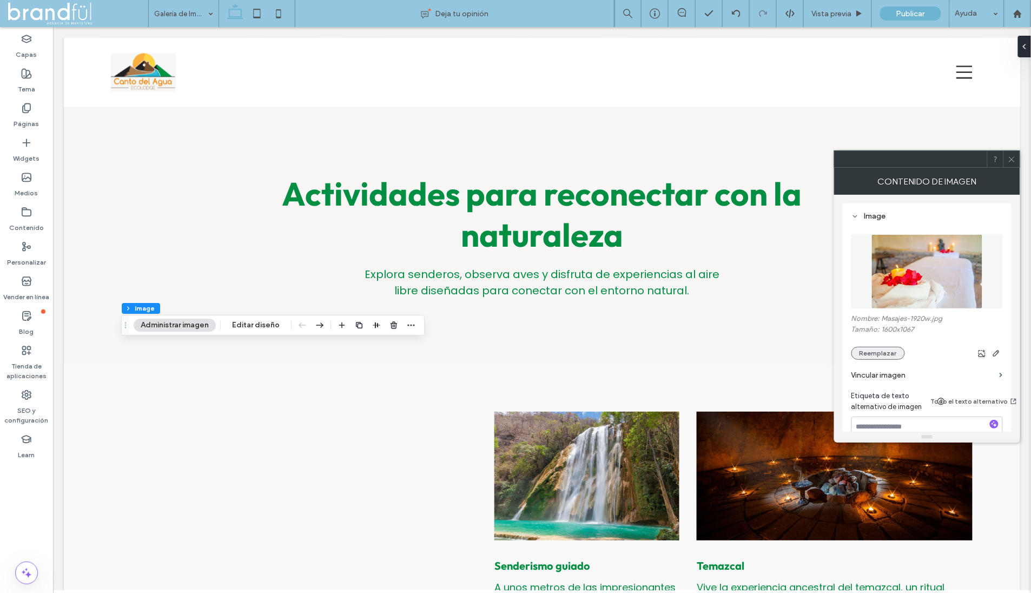
click at [876, 348] on button "Reemplazar" at bounding box center [878, 353] width 54 height 13
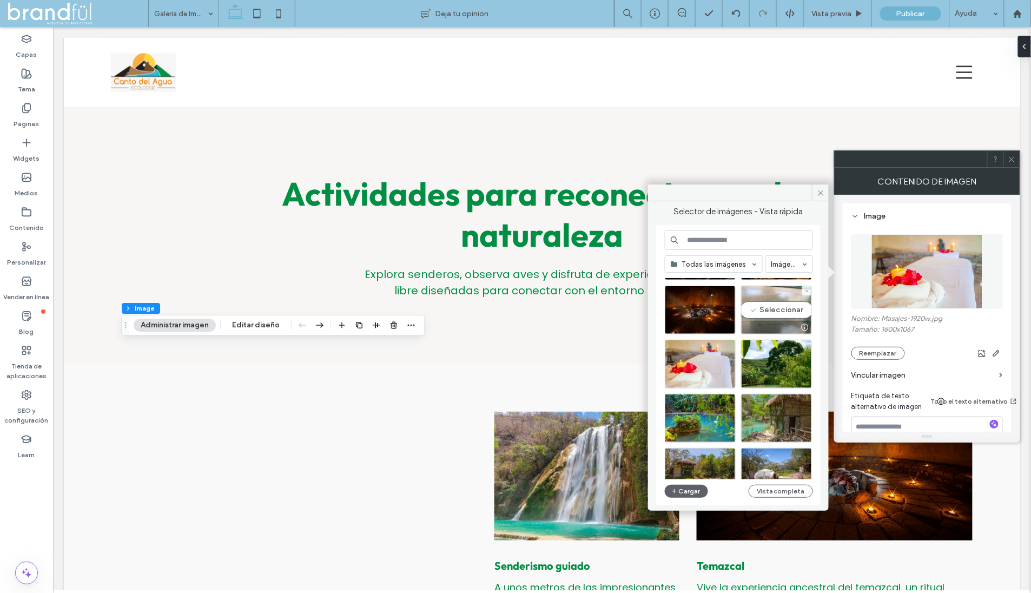
scroll to position [73, 0]
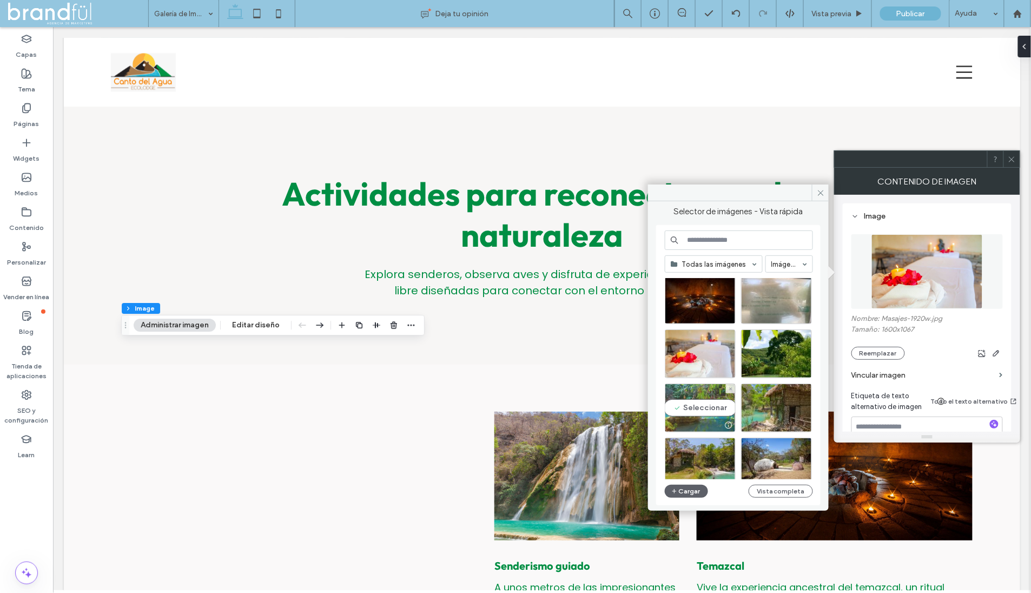
click at [714, 406] on div "Seleccionar" at bounding box center [700, 407] width 71 height 49
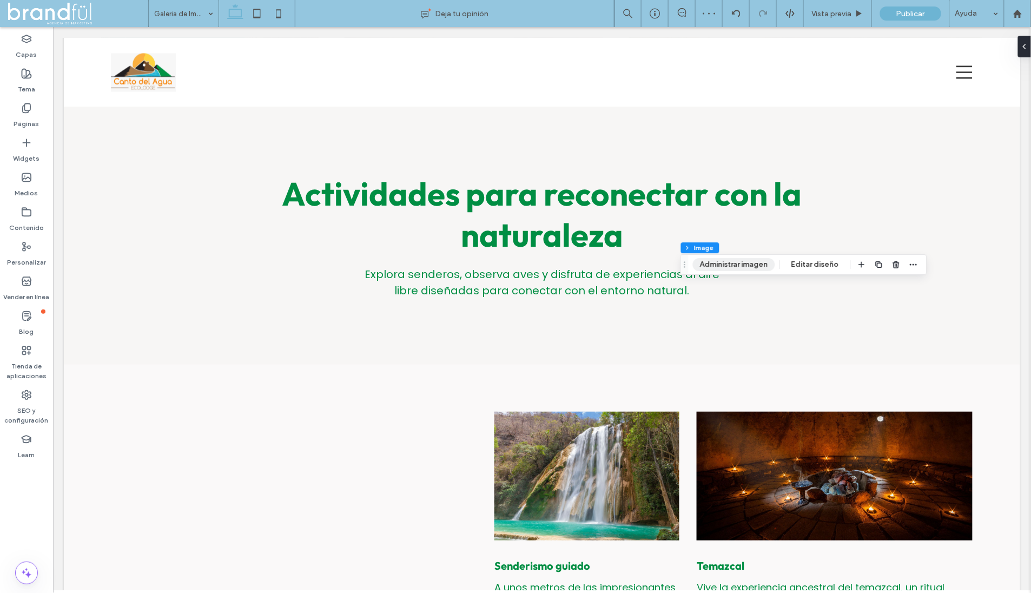
click at [734, 265] on button "Administrar imagen" at bounding box center [734, 264] width 82 height 13
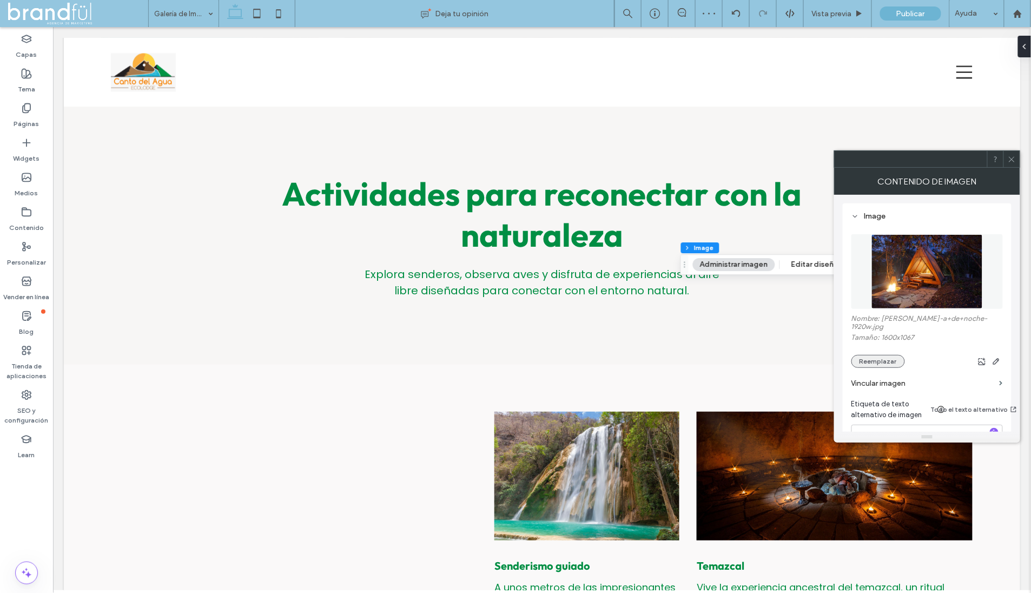
click at [899, 355] on button "Reemplazar" at bounding box center [878, 361] width 54 height 13
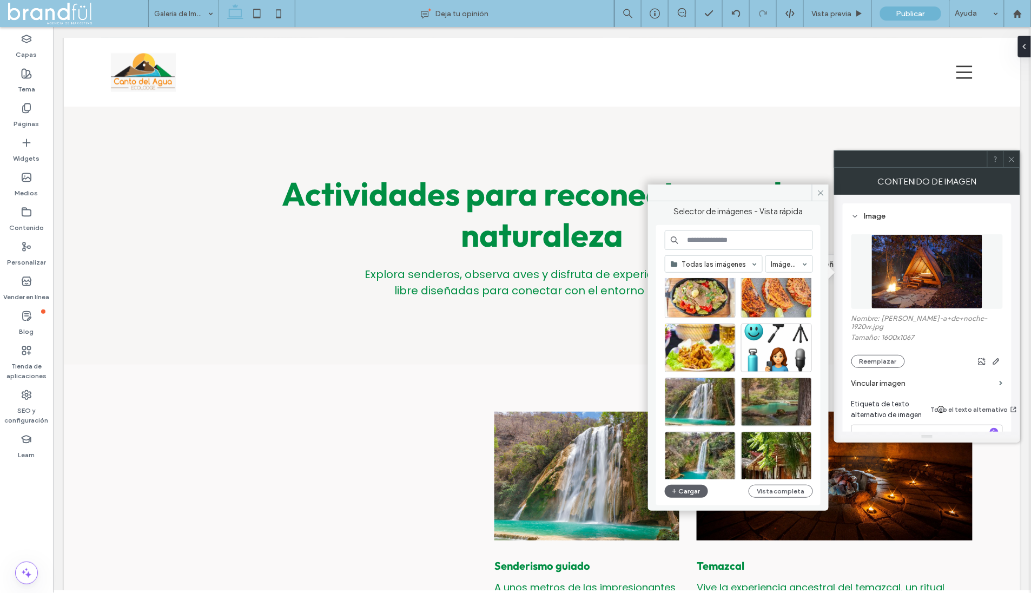
scroll to position [556, 0]
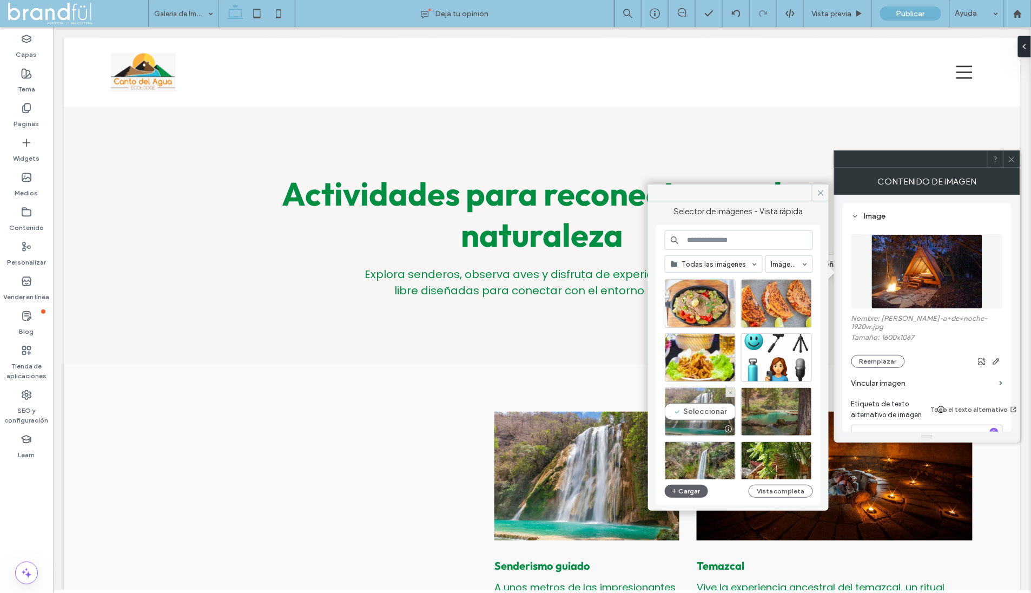
click at [702, 408] on div "Seleccionar" at bounding box center [700, 411] width 71 height 49
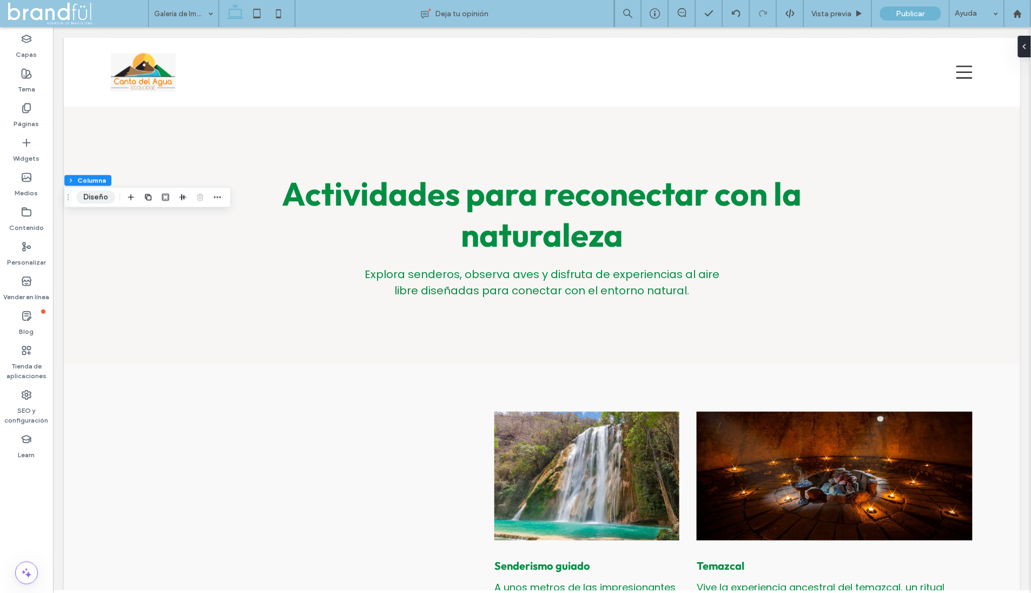
click at [83, 199] on button "Diseño" at bounding box center [95, 197] width 39 height 13
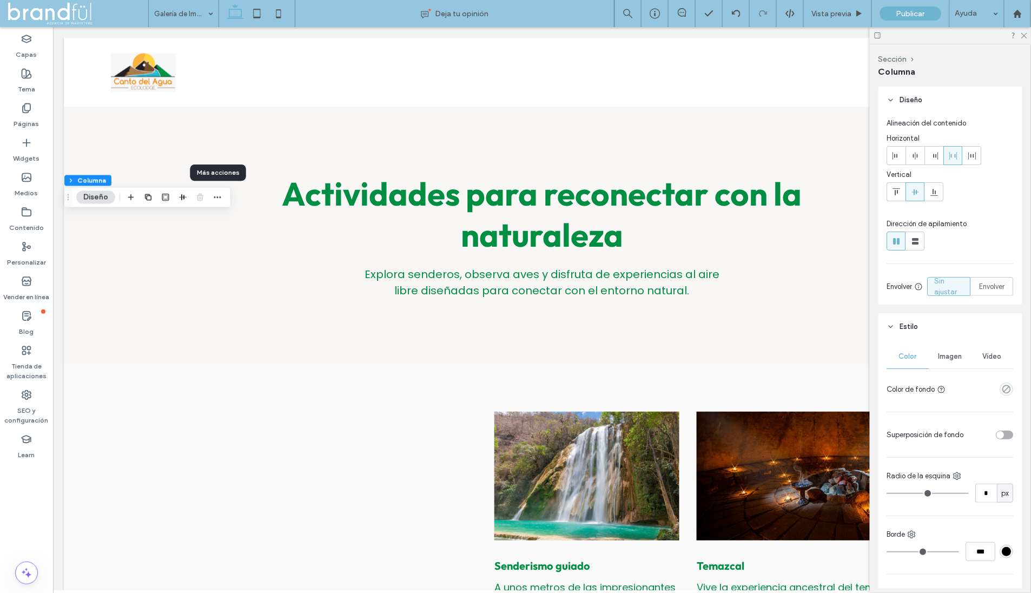
click at [946, 345] on div "Imagen" at bounding box center [950, 357] width 42 height 24
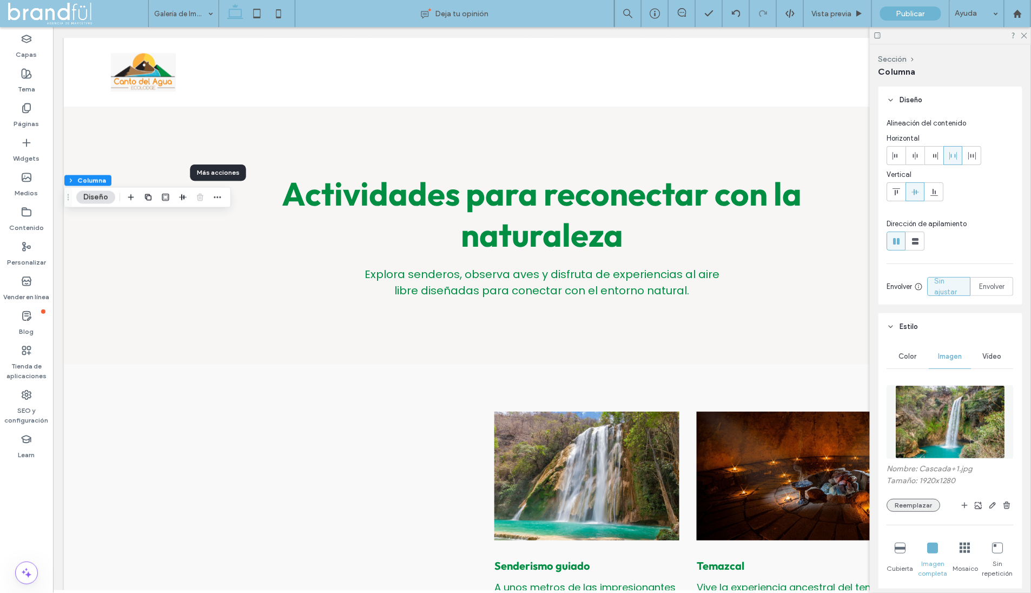
click at [909, 501] on button "Reemplazar" at bounding box center [914, 505] width 54 height 13
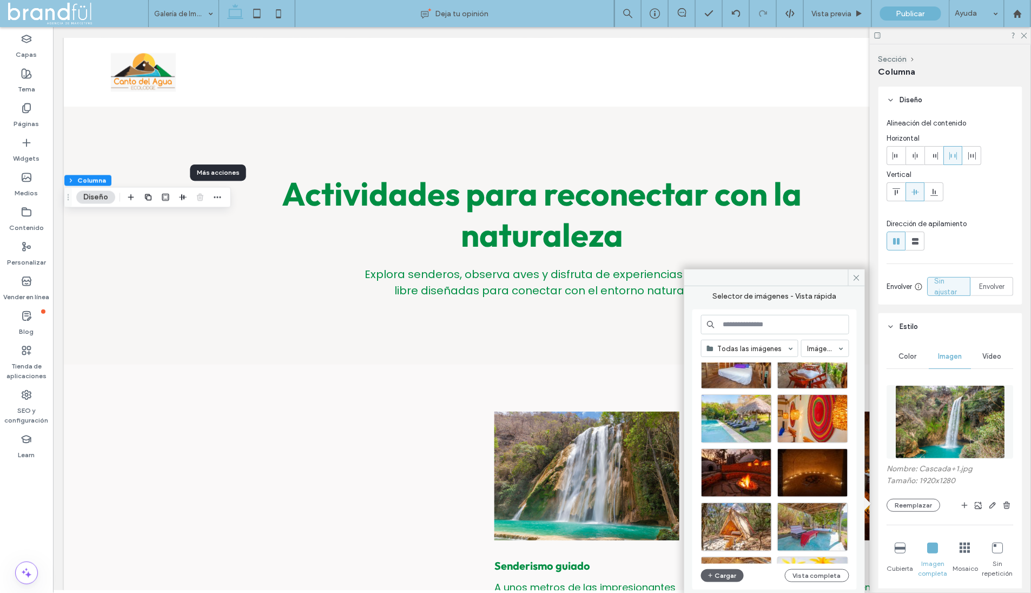
scroll to position [1060, 0]
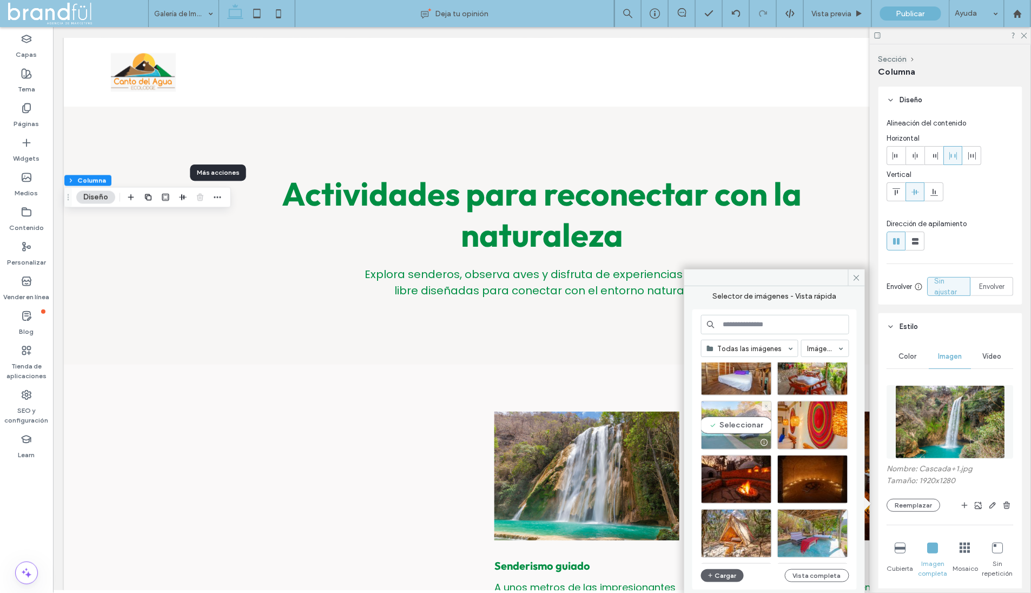
click at [747, 425] on div "Seleccionar" at bounding box center [736, 425] width 71 height 49
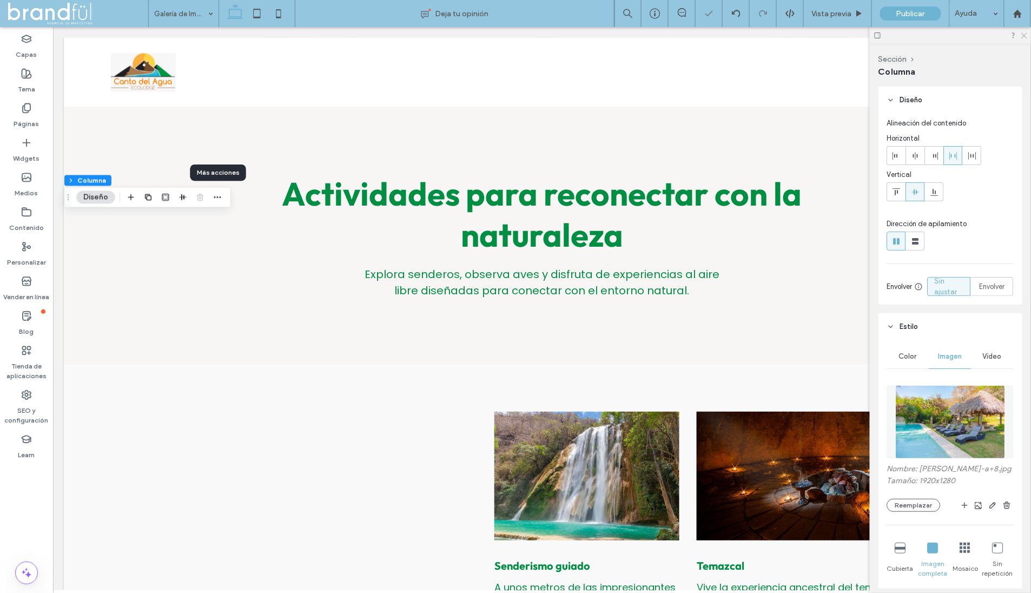
click at [1024, 34] on icon at bounding box center [1023, 34] width 7 height 7
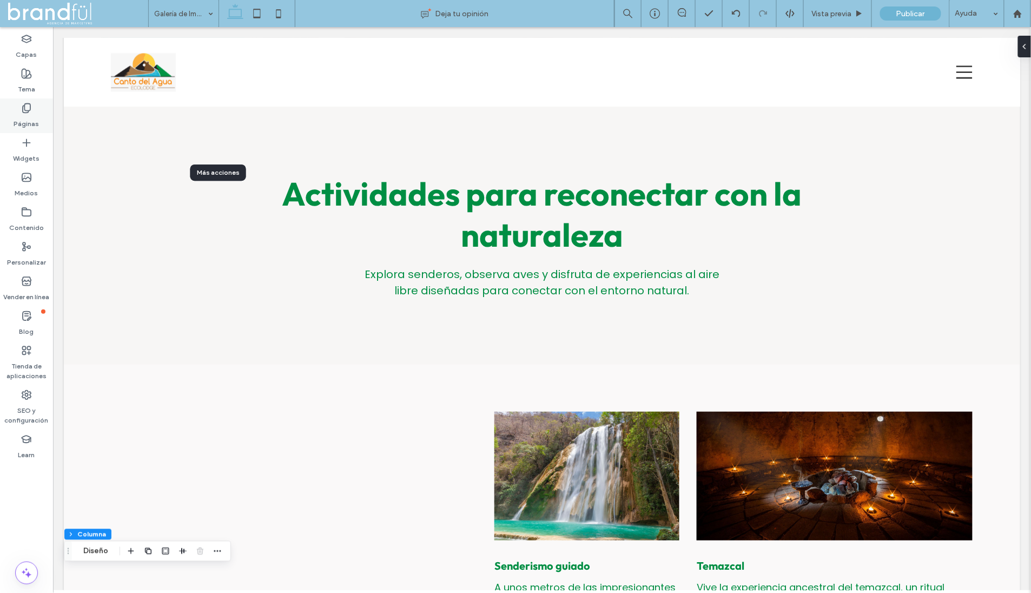
click at [35, 109] on div "Páginas" at bounding box center [26, 115] width 53 height 35
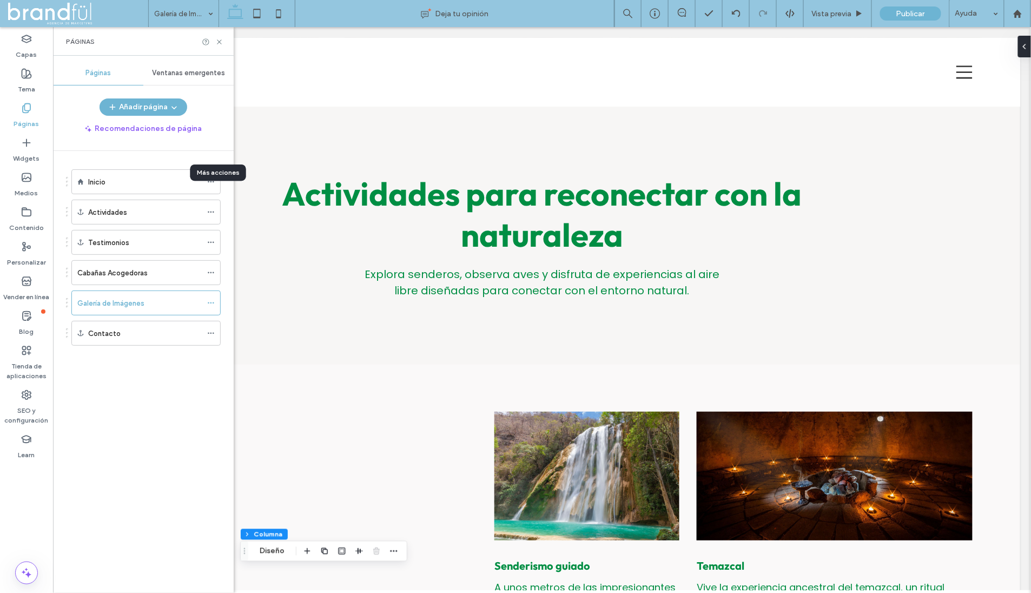
click at [128, 332] on div "Contacto" at bounding box center [145, 333] width 114 height 11
click at [111, 274] on label "Cabañas Acogedoras" at bounding box center [112, 272] width 70 height 19
click at [220, 42] on use at bounding box center [219, 41] width 4 height 4
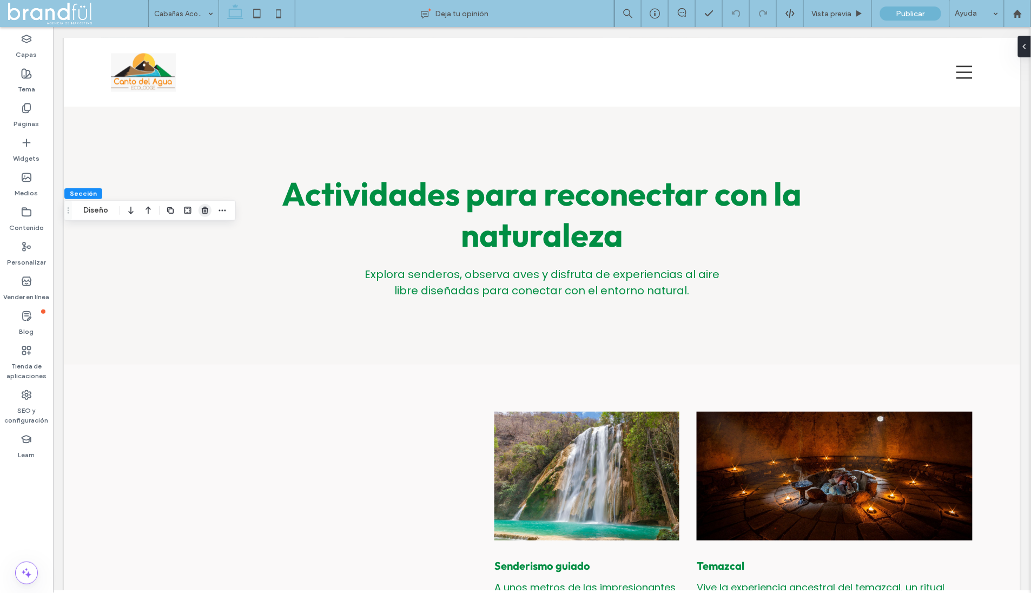
click at [210, 209] on span "button" at bounding box center [204, 210] width 13 height 13
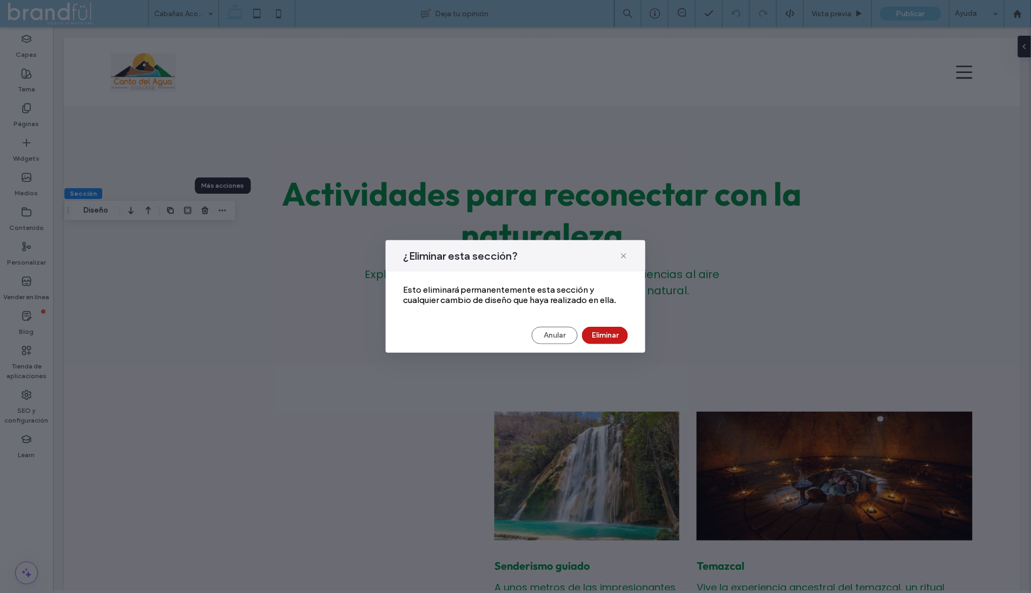
click at [618, 337] on button "Eliminar" at bounding box center [605, 335] width 46 height 17
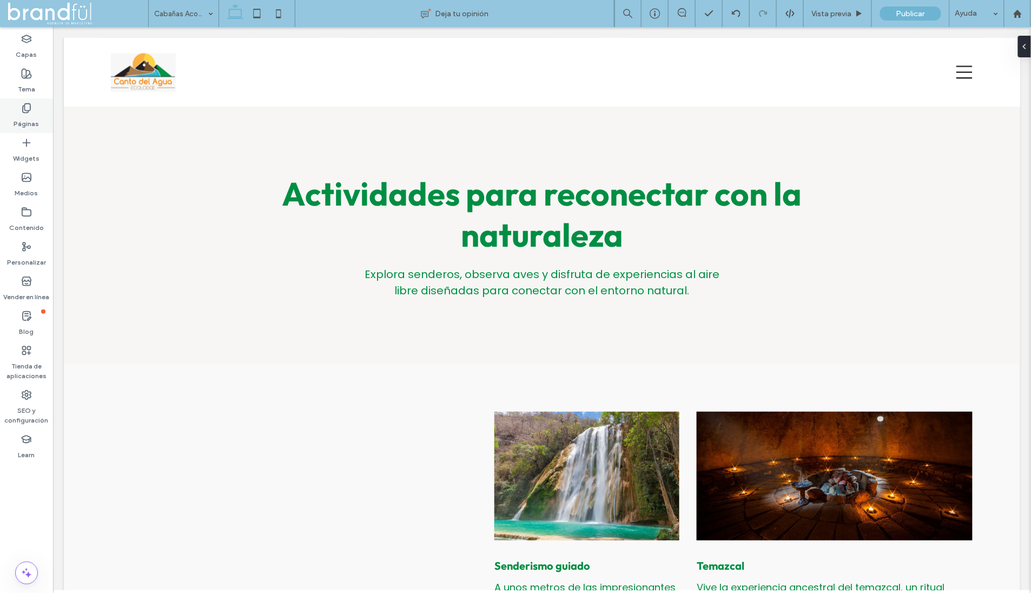
click at [19, 111] on div "Páginas" at bounding box center [26, 115] width 53 height 35
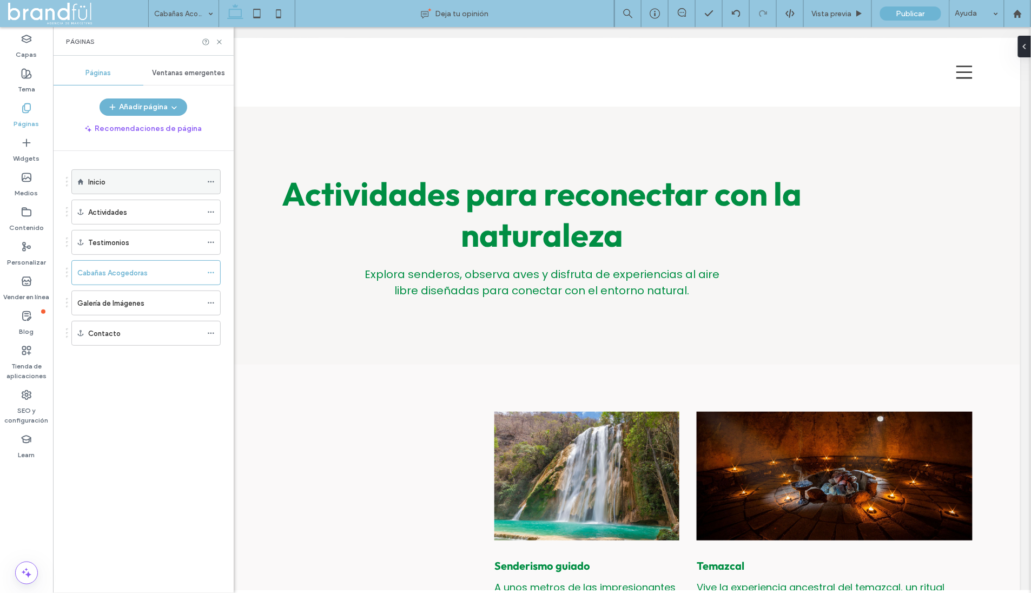
click at [100, 185] on label "Inicio" at bounding box center [96, 182] width 17 height 19
click at [218, 39] on icon at bounding box center [219, 42] width 8 height 8
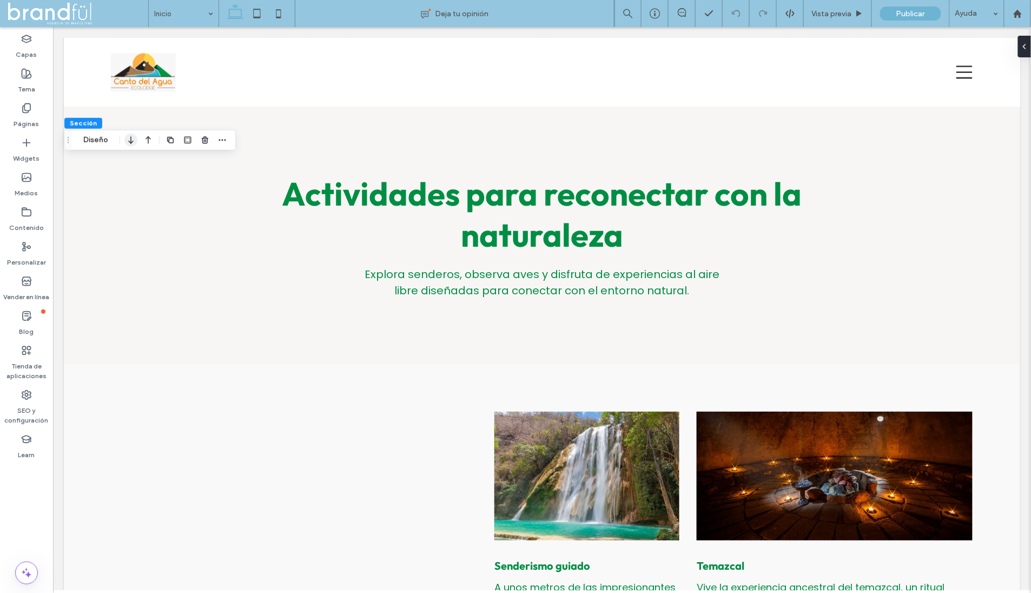
click at [128, 142] on icon "button" at bounding box center [130, 139] width 13 height 19
type input "**"
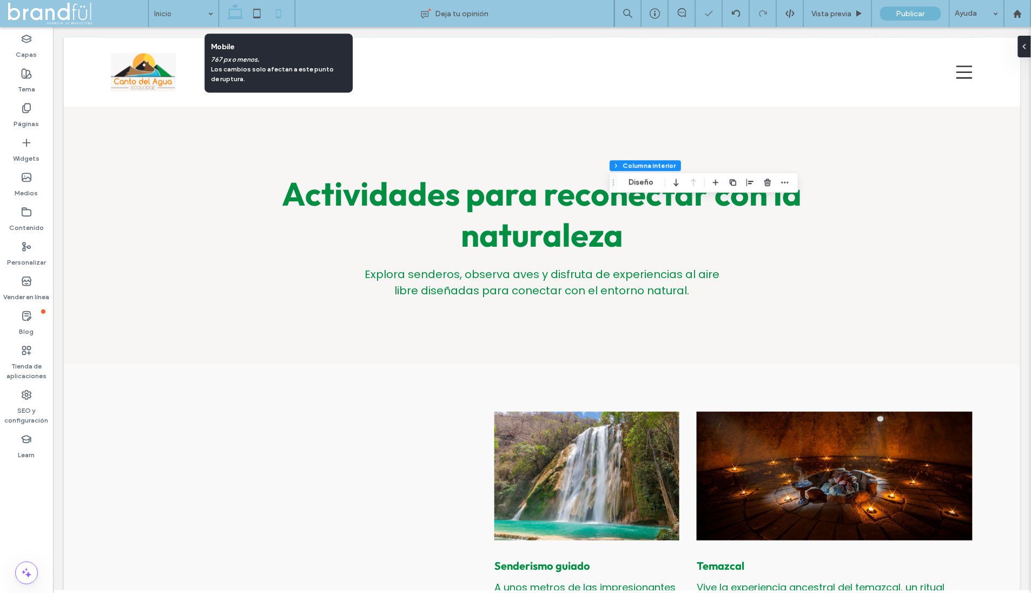
click at [270, 10] on icon at bounding box center [279, 14] width 22 height 22
type input "**"
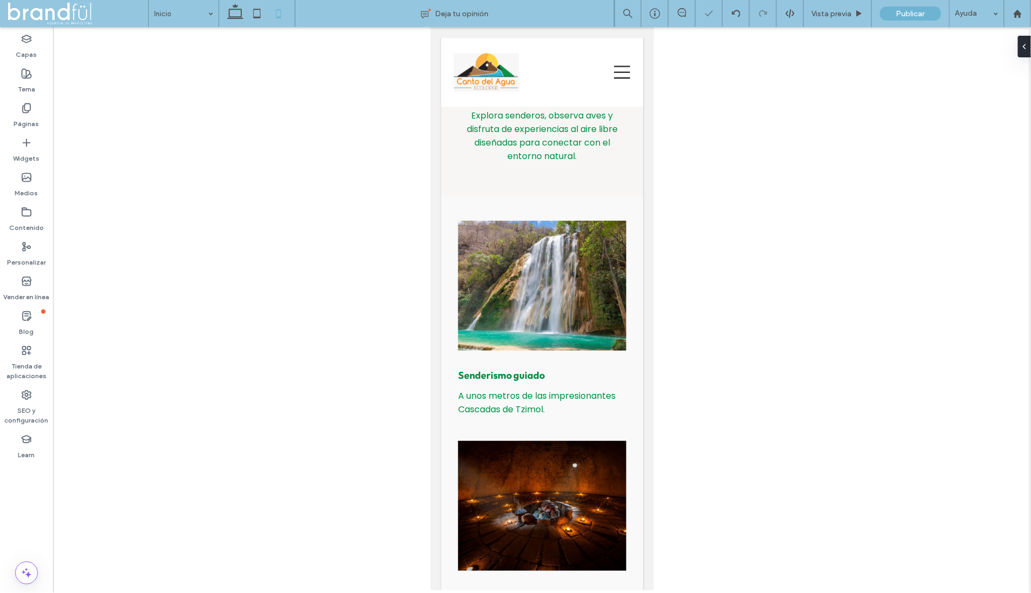
type input "***"
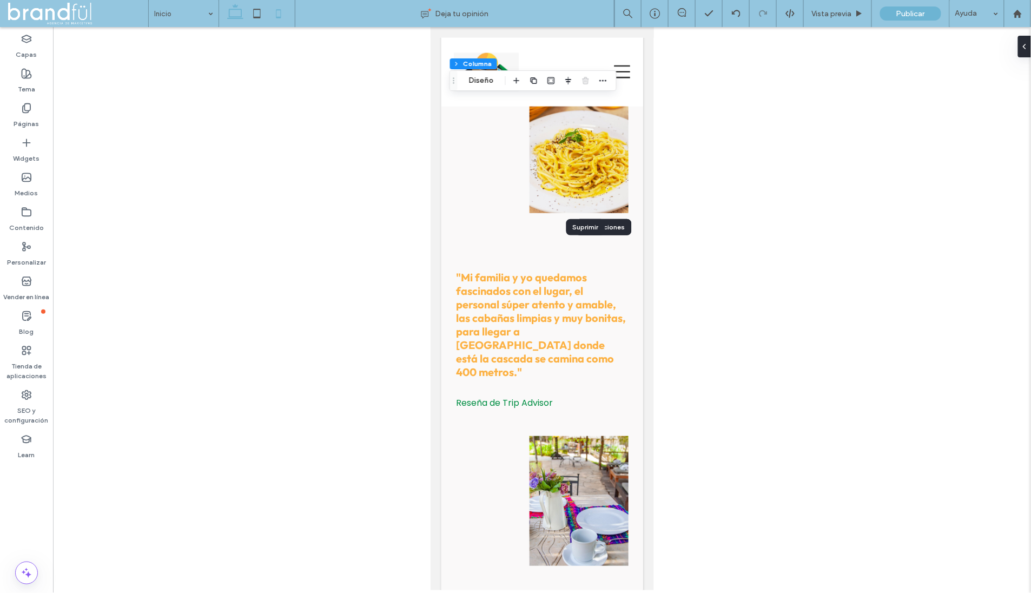
click at [239, 11] on icon at bounding box center [235, 14] width 22 height 22
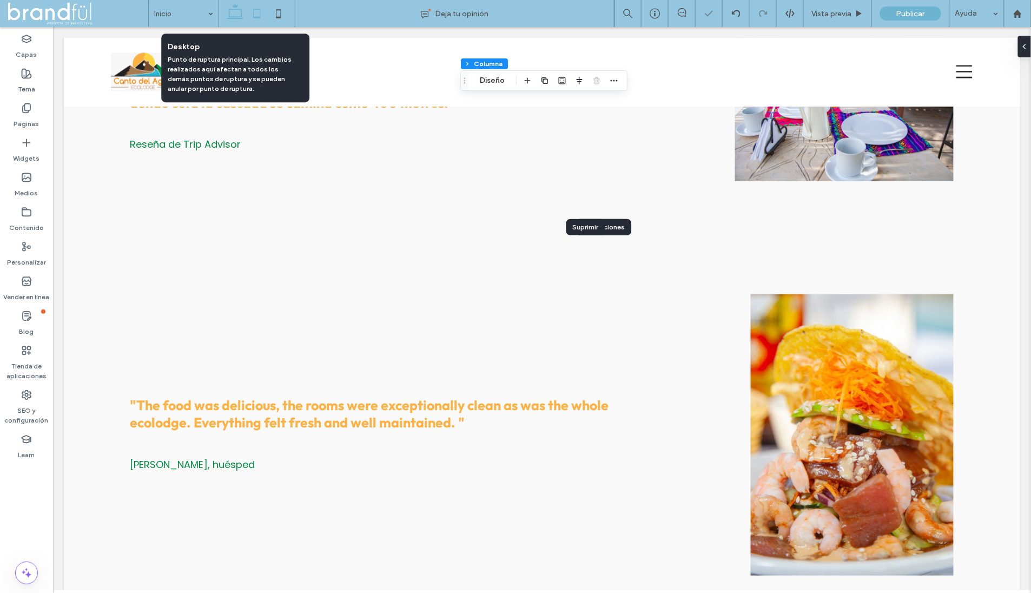
type input "**"
type input "****"
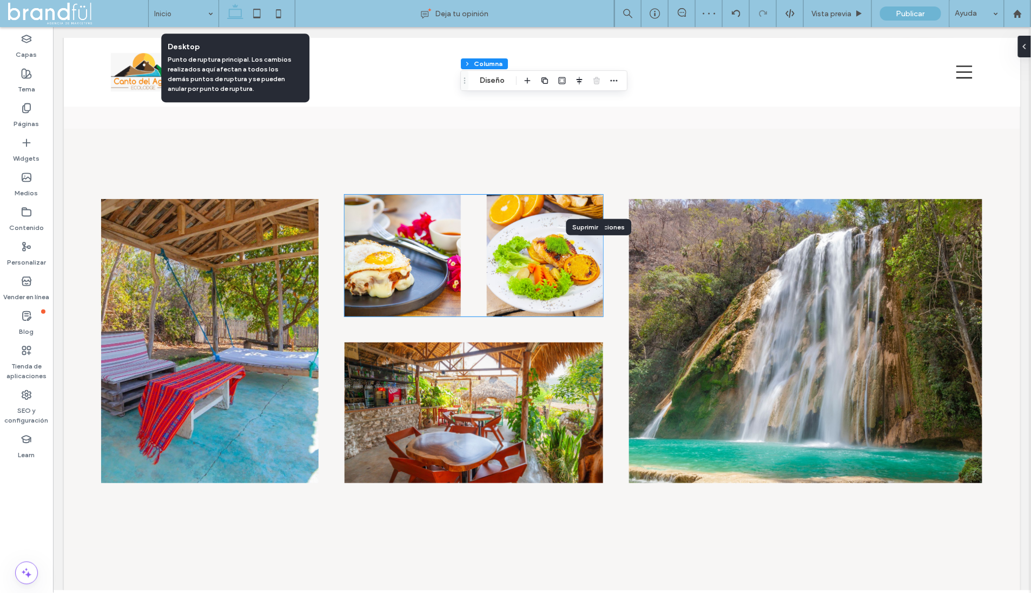
scroll to position [4259, 0]
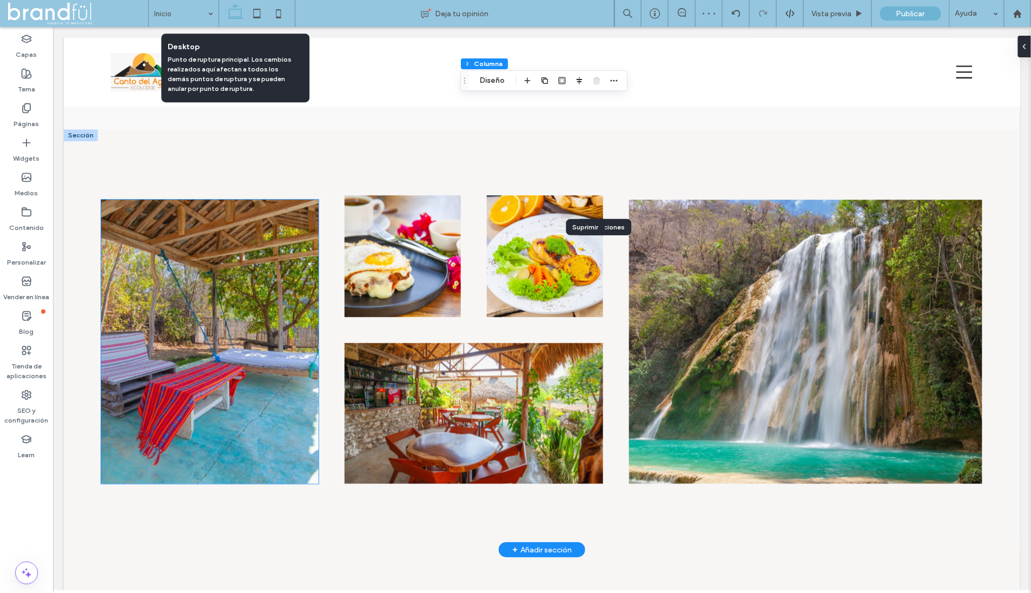
click at [287, 289] on img at bounding box center [209, 341] width 217 height 284
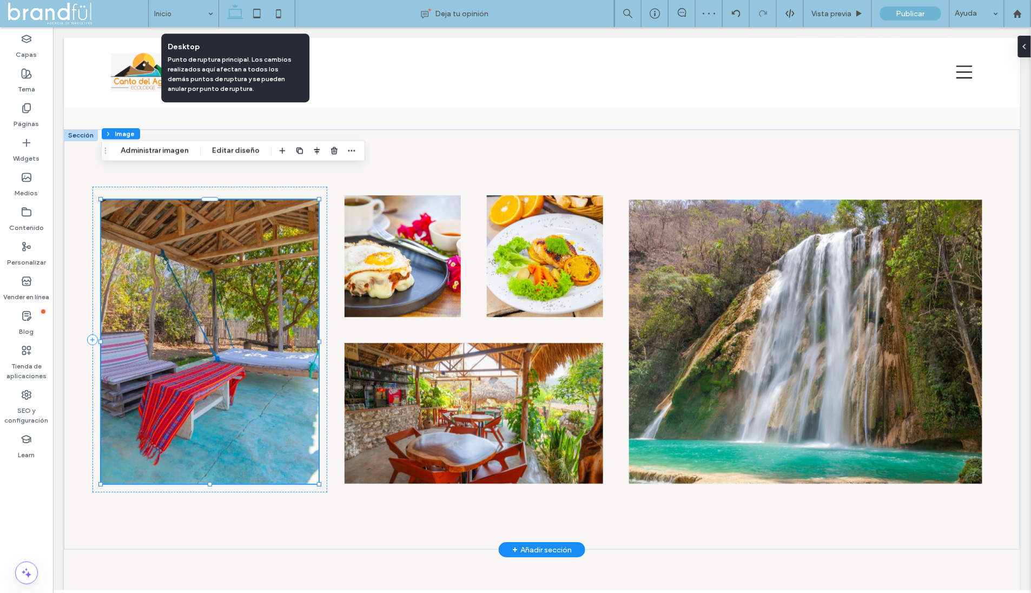
click at [275, 293] on img at bounding box center [209, 341] width 217 height 284
drag, startPoint x: 175, startPoint y: 152, endPoint x: 766, endPoint y: 265, distance: 601.8
click at [175, 152] on button "Administrar imagen" at bounding box center [155, 150] width 82 height 13
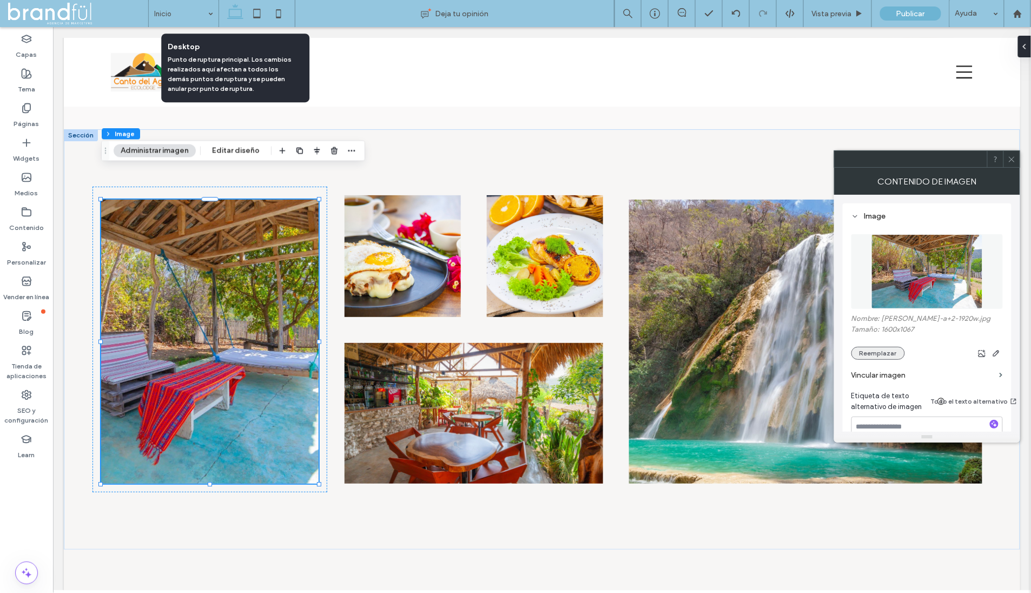
click at [868, 349] on button "Reemplazar" at bounding box center [878, 353] width 54 height 13
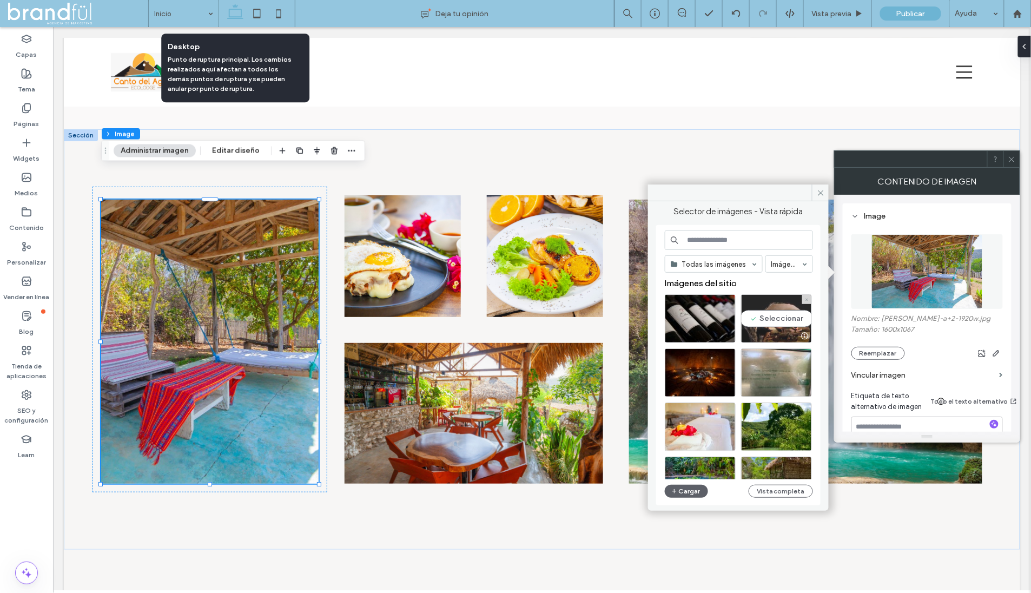
click at [779, 320] on div "Seleccionar" at bounding box center [776, 318] width 71 height 49
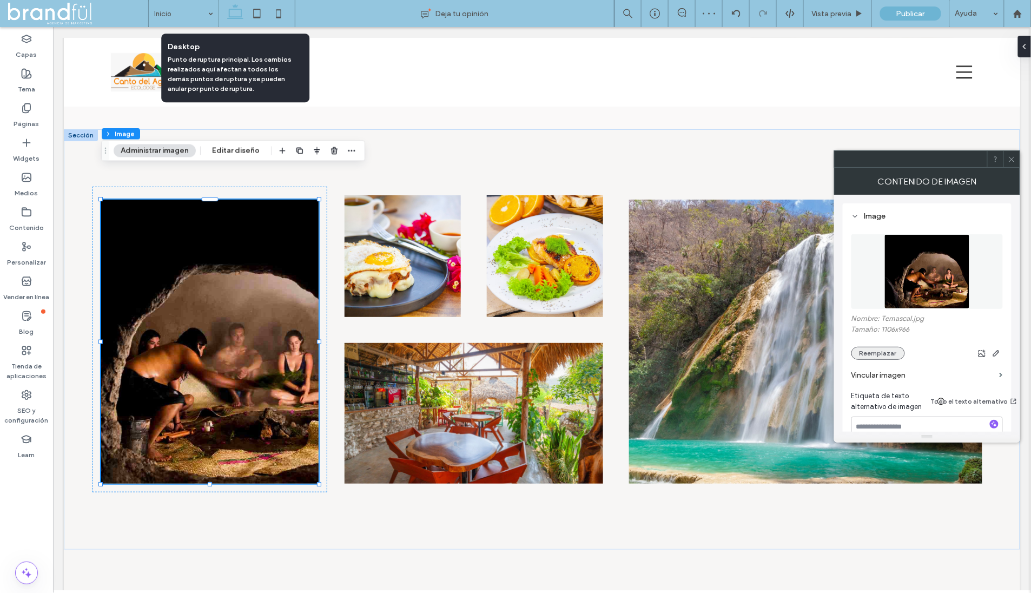
click at [878, 352] on button "Reemplazar" at bounding box center [878, 353] width 54 height 13
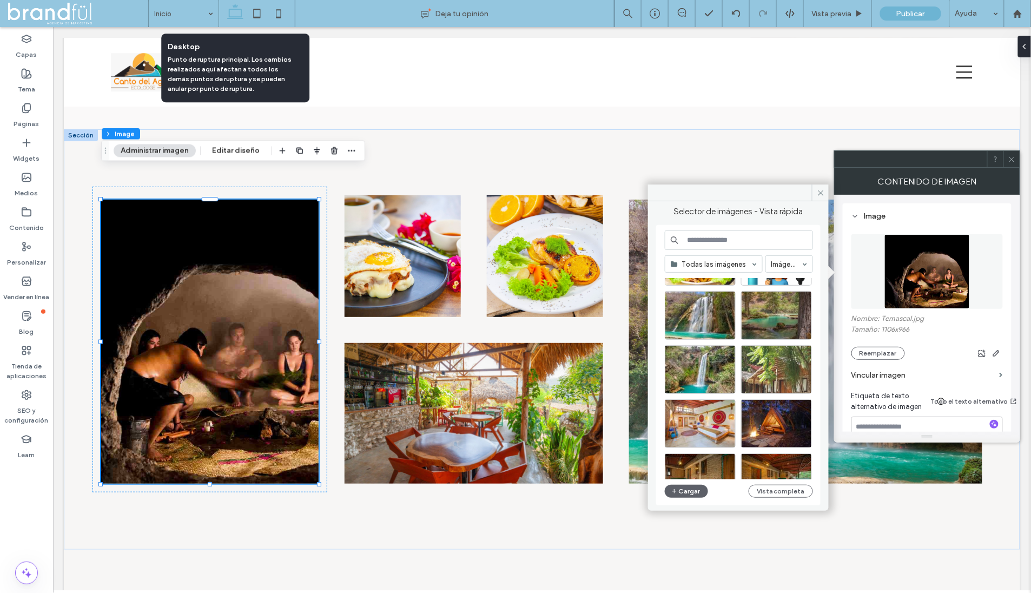
scroll to position [706, 0]
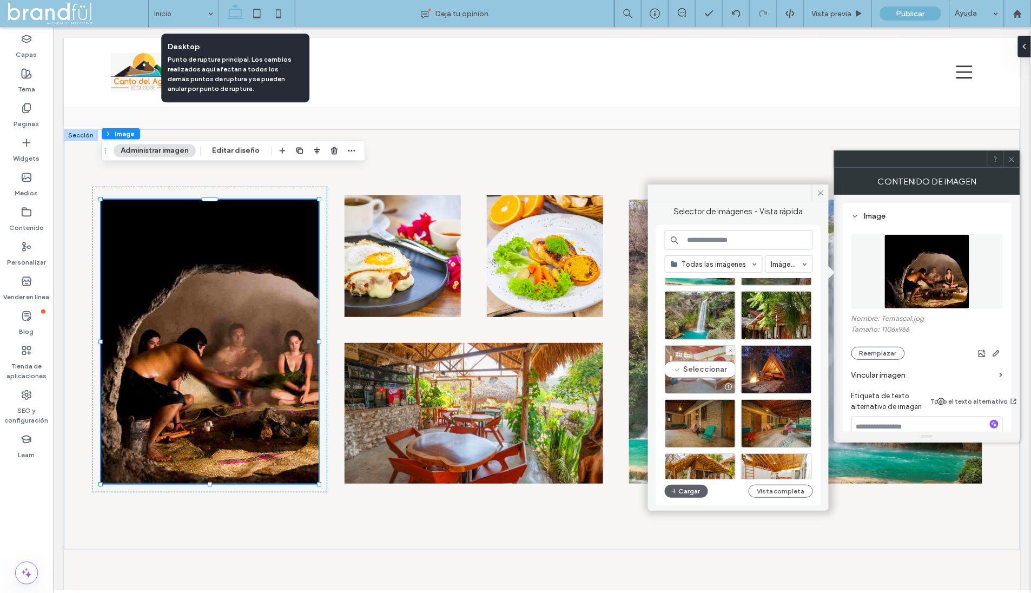
click at [712, 373] on div "Seleccionar" at bounding box center [700, 369] width 71 height 49
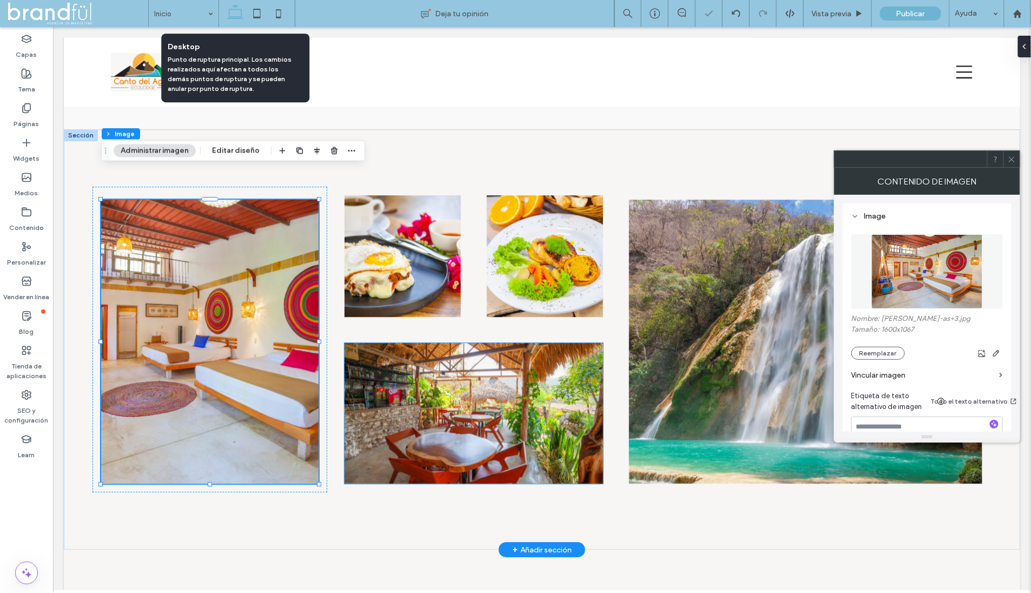
click at [548, 375] on img at bounding box center [473, 412] width 258 height 141
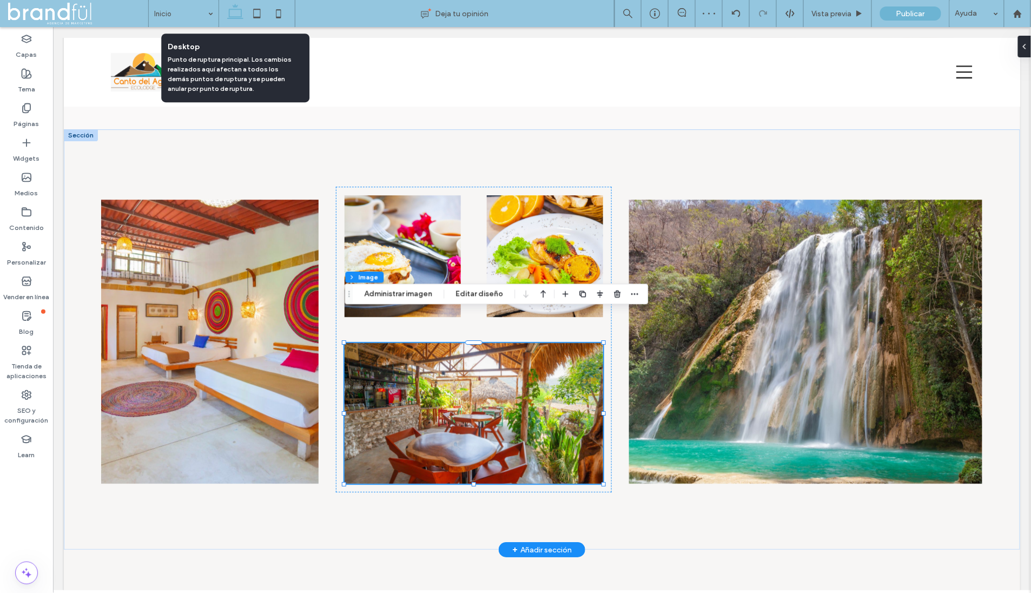
click at [537, 362] on img at bounding box center [473, 412] width 258 height 141
click at [407, 293] on button "Administrar imagen" at bounding box center [398, 294] width 82 height 13
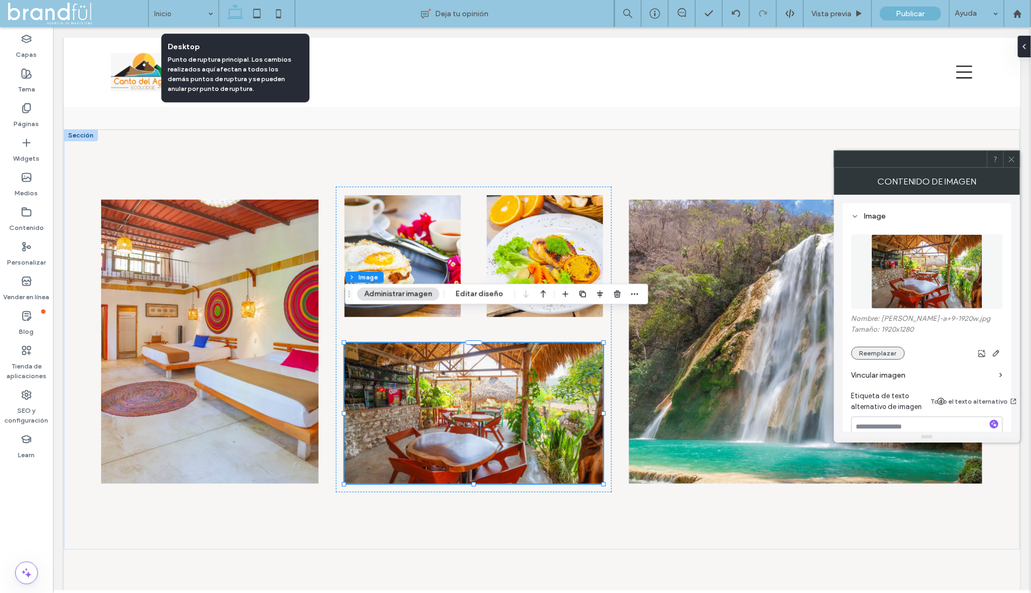
drag, startPoint x: 873, startPoint y: 352, endPoint x: 852, endPoint y: 354, distance: 20.7
click at [873, 352] on button "Reemplazar" at bounding box center [878, 353] width 54 height 13
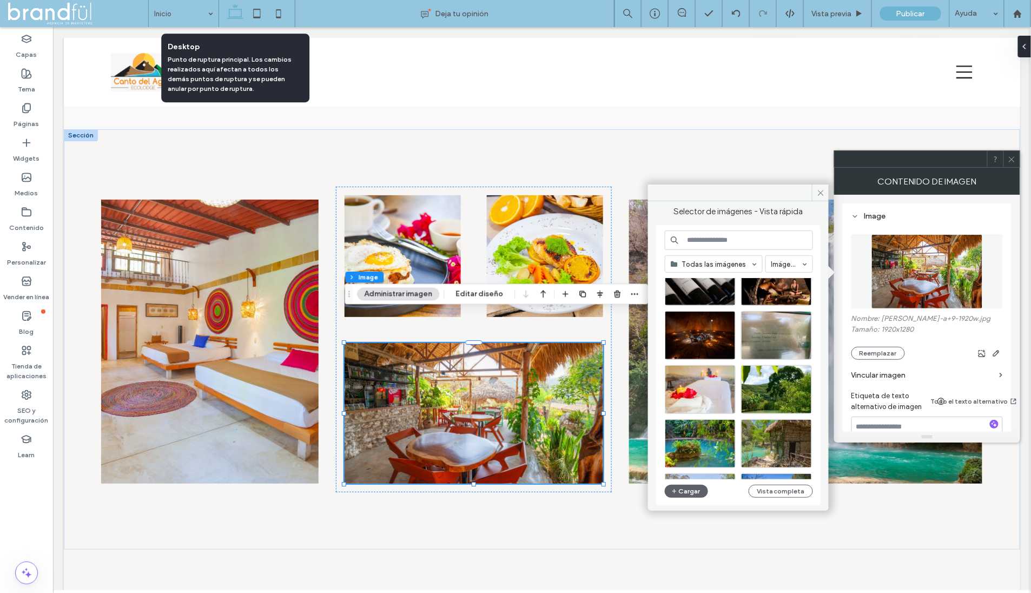
scroll to position [17, 0]
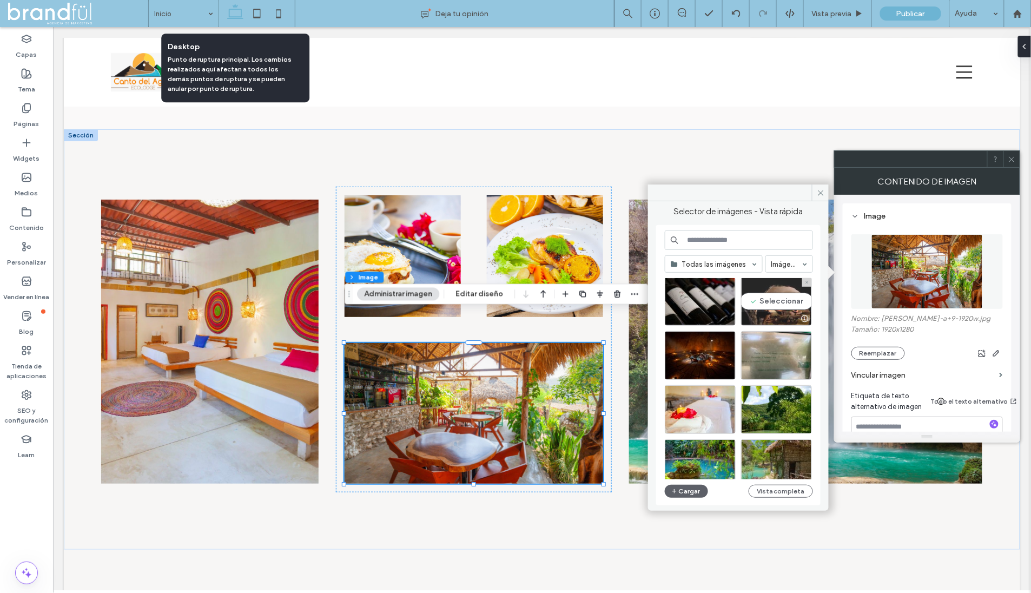
drag, startPoint x: 765, startPoint y: 304, endPoint x: 712, endPoint y: 277, distance: 59.5
click at [765, 304] on div "Seleccionar" at bounding box center [776, 301] width 71 height 49
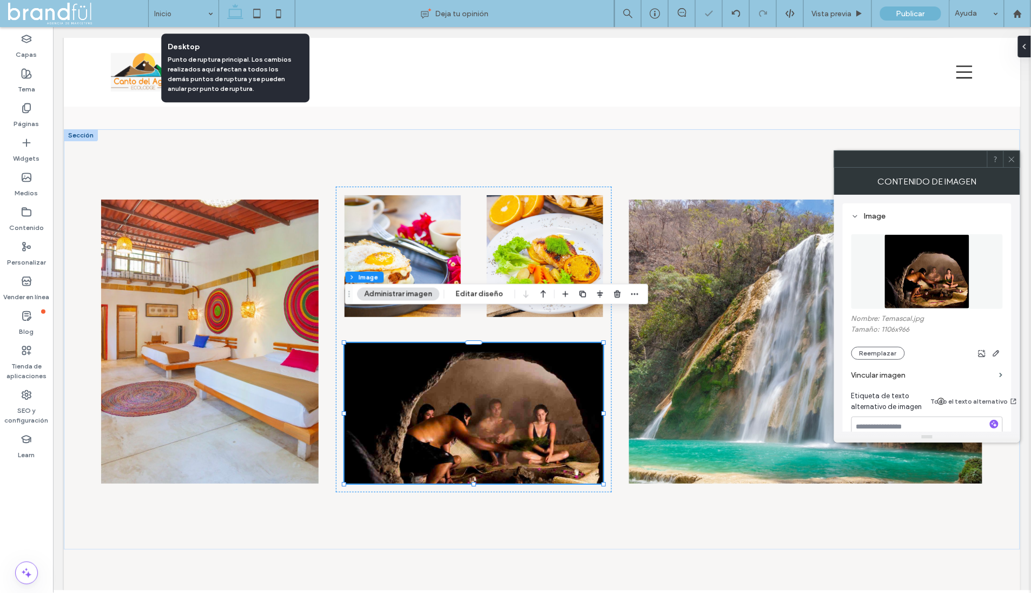
click at [1014, 158] on icon at bounding box center [1012, 159] width 8 height 8
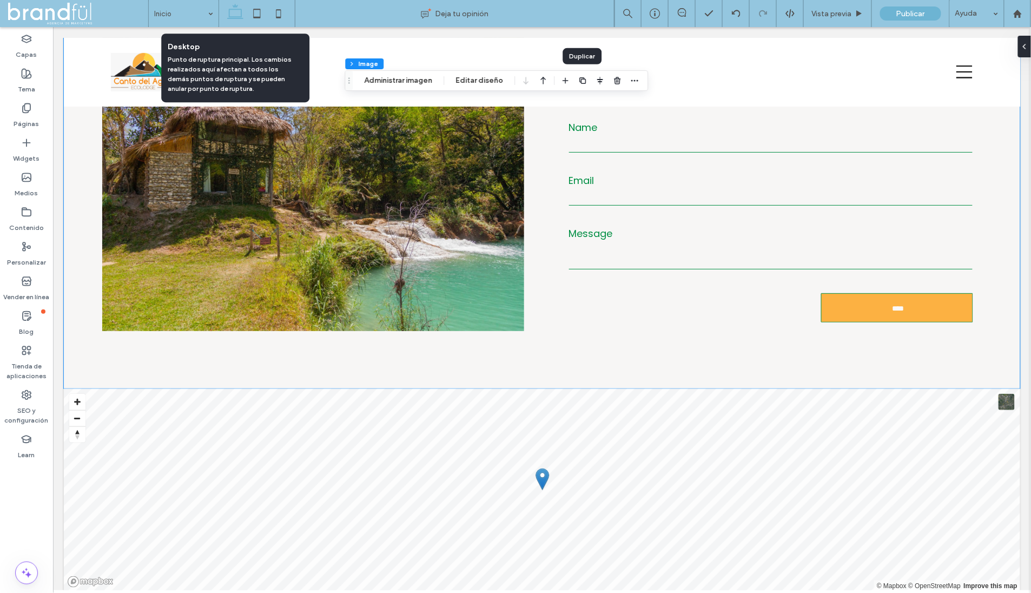
scroll to position [4811, 0]
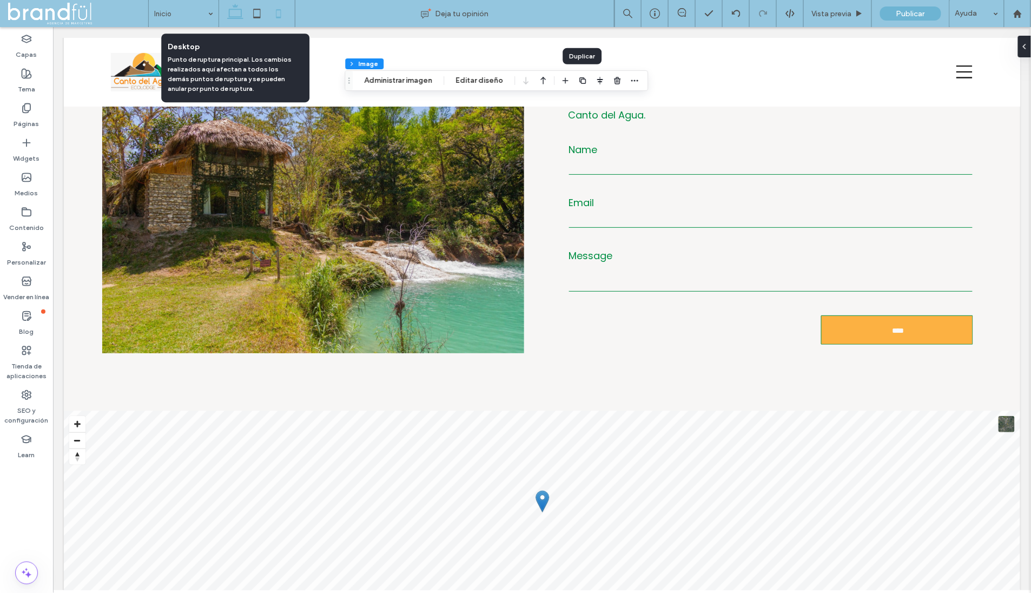
click at [286, 10] on icon at bounding box center [279, 14] width 22 height 22
type input "***"
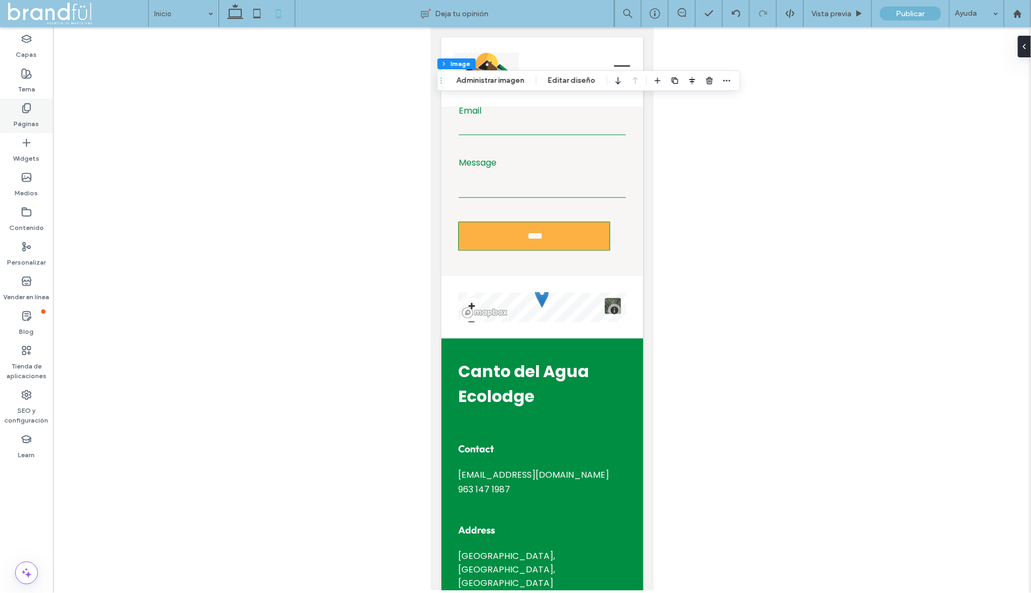
click at [39, 106] on div "Páginas" at bounding box center [26, 115] width 53 height 35
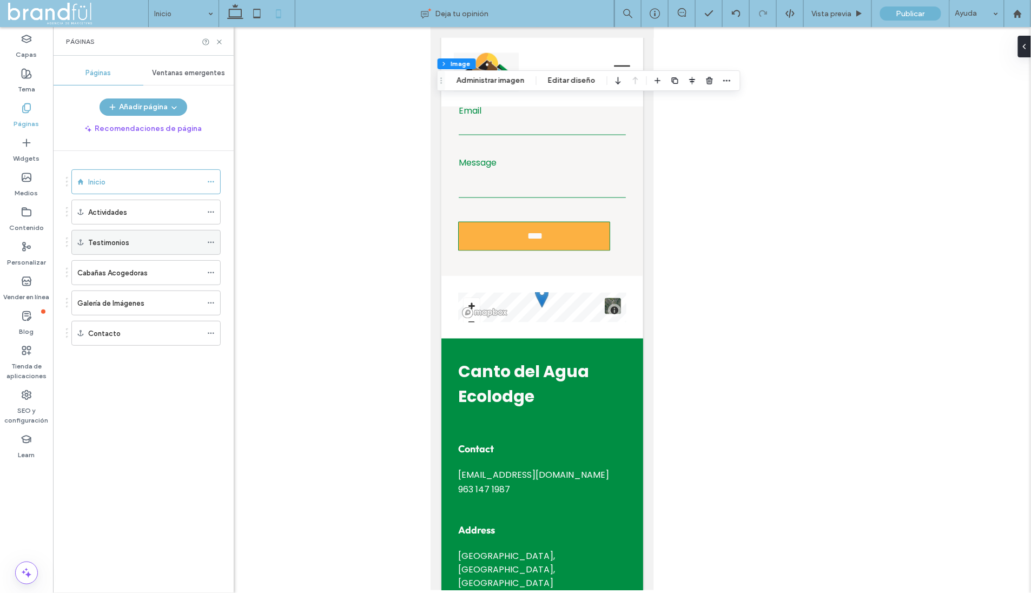
click at [131, 237] on div "Testimonios" at bounding box center [145, 242] width 114 height 11
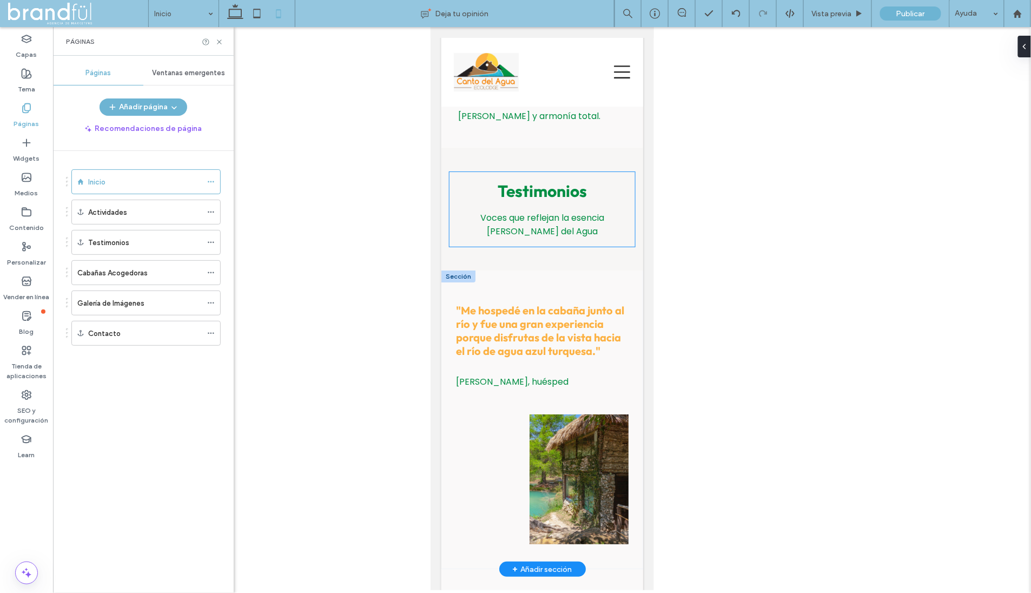
scroll to position [2769, 0]
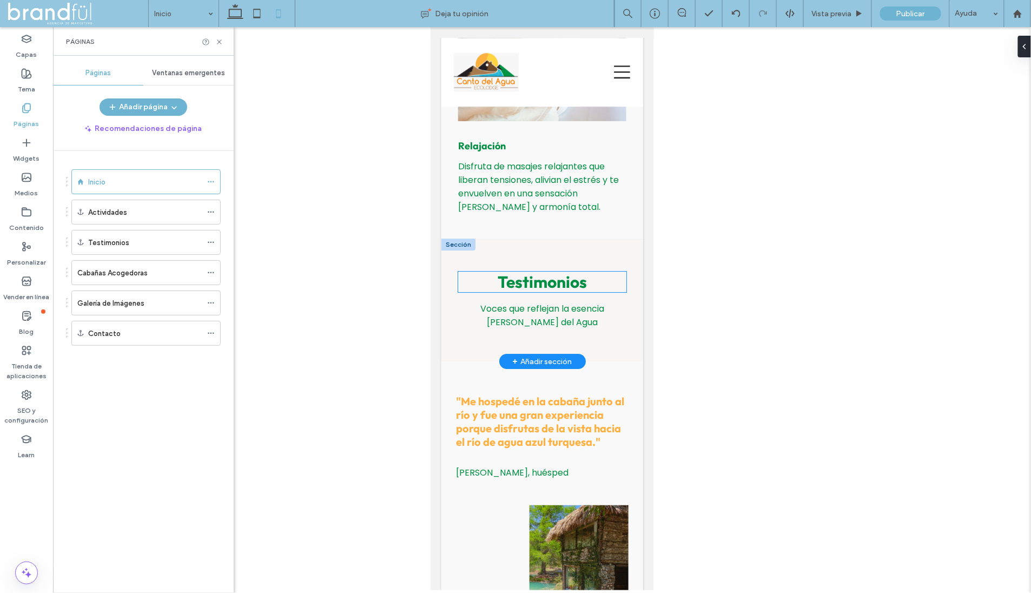
click at [518, 271] on span "Testimonios" at bounding box center [541, 281] width 89 height 21
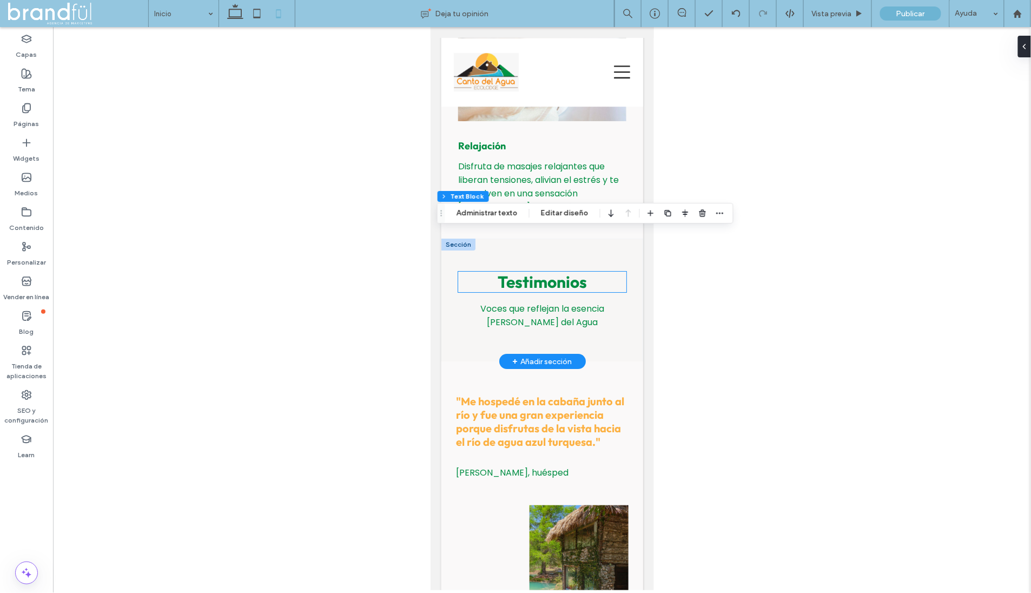
click at [518, 271] on div "Testimonios" at bounding box center [542, 281] width 168 height 21
click at [518, 273] on span "**********" at bounding box center [542, 281] width 70 height 16
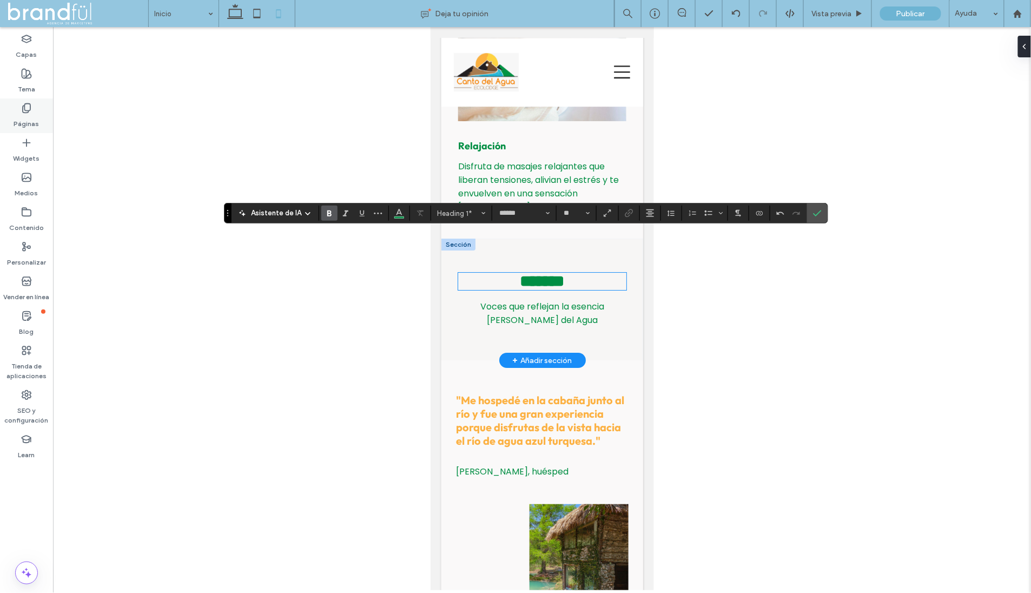
click at [24, 116] on label "Páginas" at bounding box center [26, 121] width 25 height 15
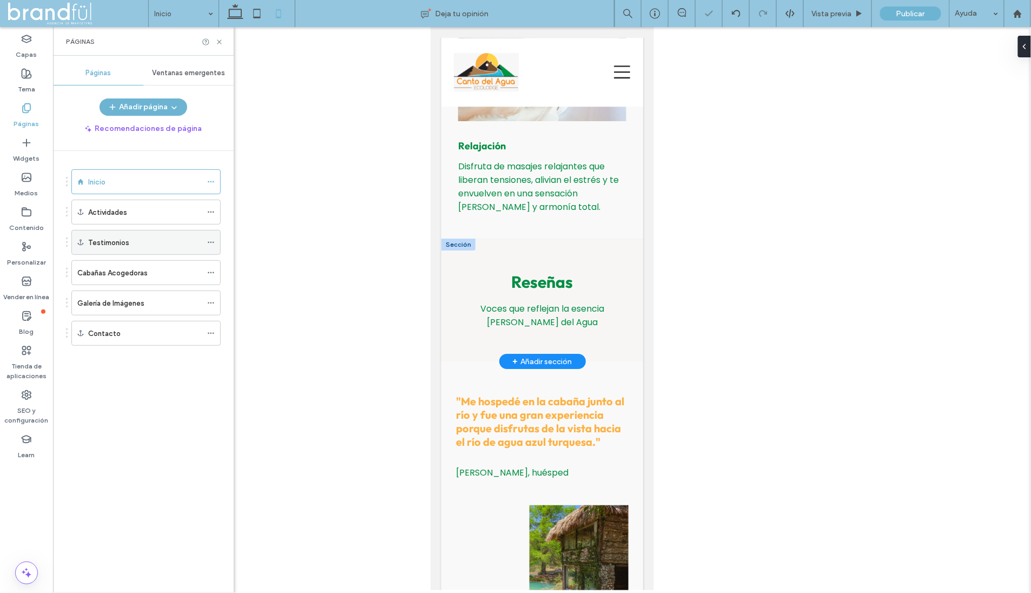
click at [212, 239] on icon at bounding box center [211, 243] width 8 height 8
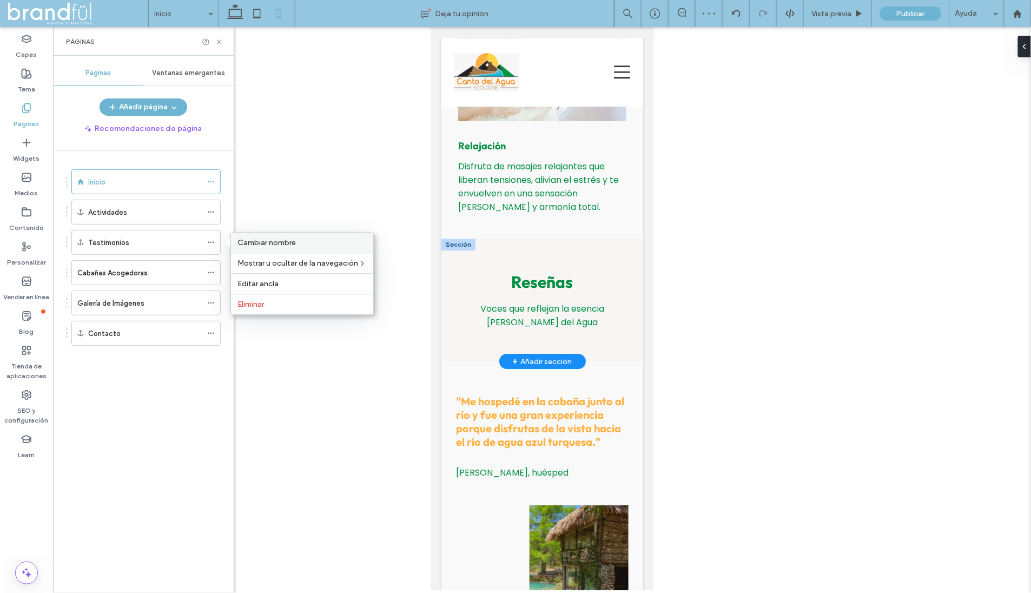
click at [268, 244] on span "Cambiar nombre" at bounding box center [266, 242] width 58 height 9
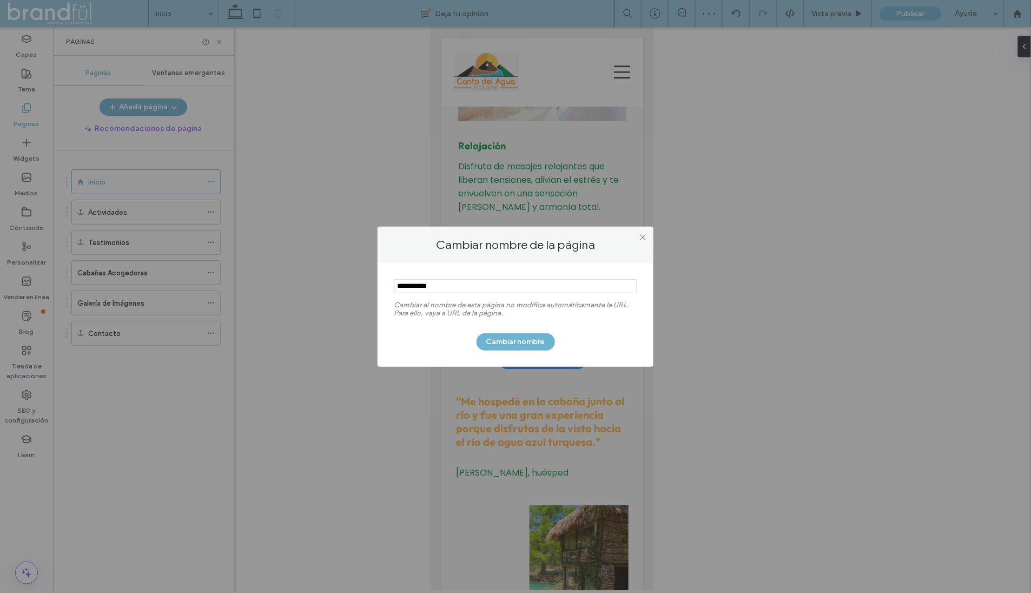
click at [441, 287] on input "notEmpty" at bounding box center [515, 286] width 243 height 14
type input "*******"
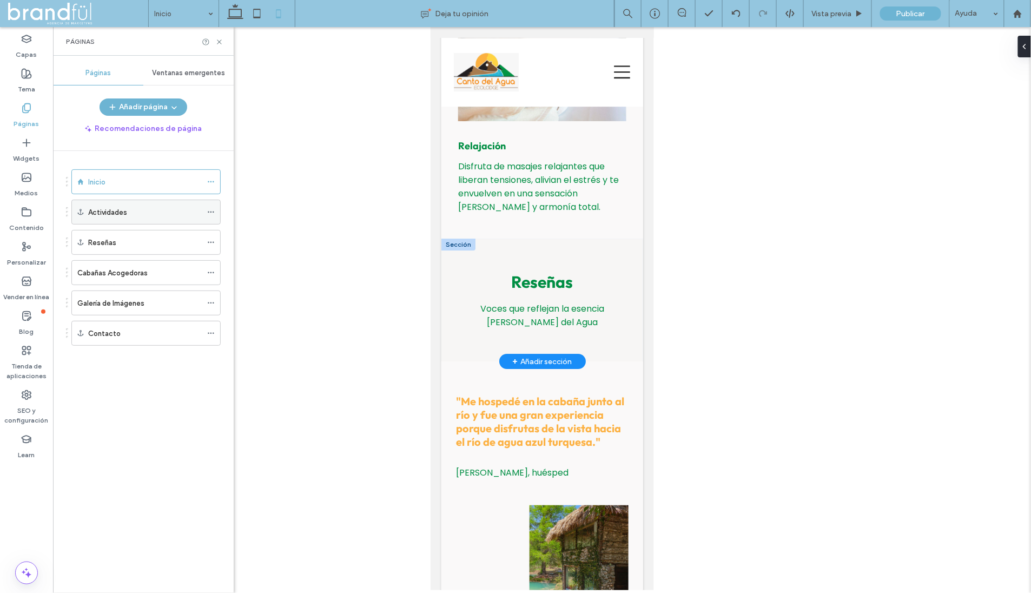
click at [127, 217] on div "Actividades" at bounding box center [145, 212] width 114 height 24
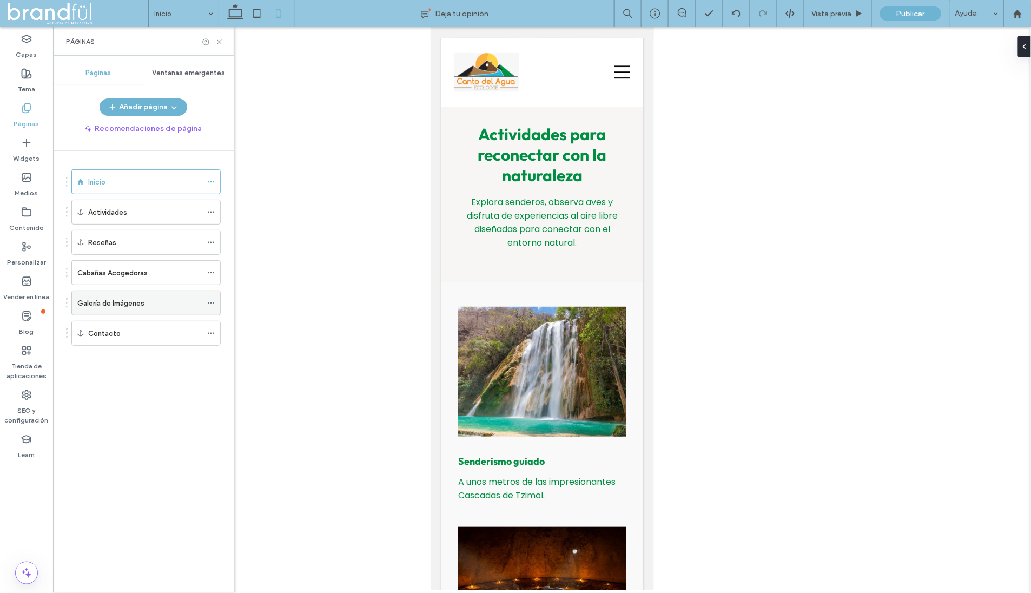
scroll to position [1278, 0]
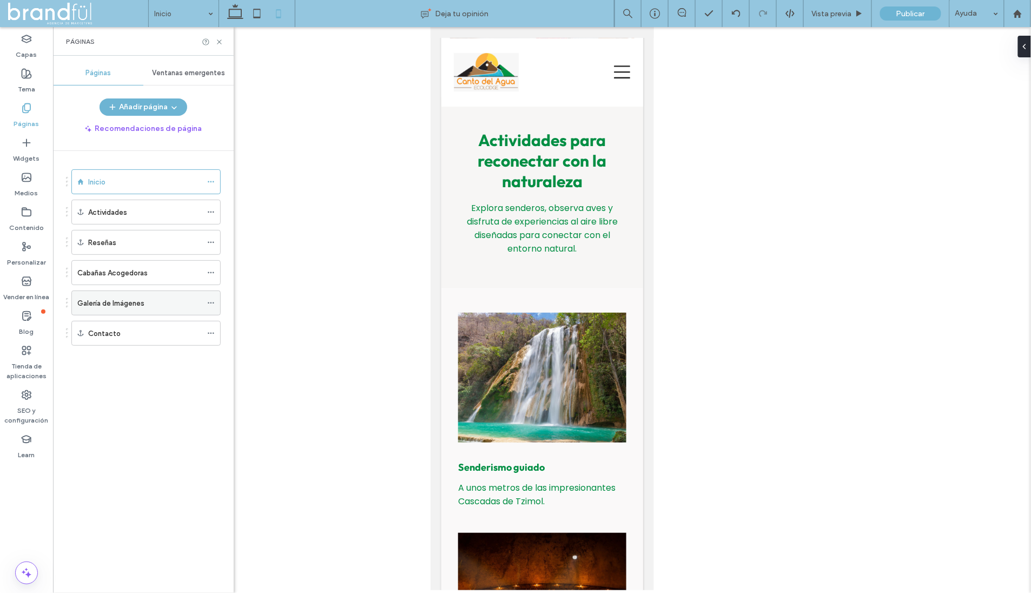
click at [137, 306] on div "Galería de Imágenes" at bounding box center [139, 303] width 124 height 24
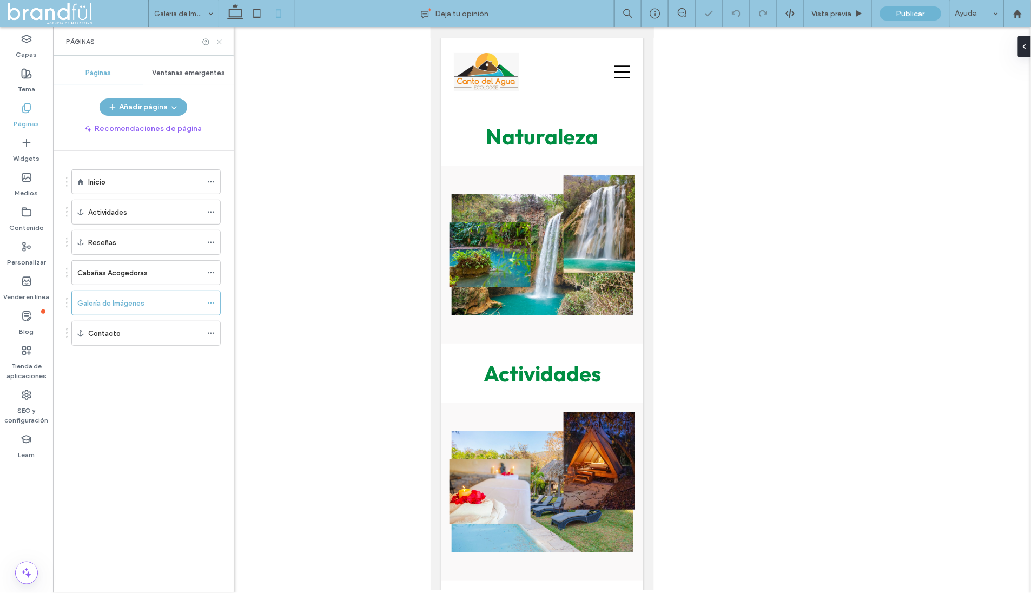
click at [220, 42] on use at bounding box center [219, 41] width 4 height 4
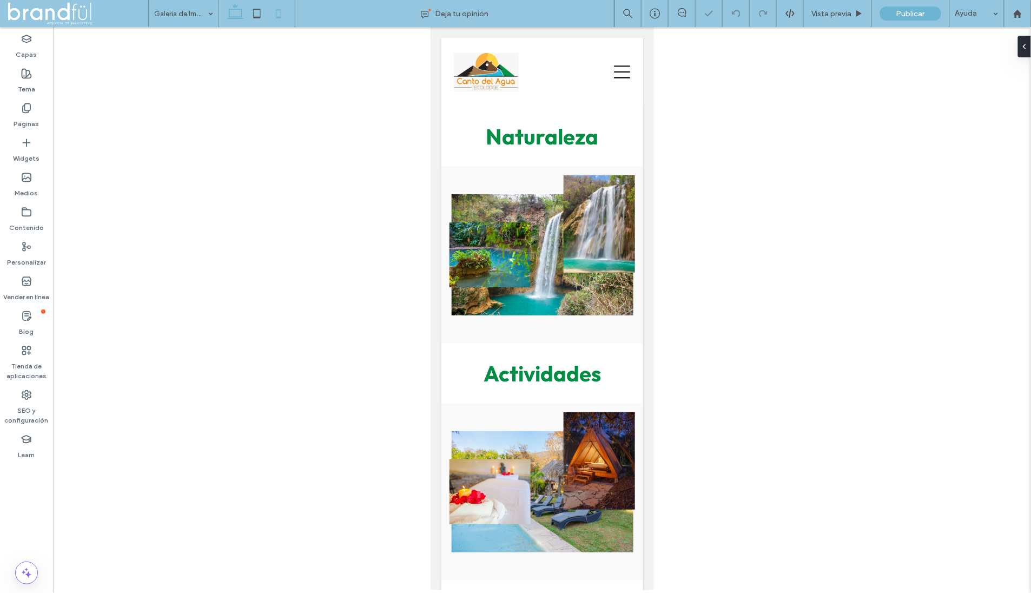
click at [237, 15] on icon at bounding box center [235, 14] width 22 height 22
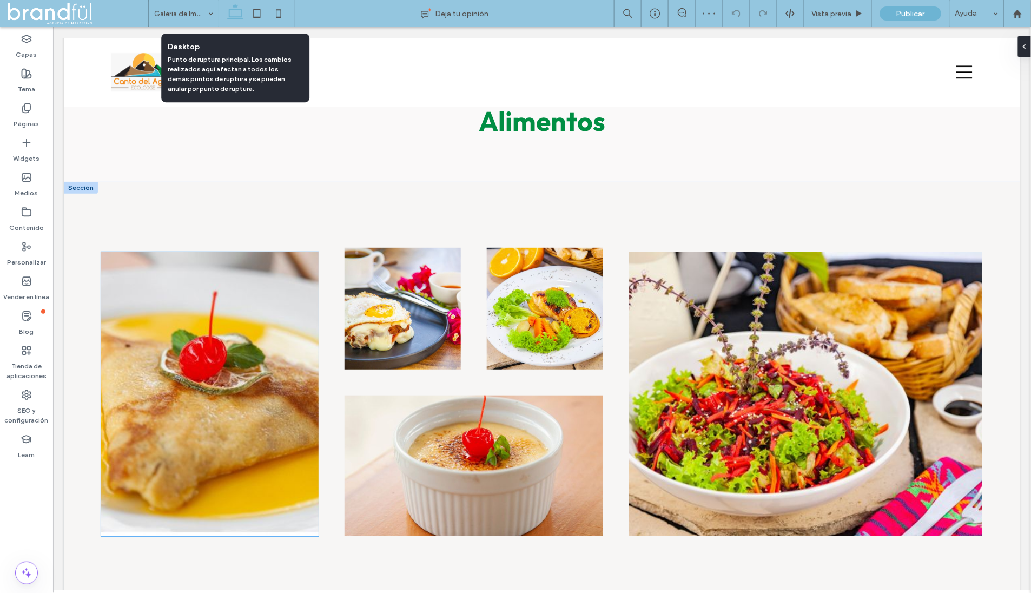
scroll to position [1176, 0]
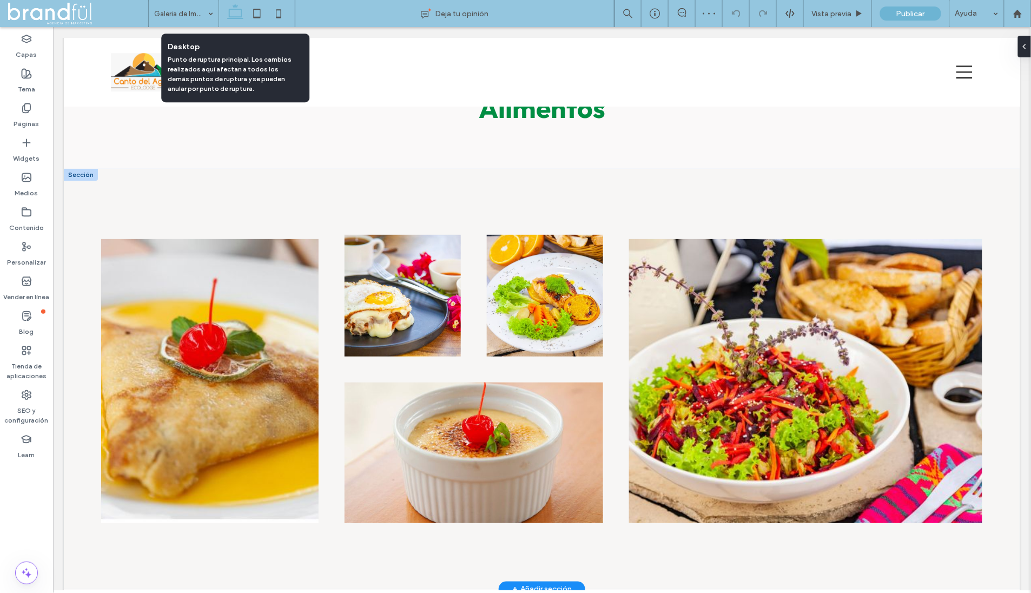
click at [81, 176] on div at bounding box center [80, 174] width 34 height 12
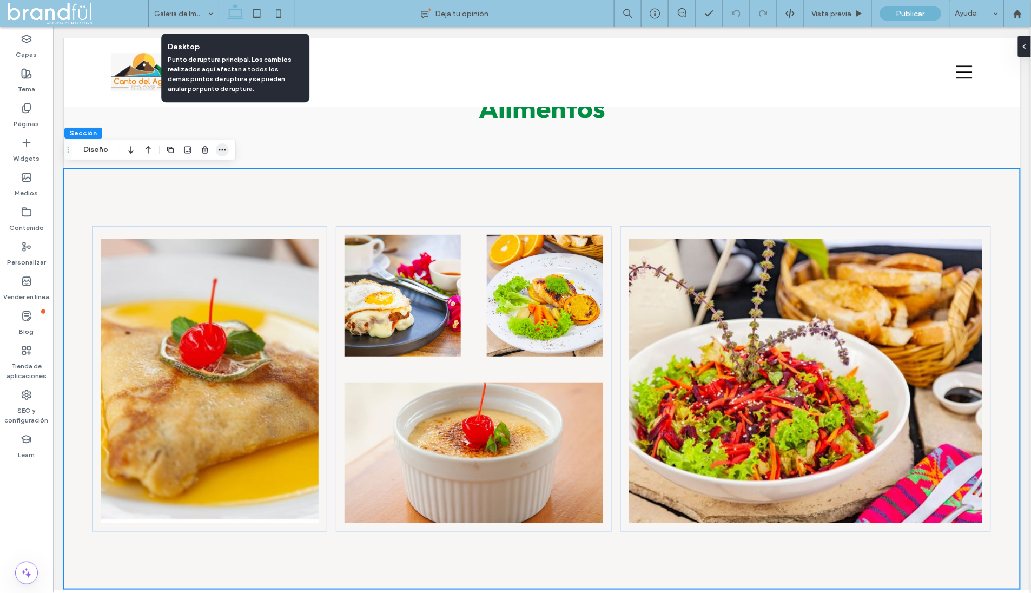
click at [216, 149] on span "button" at bounding box center [222, 149] width 13 height 13
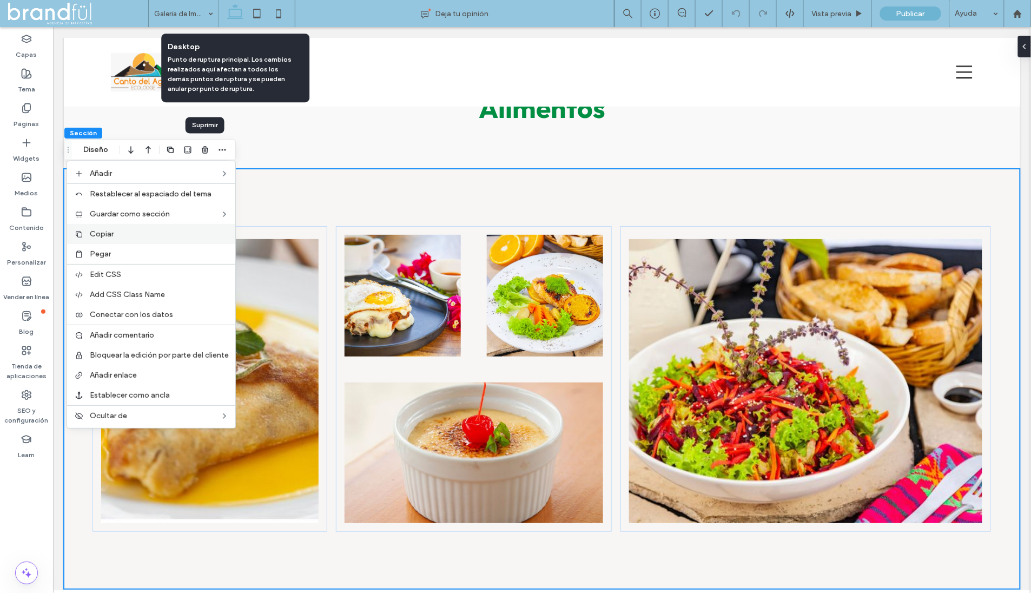
click at [148, 233] on label "Copiar" at bounding box center [159, 233] width 139 height 9
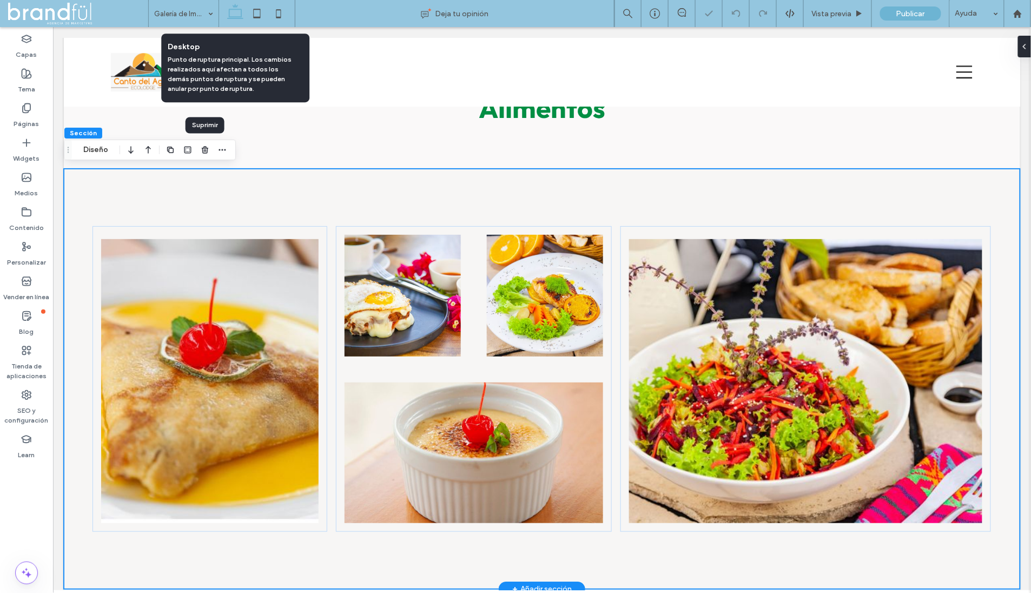
click at [74, 171] on div at bounding box center [541, 378] width 956 height 420
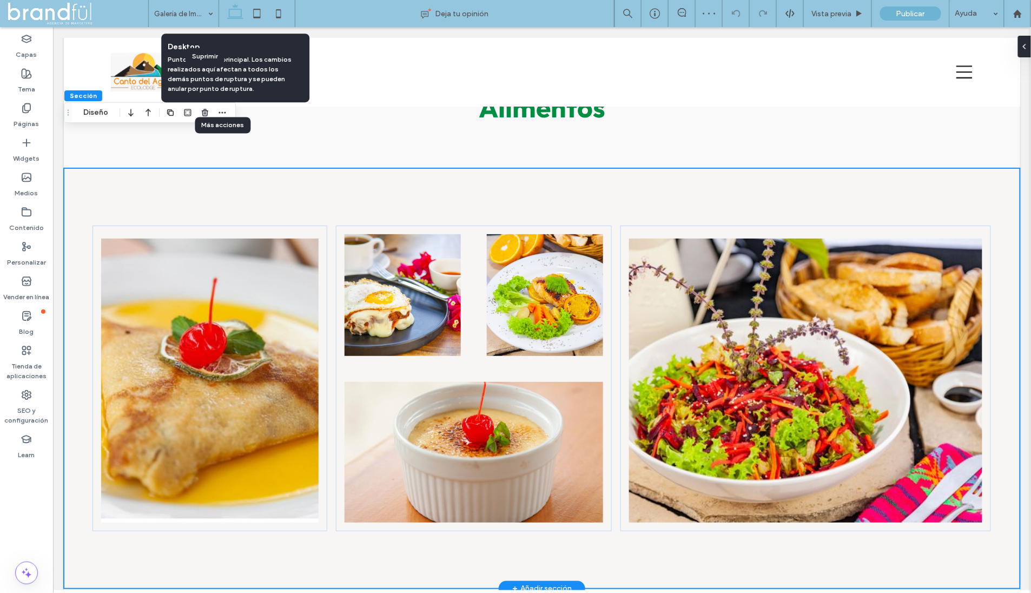
scroll to position [1171, 0]
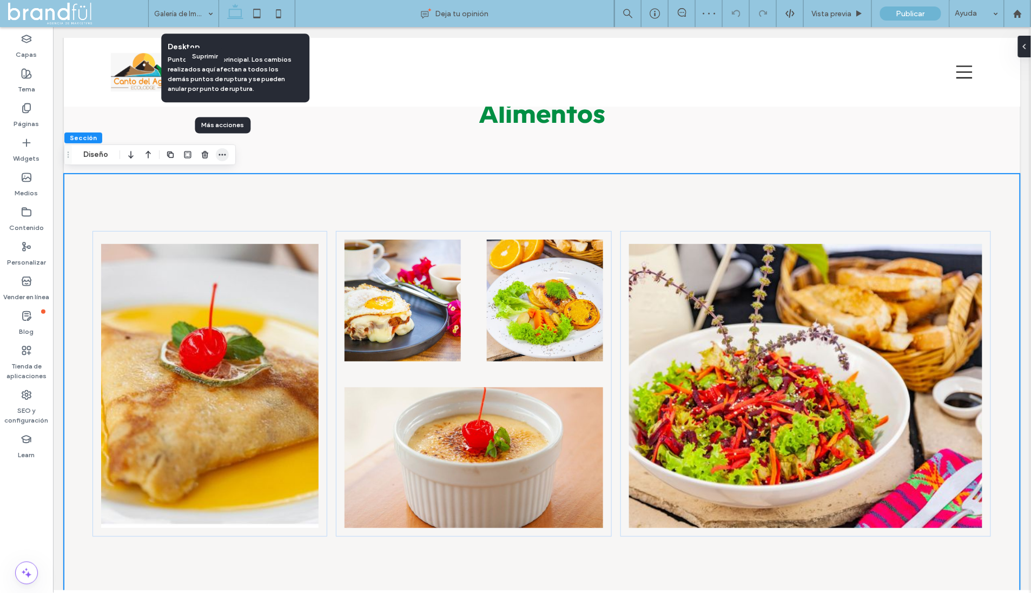
click at [221, 155] on icon "button" at bounding box center [222, 154] width 9 height 9
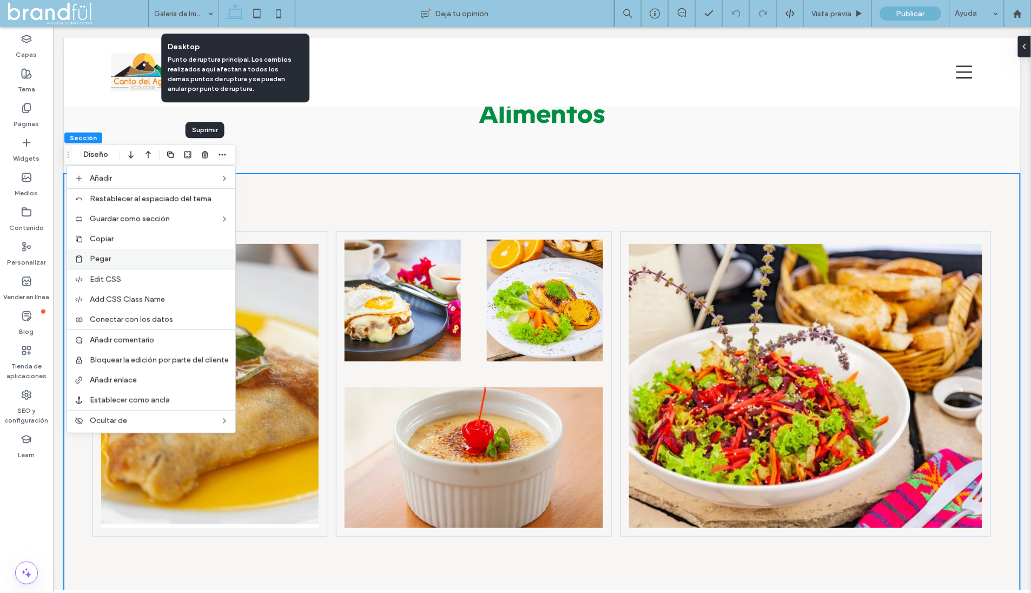
click at [154, 255] on label "Pegar" at bounding box center [159, 258] width 139 height 9
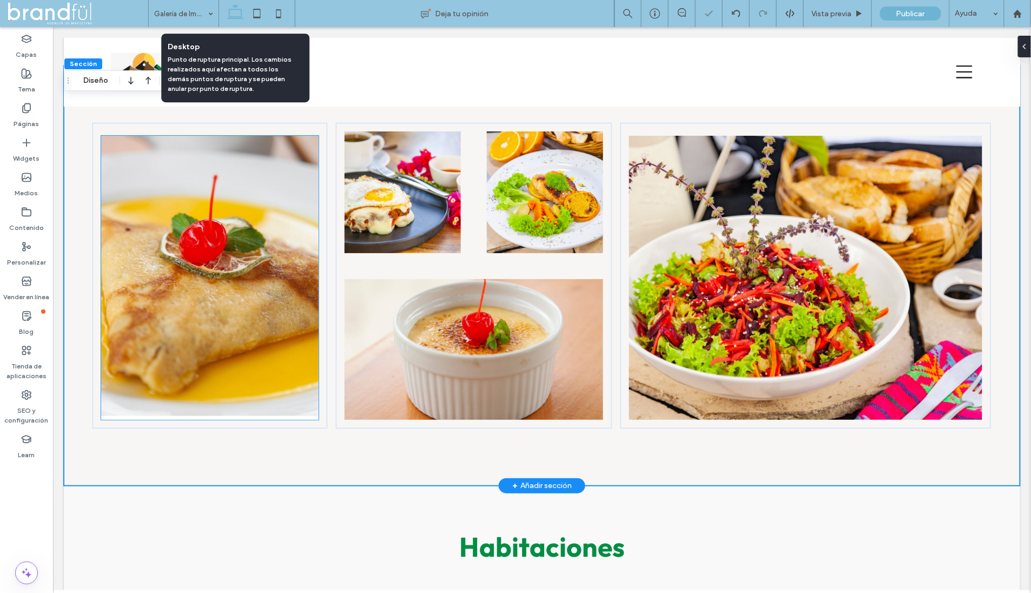
scroll to position [1700, 0]
click at [227, 266] on img at bounding box center [209, 277] width 217 height 284
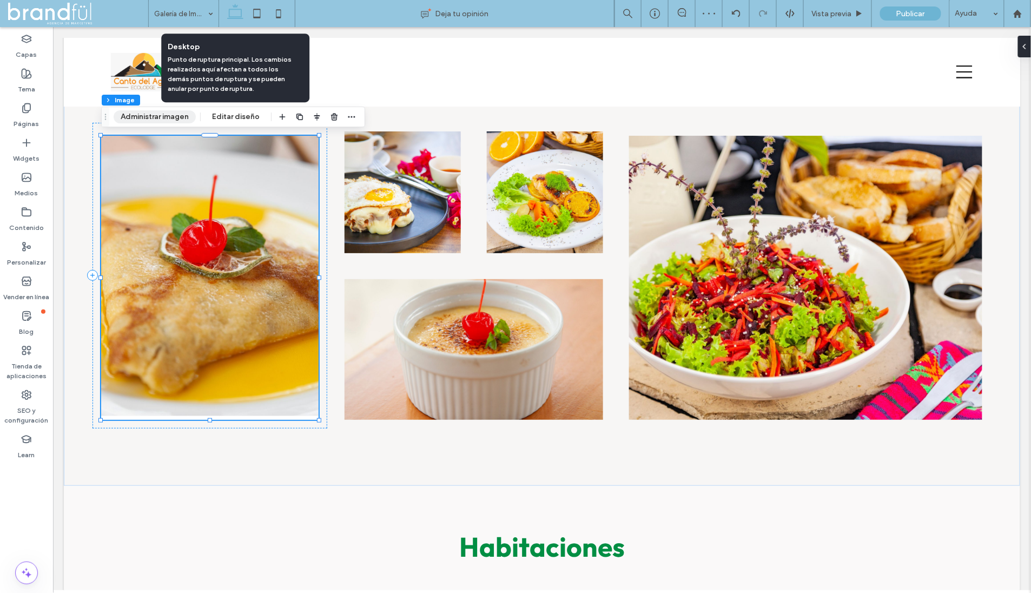
click at [177, 120] on button "Administrar imagen" at bounding box center [155, 116] width 82 height 13
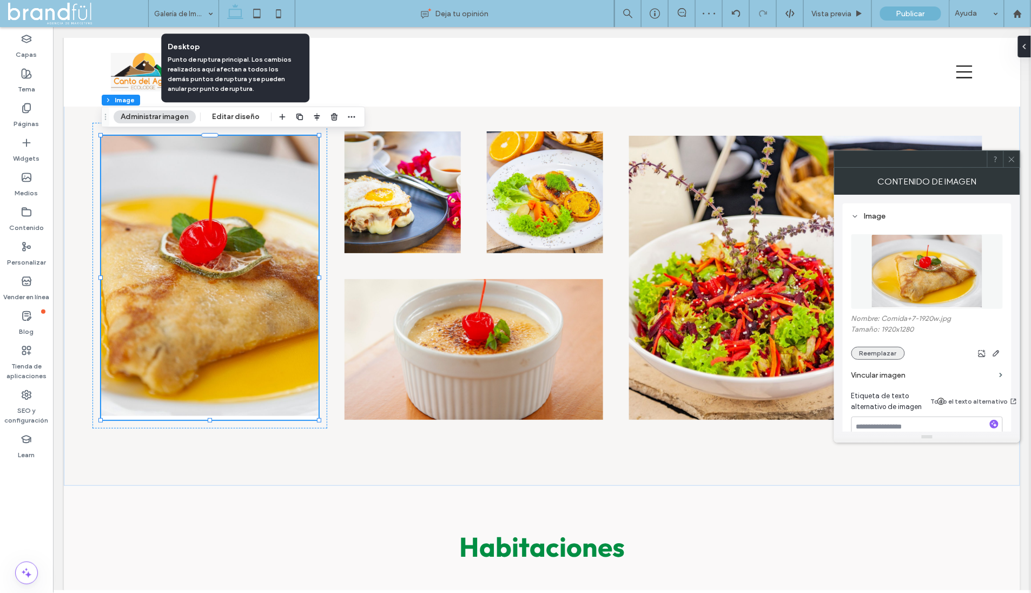
click at [857, 347] on button "Reemplazar" at bounding box center [878, 353] width 54 height 13
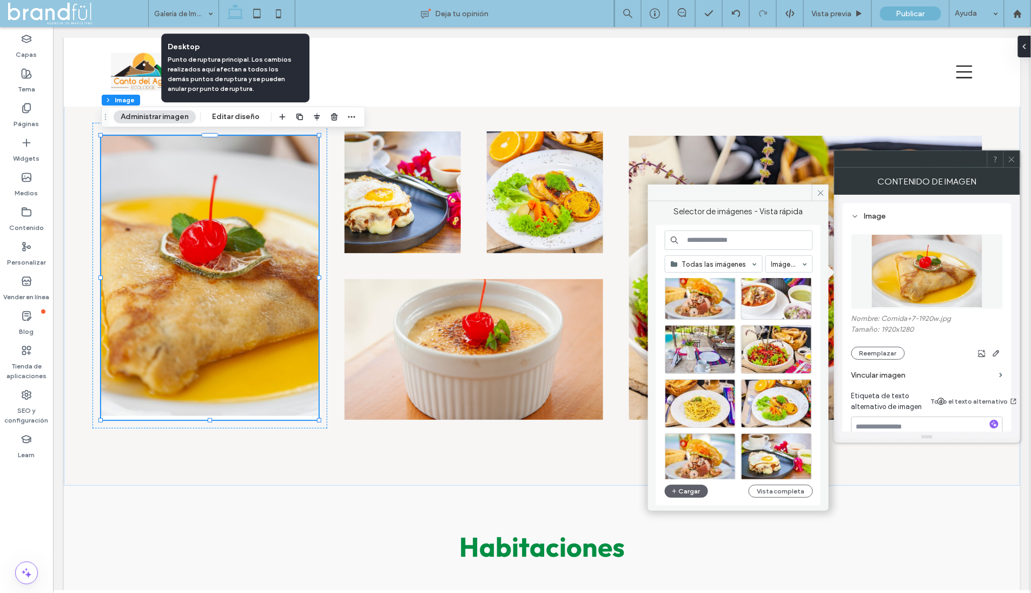
scroll to position [318, 0]
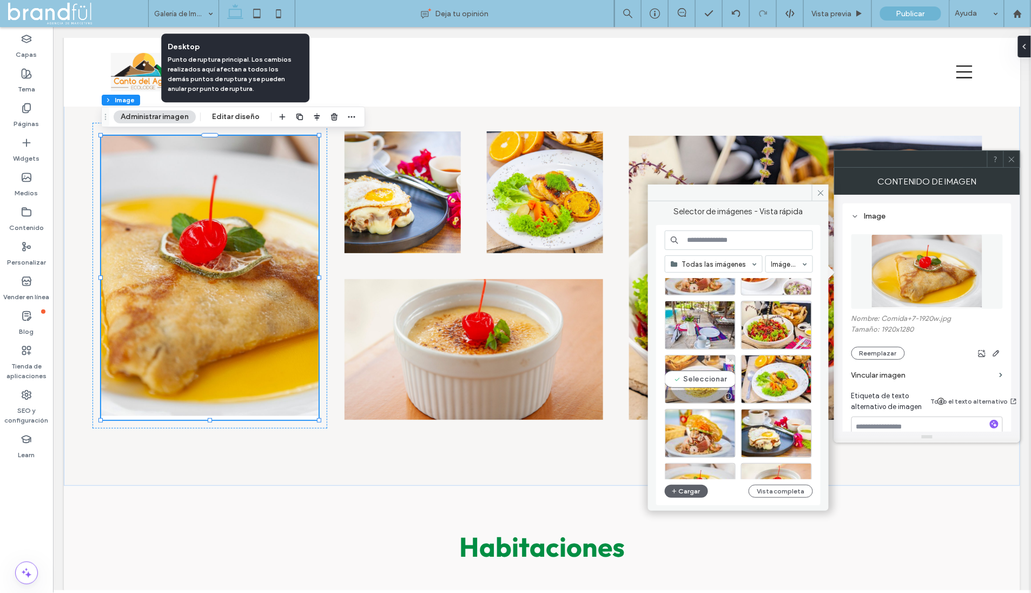
drag, startPoint x: 717, startPoint y: 383, endPoint x: 659, endPoint y: 355, distance: 64.3
click at [717, 383] on div "Seleccionar" at bounding box center [700, 379] width 71 height 49
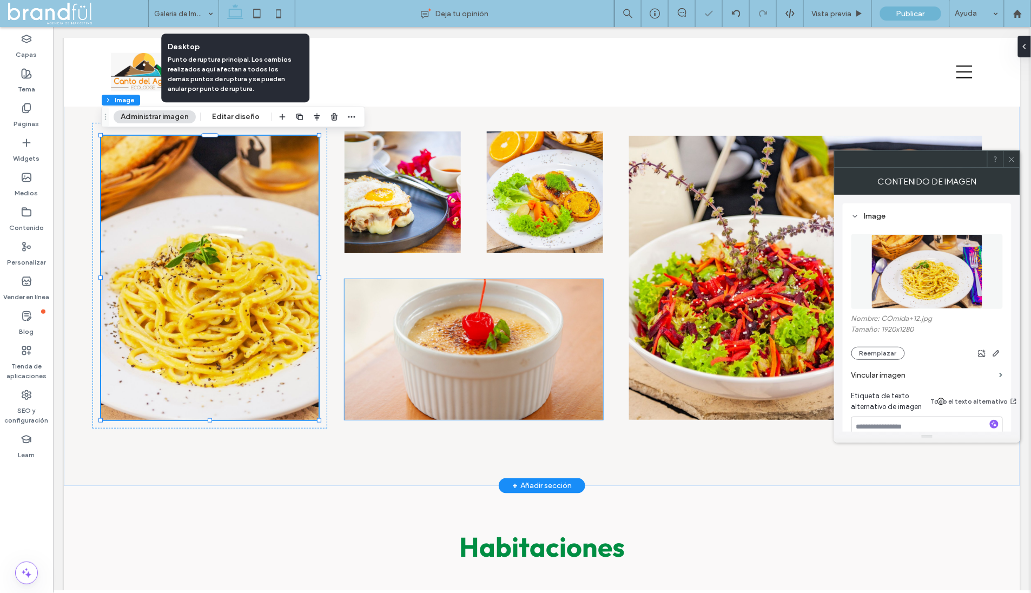
click at [494, 353] on img at bounding box center [473, 349] width 258 height 141
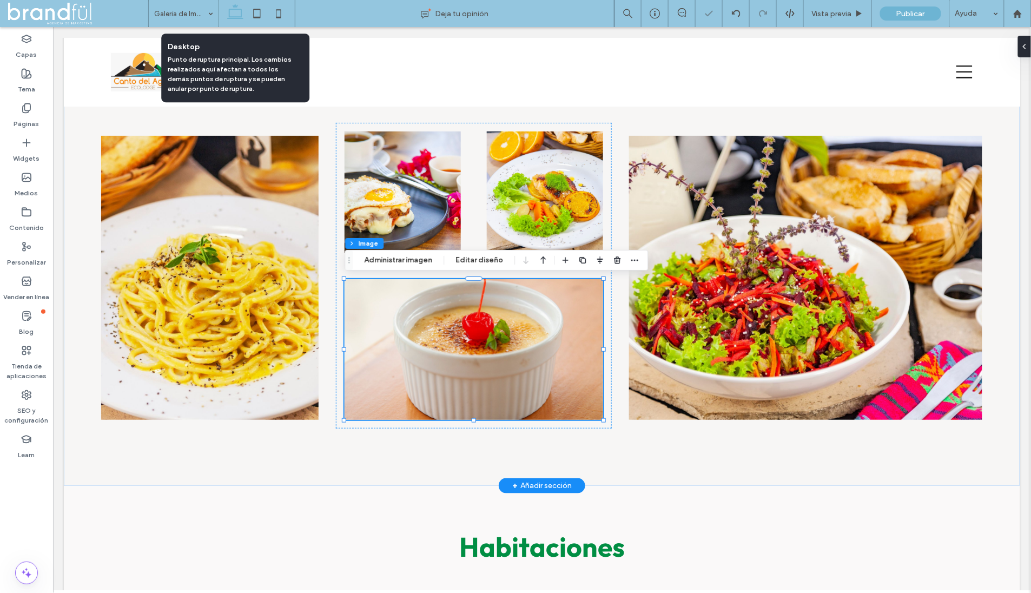
click at [510, 333] on img at bounding box center [473, 349] width 258 height 141
click at [422, 169] on img at bounding box center [402, 192] width 116 height 122
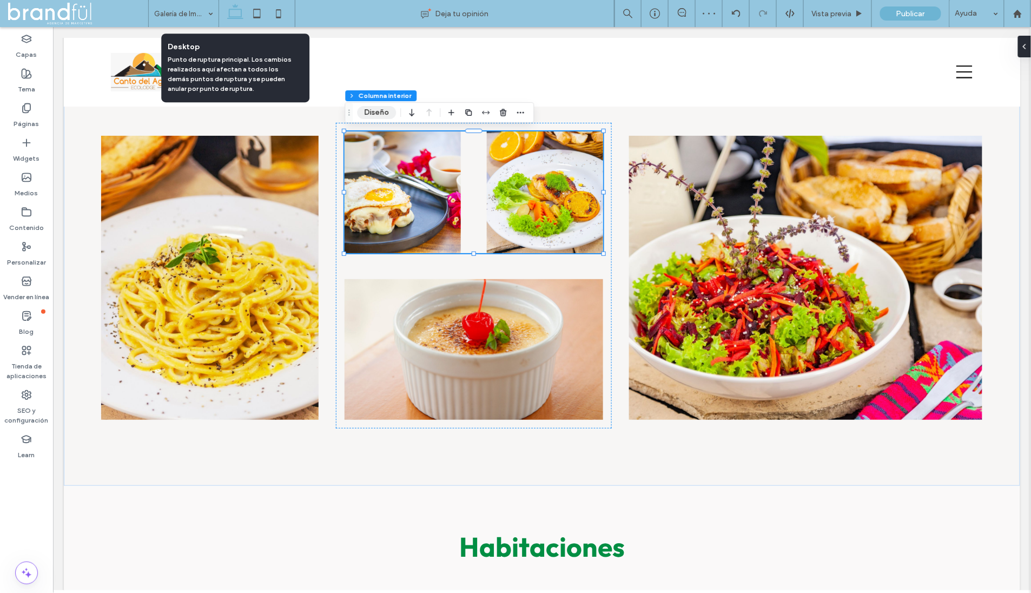
click at [372, 111] on button "Diseño" at bounding box center [376, 112] width 39 height 13
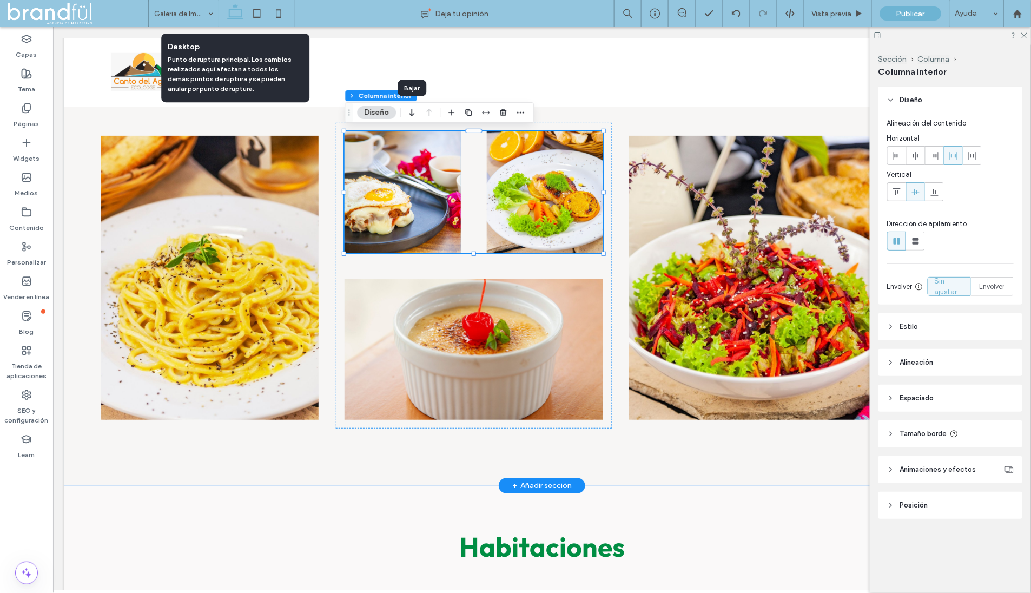
click at [399, 165] on img at bounding box center [402, 192] width 116 height 122
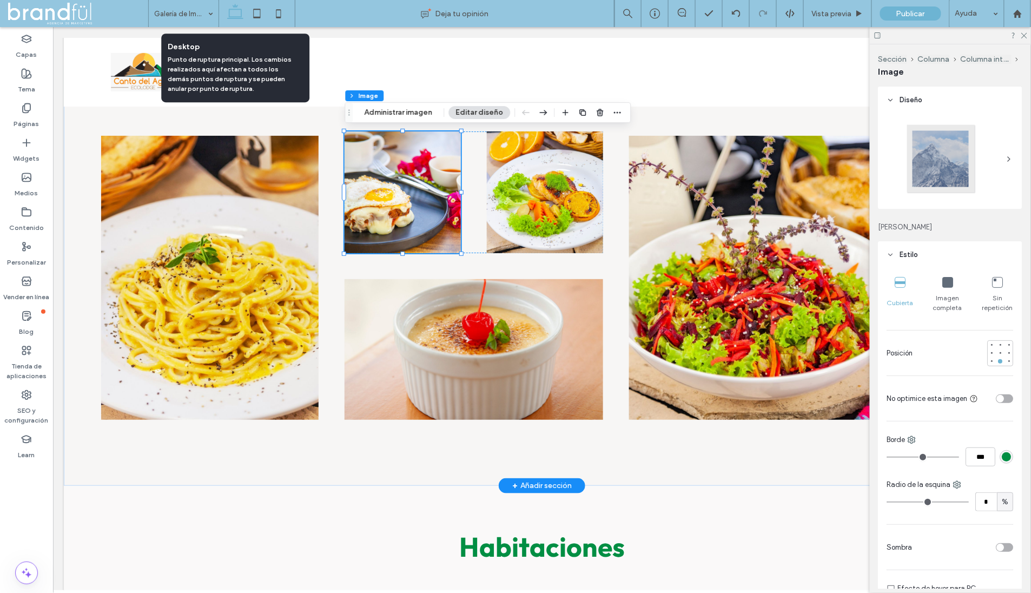
click at [395, 171] on img at bounding box center [402, 192] width 116 height 122
click at [383, 107] on button "Administrar imagen" at bounding box center [398, 112] width 82 height 13
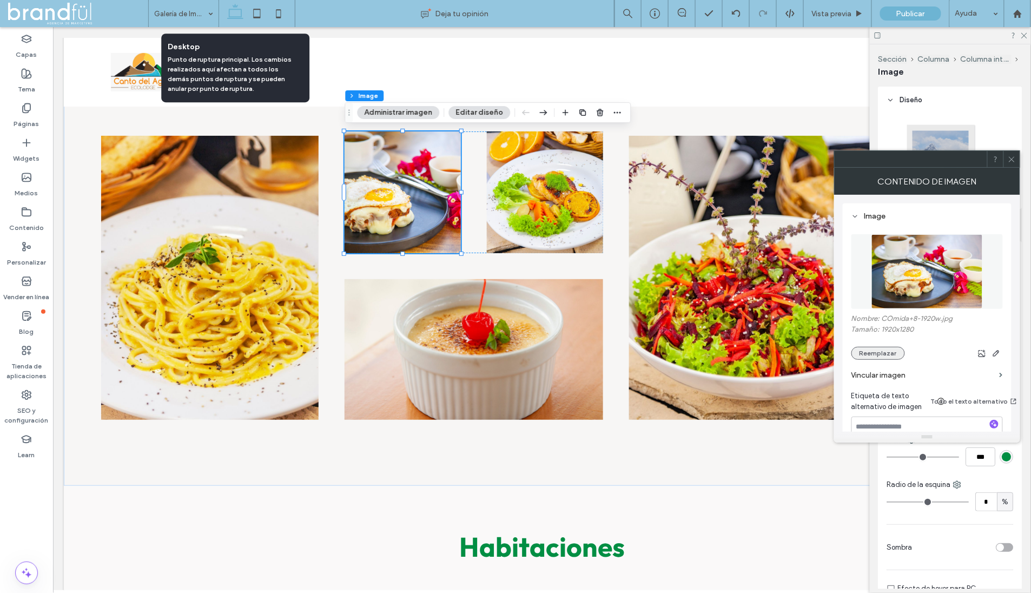
click at [869, 358] on button "Reemplazar" at bounding box center [878, 353] width 54 height 13
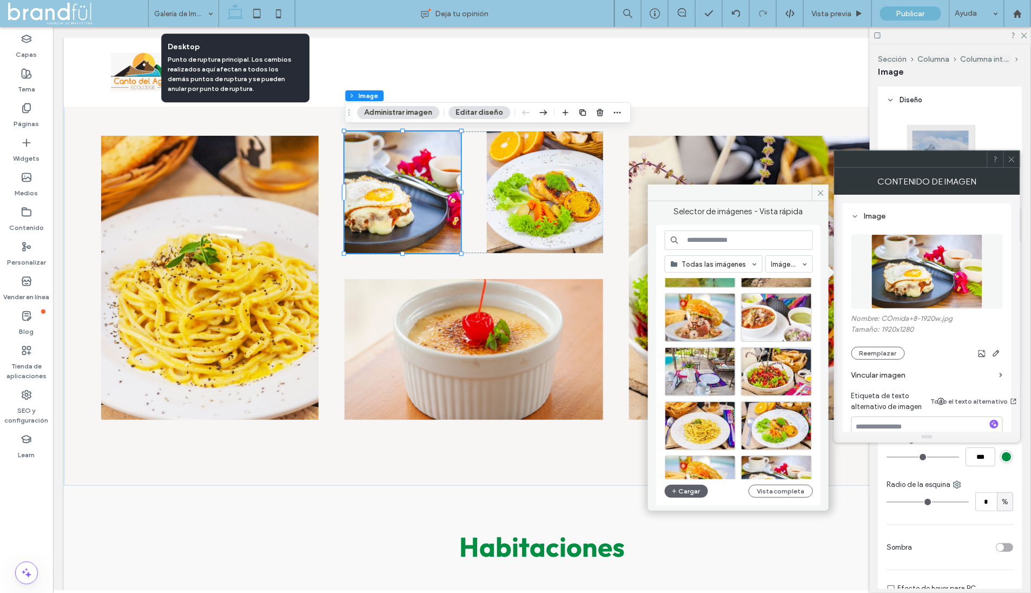
scroll to position [273, 0]
click at [704, 315] on div at bounding box center [700, 316] width 71 height 49
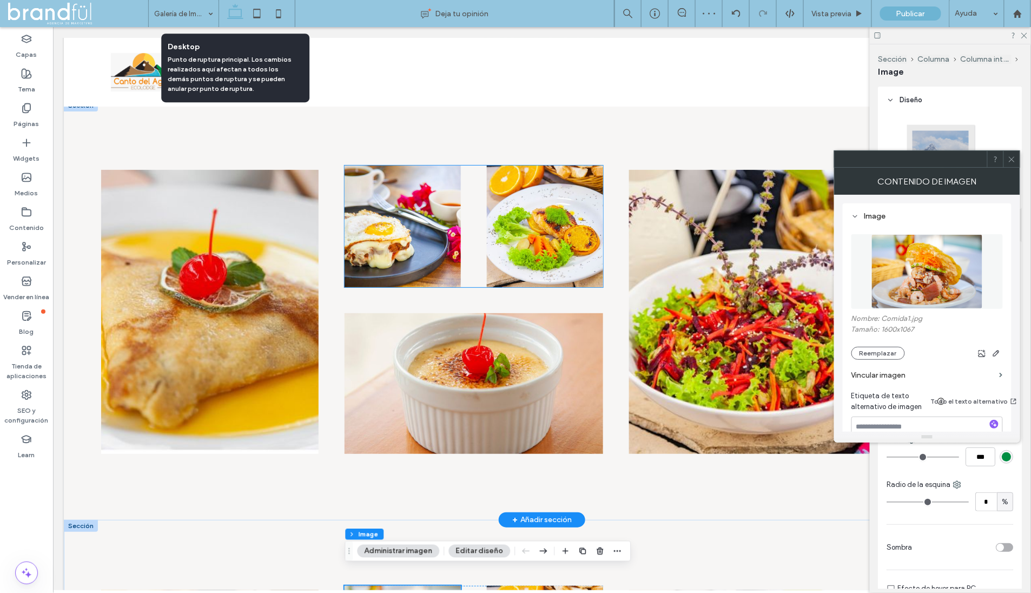
scroll to position [1325, 0]
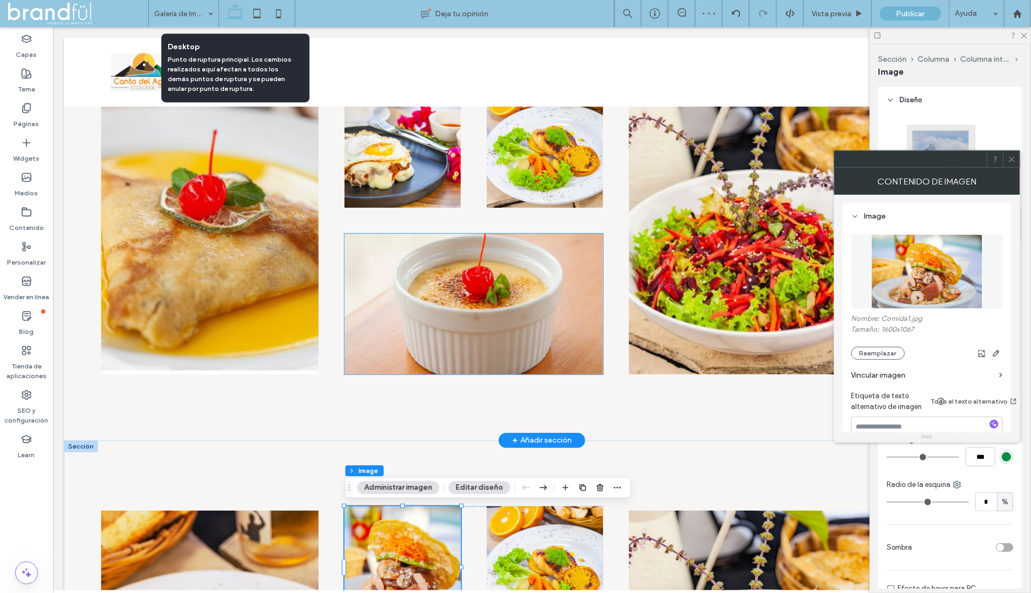
click at [499, 286] on img at bounding box center [473, 303] width 258 height 141
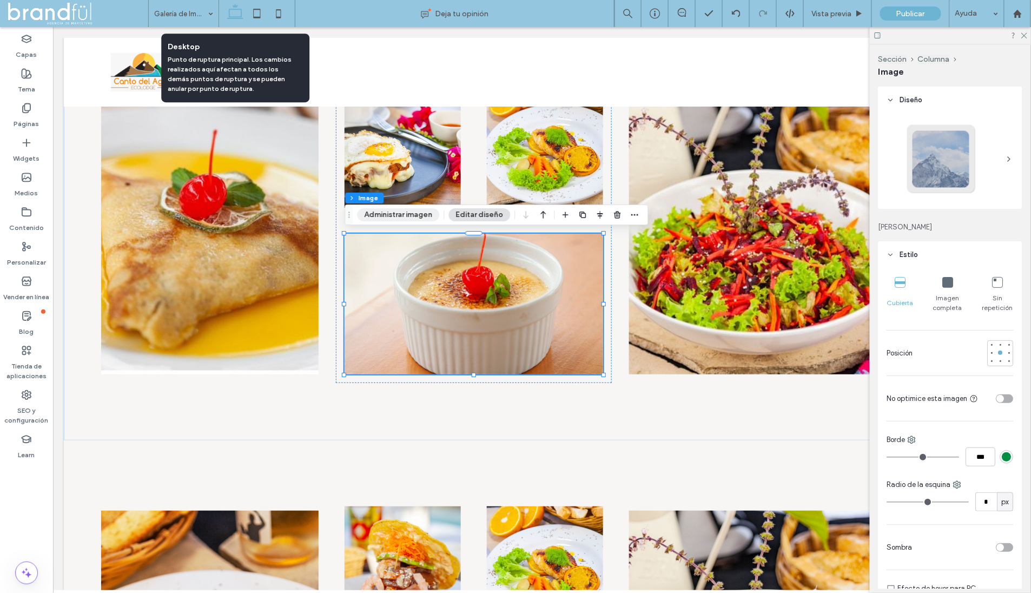
click at [397, 216] on button "Administrar imagen" at bounding box center [398, 214] width 82 height 13
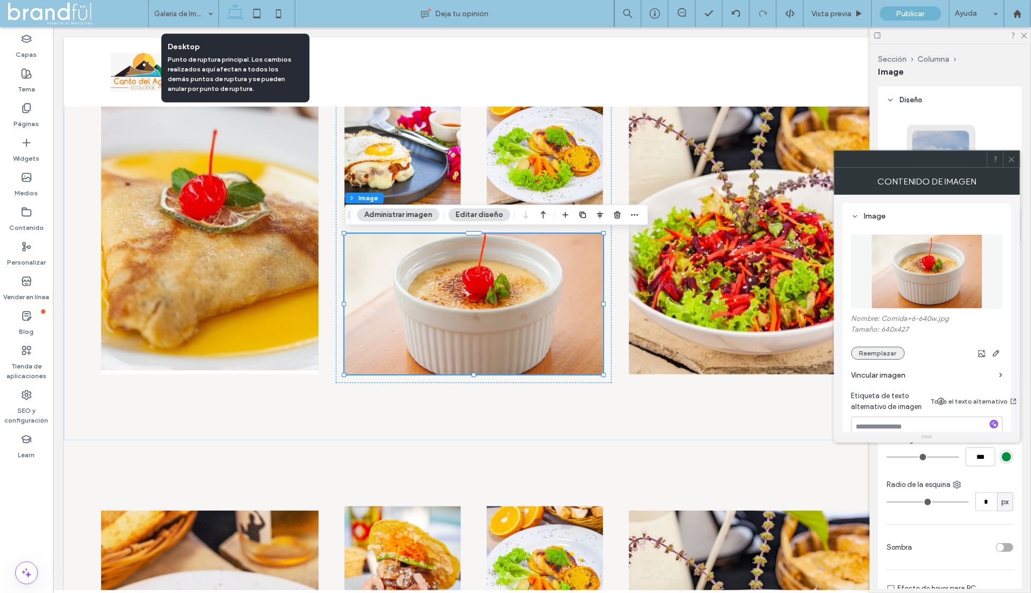
click at [867, 350] on button "Reemplazar" at bounding box center [878, 353] width 54 height 13
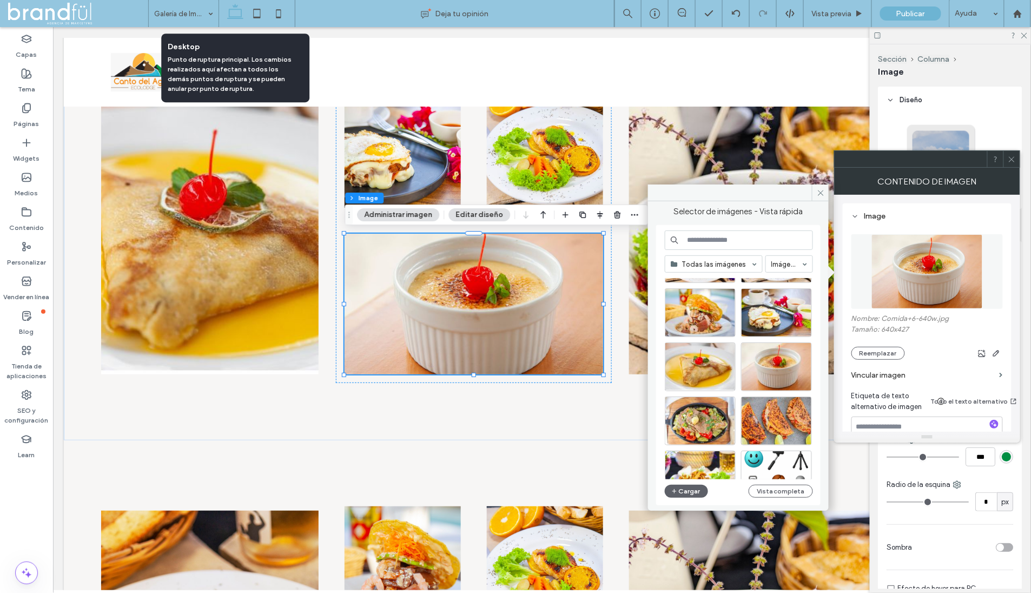
scroll to position [439, 0]
drag, startPoint x: 779, startPoint y: 414, endPoint x: 720, endPoint y: 387, distance: 64.9
click at [779, 414] on div "Seleccionar" at bounding box center [776, 420] width 71 height 49
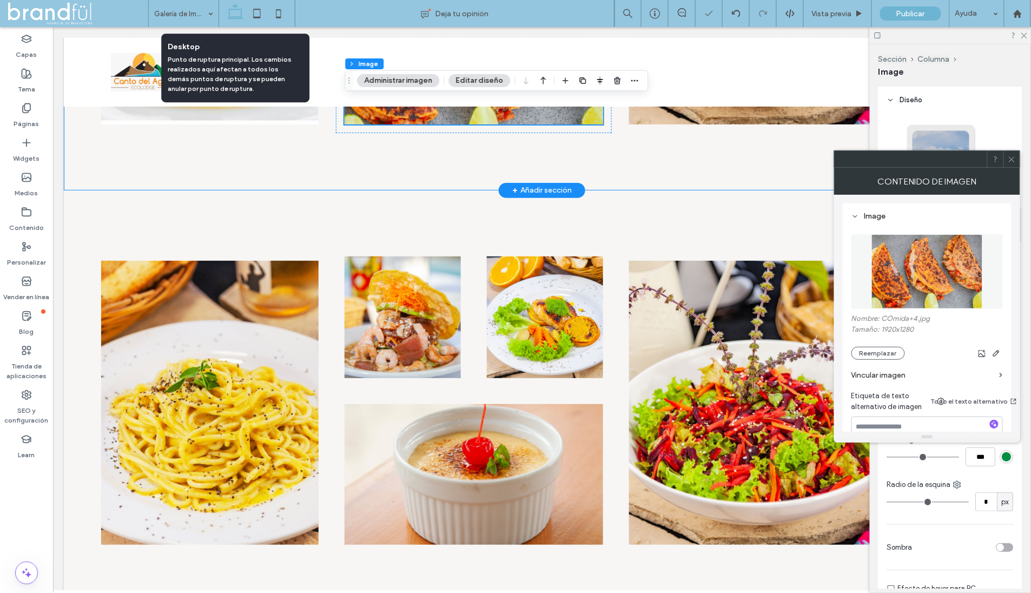
scroll to position [1601, 0]
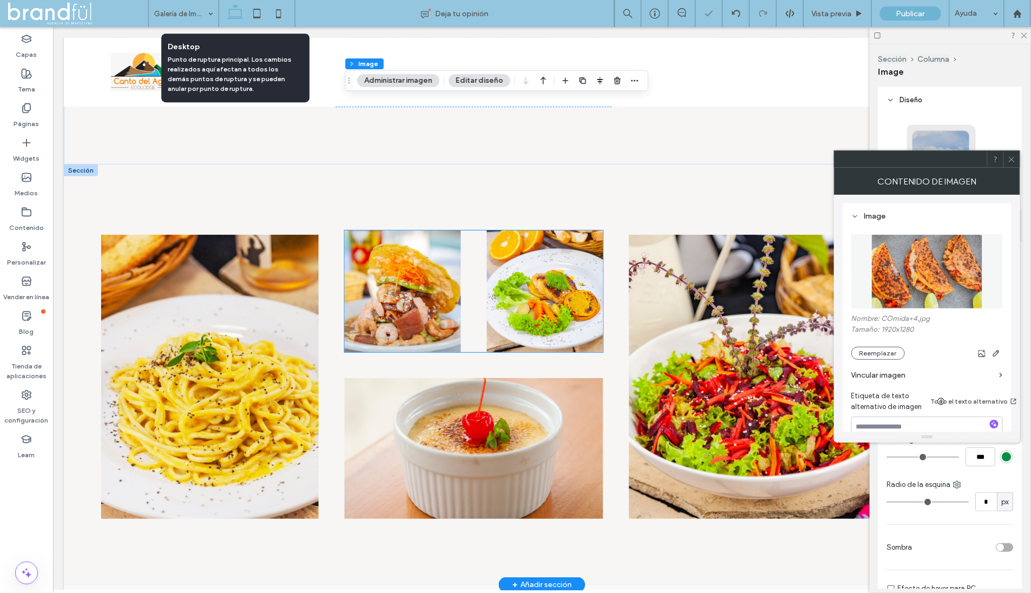
click at [572, 308] on img at bounding box center [544, 291] width 116 height 122
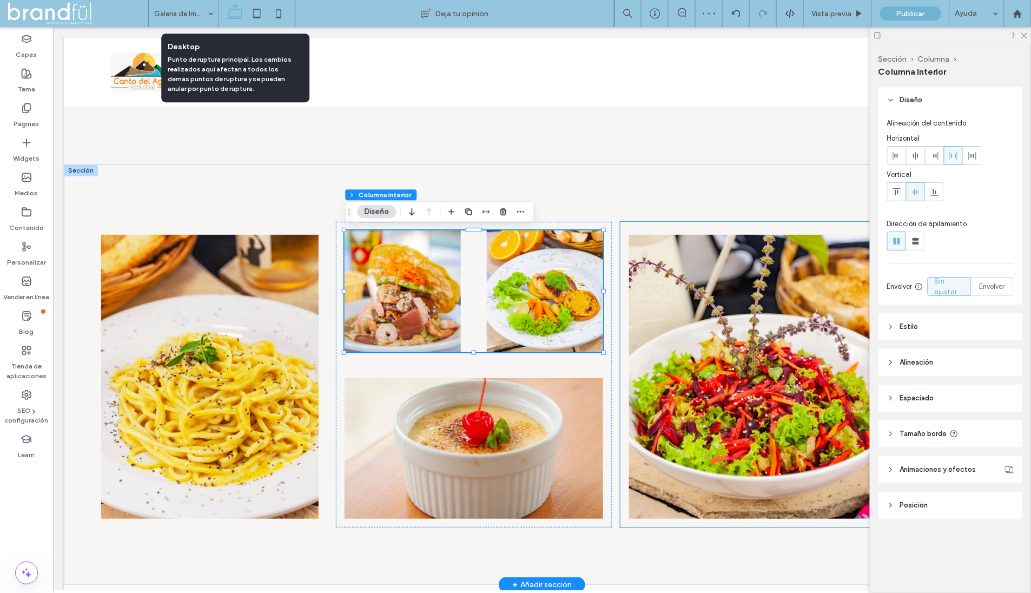
click at [592, 308] on img at bounding box center [544, 291] width 116 height 122
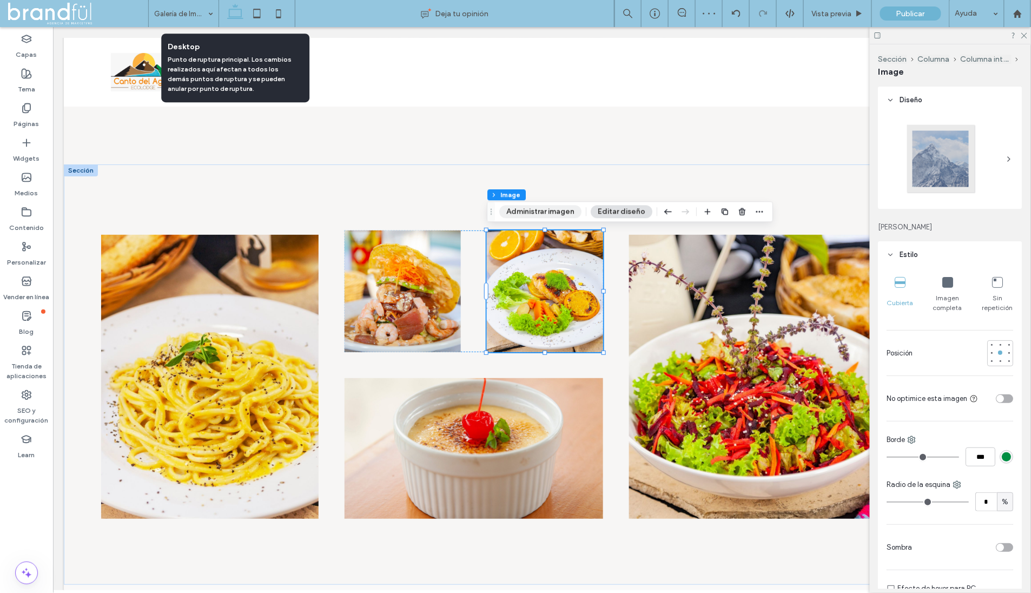
drag, startPoint x: 528, startPoint y: 213, endPoint x: 508, endPoint y: 201, distance: 23.1
click at [528, 213] on button "Administrar imagen" at bounding box center [540, 211] width 82 height 13
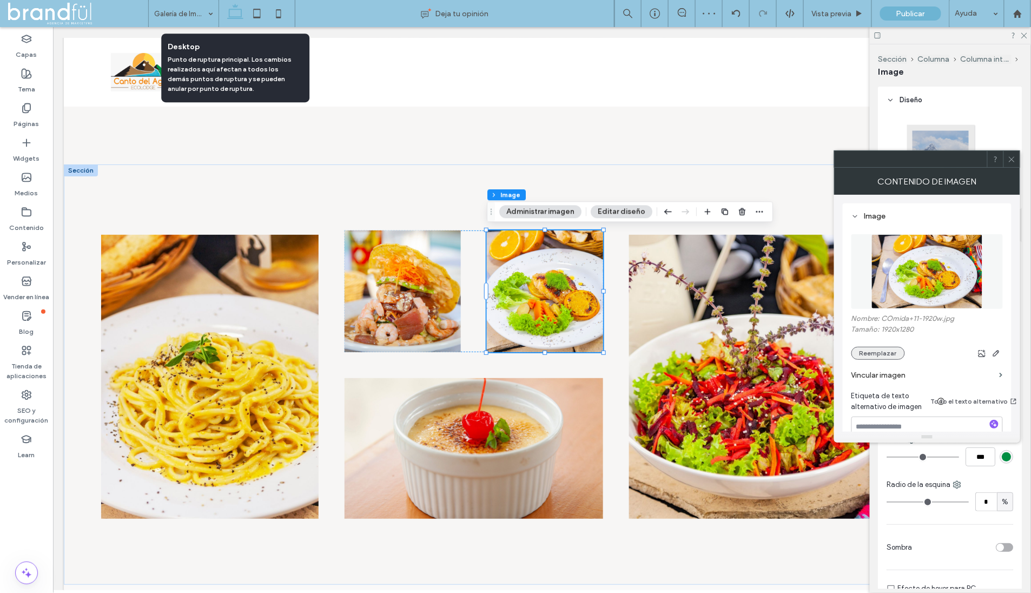
click at [875, 352] on button "Reemplazar" at bounding box center [878, 353] width 54 height 13
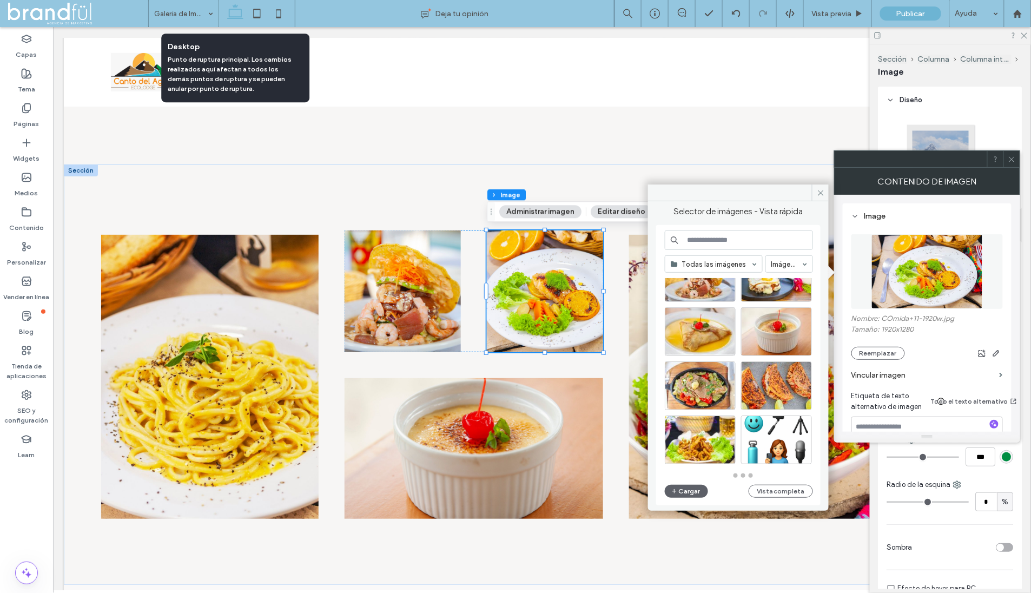
scroll to position [474, 0]
drag, startPoint x: 693, startPoint y: 385, endPoint x: 638, endPoint y: 356, distance: 62.4
click at [693, 385] on div "Seleccionar" at bounding box center [700, 385] width 71 height 49
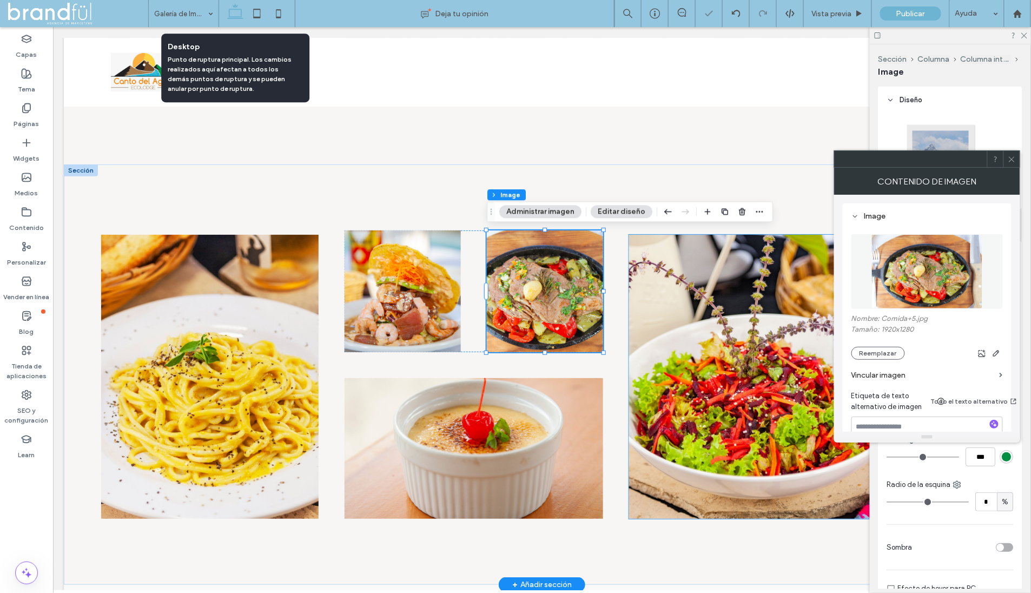
click at [724, 395] on img at bounding box center [804, 376] width 353 height 284
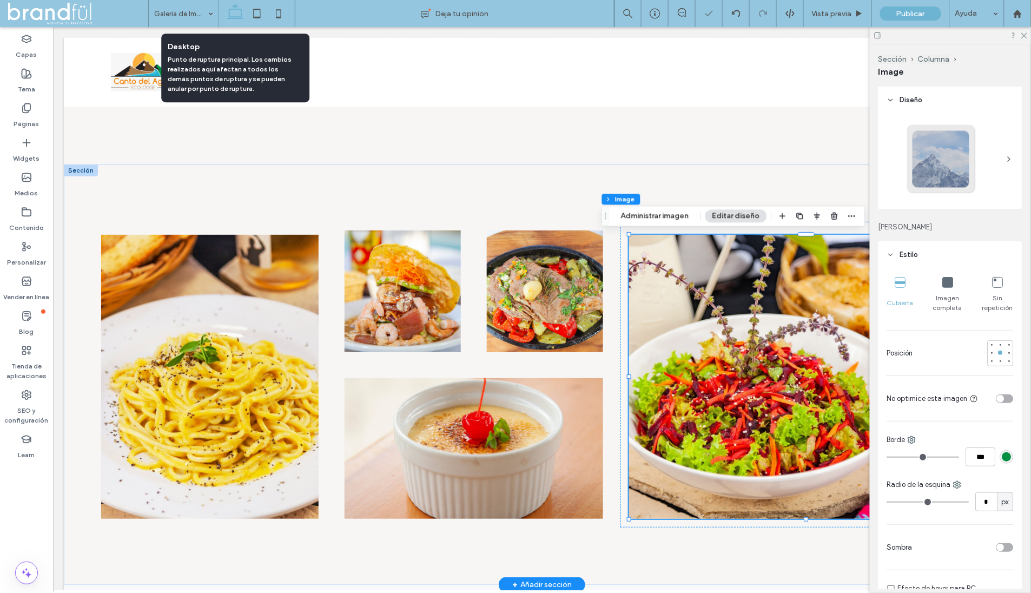
click at [729, 379] on img at bounding box center [804, 376] width 353 height 284
drag, startPoint x: 667, startPoint y: 216, endPoint x: 673, endPoint y: 236, distance: 21.4
click at [667, 216] on button "Administrar imagen" at bounding box center [655, 215] width 82 height 13
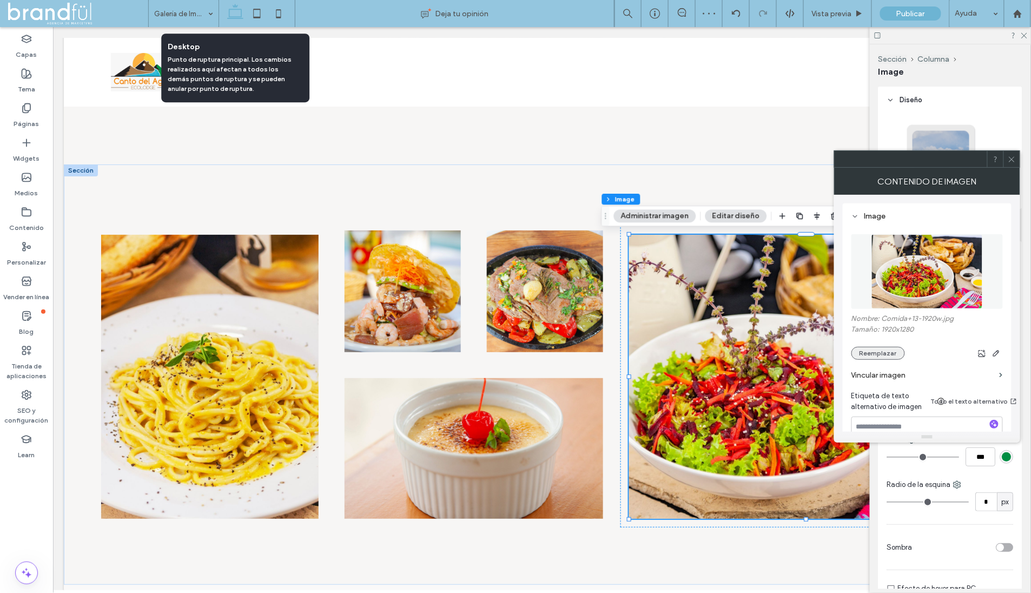
click at [868, 352] on button "Reemplazar" at bounding box center [878, 353] width 54 height 13
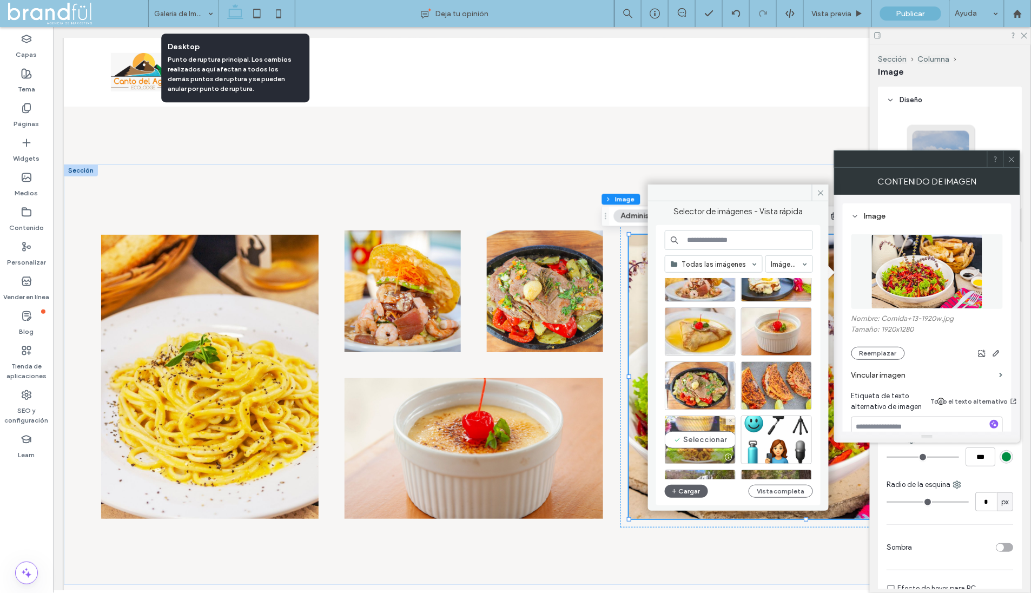
click at [695, 443] on div "Seleccionar" at bounding box center [700, 439] width 71 height 49
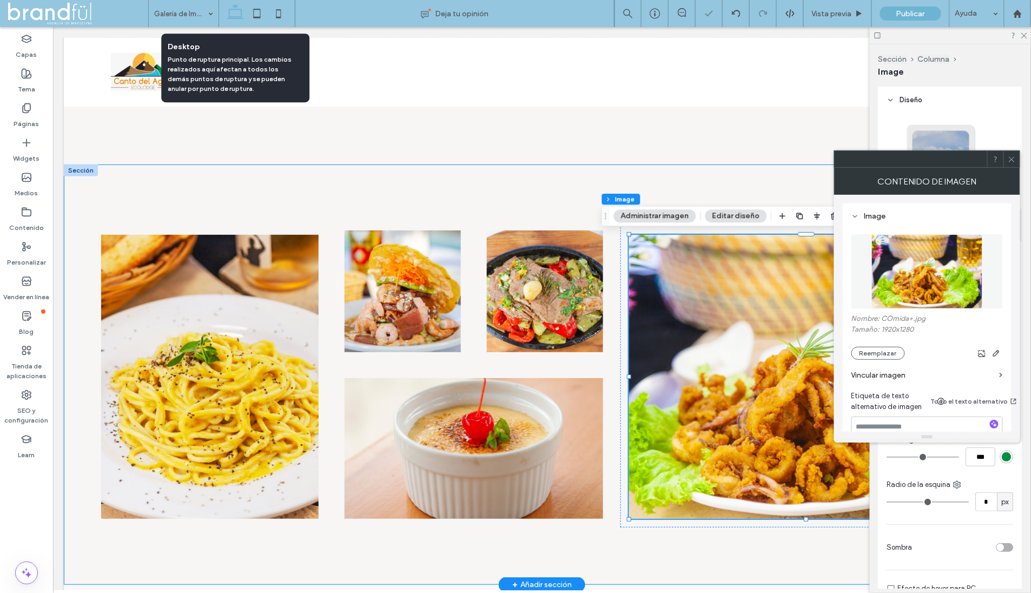
click at [707, 170] on div at bounding box center [541, 374] width 956 height 420
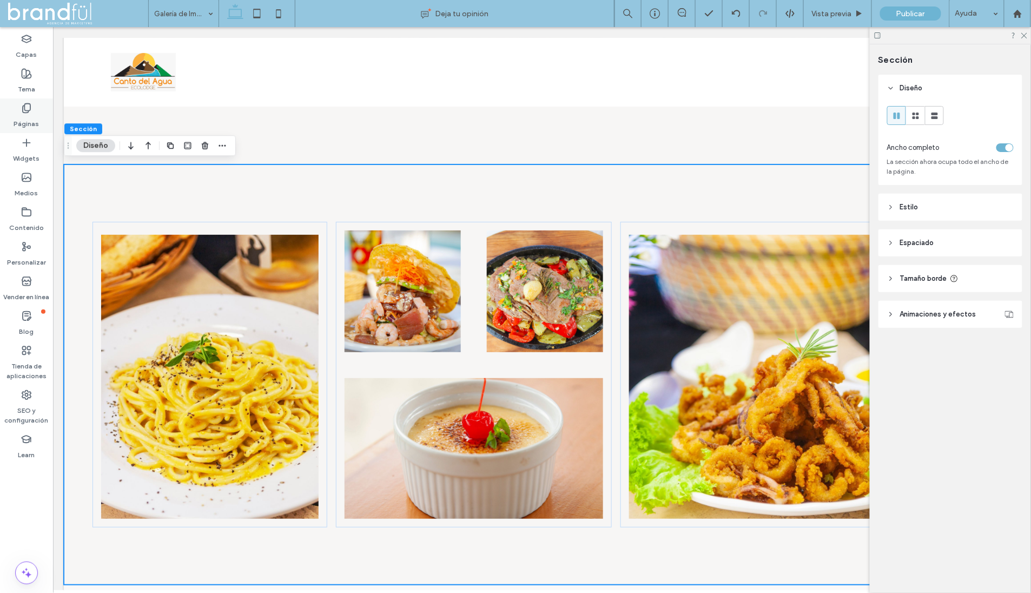
click at [21, 106] on icon at bounding box center [26, 108] width 11 height 11
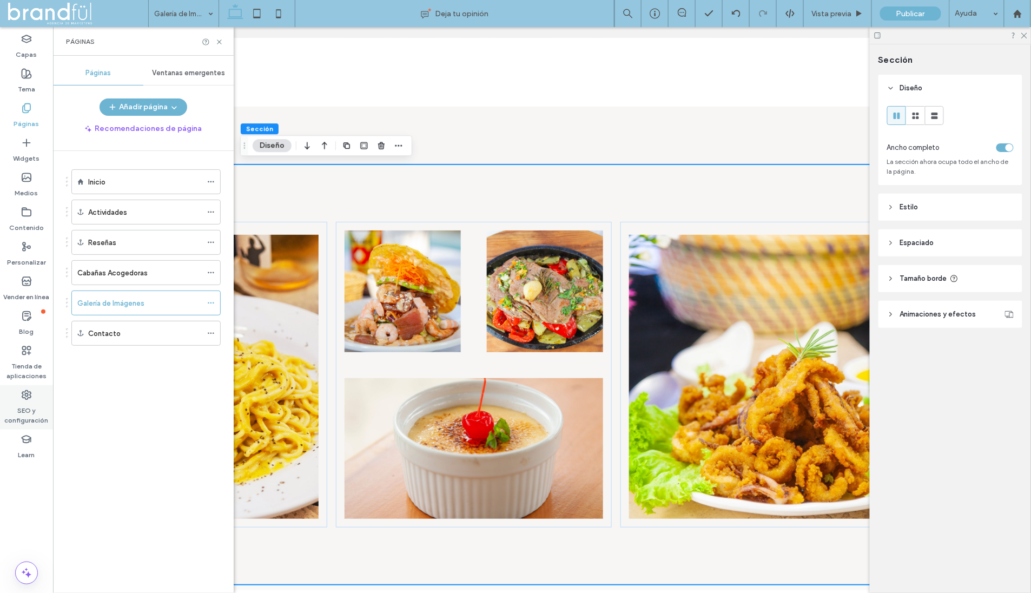
click at [28, 406] on label "SEO y configuración" at bounding box center [26, 412] width 53 height 25
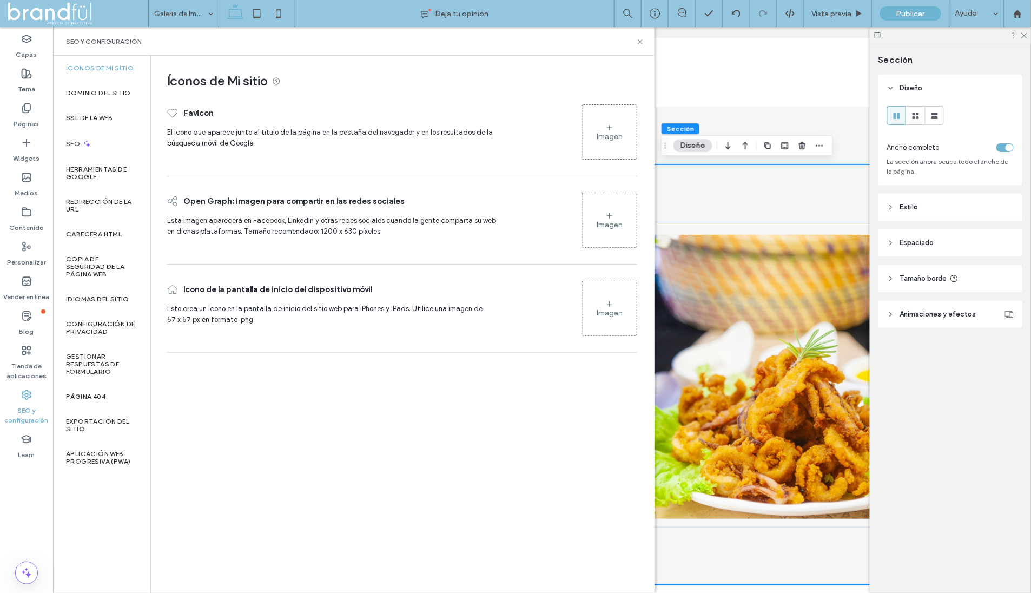
click at [610, 221] on div "Imagen" at bounding box center [610, 224] width 26 height 9
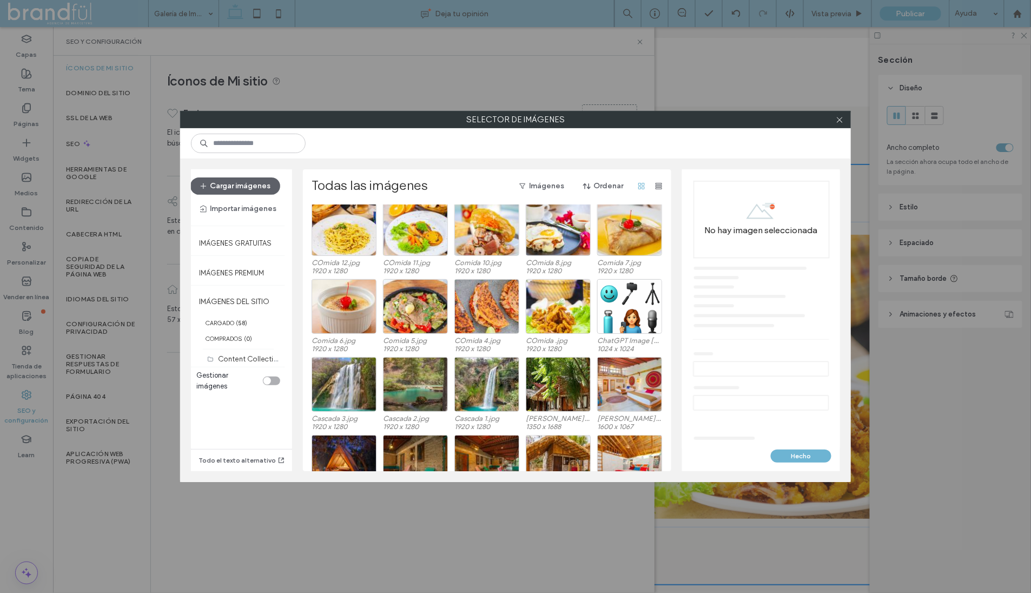
scroll to position [334, 0]
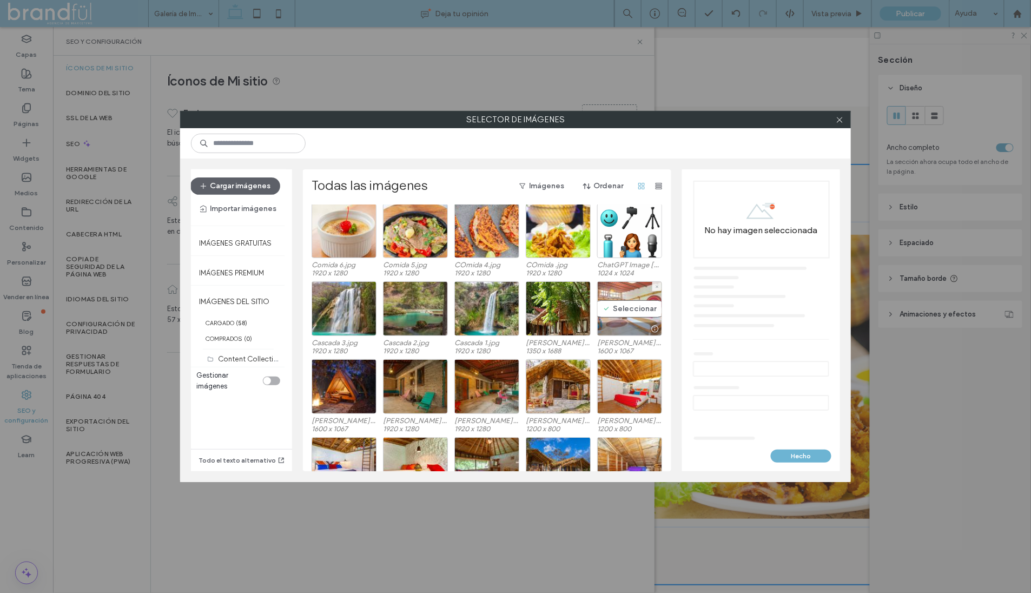
click at [626, 307] on div "Seleccionar" at bounding box center [629, 308] width 65 height 55
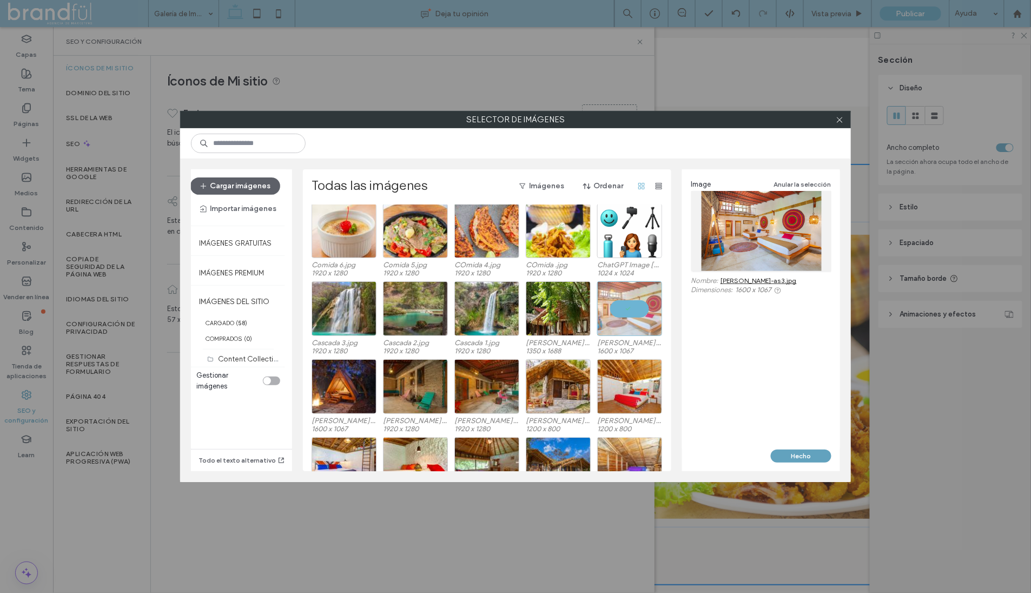
click at [796, 460] on button "Hecho" at bounding box center [801, 455] width 61 height 13
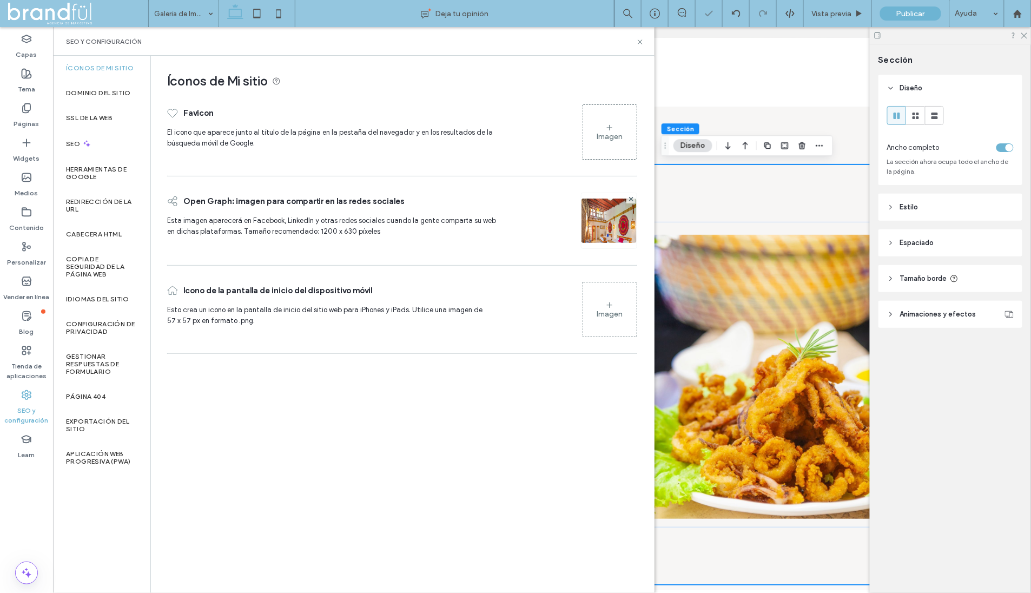
click at [615, 312] on div "Imagen" at bounding box center [610, 313] width 26 height 9
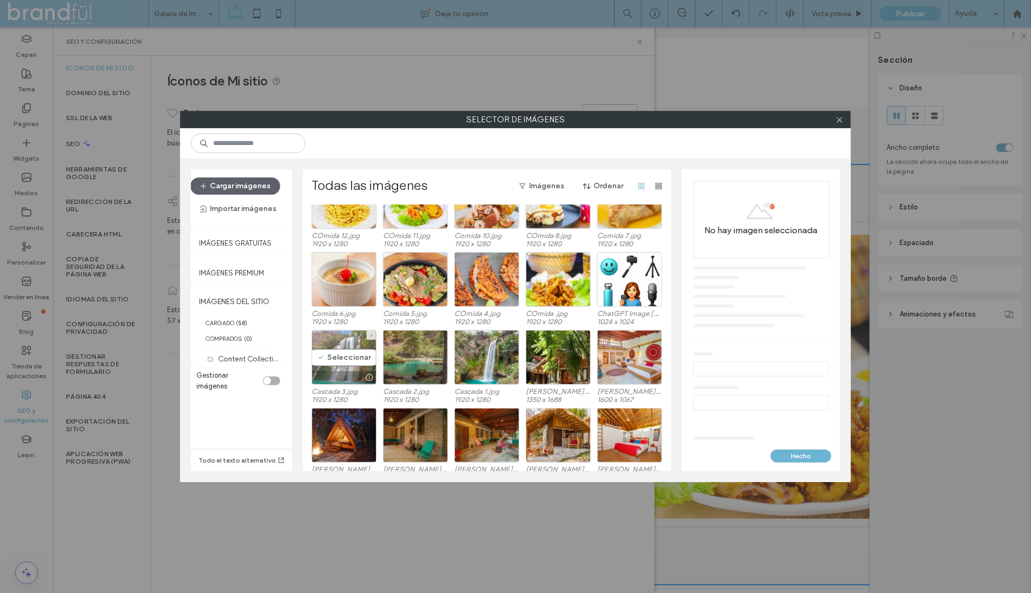
click at [341, 350] on div "Imágenes del sitio Content Collection Uploads (8) Vino.jpg 1600 x 1067 Temascal…" at bounding box center [490, 337] width 357 height 267
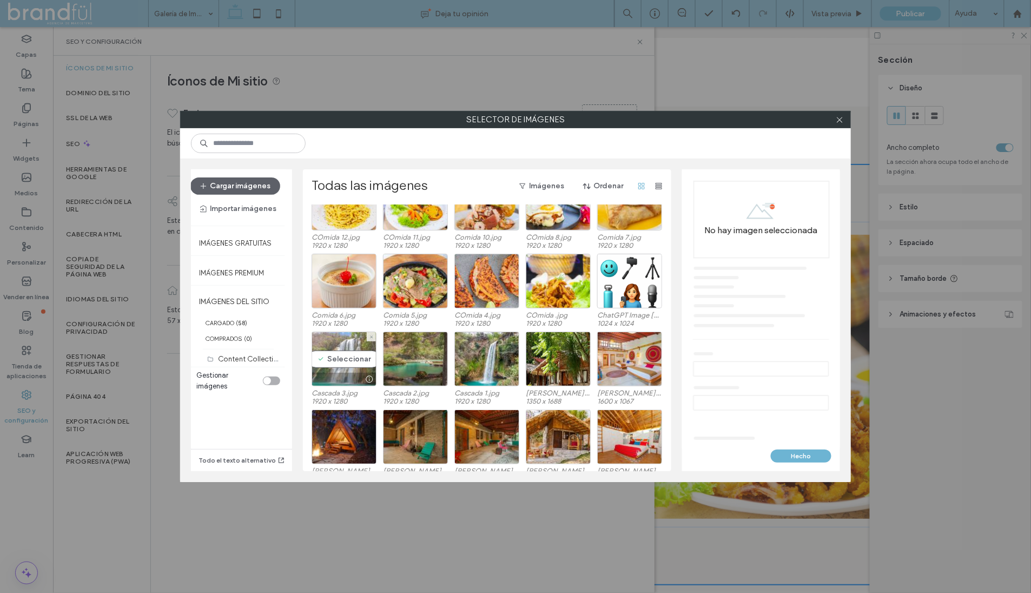
click at [332, 358] on div "Seleccionar" at bounding box center [344, 359] width 65 height 55
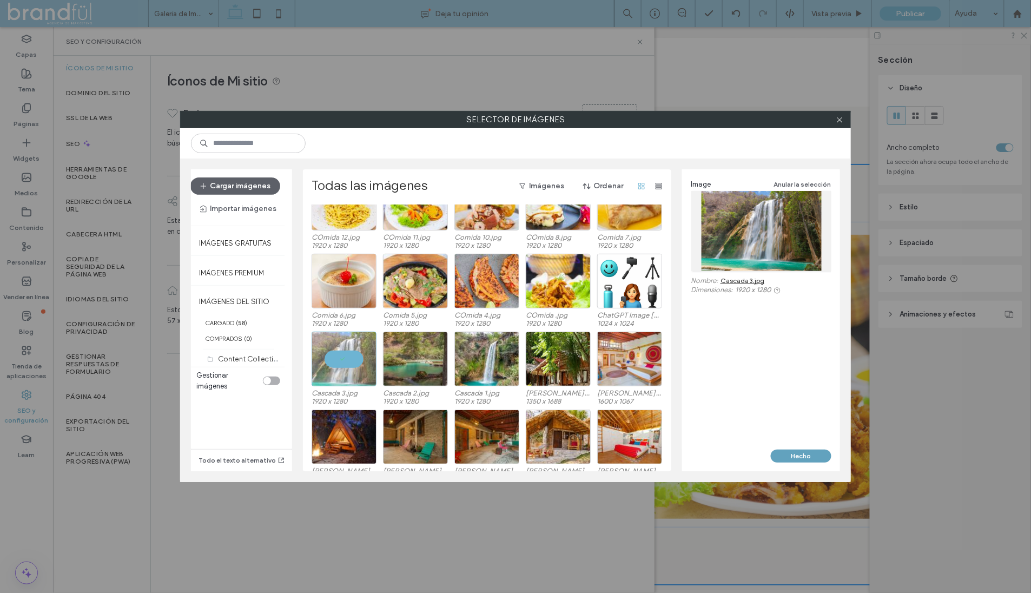
click at [808, 460] on button "Hecho" at bounding box center [801, 455] width 61 height 13
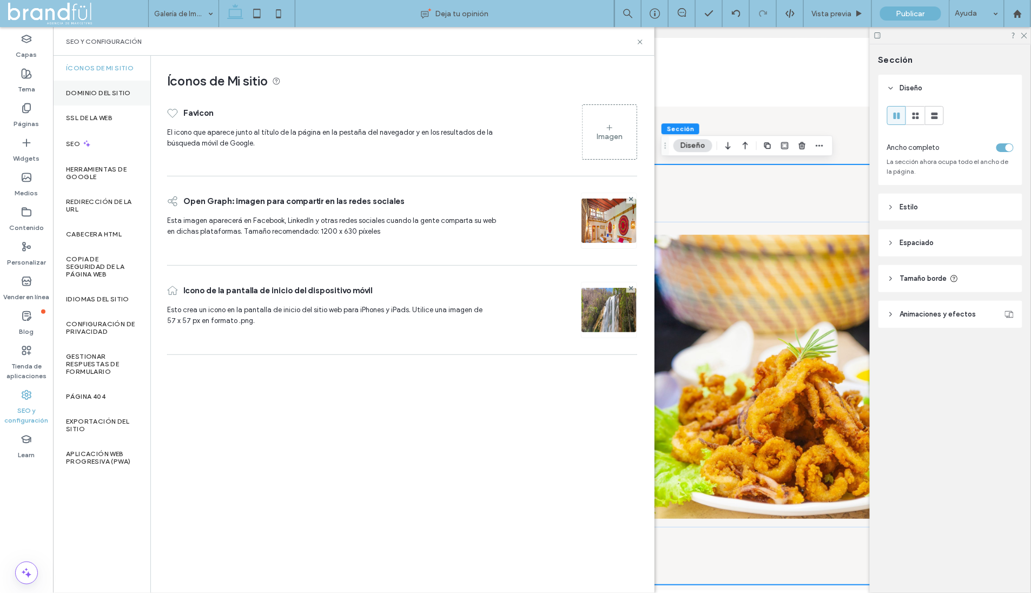
click at [106, 100] on div "Dominio del sitio" at bounding box center [101, 93] width 97 height 25
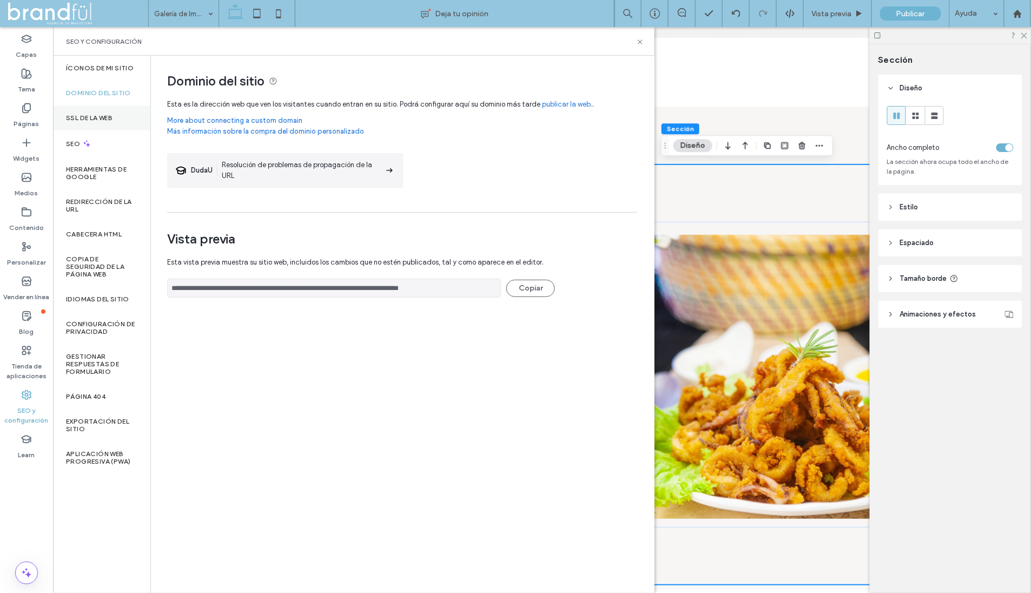
click at [97, 116] on label "SSL de la web" at bounding box center [89, 118] width 47 height 8
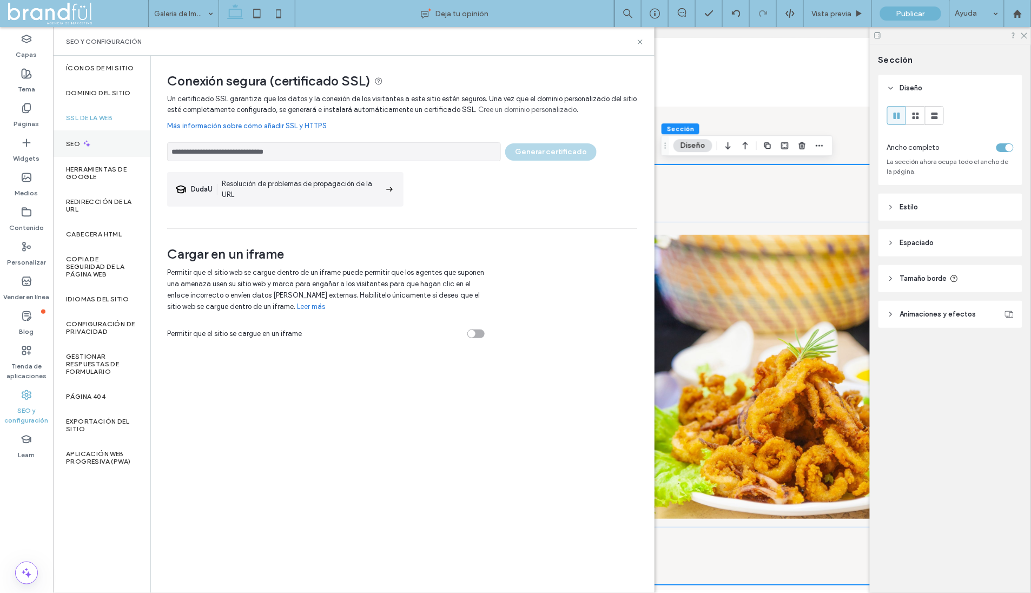
click at [92, 147] on div "SEO" at bounding box center [101, 143] width 97 height 27
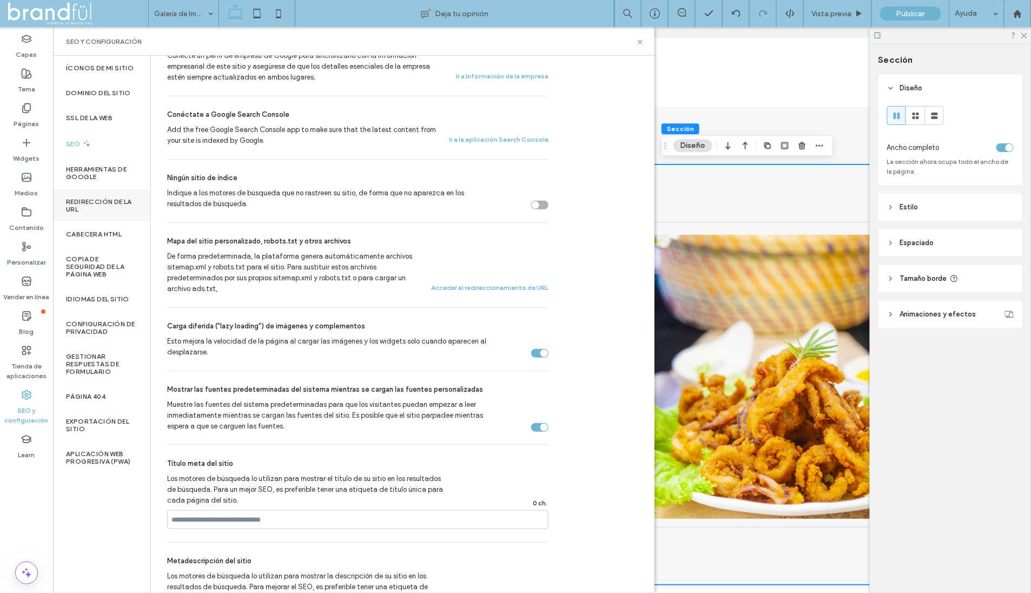
scroll to position [348, 0]
click at [100, 176] on label "Herramientas de Google" at bounding box center [101, 172] width 71 height 15
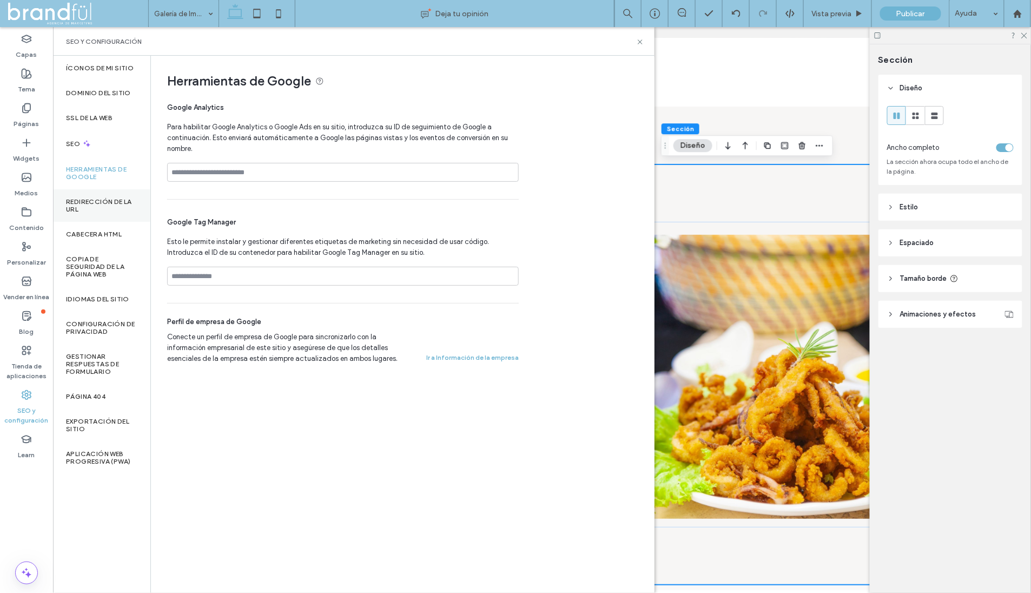
click at [96, 215] on div "Redirección de la URL" at bounding box center [101, 205] width 97 height 32
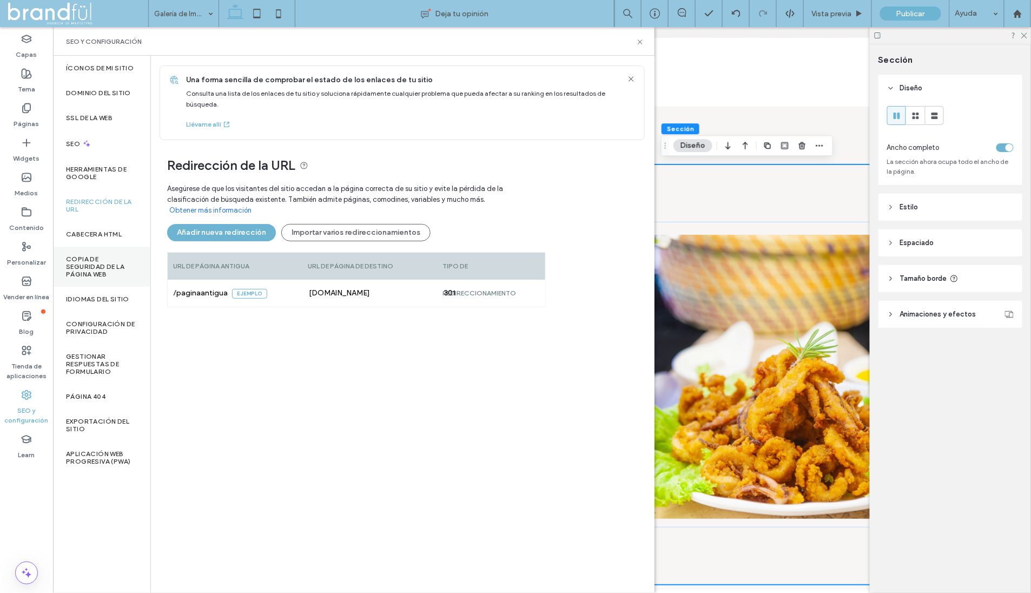
click at [104, 251] on div "Copia de seguridad de la página web" at bounding box center [101, 267] width 97 height 40
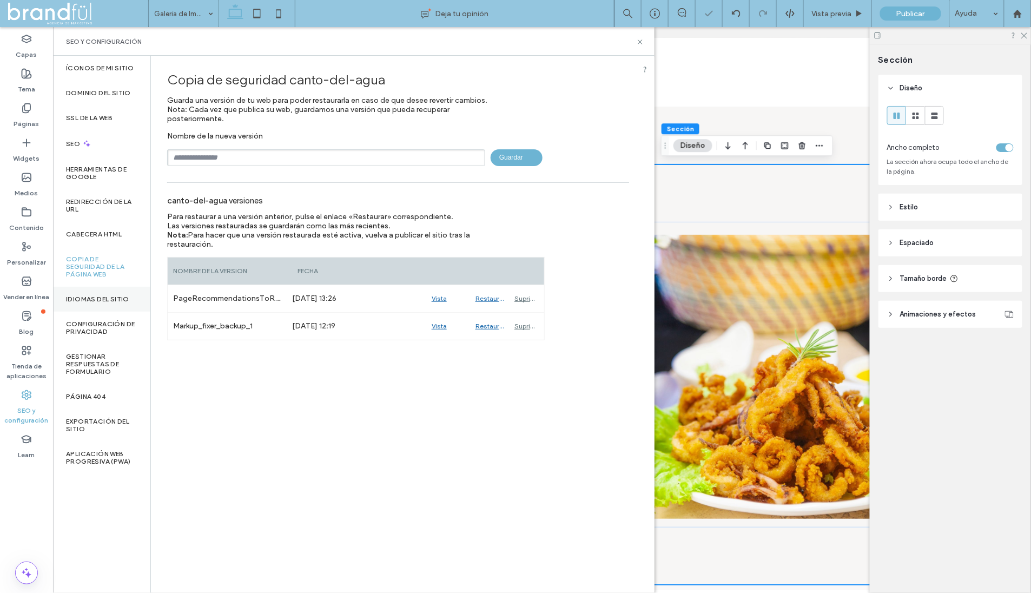
click at [101, 302] on label "Idiomas del sitio" at bounding box center [97, 299] width 63 height 8
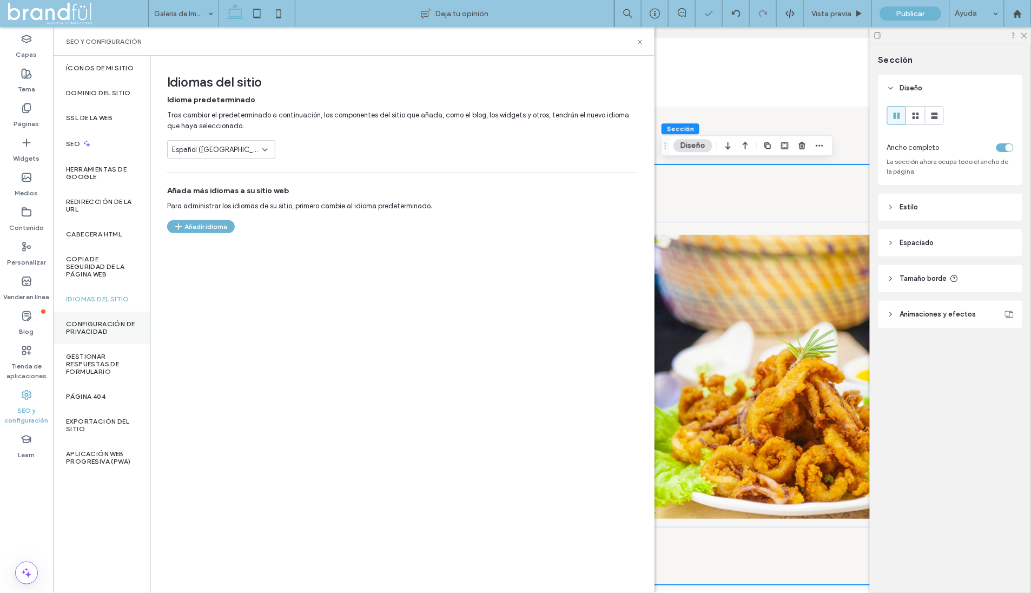
click at [95, 322] on label "Configuración de privacidad" at bounding box center [101, 327] width 71 height 15
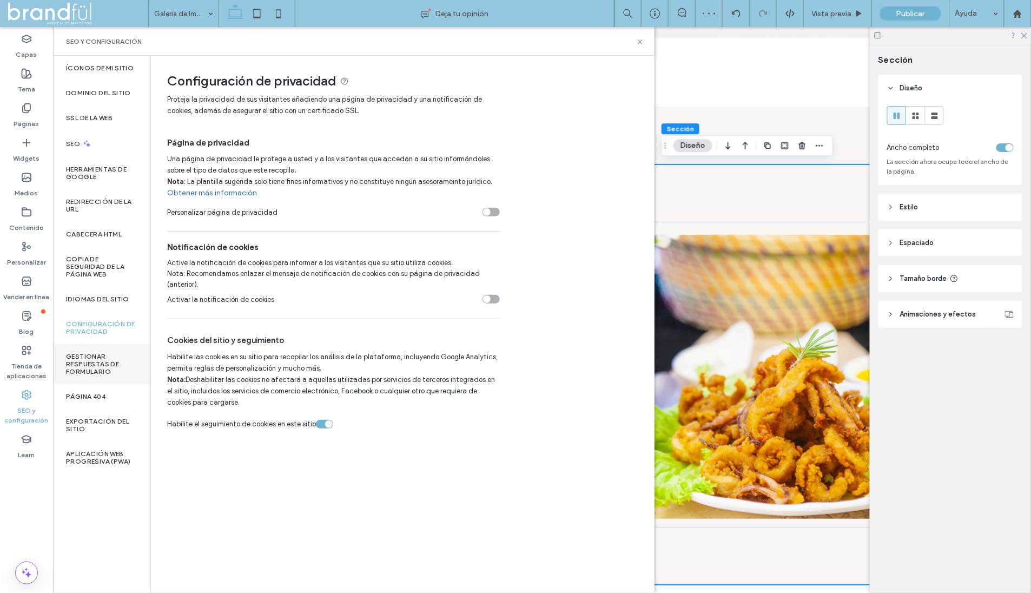
click at [95, 356] on label "Gestionar respuestas de formulario" at bounding box center [101, 364] width 71 height 23
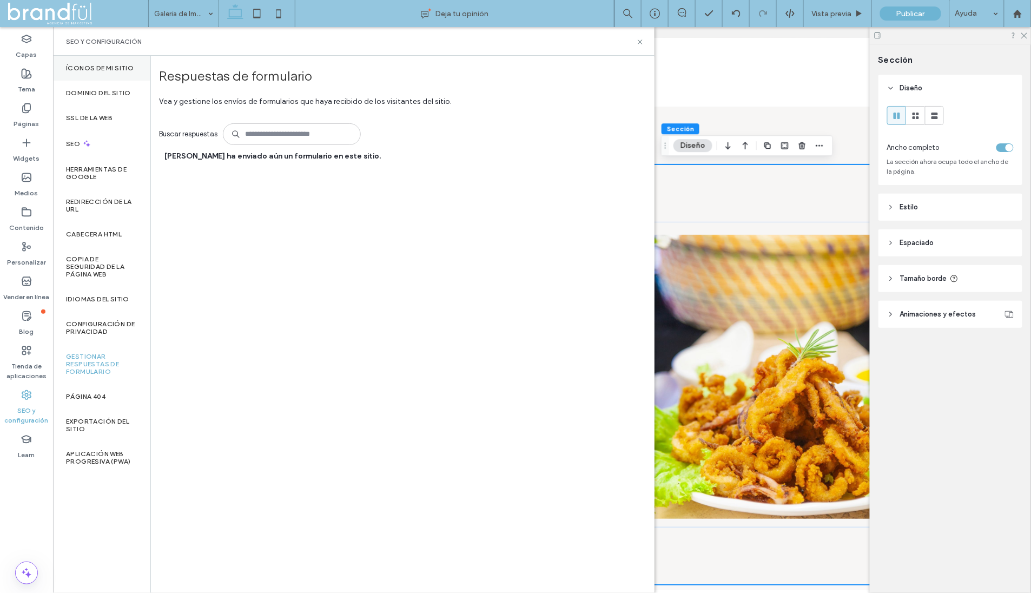
click at [97, 72] on div "Íconos de Mi sitio" at bounding box center [101, 68] width 97 height 25
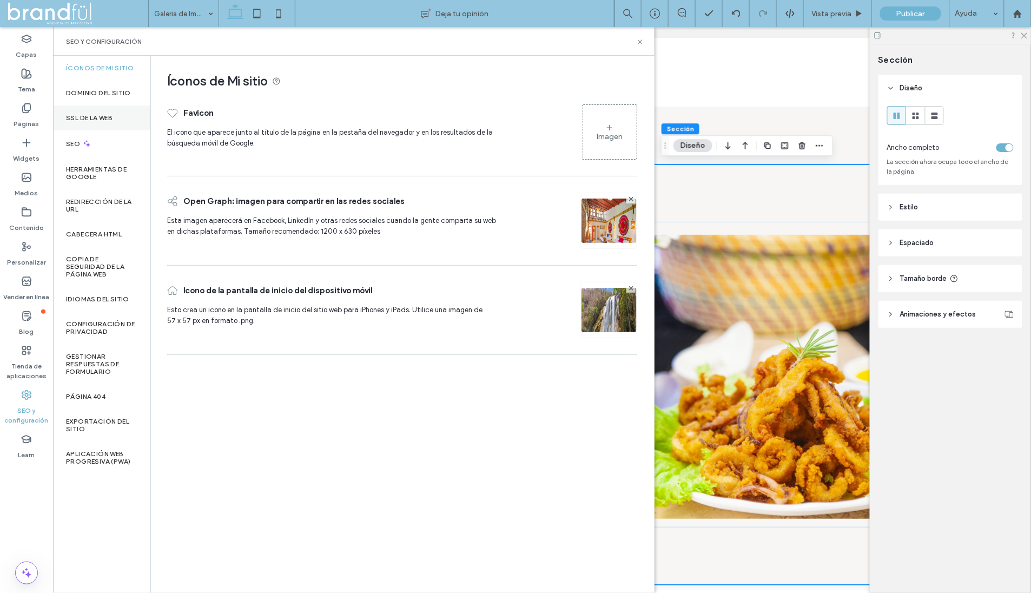
click at [91, 109] on div "SSL de la web" at bounding box center [101, 117] width 97 height 25
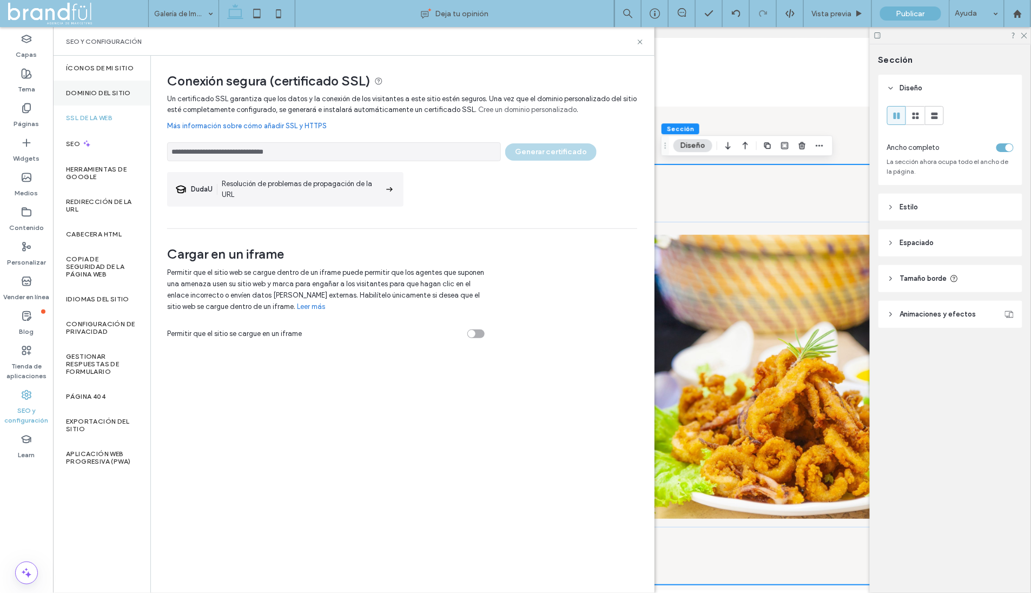
click at [105, 89] on label "Dominio del sitio" at bounding box center [98, 93] width 65 height 8
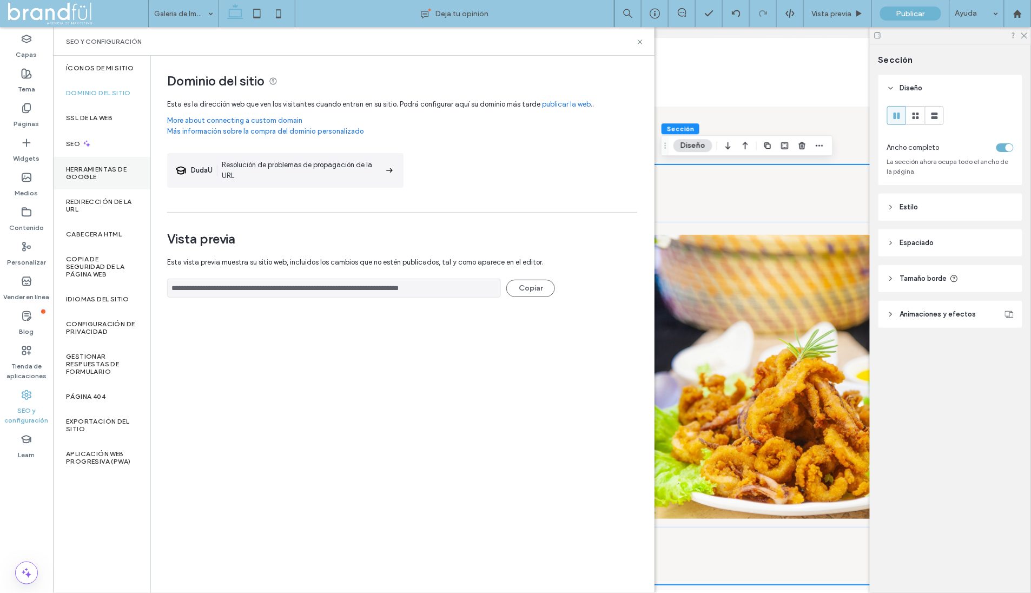
click at [96, 163] on div "Herramientas de Google" at bounding box center [101, 173] width 97 height 32
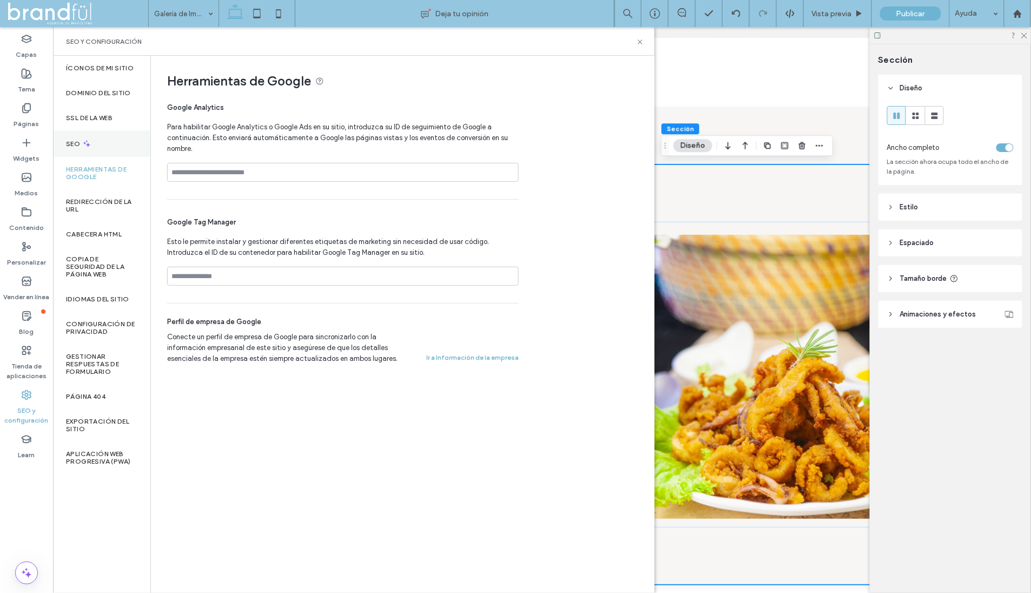
click at [101, 142] on div "SEO" at bounding box center [101, 143] width 97 height 27
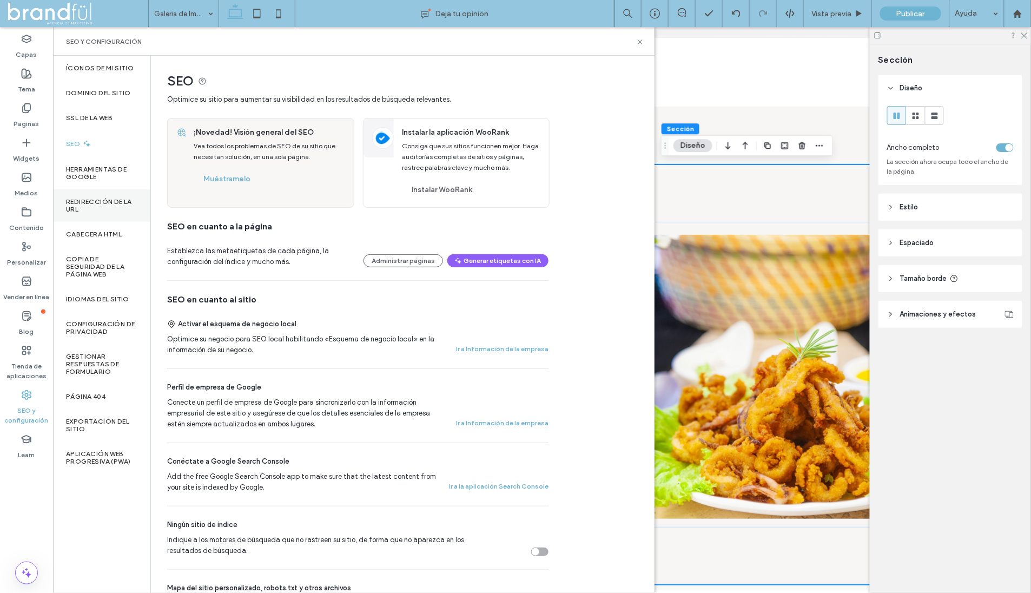
click at [98, 189] on div "Redirección de la URL" at bounding box center [101, 205] width 97 height 32
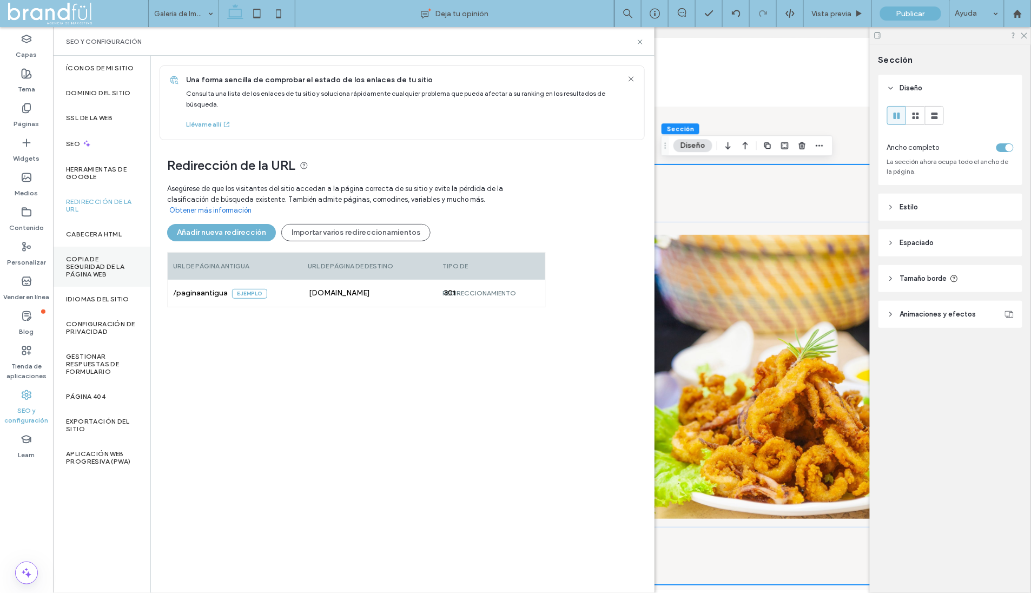
click at [93, 261] on label "Copia de seguridad de la página web" at bounding box center [101, 266] width 71 height 23
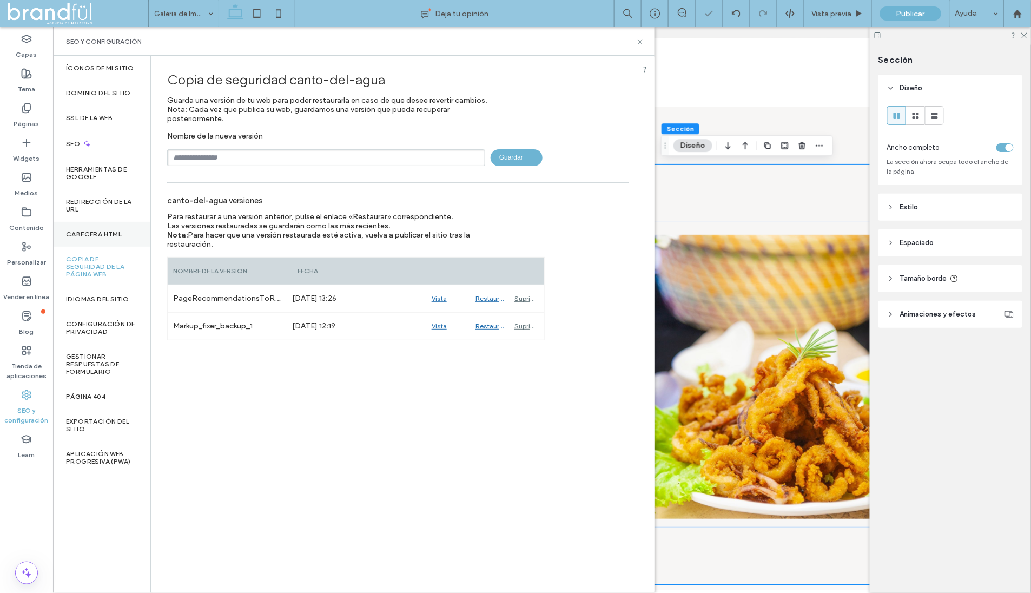
click at [102, 241] on div "CABECERA HTML" at bounding box center [101, 234] width 97 height 25
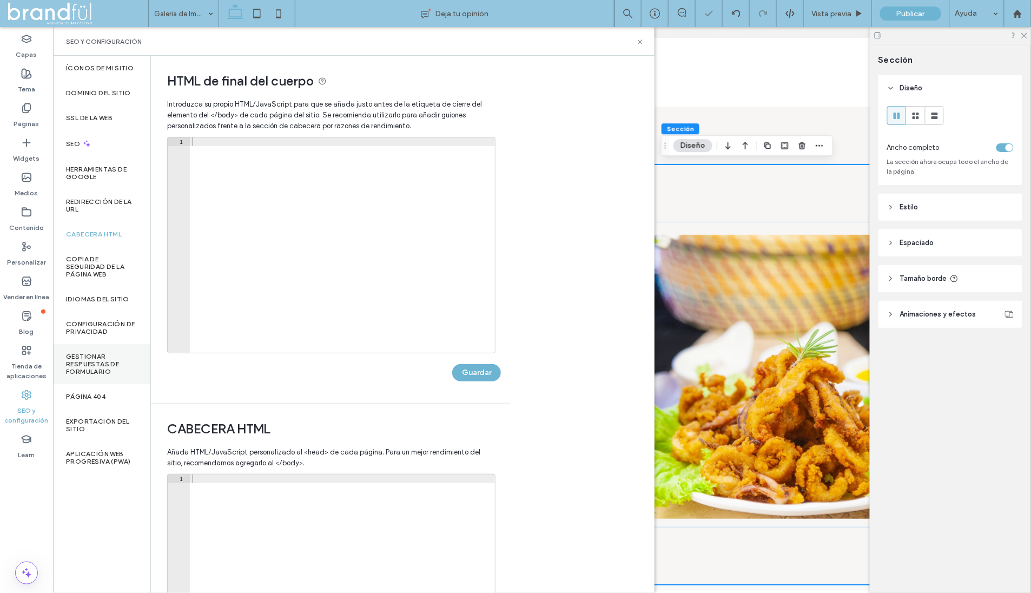
click at [100, 345] on div "Gestionar respuestas de formulario" at bounding box center [101, 364] width 97 height 40
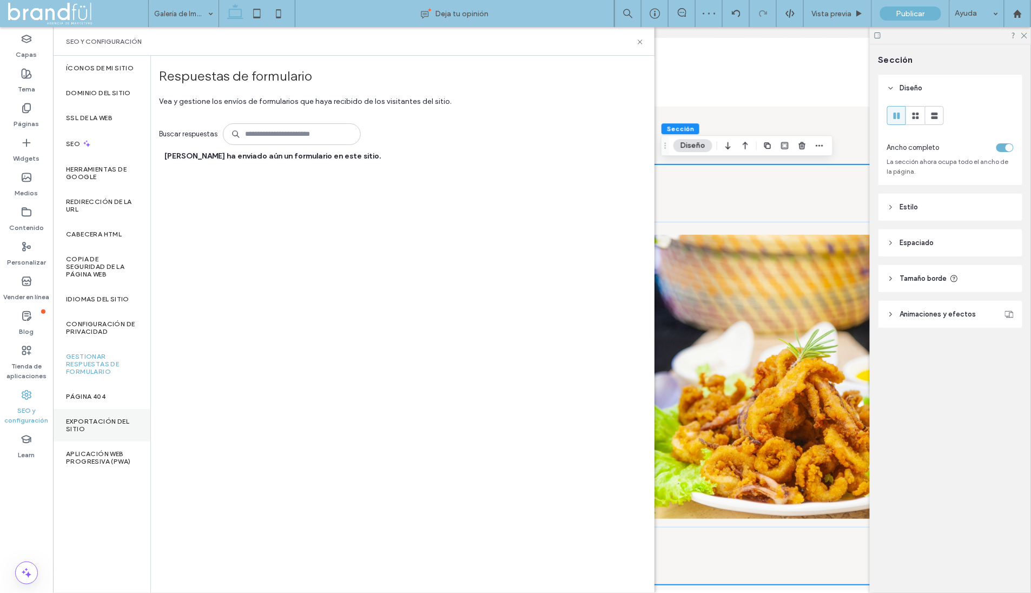
click at [110, 425] on label "Exportación del sitio" at bounding box center [101, 425] width 71 height 15
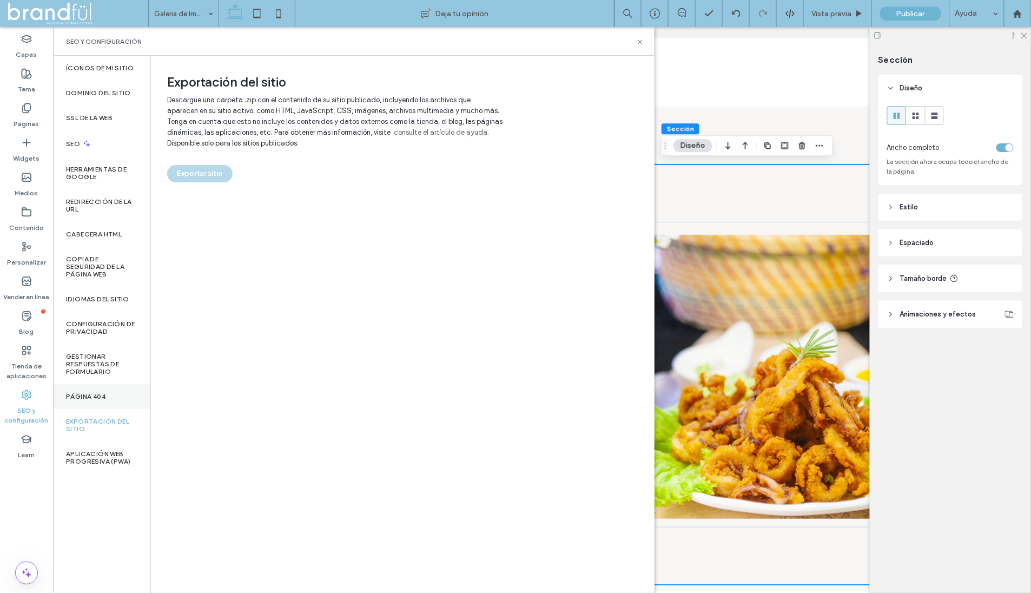
click at [98, 395] on label "Página 404" at bounding box center [85, 397] width 39 height 8
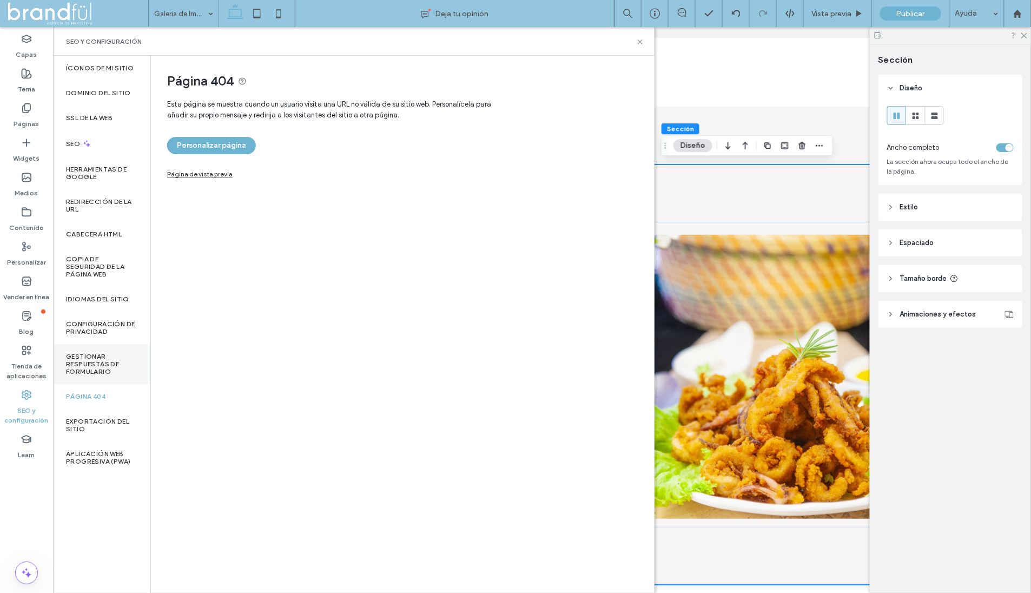
click at [103, 372] on label "Gestionar respuestas de formulario" at bounding box center [101, 364] width 71 height 23
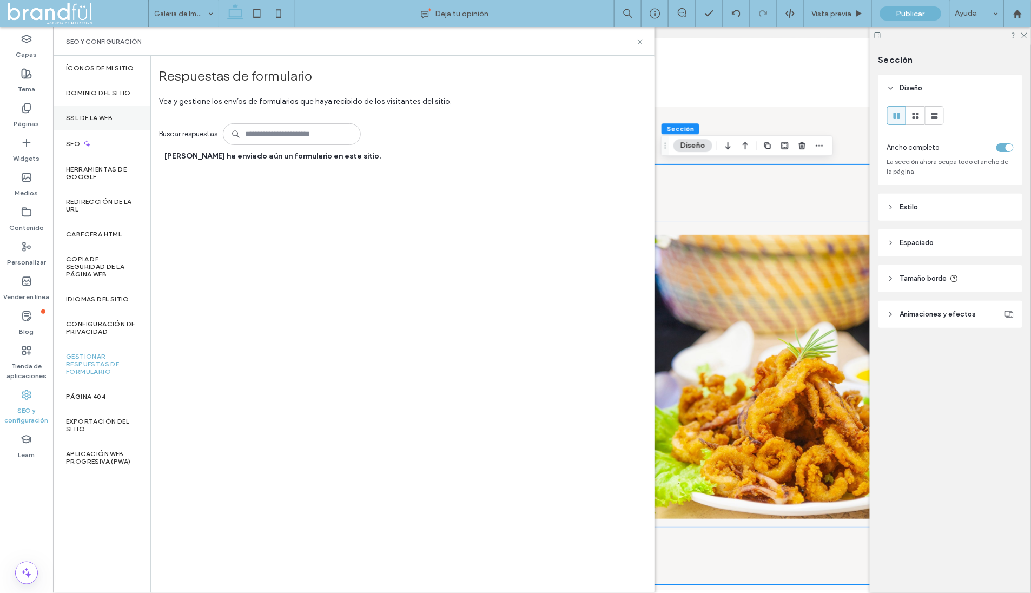
click at [99, 125] on div "SSL de la web" at bounding box center [101, 117] width 97 height 25
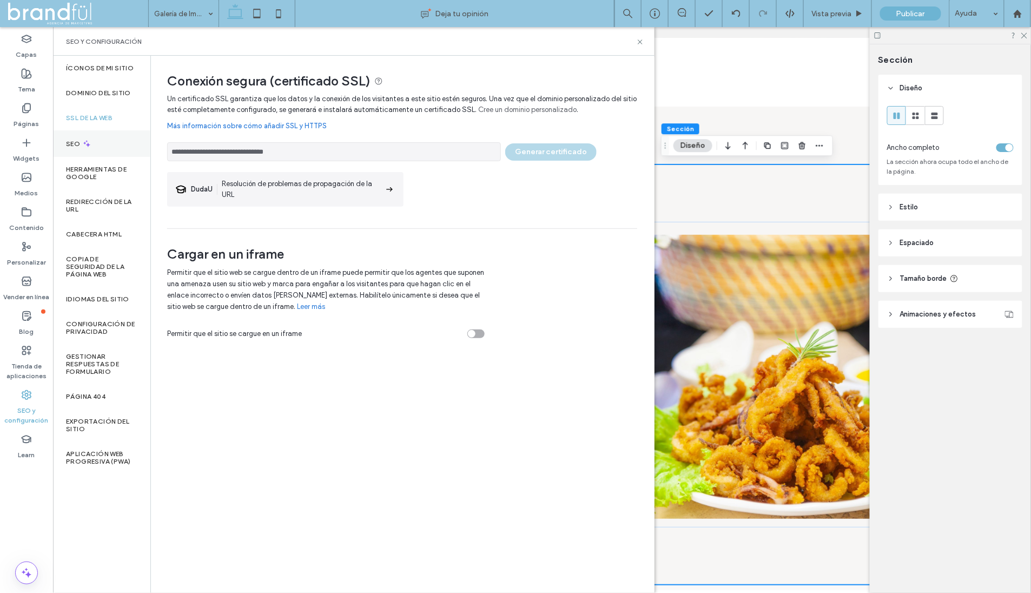
click at [95, 147] on div "SEO" at bounding box center [101, 143] width 97 height 27
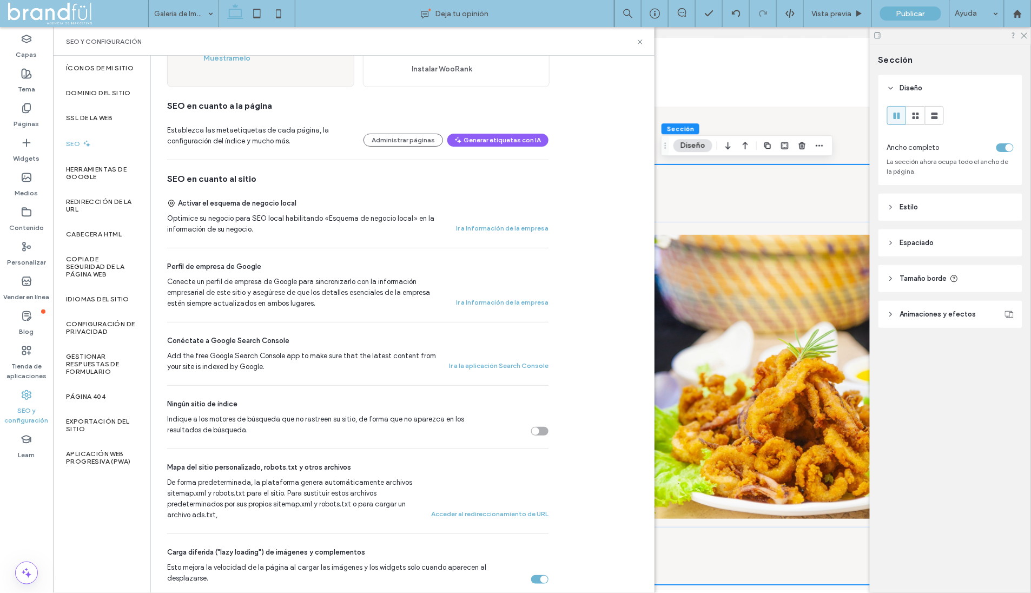
scroll to position [121, 0]
click at [109, 89] on label "Dominio del sitio" at bounding box center [98, 93] width 65 height 8
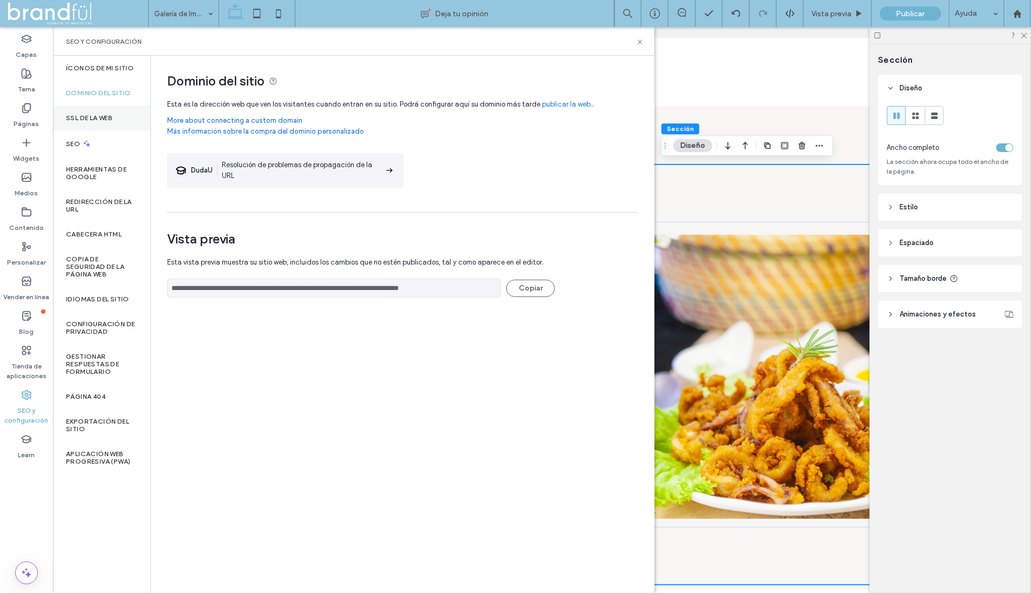
click at [99, 112] on div "SSL de la web" at bounding box center [101, 117] width 97 height 25
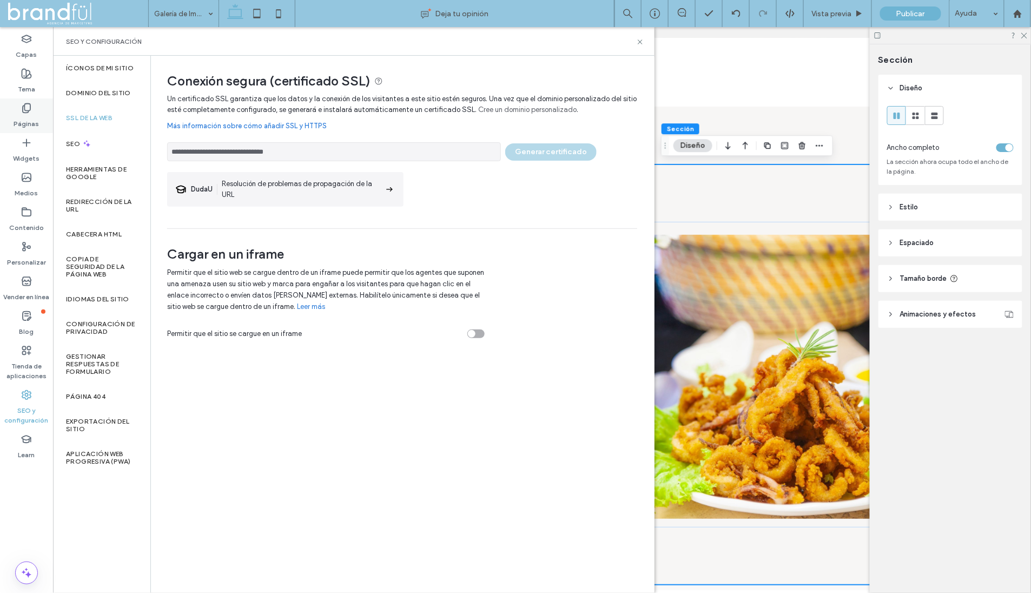
click at [27, 104] on icon at bounding box center [26, 108] width 11 height 11
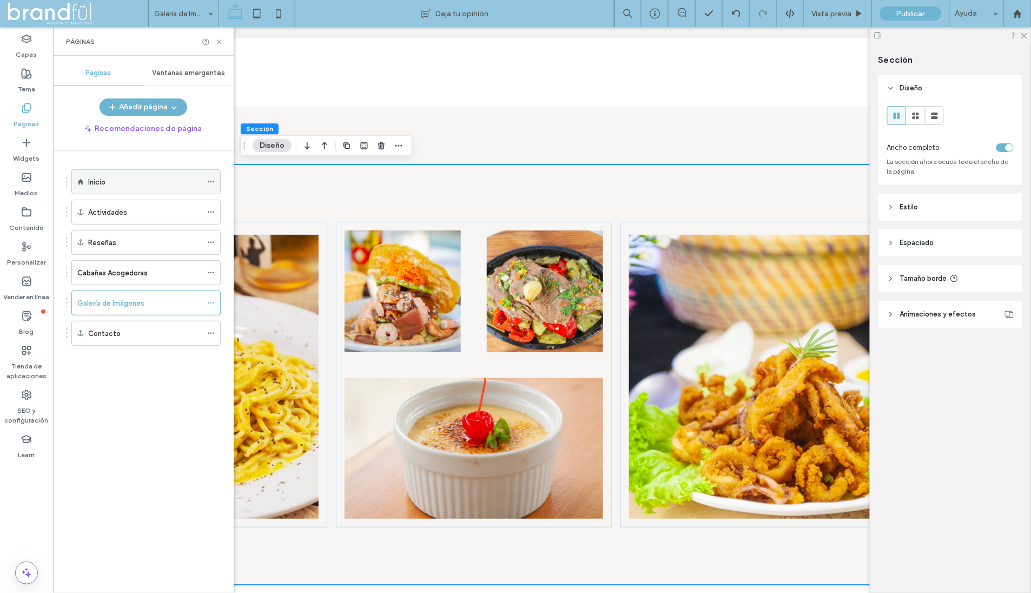
click at [208, 179] on icon at bounding box center [211, 182] width 8 height 8
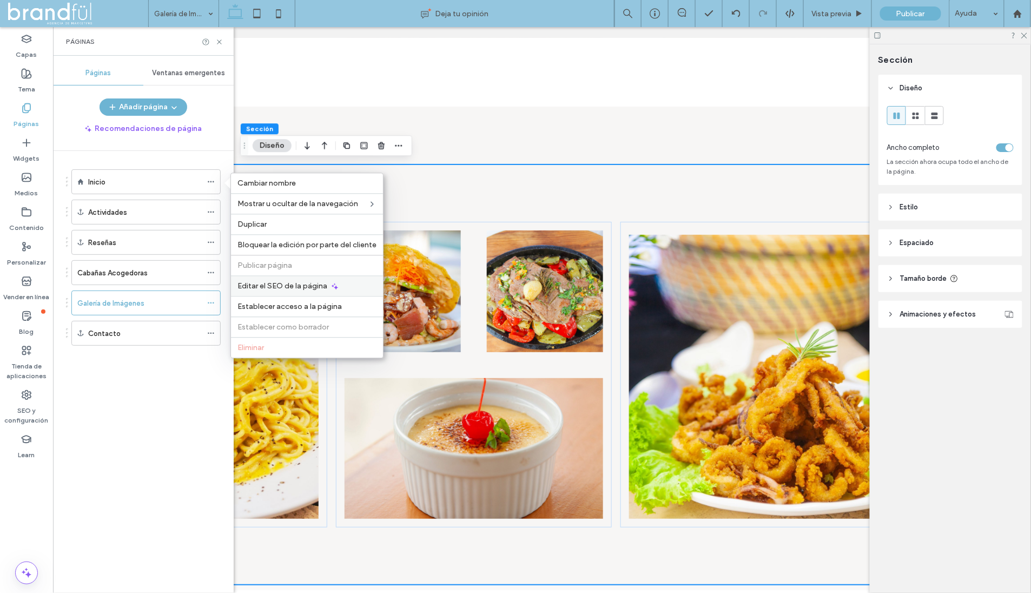
click at [276, 281] on span "Editar el SEO de la página" at bounding box center [282, 285] width 90 height 9
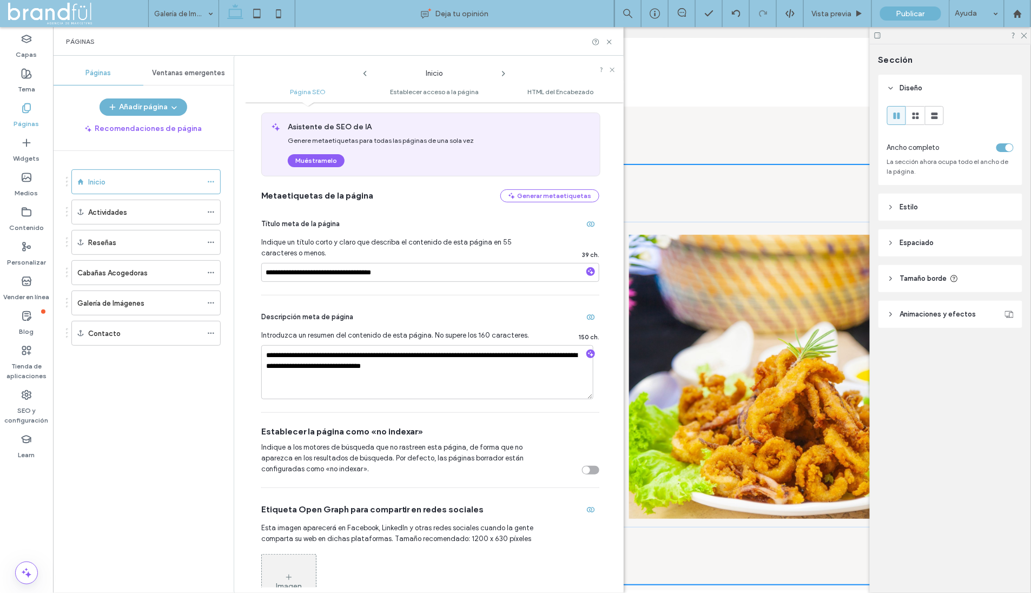
scroll to position [65, 0]
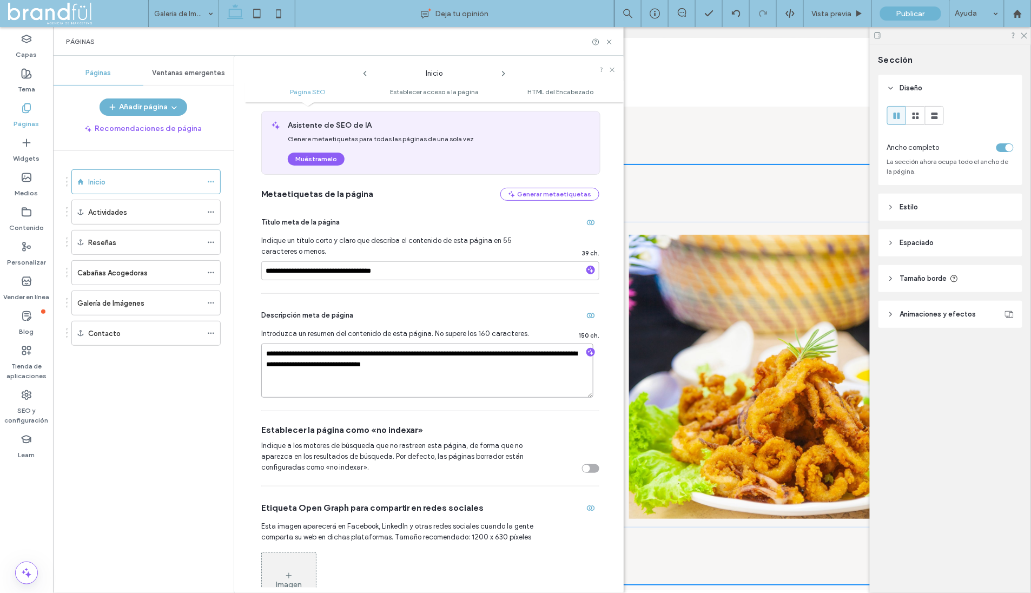
drag, startPoint x: 347, startPoint y: 366, endPoint x: 332, endPoint y: 364, distance: 15.2
click at [332, 364] on textarea "**********" at bounding box center [427, 370] width 332 height 54
type textarea "**********"
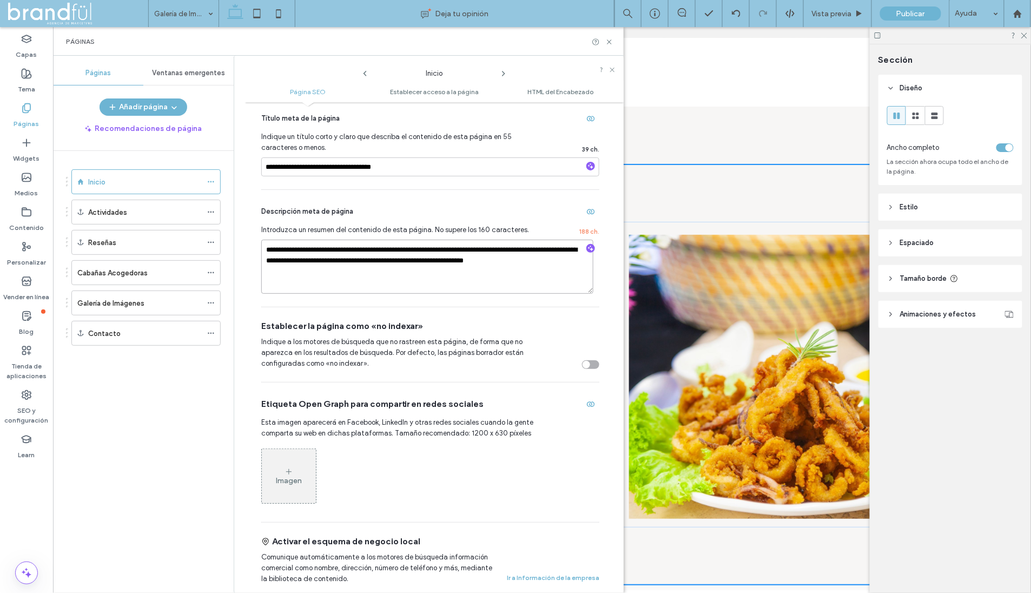
scroll to position [270, 0]
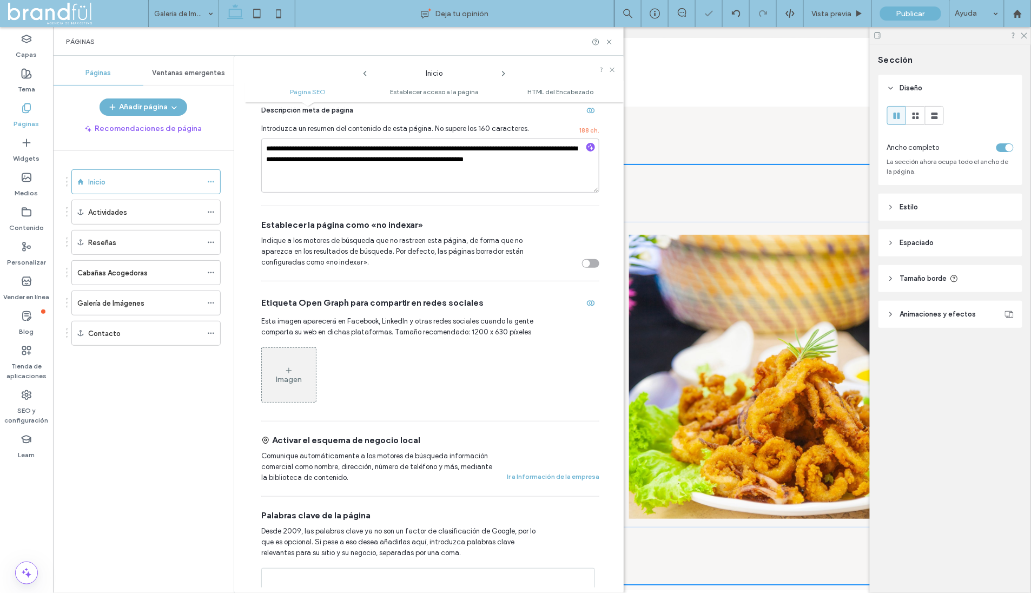
click at [293, 385] on div "Imagen" at bounding box center [289, 375] width 54 height 52
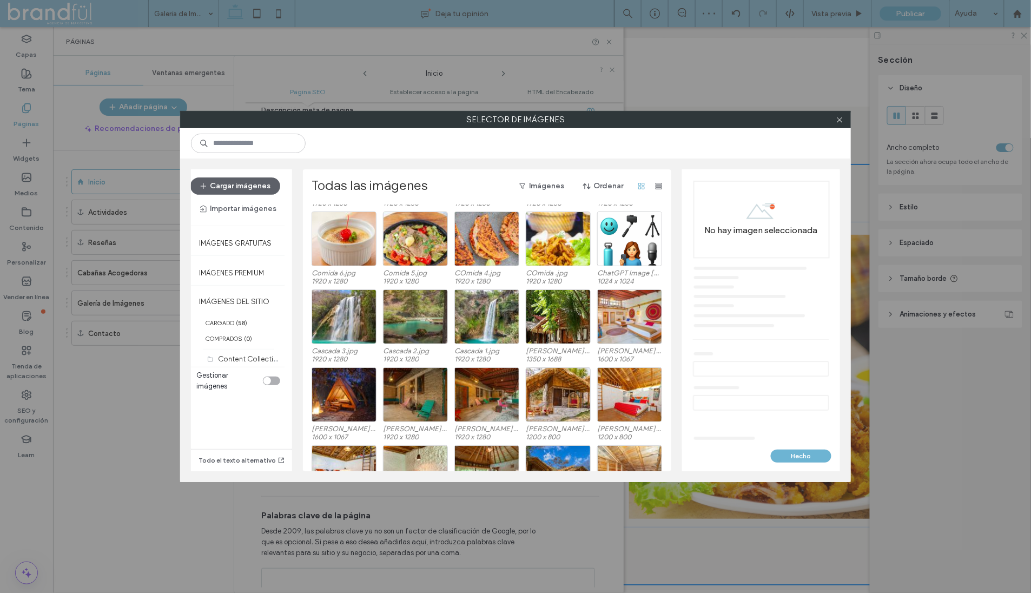
scroll to position [333, 0]
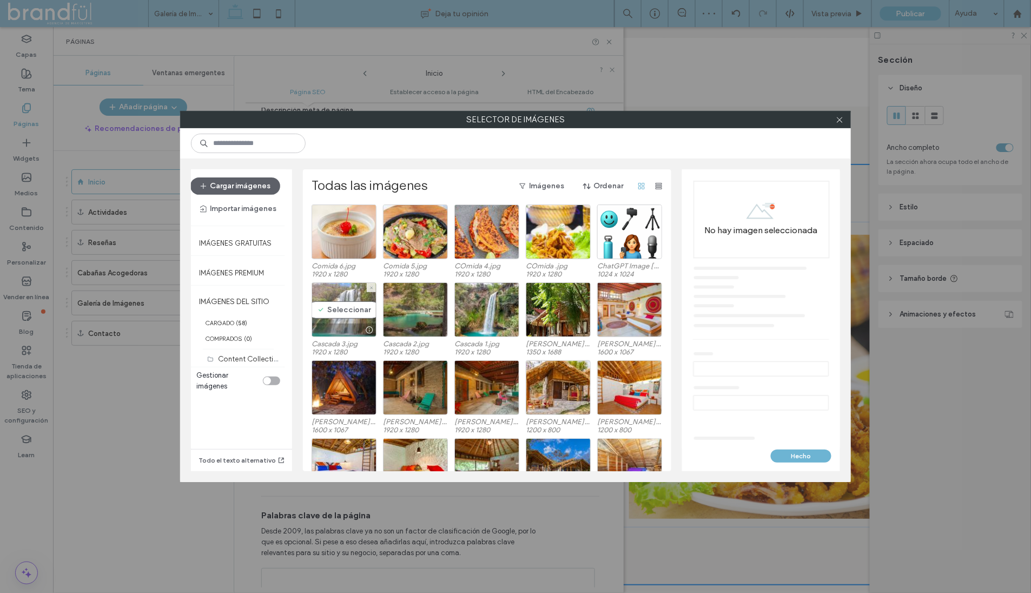
click at [342, 309] on div "Seleccionar" at bounding box center [344, 309] width 65 height 55
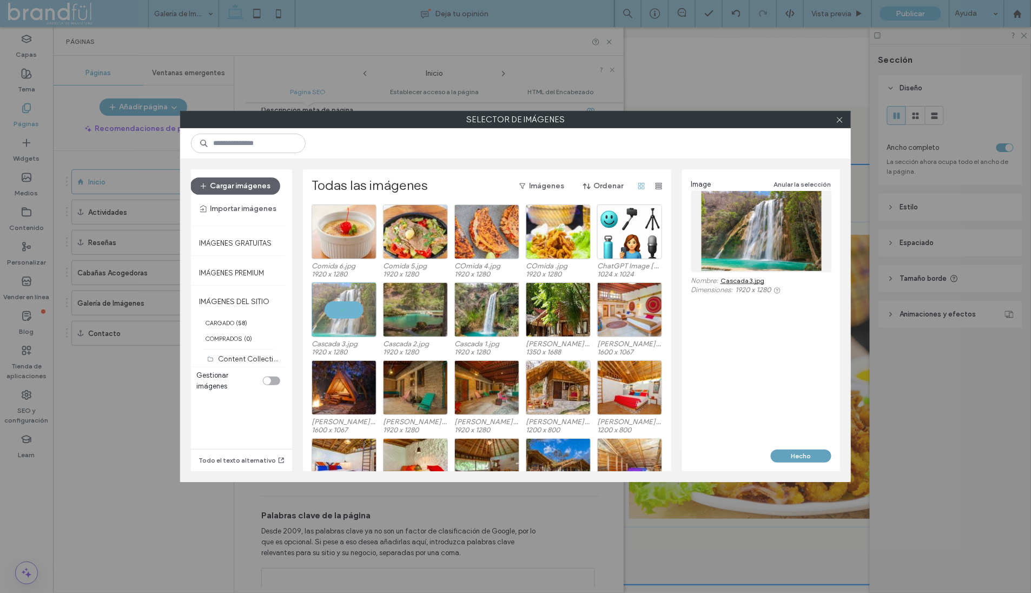
click at [806, 458] on button "Hecho" at bounding box center [801, 455] width 61 height 13
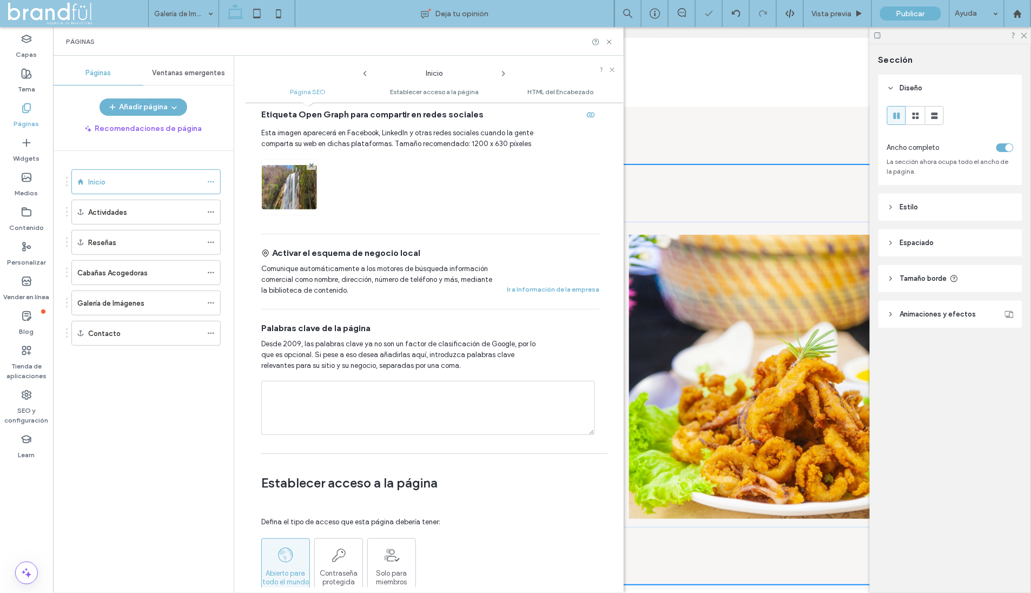
scroll to position [460, 0]
click at [374, 395] on textarea at bounding box center [428, 406] width 334 height 54
type textarea "**********"
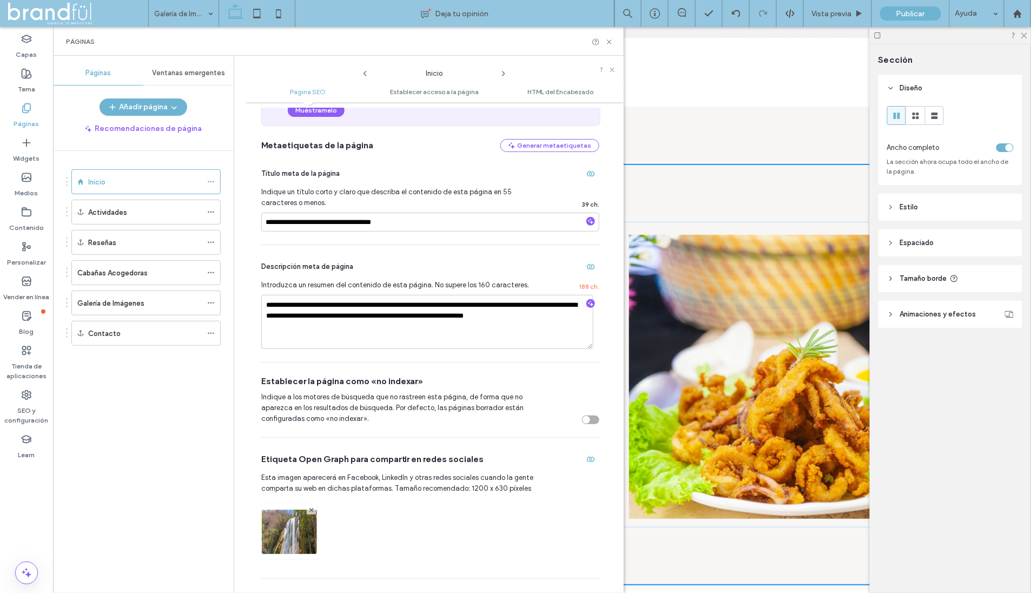
scroll to position [0, 0]
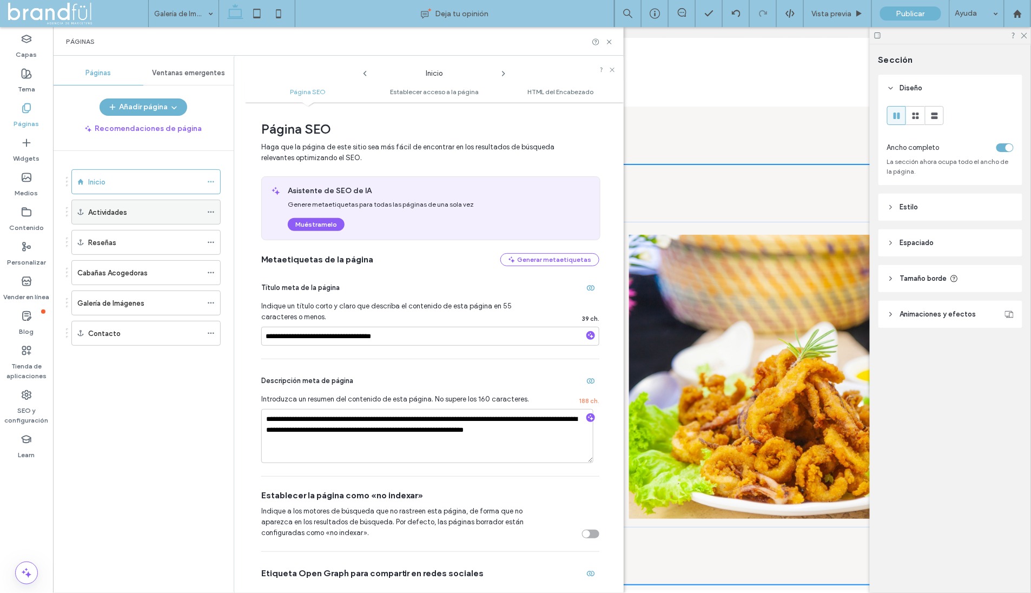
click at [98, 217] on div "Actividades" at bounding box center [145, 212] width 114 height 24
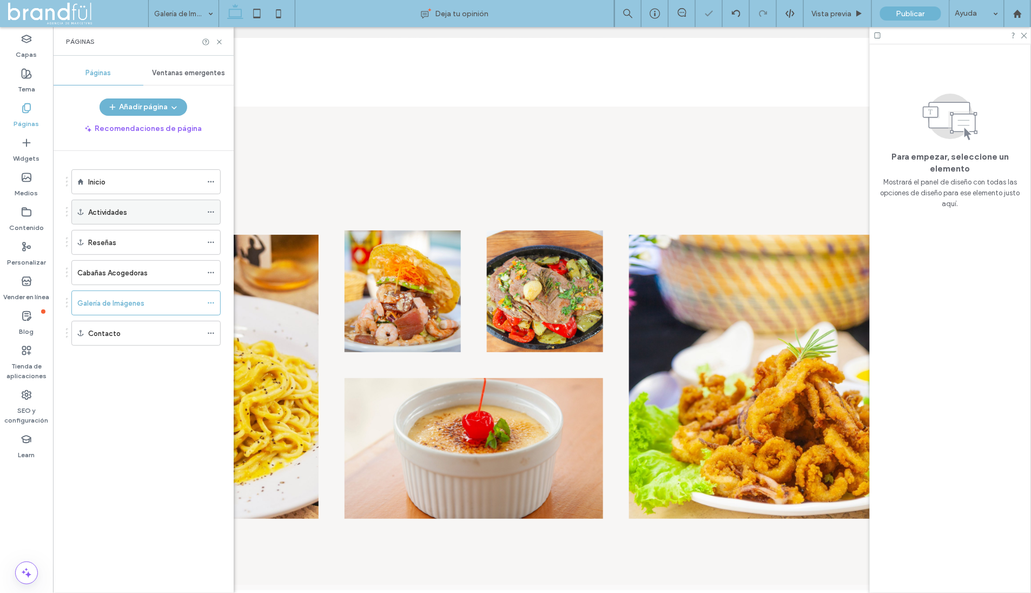
click at [210, 211] on icon at bounding box center [211, 212] width 8 height 8
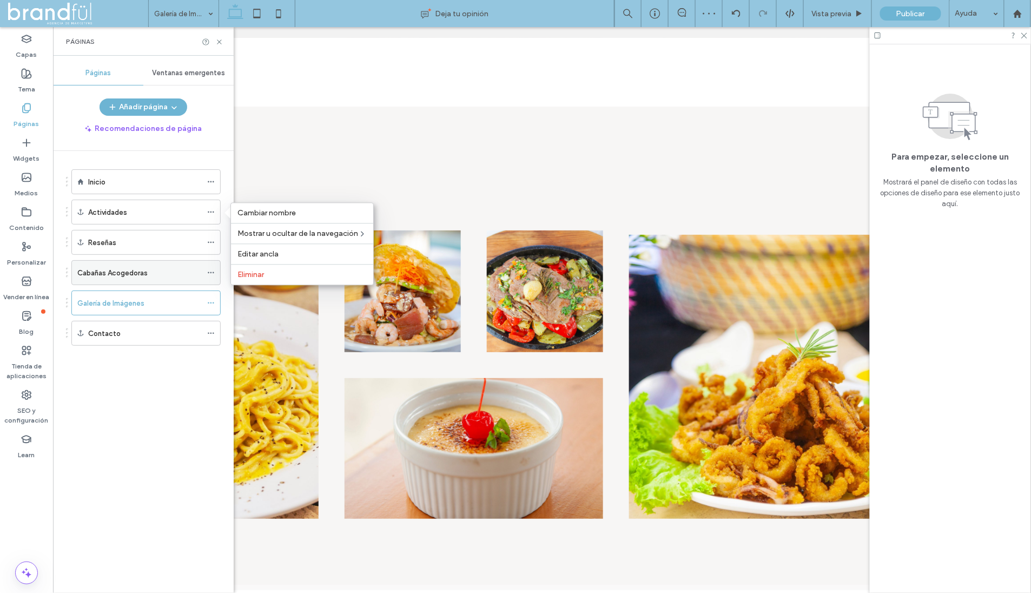
click at [207, 273] on div "Cabañas Acogedoras" at bounding box center [145, 272] width 149 height 25
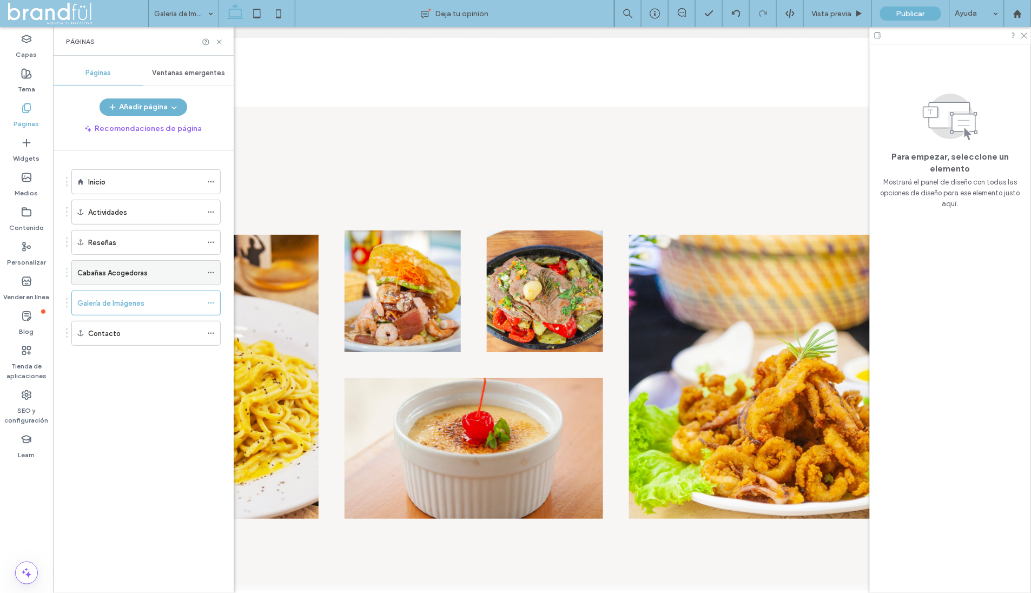
click at [211, 269] on icon at bounding box center [211, 273] width 8 height 8
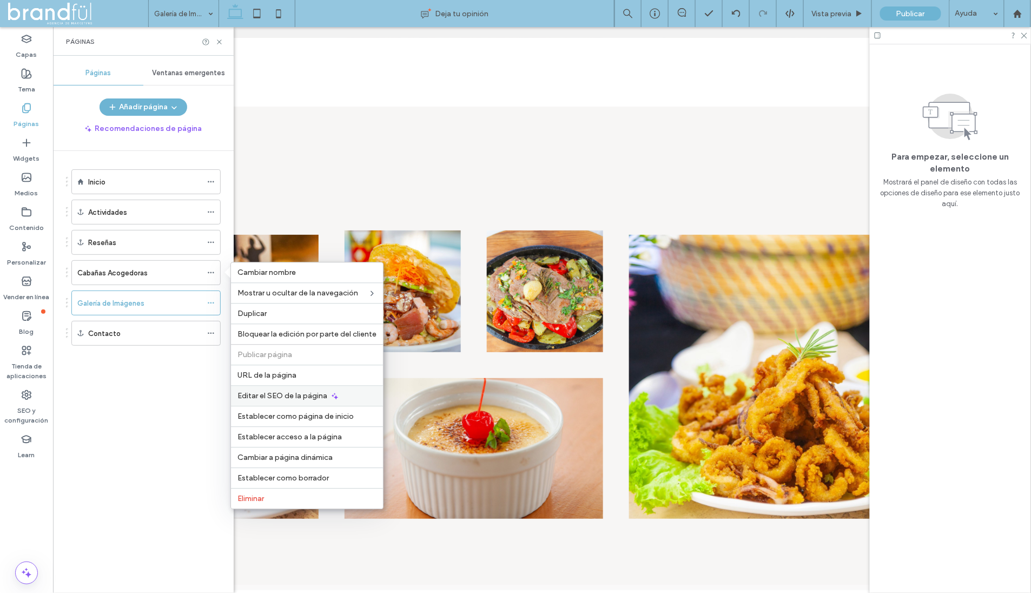
click at [281, 391] on span "Editar el SEO de la página" at bounding box center [282, 395] width 90 height 9
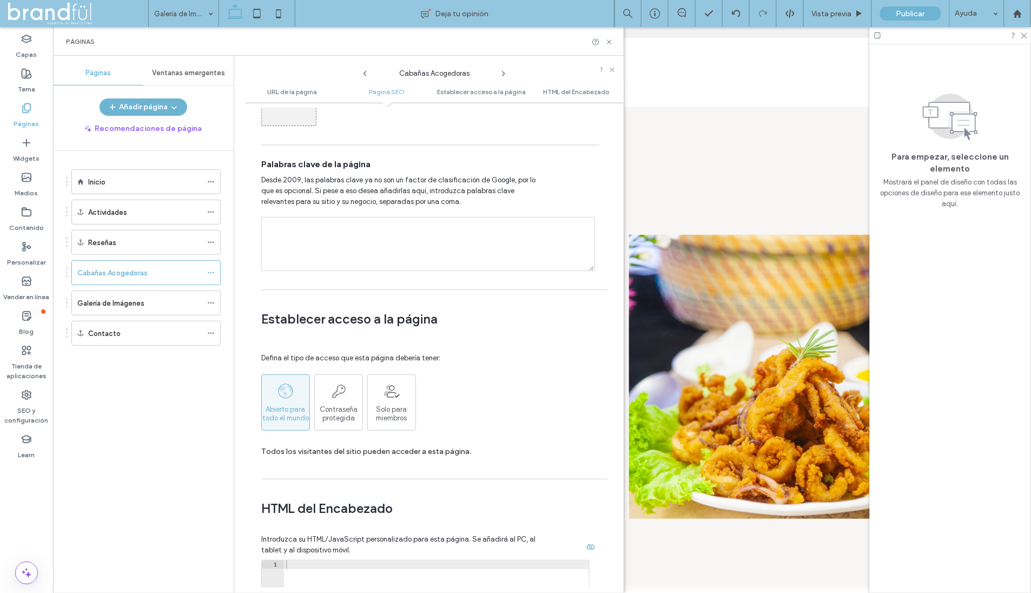
scroll to position [608, 0]
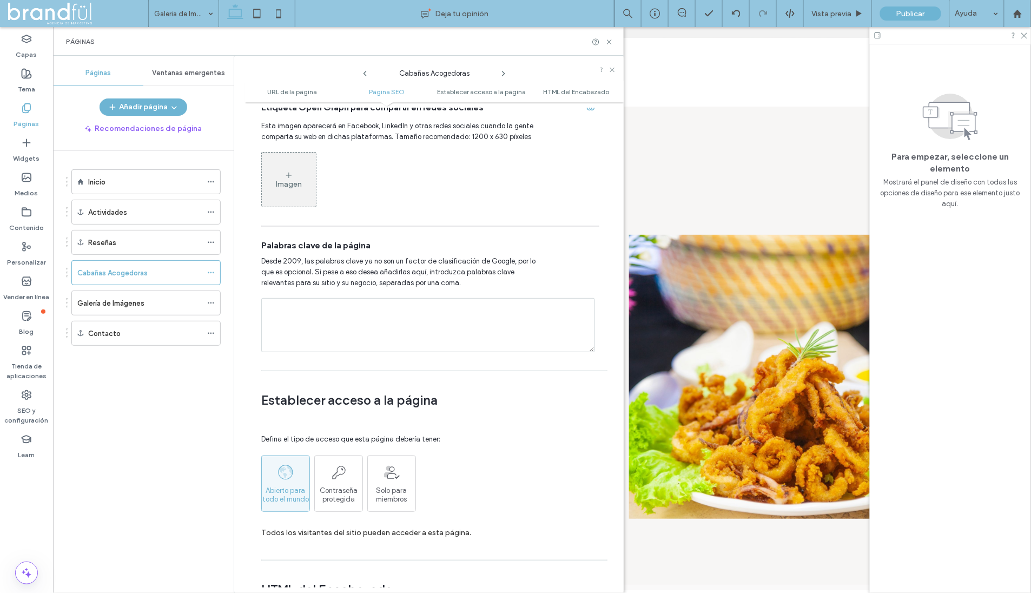
click at [299, 187] on div "Imagen" at bounding box center [289, 184] width 26 height 9
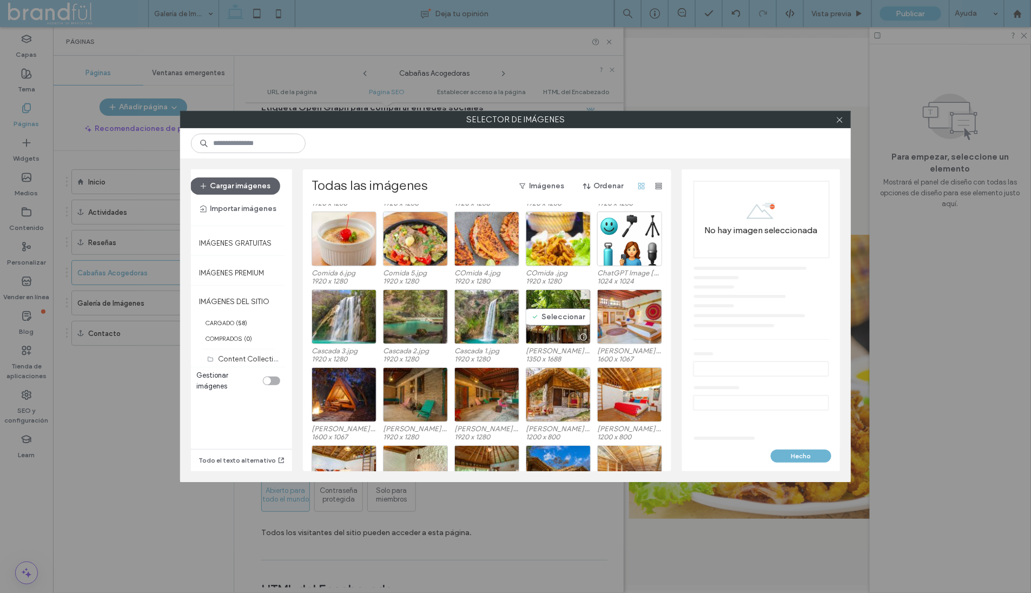
scroll to position [415, 0]
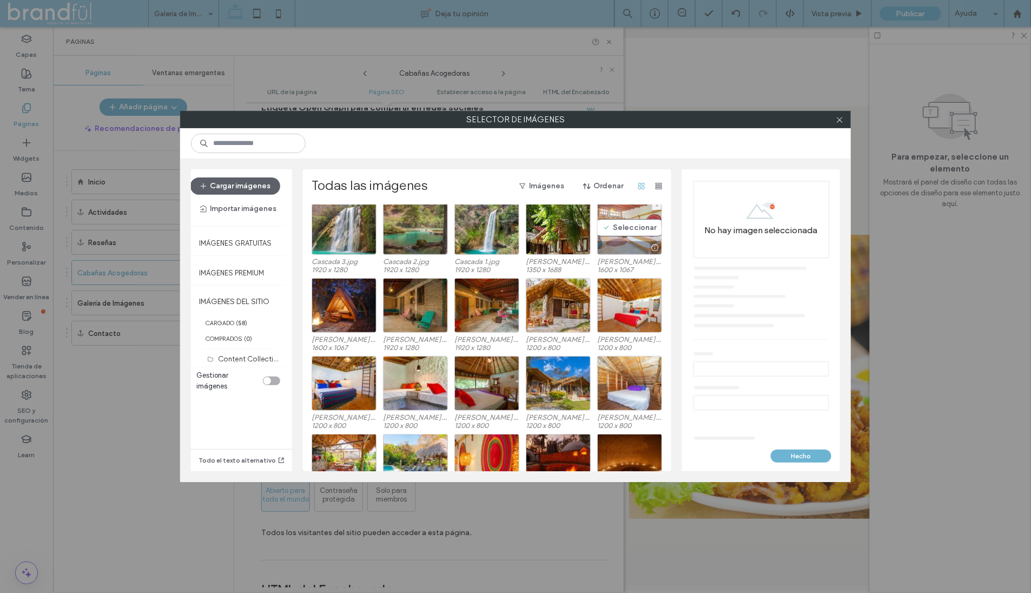
click at [626, 224] on div "Seleccionar" at bounding box center [629, 227] width 65 height 55
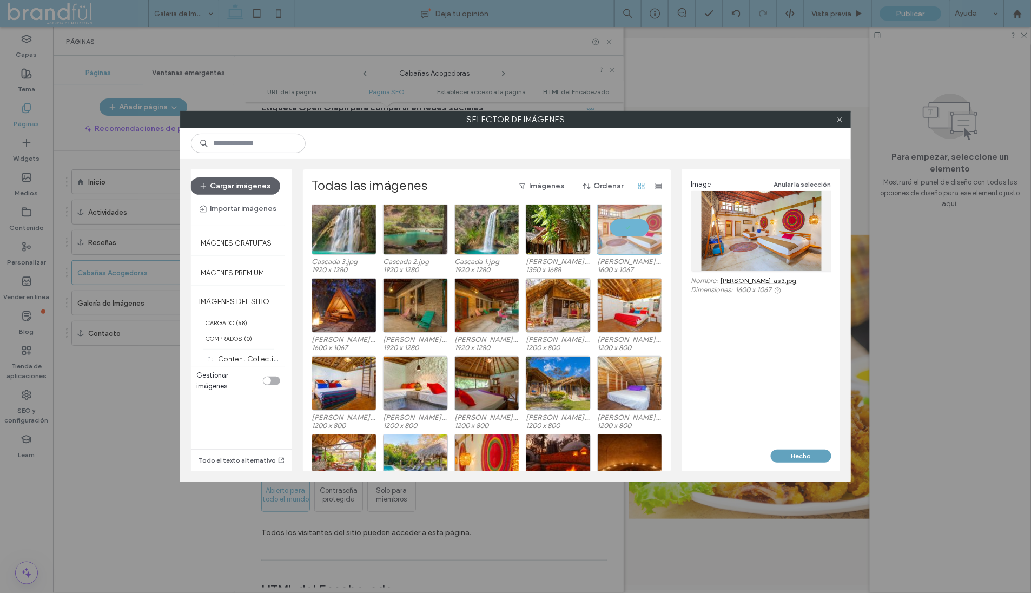
drag, startPoint x: 802, startPoint y: 458, endPoint x: 717, endPoint y: 405, distance: 99.4
click at [802, 458] on button "Hecho" at bounding box center [801, 455] width 61 height 13
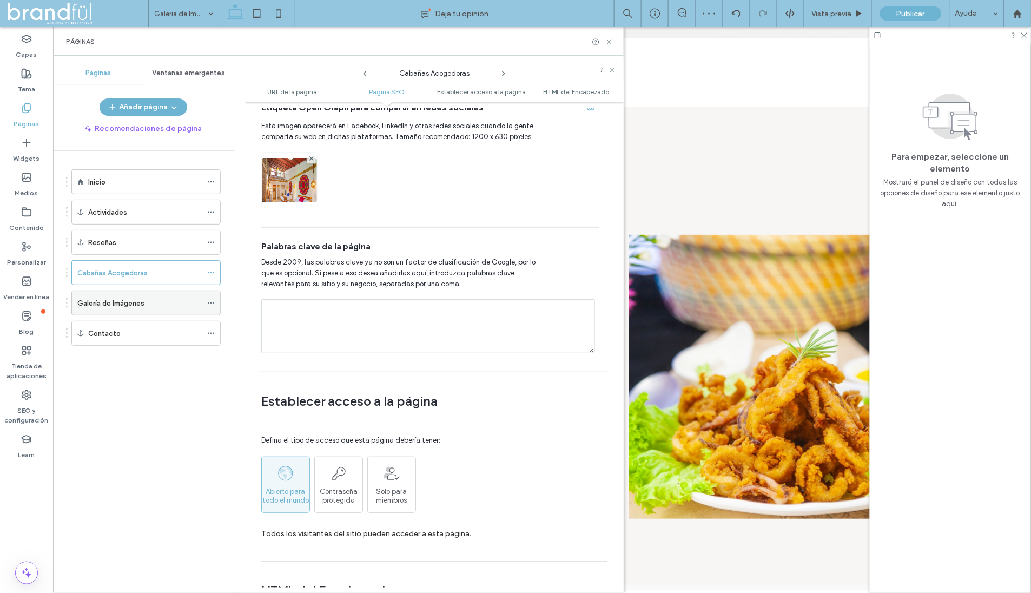
click at [144, 302] on div "Galería de Imágenes" at bounding box center [139, 302] width 124 height 11
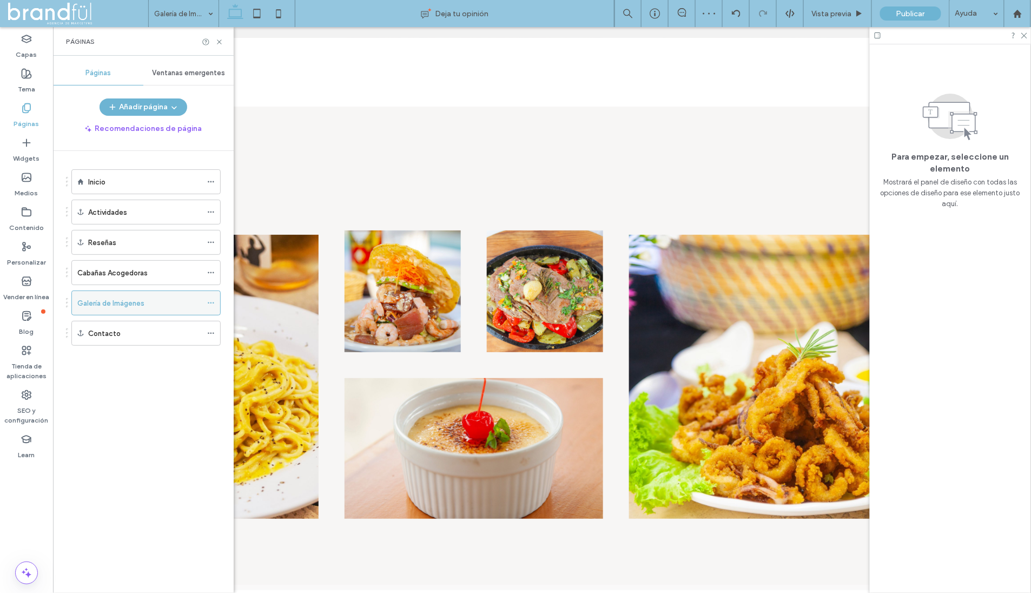
click at [211, 301] on icon at bounding box center [211, 303] width 8 height 8
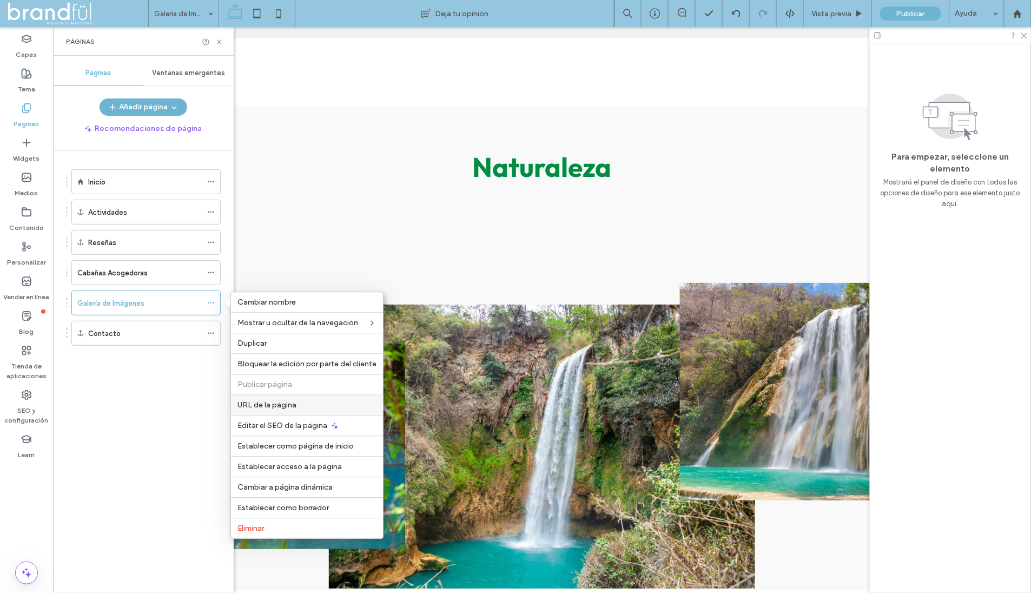
scroll to position [0, 0]
click at [295, 421] on span "Editar el SEO de la página" at bounding box center [282, 425] width 90 height 9
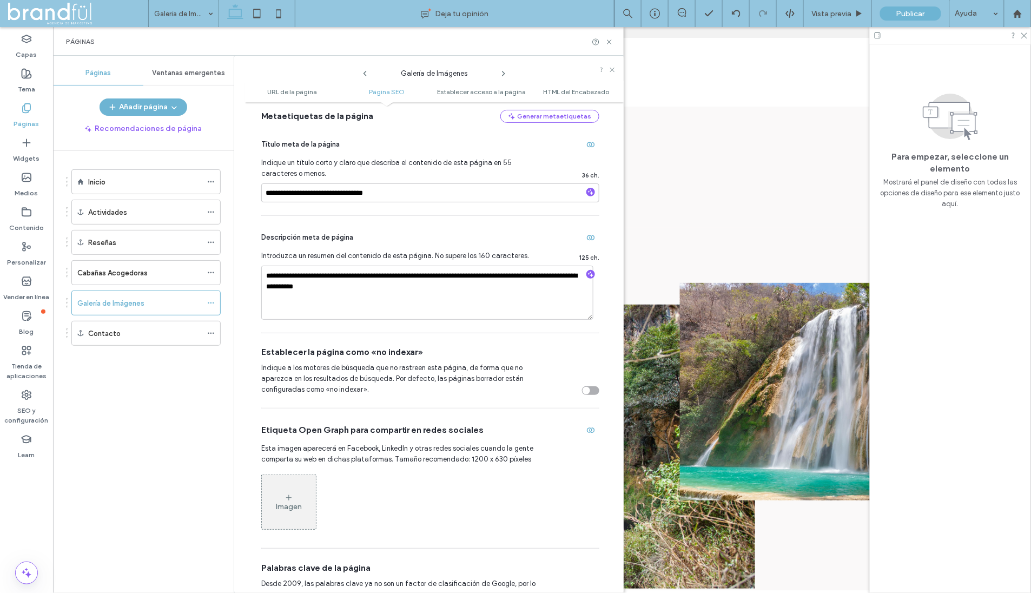
scroll to position [306, 0]
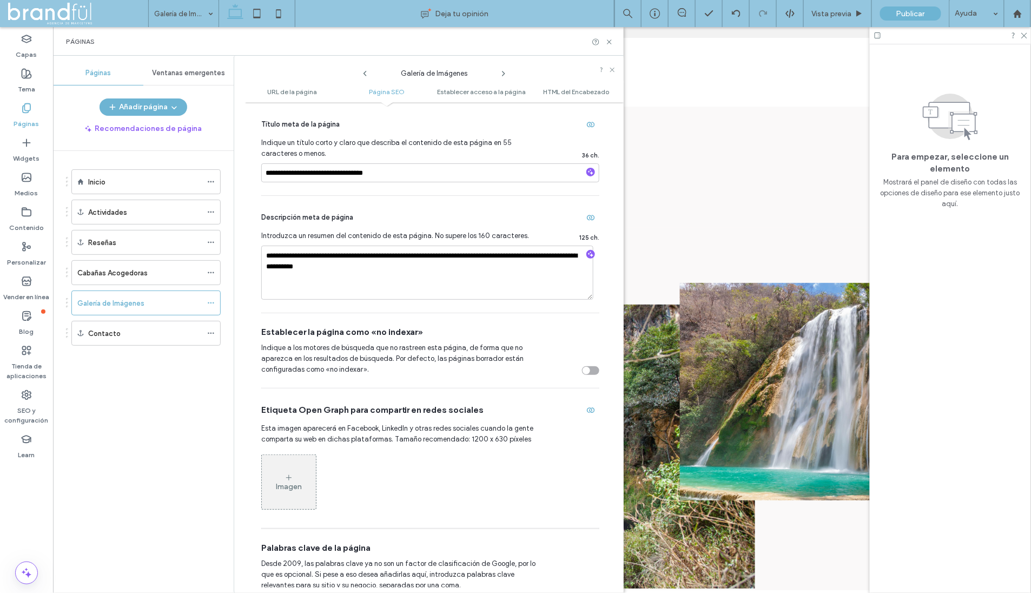
click at [284, 478] on icon at bounding box center [288, 477] width 9 height 9
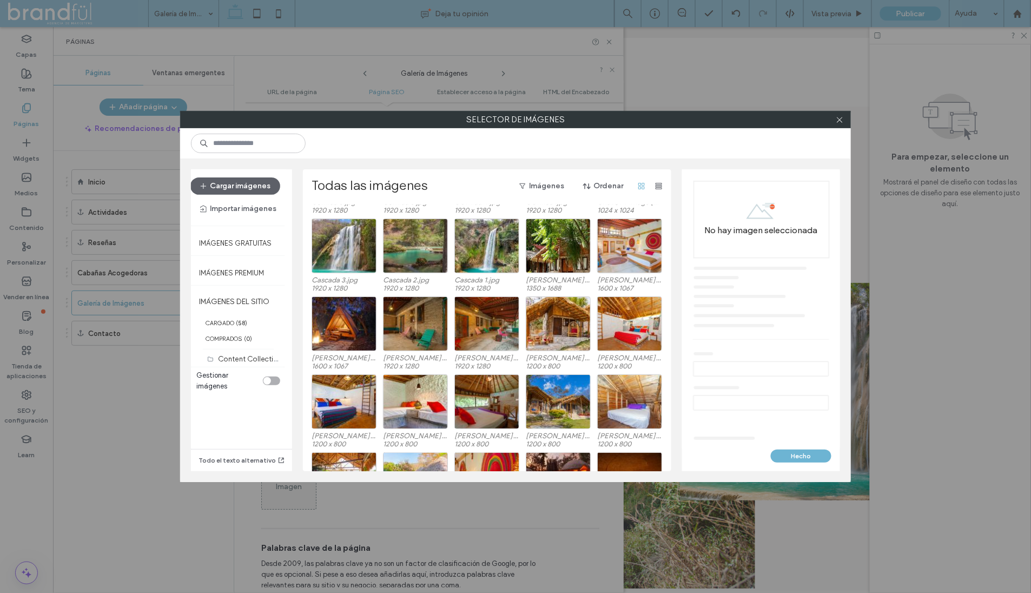
scroll to position [398, 0]
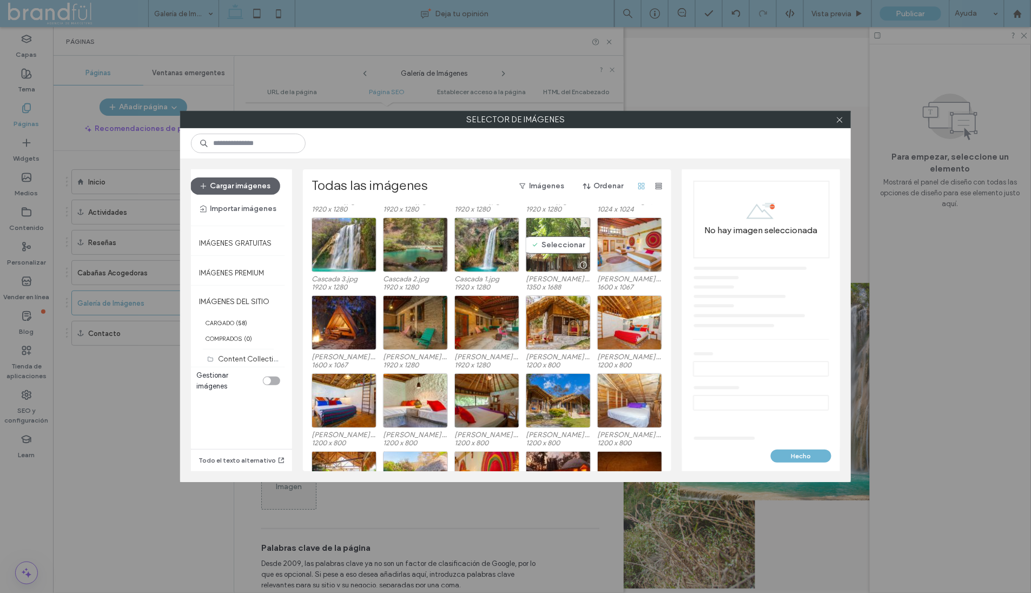
click at [560, 243] on div "Seleccionar" at bounding box center [558, 244] width 65 height 55
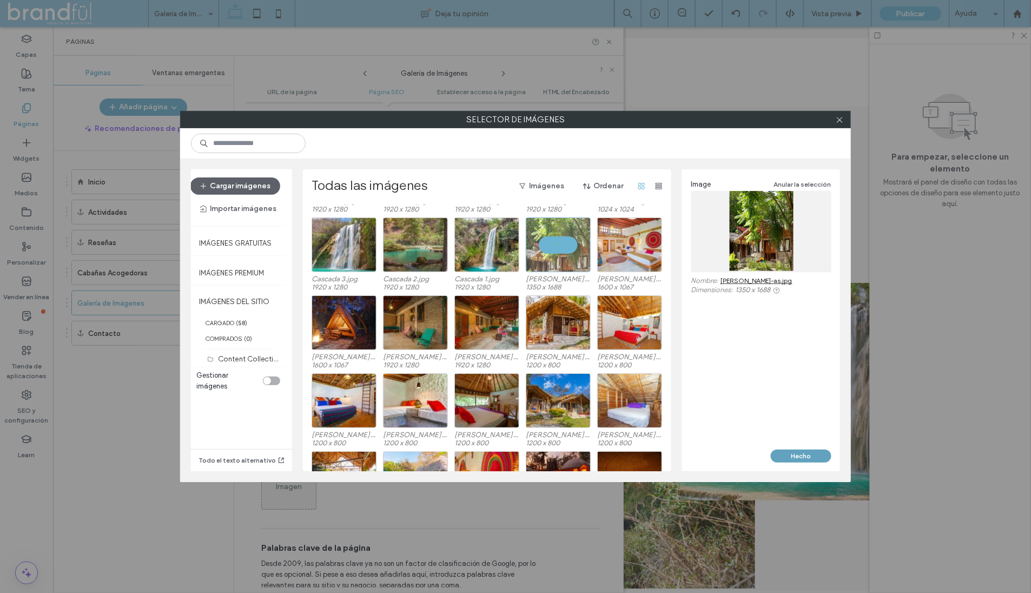
click at [797, 454] on button "Hecho" at bounding box center [801, 455] width 61 height 13
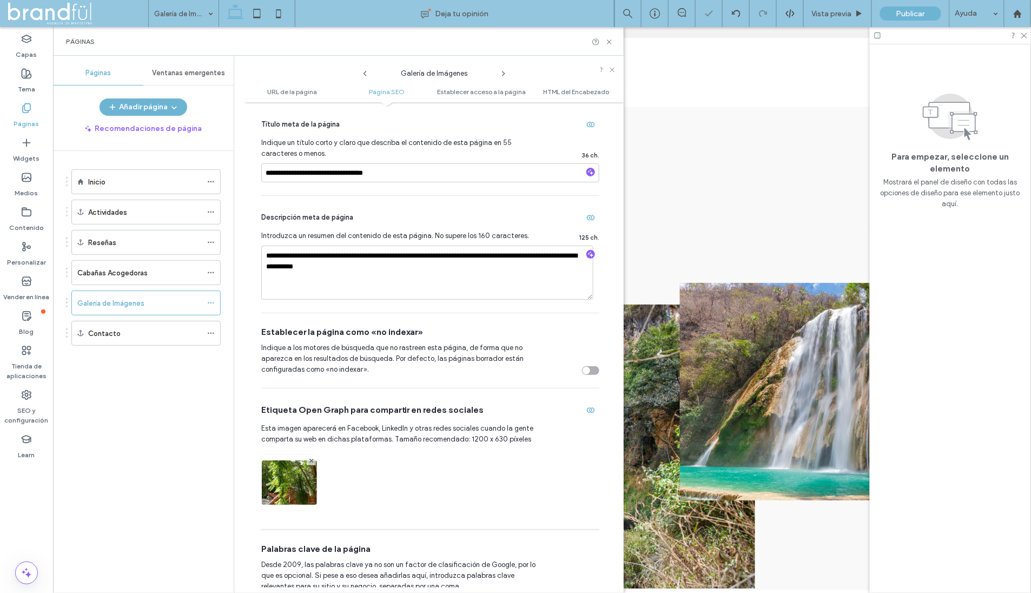
click at [504, 71] on icon at bounding box center [503, 73] width 9 height 9
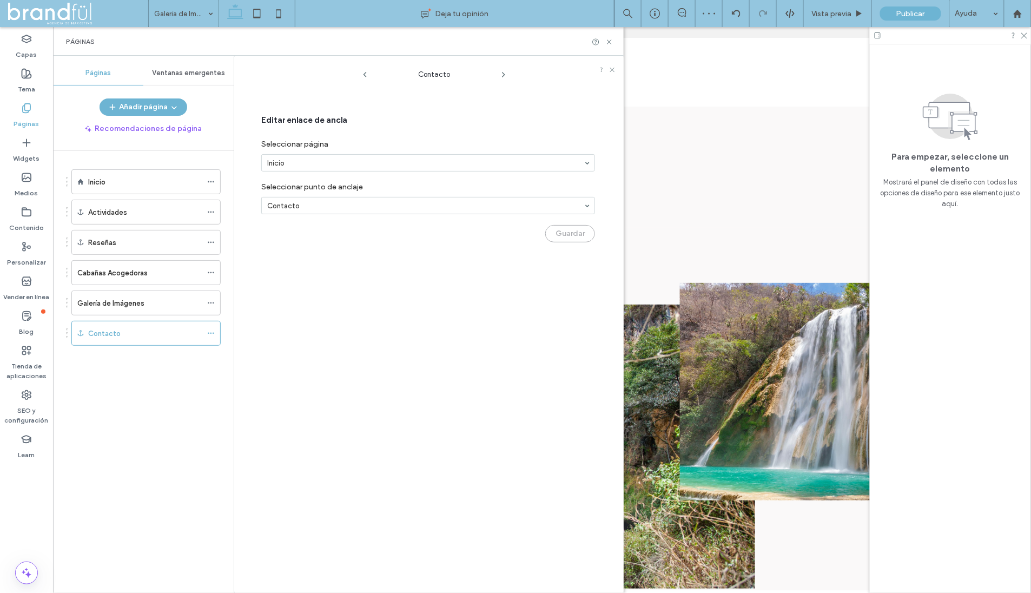
click at [504, 71] on icon at bounding box center [503, 74] width 9 height 9
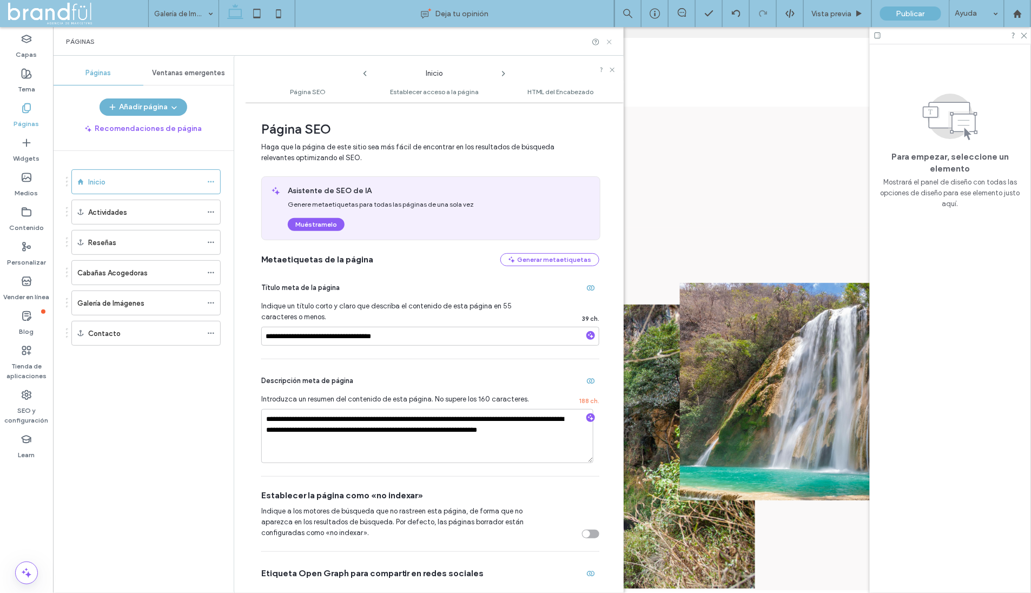
click at [610, 42] on use at bounding box center [609, 41] width 4 height 4
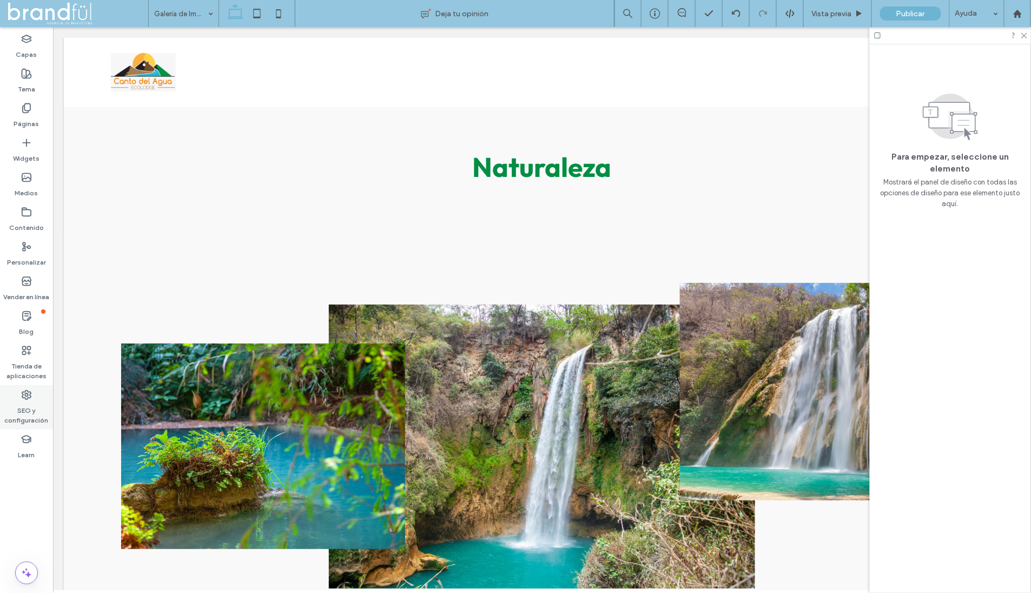
click at [24, 401] on label "SEO y configuración" at bounding box center [26, 412] width 53 height 25
